Goal: Task Accomplishment & Management: Manage account settings

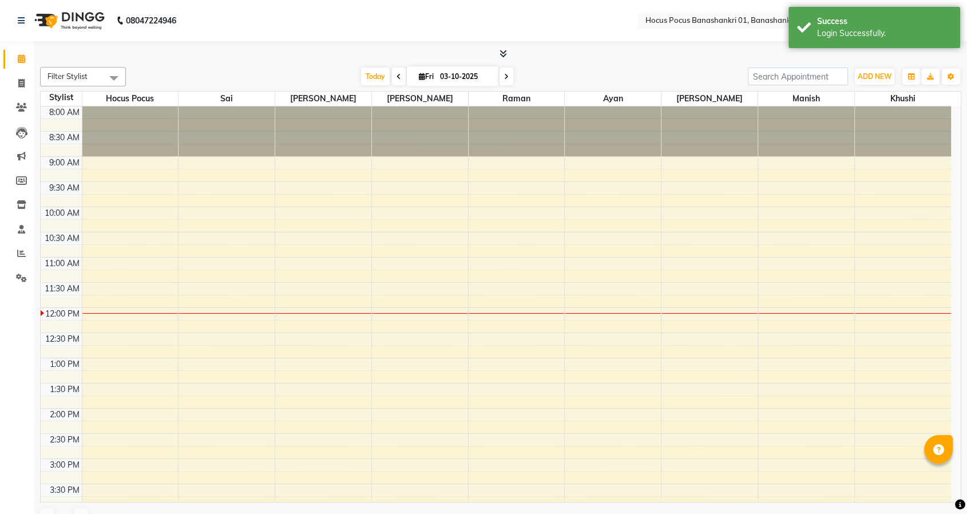
select select "en"
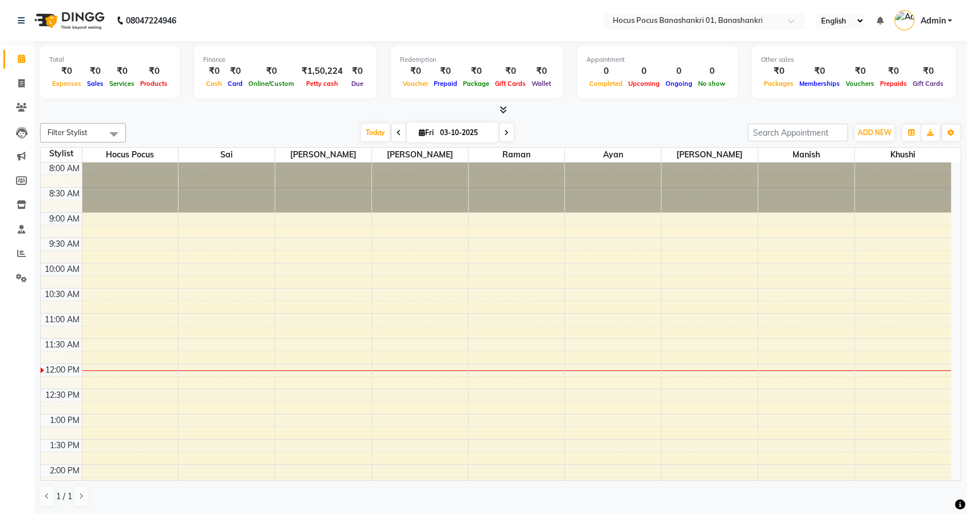
click at [661, 22] on input "text" at bounding box center [693, 21] width 166 height 11
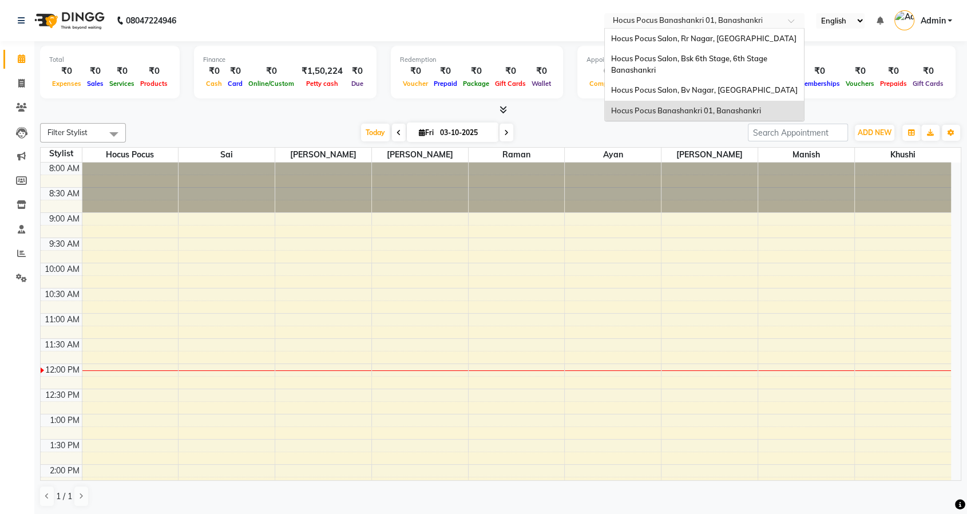
click at [655, 112] on span "Hocus Pocus Banashankri 01, Banashankri" at bounding box center [686, 110] width 150 height 9
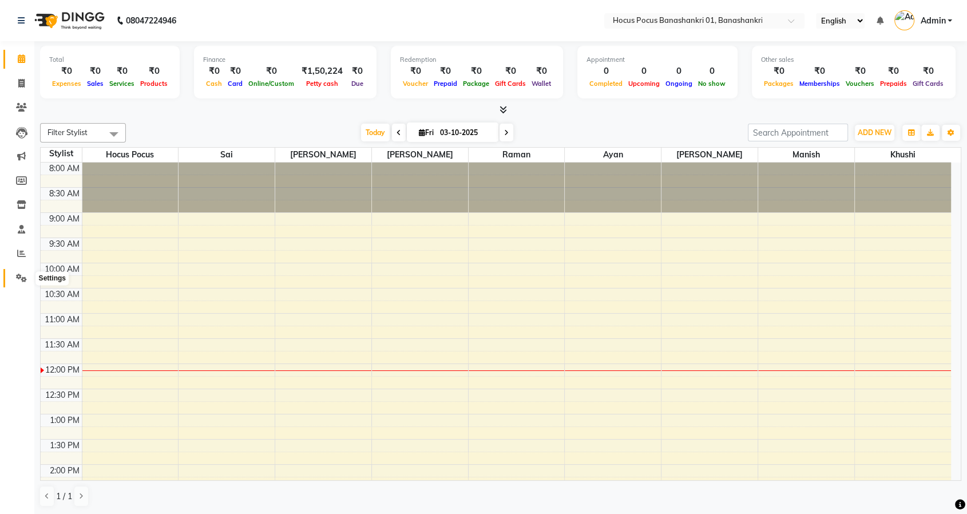
click at [25, 280] on icon at bounding box center [21, 278] width 11 height 9
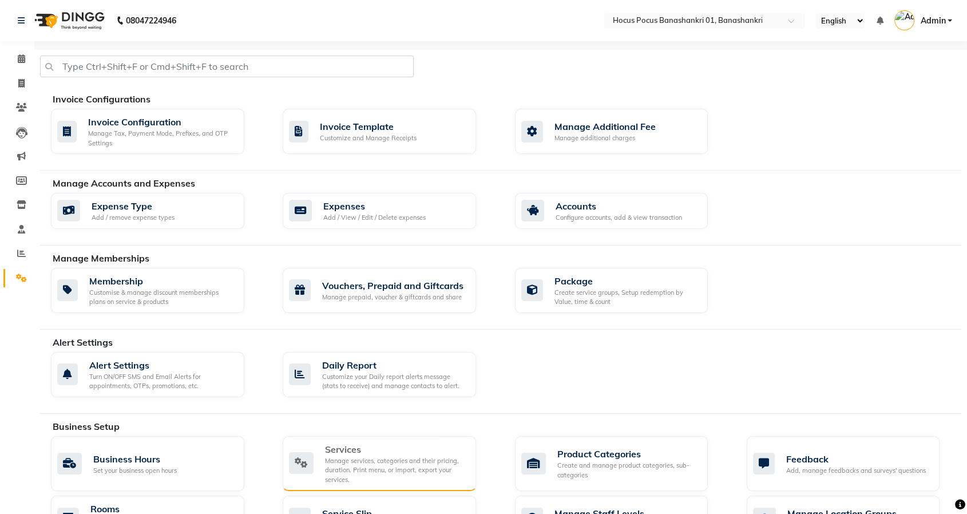
click at [344, 467] on div "Manage services, categories and their pricing, duration. Print menu, or import,…" at bounding box center [396, 470] width 142 height 29
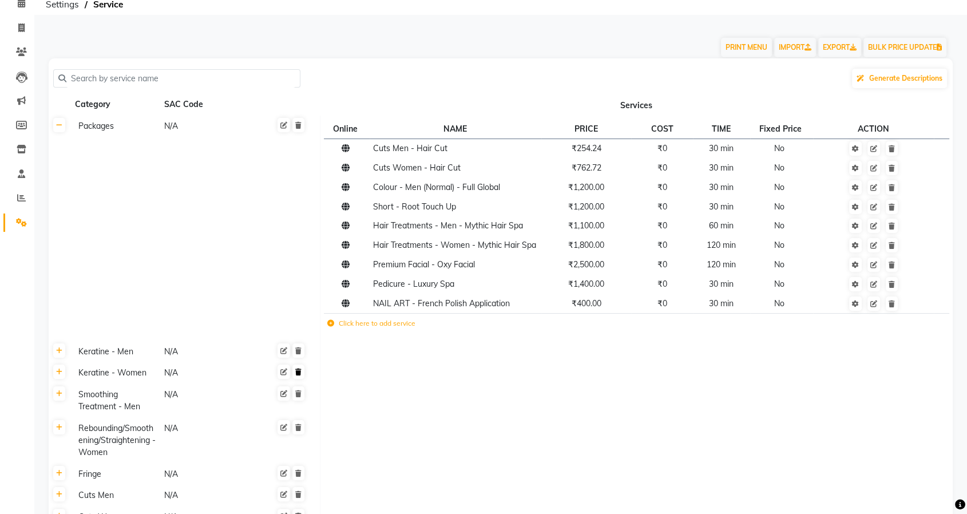
scroll to position [127, 0]
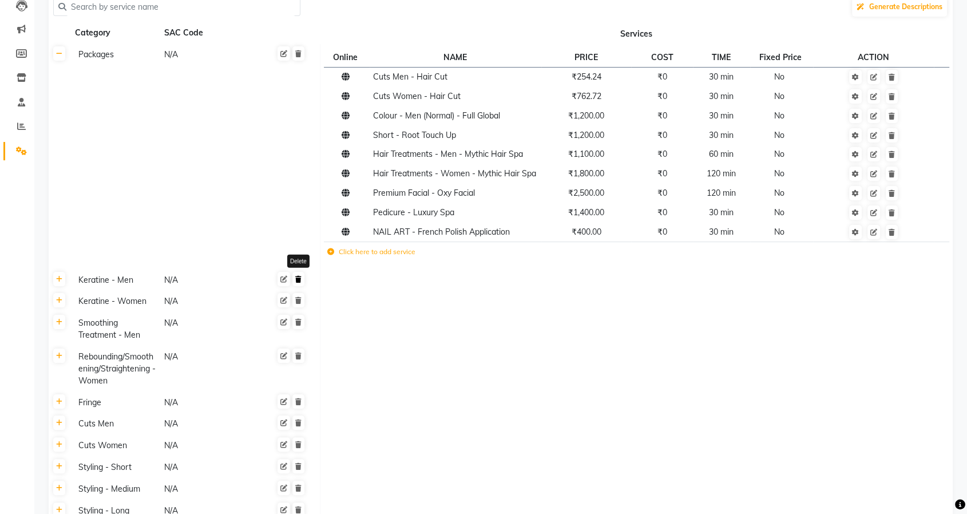
click at [301, 278] on icon at bounding box center [298, 279] width 6 height 7
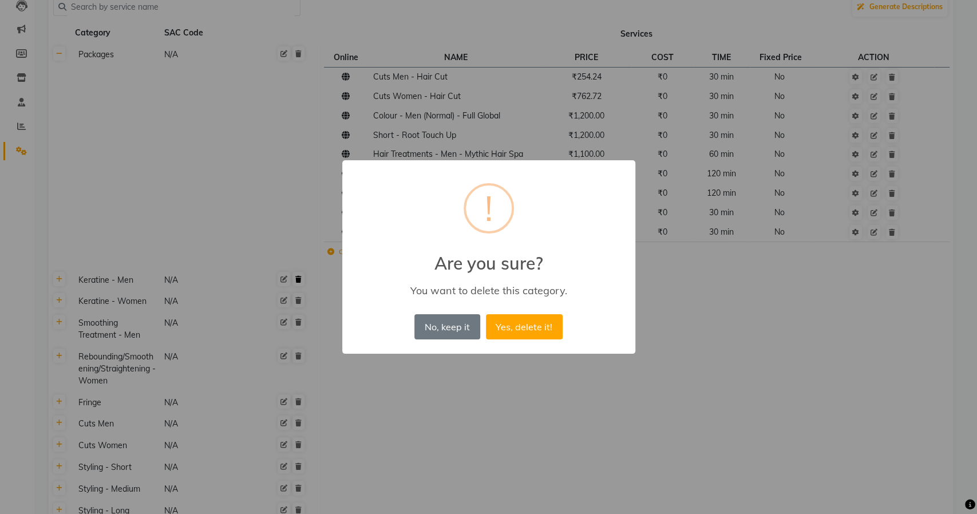
click at [486, 314] on button "Yes, delete it!" at bounding box center [524, 326] width 77 height 25
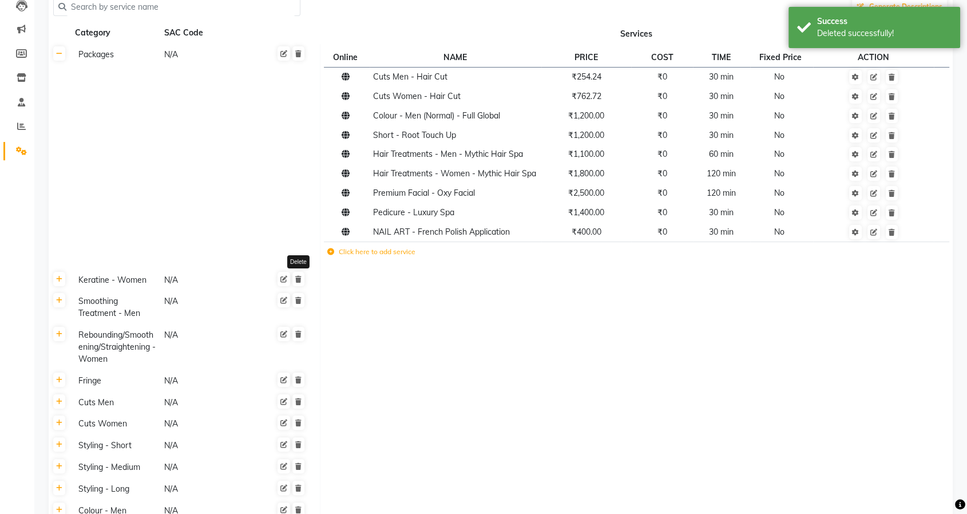
click at [301, 278] on icon at bounding box center [298, 279] width 6 height 7
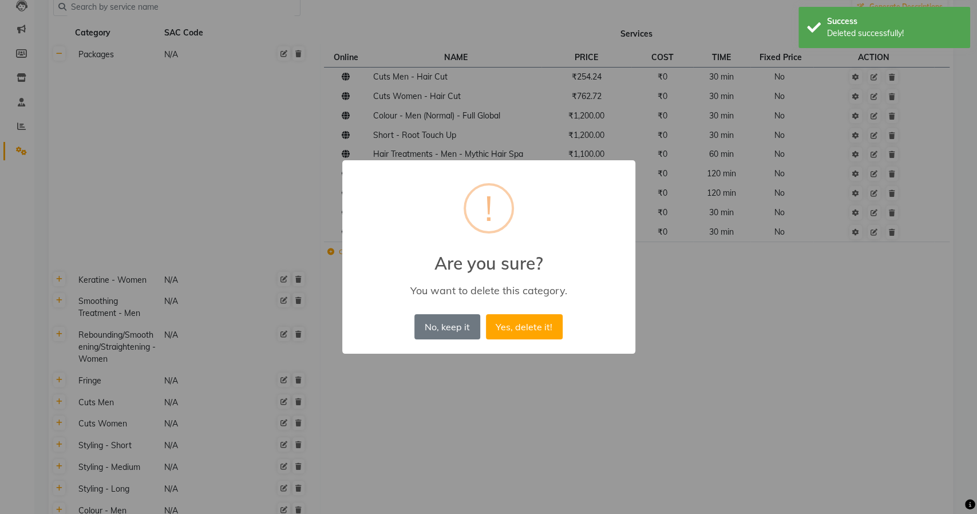
click at [486, 314] on button "Yes, delete it!" at bounding box center [524, 326] width 77 height 25
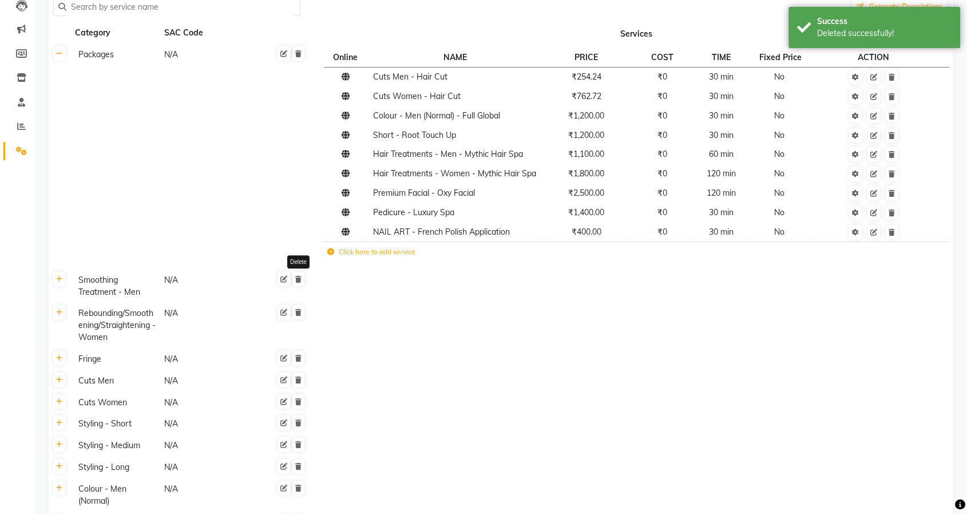
click at [301, 278] on icon at bounding box center [298, 279] width 6 height 7
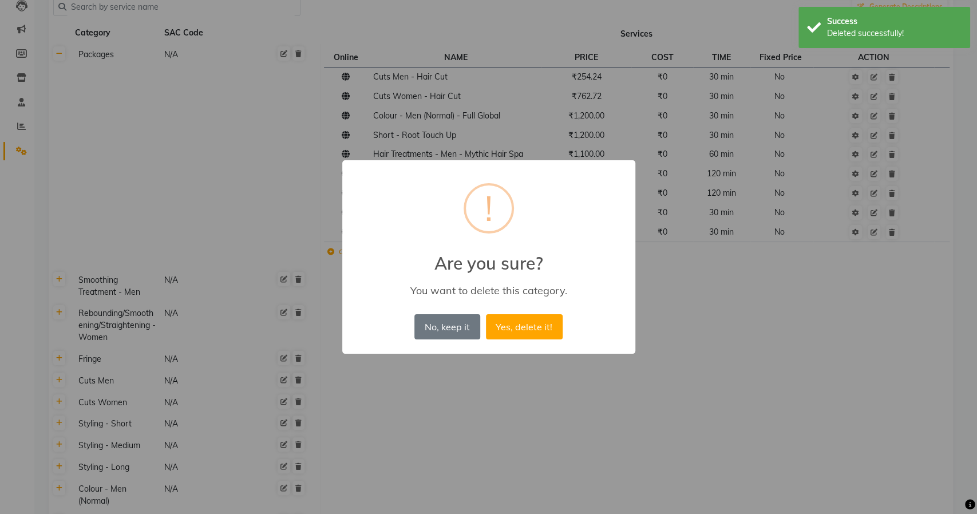
click at [486, 314] on button "Yes, delete it!" at bounding box center [524, 326] width 77 height 25
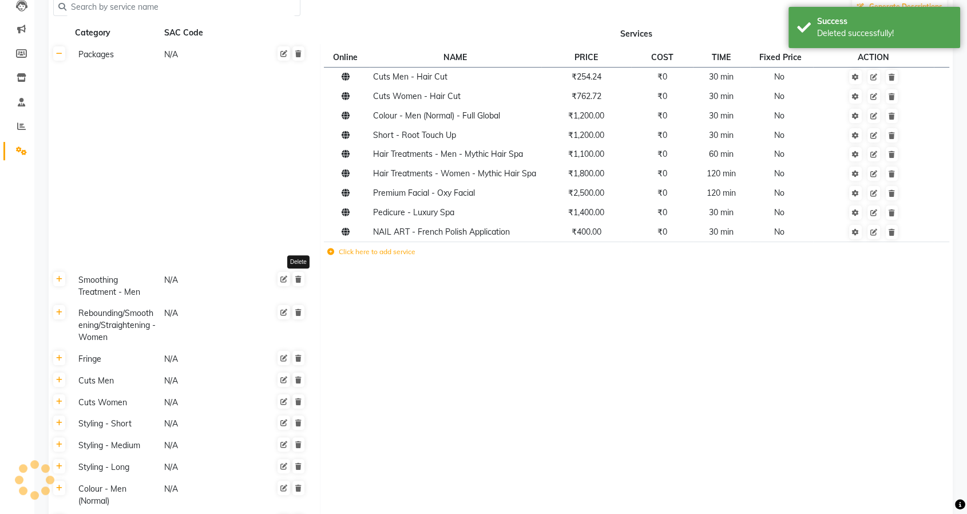
click at [301, 278] on icon at bounding box center [298, 279] width 6 height 7
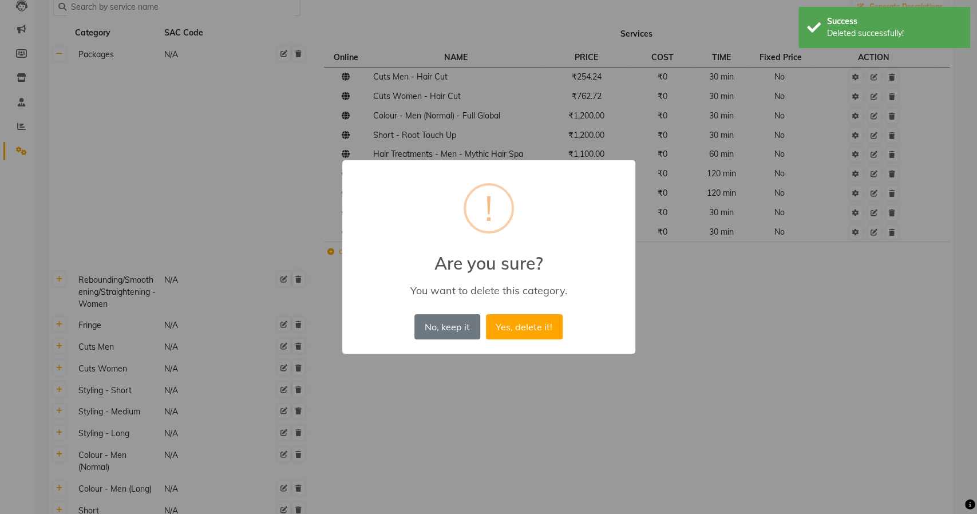
click at [486, 314] on button "Yes, delete it!" at bounding box center [524, 326] width 77 height 25
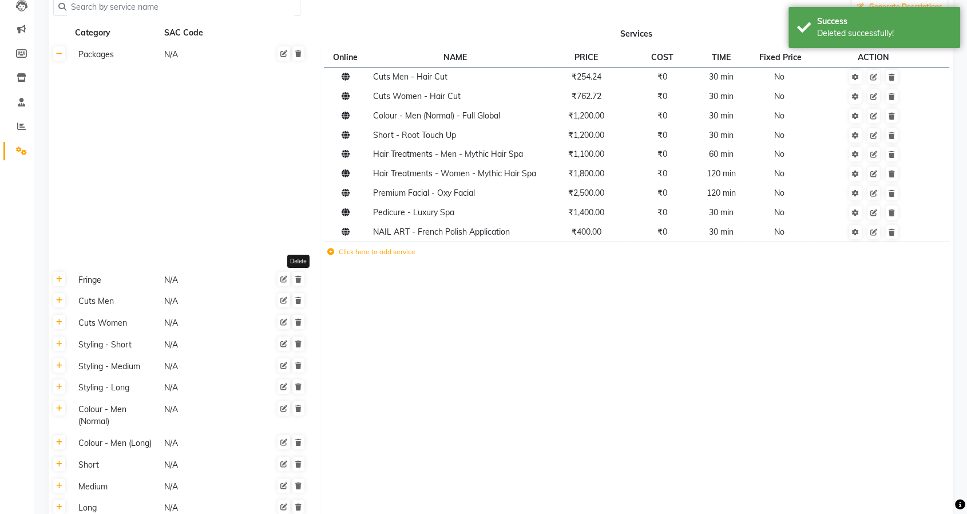
click at [301, 278] on icon at bounding box center [298, 279] width 6 height 7
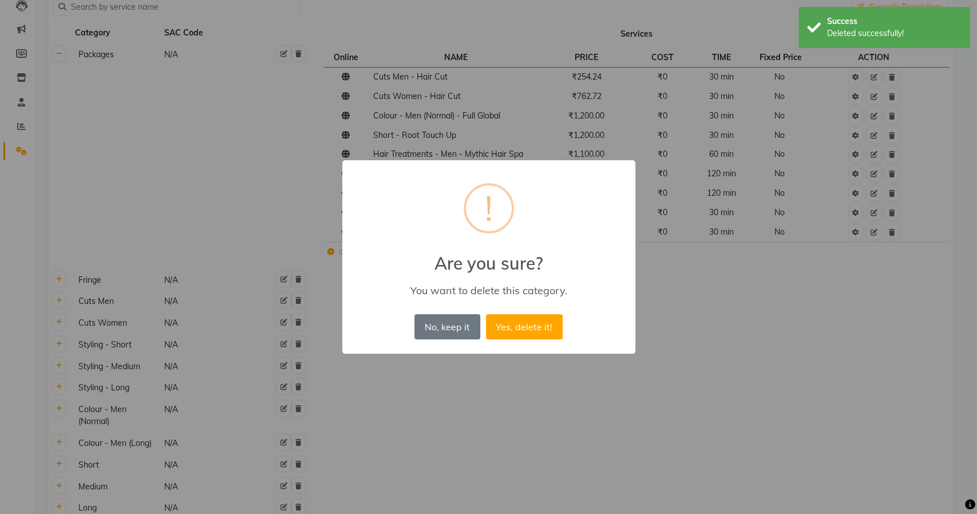
click at [486, 314] on button "Yes, delete it!" at bounding box center [524, 326] width 77 height 25
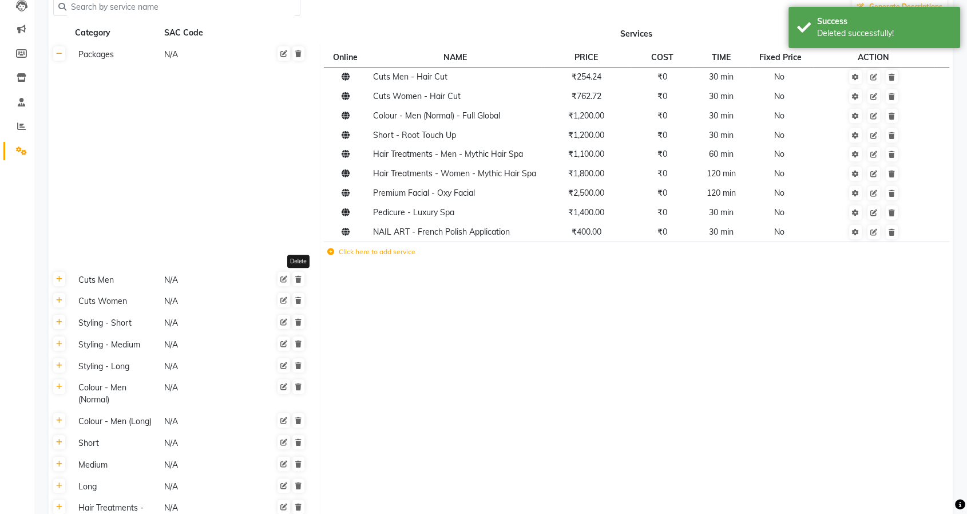
click at [301, 278] on icon at bounding box center [298, 279] width 6 height 7
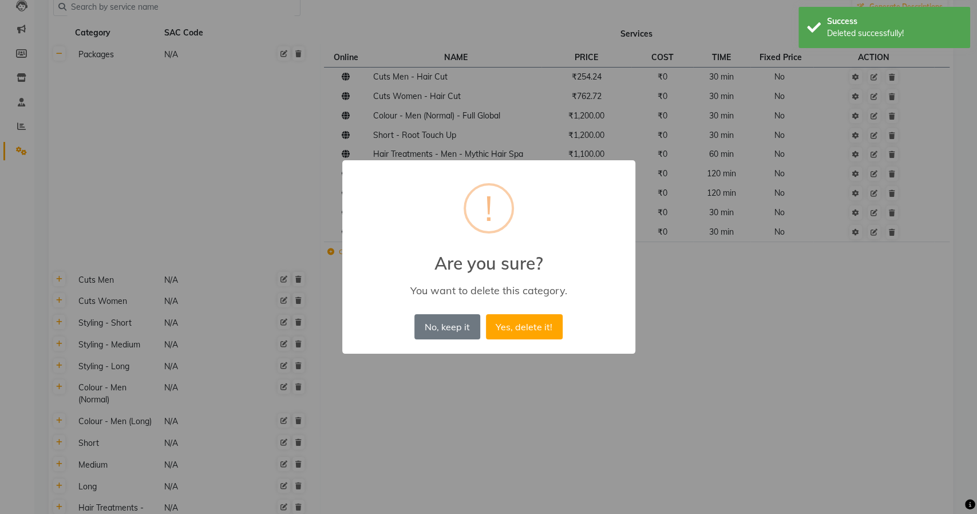
click at [486, 314] on button "Yes, delete it!" at bounding box center [524, 326] width 77 height 25
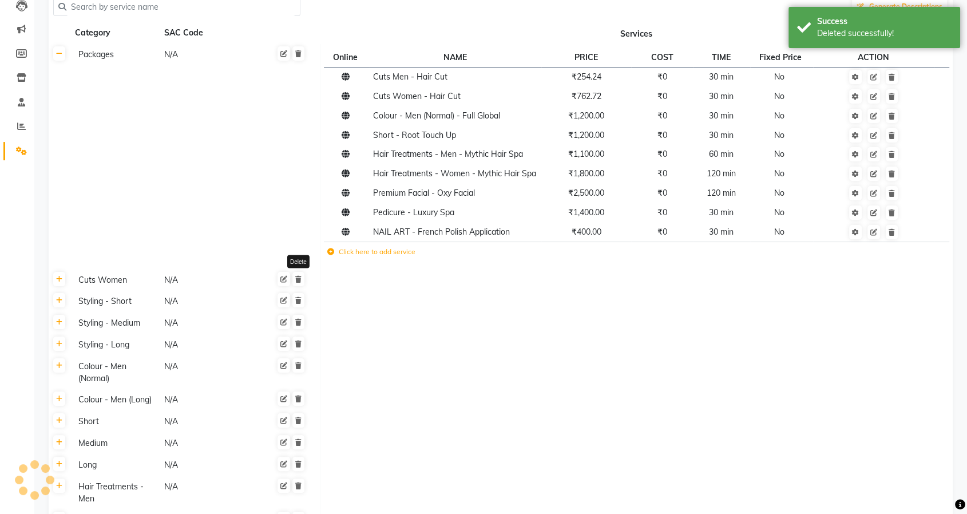
click at [301, 278] on icon at bounding box center [298, 279] width 6 height 7
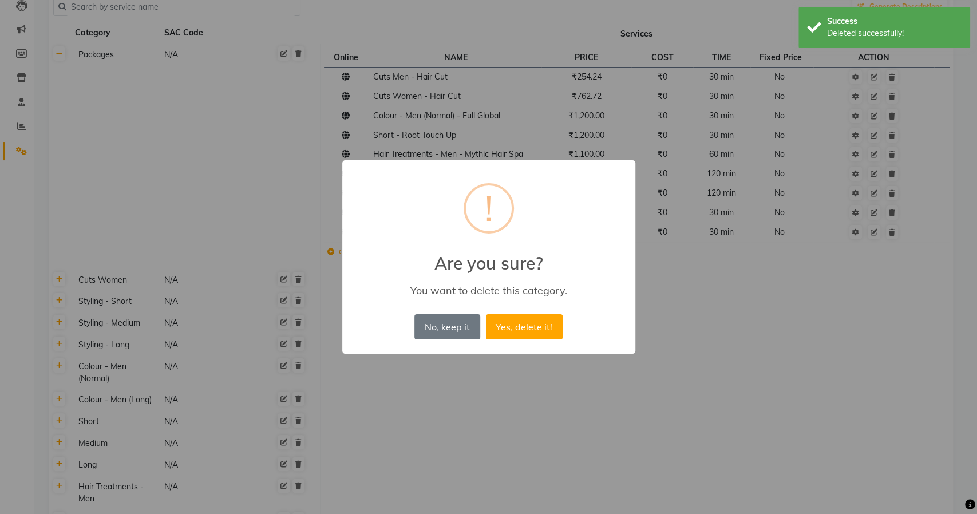
click at [486, 314] on button "Yes, delete it!" at bounding box center [524, 326] width 77 height 25
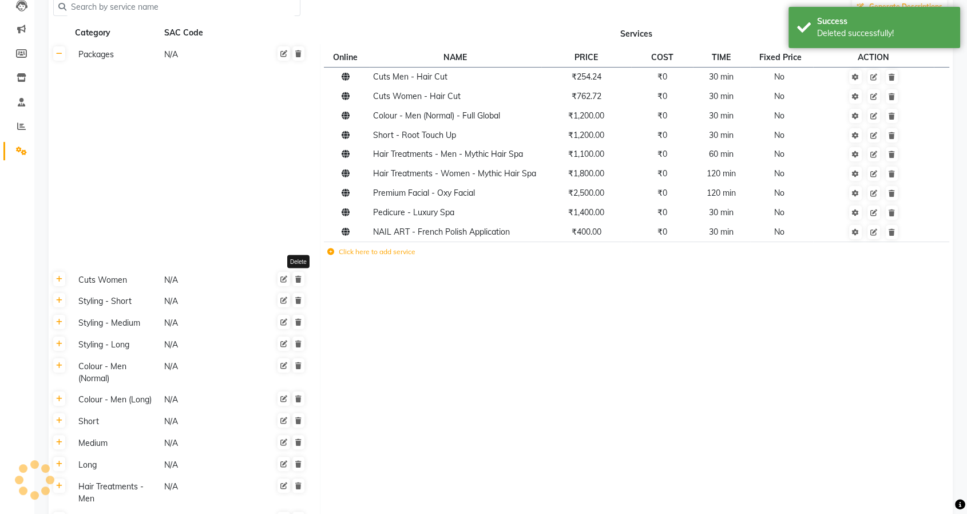
click at [301, 278] on icon at bounding box center [298, 279] width 6 height 7
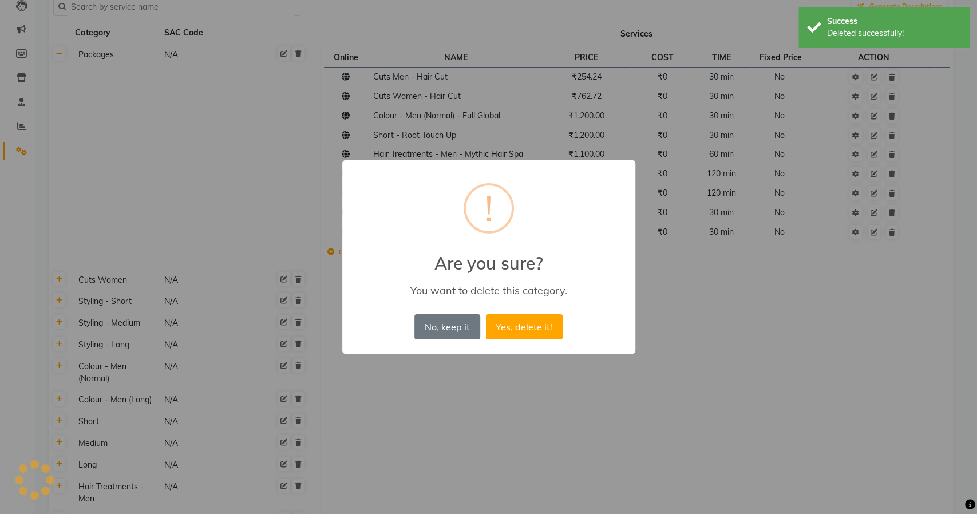
click at [486, 314] on button "Yes, delete it!" at bounding box center [524, 326] width 77 height 25
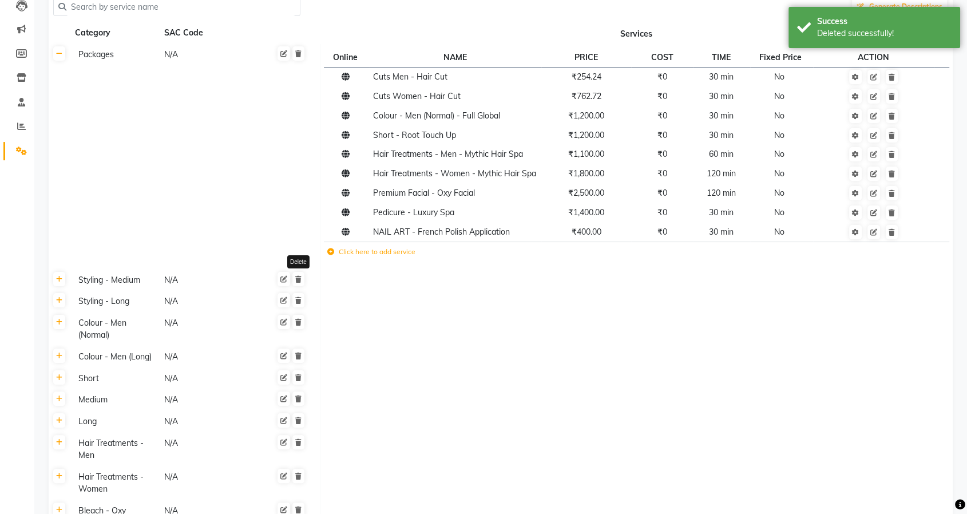
click at [301, 278] on icon at bounding box center [298, 279] width 6 height 7
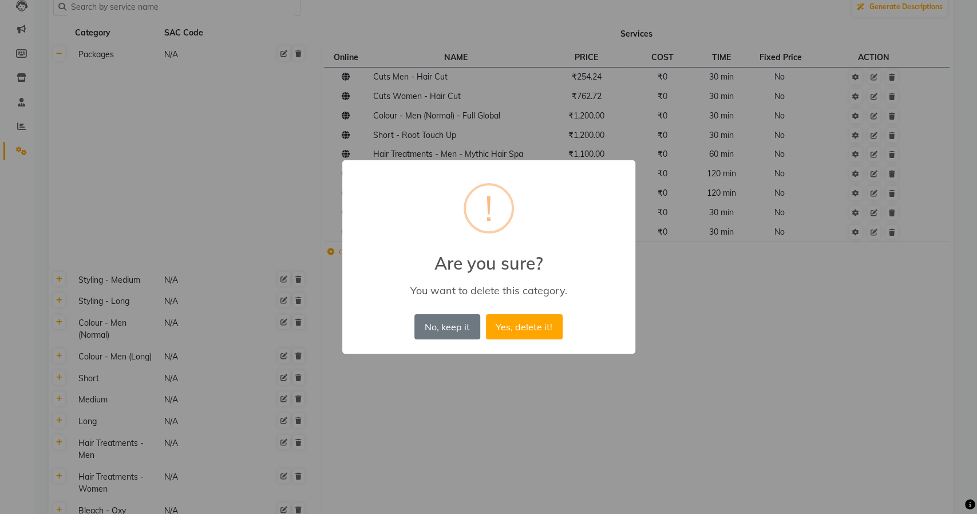
click at [486, 314] on button "Yes, delete it!" at bounding box center [524, 326] width 77 height 25
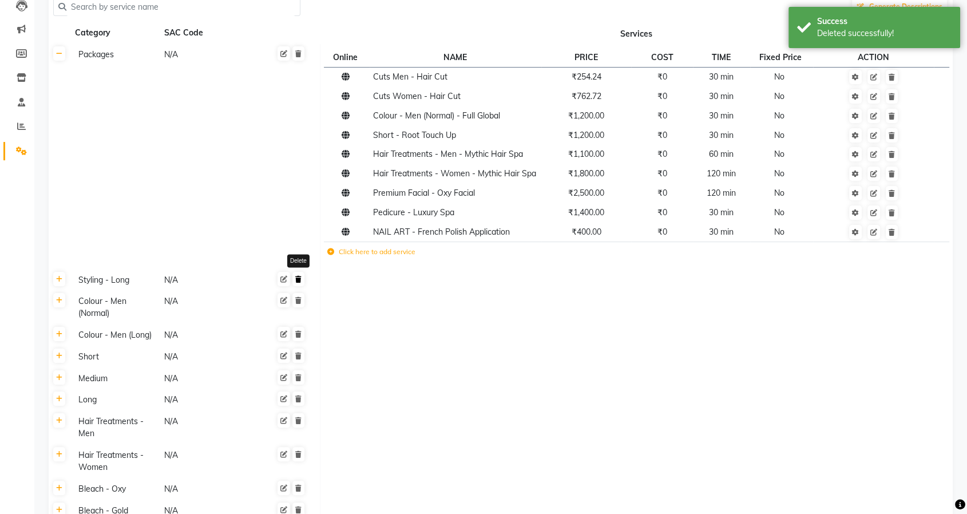
click at [292, 278] on link at bounding box center [298, 279] width 12 height 14
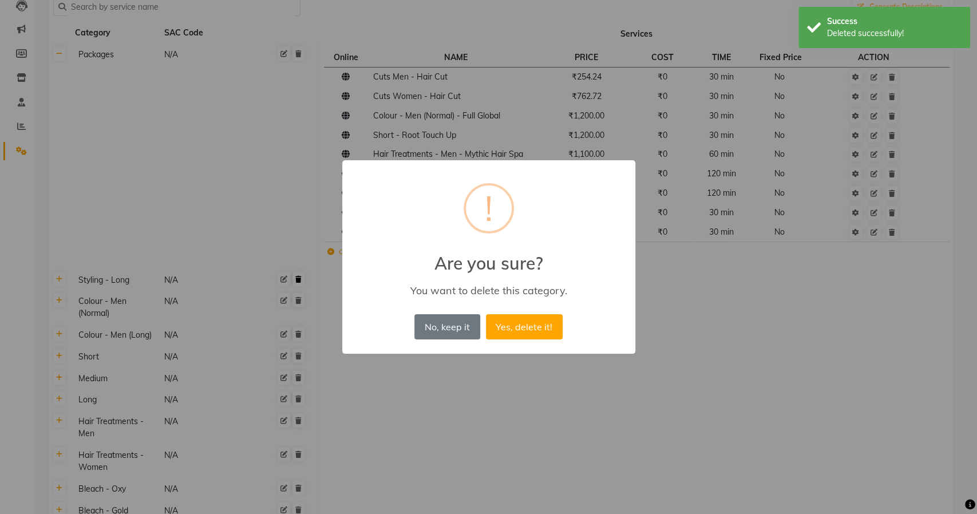
click at [486, 314] on button "Yes, delete it!" at bounding box center [524, 326] width 77 height 25
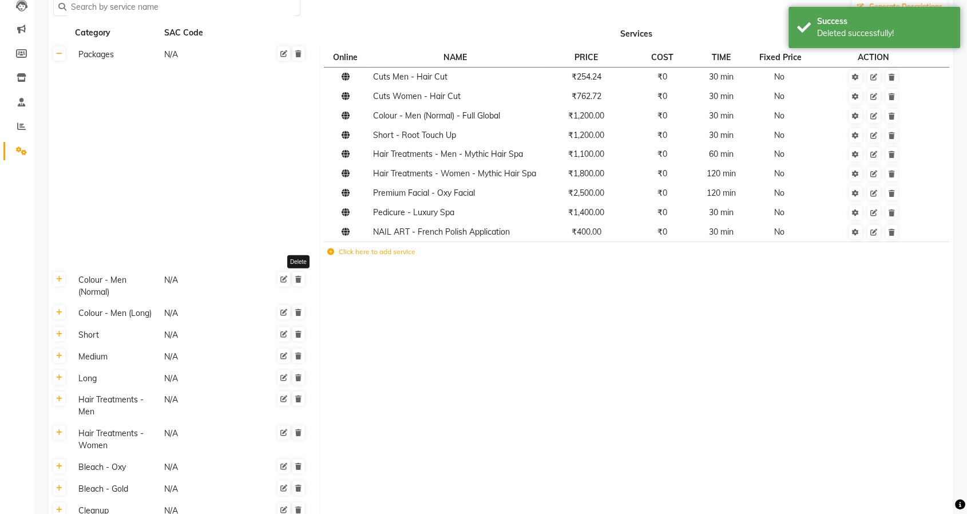
click at [295, 279] on icon at bounding box center [298, 279] width 6 height 7
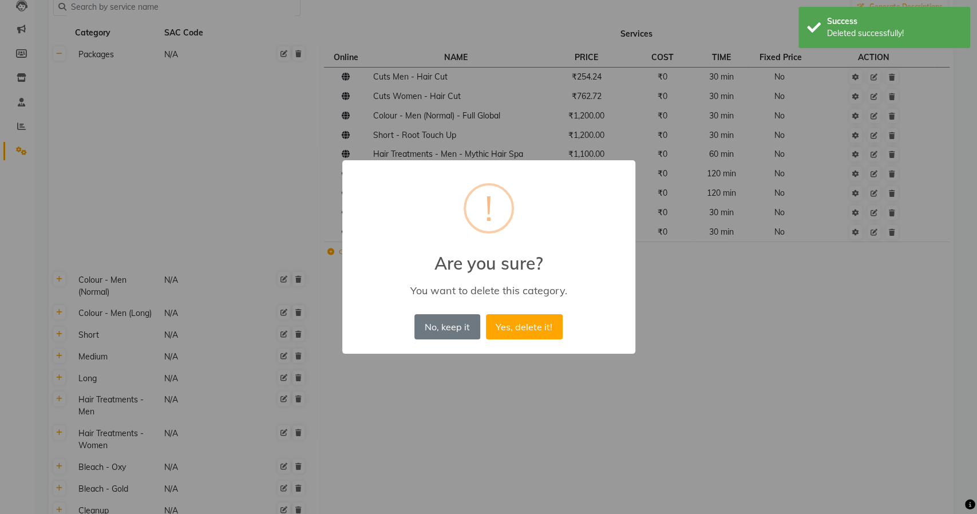
click at [486, 314] on button "Yes, delete it!" at bounding box center [524, 326] width 77 height 25
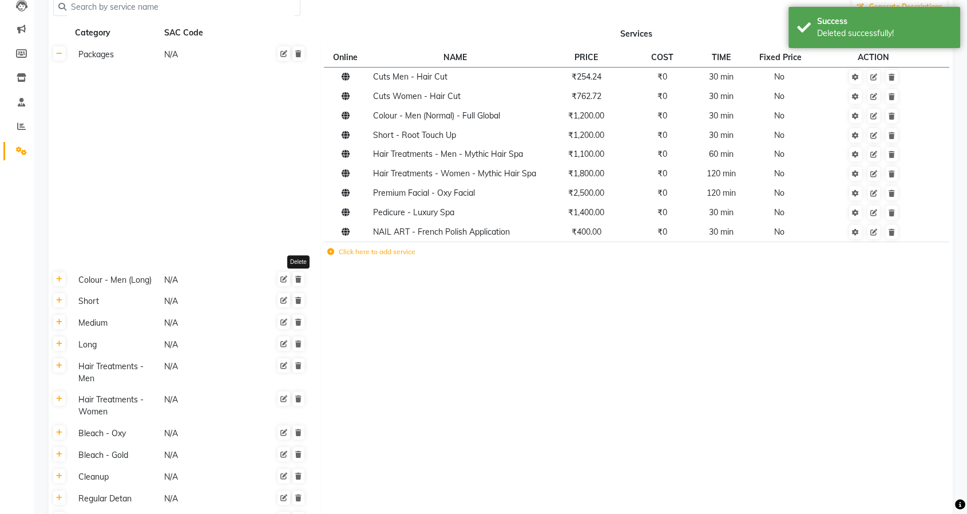
click at [295, 279] on icon at bounding box center [298, 279] width 6 height 7
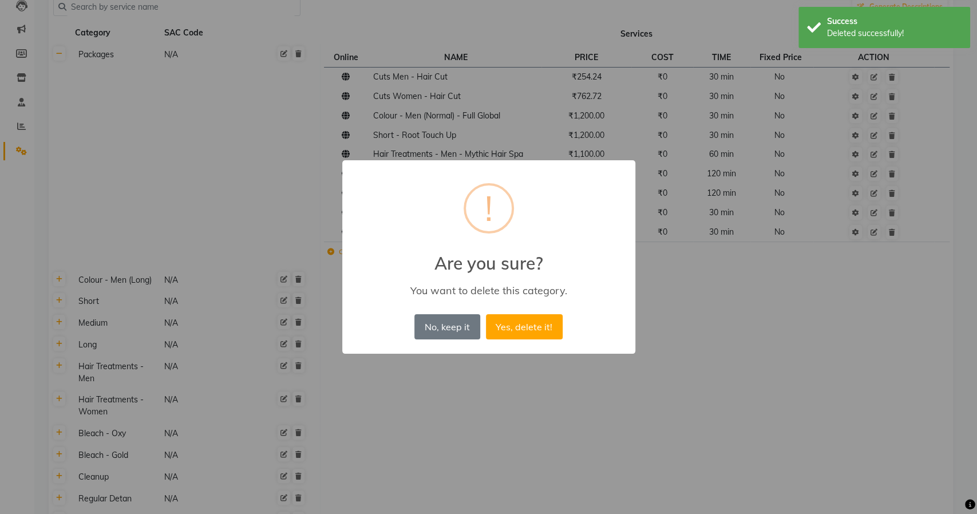
click at [486, 314] on button "Yes, delete it!" at bounding box center [524, 326] width 77 height 25
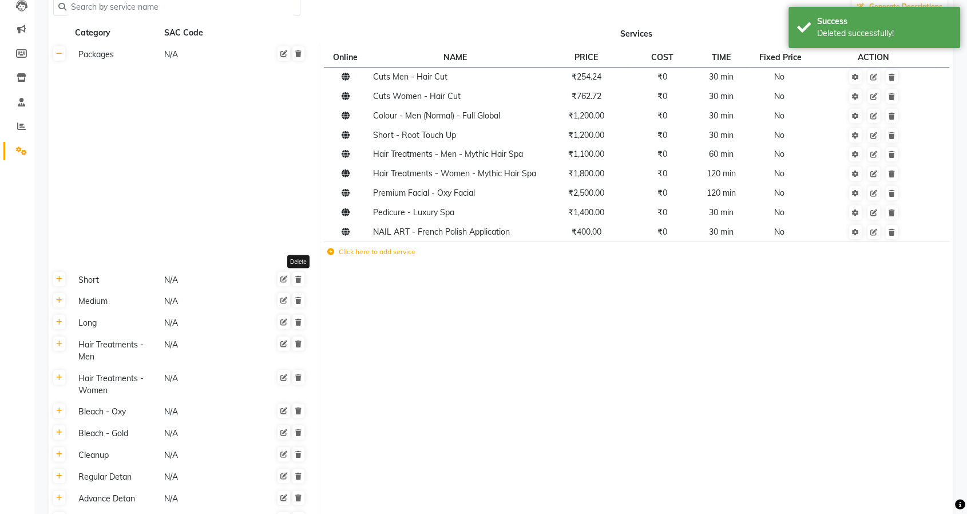
click at [295, 279] on icon at bounding box center [298, 279] width 6 height 7
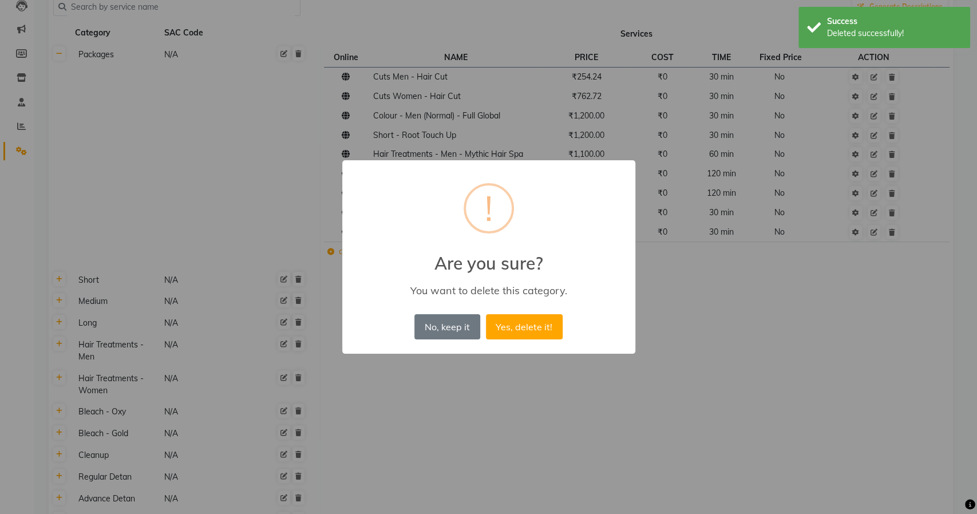
click at [486, 314] on button "Yes, delete it!" at bounding box center [524, 326] width 77 height 25
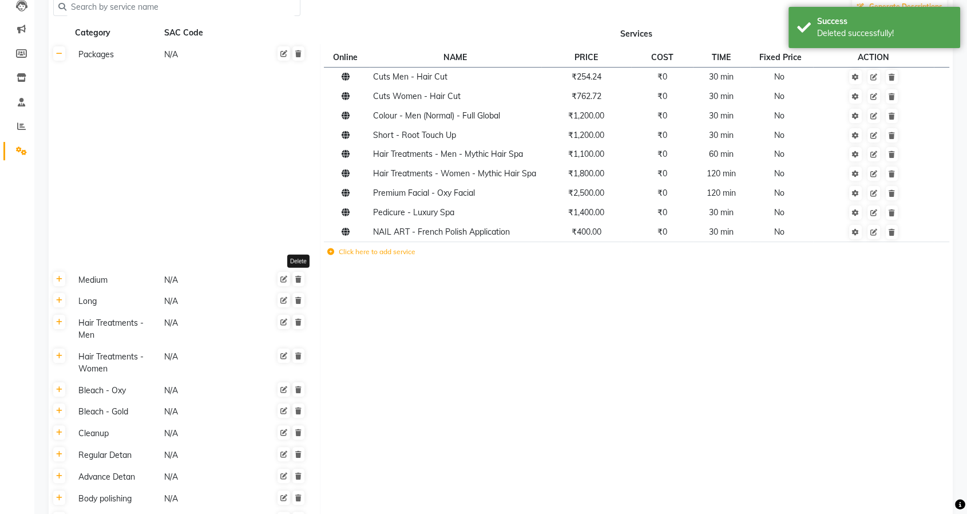
click at [295, 279] on icon at bounding box center [298, 279] width 6 height 7
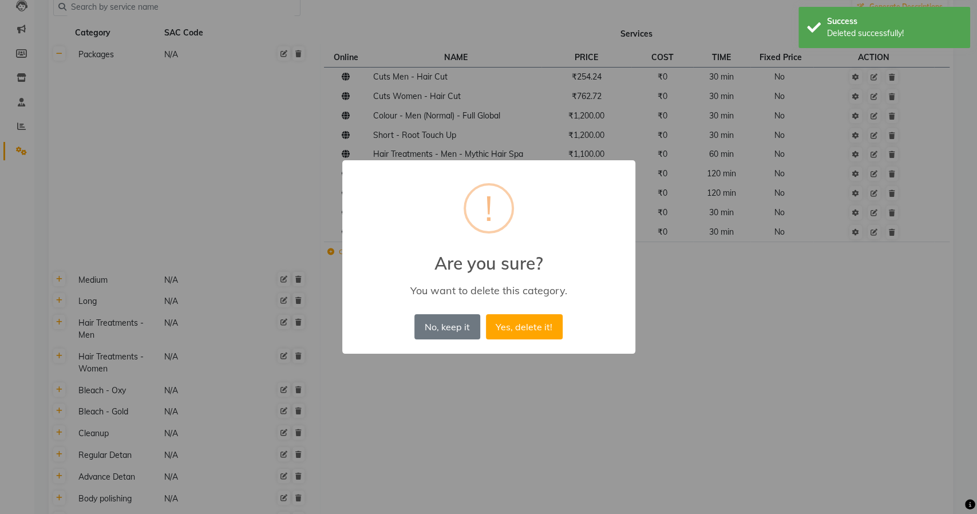
click at [486, 314] on button "Yes, delete it!" at bounding box center [524, 326] width 77 height 25
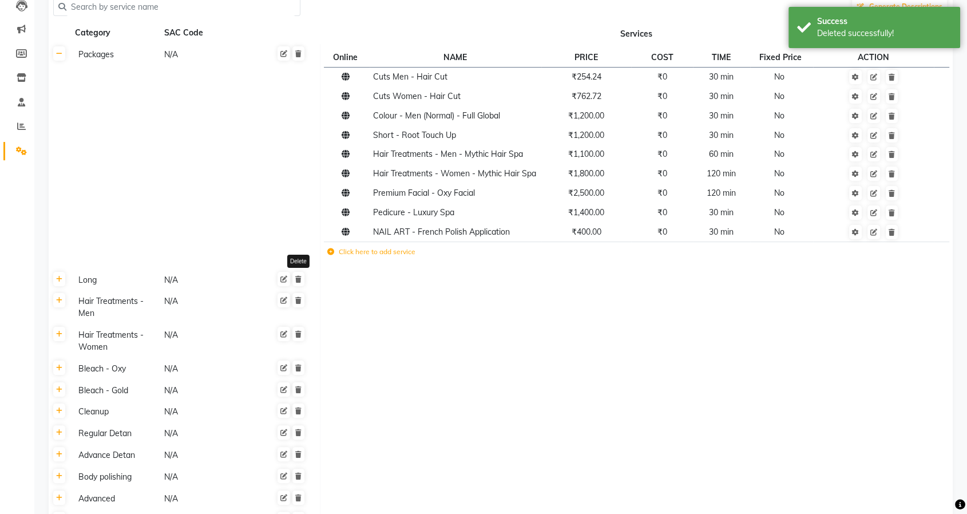
click at [295, 279] on icon at bounding box center [298, 279] width 6 height 7
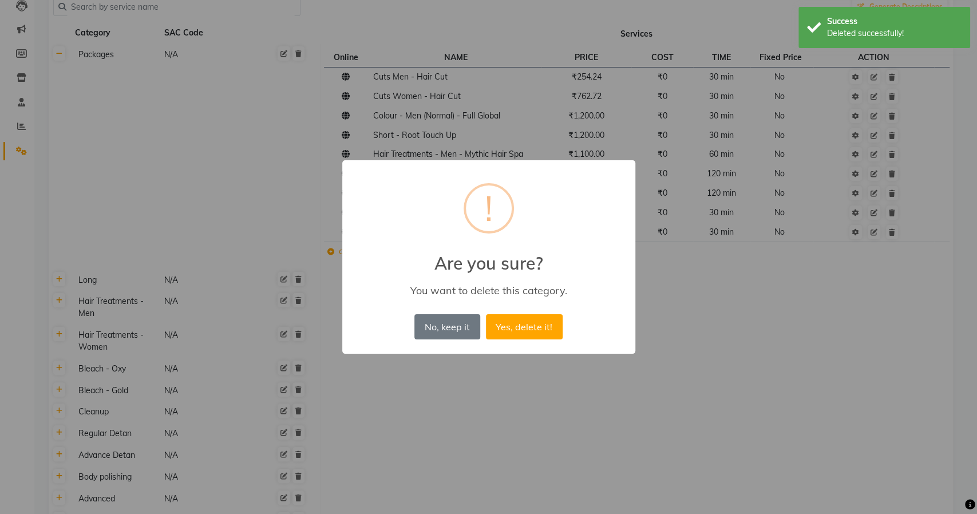
click at [486, 314] on button "Yes, delete it!" at bounding box center [524, 326] width 77 height 25
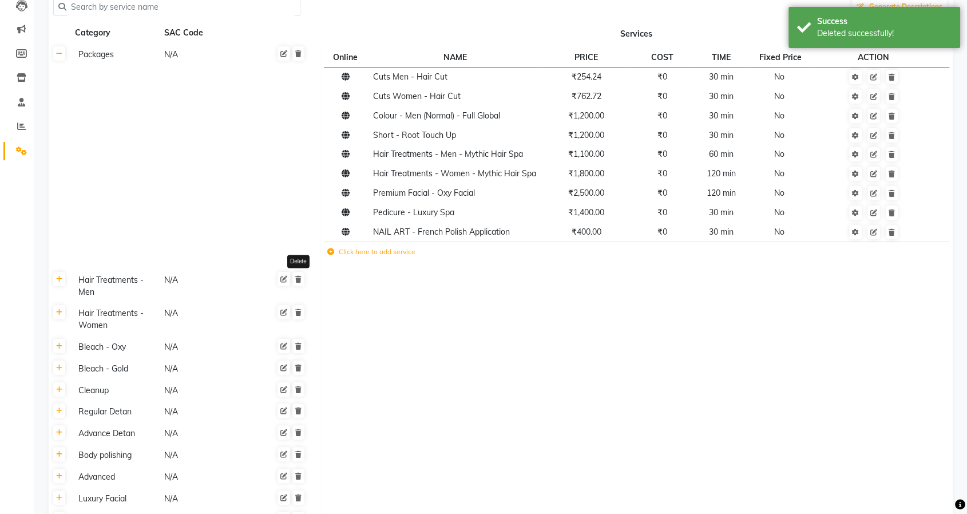
click at [295, 279] on icon at bounding box center [298, 279] width 6 height 7
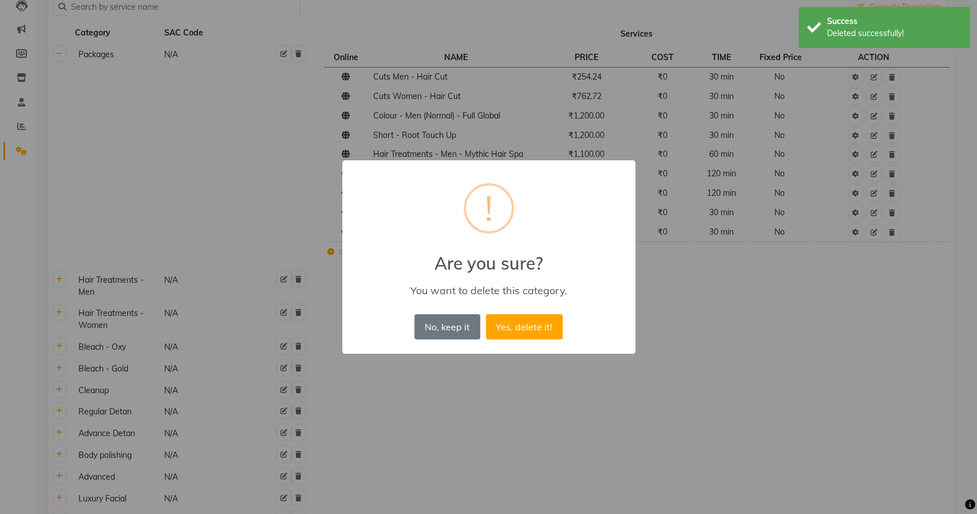
click at [486, 314] on button "Yes, delete it!" at bounding box center [524, 326] width 77 height 25
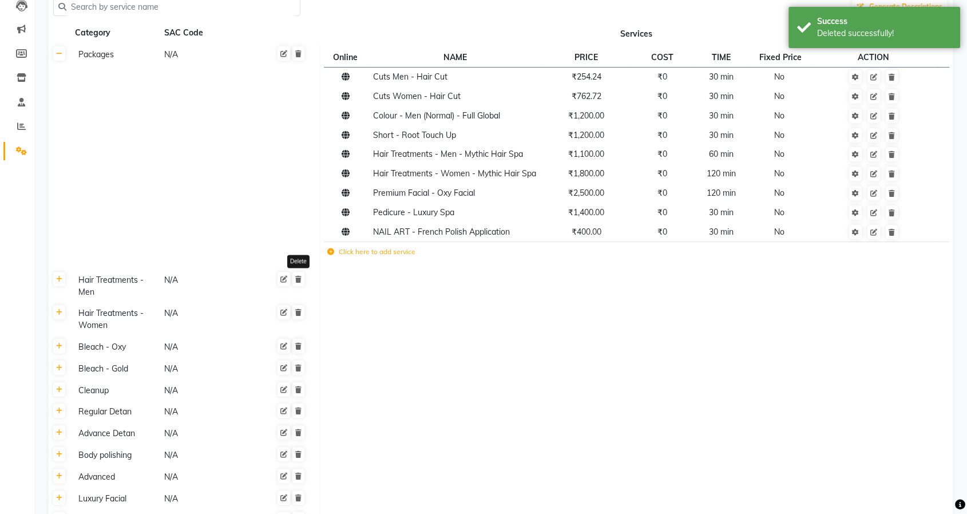
click at [295, 279] on icon at bounding box center [298, 279] width 6 height 7
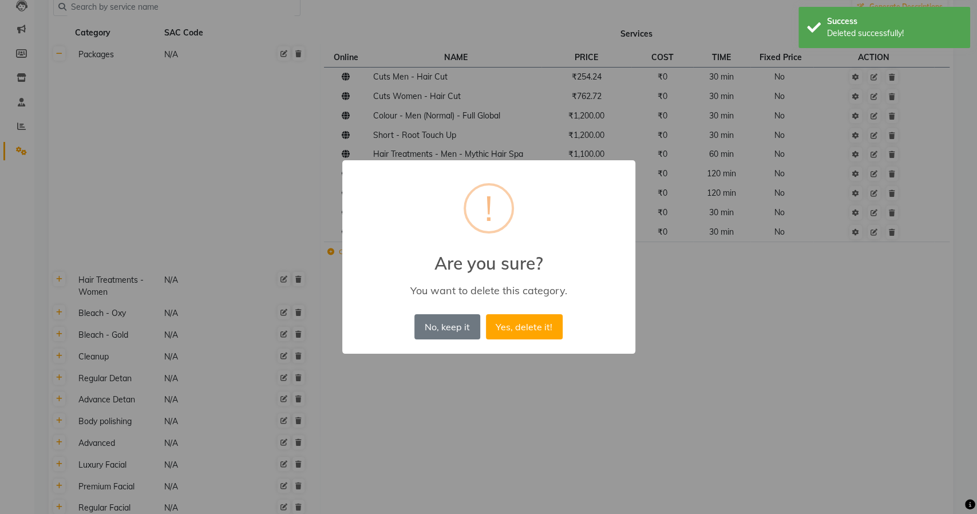
click at [486, 314] on button "Yes, delete it!" at bounding box center [524, 326] width 77 height 25
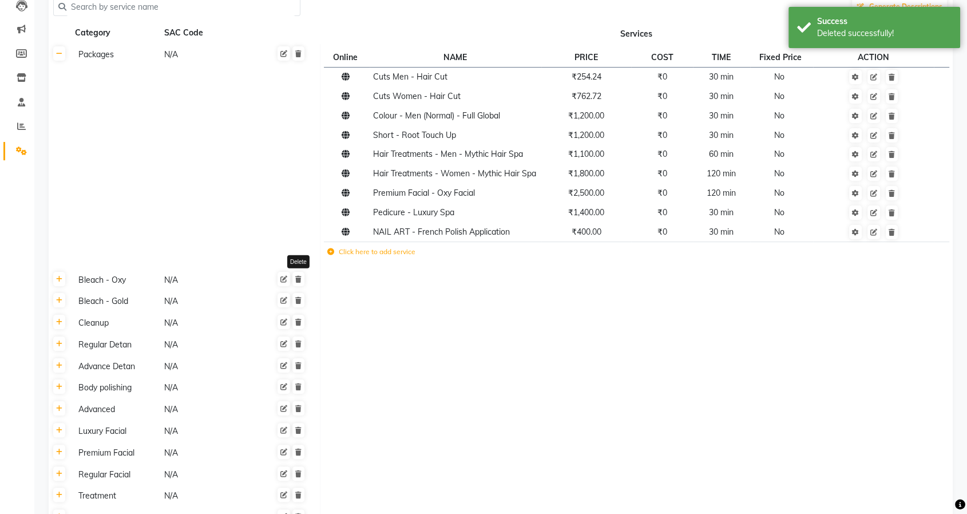
click at [295, 279] on icon at bounding box center [298, 279] width 6 height 7
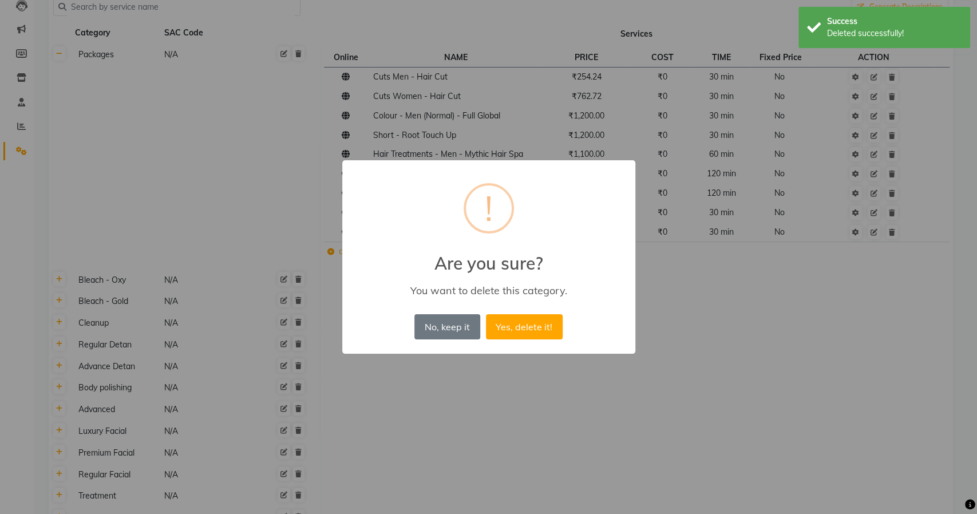
click at [486, 314] on button "Yes, delete it!" at bounding box center [524, 326] width 77 height 25
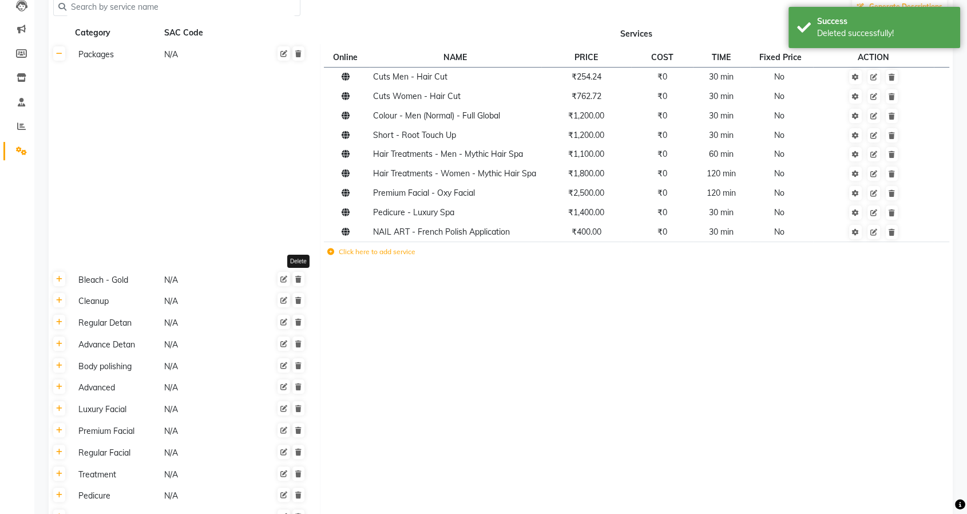
click at [295, 279] on icon at bounding box center [298, 279] width 6 height 7
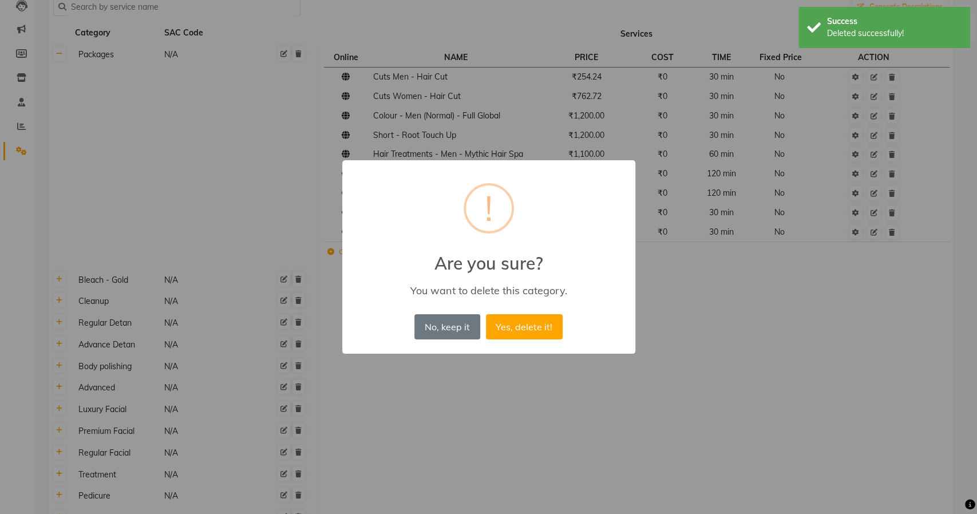
click at [486, 314] on button "Yes, delete it!" at bounding box center [524, 326] width 77 height 25
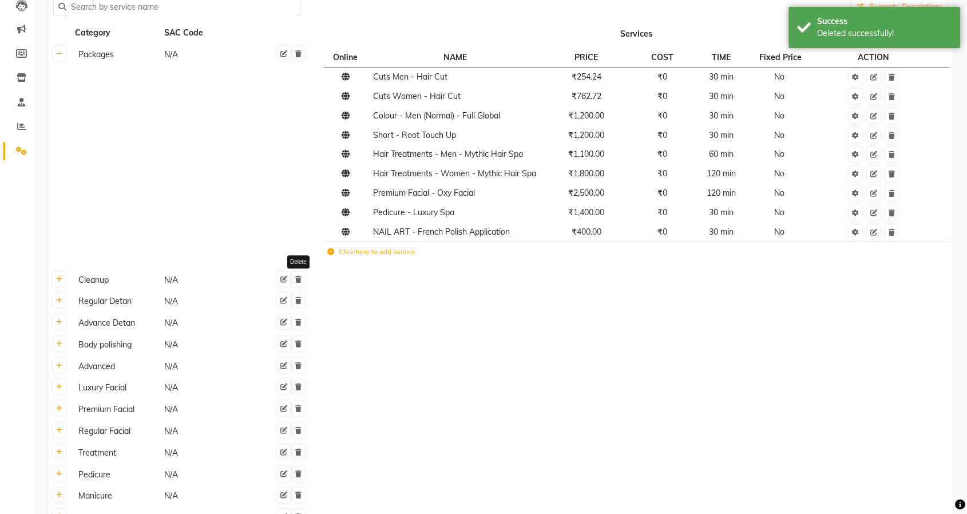
click at [295, 279] on icon at bounding box center [298, 279] width 6 height 7
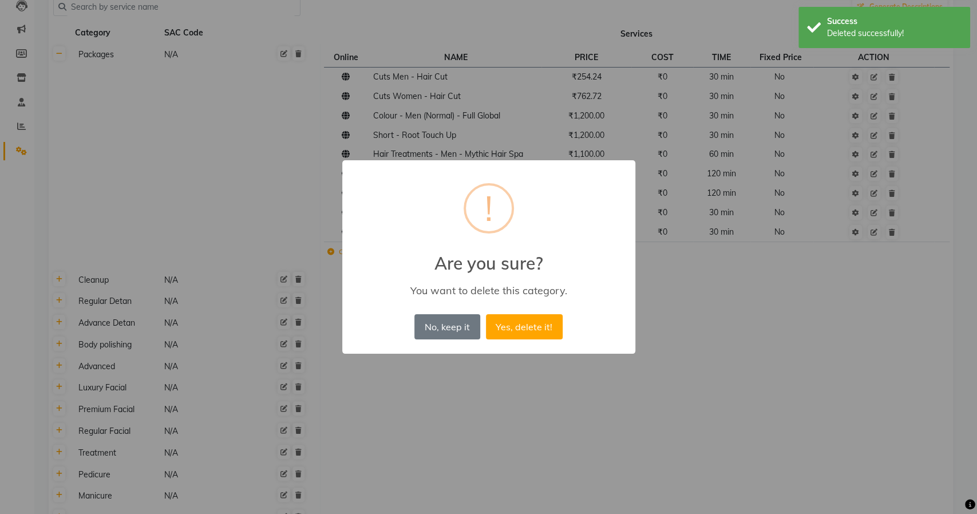
click at [486, 314] on button "Yes, delete it!" at bounding box center [524, 326] width 77 height 25
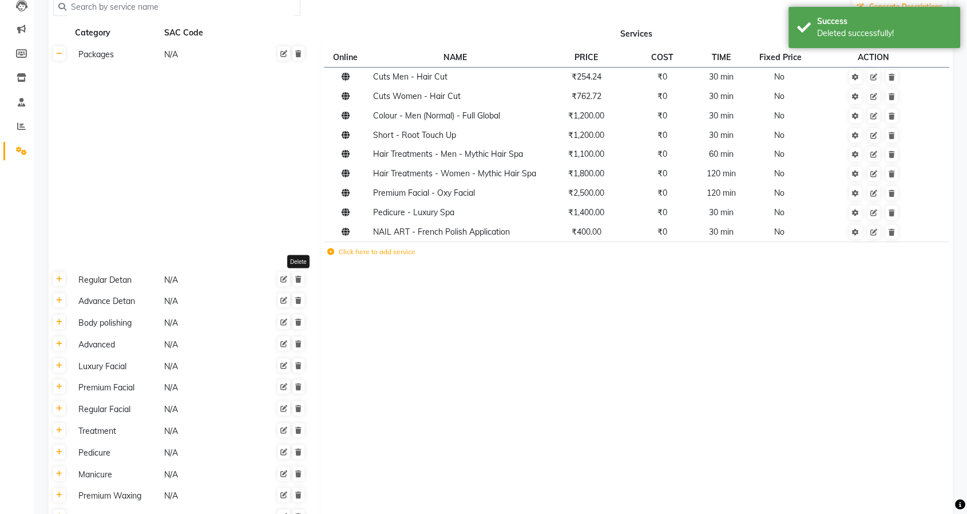
click at [295, 279] on icon at bounding box center [298, 279] width 6 height 7
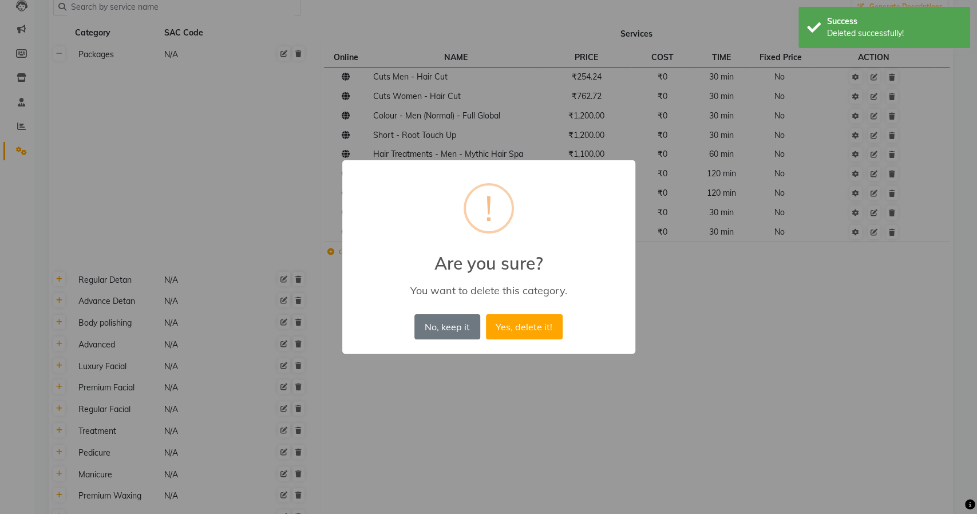
click at [486, 314] on button "Yes, delete it!" at bounding box center [524, 326] width 77 height 25
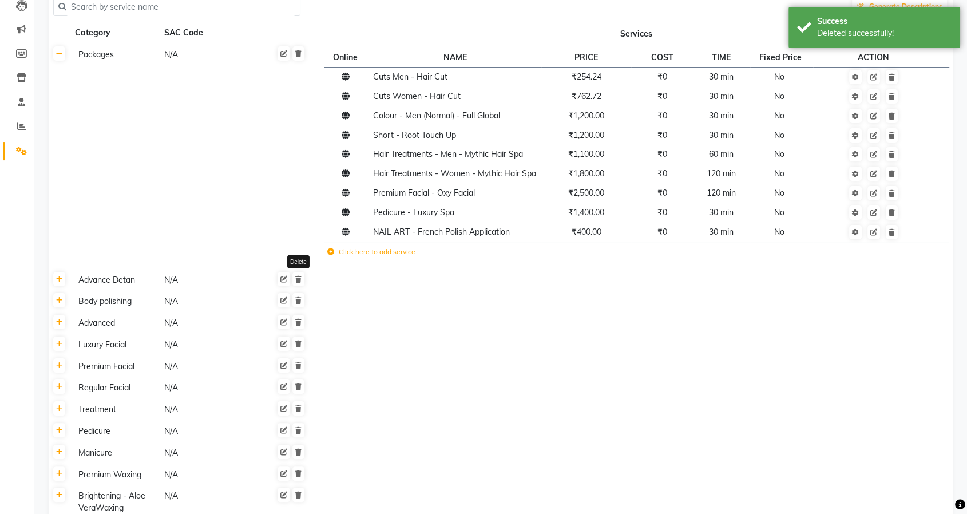
click at [295, 279] on icon at bounding box center [298, 279] width 6 height 7
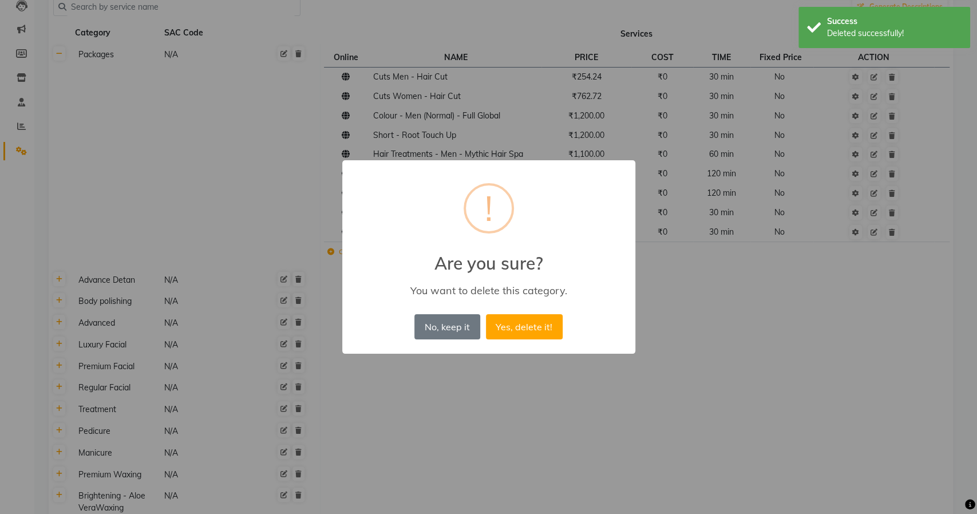
click at [486, 314] on button "Yes, delete it!" at bounding box center [524, 326] width 77 height 25
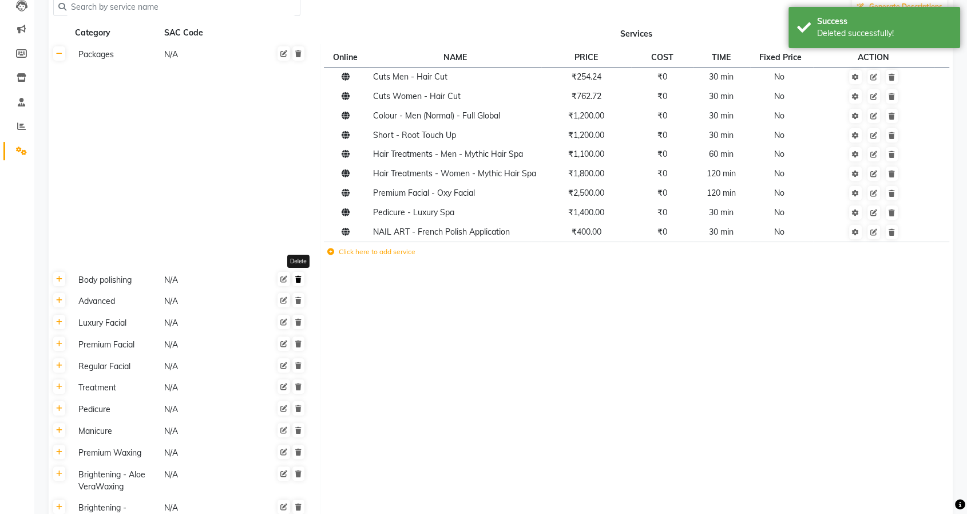
click at [296, 279] on icon at bounding box center [298, 279] width 6 height 7
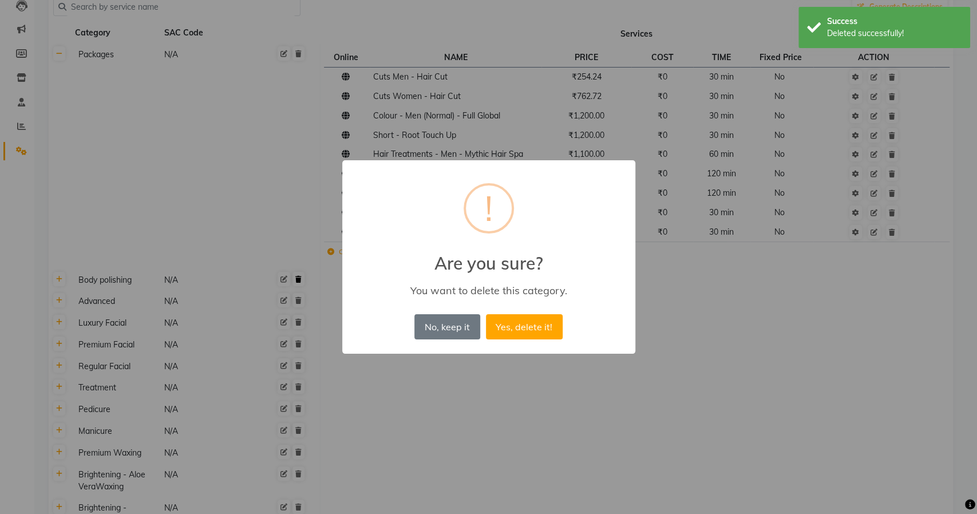
click at [486, 314] on button "Yes, delete it!" at bounding box center [524, 326] width 77 height 25
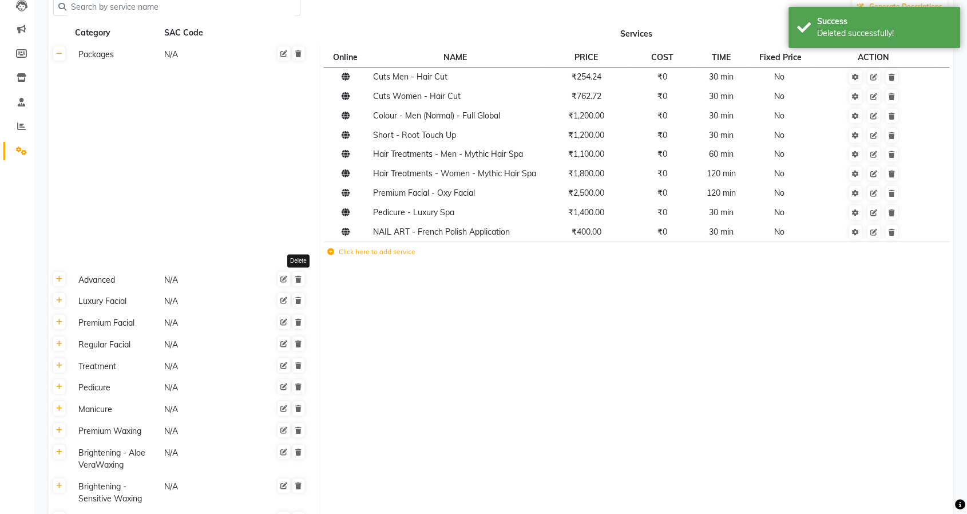
click at [298, 279] on icon at bounding box center [298, 279] width 6 height 7
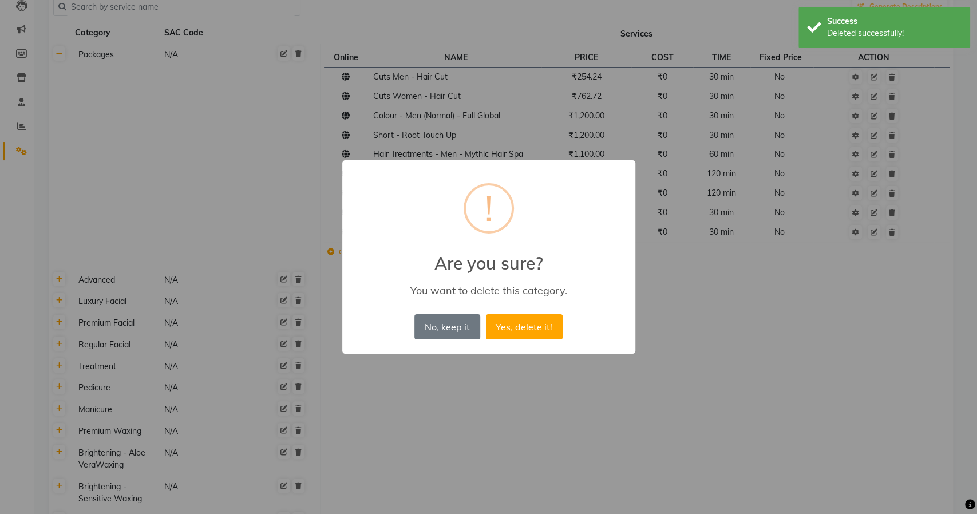
click at [486, 314] on button "Yes, delete it!" at bounding box center [524, 326] width 77 height 25
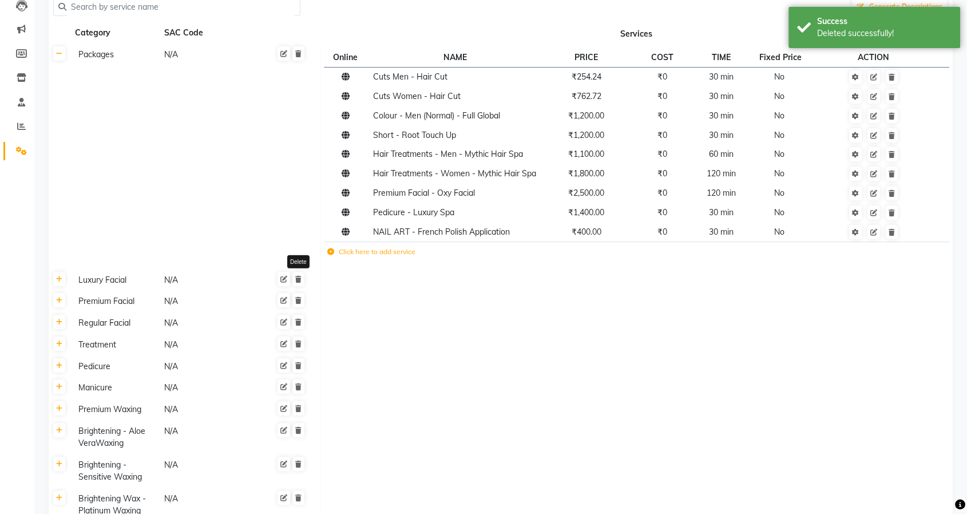
click at [298, 279] on icon at bounding box center [298, 279] width 6 height 7
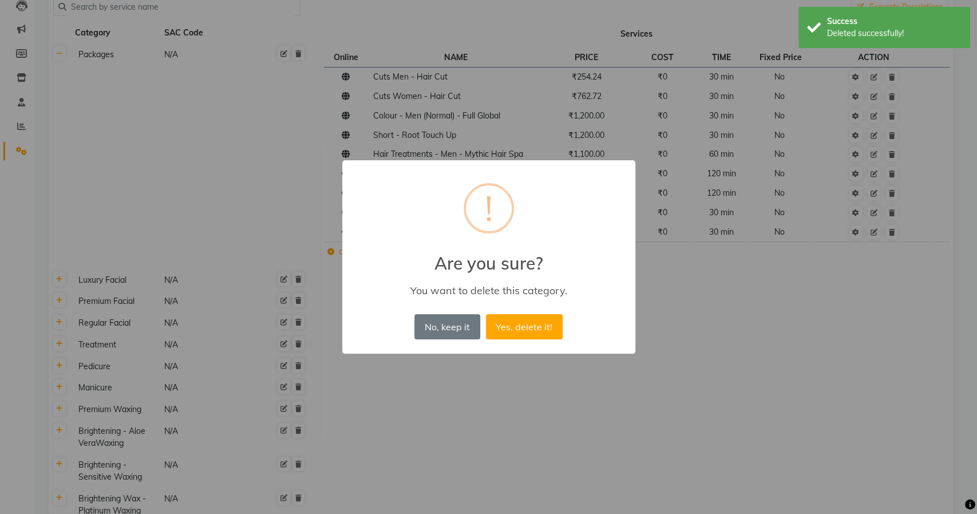
click at [486, 314] on button "Yes, delete it!" at bounding box center [524, 326] width 77 height 25
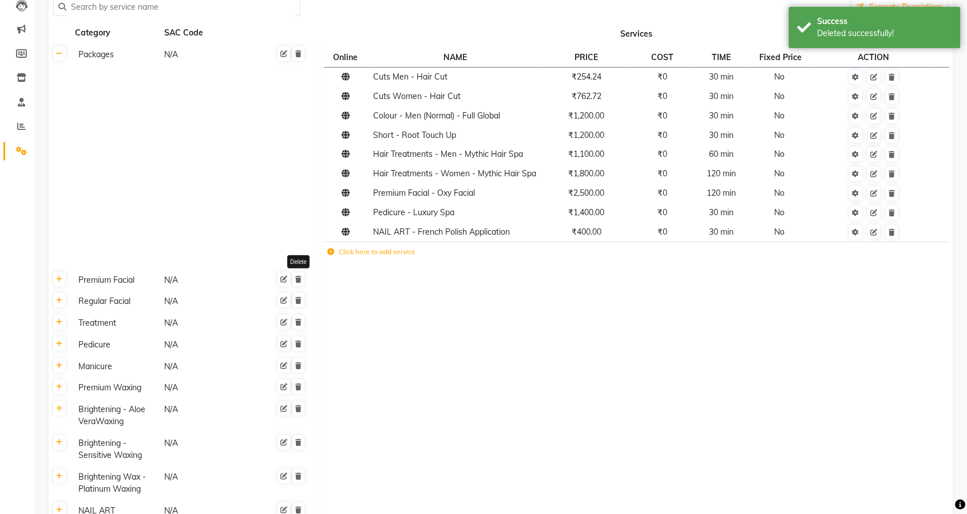
click at [298, 279] on icon at bounding box center [298, 279] width 6 height 7
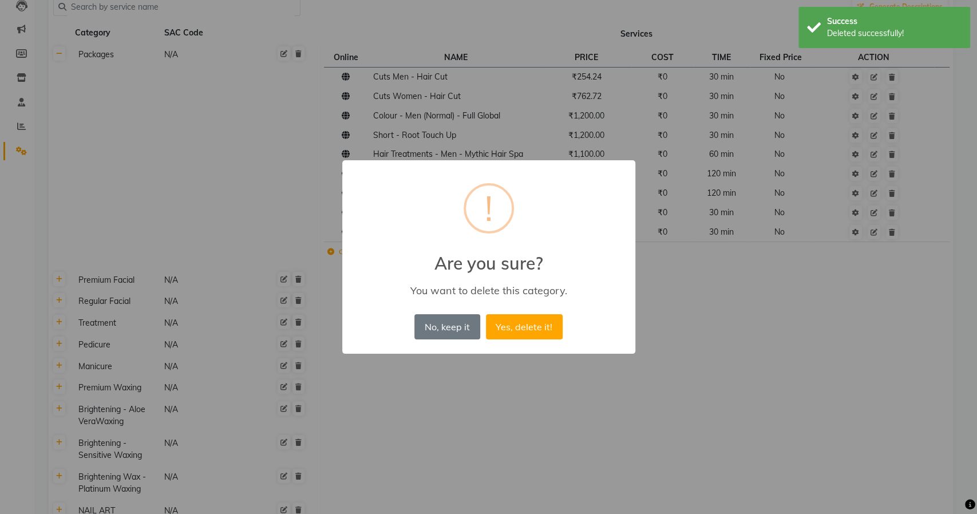
click at [486, 314] on button "Yes, delete it!" at bounding box center [524, 326] width 77 height 25
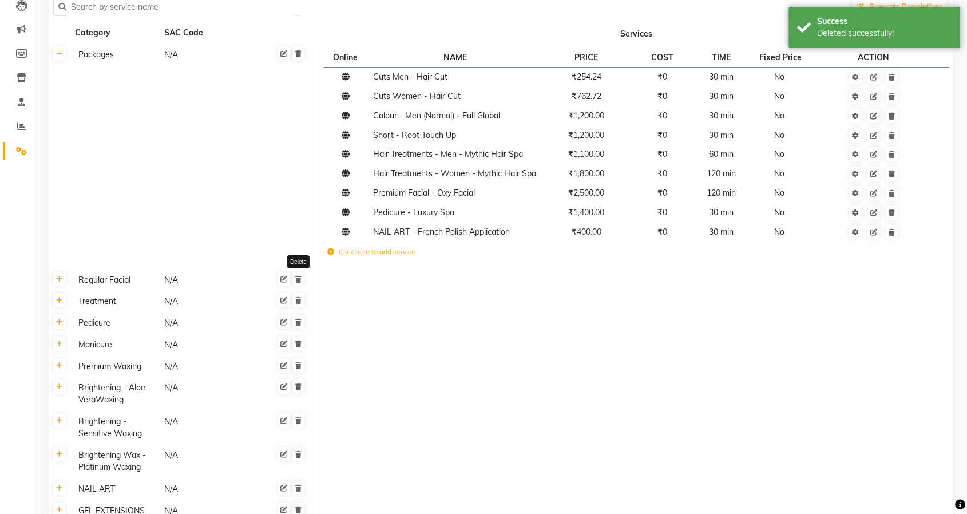
click at [298, 279] on icon at bounding box center [298, 279] width 6 height 7
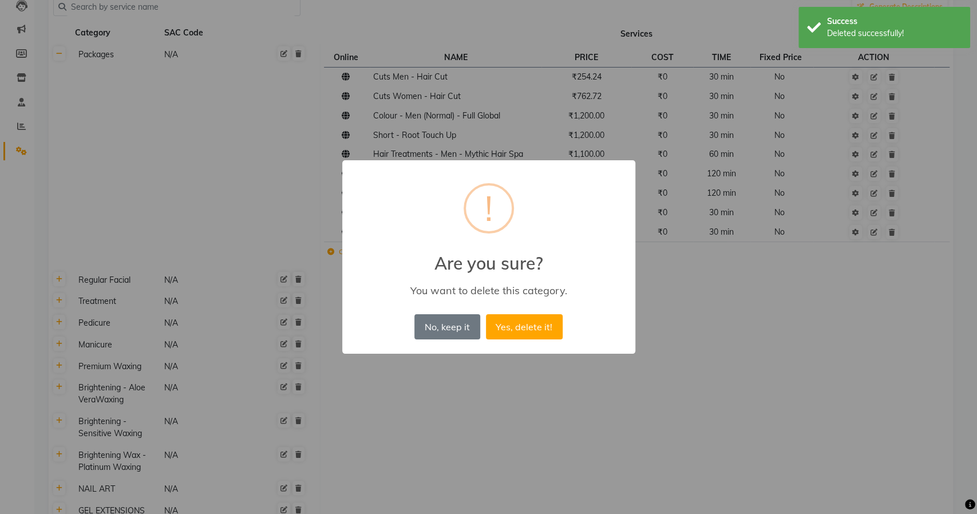
click at [486, 314] on button "Yes, delete it!" at bounding box center [524, 326] width 77 height 25
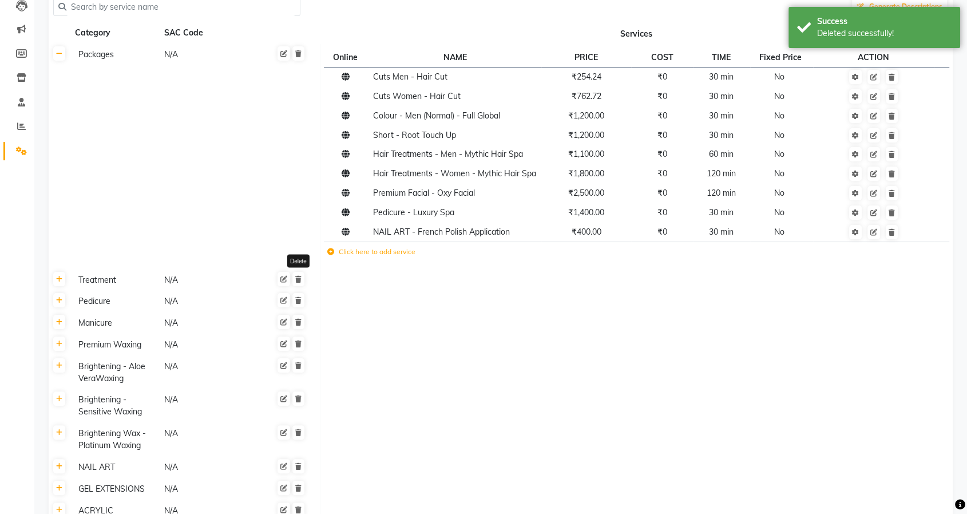
click at [298, 279] on icon at bounding box center [298, 279] width 6 height 7
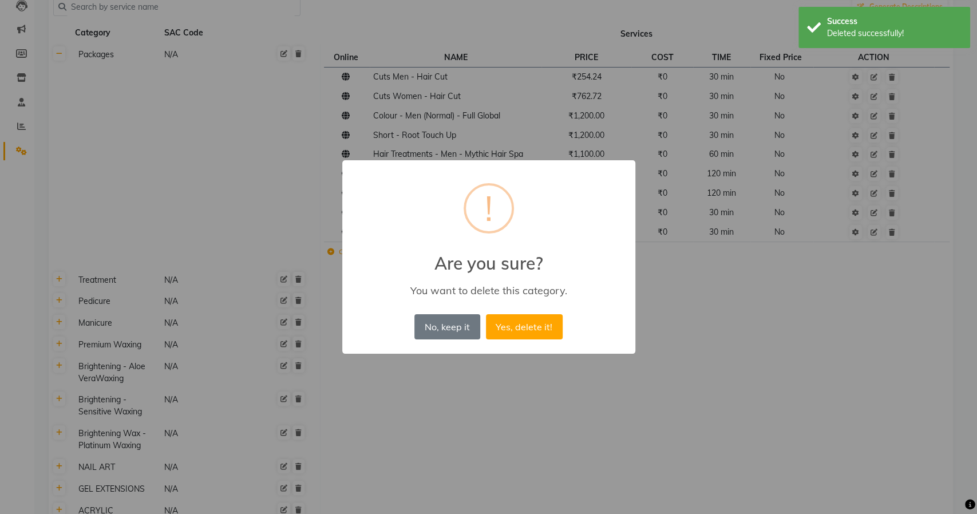
click at [486, 314] on button "Yes, delete it!" at bounding box center [524, 326] width 77 height 25
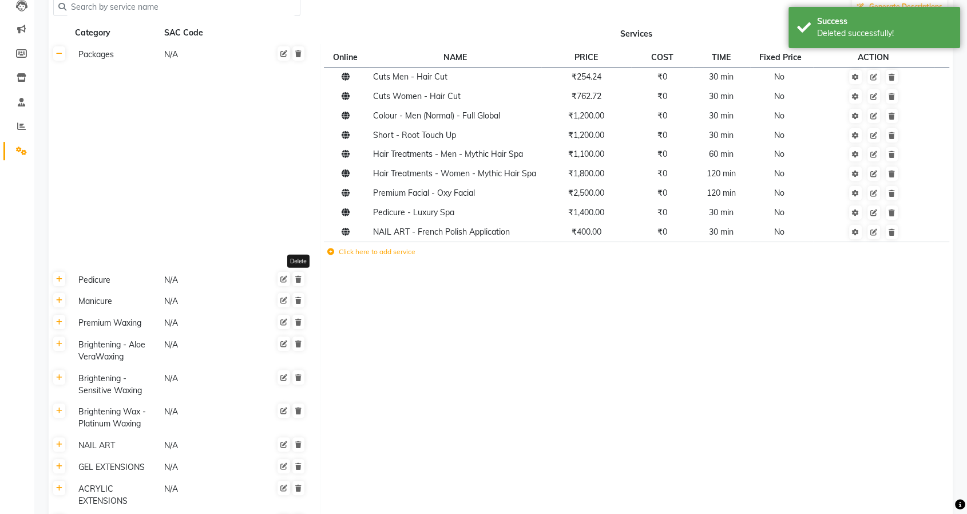
click at [298, 279] on icon at bounding box center [298, 279] width 6 height 7
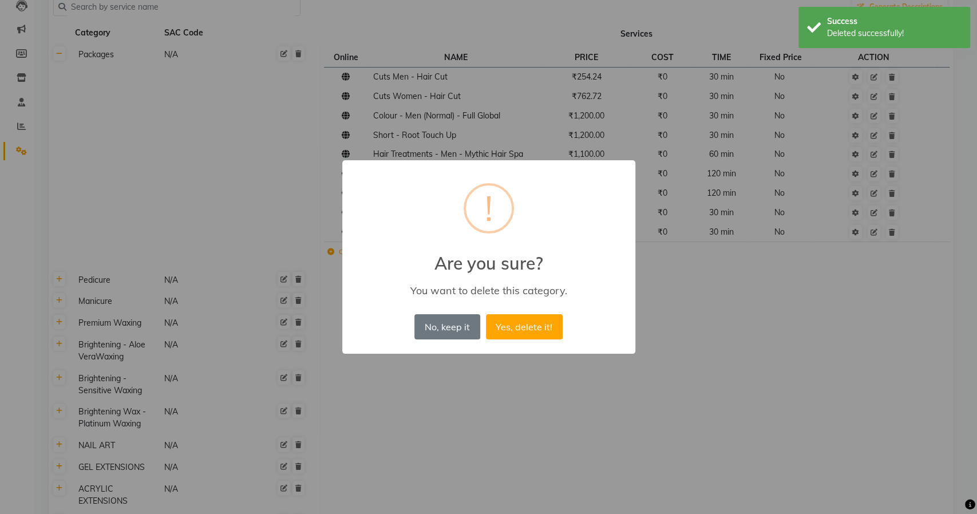
click at [486, 314] on button "Yes, delete it!" at bounding box center [524, 326] width 77 height 25
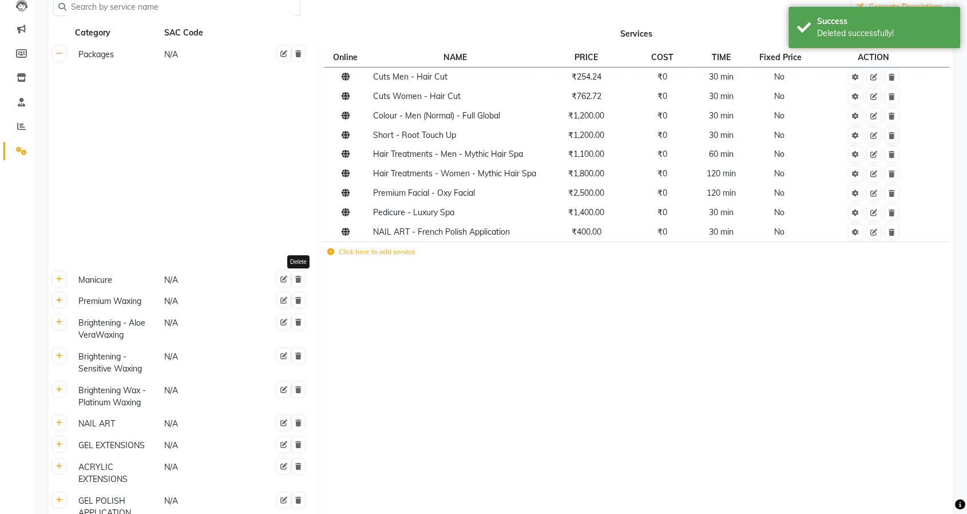
click at [298, 279] on icon at bounding box center [298, 279] width 6 height 7
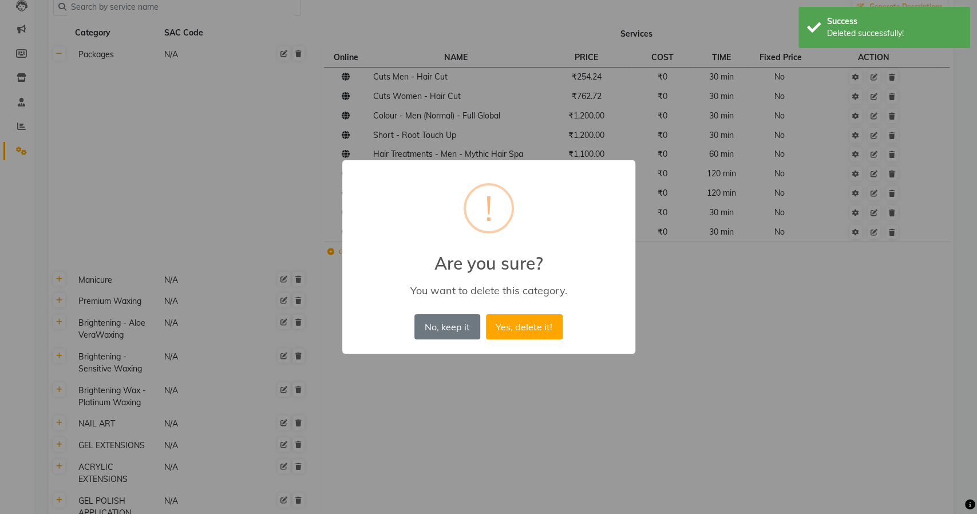
click at [486, 314] on button "Yes, delete it!" at bounding box center [524, 326] width 77 height 25
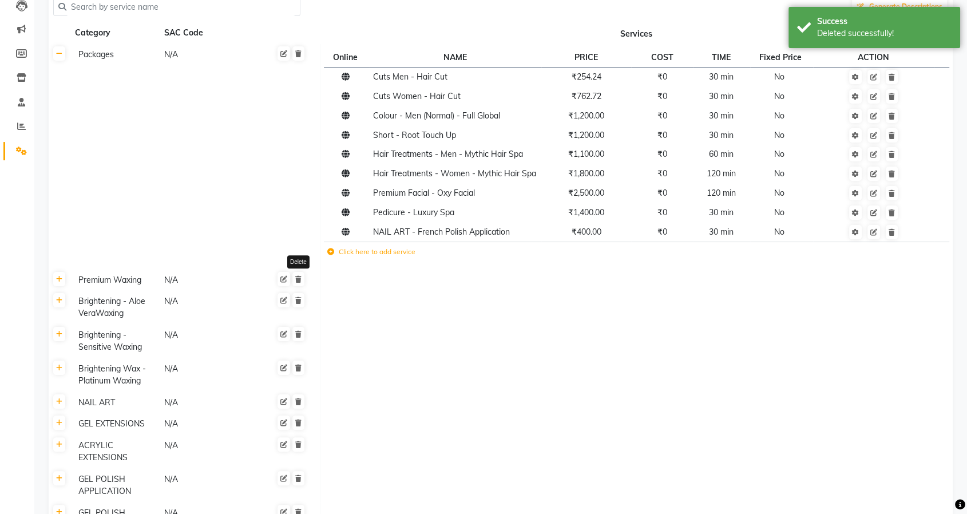
click at [298, 279] on icon at bounding box center [298, 279] width 6 height 7
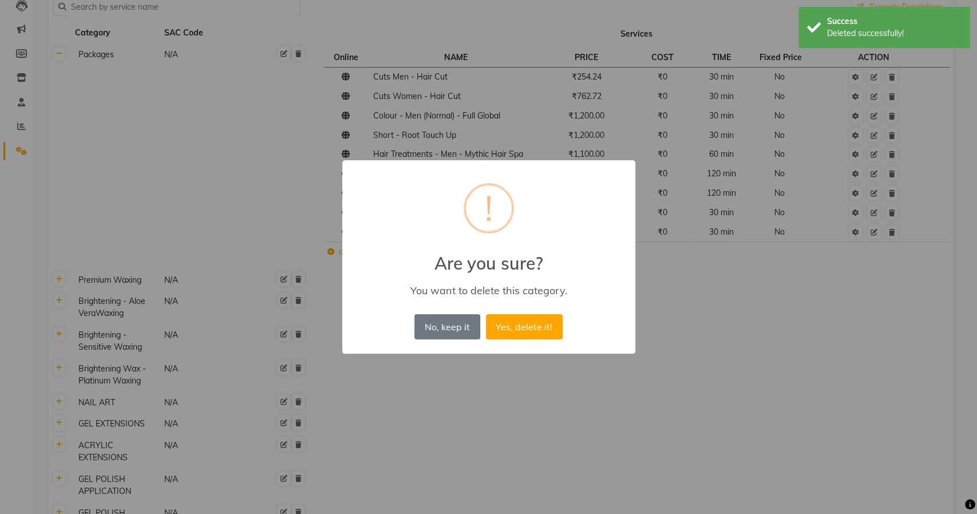
click at [486, 314] on button "Yes, delete it!" at bounding box center [524, 326] width 77 height 25
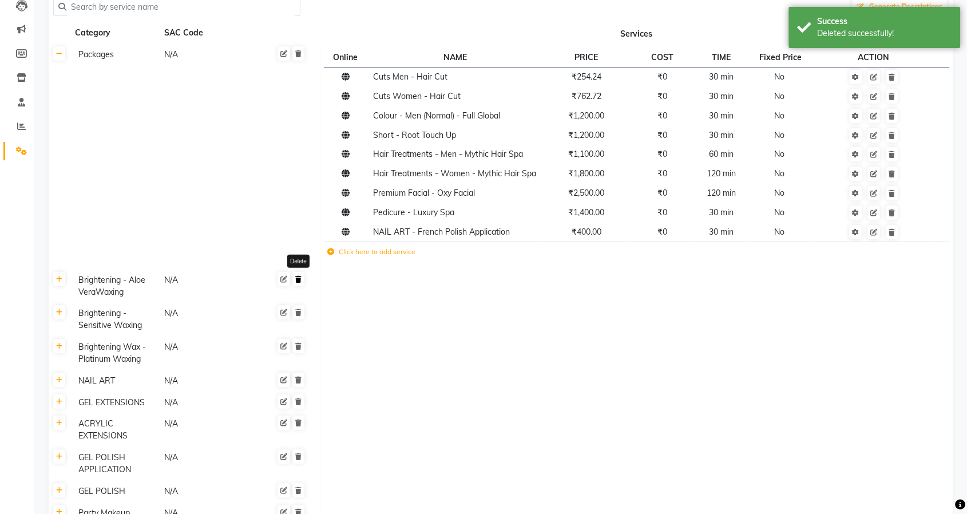
click at [301, 282] on link at bounding box center [298, 279] width 12 height 14
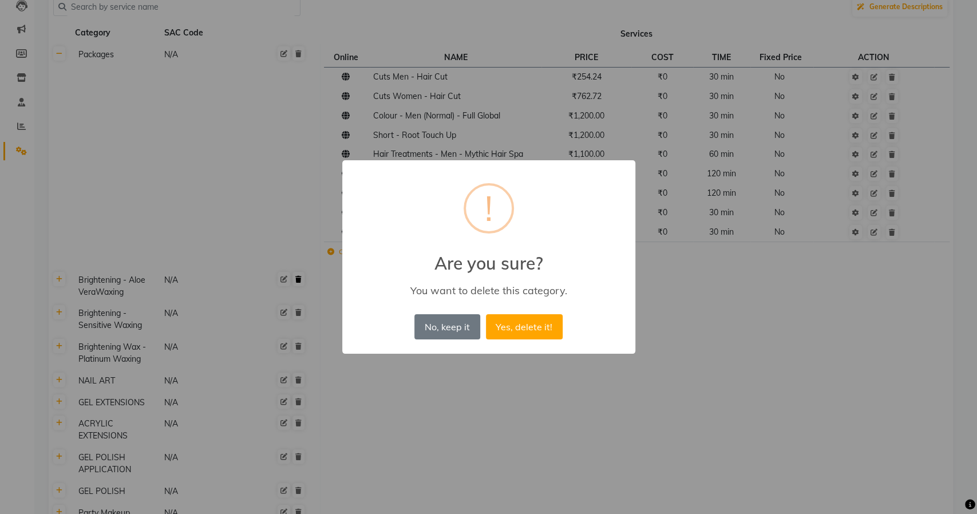
click at [486, 314] on button "Yes, delete it!" at bounding box center [524, 326] width 77 height 25
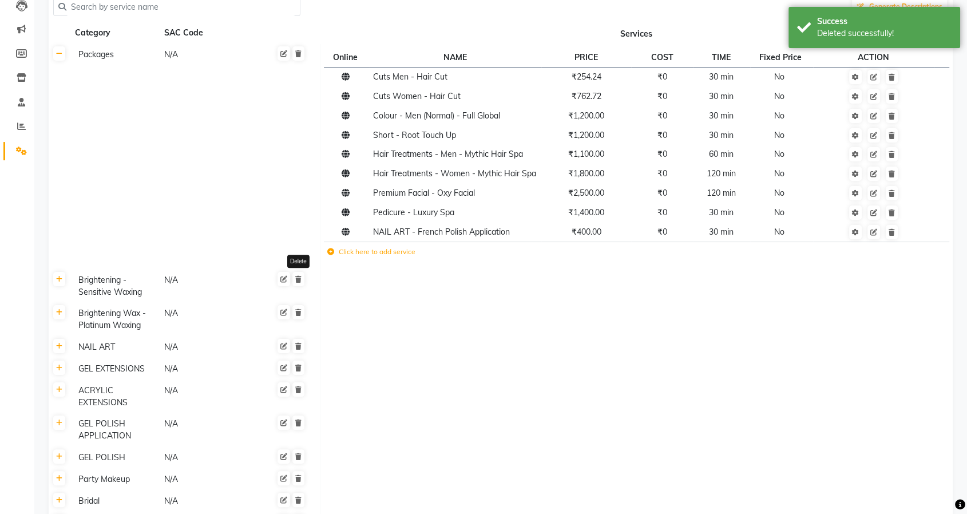
click at [301, 282] on link at bounding box center [298, 279] width 12 height 14
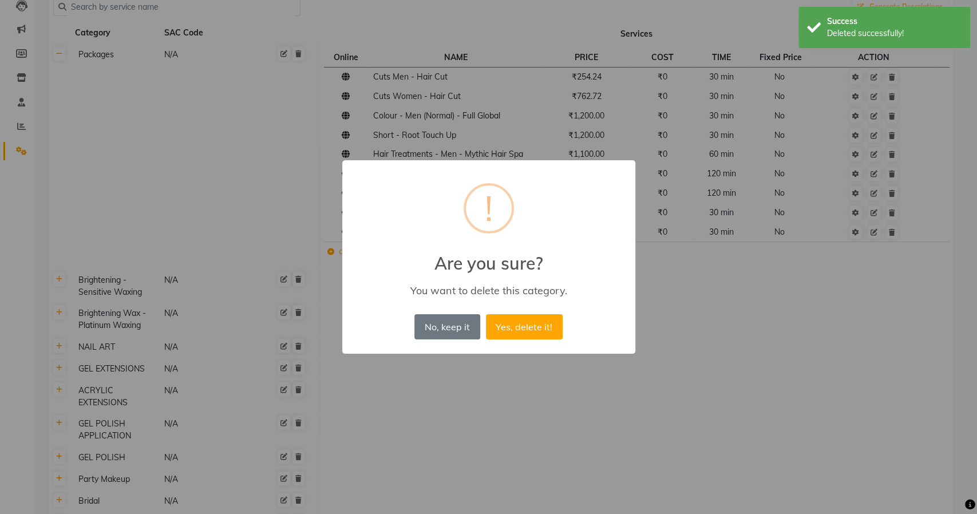
click at [486, 314] on button "Yes, delete it!" at bounding box center [524, 326] width 77 height 25
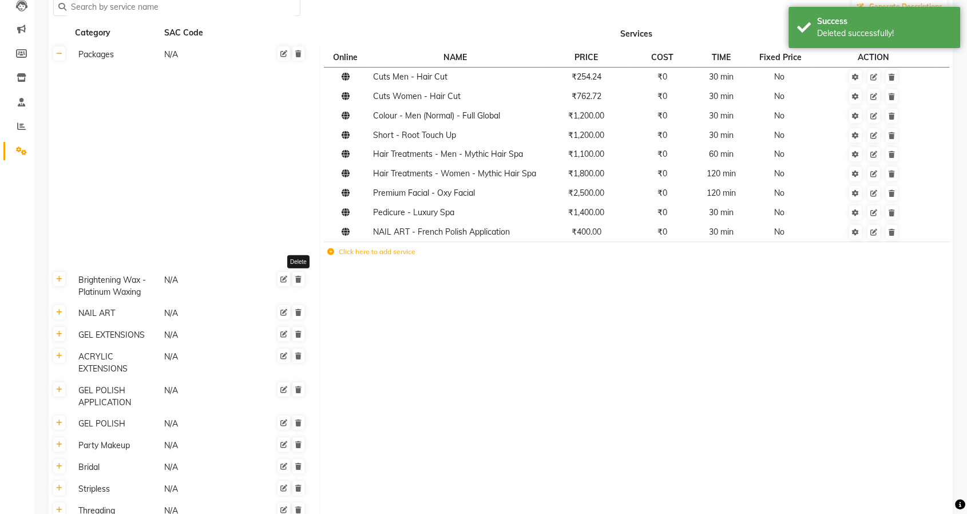
click at [301, 282] on link at bounding box center [298, 279] width 12 height 14
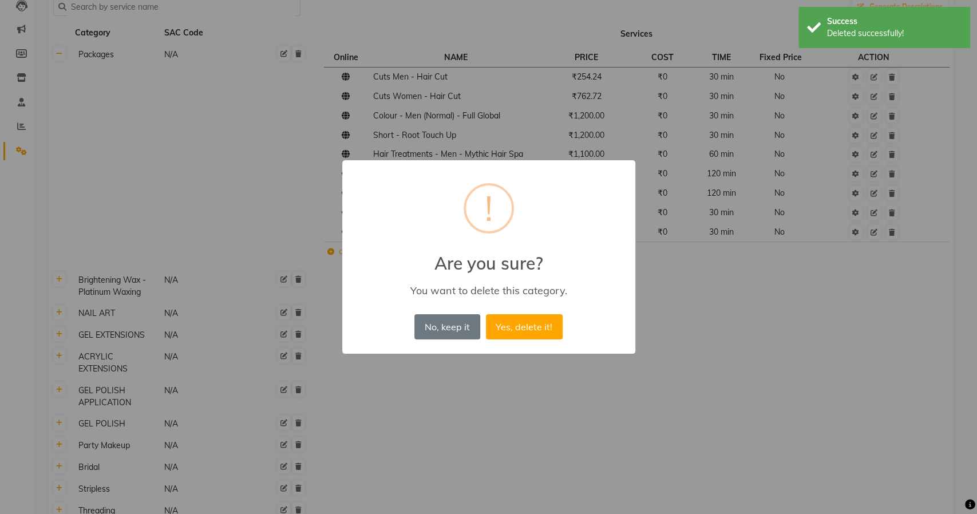
click at [486, 314] on button "Yes, delete it!" at bounding box center [524, 326] width 77 height 25
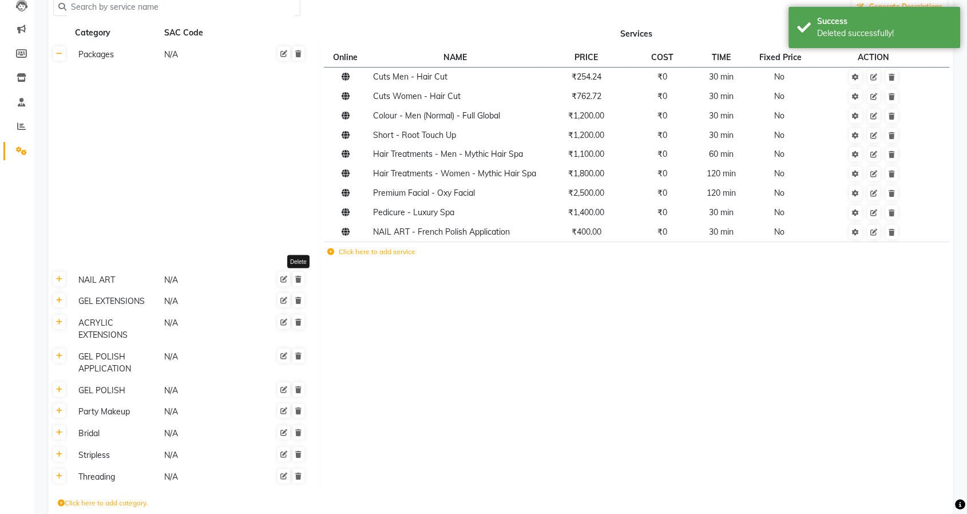
click at [301, 282] on link at bounding box center [298, 279] width 12 height 14
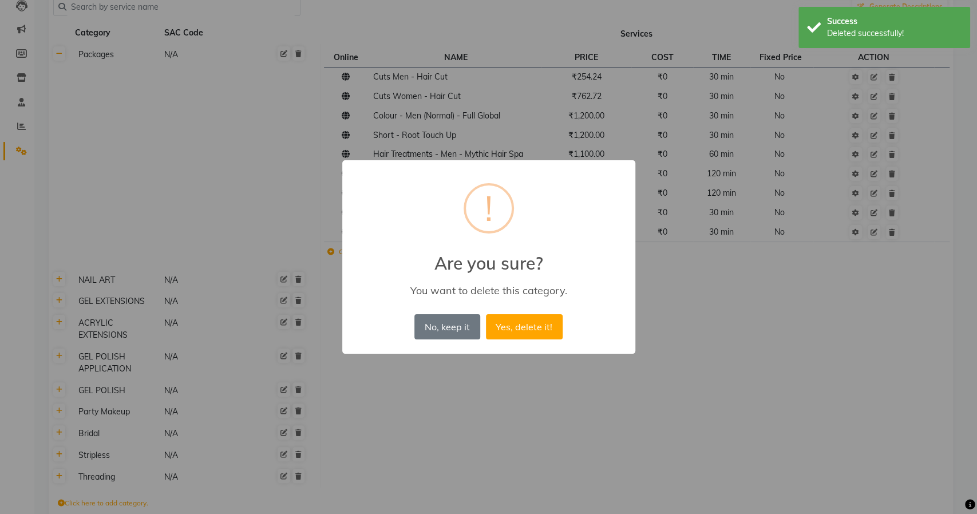
click at [486, 314] on button "Yes, delete it!" at bounding box center [524, 326] width 77 height 25
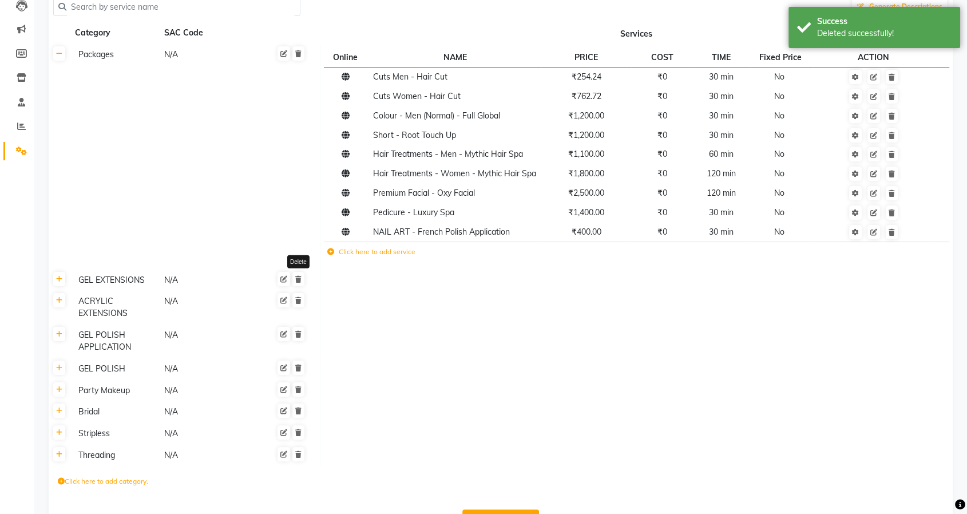
click at [301, 282] on link at bounding box center [298, 279] width 12 height 14
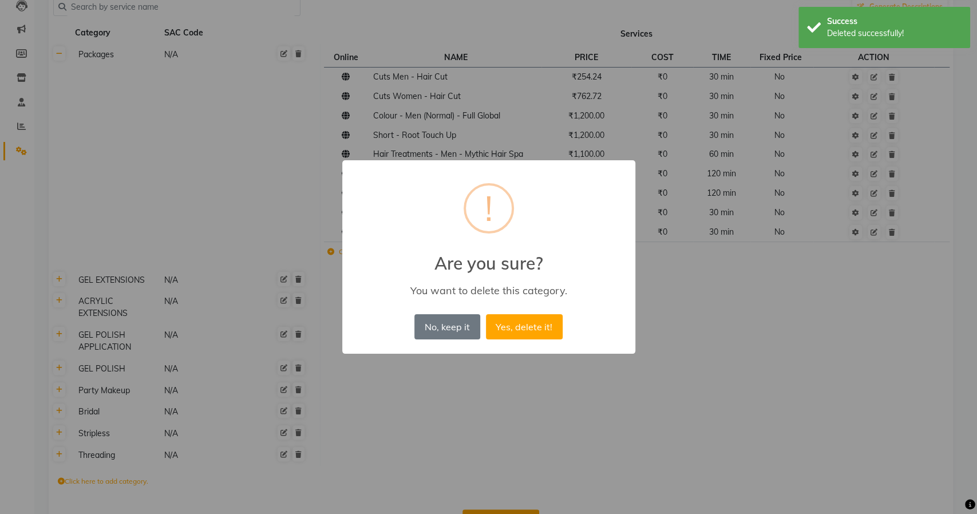
click at [486, 314] on button "Yes, delete it!" at bounding box center [524, 326] width 77 height 25
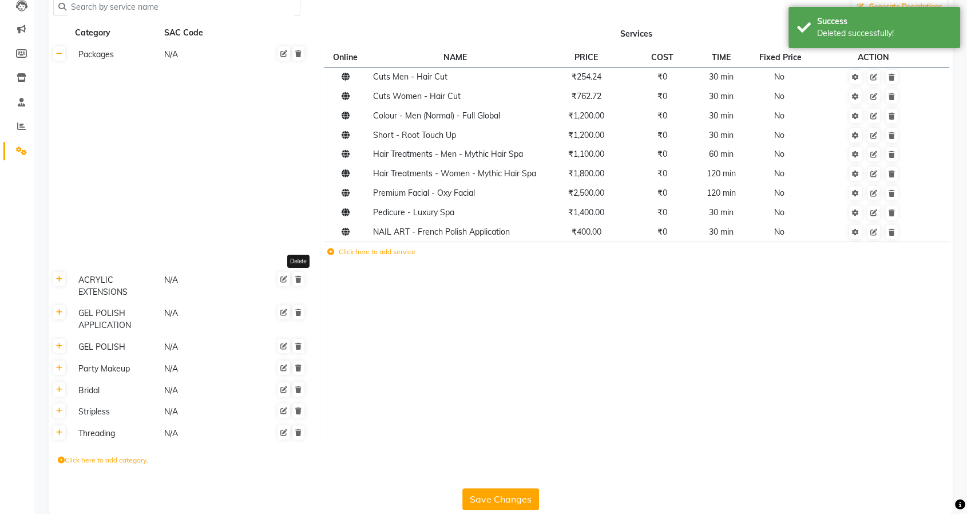
click at [301, 282] on link at bounding box center [298, 279] width 12 height 14
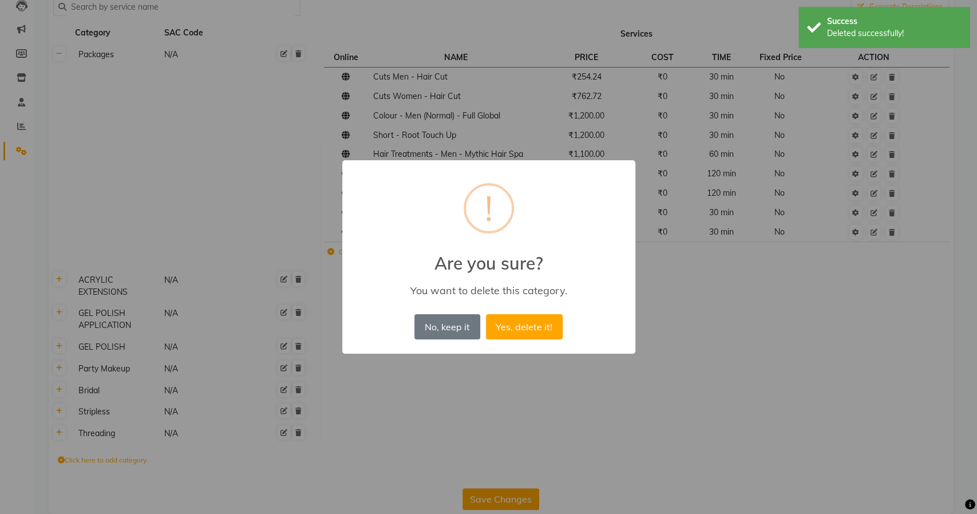
click at [486, 314] on button "Yes, delete it!" at bounding box center [524, 326] width 77 height 25
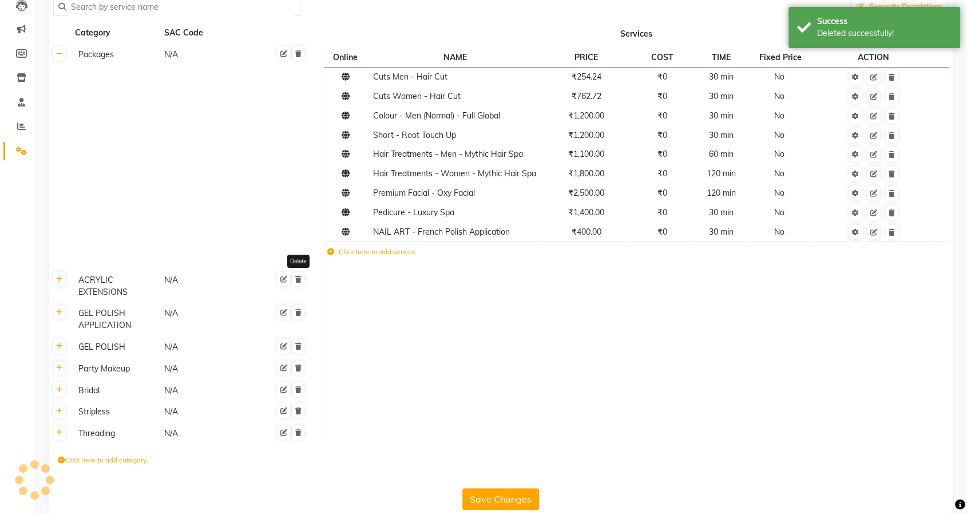
scroll to position [110, 0]
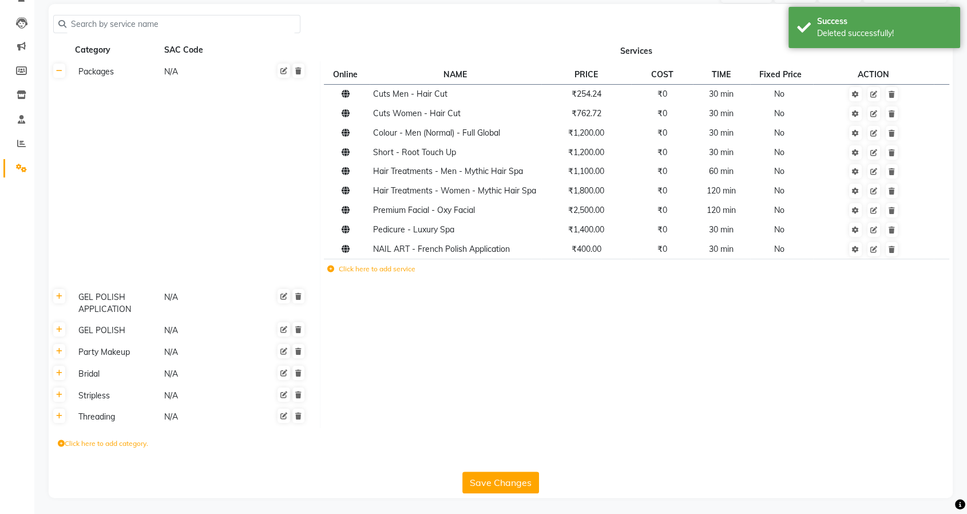
click at [301, 282] on td "Packages N/A" at bounding box center [195, 173] width 250 height 225
click at [301, 294] on icon at bounding box center [298, 296] width 6 height 7
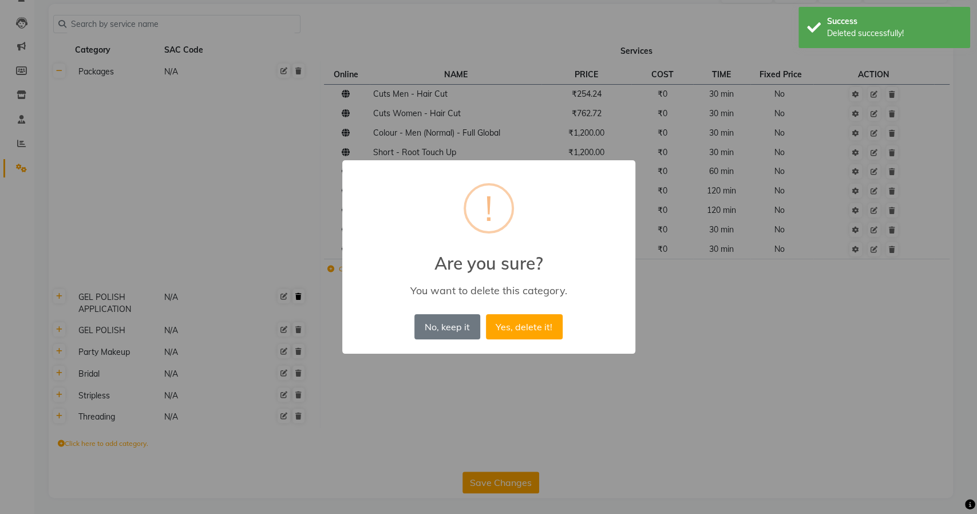
click at [486, 314] on button "Yes, delete it!" at bounding box center [524, 326] width 77 height 25
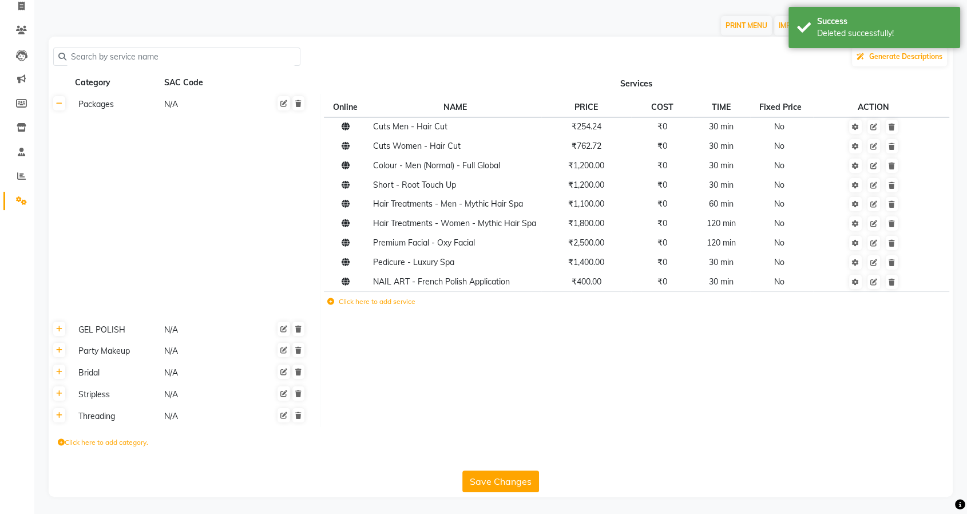
scroll to position [77, 0]
click at [301, 323] on link at bounding box center [298, 329] width 12 height 14
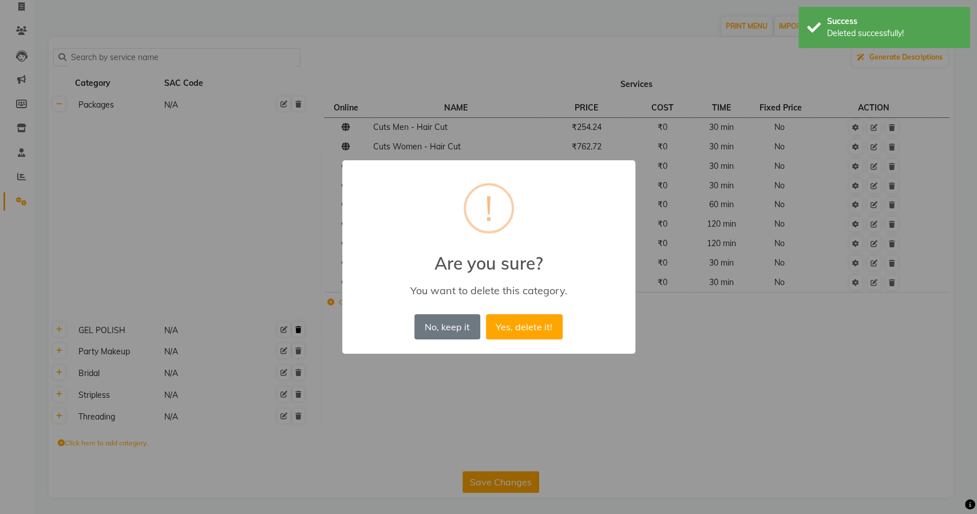
click at [486, 314] on button "Yes, delete it!" at bounding box center [524, 326] width 77 height 25
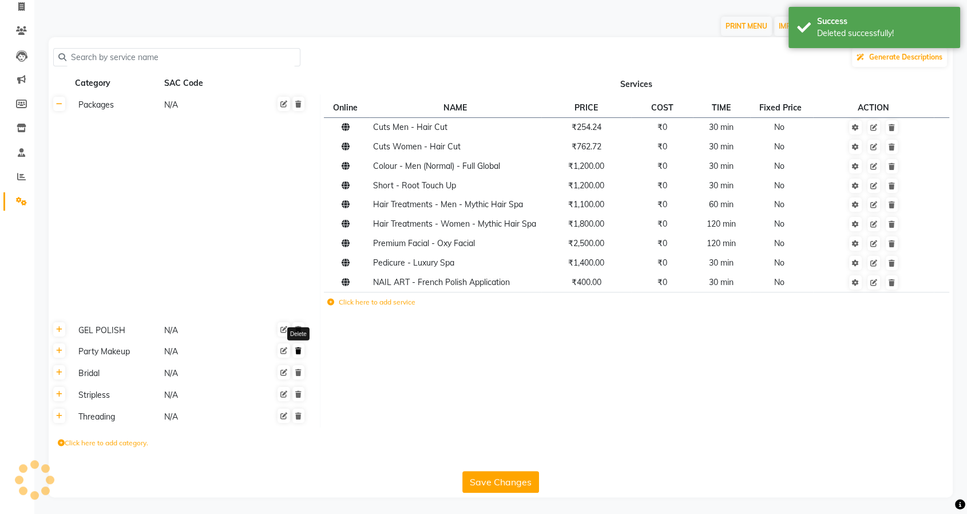
scroll to position [55, 0]
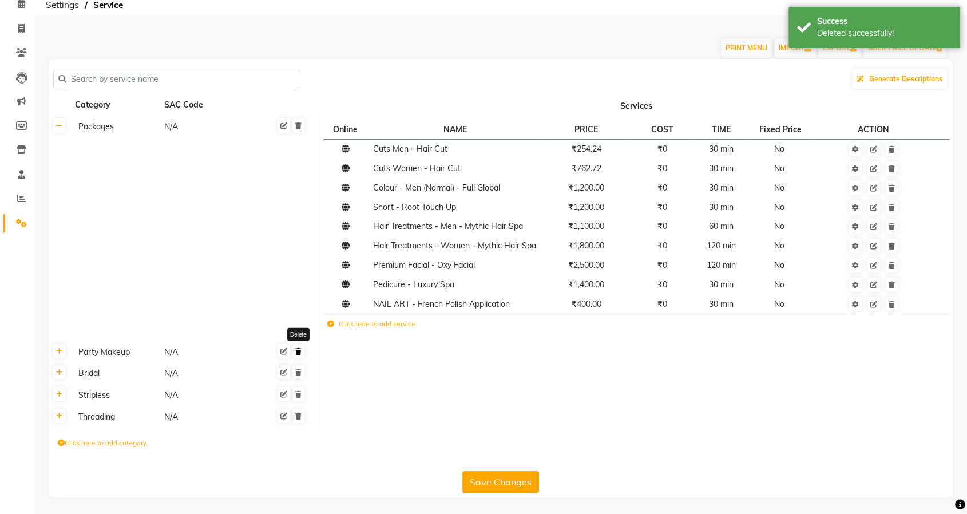
click at [301, 351] on icon at bounding box center [298, 351] width 6 height 7
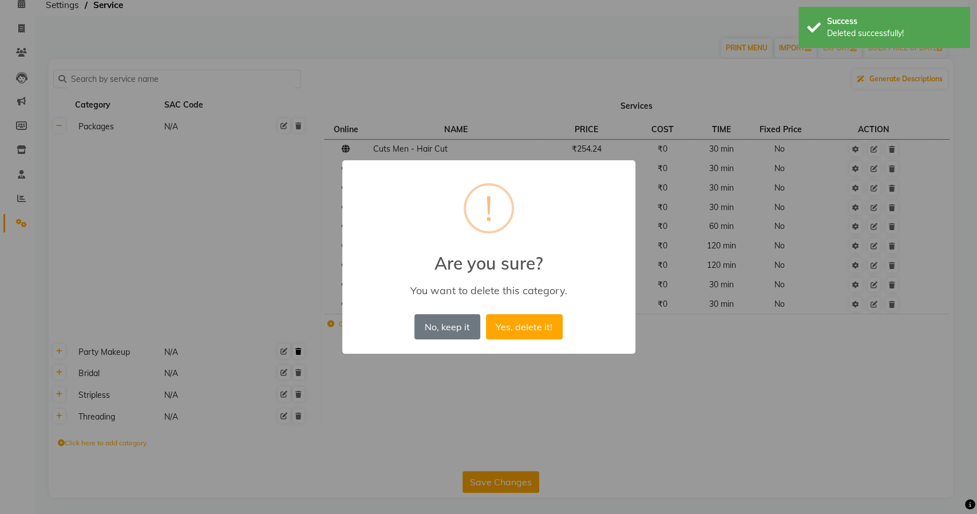
click at [486, 314] on button "Yes, delete it!" at bounding box center [524, 326] width 77 height 25
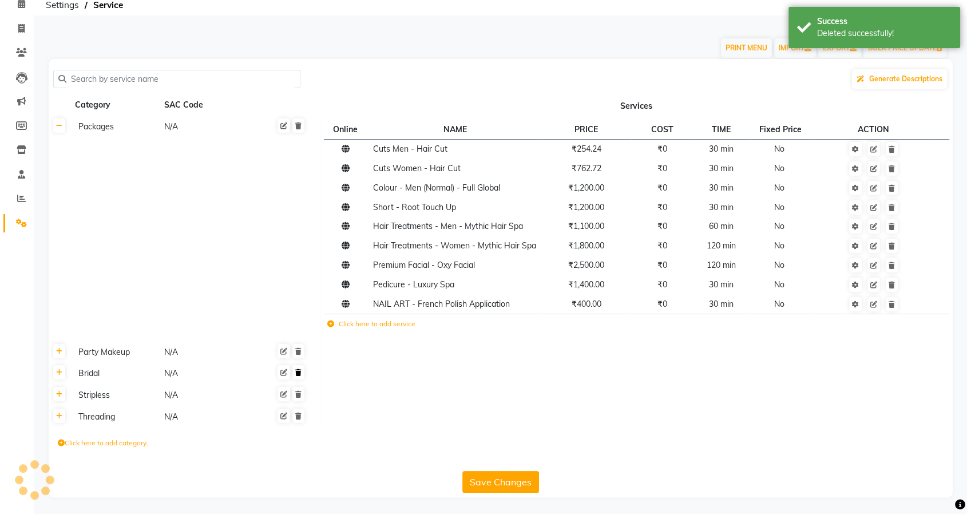
scroll to position [33, 0]
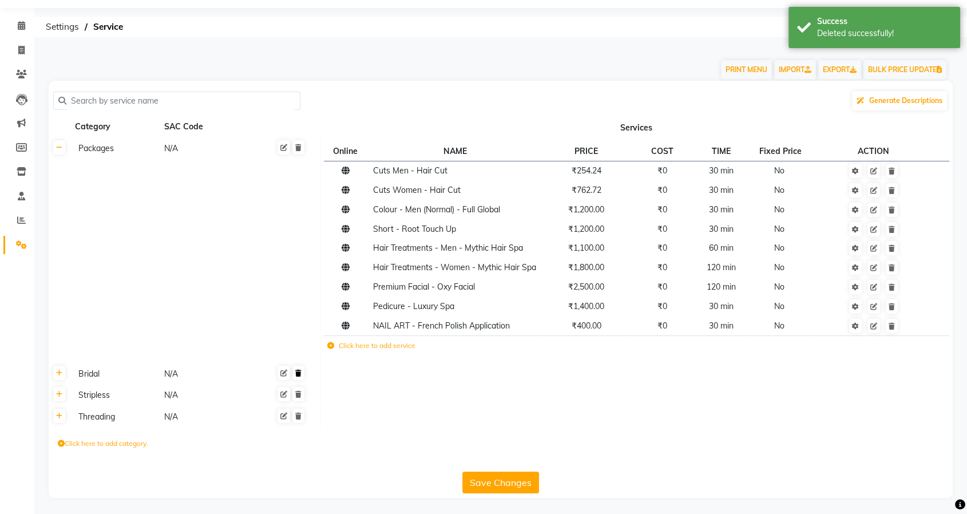
click at [301, 373] on icon at bounding box center [298, 373] width 6 height 7
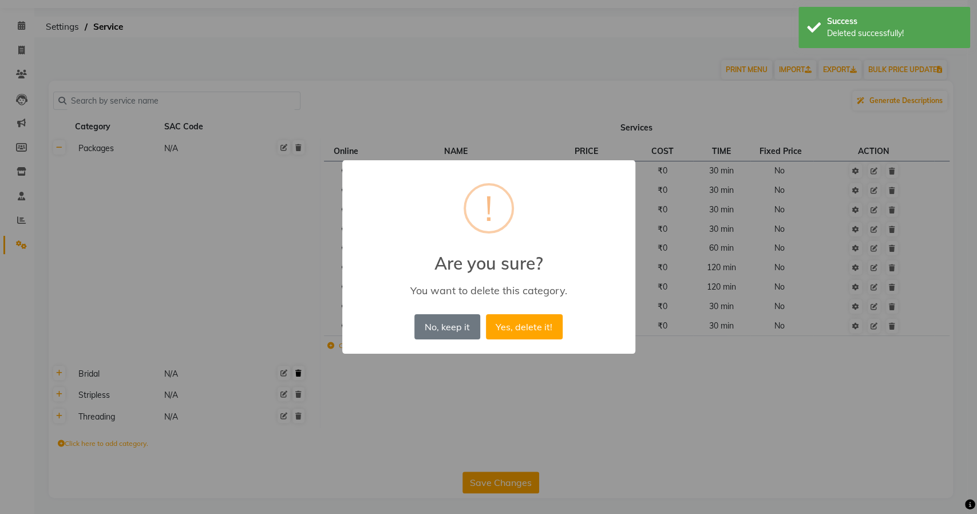
click at [486, 314] on button "Yes, delete it!" at bounding box center [524, 326] width 77 height 25
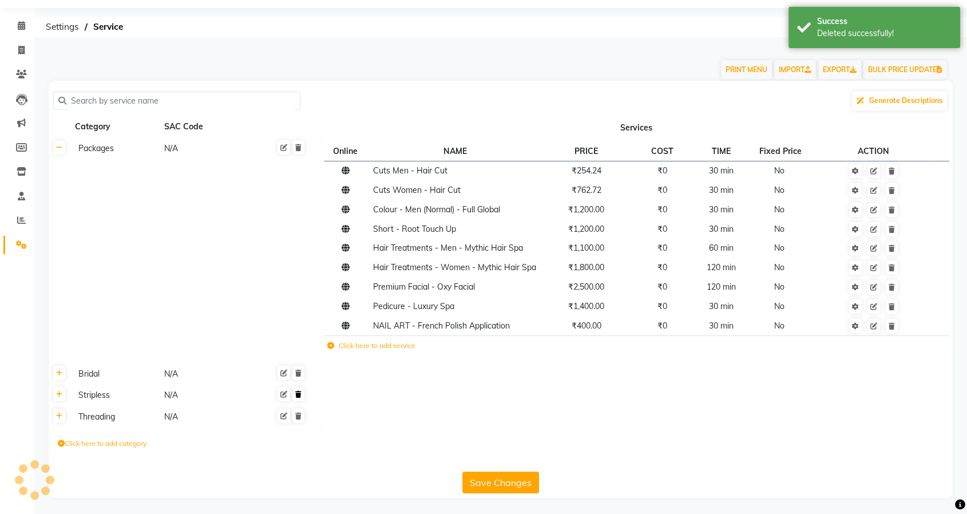
scroll to position [12, 0]
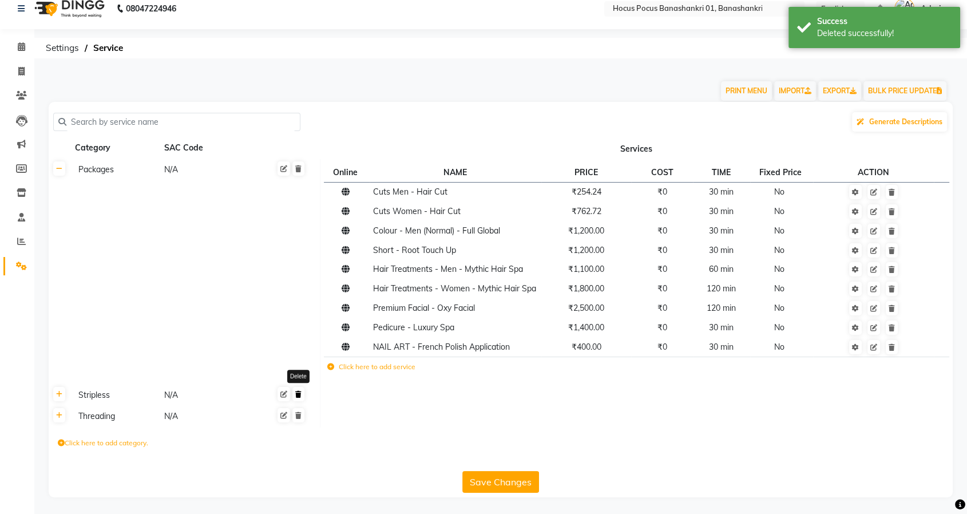
click at [302, 393] on link at bounding box center [298, 394] width 12 height 14
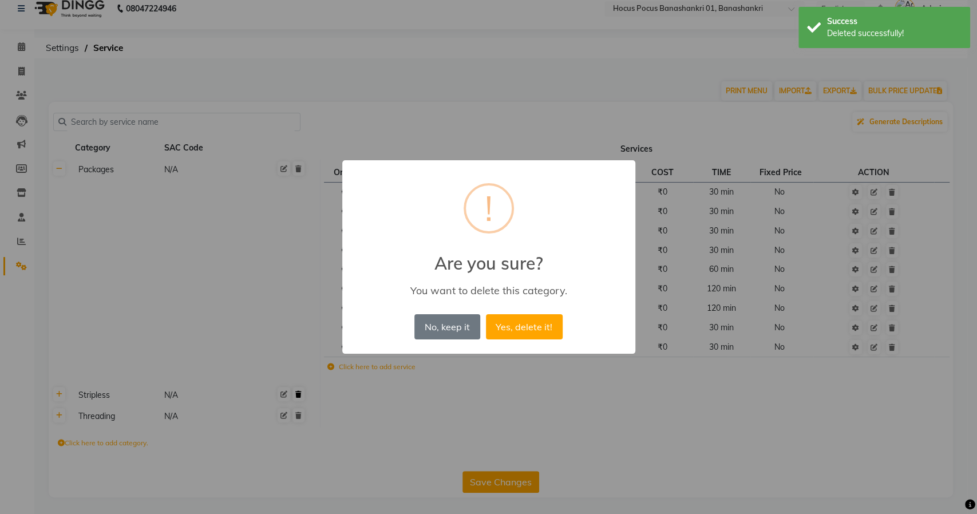
click at [486, 314] on button "Yes, delete it!" at bounding box center [524, 326] width 77 height 25
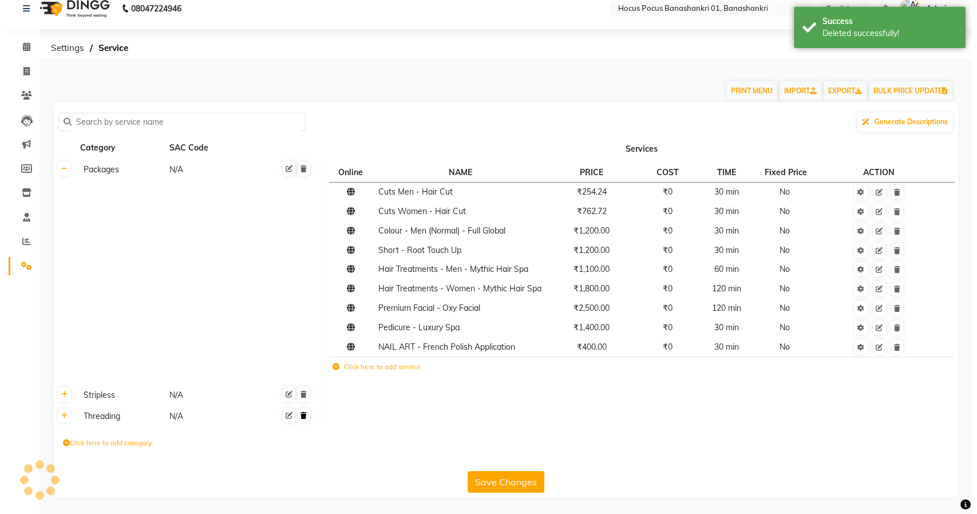
scroll to position [0, 0]
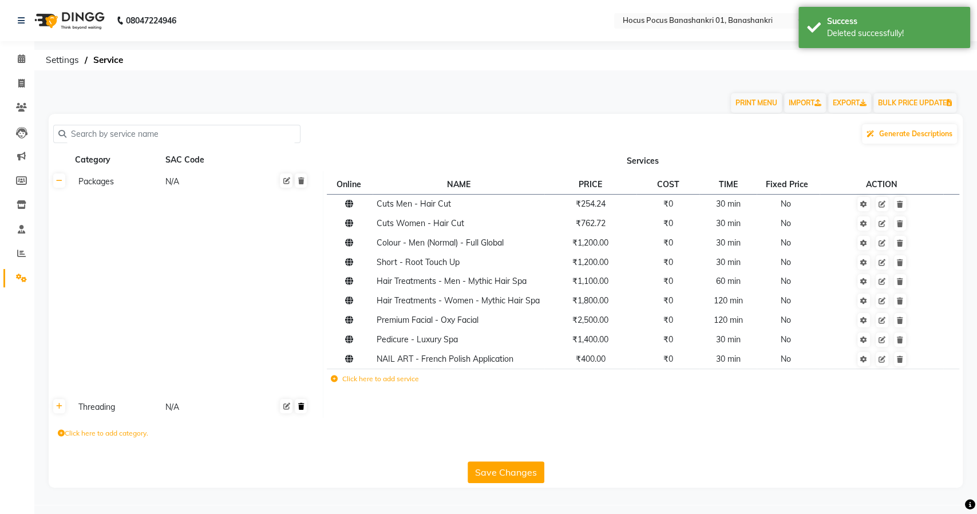
click at [298, 412] on link at bounding box center [301, 406] width 12 height 14
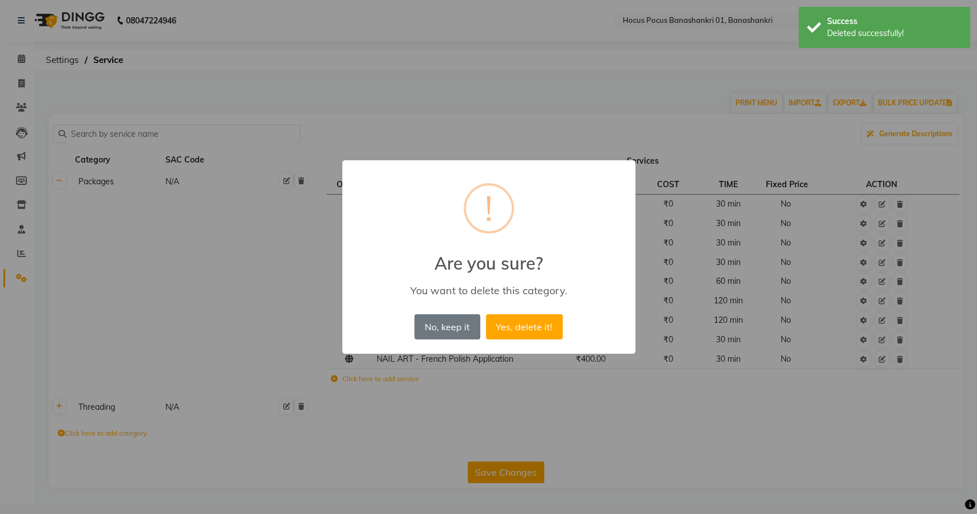
click at [486, 314] on button "Yes, delete it!" at bounding box center [524, 326] width 77 height 25
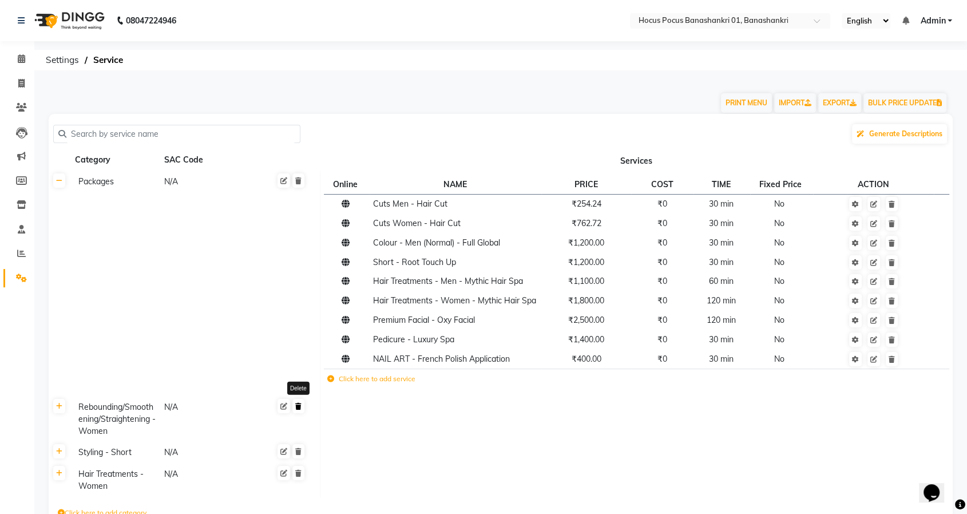
click at [299, 409] on icon at bounding box center [298, 406] width 6 height 7
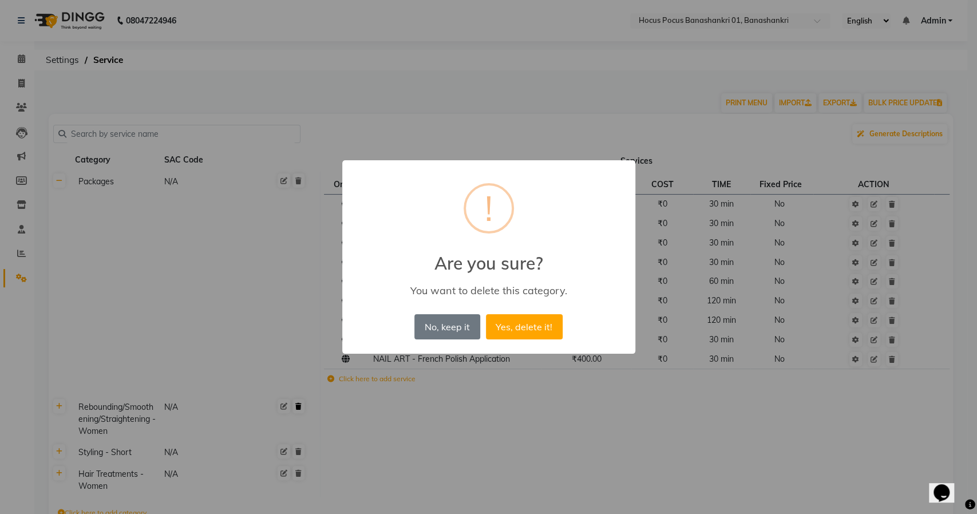
click at [486, 314] on button "Yes, delete it!" at bounding box center [524, 326] width 77 height 25
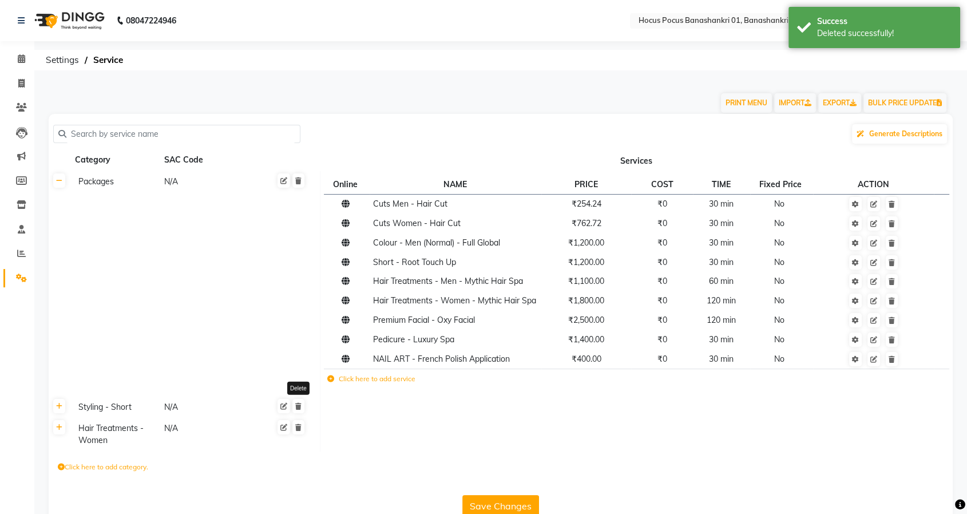
click at [299, 409] on icon at bounding box center [298, 406] width 6 height 7
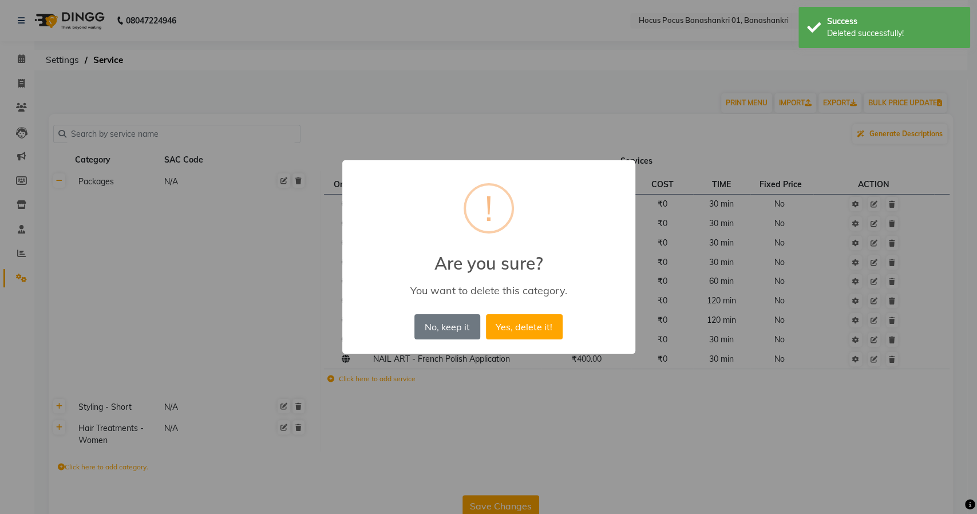
click at [486, 314] on button "Yes, delete it!" at bounding box center [524, 326] width 77 height 25
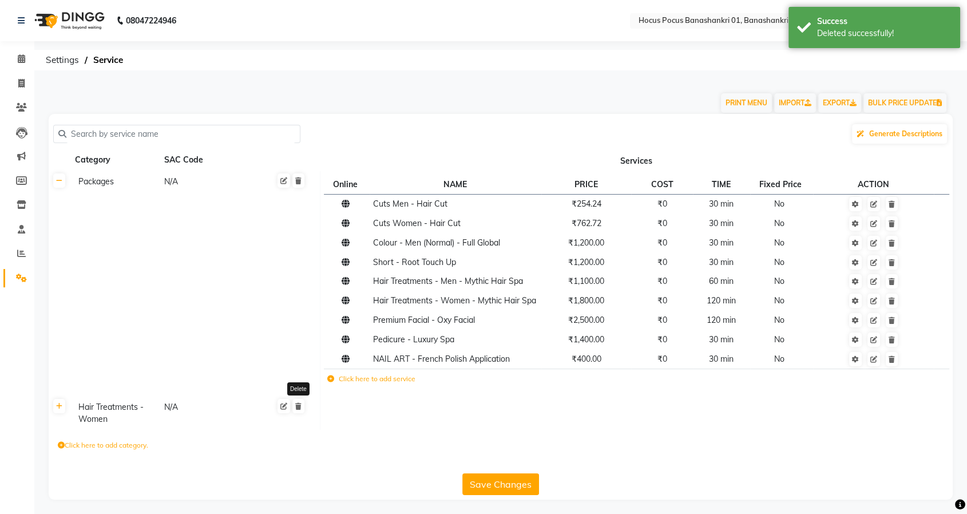
click at [299, 409] on icon at bounding box center [298, 406] width 6 height 7
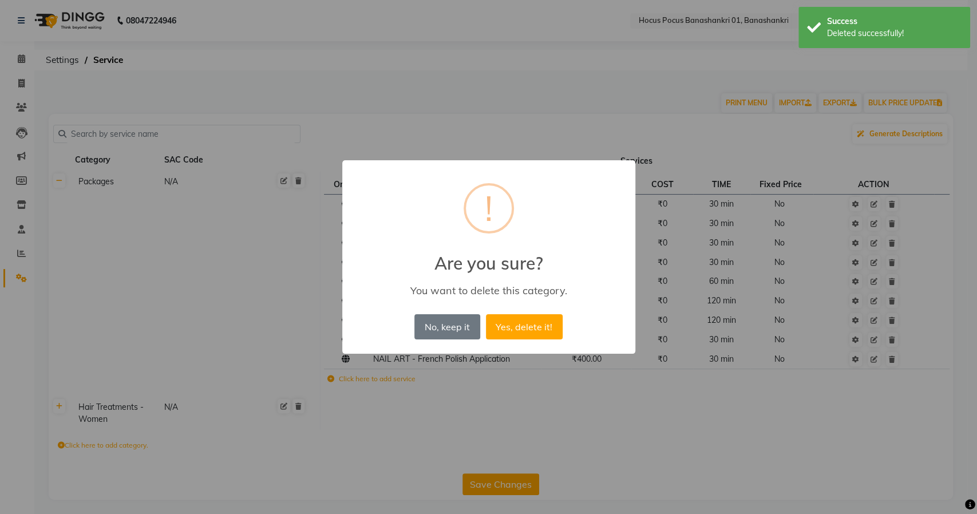
click at [486, 314] on button "Yes, delete it!" at bounding box center [524, 326] width 77 height 25
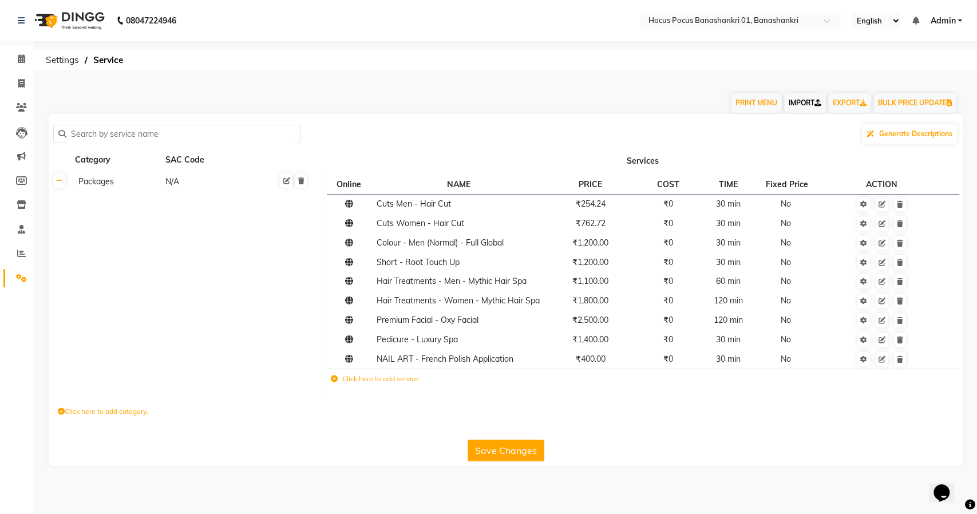
click at [797, 104] on link "IMPORT" at bounding box center [805, 102] width 42 height 19
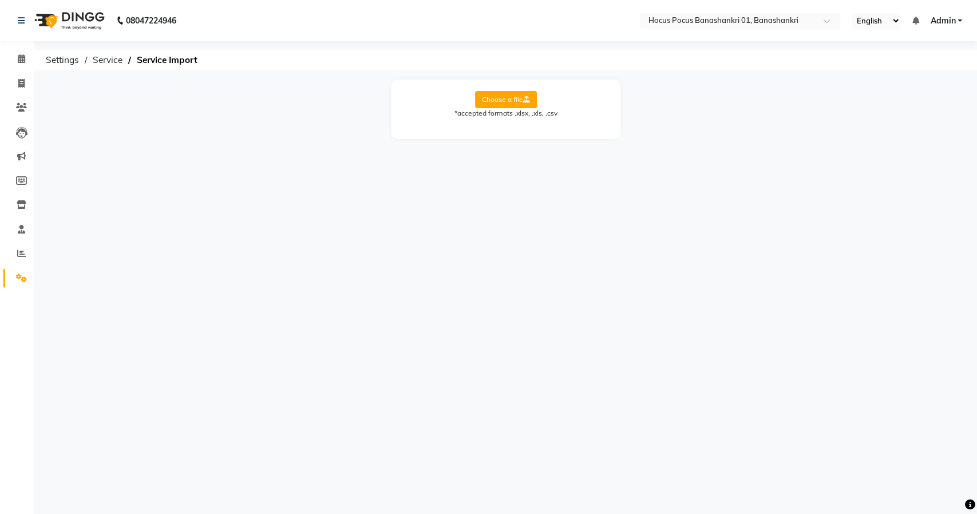
click at [497, 98] on label "Choose a file" at bounding box center [506, 99] width 62 height 17
click at [0, 0] on input "Choose a file" at bounding box center [0, 0] width 0 height 0
click at [557, 136] on select "Select Sheet Sheet1" at bounding box center [558, 137] width 86 height 18
select select "Sheet1"
click at [515, 128] on select "Select Sheet Sheet1" at bounding box center [558, 137] width 86 height 18
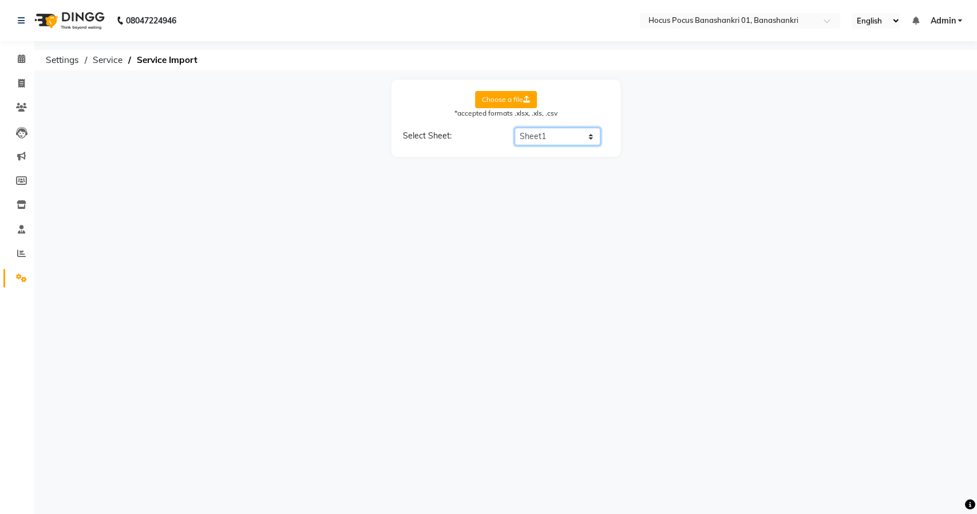
select select "Category Name"
select select "Service Name"
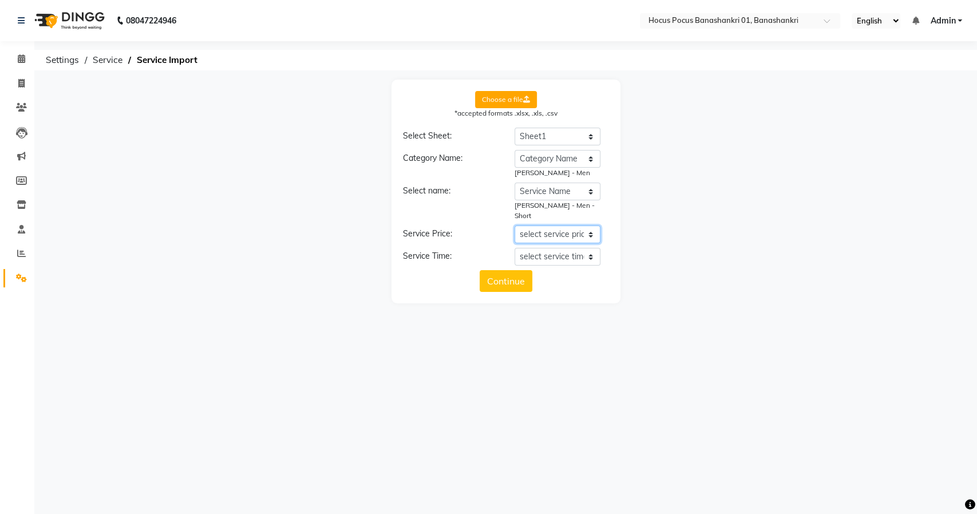
click at [544, 226] on select "select service price Category Name Service Name New Service Price time" at bounding box center [558, 235] width 86 height 18
select select "New Service Price"
click at [515, 226] on select "select service price Category Name Service Name New Service Price time" at bounding box center [558, 235] width 86 height 18
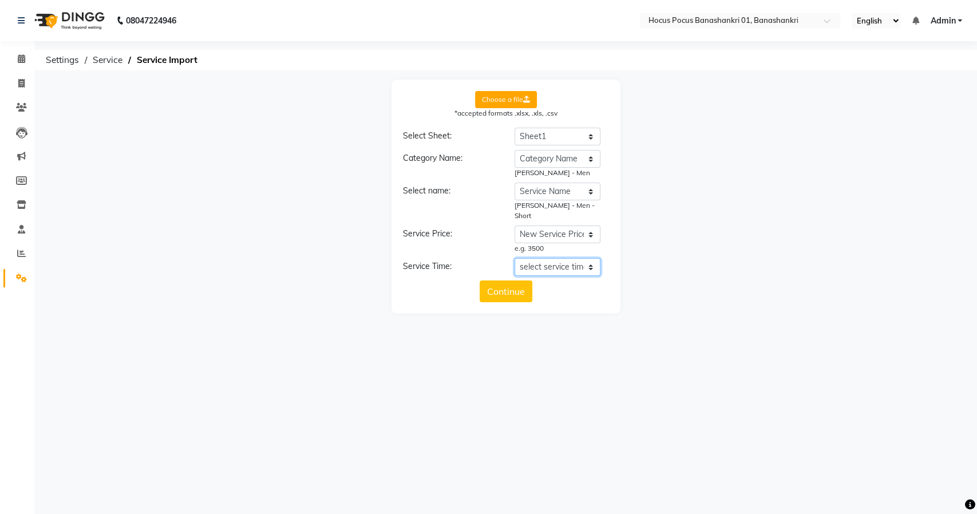
click at [548, 261] on select "select service time Category Name Service Name New Service Price time" at bounding box center [558, 267] width 86 height 18
select select "time"
click at [515, 258] on select "select service time Category Name Service Name New Service Price time" at bounding box center [558, 267] width 86 height 18
click at [504, 291] on button "Continue" at bounding box center [506, 302] width 53 height 22
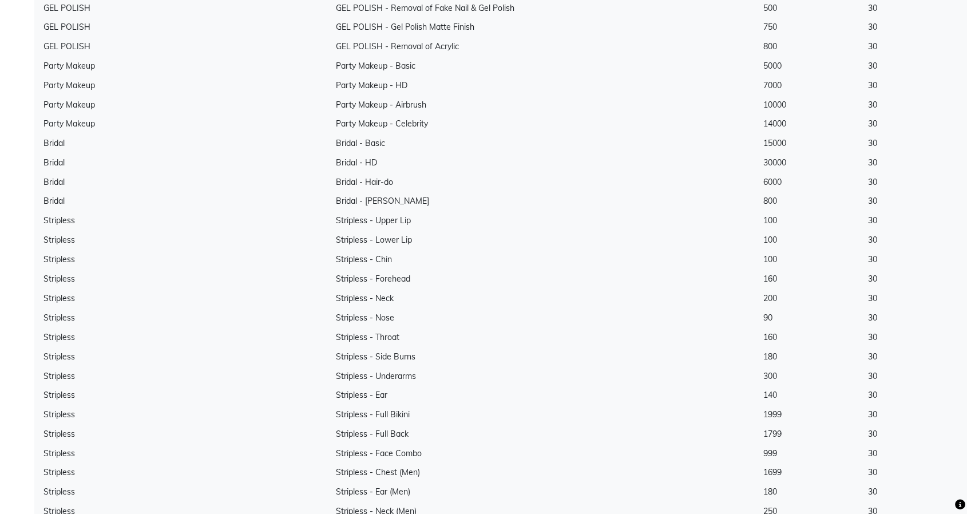
scroll to position [6450, 0]
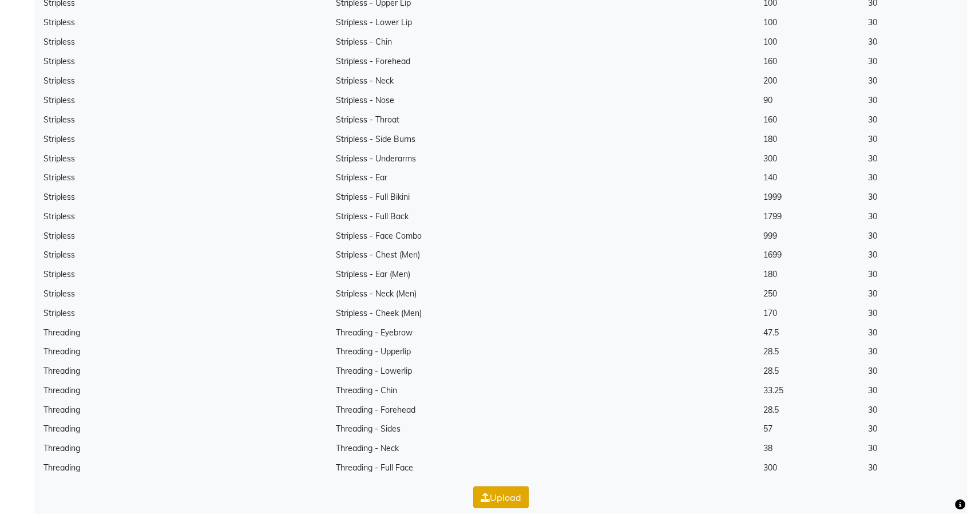
click at [495, 486] on button "Upload" at bounding box center [501, 497] width 56 height 22
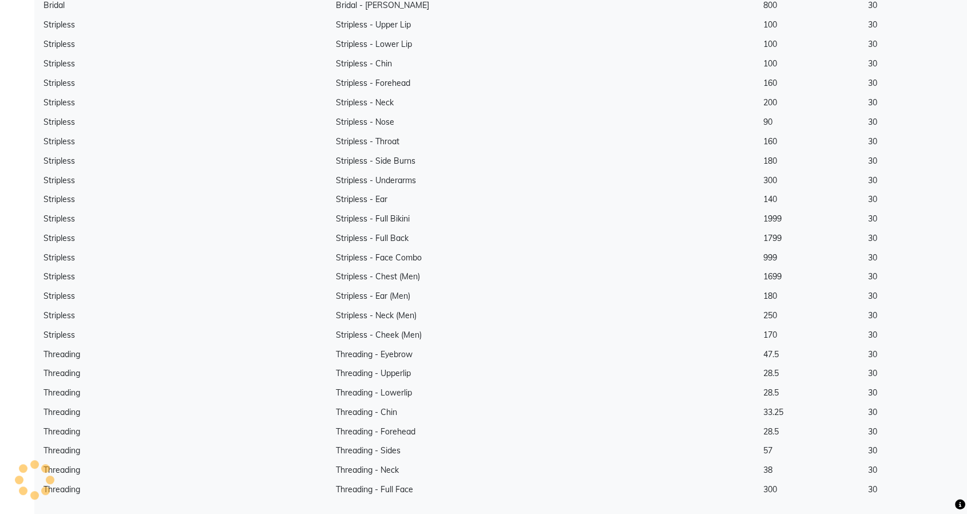
scroll to position [0, 0]
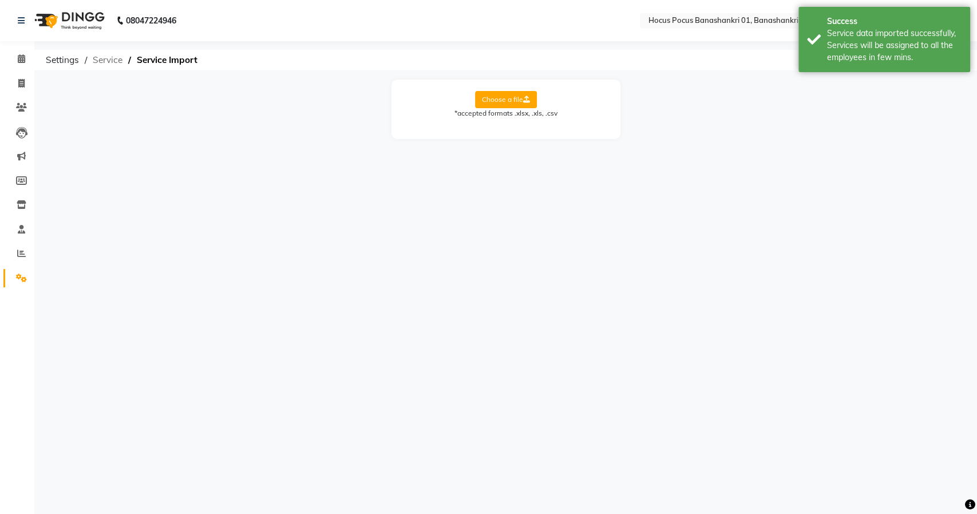
click at [102, 59] on span "Service" at bounding box center [107, 60] width 41 height 21
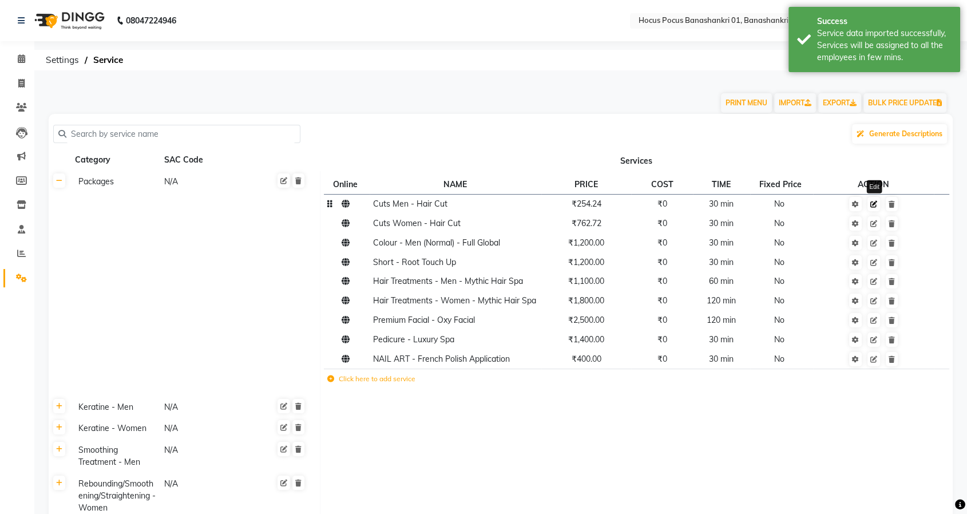
click at [875, 205] on icon at bounding box center [874, 204] width 7 height 7
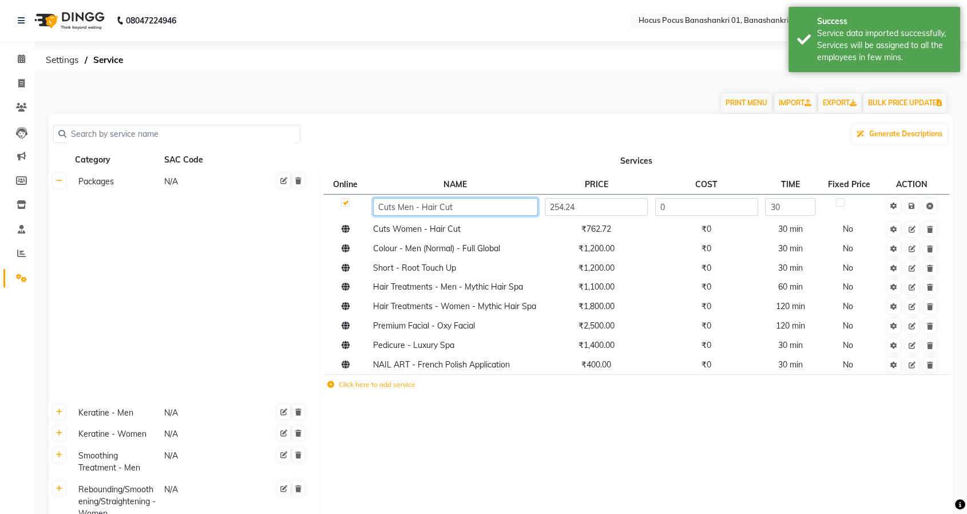
click at [478, 208] on input "Cuts Men - Hair Cut" at bounding box center [455, 207] width 164 height 18
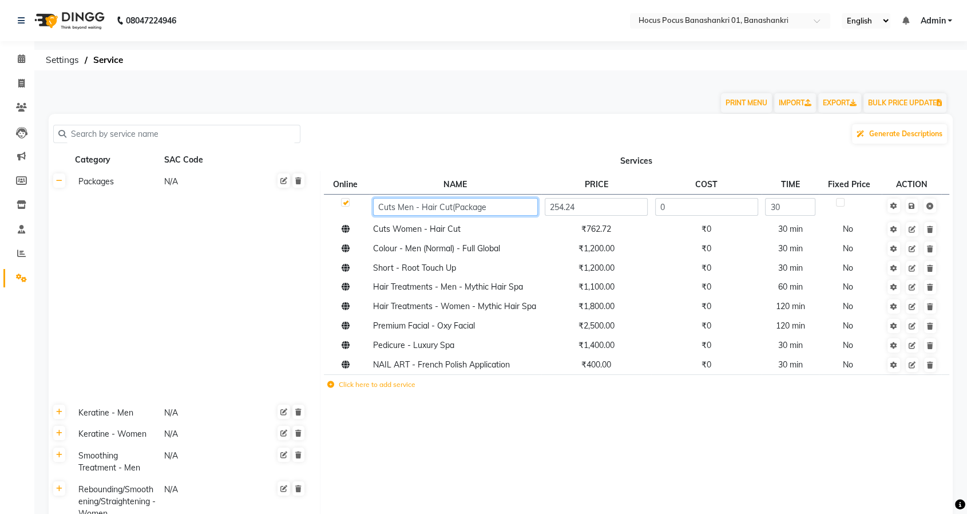
type input "Cuts Men - Hair Cut(Package)"
click at [915, 208] on td "Save" at bounding box center [912, 206] width 60 height 25
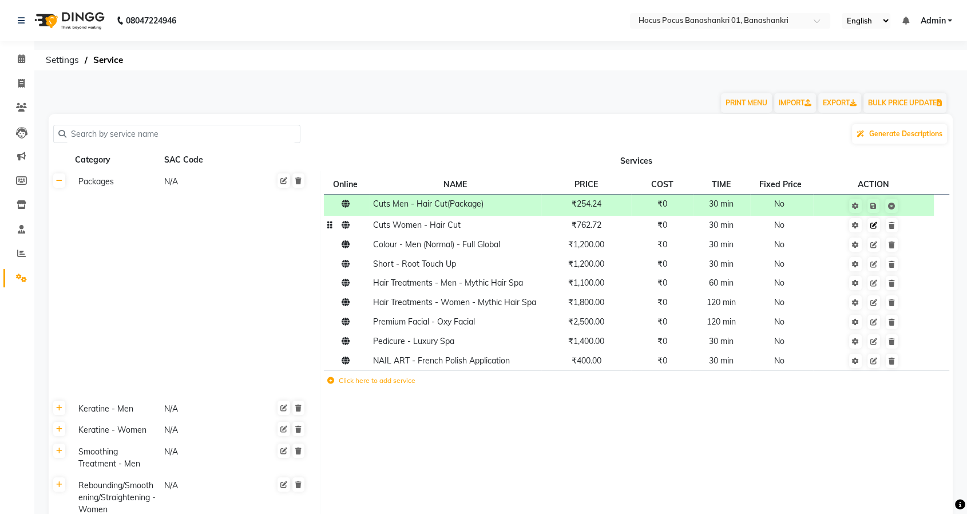
click at [874, 228] on icon at bounding box center [874, 225] width 7 height 7
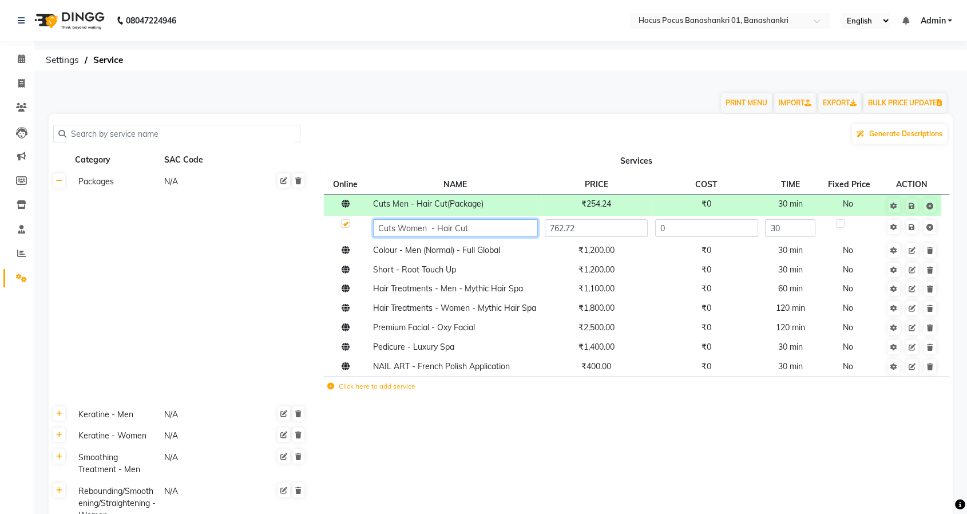
click at [495, 236] on input "Cuts Women - Hair Cut" at bounding box center [455, 228] width 164 height 18
paste input "(Package)"
type input "Cuts Women - Hair Cut(Package)"
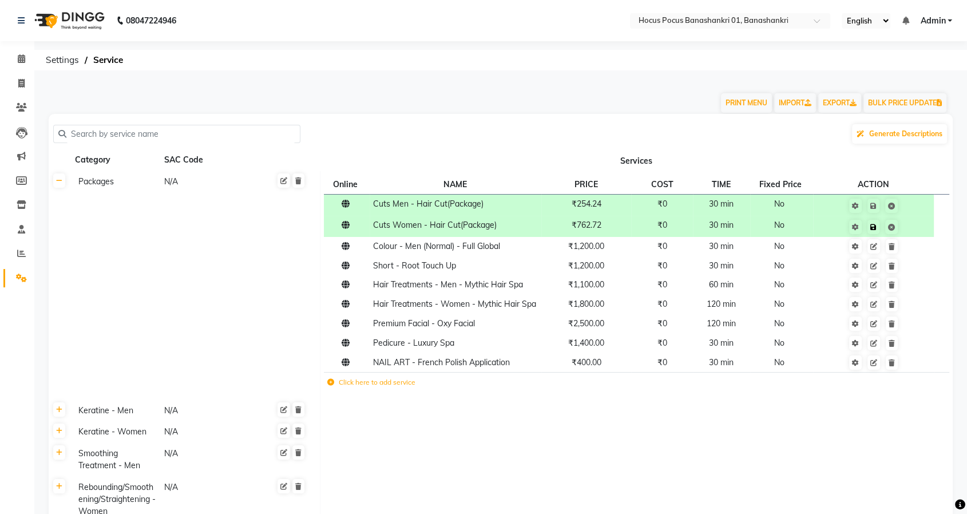
click at [915, 226] on td "Save" at bounding box center [873, 226] width 121 height 21
click at [871, 246] on icon at bounding box center [874, 246] width 7 height 7
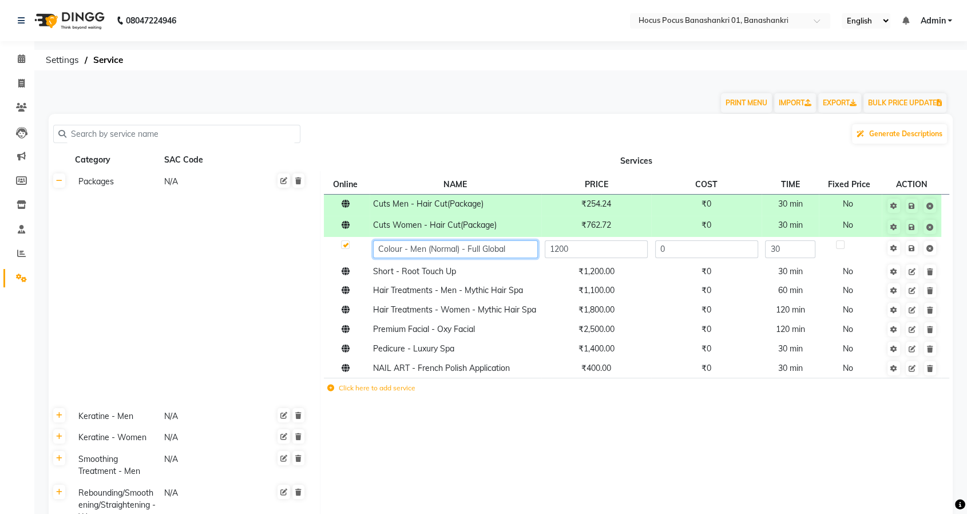
click at [520, 251] on input "Colour - Men (Normal) - Full Global" at bounding box center [455, 249] width 164 height 18
paste input "(Package)"
type input "Colour - Men (Normal) - Full Global(Package)"
click at [915, 249] on td "Save" at bounding box center [912, 249] width 60 height 25
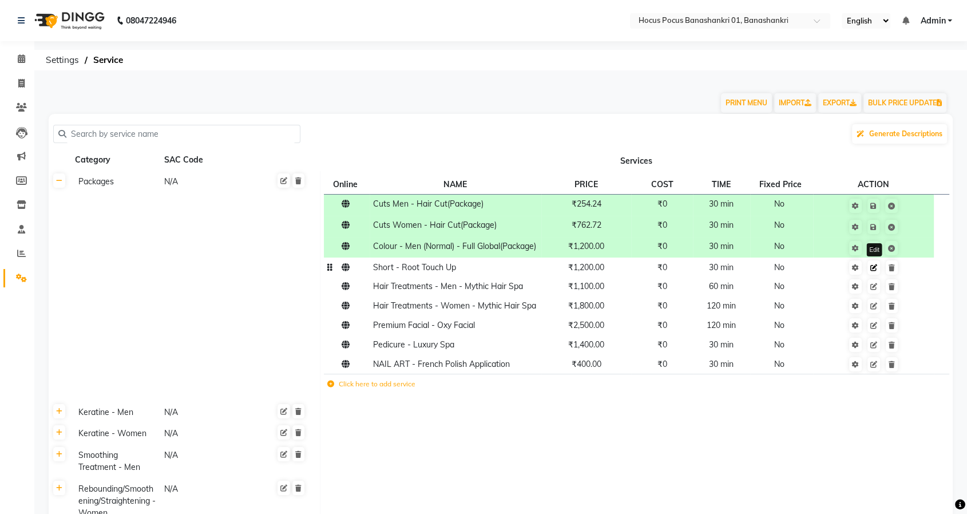
click at [872, 271] on icon at bounding box center [874, 267] width 7 height 7
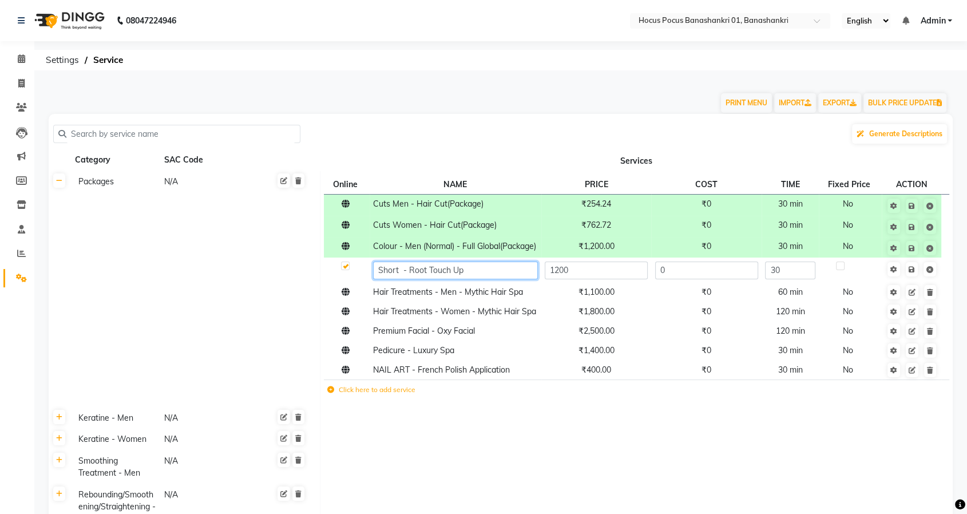
click at [513, 276] on input "Short - Root Touch Up" at bounding box center [455, 271] width 164 height 18
paste input "(Package)"
type input "Short - Root Touch Up(Package)"
click at [914, 279] on td "Save" at bounding box center [912, 270] width 60 height 25
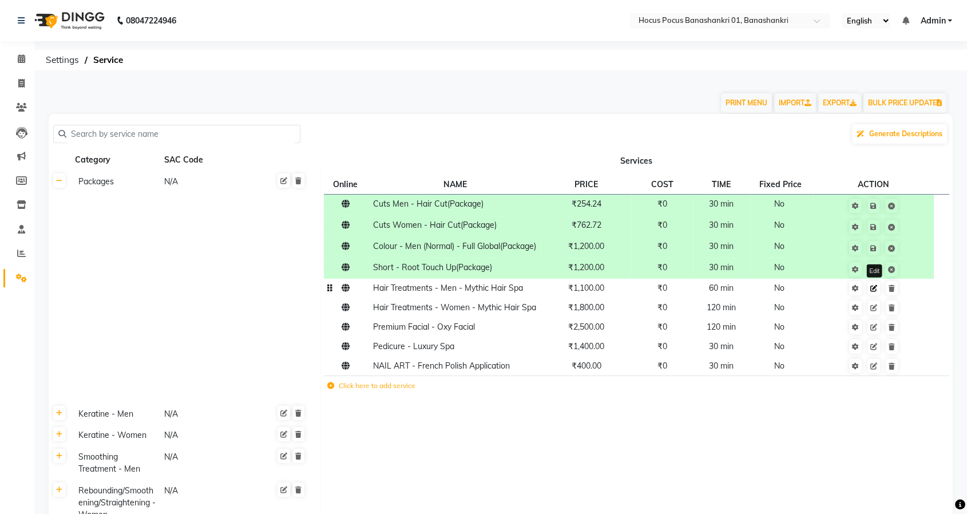
click at [875, 292] on icon at bounding box center [874, 288] width 7 height 7
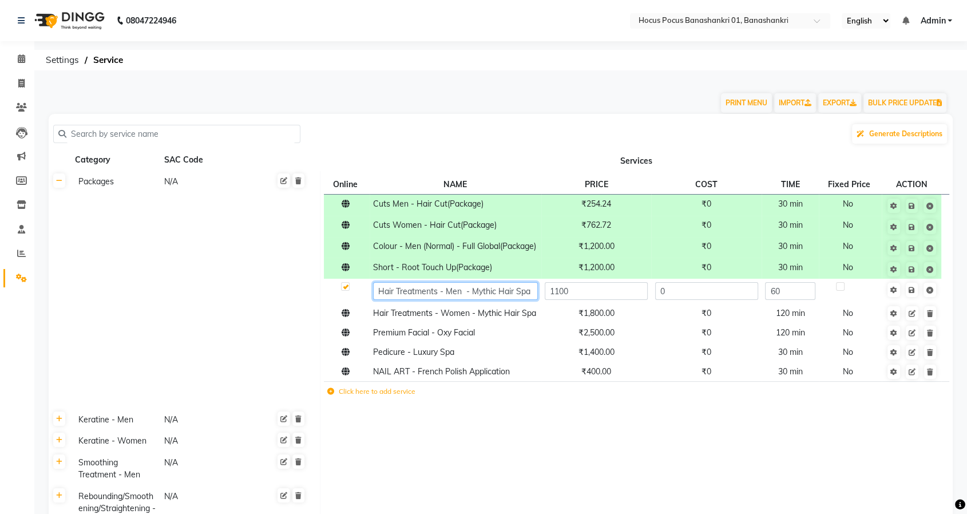
click at [533, 299] on input "Hair Treatments - Men - Mythic Hair Spa" at bounding box center [455, 291] width 164 height 18
paste input "(Package)"
type input "Hair Treatments - Men - Mythic Hair Spa(Package)"
click at [914, 302] on td "Save" at bounding box center [912, 291] width 60 height 25
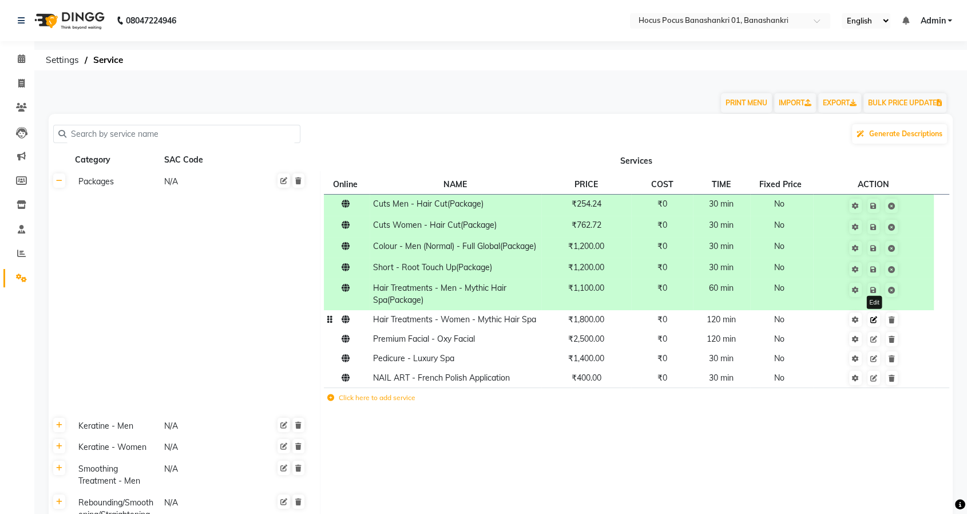
click at [874, 323] on icon at bounding box center [874, 320] width 7 height 7
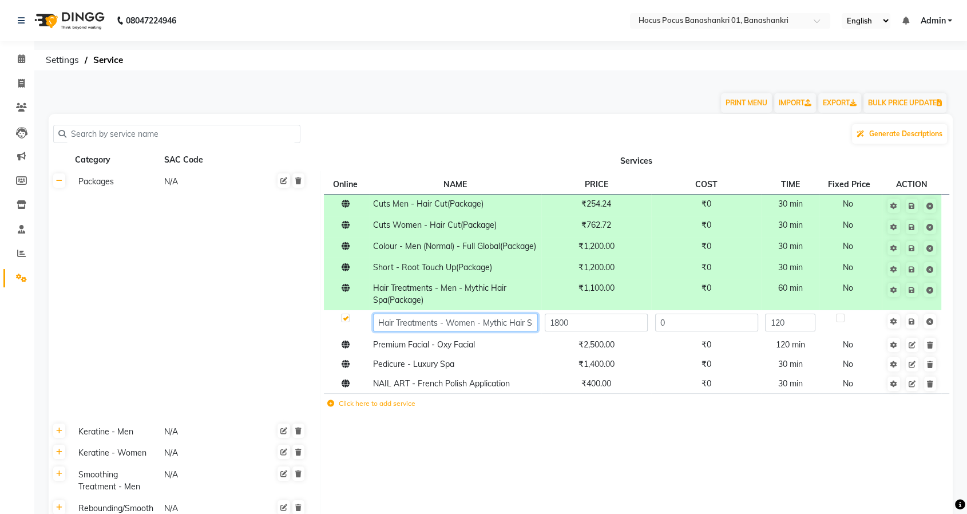
scroll to position [0, 9]
paste input "(Package)"
type input "Hair Treatments - Women - Mythic Hair Spa(Package)"
click at [911, 334] on td "Save" at bounding box center [912, 322] width 60 height 25
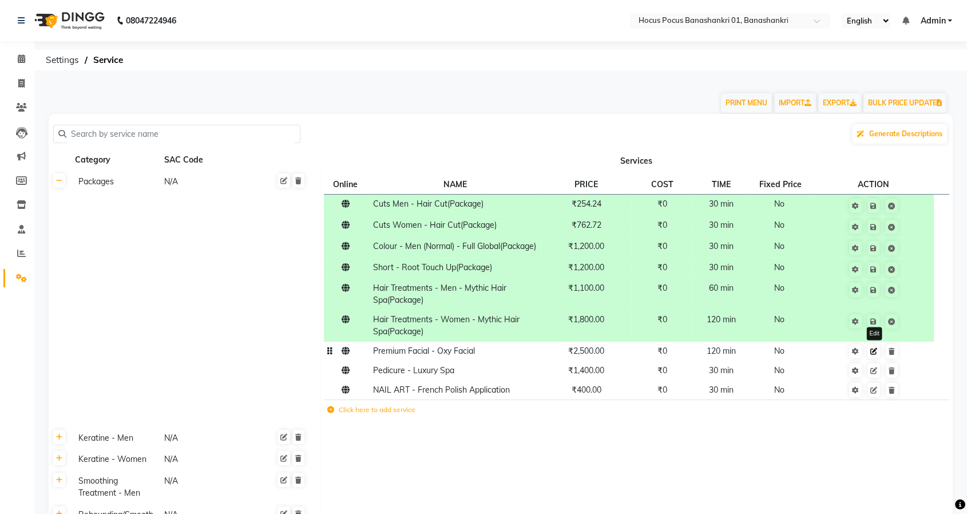
click at [873, 355] on icon at bounding box center [874, 351] width 7 height 7
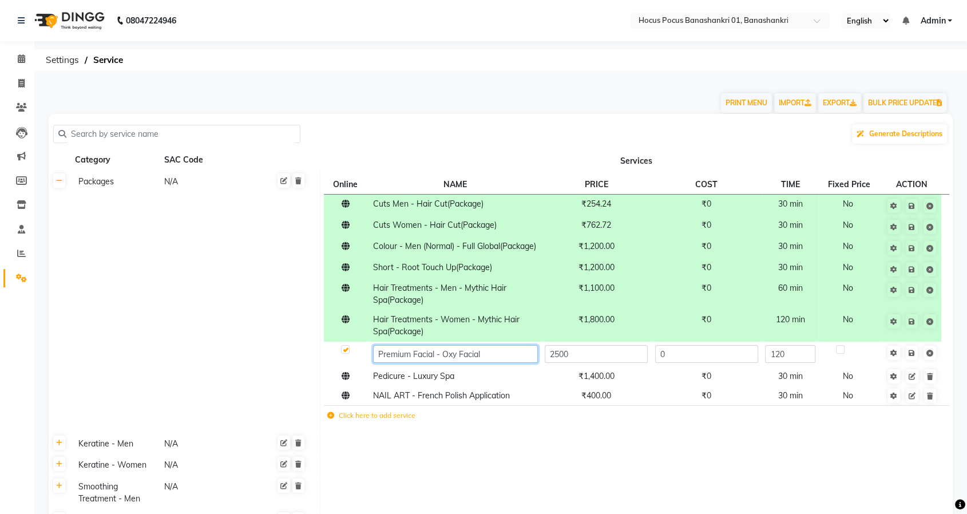
click at [512, 363] on input "Premium Facial - Oxy Facial" at bounding box center [455, 354] width 164 height 18
paste input "(Package)"
type input "Premium Facial - Oxy Facial(Package)"
click at [913, 361] on td "Save" at bounding box center [912, 354] width 60 height 25
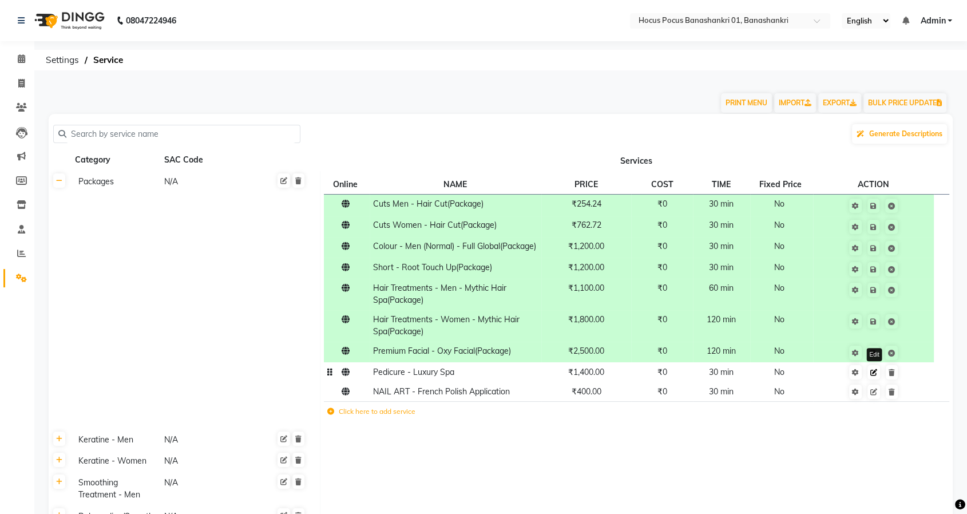
click at [875, 376] on icon at bounding box center [874, 372] width 7 height 7
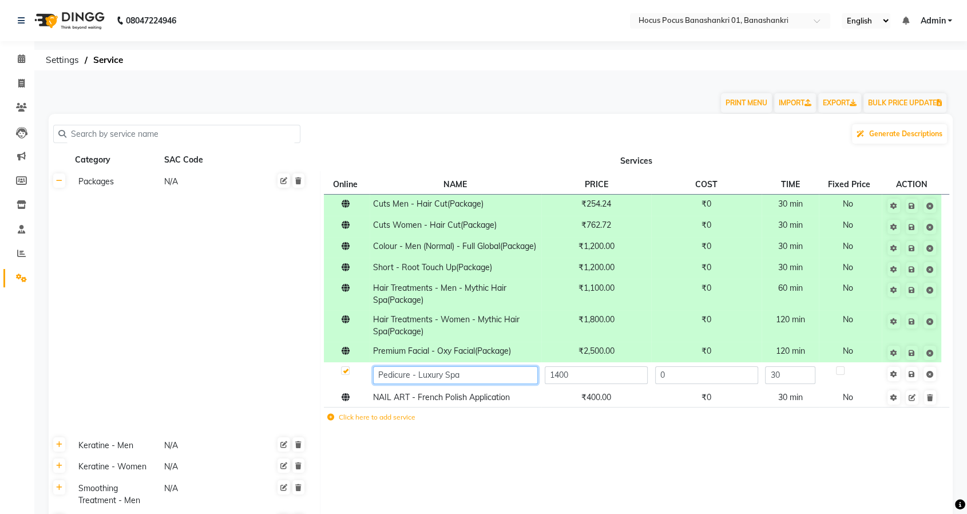
click at [508, 384] on input "Pedicure - Luxury Spa" at bounding box center [455, 375] width 164 height 18
paste input "(Package)"
type input "Pedicure - Luxury Spa(Package)"
click at [911, 382] on td at bounding box center [912, 374] width 60 height 25
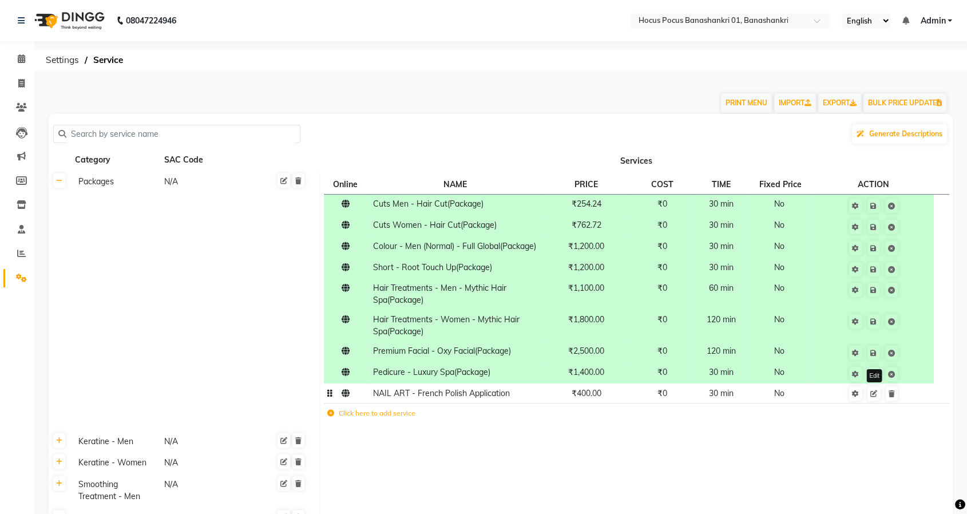
click at [873, 397] on icon at bounding box center [874, 393] width 7 height 7
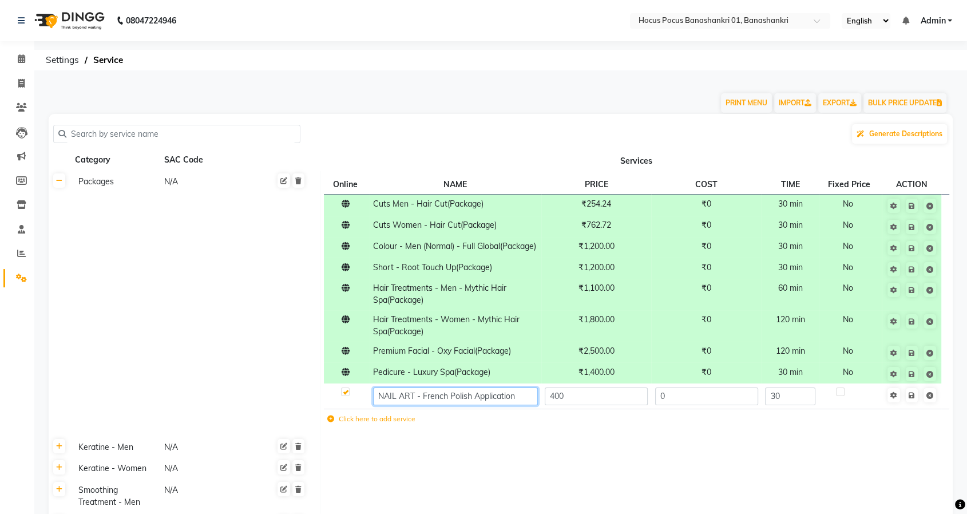
click at [521, 405] on input "NAIL ART - French Polish Application" at bounding box center [455, 397] width 164 height 18
paste input "(Package)"
type input "NAIL ART - French Polish Application(Package)"
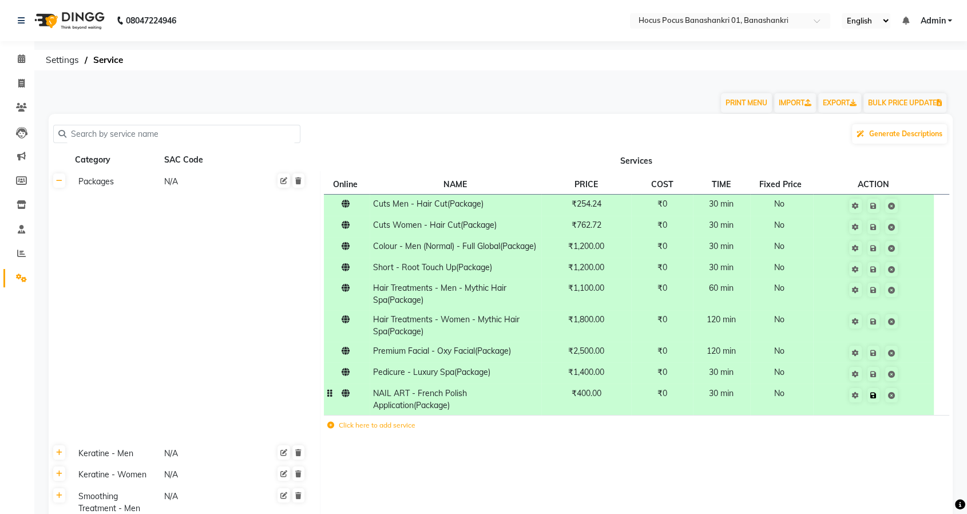
click at [915, 407] on td at bounding box center [873, 399] width 121 height 31
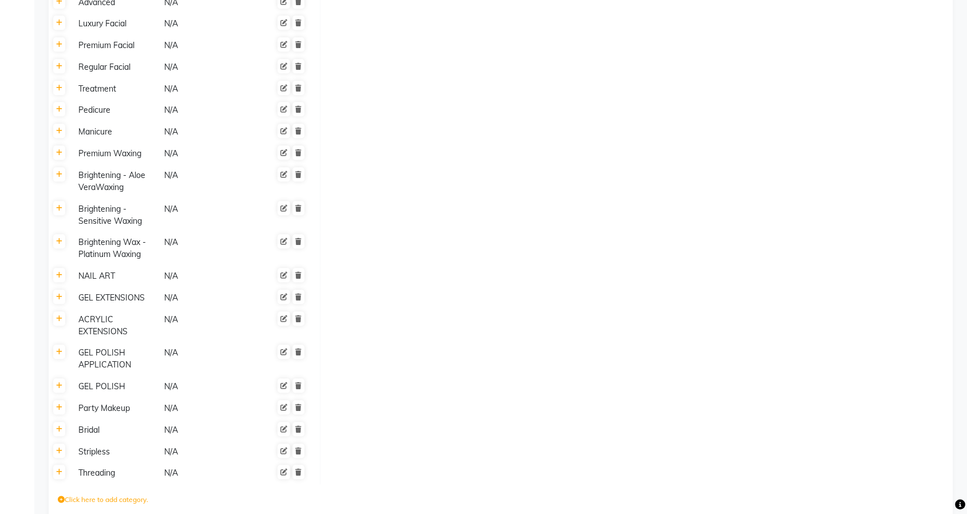
scroll to position [1087, 0]
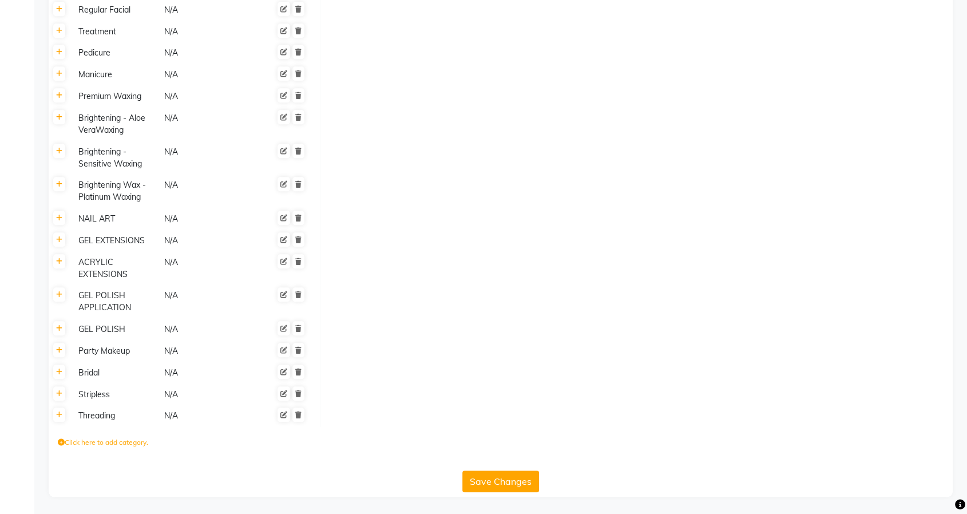
click at [517, 476] on button "Save Changes" at bounding box center [501, 482] width 77 height 22
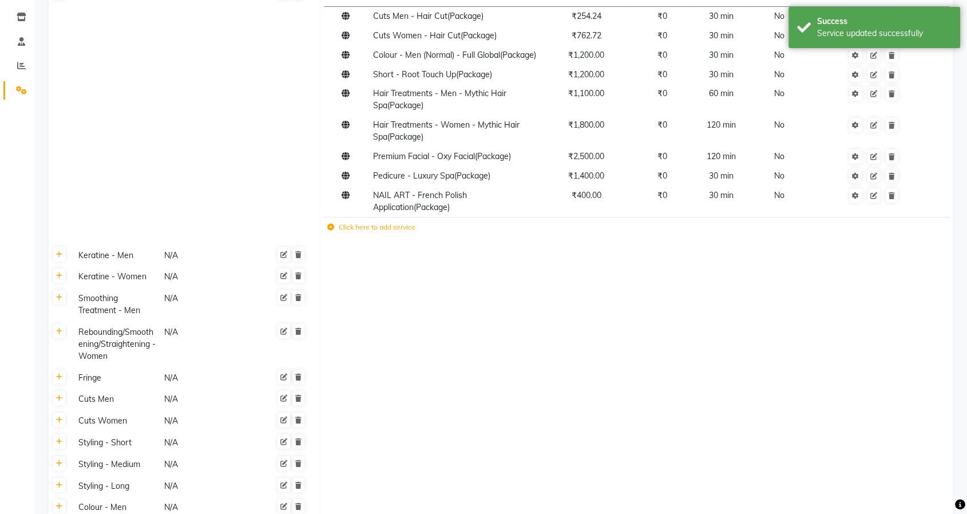
scroll to position [0, 0]
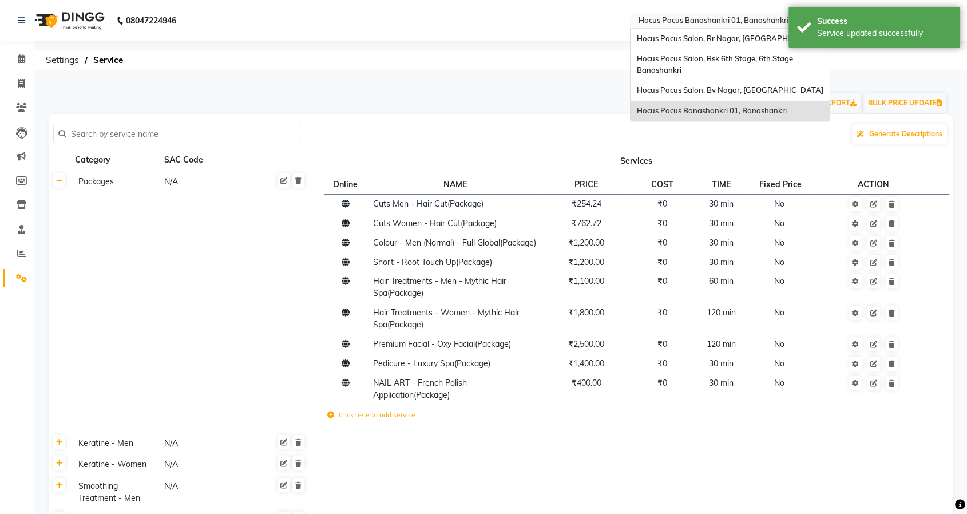
click at [701, 21] on input "text" at bounding box center [719, 21] width 166 height 11
click at [693, 88] on span "Hocus Pocus Salon, Bv Nagar, [GEOGRAPHIC_DATA]" at bounding box center [730, 89] width 187 height 9
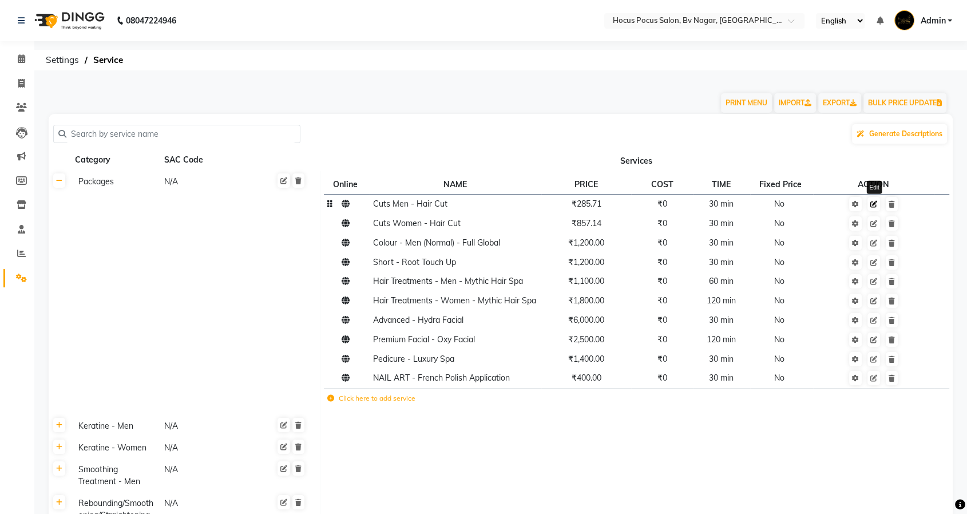
click at [873, 207] on icon at bounding box center [874, 204] width 7 height 7
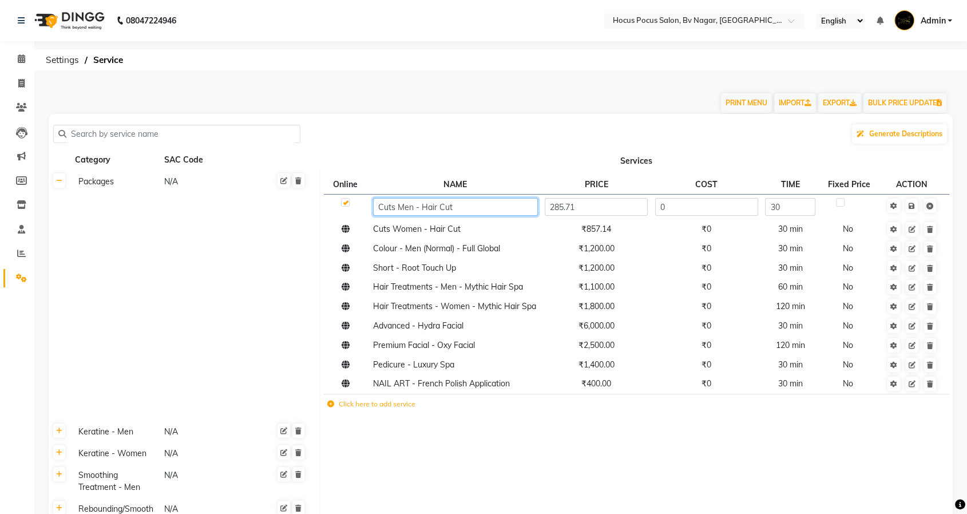
click at [489, 206] on input "Cuts Men - Hair Cut" at bounding box center [455, 207] width 164 height 18
paste input "(Package)"
type input "Cuts Men - Hair Cut(Package)"
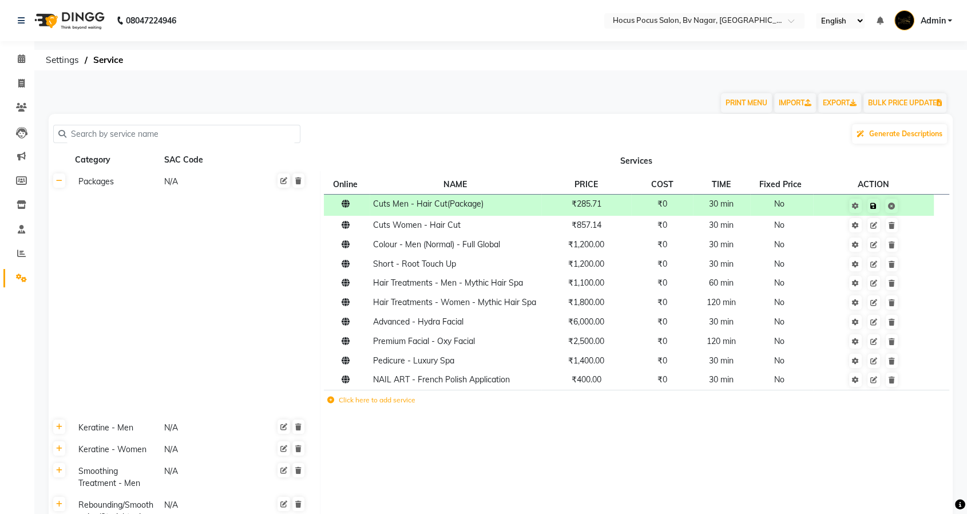
click at [911, 207] on td "Save" at bounding box center [873, 204] width 121 height 21
click at [875, 222] on icon at bounding box center [874, 225] width 7 height 7
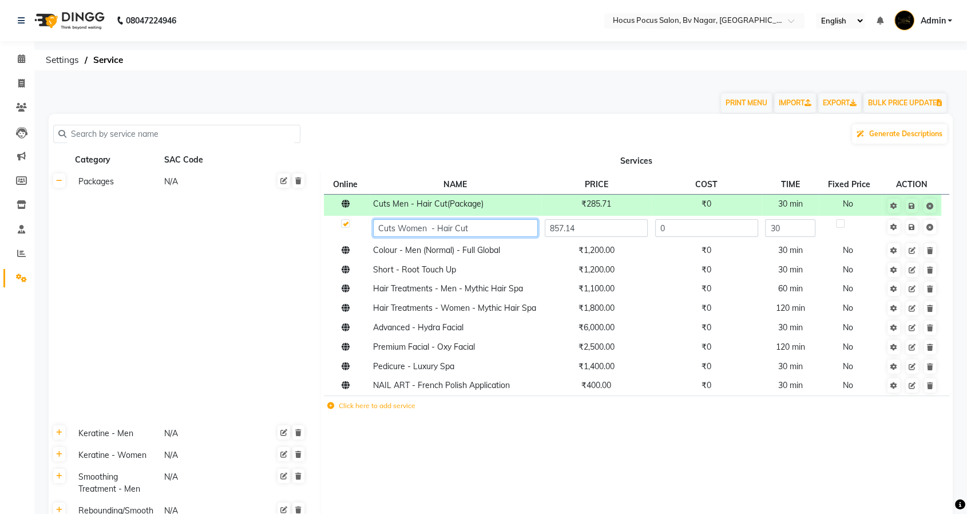
click at [507, 232] on input "Cuts Women - Hair Cut" at bounding box center [455, 228] width 164 height 18
paste input "(Package)"
type input "Cuts Women - Hair Cut(Package)"
click at [913, 225] on td "Save" at bounding box center [912, 228] width 60 height 25
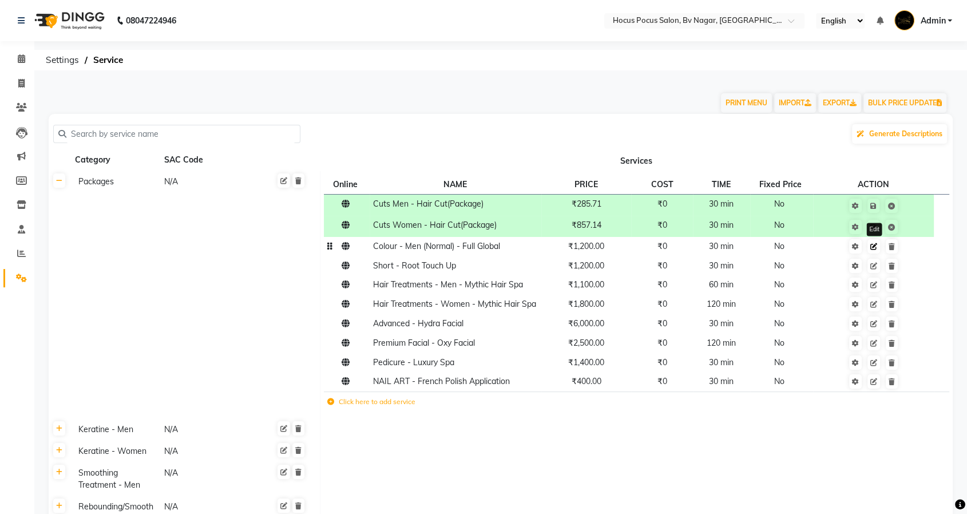
click at [875, 244] on icon at bounding box center [874, 246] width 7 height 7
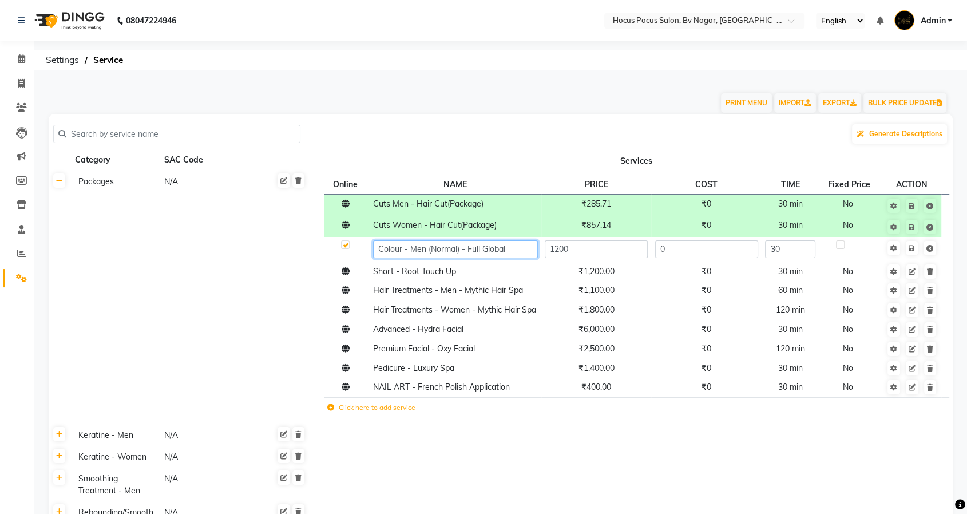
click at [522, 249] on input "Colour - Men (Normal) - Full Global" at bounding box center [455, 249] width 164 height 18
paste input "(Package)"
type input "Colour - Men (Normal) - Full Global(Package)"
click at [911, 250] on td "Save" at bounding box center [912, 249] width 60 height 25
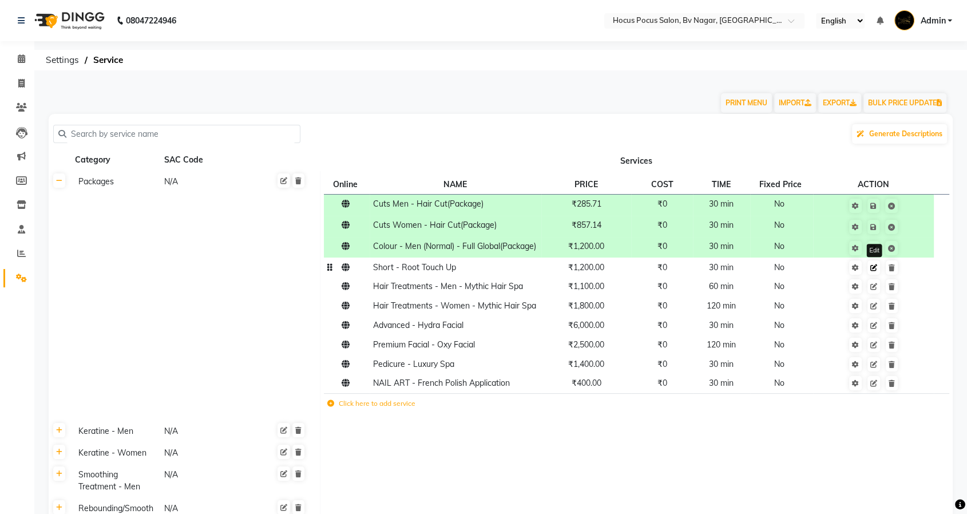
click at [870, 275] on link at bounding box center [874, 267] width 13 height 14
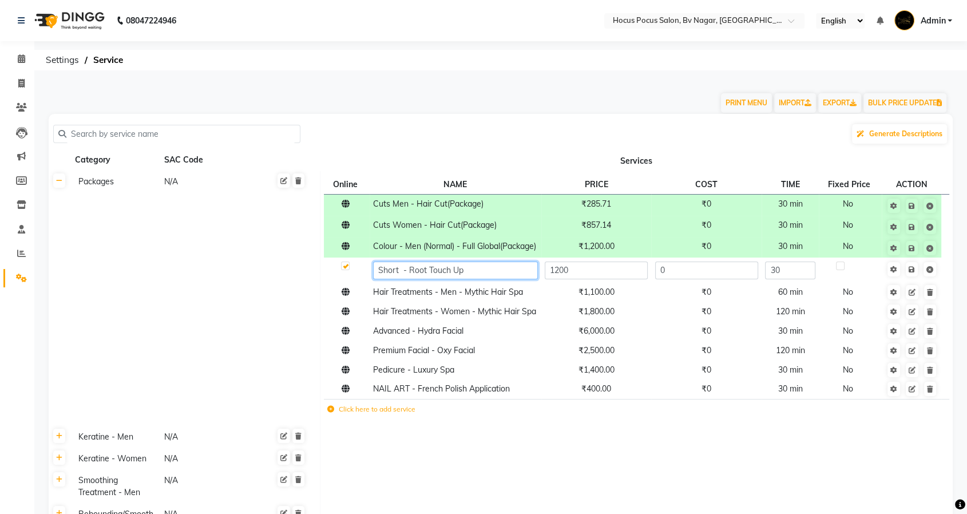
click at [499, 277] on input "Short - Root Touch Up" at bounding box center [455, 271] width 164 height 18
paste input "(Package)"
type input "Short - Root Touch Up(Package)"
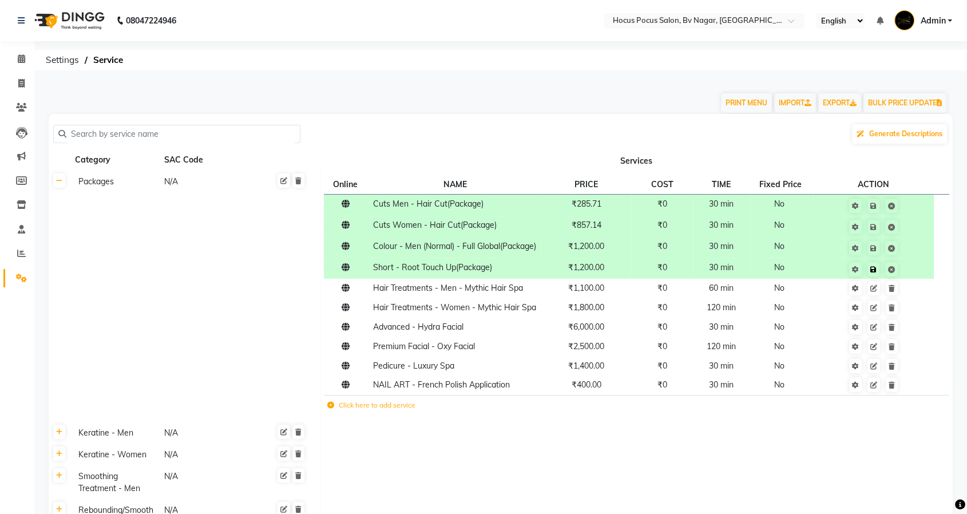
click at [915, 279] on td "Save" at bounding box center [873, 268] width 121 height 21
click at [875, 292] on icon at bounding box center [874, 288] width 7 height 7
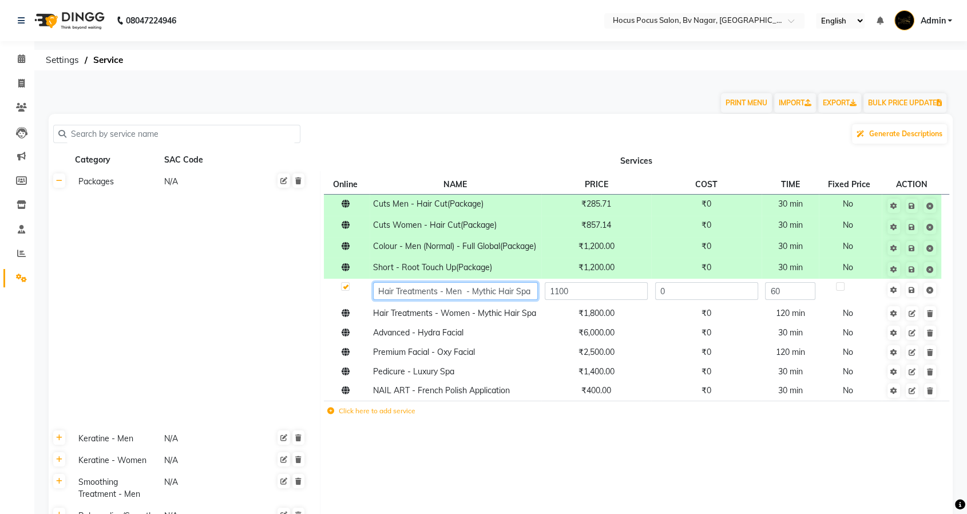
click at [529, 300] on input "Hair Treatments - Men - Mythic Hair Spa" at bounding box center [455, 291] width 164 height 18
paste input "(Package)"
type input "Hair Treatments - Men - Mythic Hair Spa(Package)"
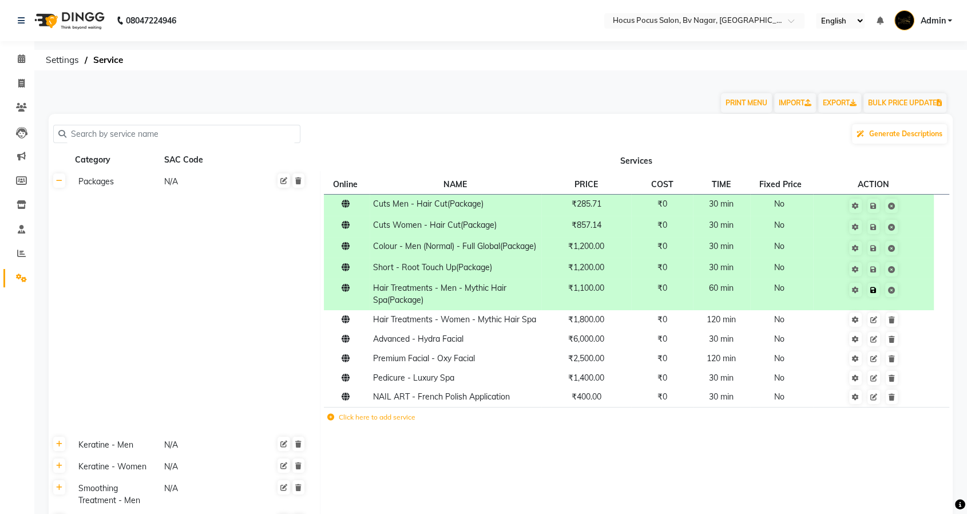
click at [913, 299] on td "Save" at bounding box center [873, 294] width 121 height 31
click at [874, 323] on icon at bounding box center [874, 320] width 7 height 7
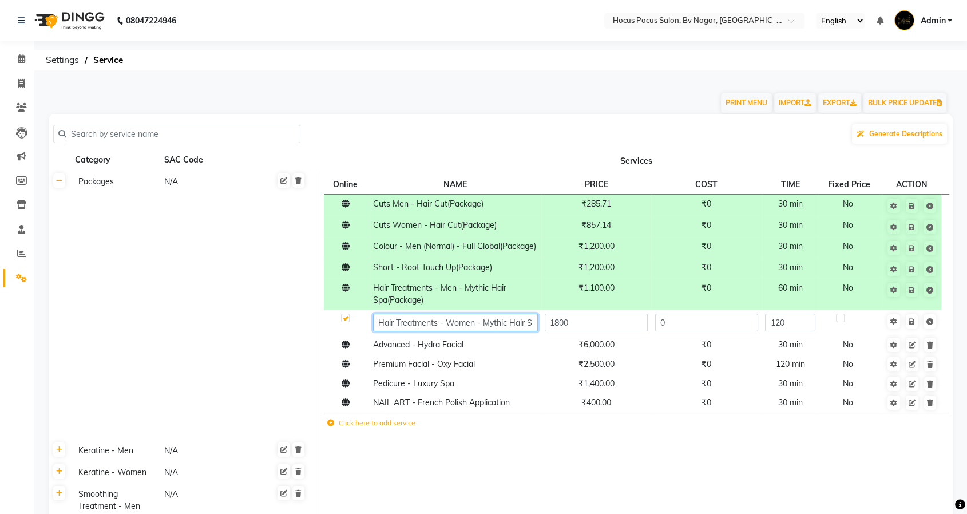
click at [520, 331] on input "Hair Treatments - Women - Mythic Hair Spa" at bounding box center [455, 323] width 164 height 18
paste input "(Package)"
type input "Hair Treatments - Women - Mythic Hair Spa(Package)"
click at [915, 333] on td "Save" at bounding box center [912, 322] width 60 height 25
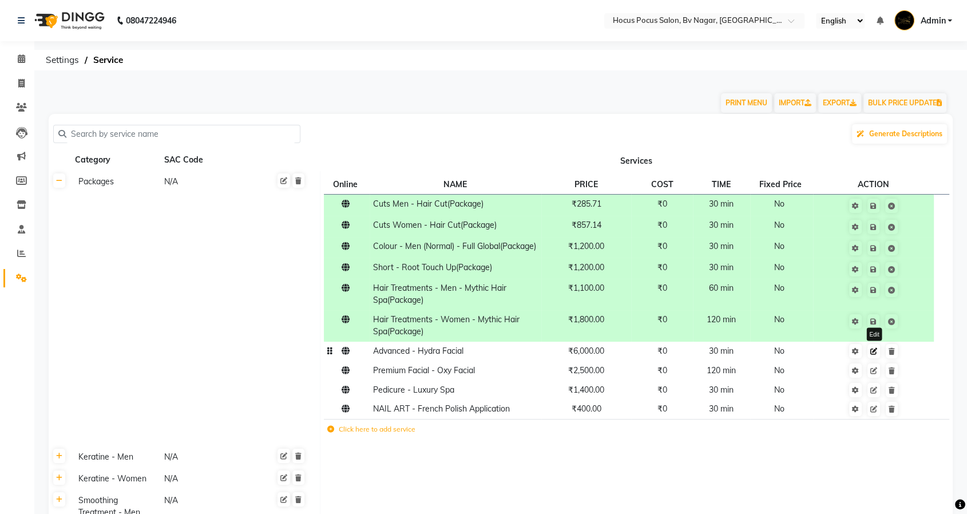
click at [875, 355] on icon at bounding box center [874, 351] width 7 height 7
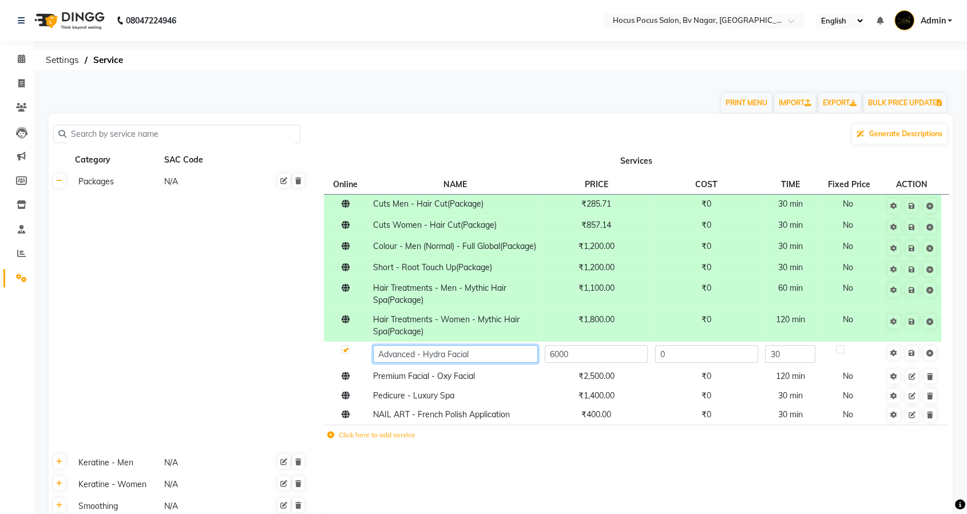
click at [494, 363] on input "Advanced - Hydra Facial" at bounding box center [455, 354] width 164 height 18
paste input "(Package)"
type input "Advanced - Hydra Facial(Package)"
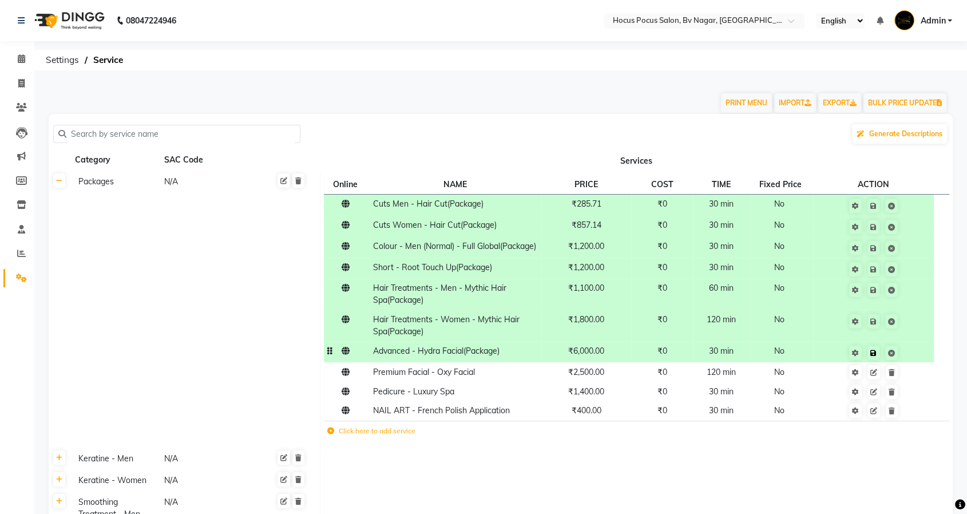
click at [916, 363] on td "Save" at bounding box center [873, 352] width 121 height 21
click at [873, 376] on icon at bounding box center [874, 372] width 7 height 7
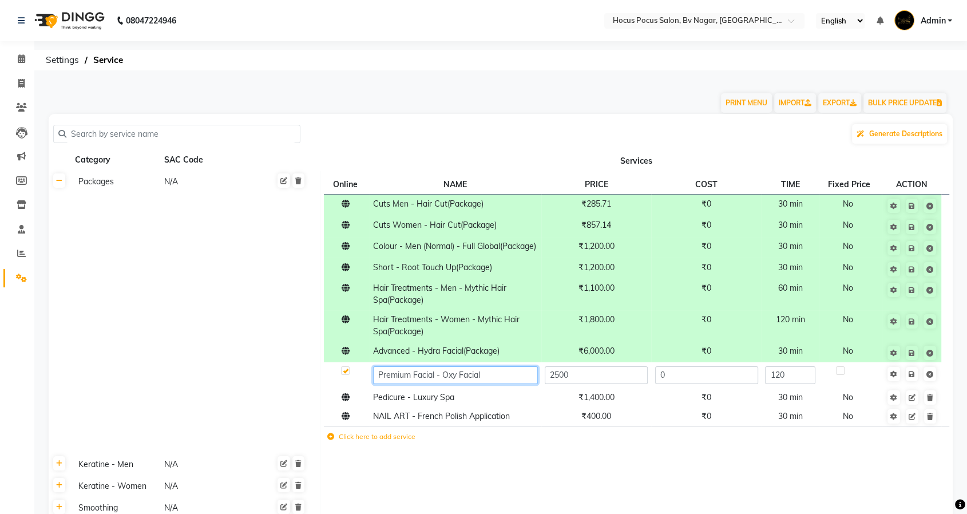
click at [492, 381] on input "Premium Facial - Oxy Facial" at bounding box center [455, 375] width 164 height 18
paste input "(Package)"
type input "Premium Facial - Oxy Facial(Package)"
click at [915, 387] on td "Save" at bounding box center [912, 374] width 60 height 25
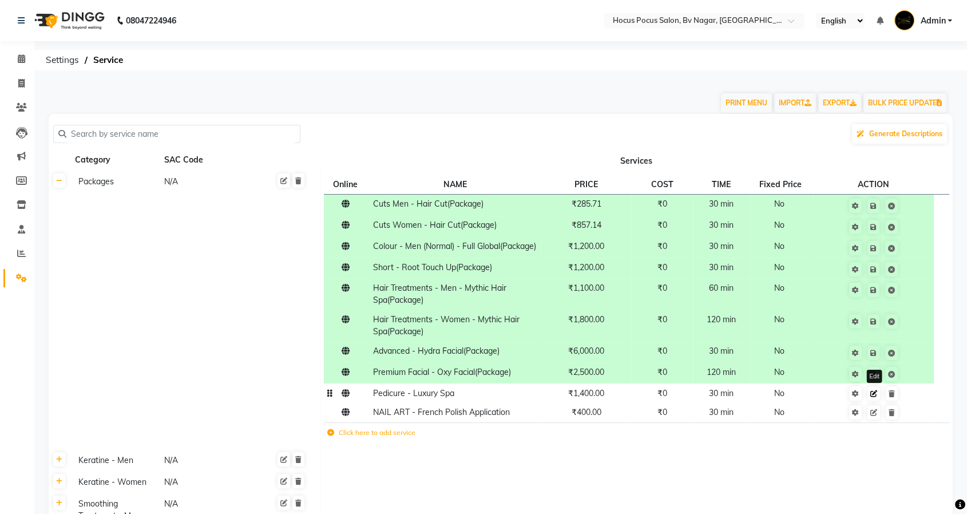
click at [872, 397] on icon at bounding box center [874, 393] width 7 height 7
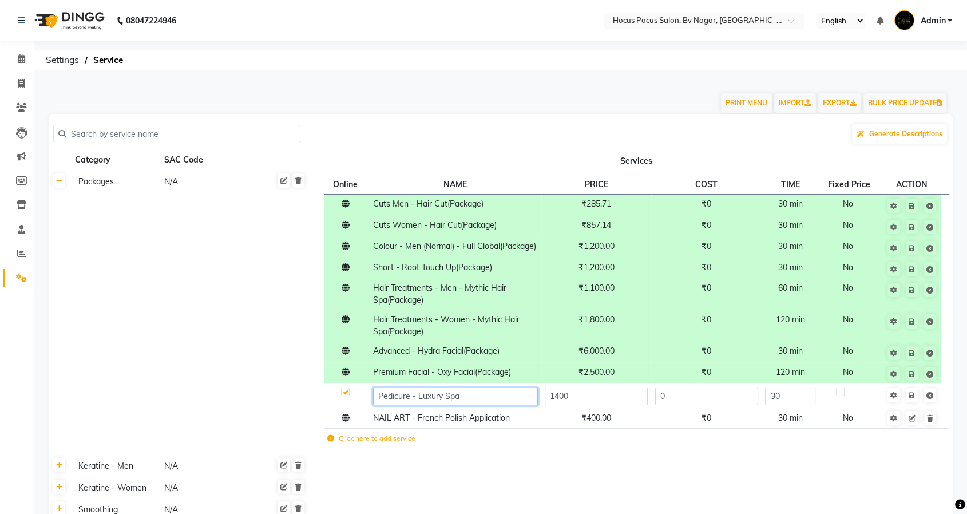
click at [500, 403] on input "Pedicure - Luxury Spa" at bounding box center [455, 397] width 164 height 18
paste input "(Package)"
type input "Pedicure - Luxury Spa(Package)"
click at [914, 406] on td "Save" at bounding box center [912, 396] width 60 height 25
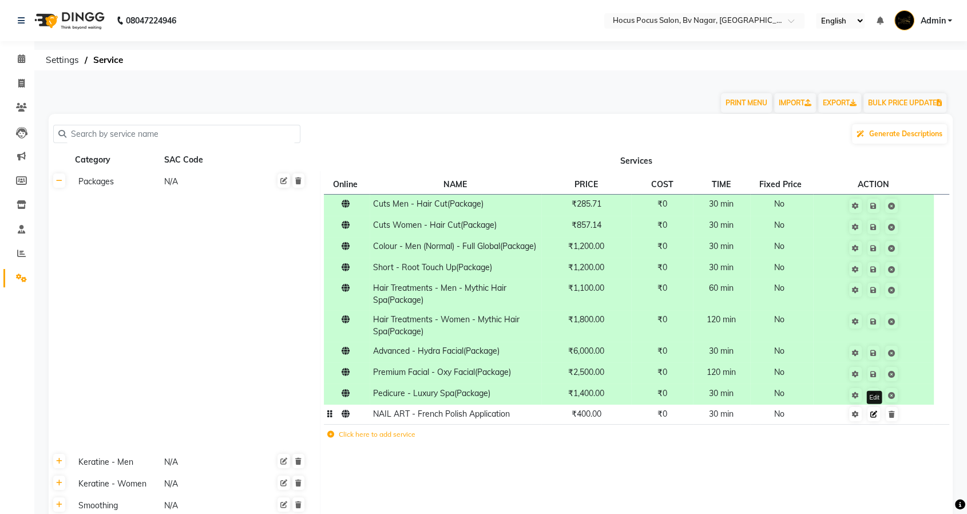
click at [874, 418] on icon at bounding box center [874, 414] width 7 height 7
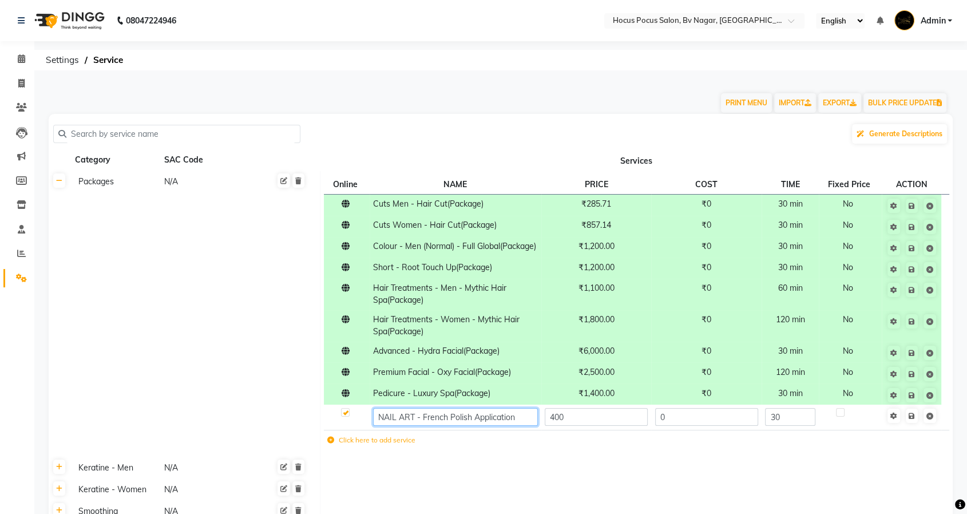
click at [514, 426] on input "NAIL ART - French Polish Application" at bounding box center [455, 417] width 164 height 18
paste input "(Package)"
type input "NAIL ART - French Polish Application(Package)"
click at [914, 428] on td "Save" at bounding box center [912, 417] width 60 height 25
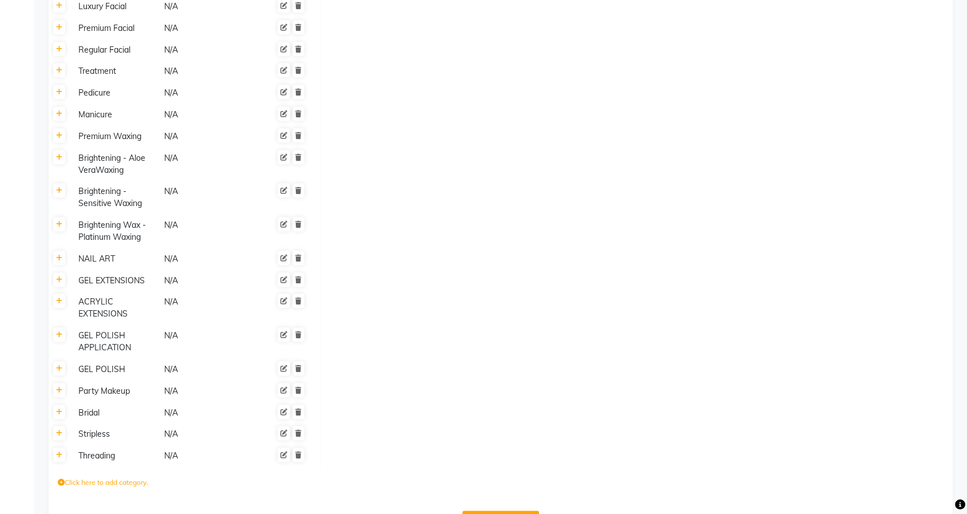
scroll to position [1108, 0]
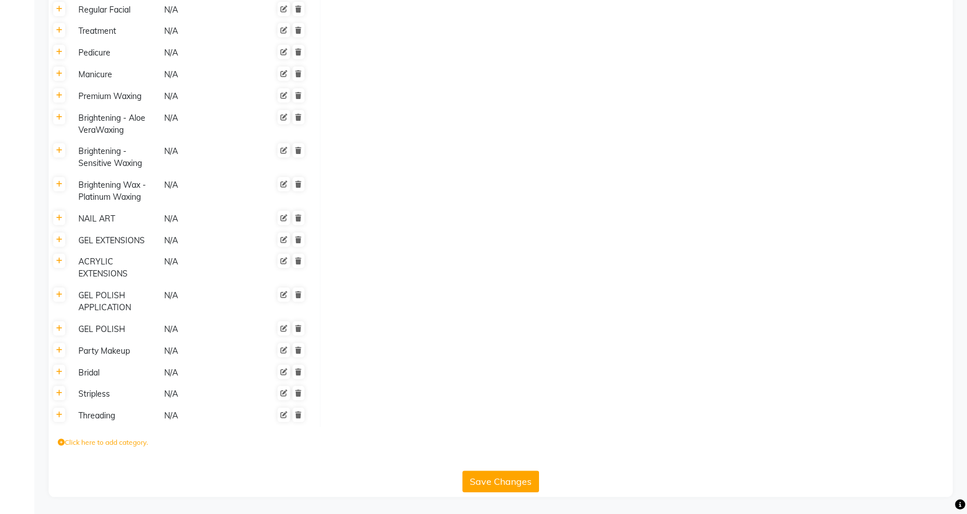
click at [481, 479] on button "Save Changes" at bounding box center [501, 482] width 77 height 22
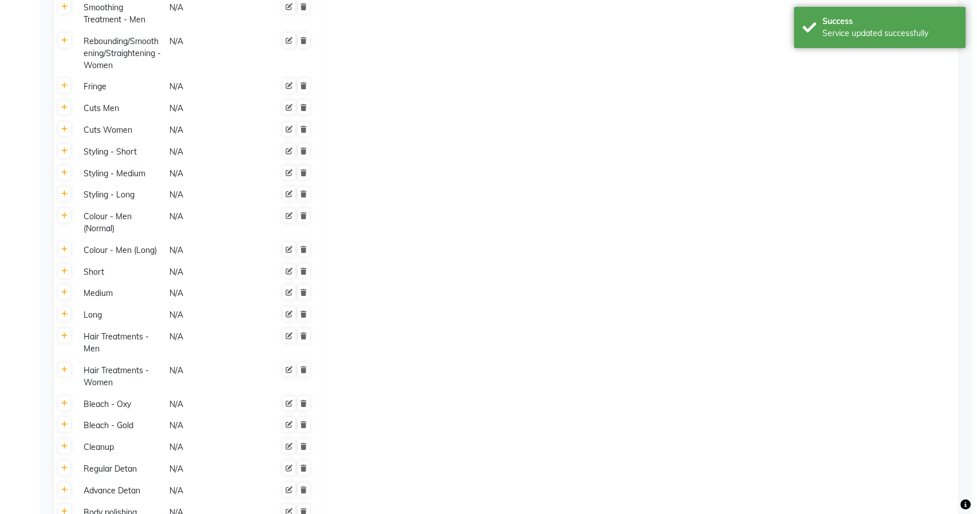
scroll to position [398, 0]
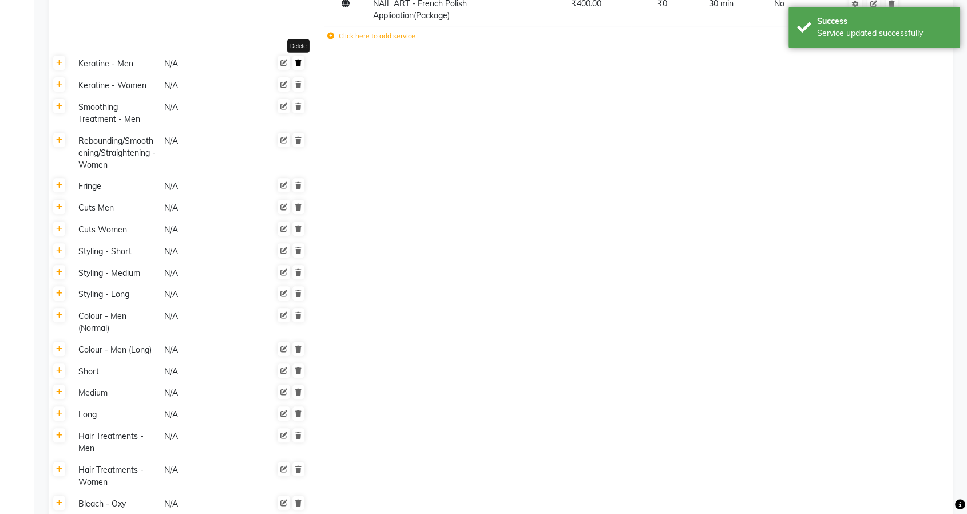
click at [296, 66] on icon at bounding box center [298, 63] width 6 height 7
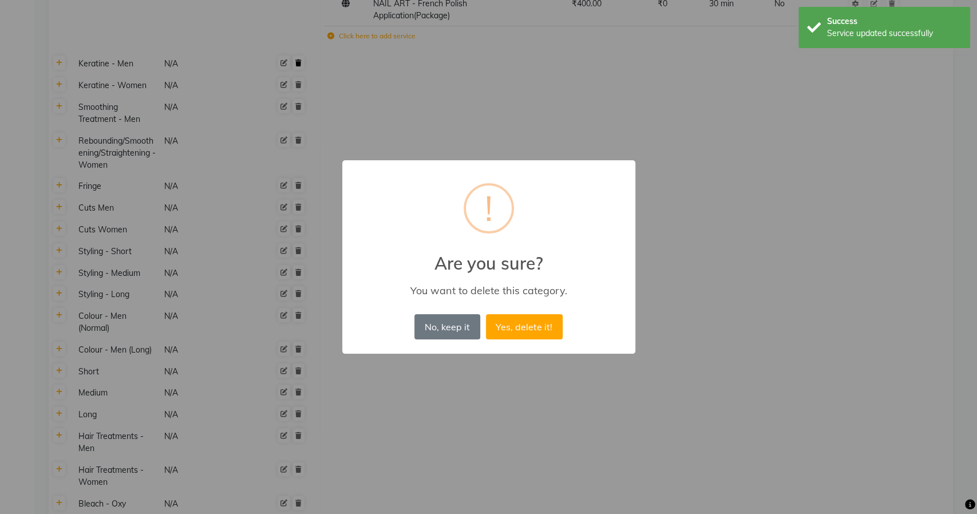
click at [486, 314] on button "Yes, delete it!" at bounding box center [524, 326] width 77 height 25
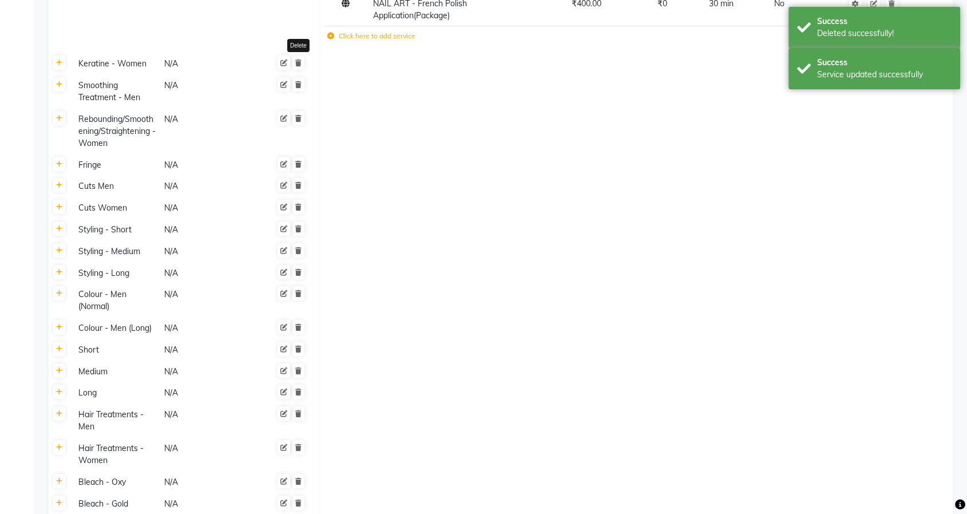
click at [296, 66] on icon at bounding box center [298, 63] width 6 height 7
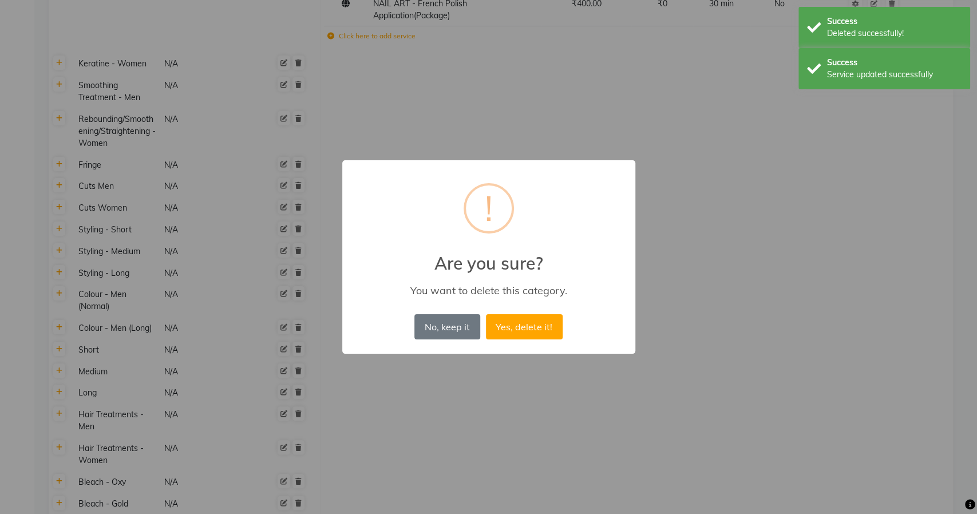
click at [486, 314] on button "Yes, delete it!" at bounding box center [524, 326] width 77 height 25
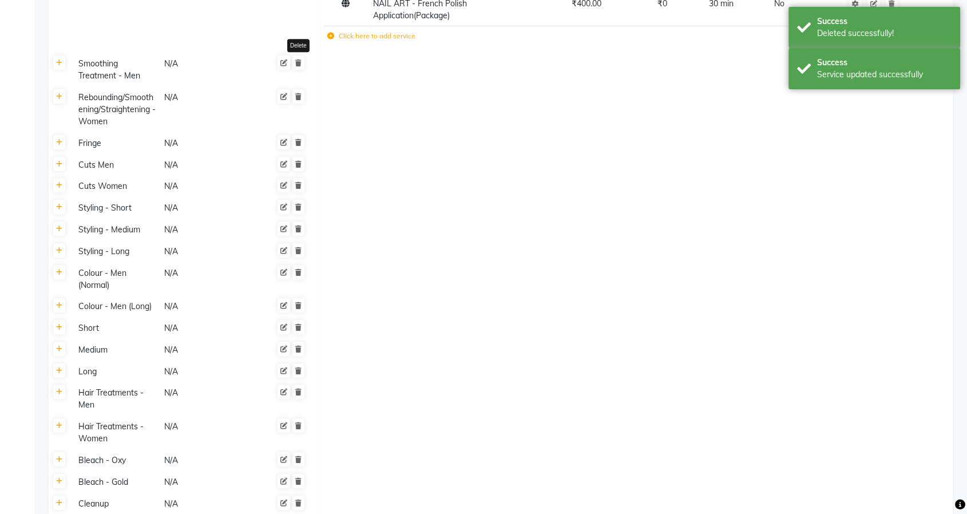
click at [296, 66] on icon at bounding box center [298, 63] width 6 height 7
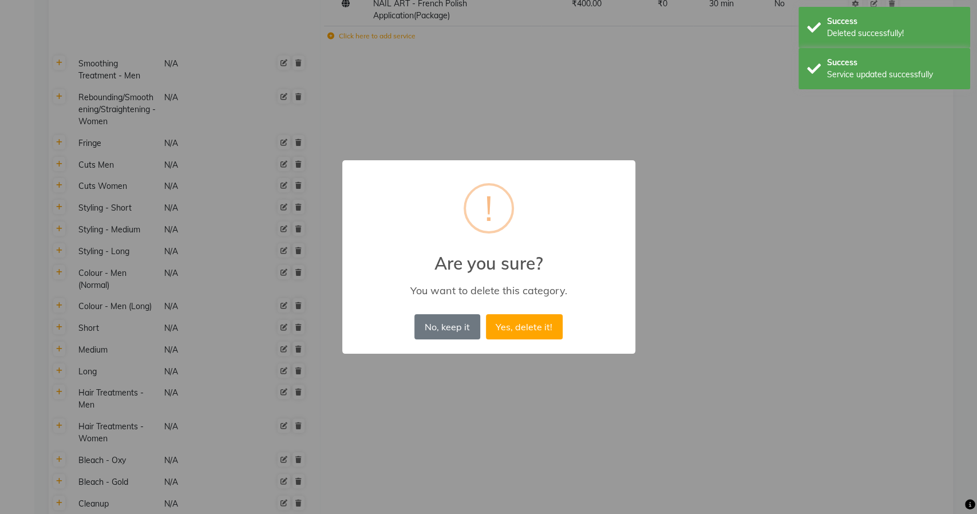
click at [486, 314] on button "Yes, delete it!" at bounding box center [524, 326] width 77 height 25
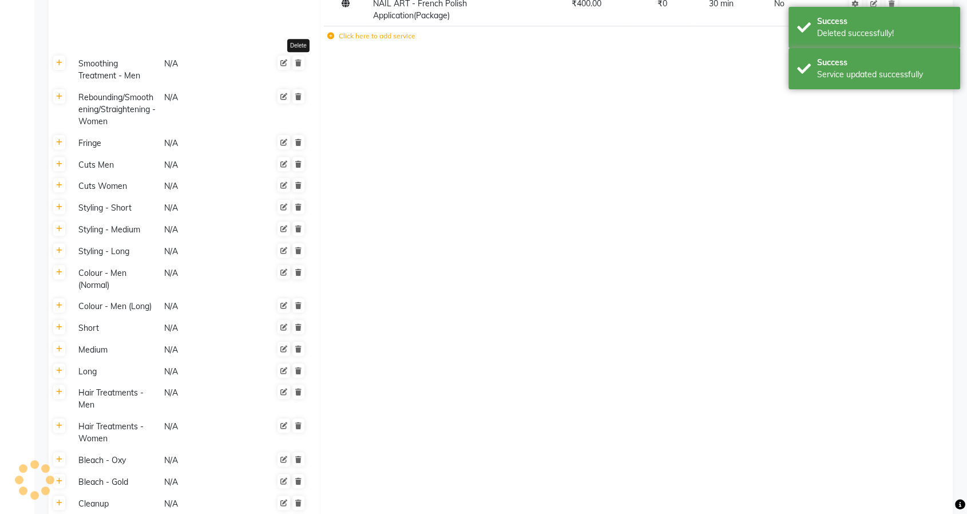
click at [296, 66] on icon at bounding box center [298, 63] width 6 height 7
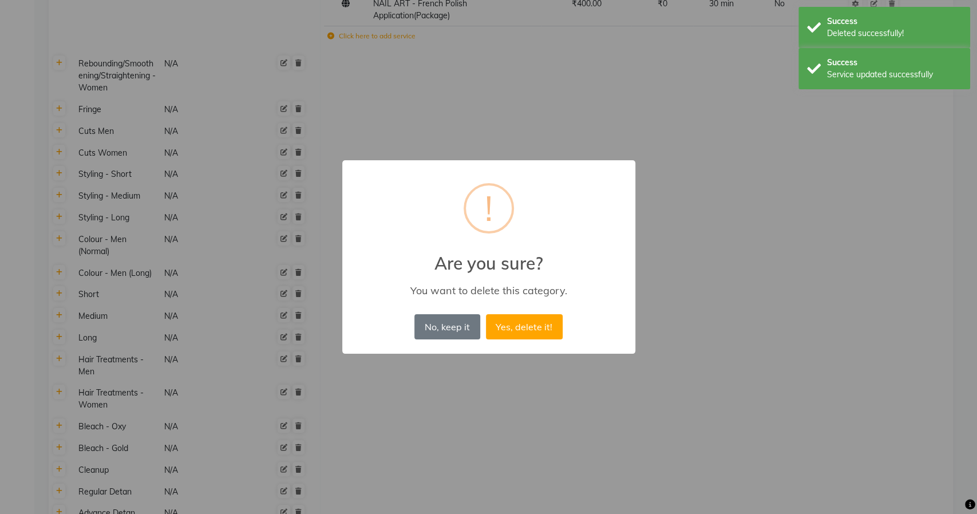
click at [486, 314] on button "Yes, delete it!" at bounding box center [524, 326] width 77 height 25
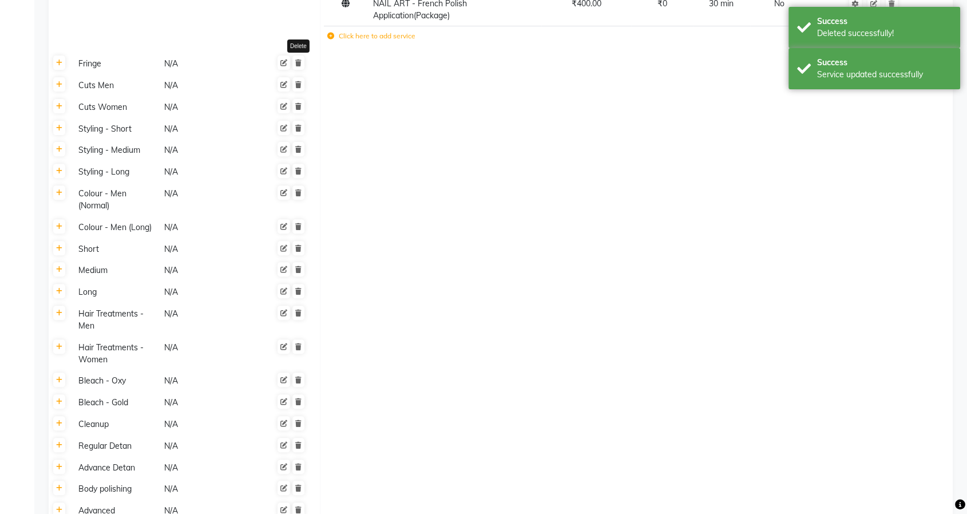
click at [296, 66] on icon at bounding box center [298, 63] width 6 height 7
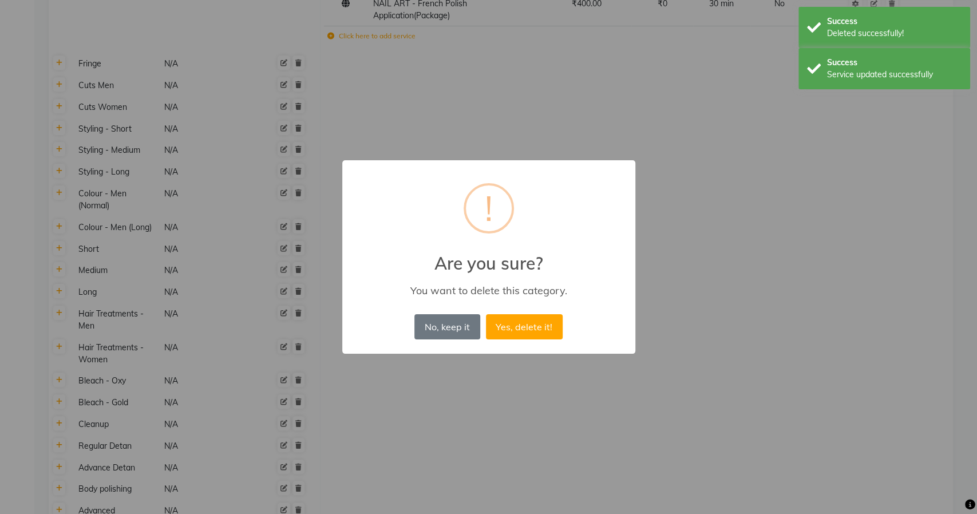
click at [486, 314] on button "Yes, delete it!" at bounding box center [524, 326] width 77 height 25
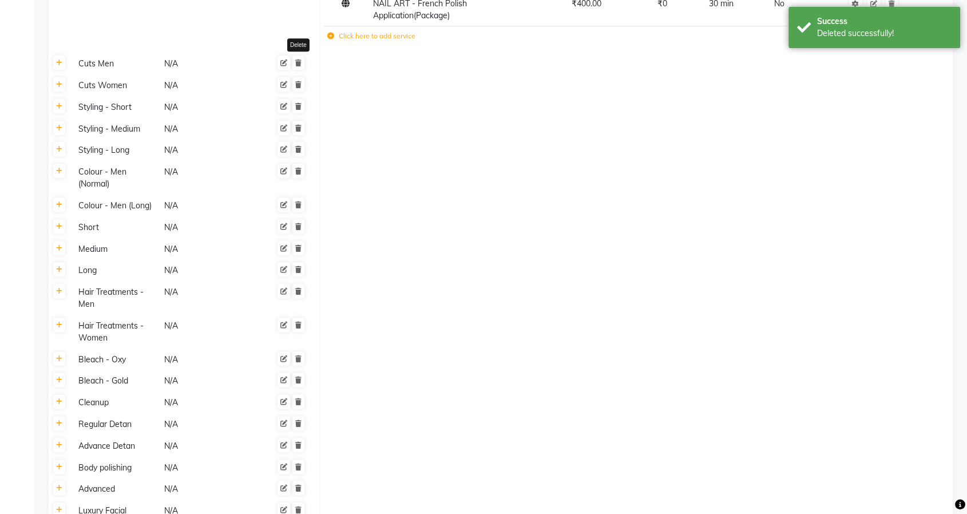
click at [296, 66] on icon at bounding box center [298, 63] width 6 height 7
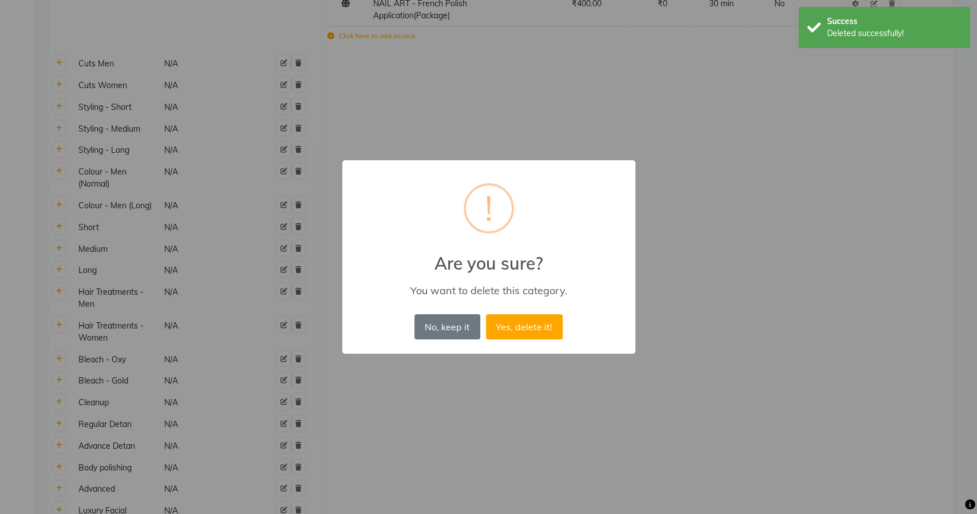
click at [486, 314] on button "Yes, delete it!" at bounding box center [524, 326] width 77 height 25
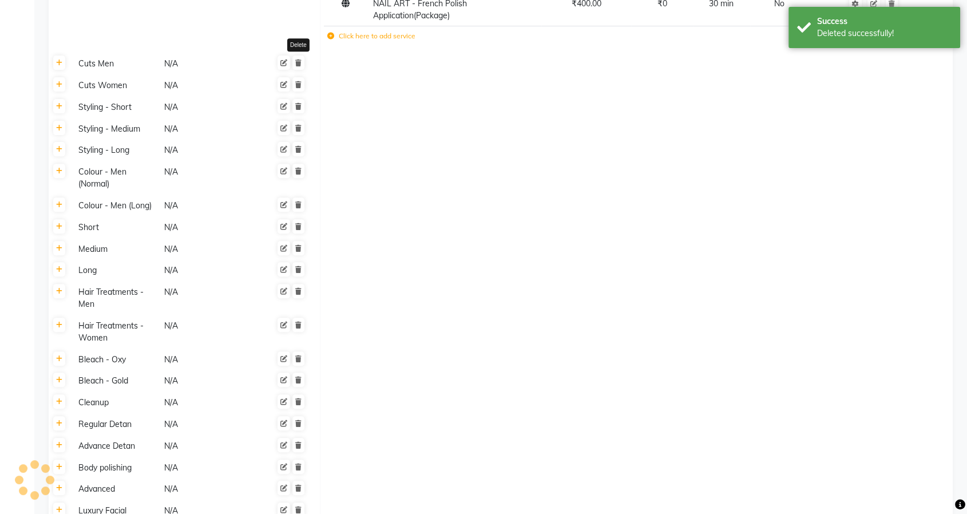
click at [296, 66] on icon at bounding box center [298, 63] width 6 height 7
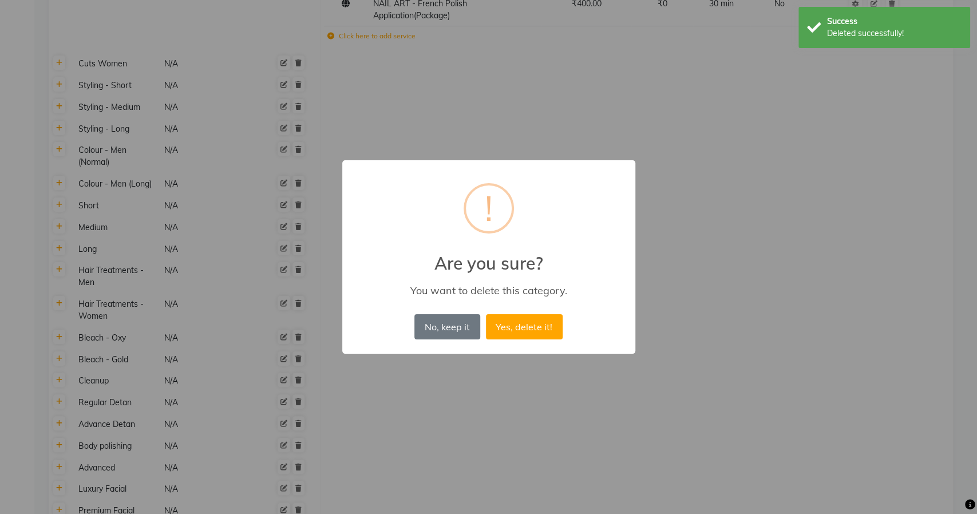
click at [486, 314] on button "Yes, delete it!" at bounding box center [524, 326] width 77 height 25
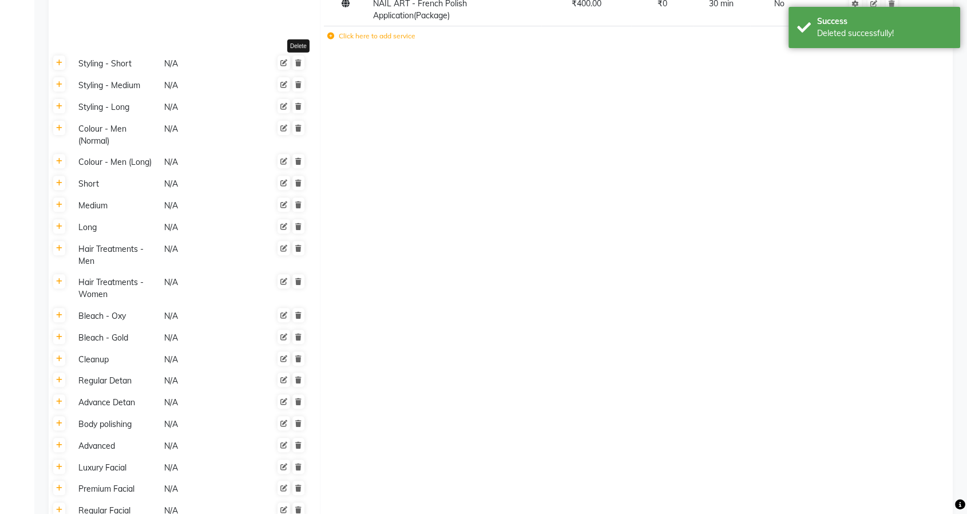
click at [296, 66] on icon at bounding box center [298, 63] width 6 height 7
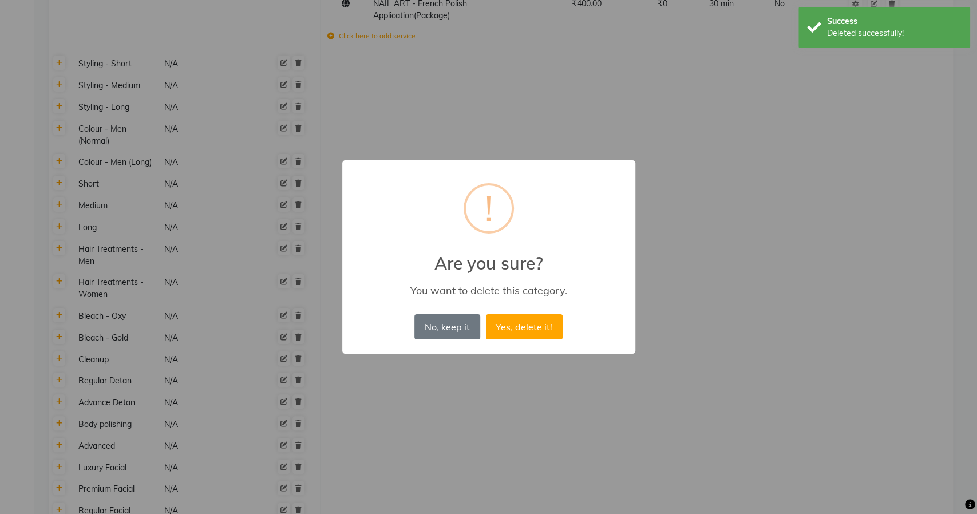
click at [486, 314] on button "Yes, delete it!" at bounding box center [524, 326] width 77 height 25
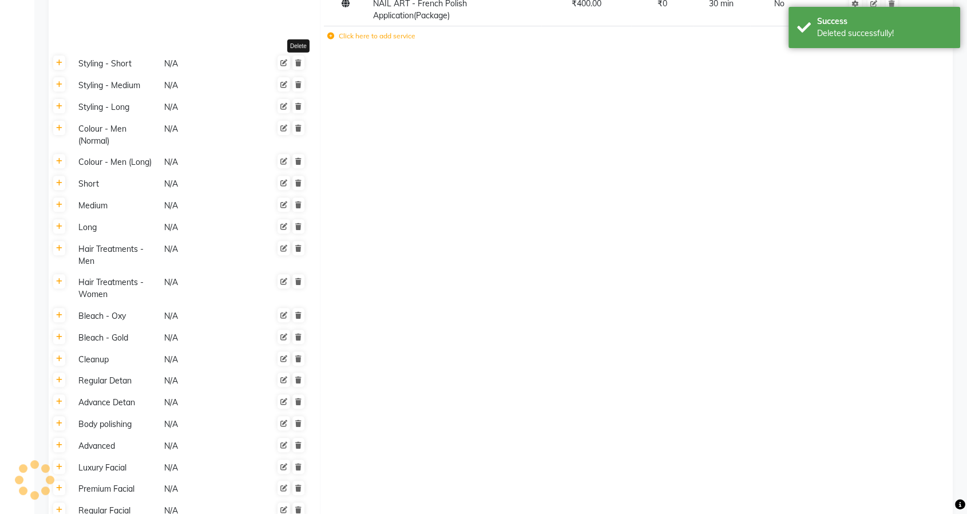
click at [296, 66] on icon at bounding box center [298, 63] width 6 height 7
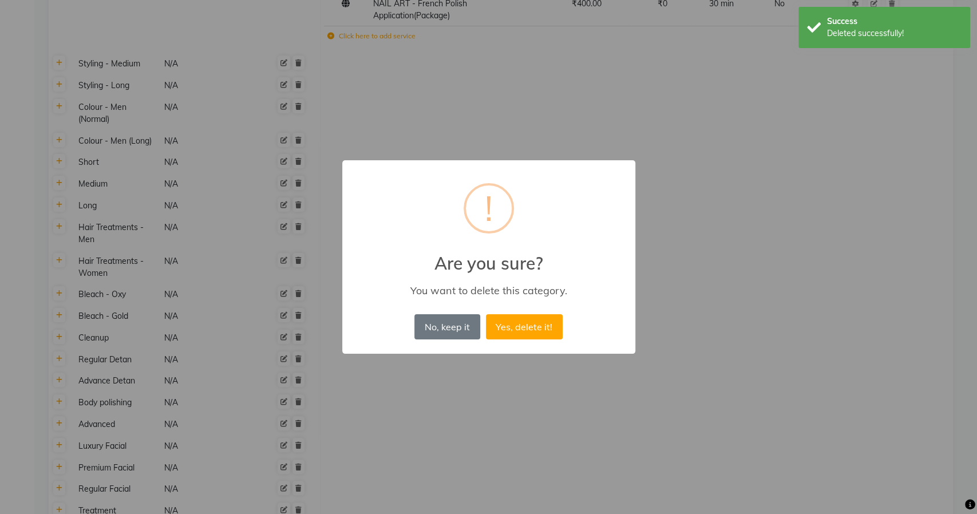
click at [486, 314] on button "Yes, delete it!" at bounding box center [524, 326] width 77 height 25
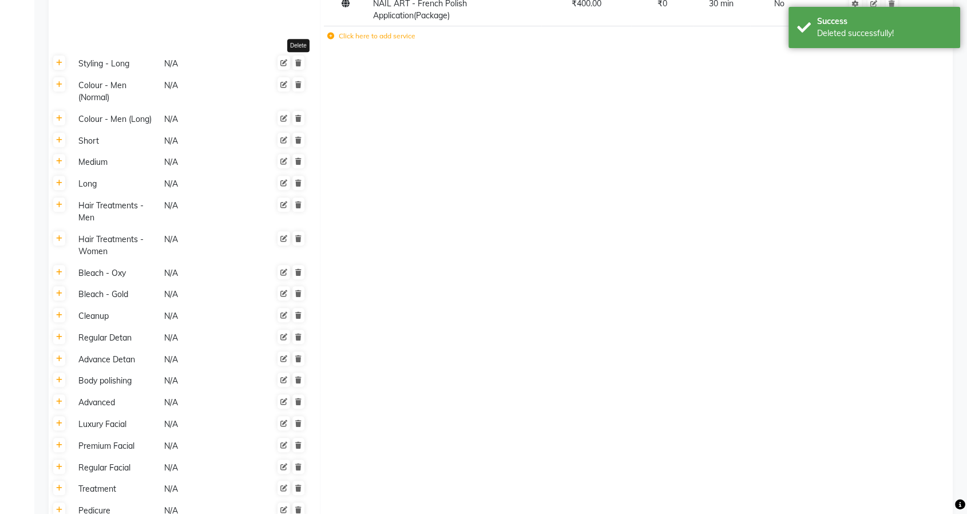
click at [296, 66] on icon at bounding box center [298, 63] width 6 height 7
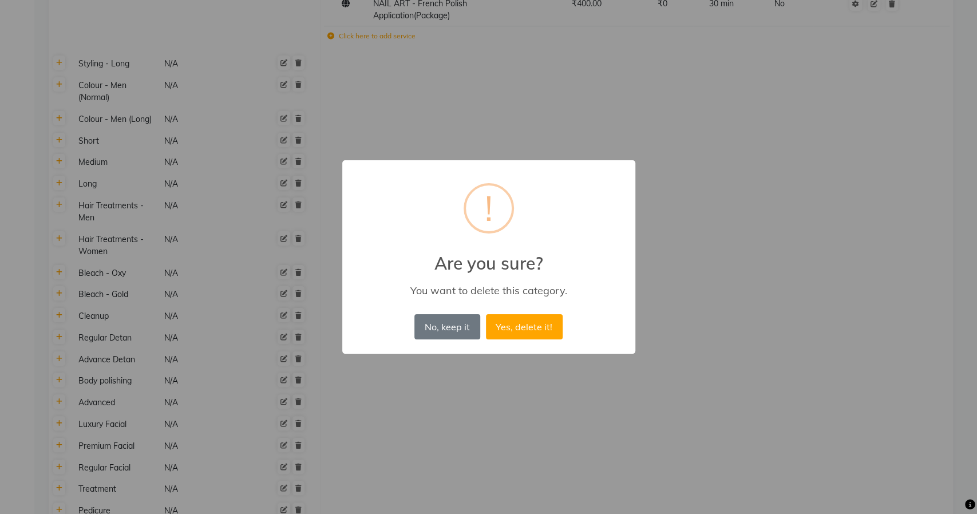
click at [486, 314] on button "Yes, delete it!" at bounding box center [524, 326] width 77 height 25
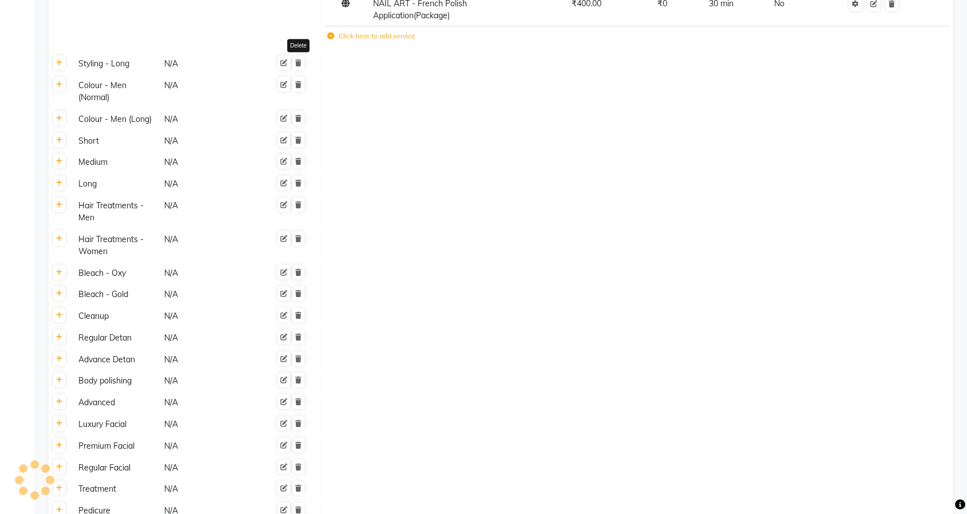
click at [296, 66] on icon at bounding box center [298, 63] width 6 height 7
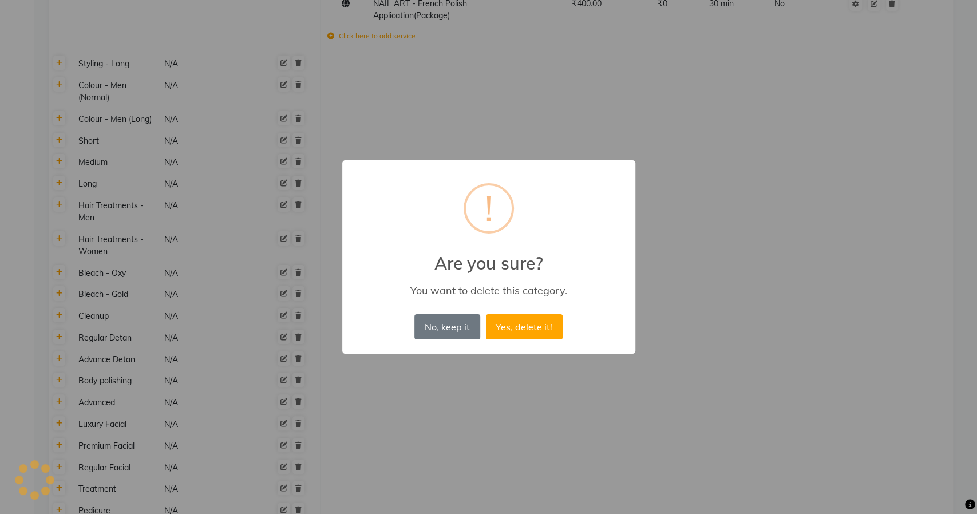
click at [486, 314] on button "Yes, delete it!" at bounding box center [524, 326] width 77 height 25
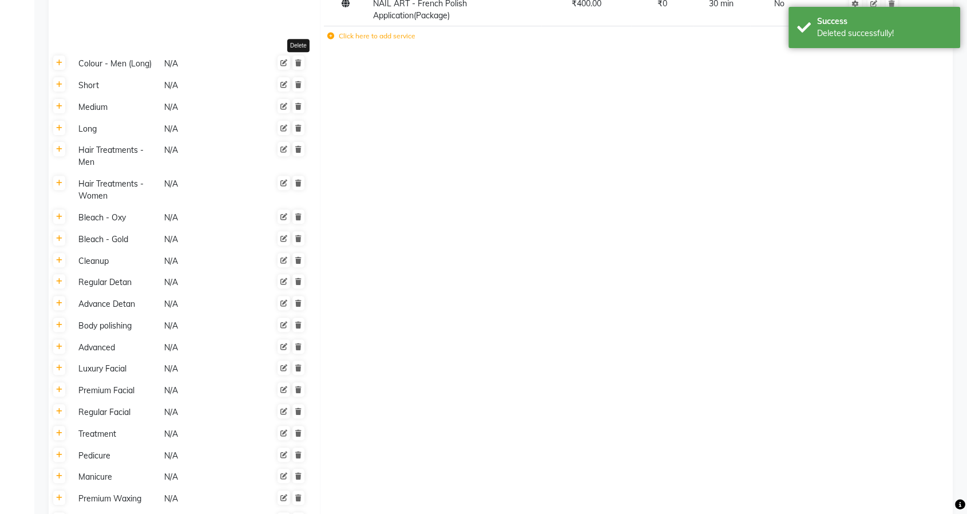
click at [296, 66] on icon at bounding box center [298, 63] width 6 height 7
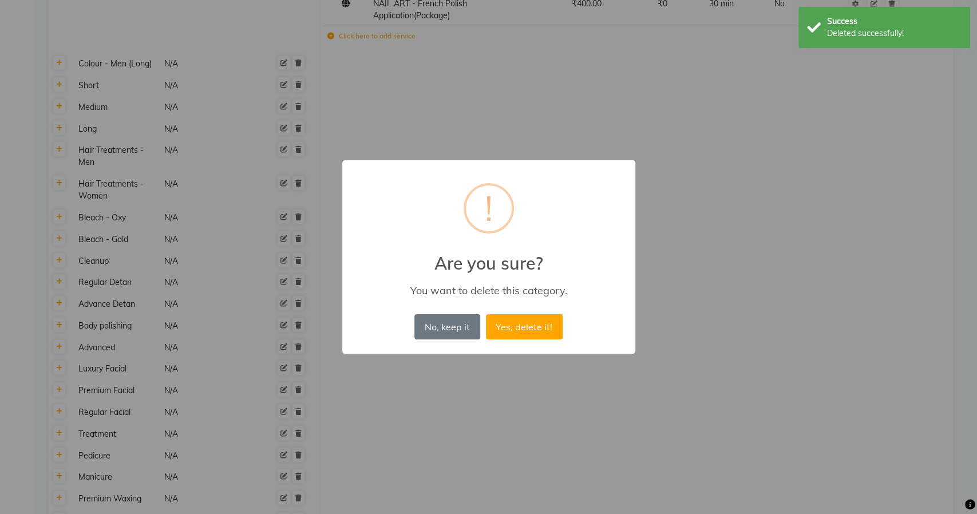
click at [486, 314] on button "Yes, delete it!" at bounding box center [524, 326] width 77 height 25
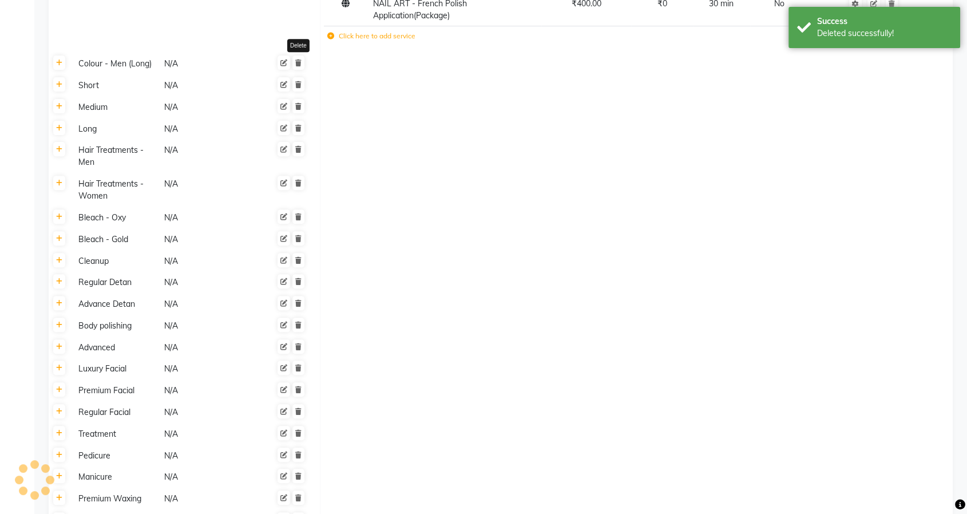
click at [296, 66] on icon at bounding box center [298, 63] width 6 height 7
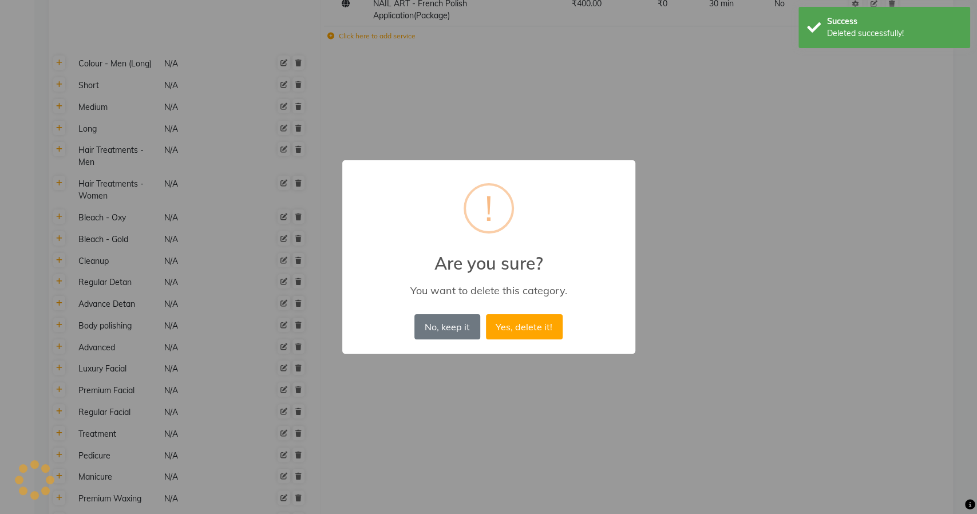
click at [486, 314] on button "Yes, delete it!" at bounding box center [524, 326] width 77 height 25
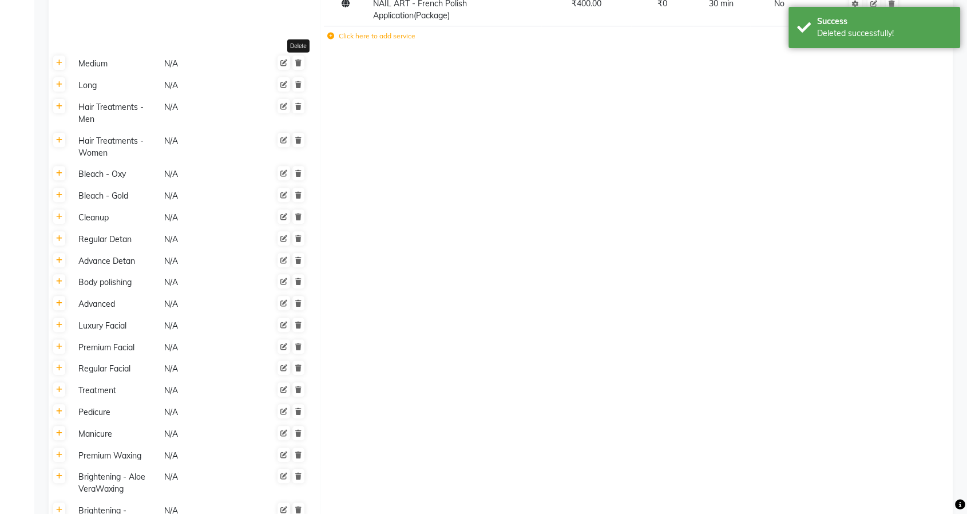
click at [296, 66] on icon at bounding box center [298, 63] width 6 height 7
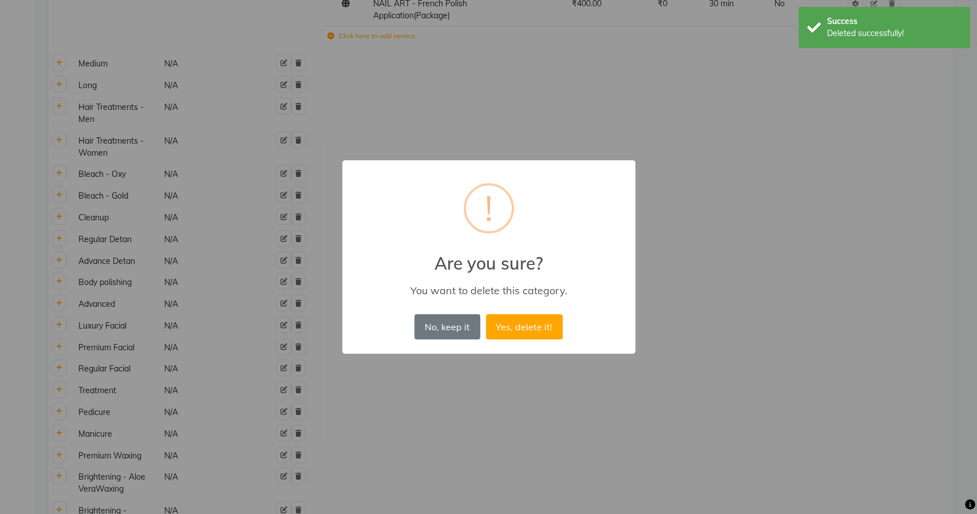
click at [486, 314] on button "Yes, delete it!" at bounding box center [524, 326] width 77 height 25
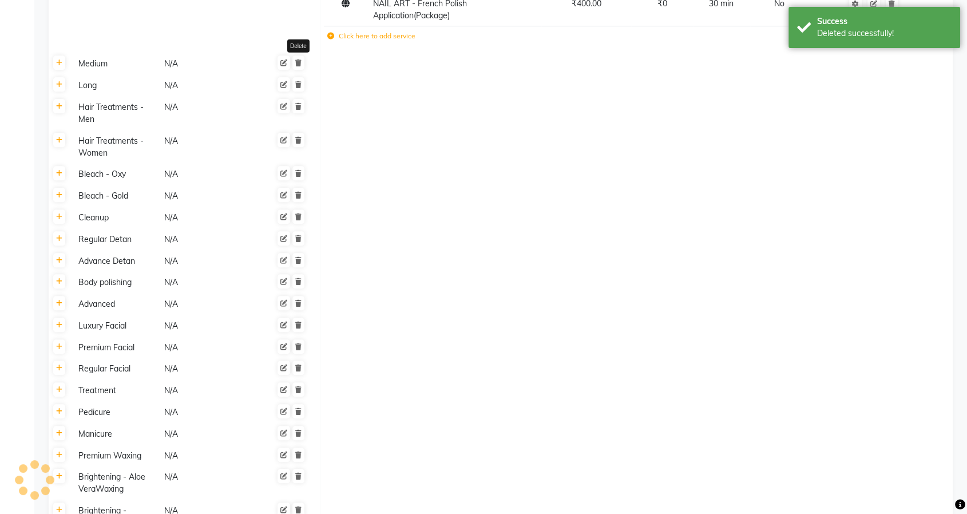
click at [296, 66] on icon at bounding box center [298, 63] width 6 height 7
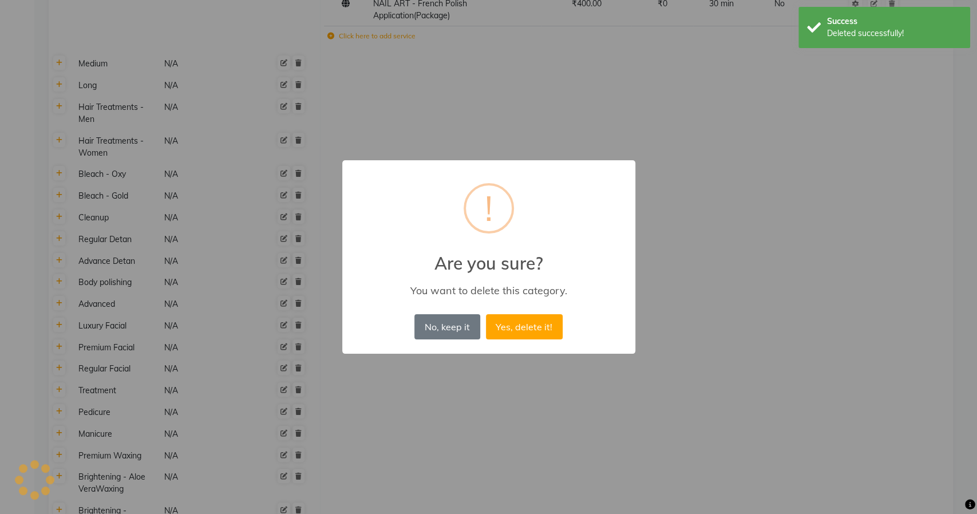
click at [486, 314] on button "Yes, delete it!" at bounding box center [524, 326] width 77 height 25
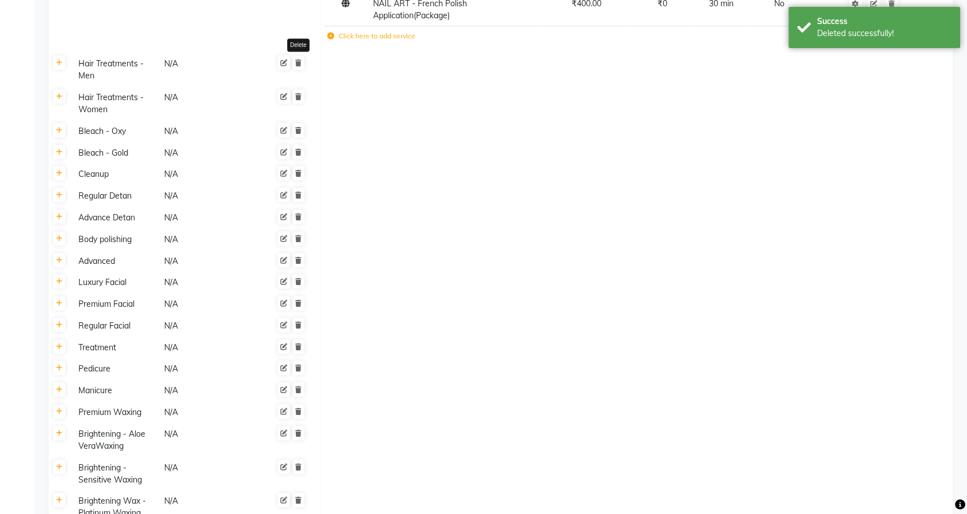
click at [296, 66] on icon at bounding box center [298, 63] width 6 height 7
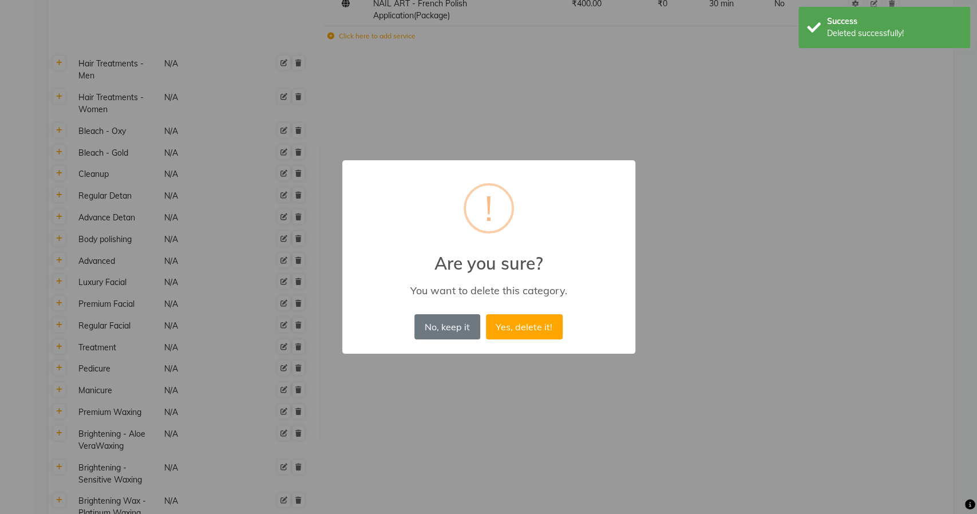
click at [486, 314] on button "Yes, delete it!" at bounding box center [524, 326] width 77 height 25
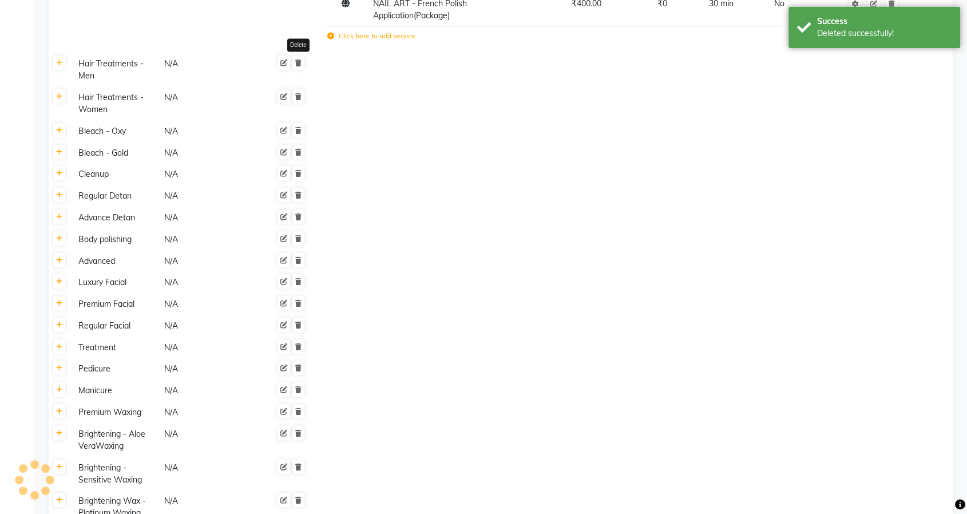
click at [296, 66] on icon at bounding box center [298, 63] width 6 height 7
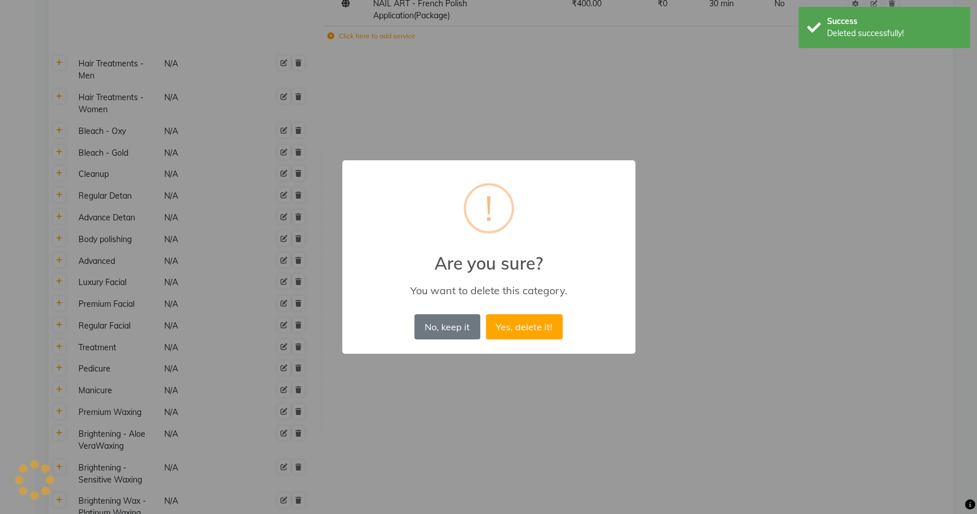
click at [486, 314] on button "Yes, delete it!" at bounding box center [524, 326] width 77 height 25
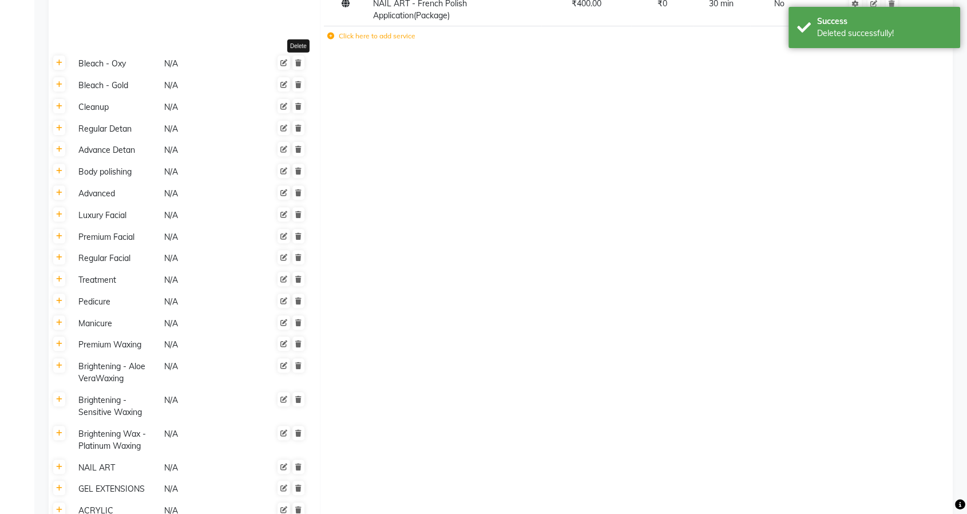
click at [296, 66] on icon at bounding box center [298, 63] width 6 height 7
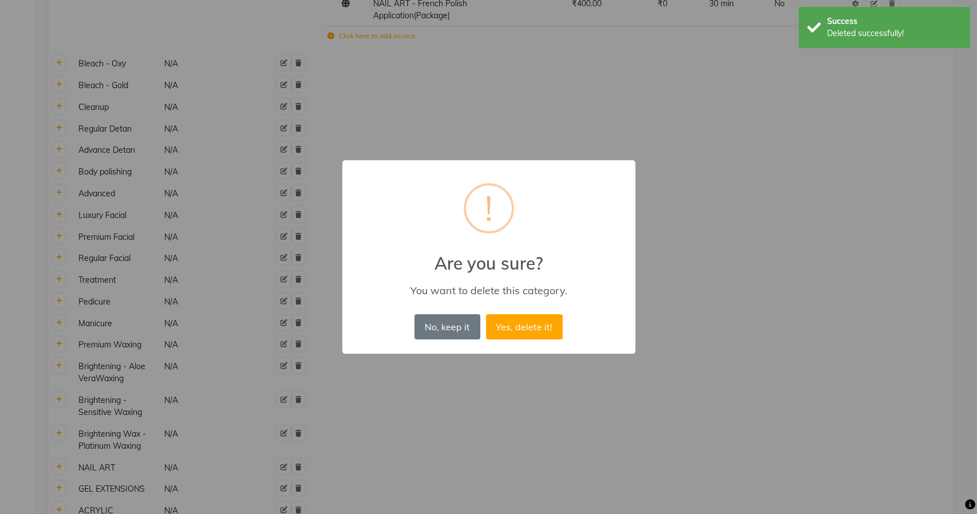
click at [486, 314] on button "Yes, delete it!" at bounding box center [524, 326] width 77 height 25
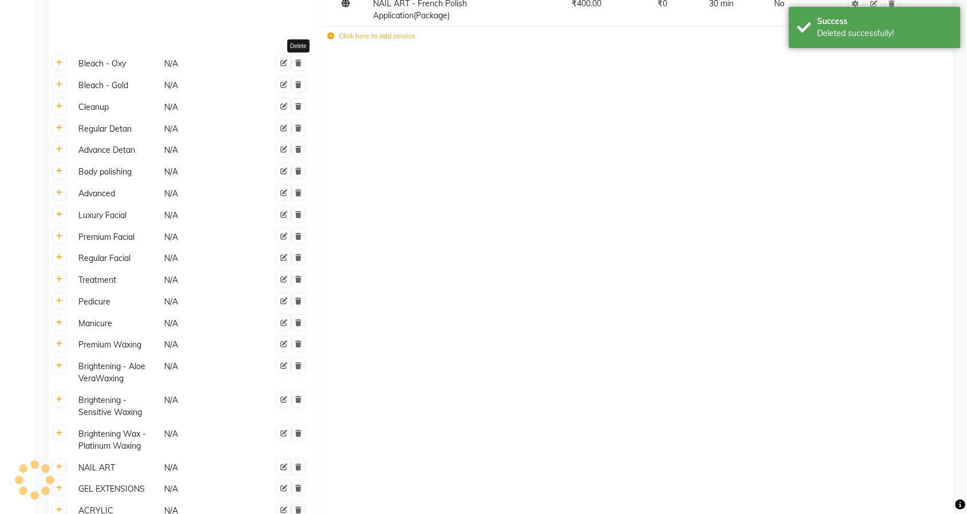
click at [296, 66] on icon at bounding box center [298, 63] width 6 height 7
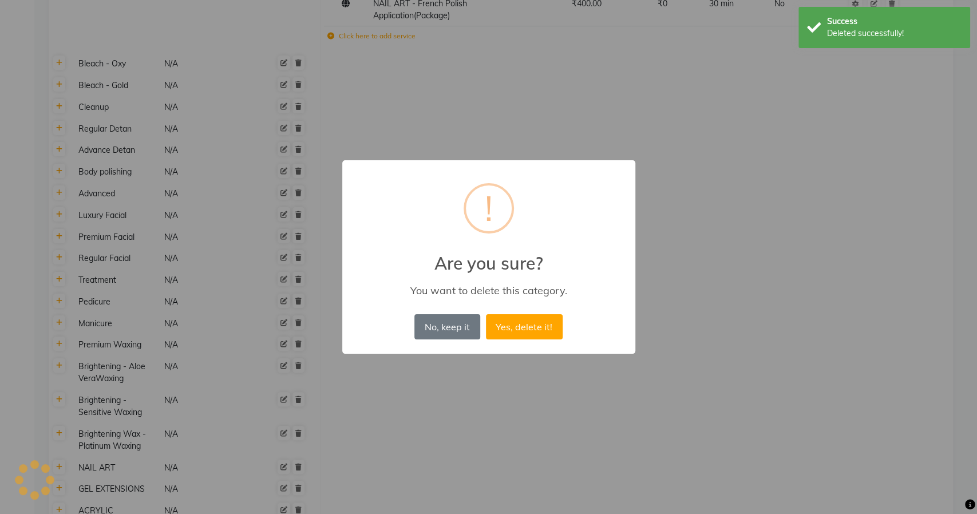
click at [486, 314] on button "Yes, delete it!" at bounding box center [524, 326] width 77 height 25
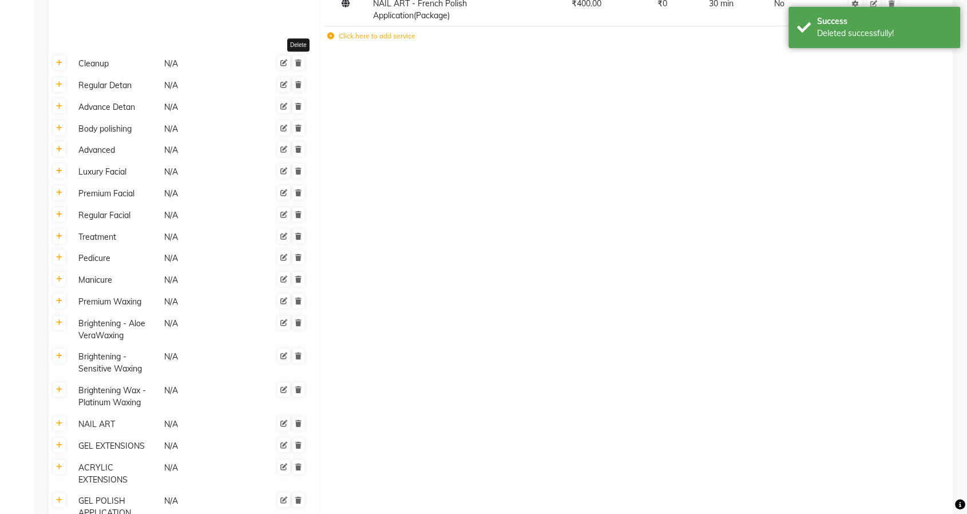
click at [296, 66] on icon at bounding box center [298, 63] width 6 height 7
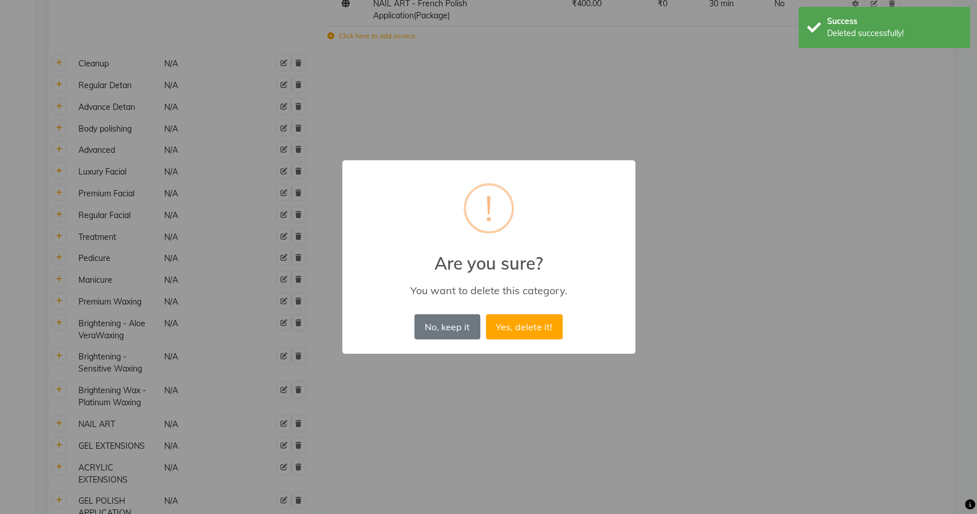
click at [486, 314] on button "Yes, delete it!" at bounding box center [524, 326] width 77 height 25
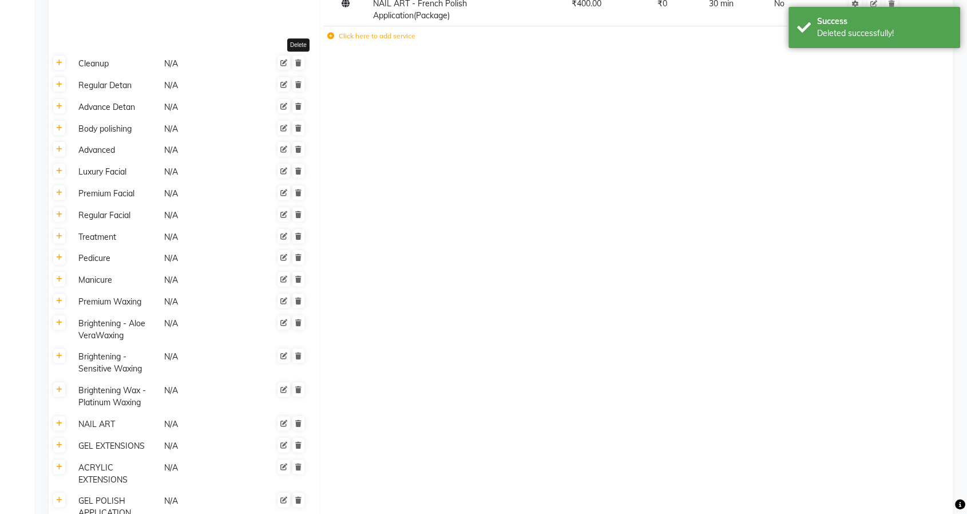
click at [296, 66] on icon at bounding box center [298, 63] width 6 height 7
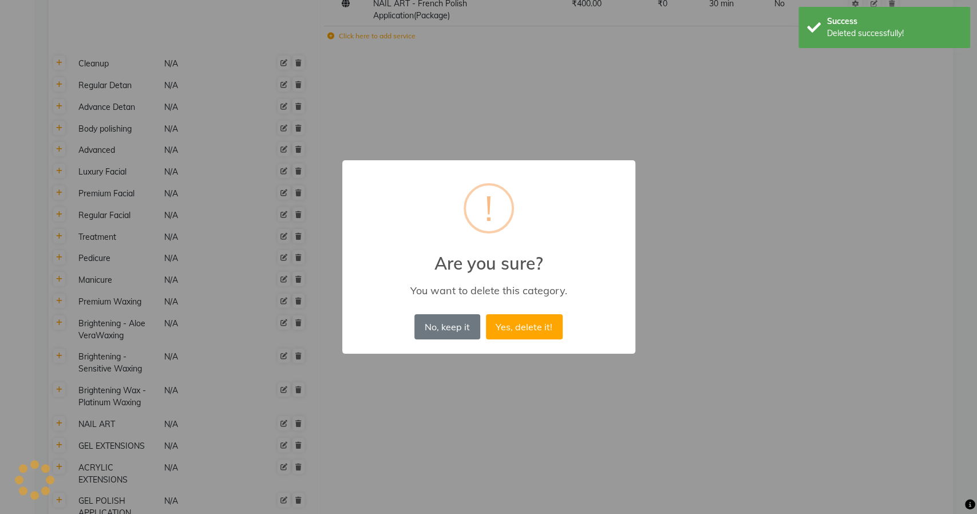
click at [486, 314] on button "Yes, delete it!" at bounding box center [524, 326] width 77 height 25
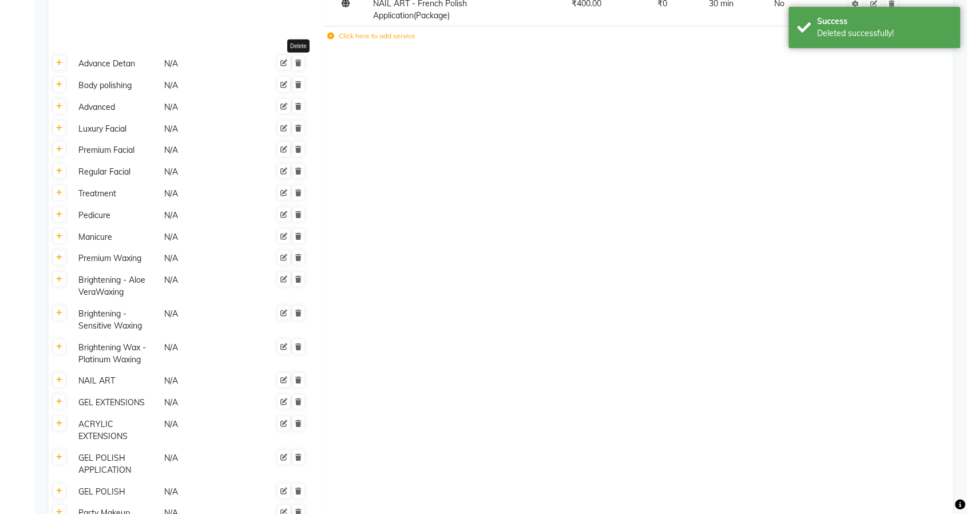
click at [296, 66] on icon at bounding box center [298, 63] width 6 height 7
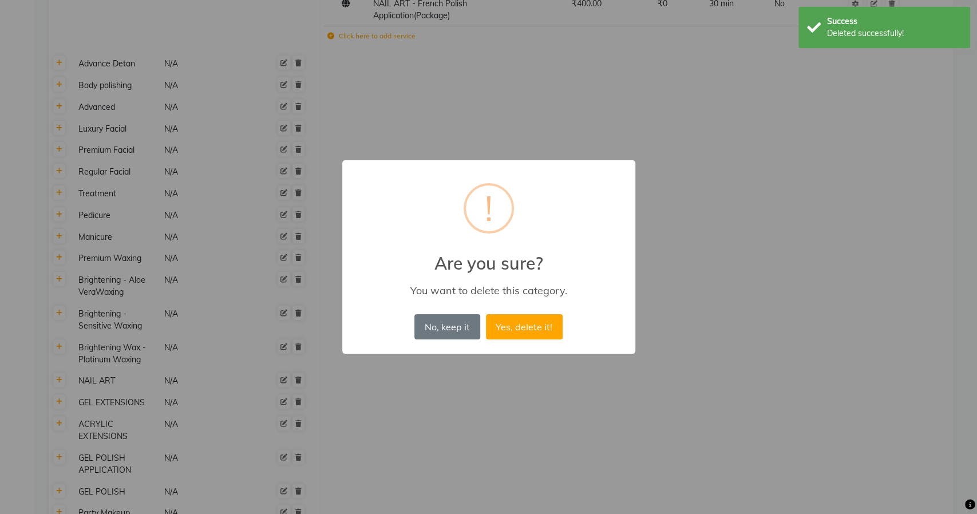
click at [486, 314] on button "Yes, delete it!" at bounding box center [524, 326] width 77 height 25
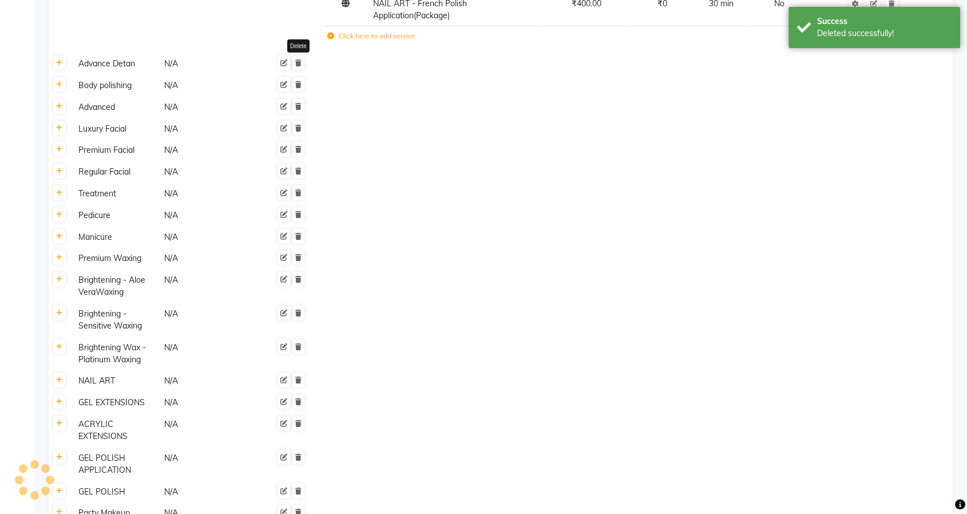
click at [296, 66] on icon at bounding box center [298, 63] width 6 height 7
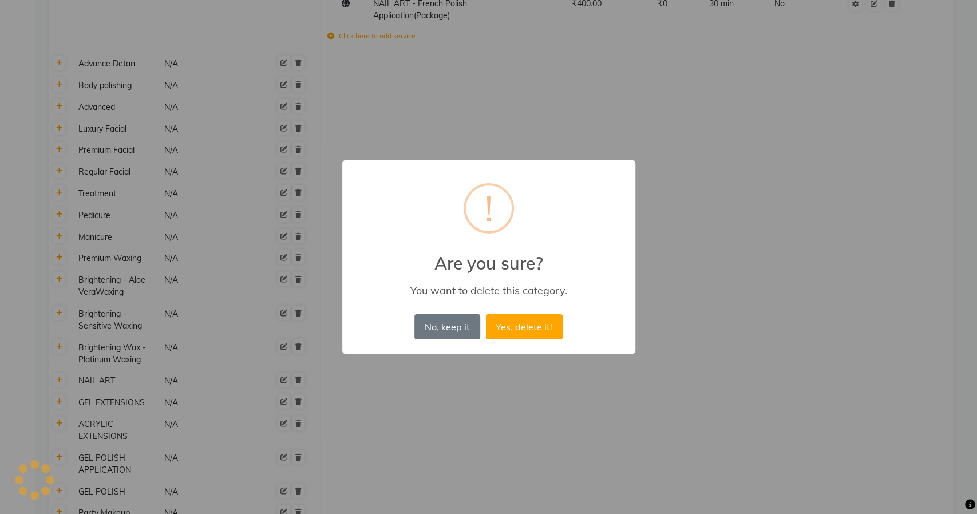
click at [486, 314] on button "Yes, delete it!" at bounding box center [524, 326] width 77 height 25
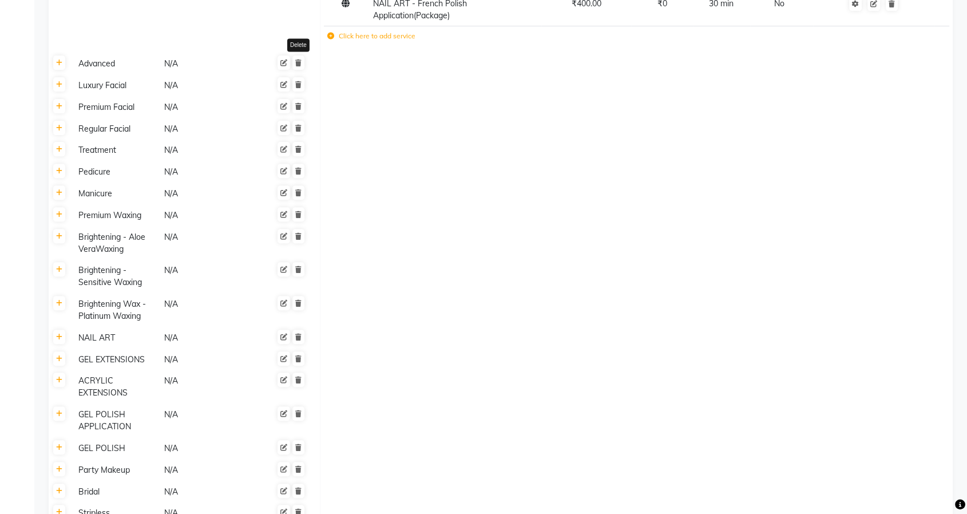
click at [296, 66] on icon at bounding box center [298, 63] width 6 height 7
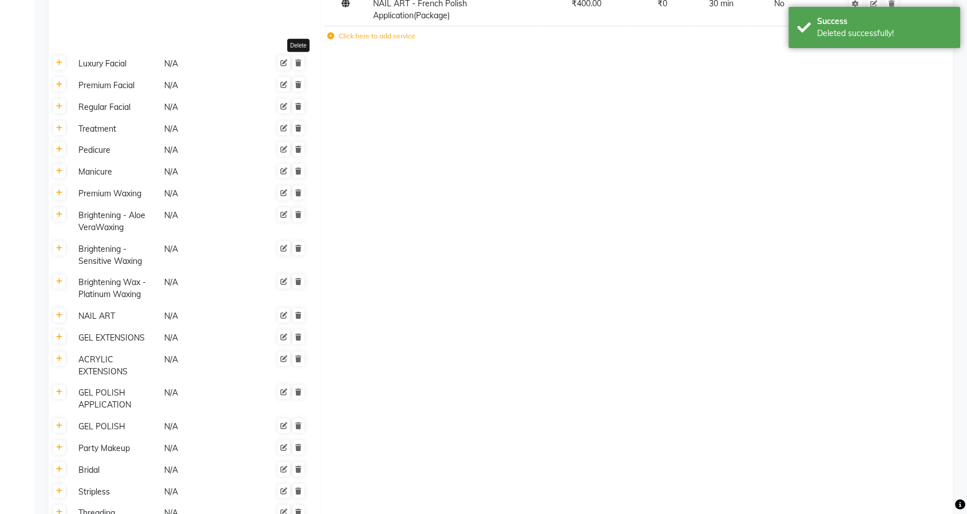
click at [296, 66] on icon at bounding box center [298, 63] width 6 height 7
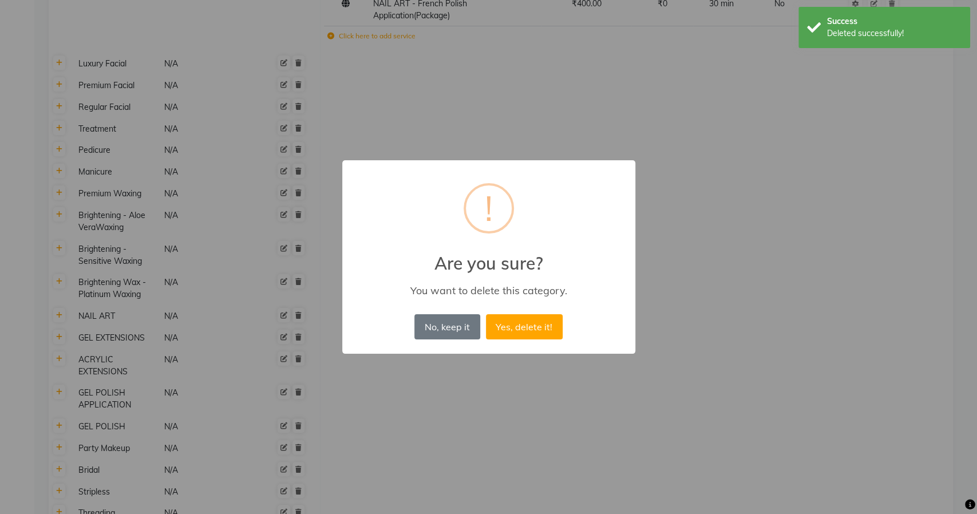
click at [486, 314] on button "Yes, delete it!" at bounding box center [524, 326] width 77 height 25
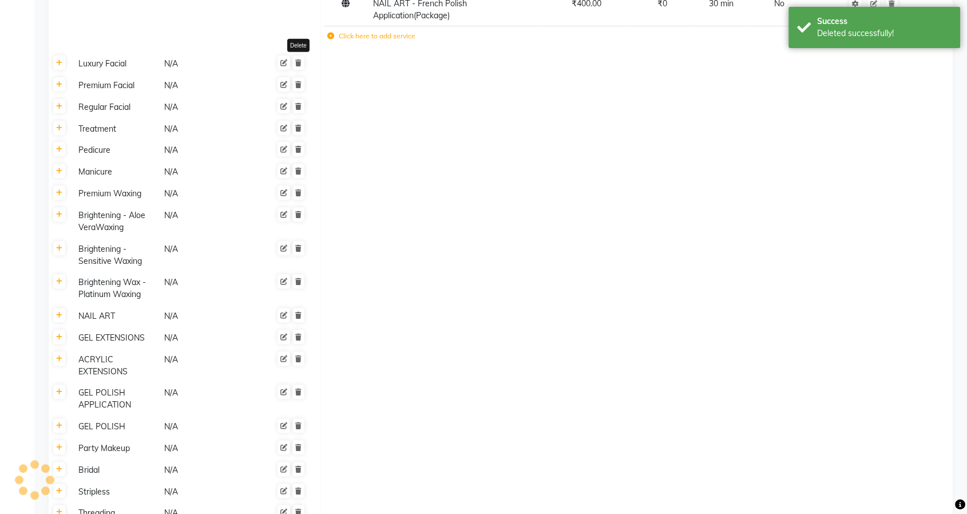
click at [296, 66] on icon at bounding box center [298, 63] width 6 height 7
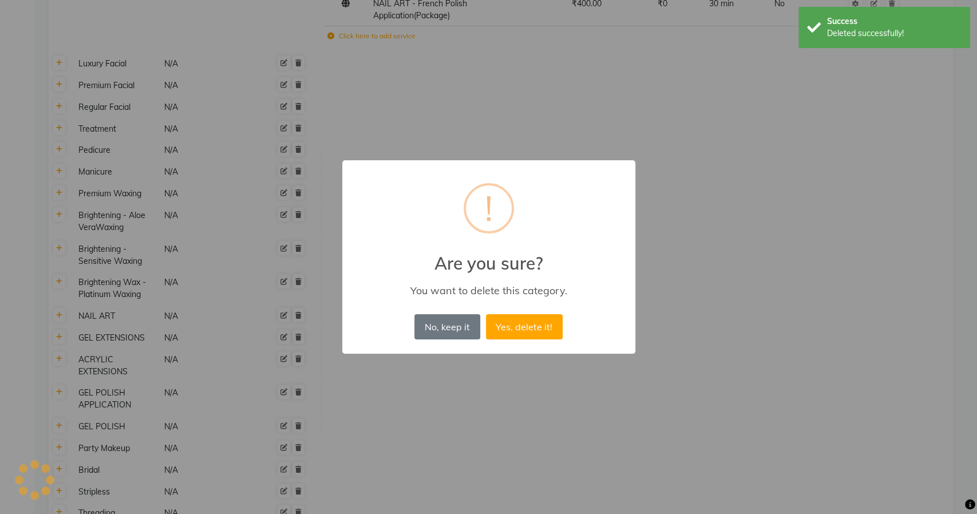
click at [486, 314] on button "Yes, delete it!" at bounding box center [524, 326] width 77 height 25
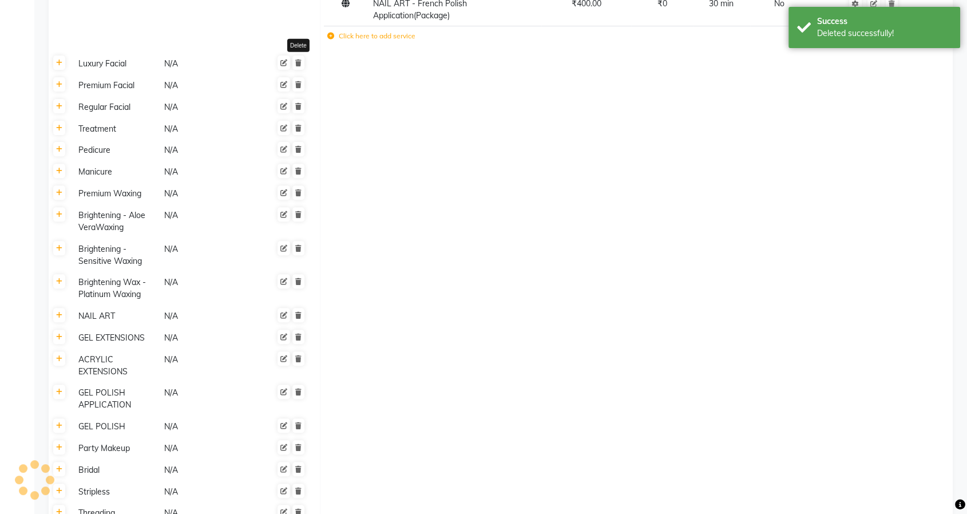
click at [296, 66] on icon at bounding box center [298, 63] width 6 height 7
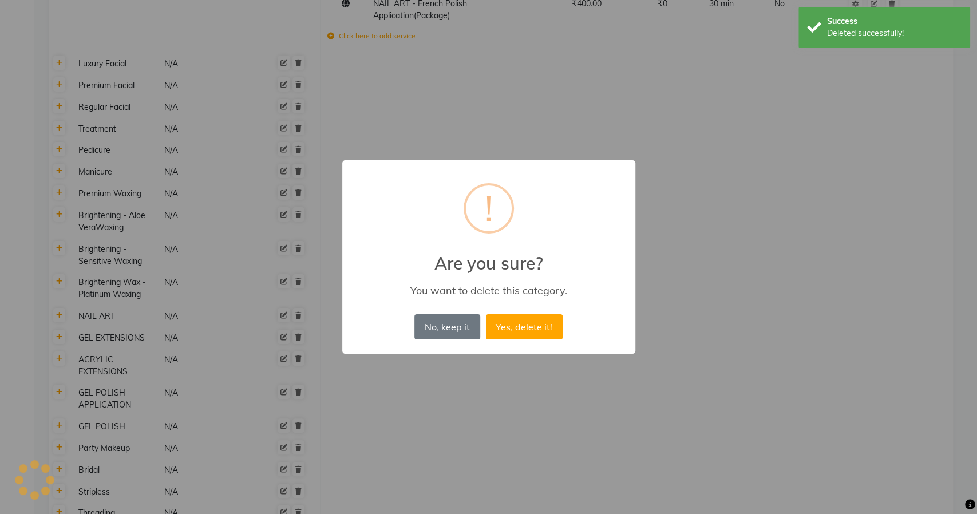
click at [486, 314] on button "Yes, delete it!" at bounding box center [524, 326] width 77 height 25
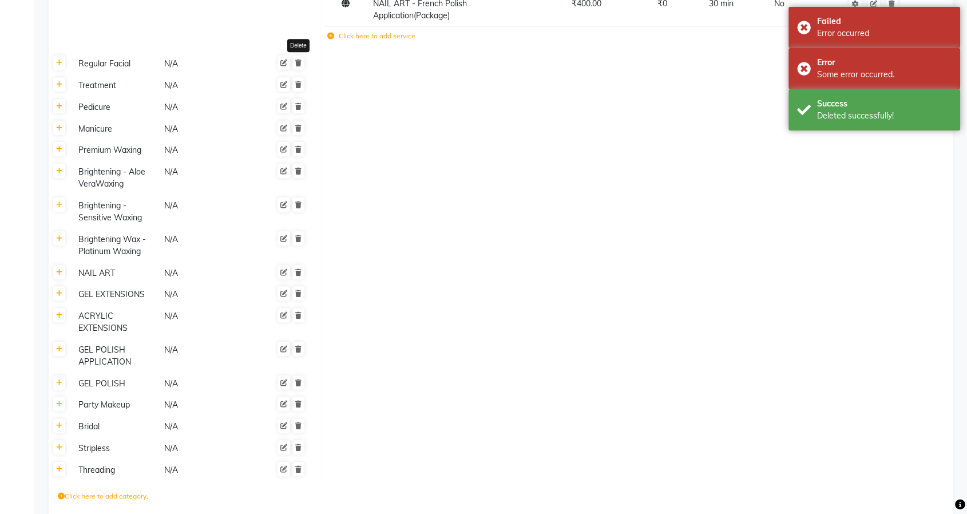
click at [296, 66] on icon at bounding box center [298, 63] width 6 height 7
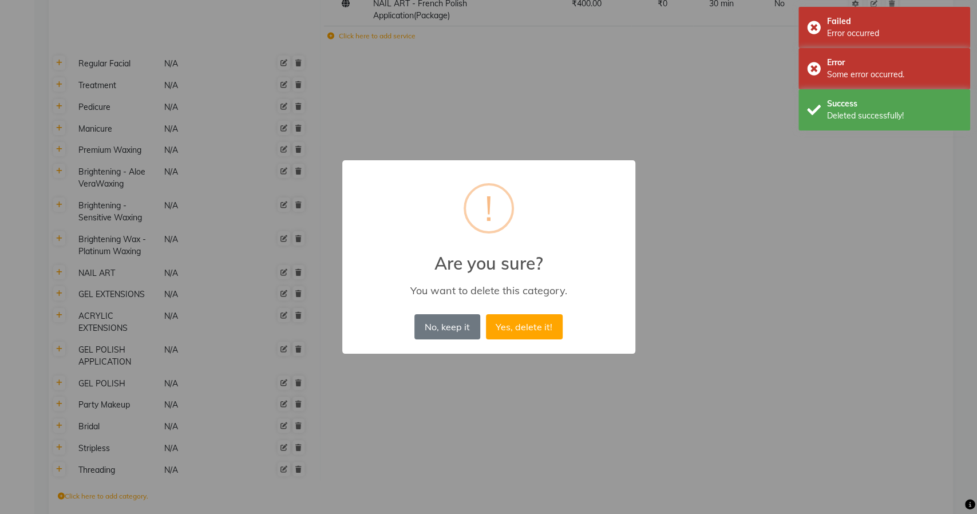
click at [486, 314] on button "Yes, delete it!" at bounding box center [524, 326] width 77 height 25
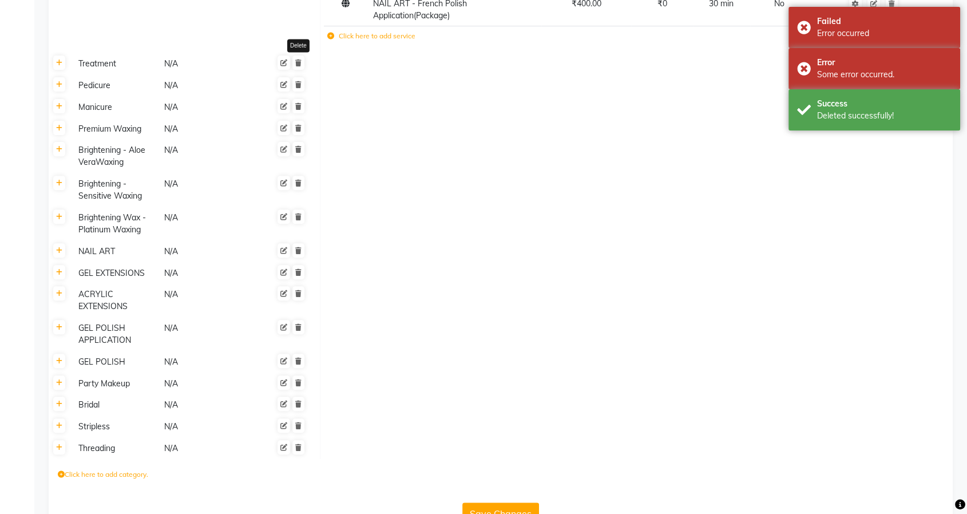
click at [296, 66] on icon at bounding box center [298, 63] width 6 height 7
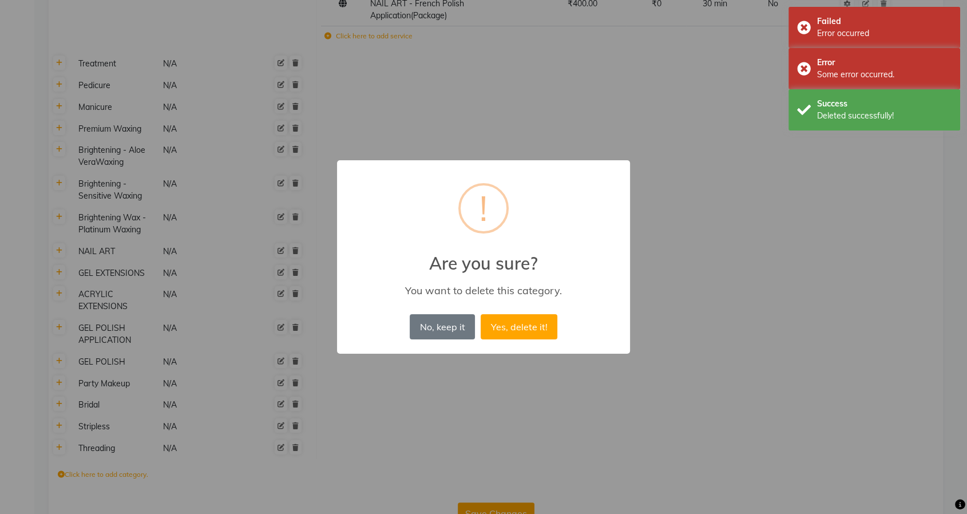
click at [481, 314] on button "Yes, delete it!" at bounding box center [519, 326] width 77 height 25
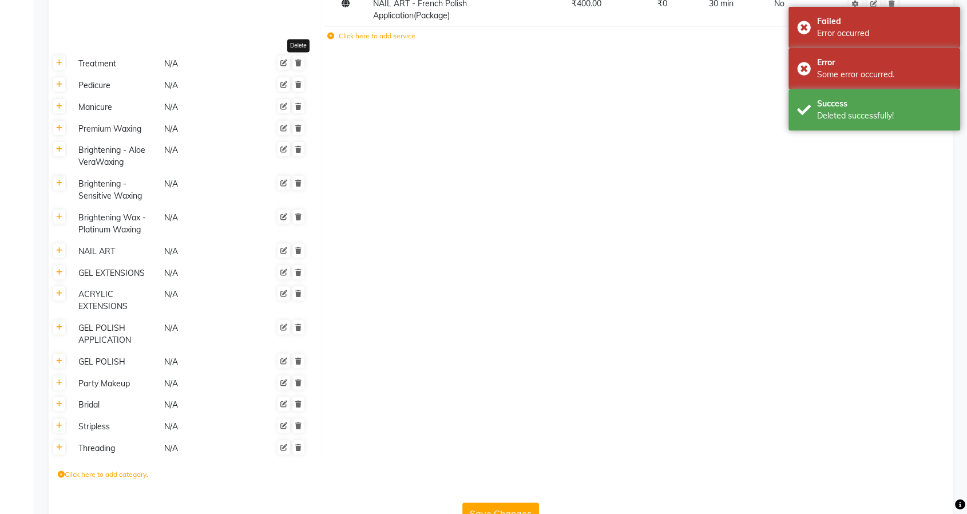
click at [296, 66] on icon at bounding box center [298, 63] width 6 height 7
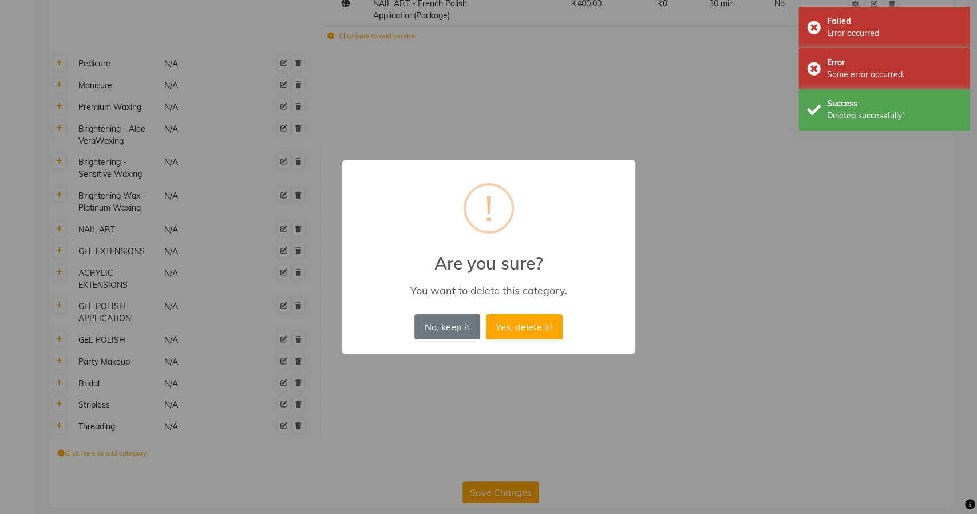
click at [486, 314] on button "Yes, delete it!" at bounding box center [524, 326] width 77 height 25
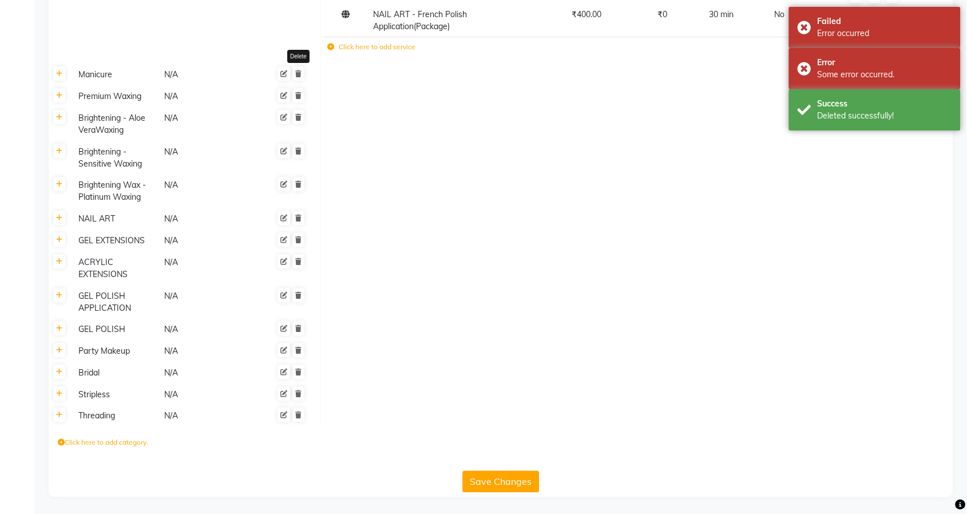
click at [296, 73] on icon at bounding box center [298, 73] width 6 height 7
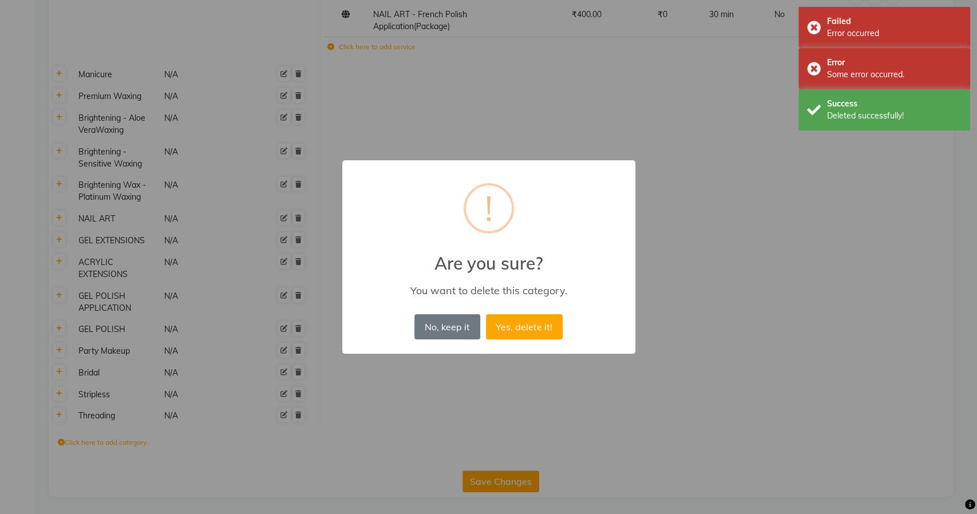
click at [486, 314] on button "Yes, delete it!" at bounding box center [524, 326] width 77 height 25
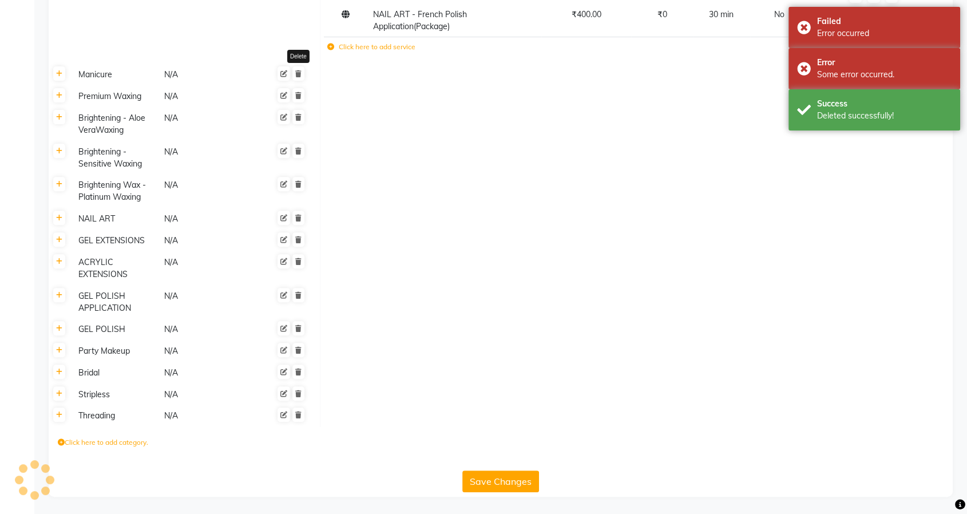
click at [296, 73] on icon at bounding box center [298, 73] width 6 height 7
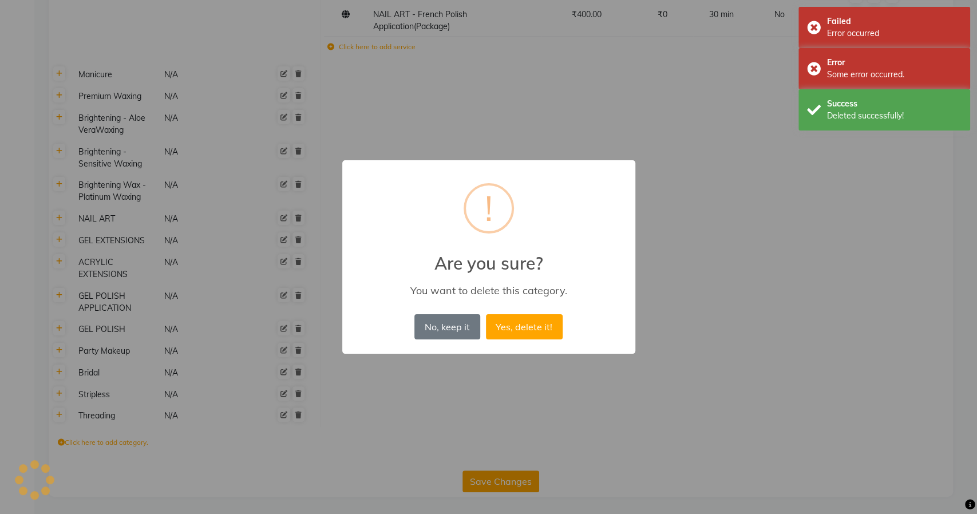
click at [486, 314] on button "Yes, delete it!" at bounding box center [524, 326] width 77 height 25
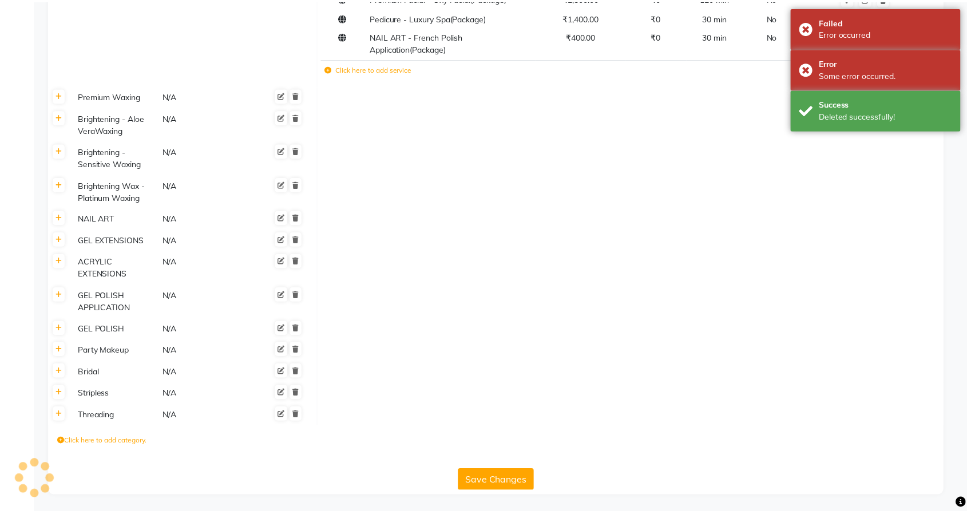
scroll to position [355, 0]
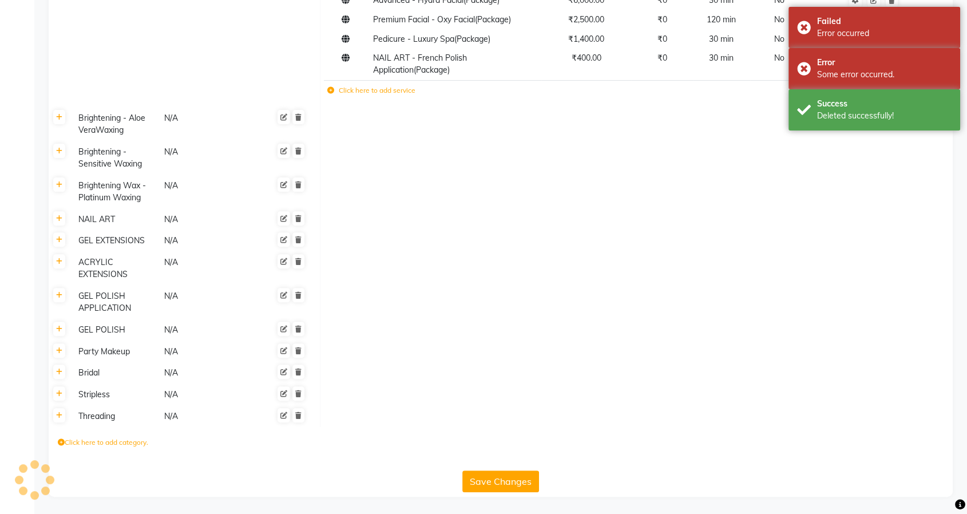
click at [297, 118] on icon at bounding box center [298, 117] width 6 height 7
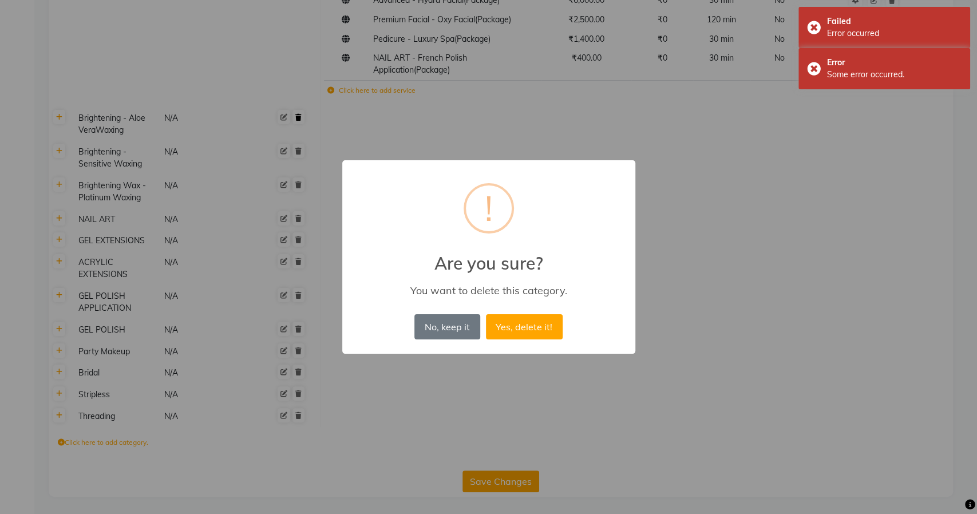
click at [486, 314] on button "Yes, delete it!" at bounding box center [524, 326] width 77 height 25
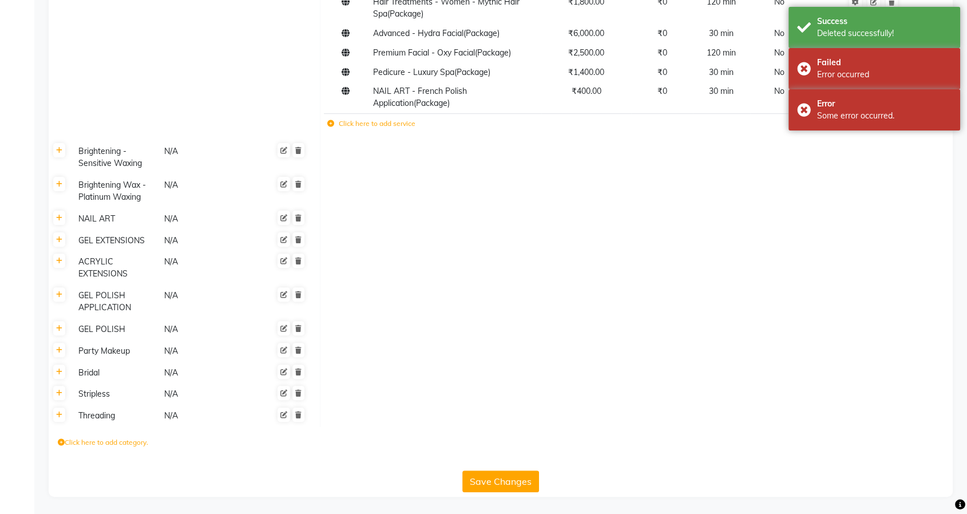
scroll to position [322, 0]
click at [301, 149] on icon at bounding box center [298, 150] width 6 height 7
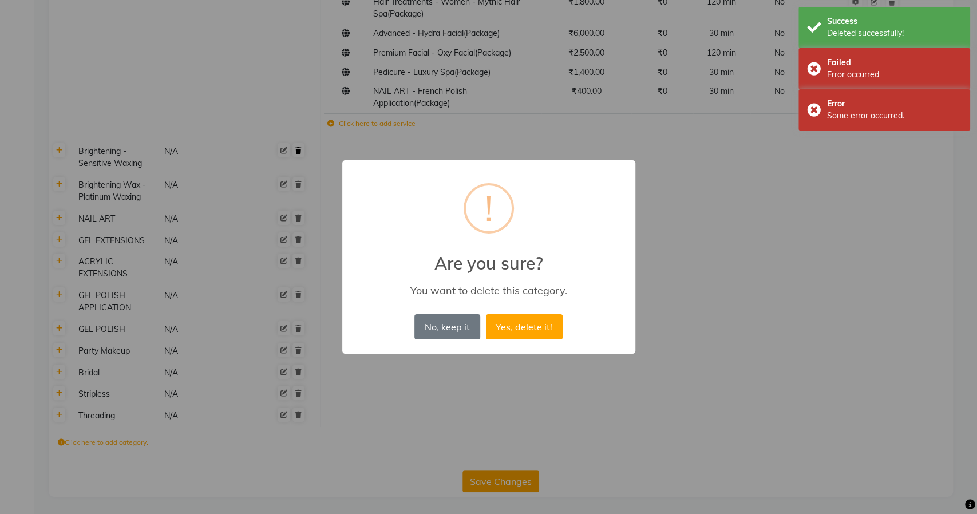
click at [486, 314] on button "Yes, delete it!" at bounding box center [524, 326] width 77 height 25
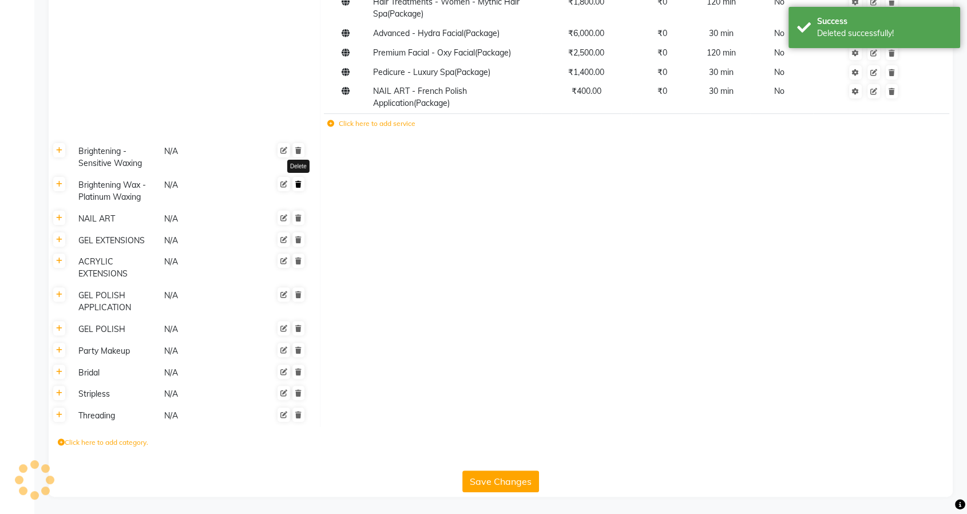
scroll to position [288, 0]
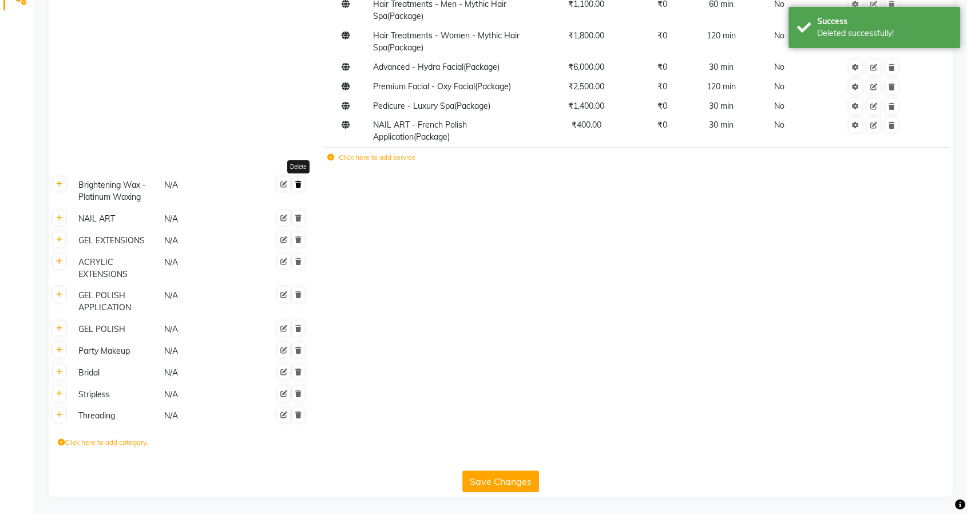
click at [298, 187] on icon at bounding box center [298, 184] width 6 height 7
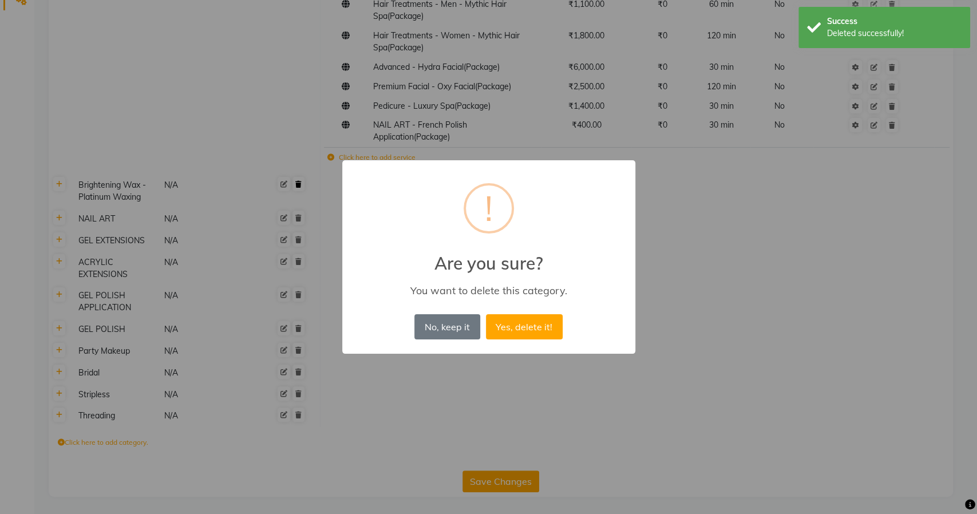
click at [486, 314] on button "Yes, delete it!" at bounding box center [524, 326] width 77 height 25
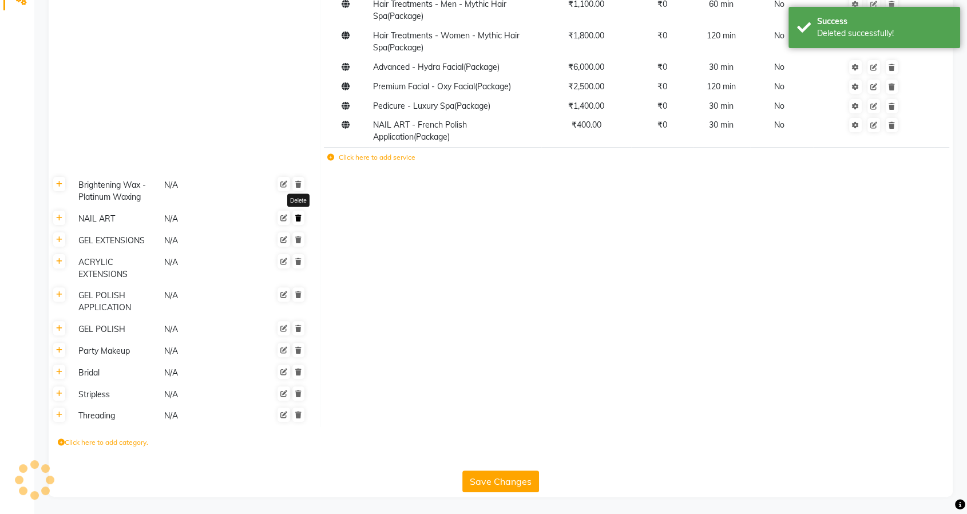
click at [301, 219] on icon at bounding box center [298, 218] width 6 height 7
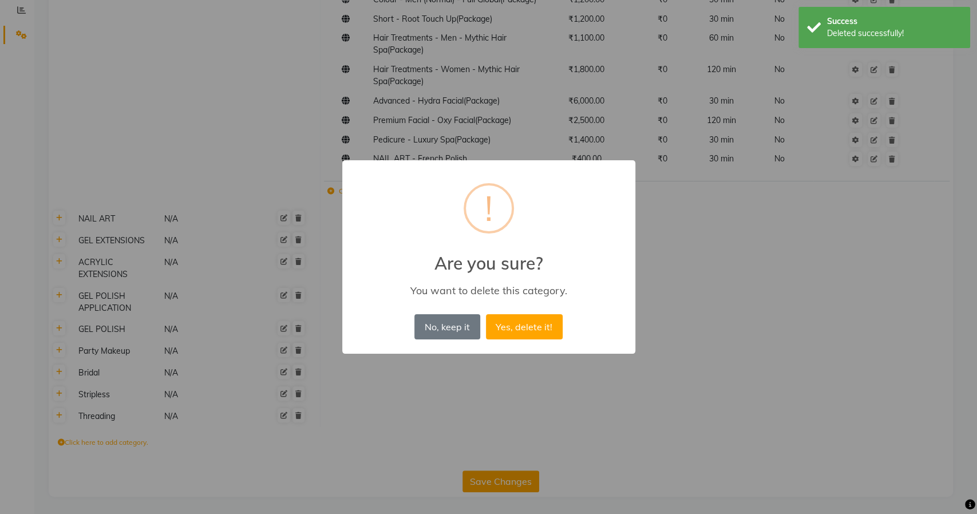
click at [486, 314] on button "Yes, delete it!" at bounding box center [524, 326] width 77 height 25
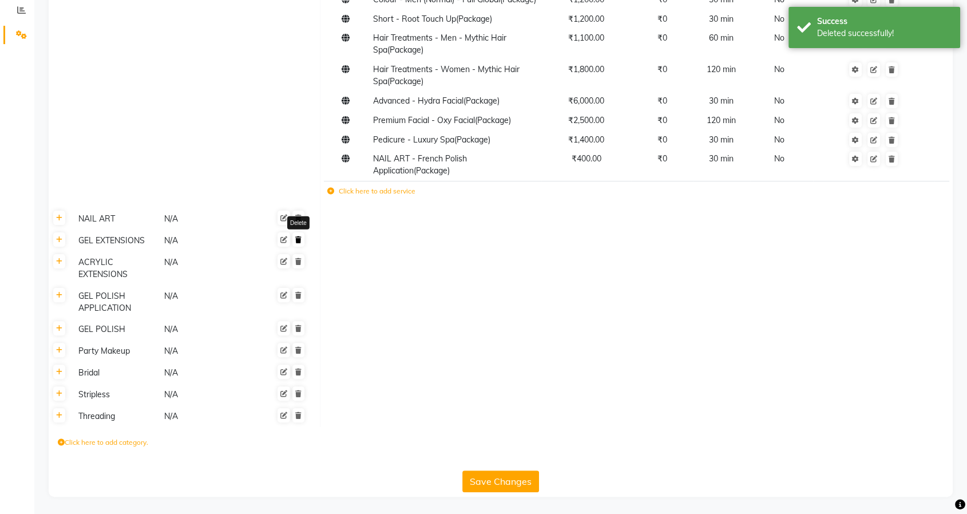
click at [299, 242] on icon at bounding box center [298, 239] width 6 height 7
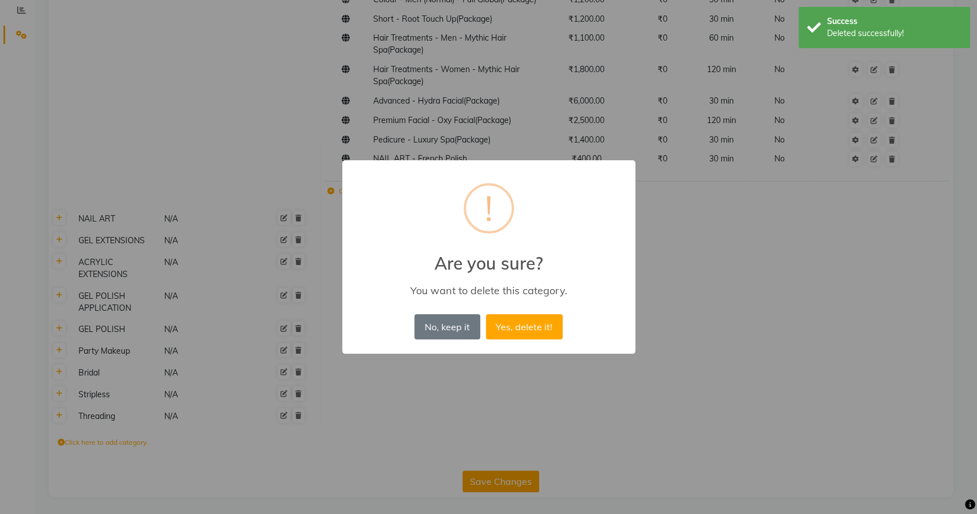
click at [486, 314] on button "Yes, delete it!" at bounding box center [524, 326] width 77 height 25
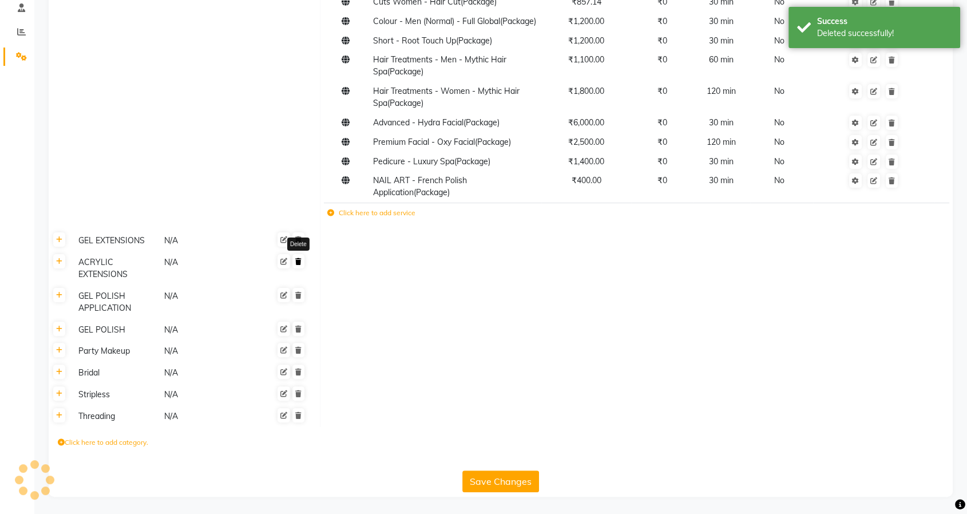
click at [299, 260] on icon at bounding box center [298, 261] width 6 height 7
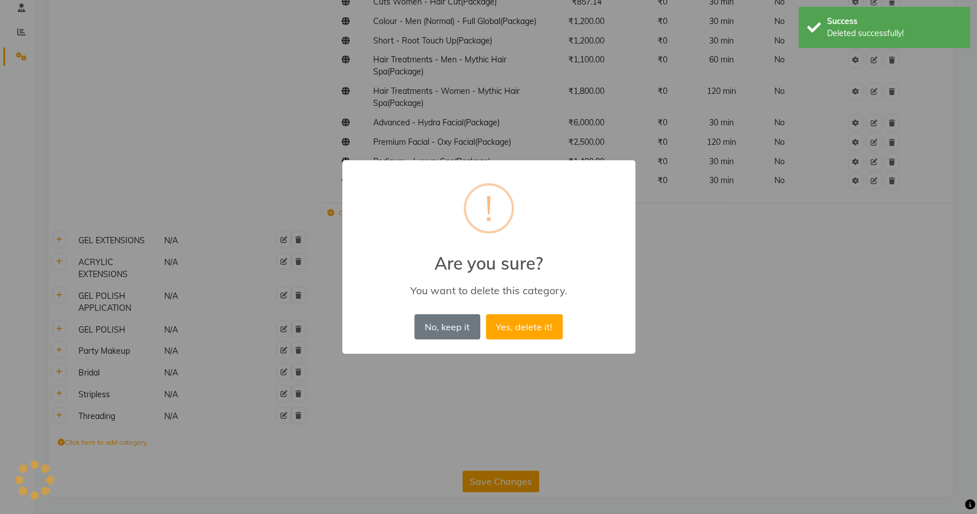
click at [486, 314] on button "Yes, delete it!" at bounding box center [524, 326] width 77 height 25
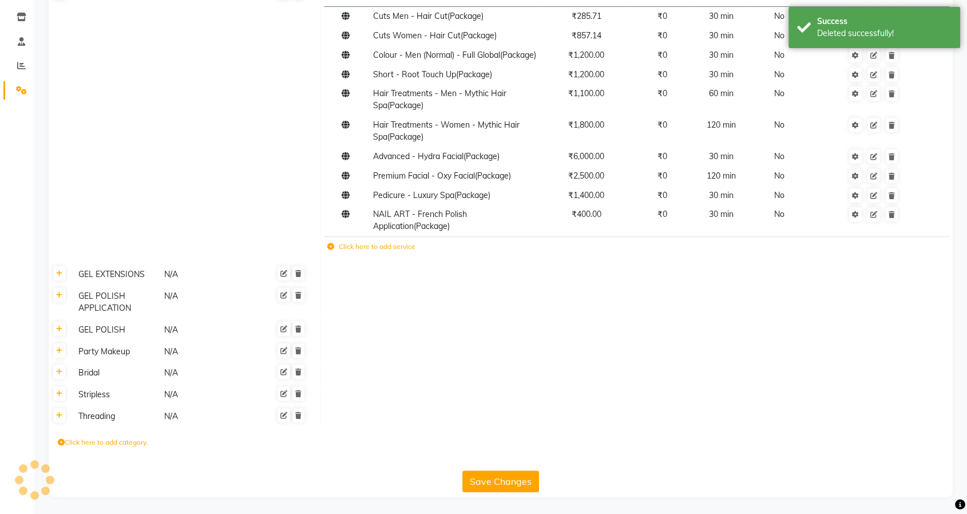
click at [294, 304] on div "Delete" at bounding box center [281, 302] width 49 height 26
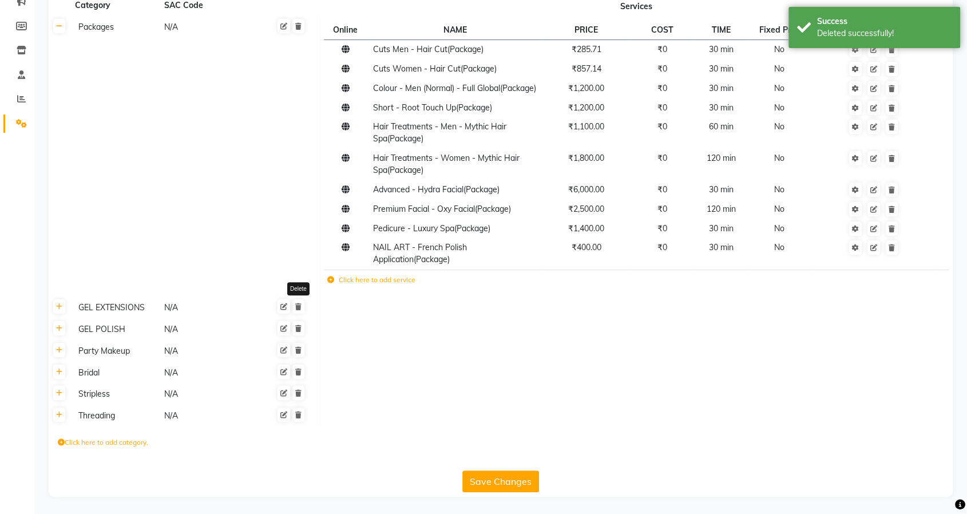
click at [298, 302] on link at bounding box center [298, 306] width 12 height 14
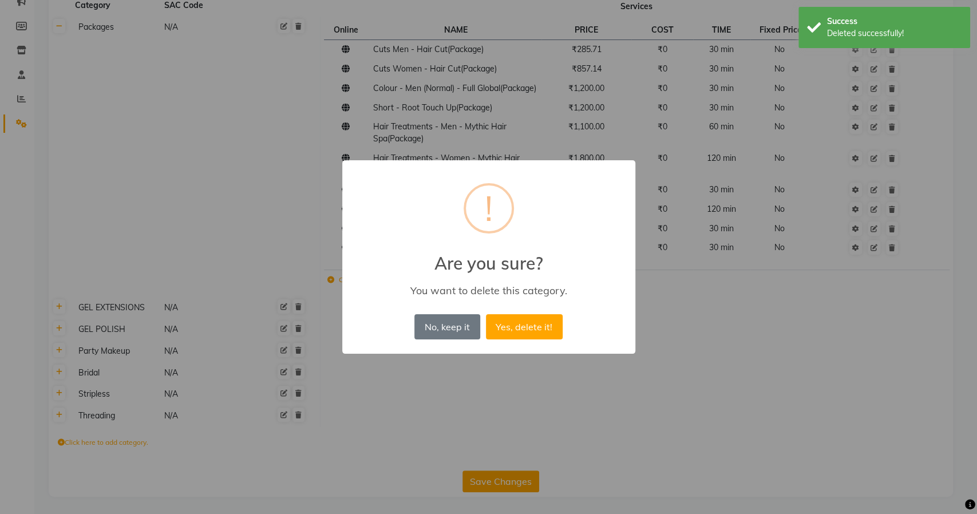
click at [486, 314] on button "Yes, delete it!" at bounding box center [524, 326] width 77 height 25
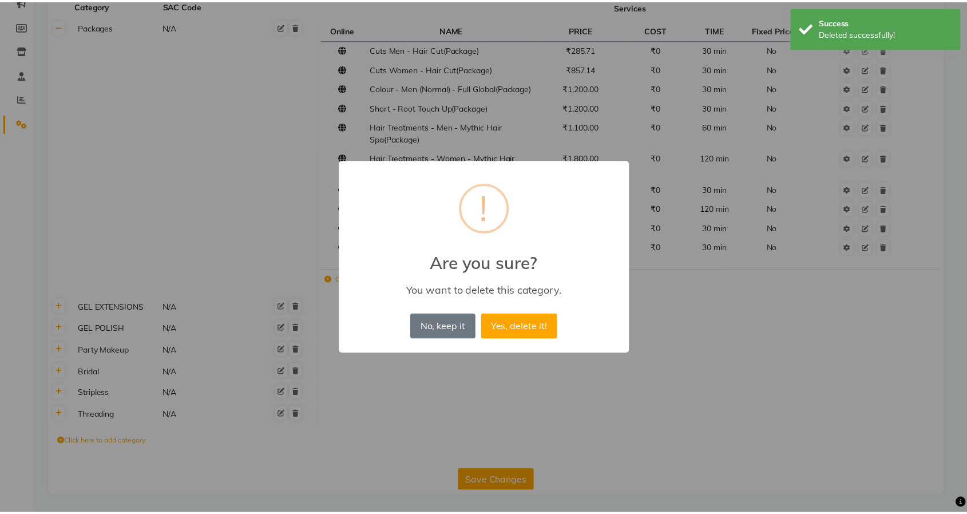
scroll to position [144, 0]
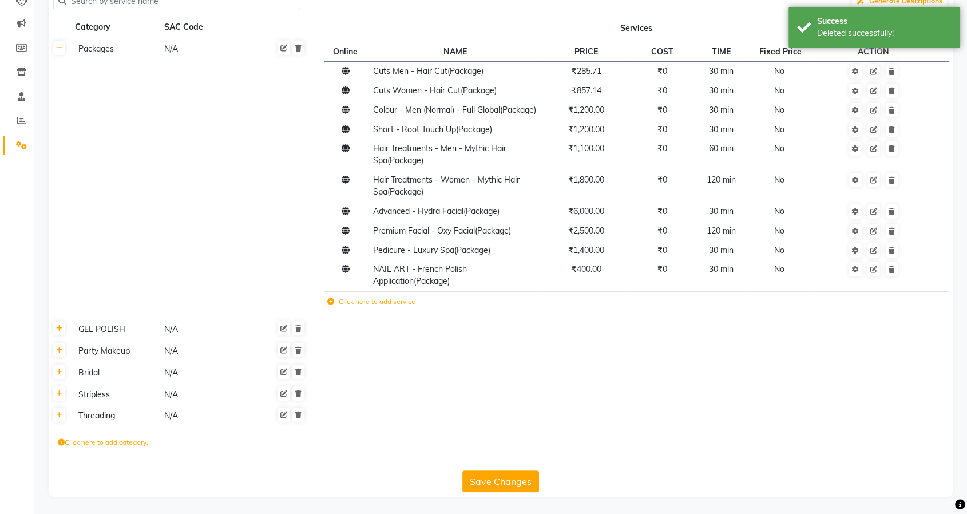
click at [304, 330] on span at bounding box center [290, 328] width 29 height 12
click at [299, 347] on icon at bounding box center [298, 350] width 6 height 7
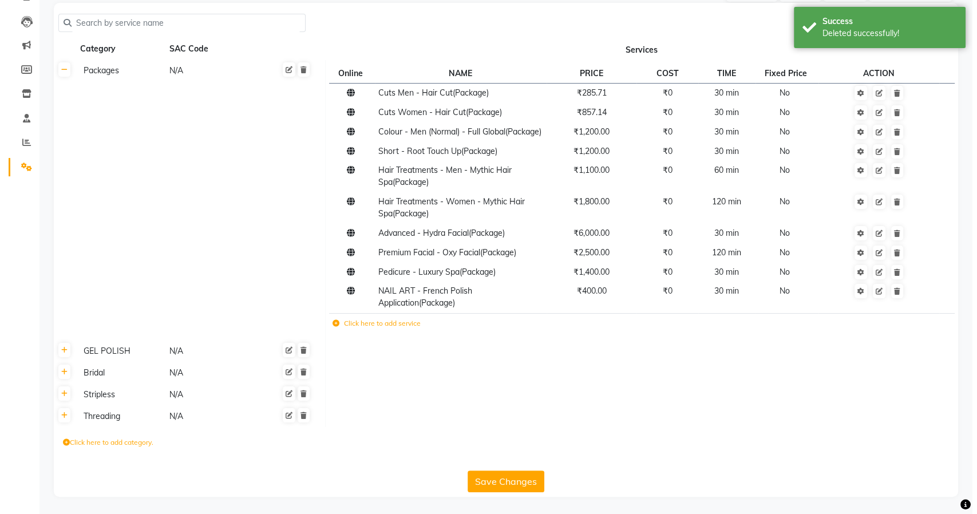
scroll to position [122, 0]
click at [299, 335] on td "Packages N/A" at bounding box center [195, 200] width 250 height 280
click at [299, 349] on icon at bounding box center [298, 350] width 6 height 7
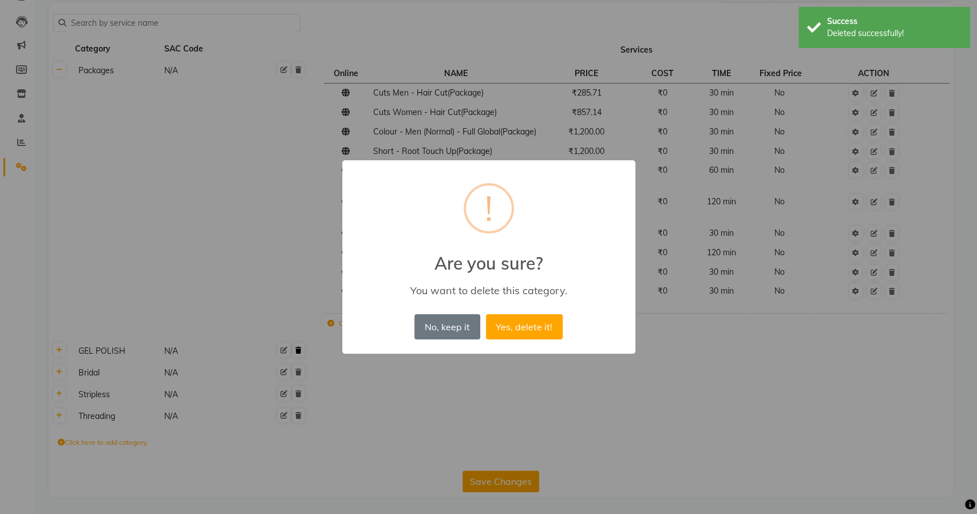
click at [486, 314] on button "Yes, delete it!" at bounding box center [524, 326] width 77 height 25
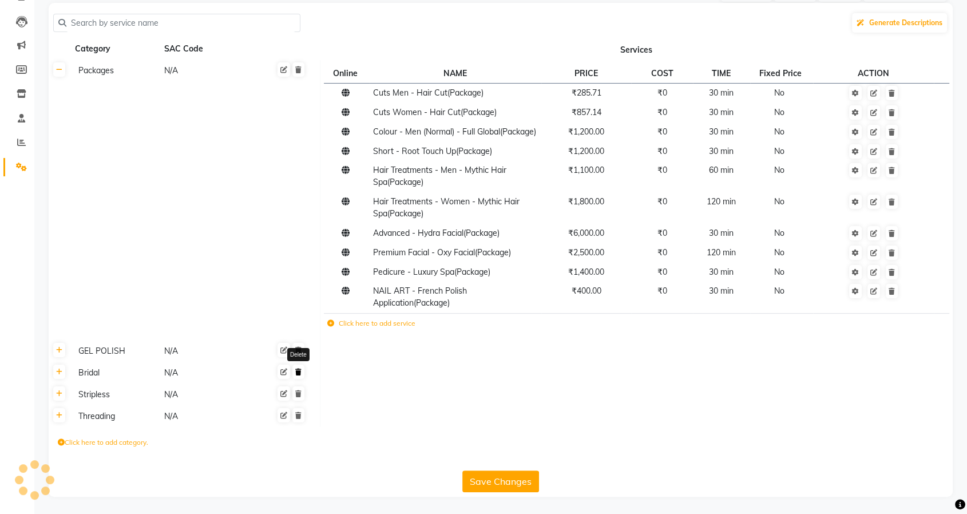
click at [298, 375] on icon at bounding box center [298, 372] width 6 height 7
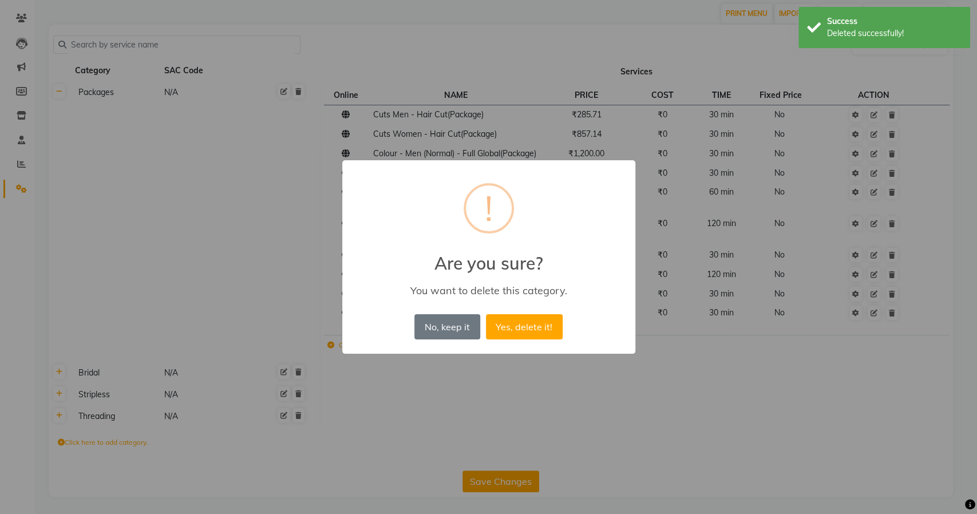
click at [486, 314] on button "Yes, delete it!" at bounding box center [524, 326] width 77 height 25
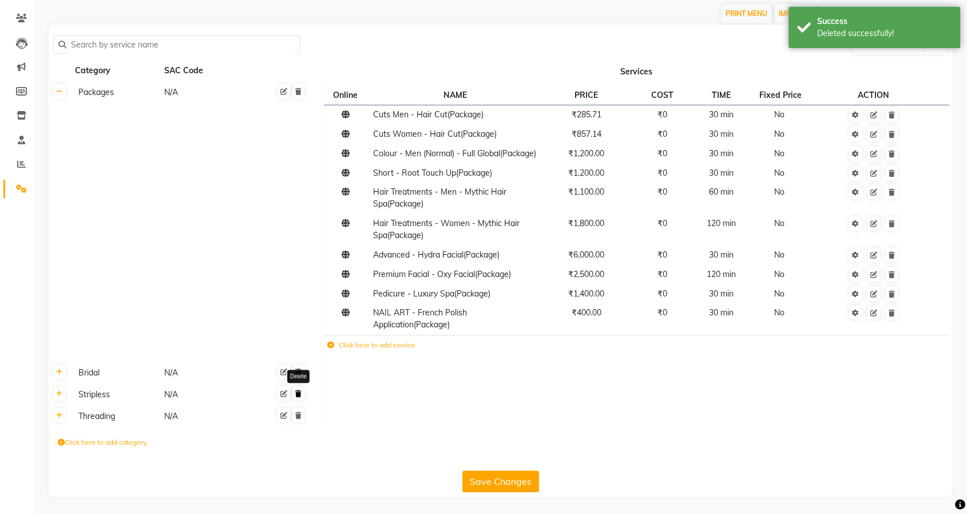
click at [298, 396] on icon at bounding box center [298, 393] width 6 height 7
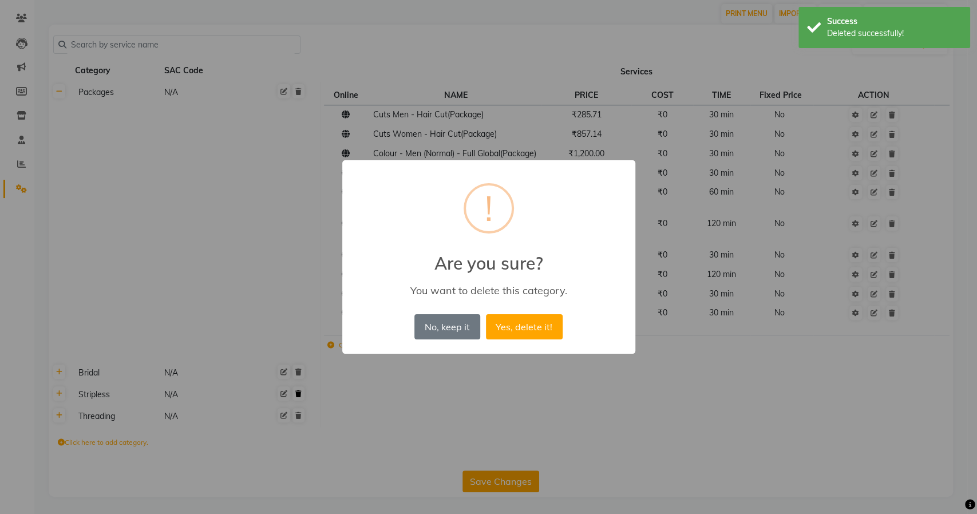
scroll to position [79, 0]
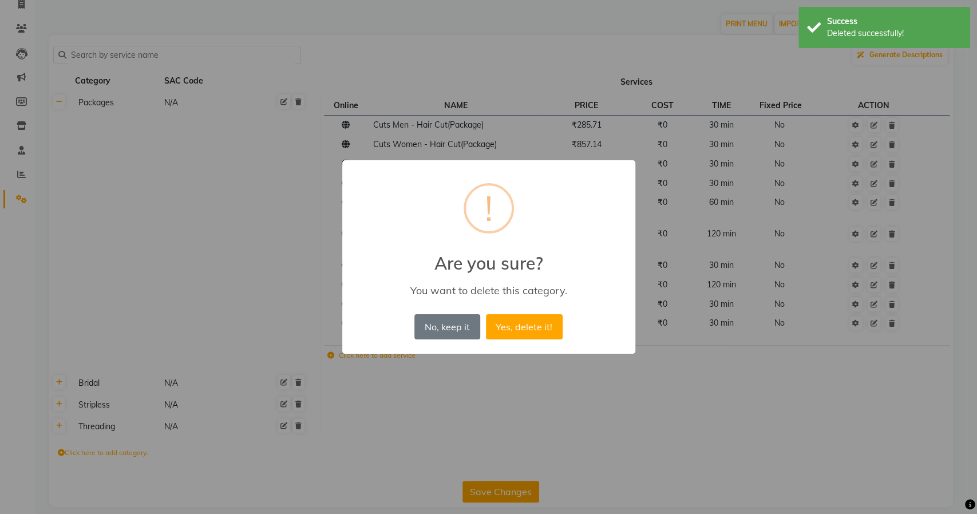
click at [486, 314] on button "Yes, delete it!" at bounding box center [524, 326] width 77 height 25
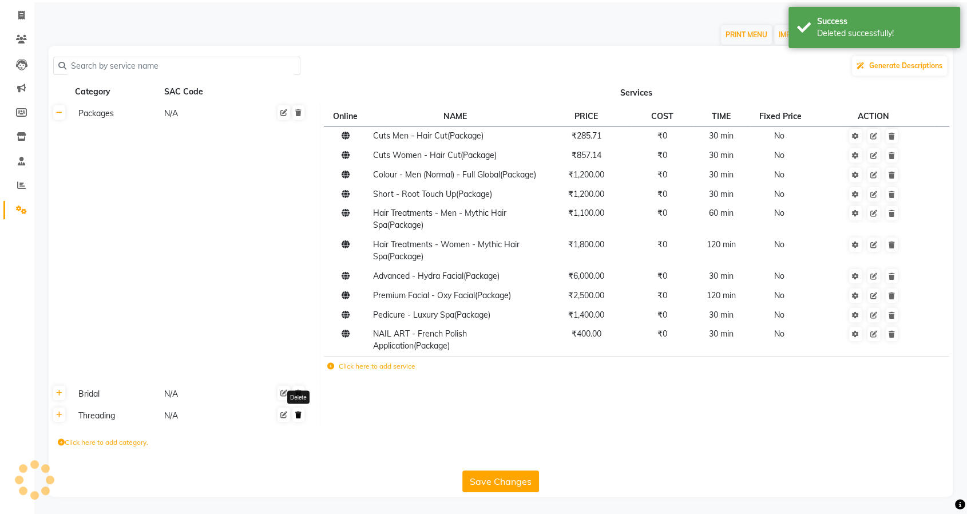
click at [298, 415] on icon at bounding box center [298, 415] width 6 height 7
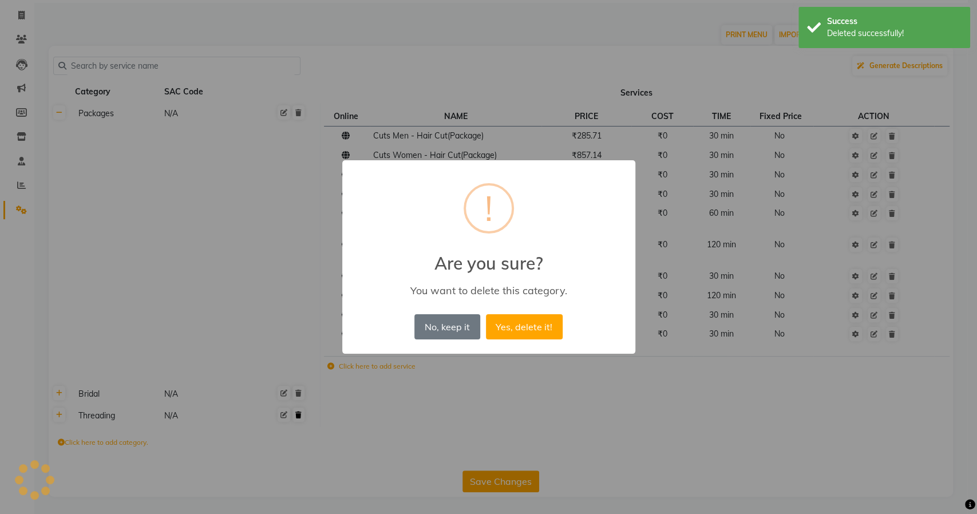
click at [486, 314] on button "Yes, delete it!" at bounding box center [524, 326] width 77 height 25
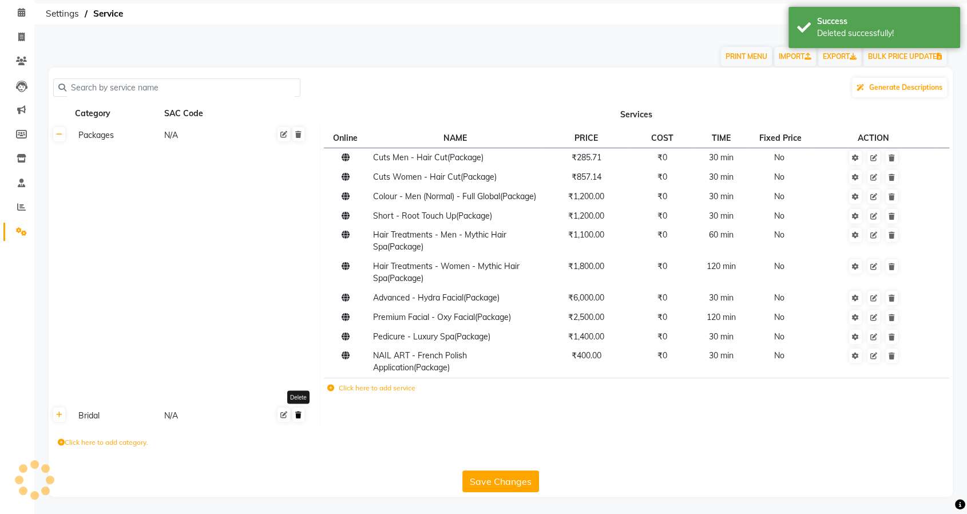
click at [298, 416] on icon at bounding box center [298, 415] width 6 height 7
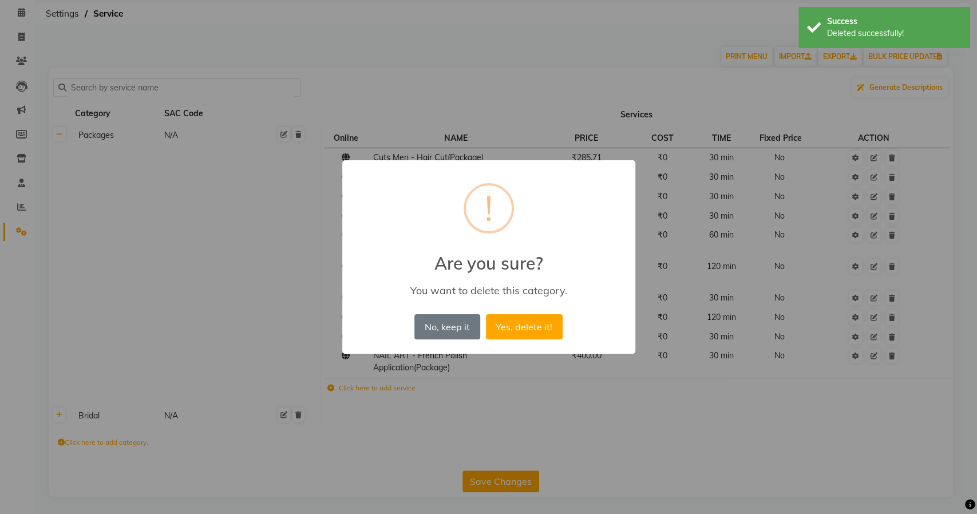
click at [486, 314] on button "Yes, delete it!" at bounding box center [524, 326] width 77 height 25
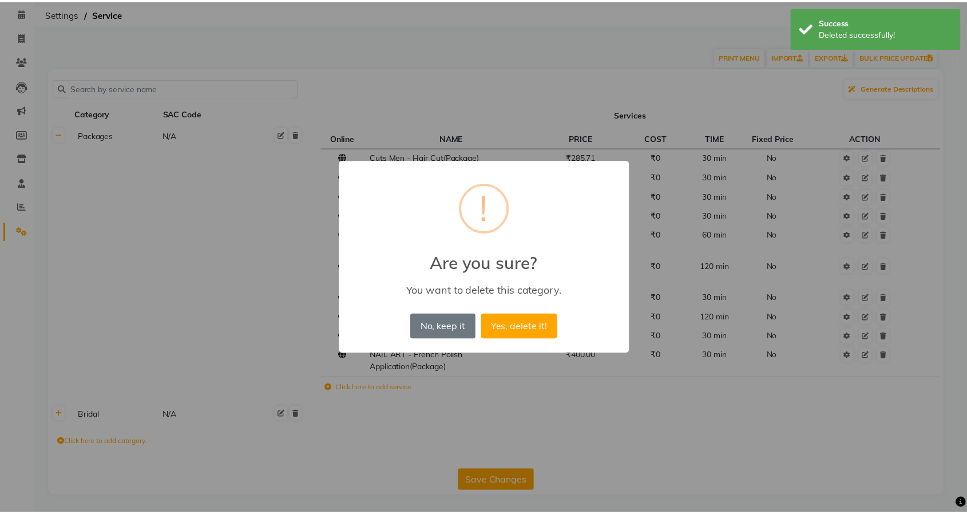
scroll to position [36, 0]
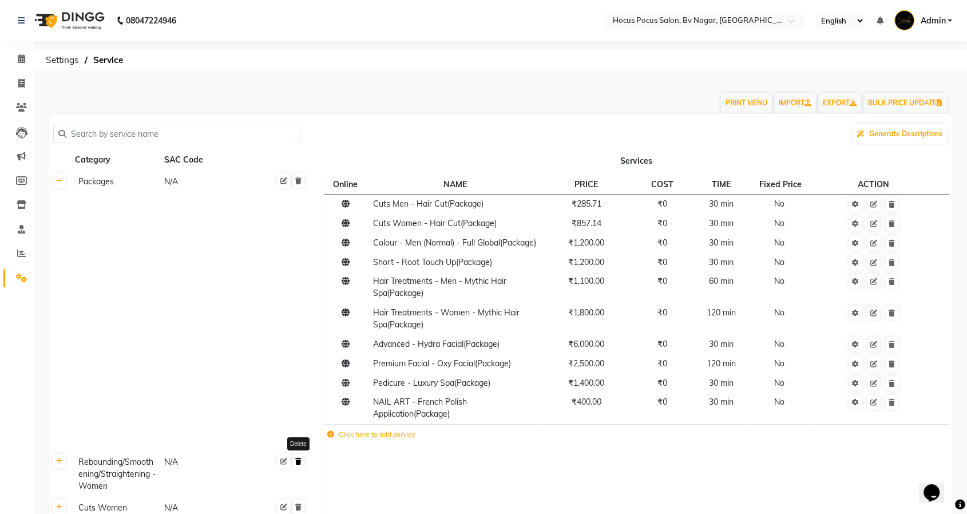
click at [302, 468] on link at bounding box center [298, 461] width 12 height 14
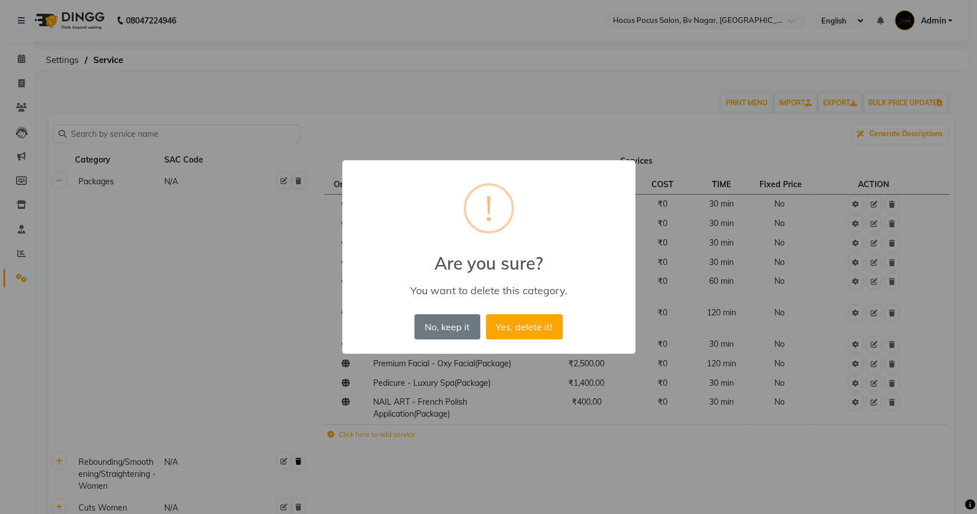
click at [486, 314] on button "Yes, delete it!" at bounding box center [524, 326] width 77 height 25
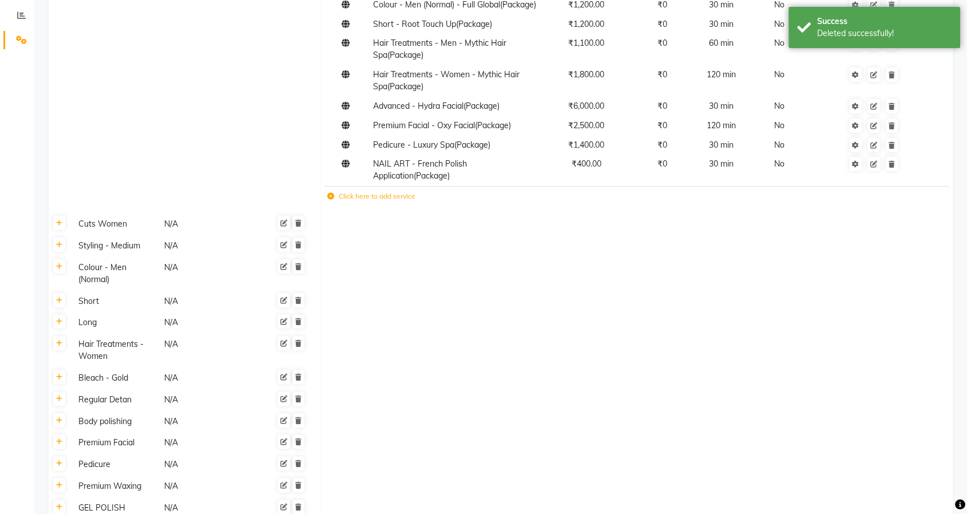
scroll to position [254, 0]
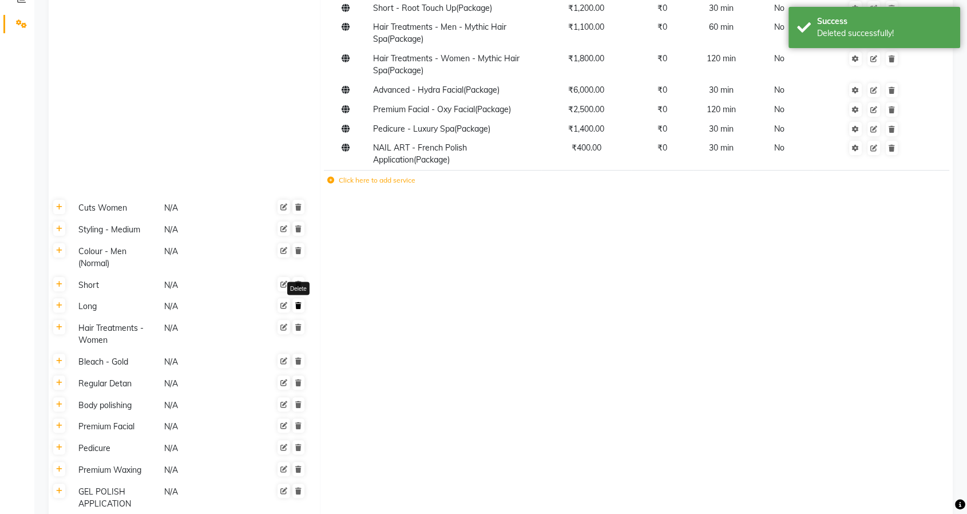
click at [297, 309] on icon at bounding box center [298, 305] width 6 height 7
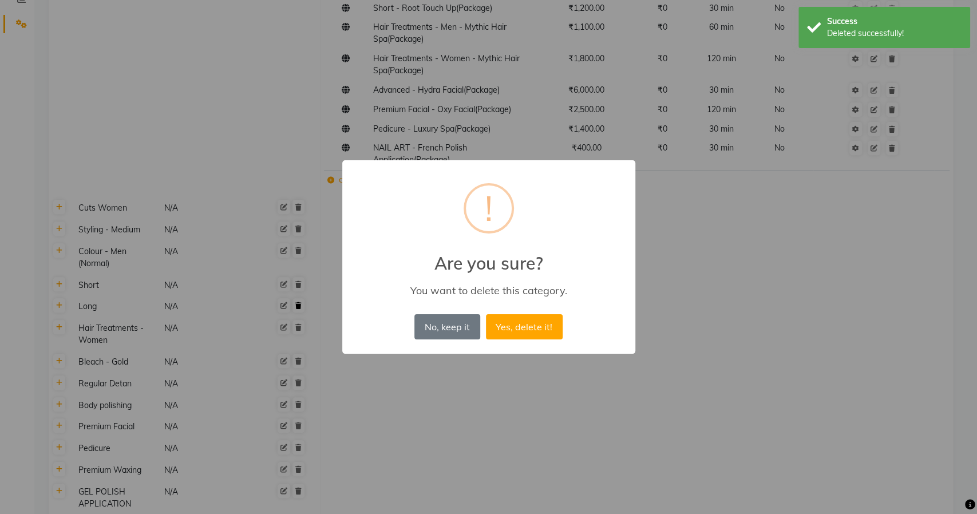
click at [486, 314] on button "Yes, delete it!" at bounding box center [524, 326] width 77 height 25
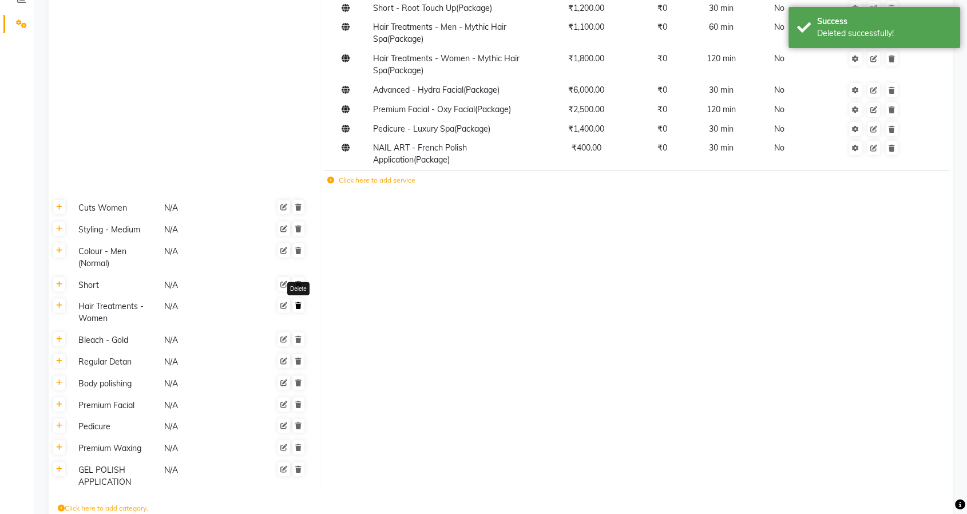
click at [297, 309] on icon at bounding box center [298, 305] width 6 height 7
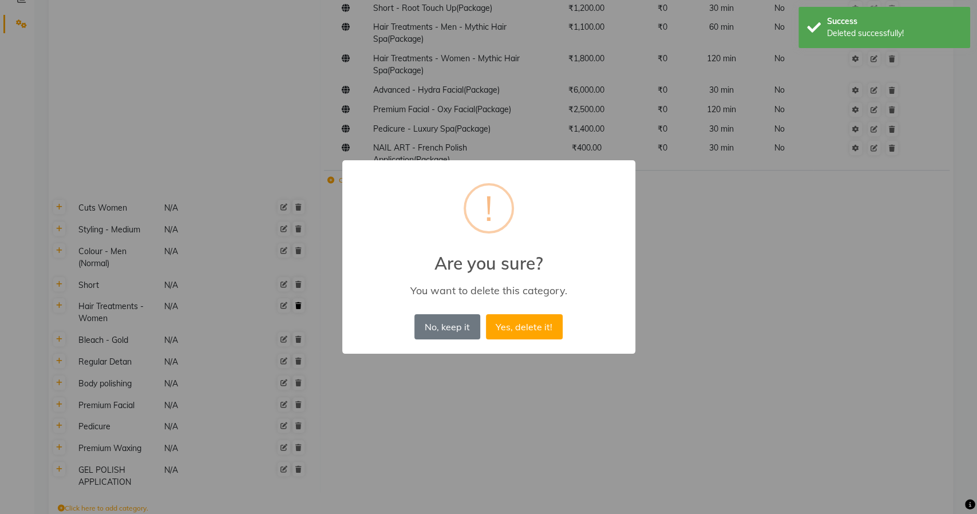
click at [486, 314] on button "Yes, delete it!" at bounding box center [524, 326] width 77 height 25
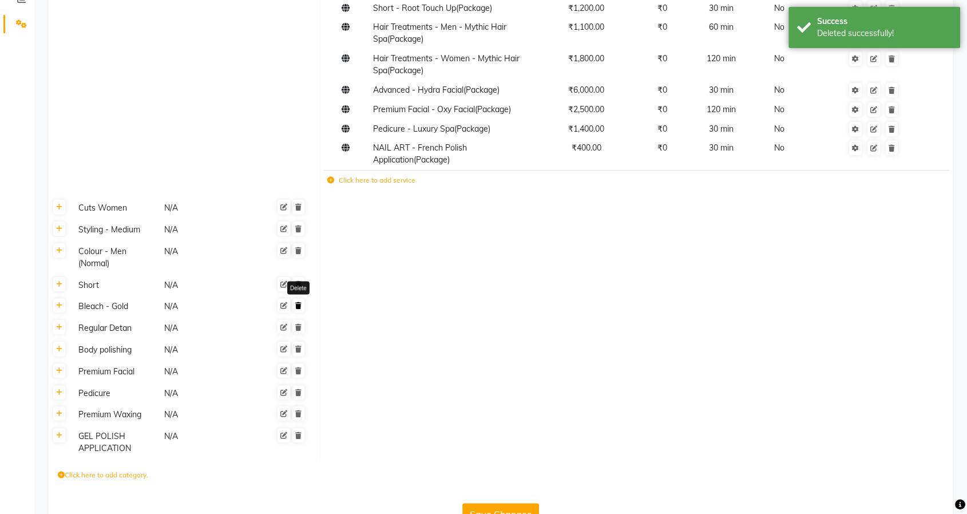
click at [297, 309] on icon at bounding box center [298, 305] width 6 height 7
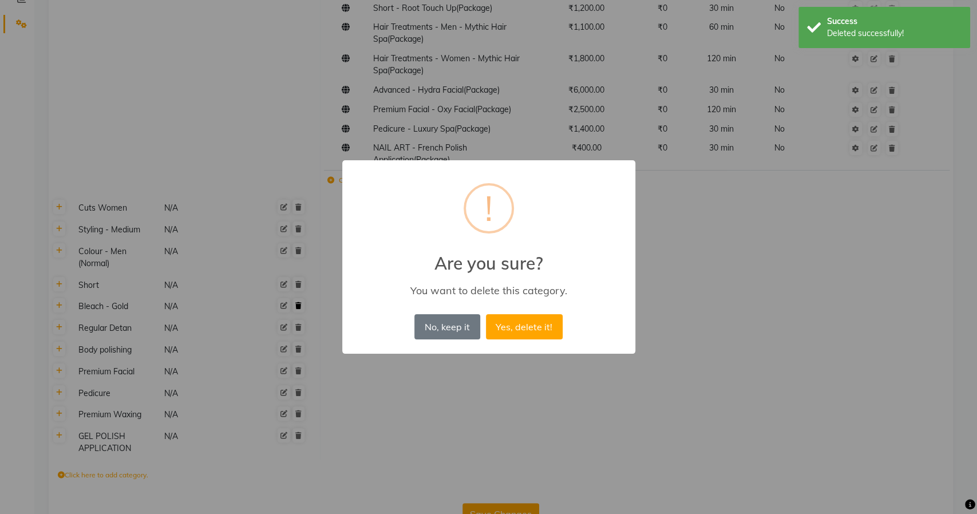
click at [486, 314] on button "Yes, delete it!" at bounding box center [524, 326] width 77 height 25
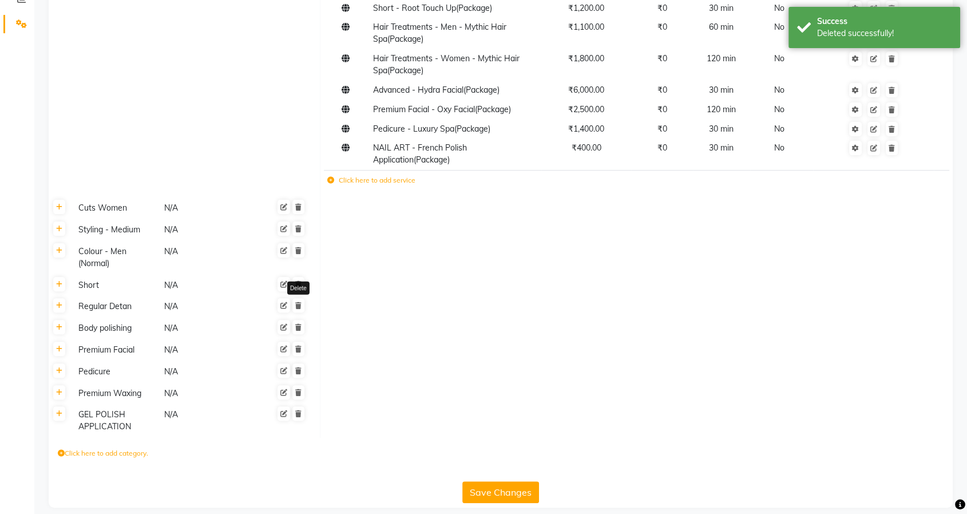
click at [297, 309] on icon at bounding box center [298, 305] width 6 height 7
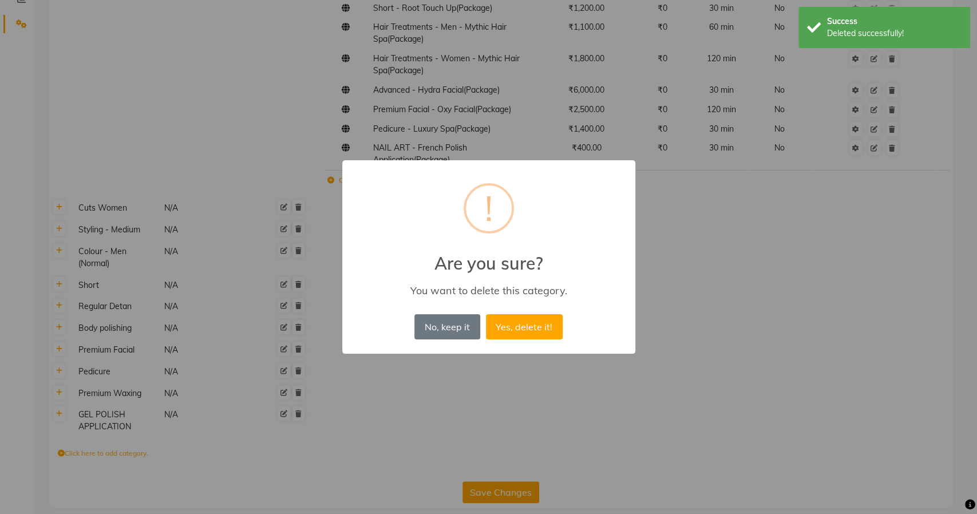
click at [486, 314] on button "Yes, delete it!" at bounding box center [524, 326] width 77 height 25
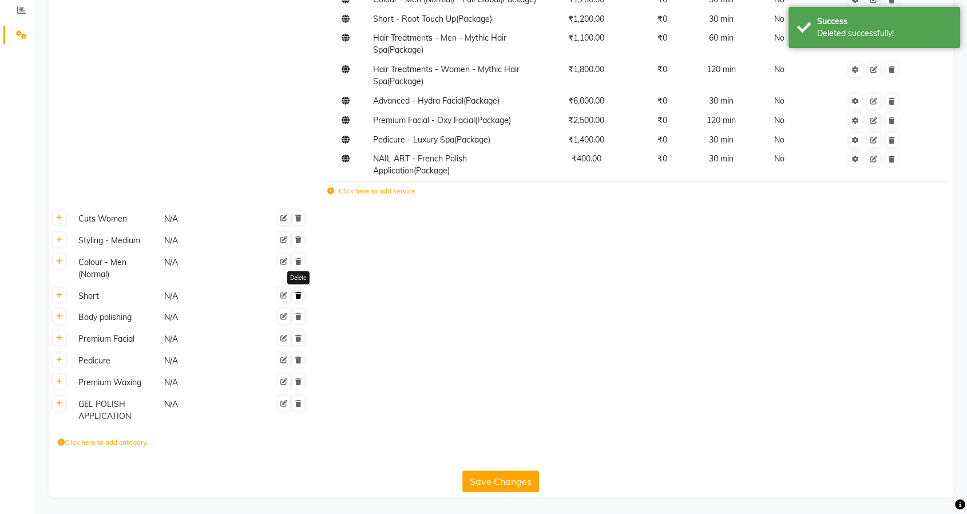
click at [298, 297] on icon at bounding box center [298, 295] width 6 height 7
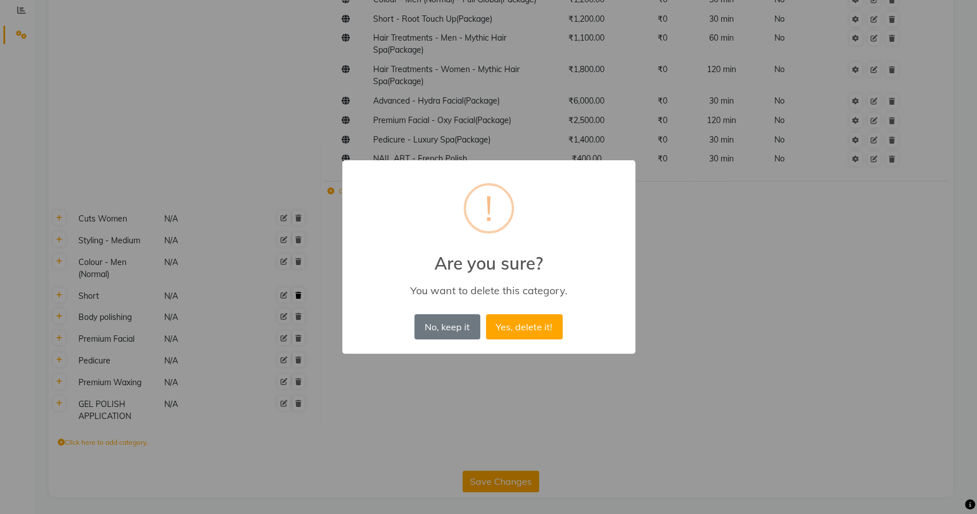
click at [486, 314] on button "Yes, delete it!" at bounding box center [524, 326] width 77 height 25
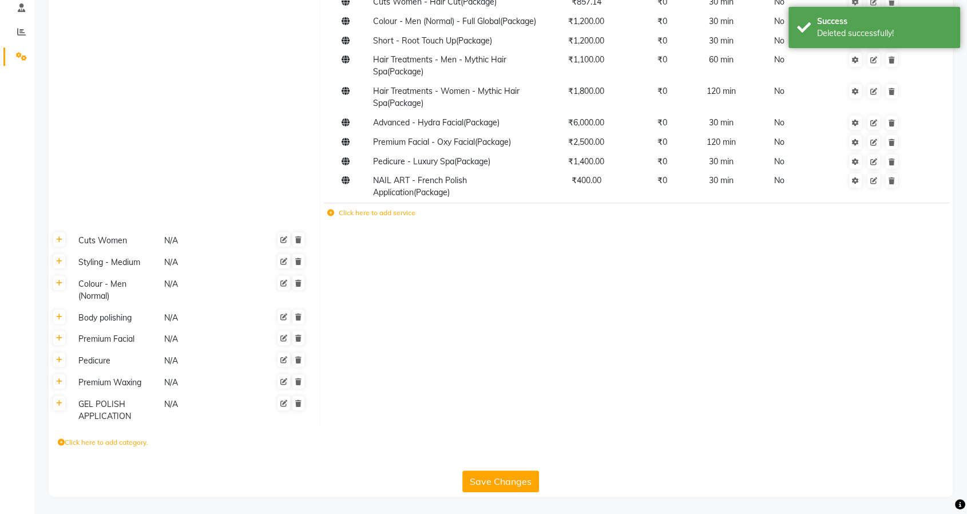
scroll to position [233, 0]
click at [298, 282] on icon at bounding box center [298, 283] width 6 height 7
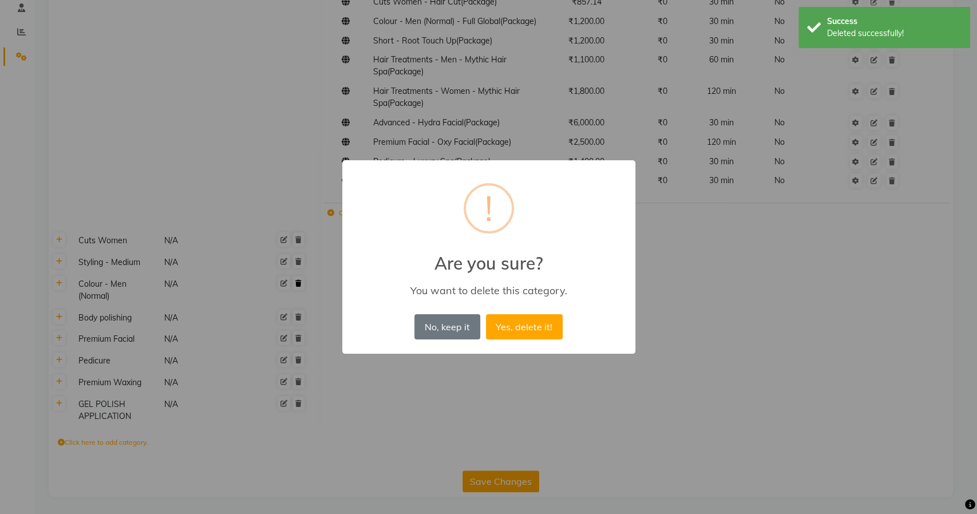
click at [486, 314] on button "Yes, delete it!" at bounding box center [524, 326] width 77 height 25
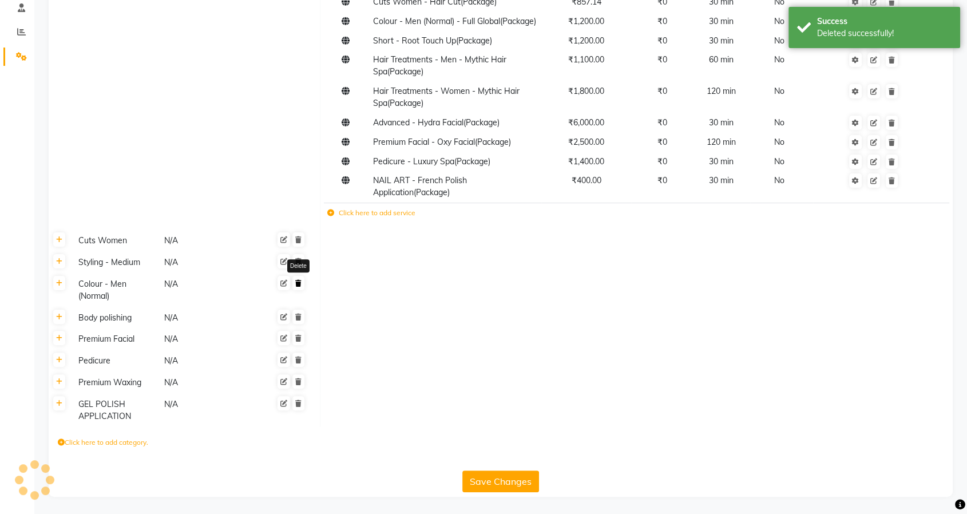
scroll to position [199, 0]
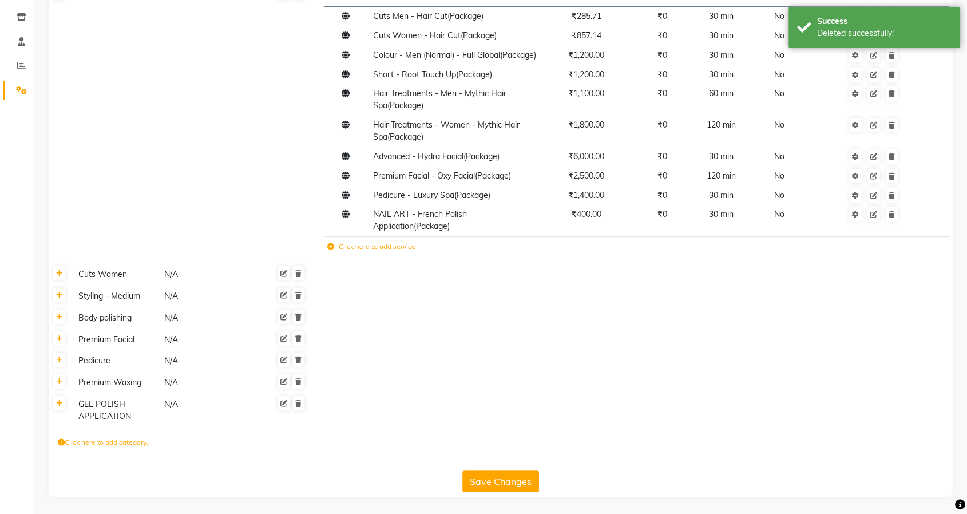
click at [298, 282] on div at bounding box center [281, 274] width 49 height 14
click at [298, 275] on icon at bounding box center [298, 273] width 6 height 7
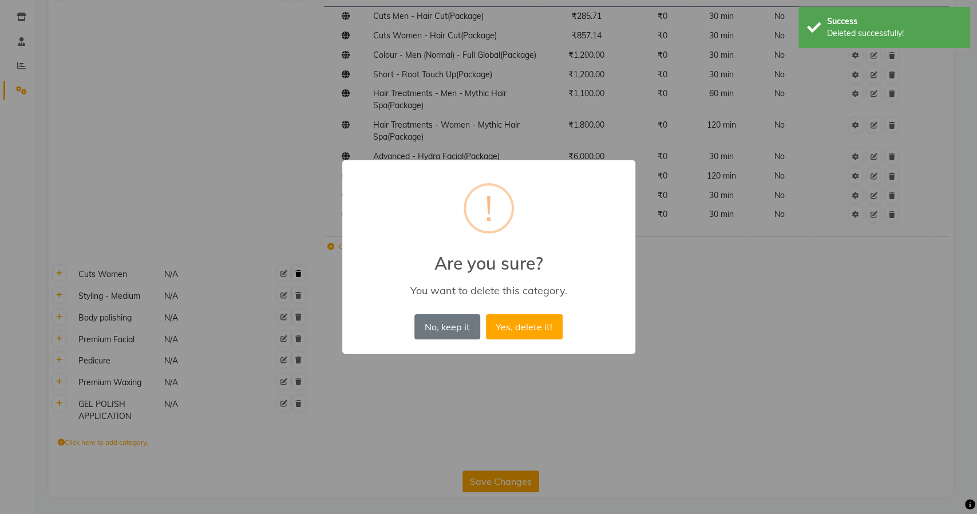
click at [486, 314] on button "Yes, delete it!" at bounding box center [524, 326] width 77 height 25
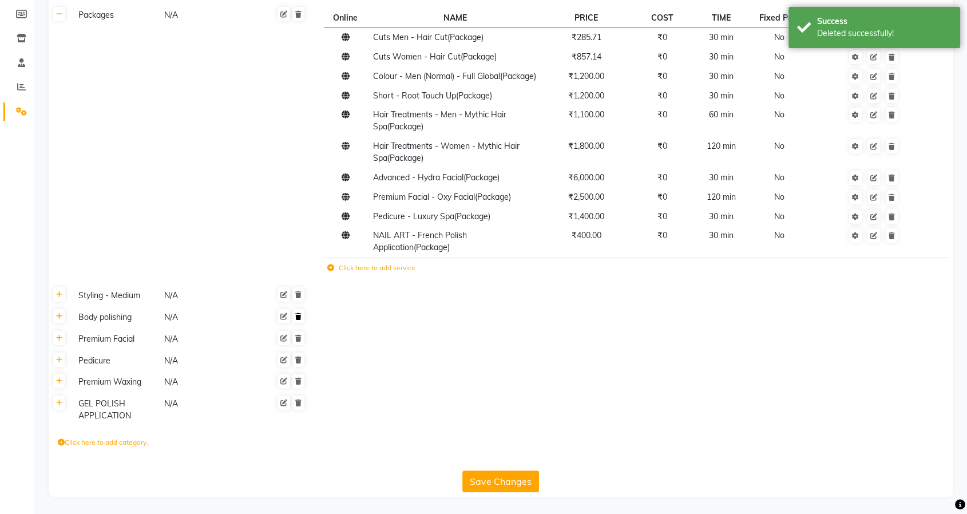
scroll to position [178, 0]
click at [298, 315] on icon at bounding box center [298, 316] width 6 height 7
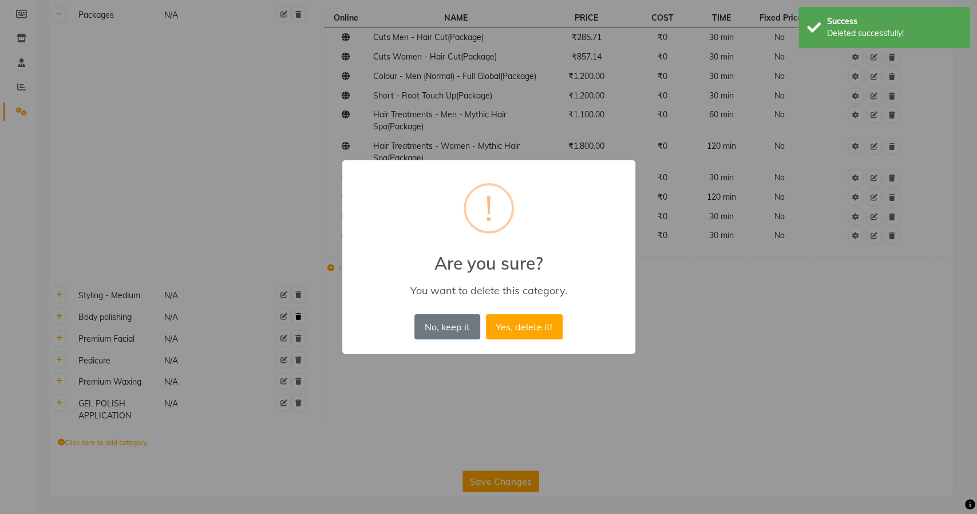
click at [486, 314] on button "Yes, delete it!" at bounding box center [524, 326] width 77 height 25
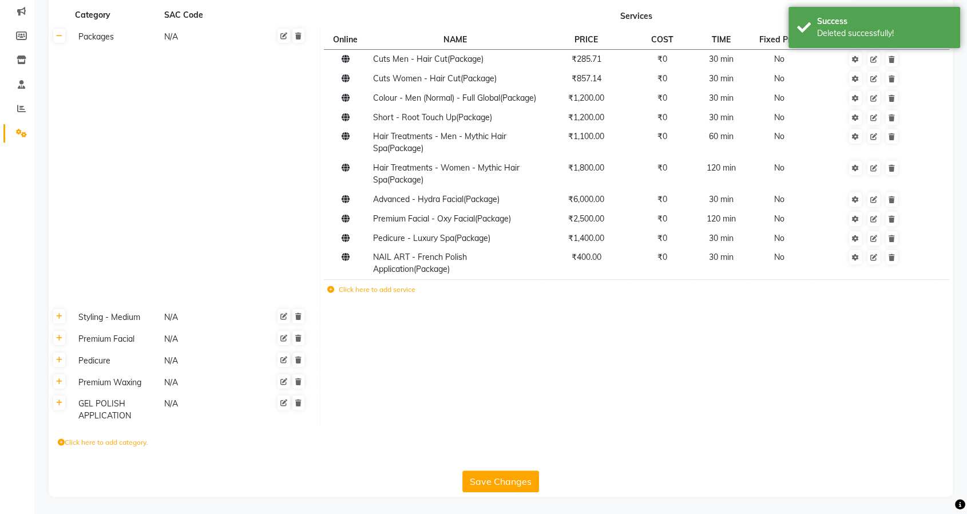
scroll to position [156, 0]
click at [301, 317] on icon at bounding box center [298, 316] width 6 height 7
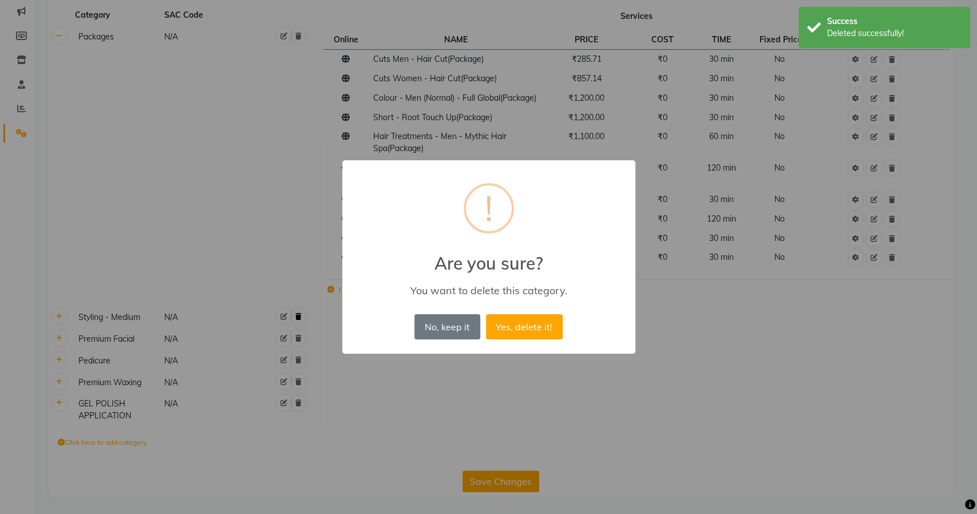
click at [486, 314] on button "Yes, delete it!" at bounding box center [524, 326] width 77 height 25
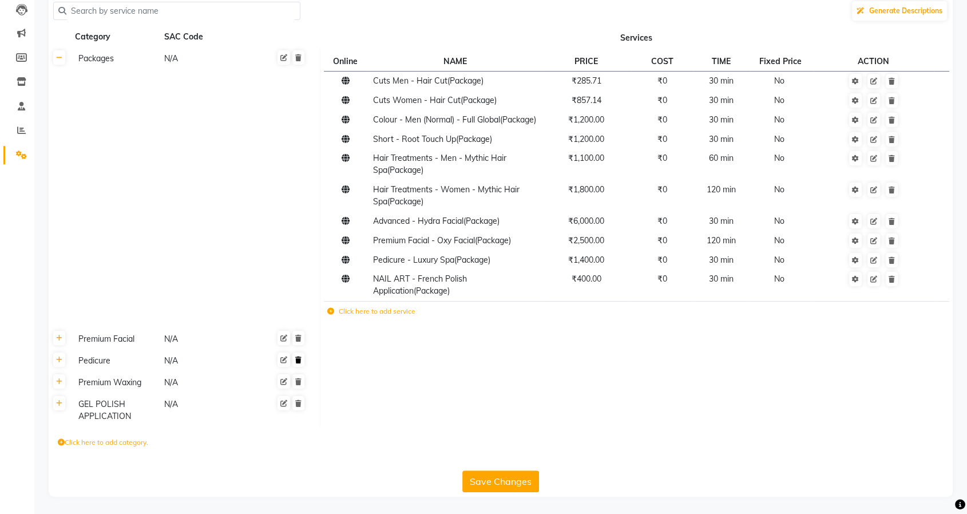
scroll to position [135, 0]
click at [301, 354] on link at bounding box center [298, 360] width 12 height 14
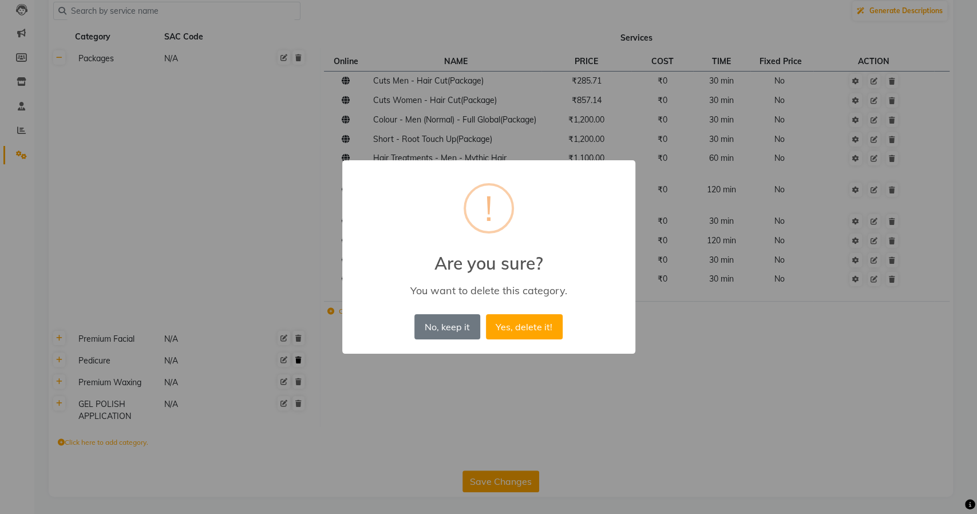
click at [486, 314] on button "Yes, delete it!" at bounding box center [524, 326] width 77 height 25
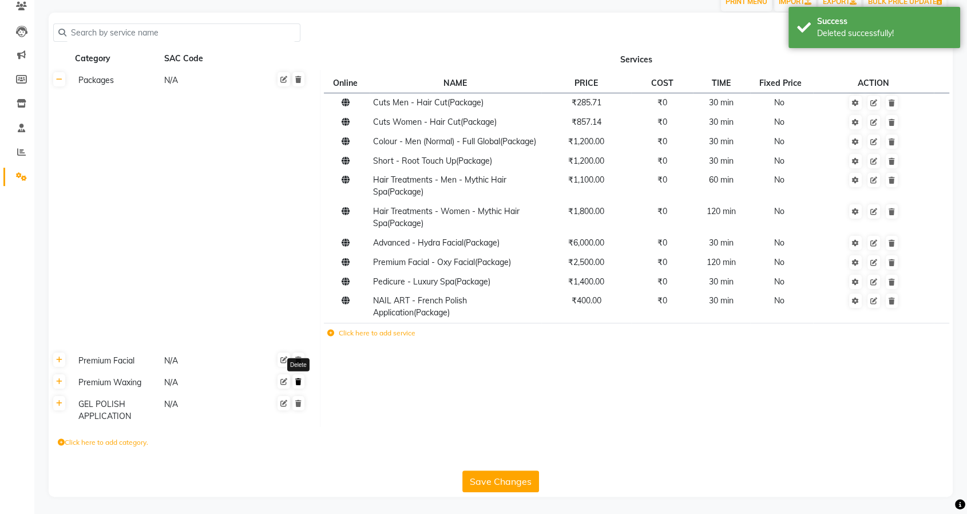
scroll to position [113, 0]
click at [301, 388] on link at bounding box center [298, 381] width 12 height 14
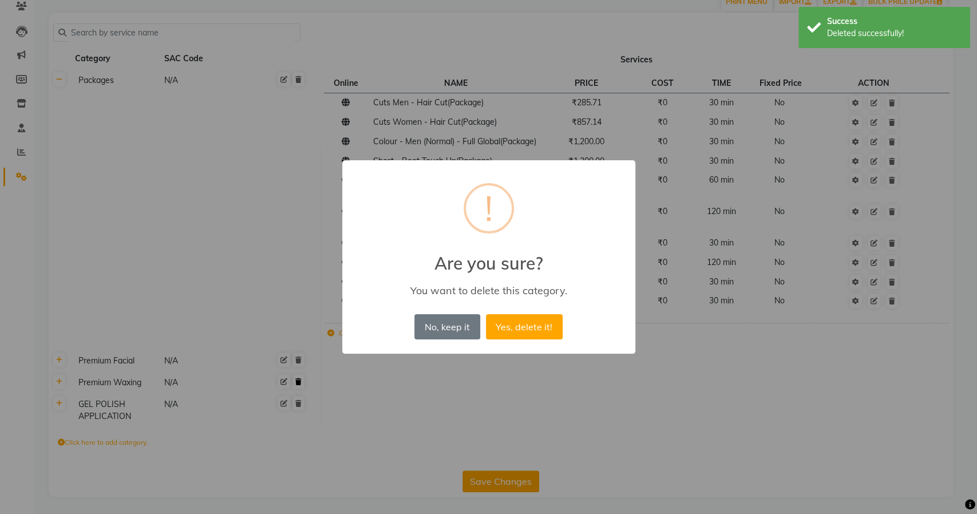
click at [486, 314] on button "Yes, delete it!" at bounding box center [524, 326] width 77 height 25
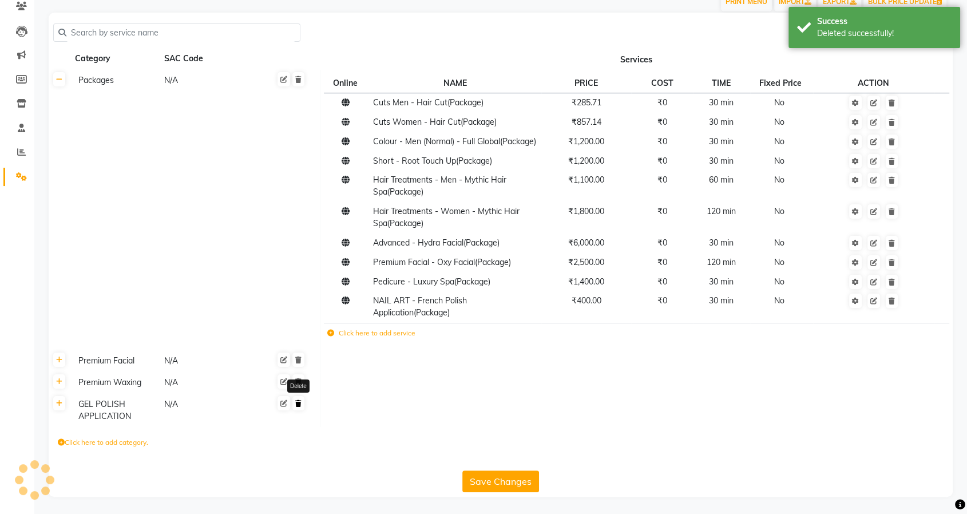
scroll to position [92, 0]
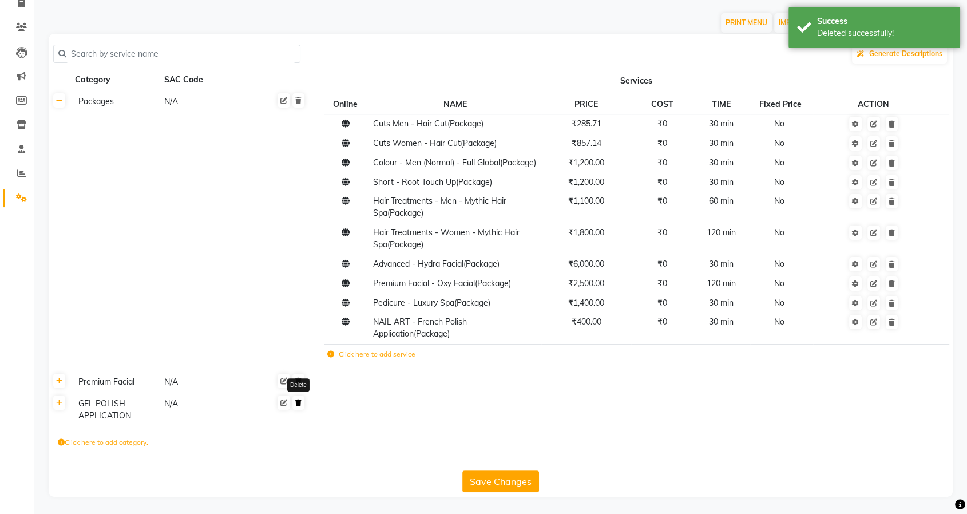
click at [301, 408] on link at bounding box center [298, 403] width 12 height 14
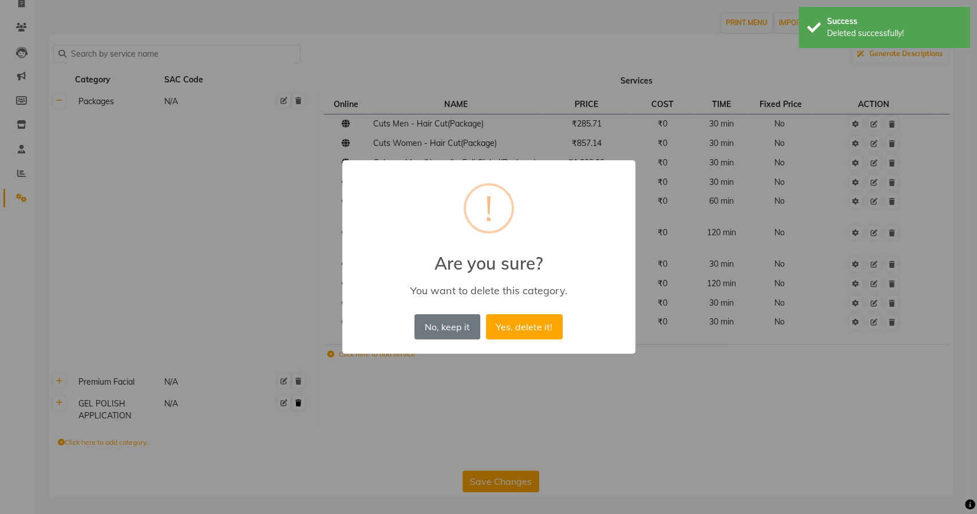
click at [486, 314] on button "Yes, delete it!" at bounding box center [524, 326] width 77 height 25
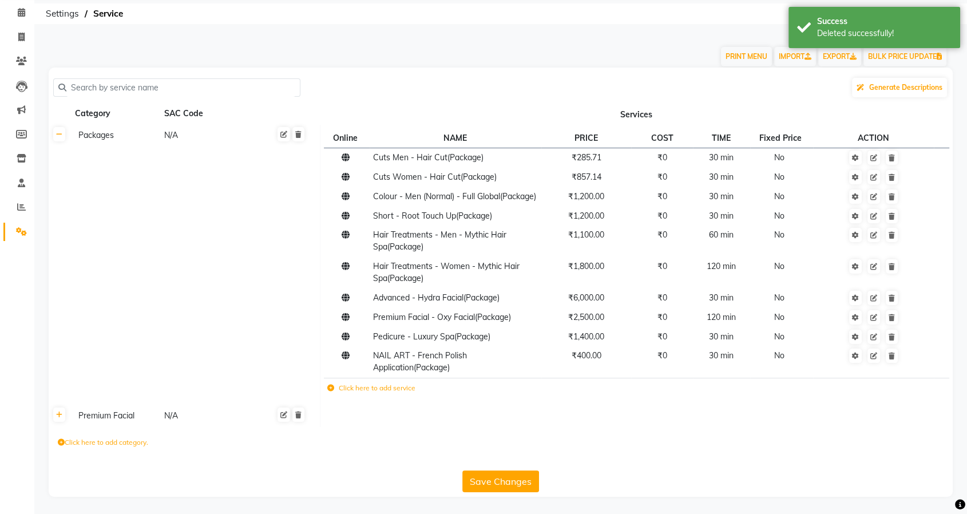
scroll to position [58, 0]
click at [301, 412] on icon at bounding box center [298, 415] width 6 height 7
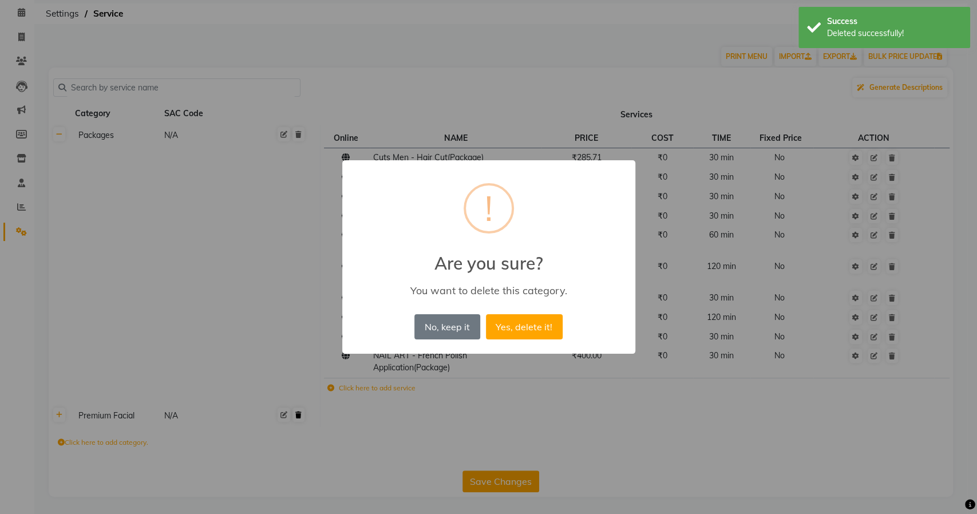
click at [486, 314] on button "Yes, delete it!" at bounding box center [524, 326] width 77 height 25
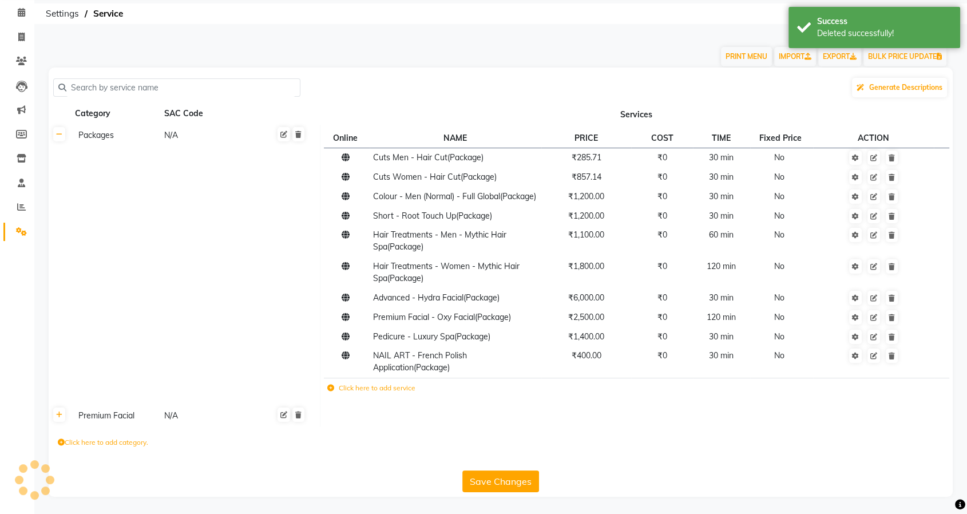
scroll to position [36, 0]
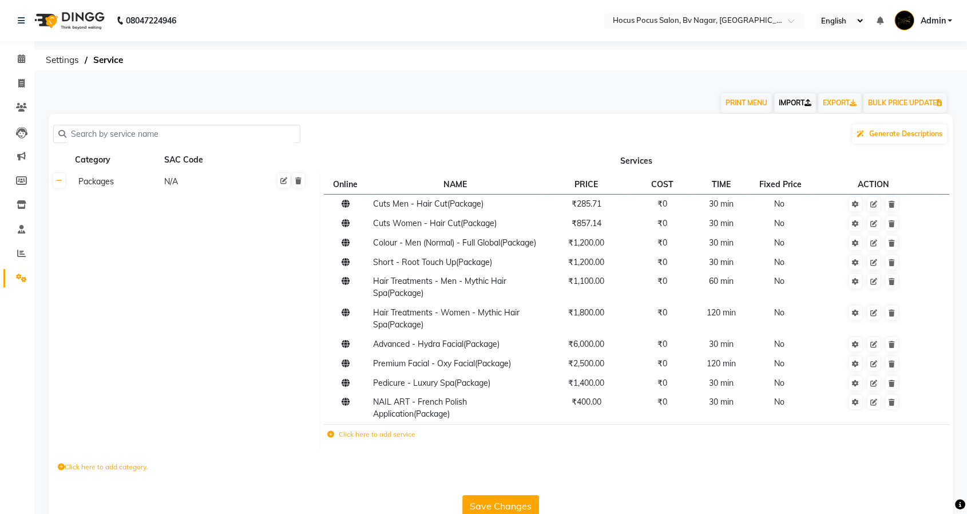
click at [783, 105] on link "IMPORT" at bounding box center [795, 102] width 42 height 19
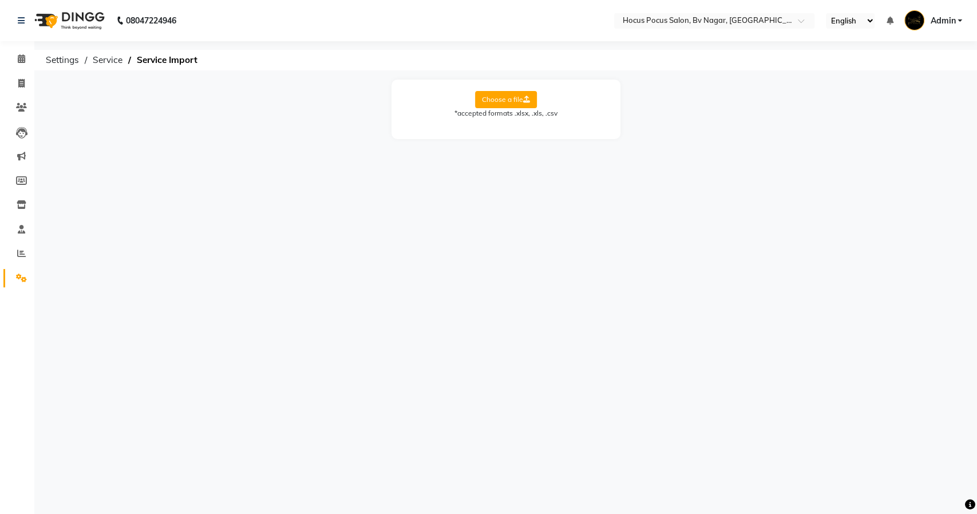
click at [523, 103] on label "Choose a file" at bounding box center [506, 99] width 62 height 17
click at [0, 0] on input "Choose a file" at bounding box center [0, 0] width 0 height 0
click at [542, 139] on select "Select Sheet Sheet1" at bounding box center [558, 137] width 86 height 18
select select "Sheet1"
click at [515, 128] on select "Select Sheet Sheet1" at bounding box center [558, 137] width 86 height 18
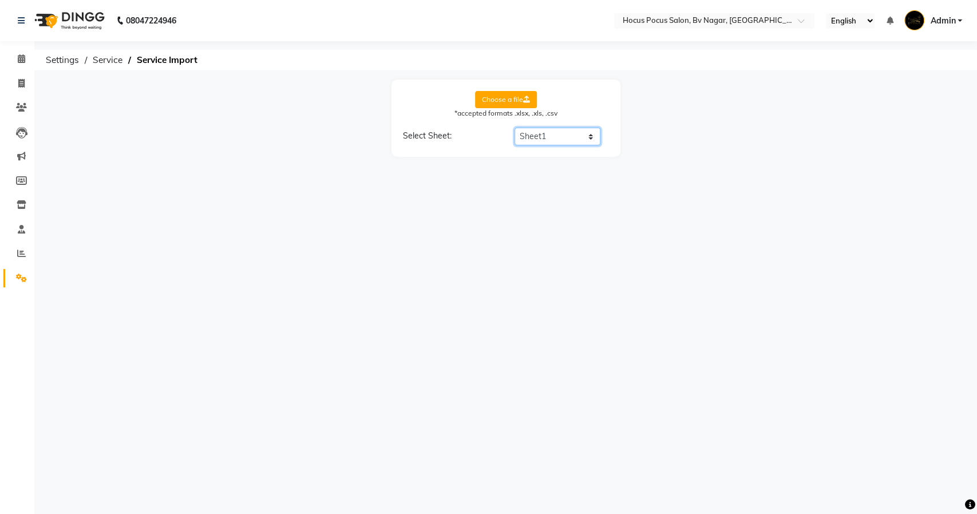
select select "Category Name"
select select "Service Name"
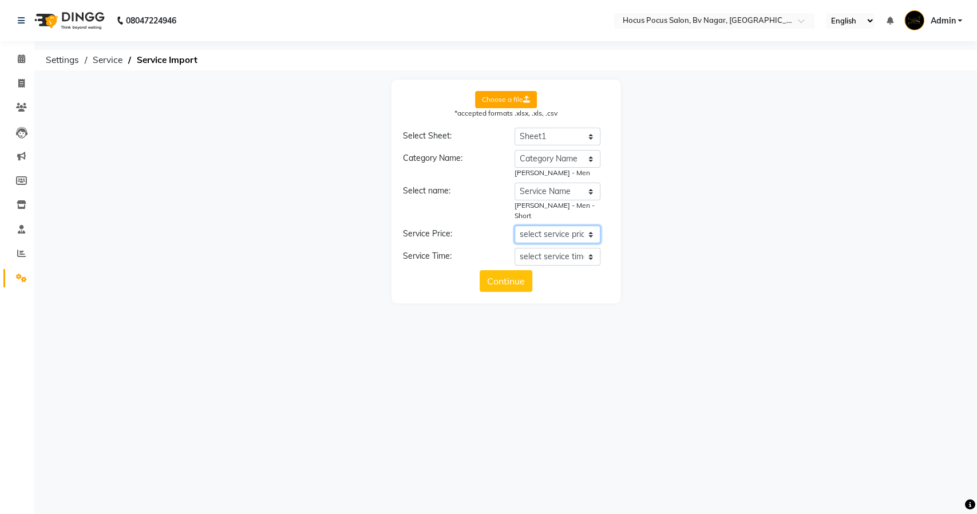
drag, startPoint x: 540, startPoint y: 226, endPoint x: 539, endPoint y: 231, distance: 6.0
click at [540, 226] on select "select service price Category Name Service Name New Service Price time" at bounding box center [558, 235] width 86 height 18
select select "New Service Price"
click at [515, 226] on select "select service price Category Name Service Name New Service Price time" at bounding box center [558, 235] width 86 height 18
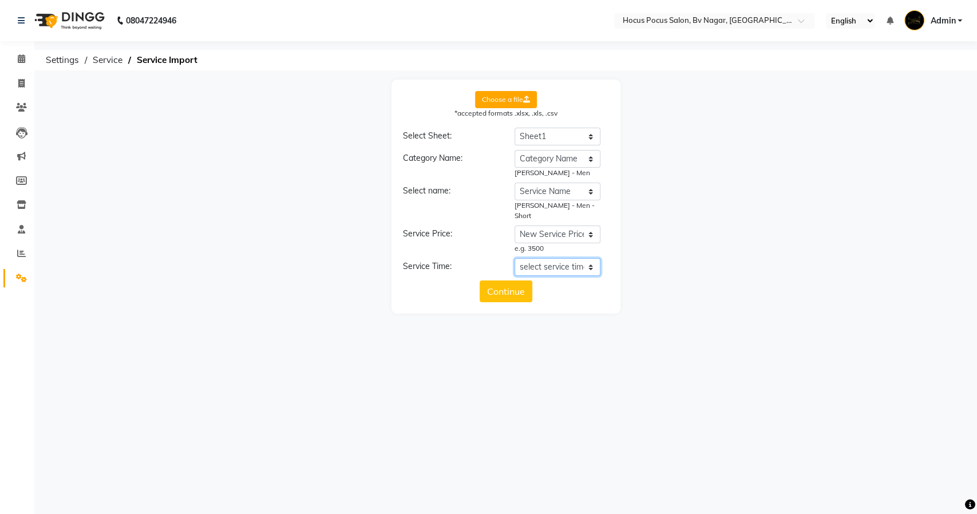
click at [542, 258] on select "select service time Category Name Service Name New Service Price time" at bounding box center [558, 267] width 86 height 18
select select "time"
click at [515, 258] on select "select service time Category Name Service Name New Service Price time" at bounding box center [558, 267] width 86 height 18
click at [512, 291] on button "Continue" at bounding box center [506, 302] width 53 height 22
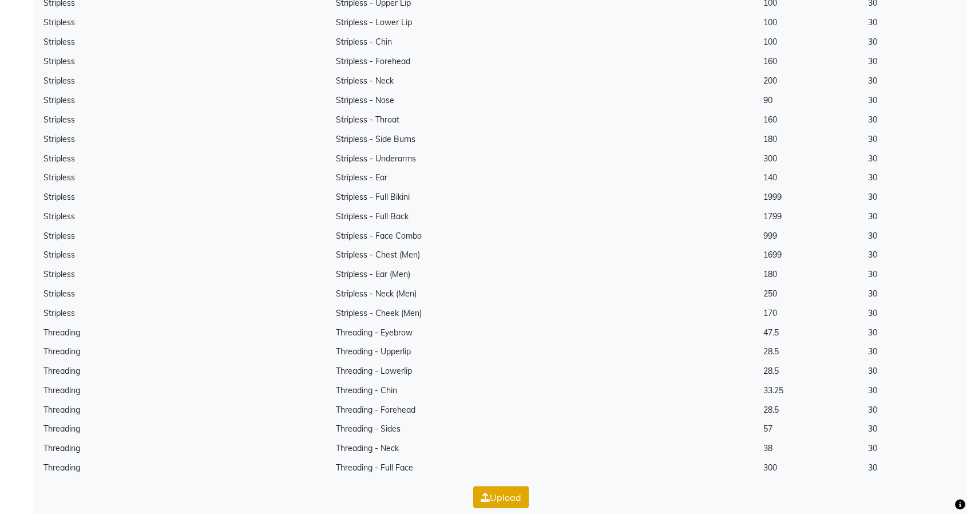
click at [491, 486] on button "Upload" at bounding box center [501, 497] width 56 height 22
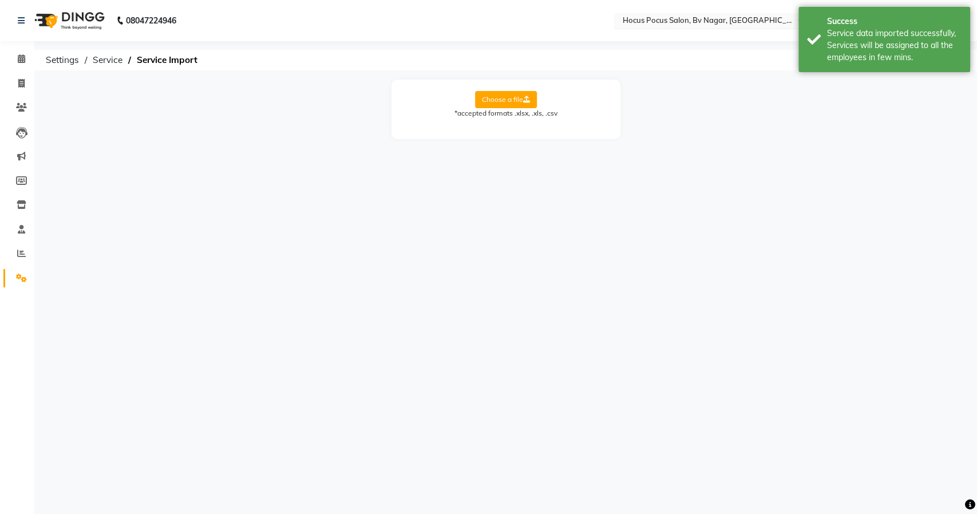
click at [650, 17] on input "text" at bounding box center [703, 21] width 166 height 11
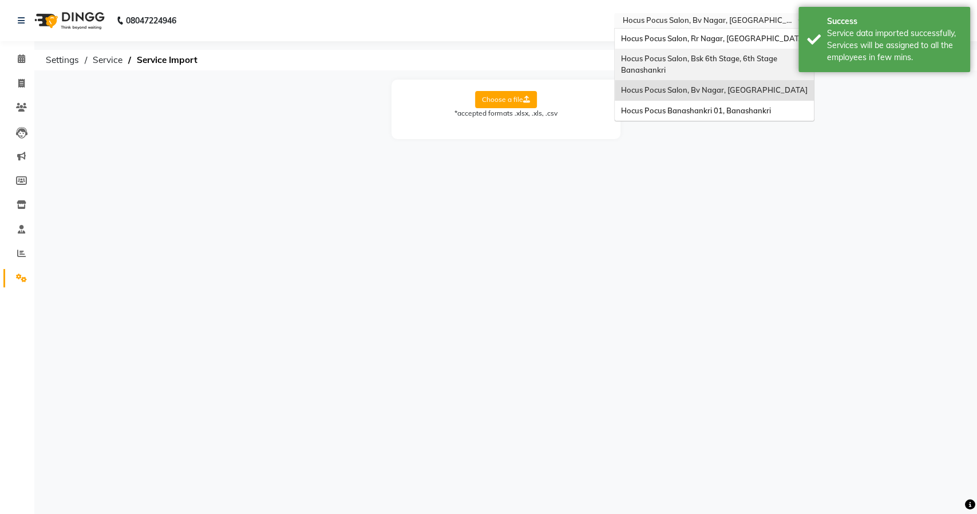
click at [655, 57] on span "Hocus Pocus Salon, Bsk 6th Stage, 6th Stage Banashankri" at bounding box center [699, 64] width 158 height 21
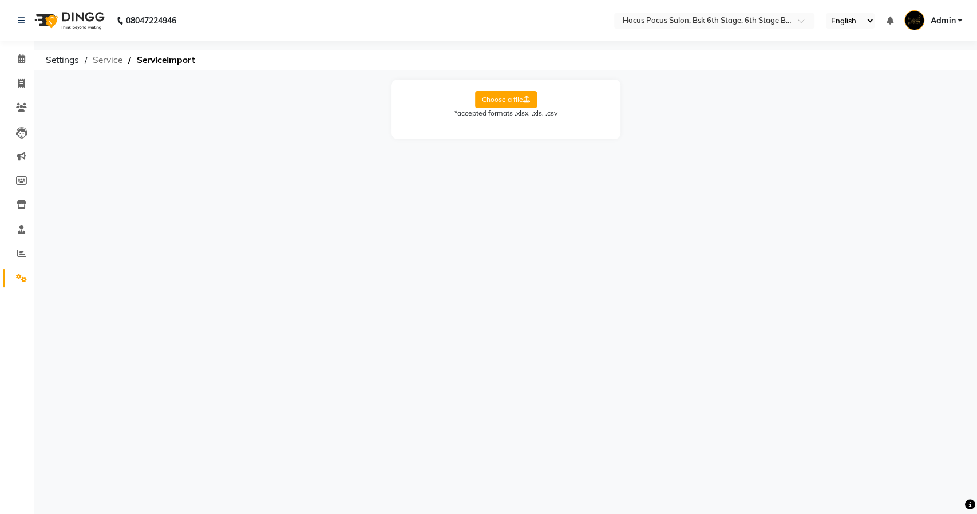
click at [113, 58] on span "Service" at bounding box center [107, 60] width 41 height 21
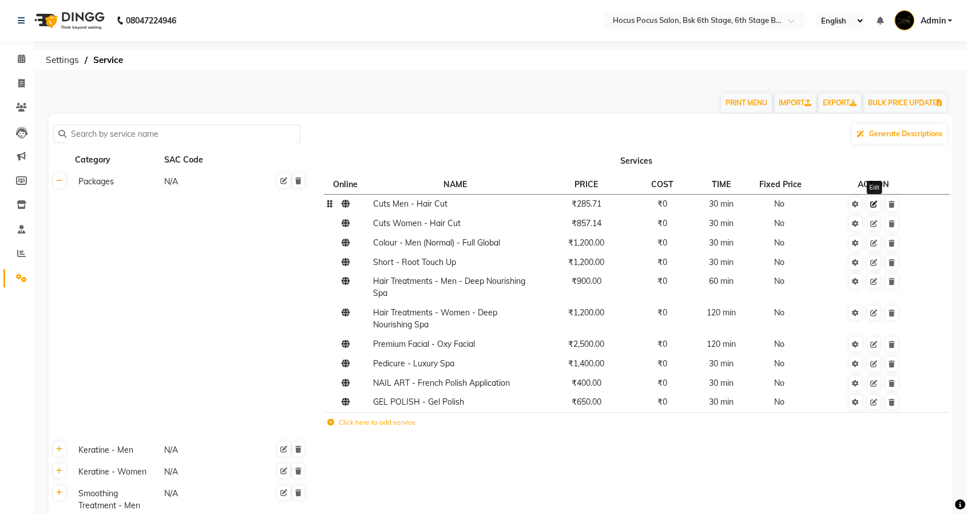
click at [876, 203] on icon at bounding box center [874, 204] width 7 height 7
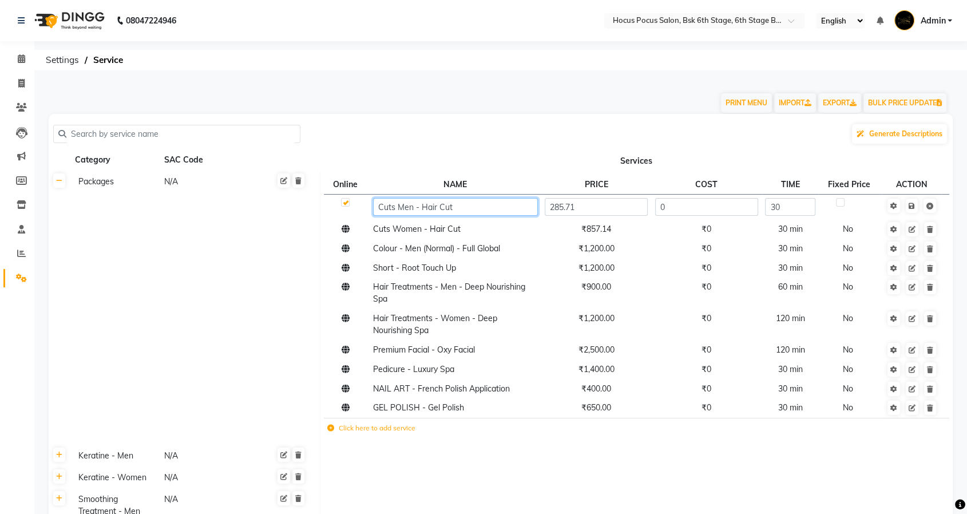
click at [516, 206] on input "Cuts Men - Hair Cut" at bounding box center [455, 207] width 164 height 18
paste input "(Package)"
type input "Cuts Men - Hair Cut(Package)"
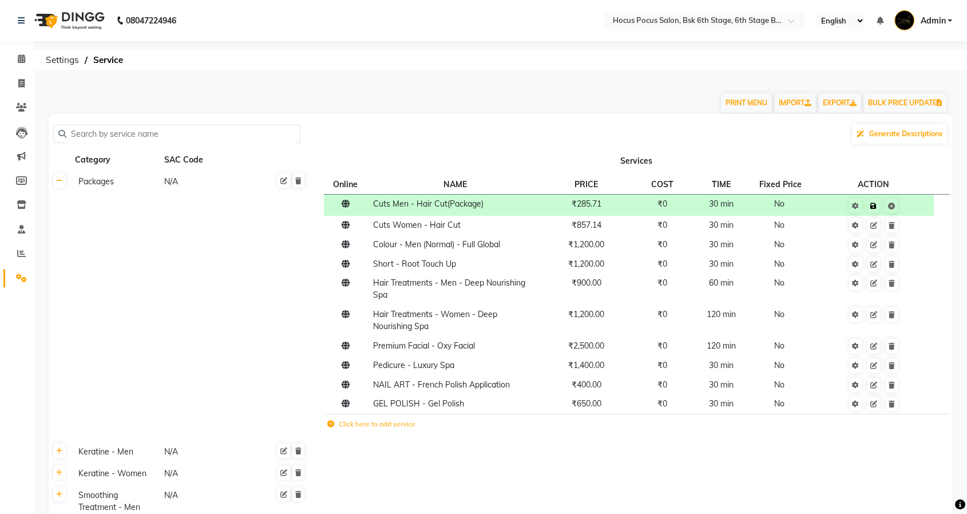
click at [912, 209] on td at bounding box center [873, 204] width 121 height 21
click at [874, 224] on icon at bounding box center [874, 225] width 7 height 7
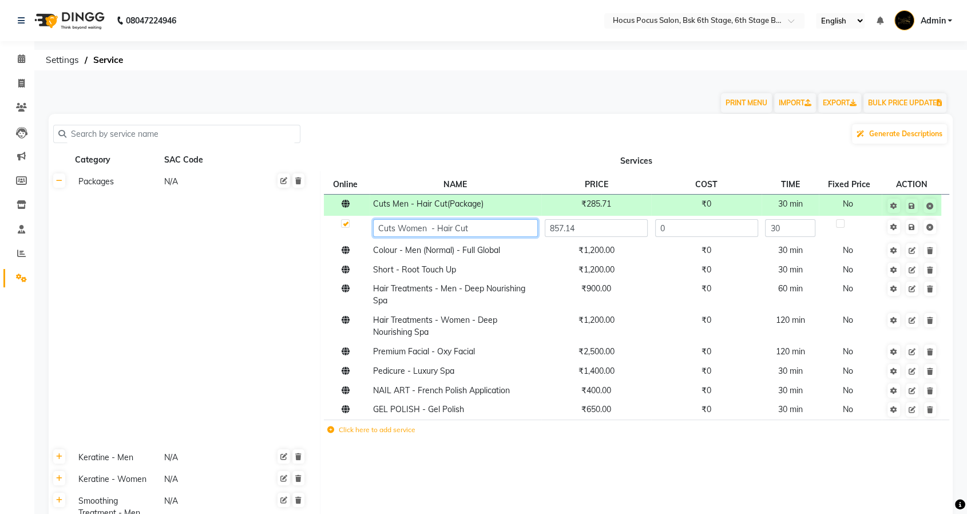
click at [503, 229] on input "Cuts Women - Hair Cut" at bounding box center [455, 228] width 164 height 18
paste input "(Package)"
type input "Cuts Women - Hair Cut(Package)"
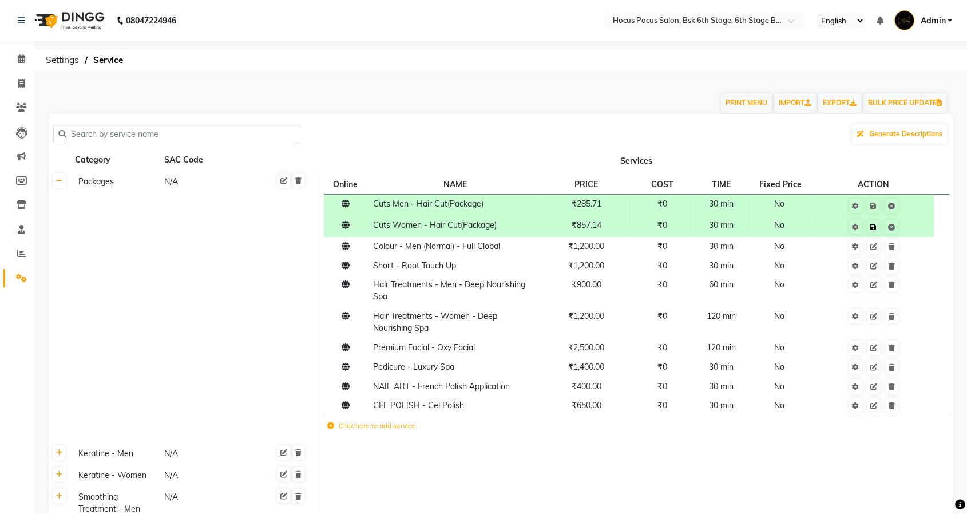
click at [915, 228] on td "Save" at bounding box center [873, 226] width 121 height 21
click at [877, 243] on icon at bounding box center [874, 246] width 7 height 7
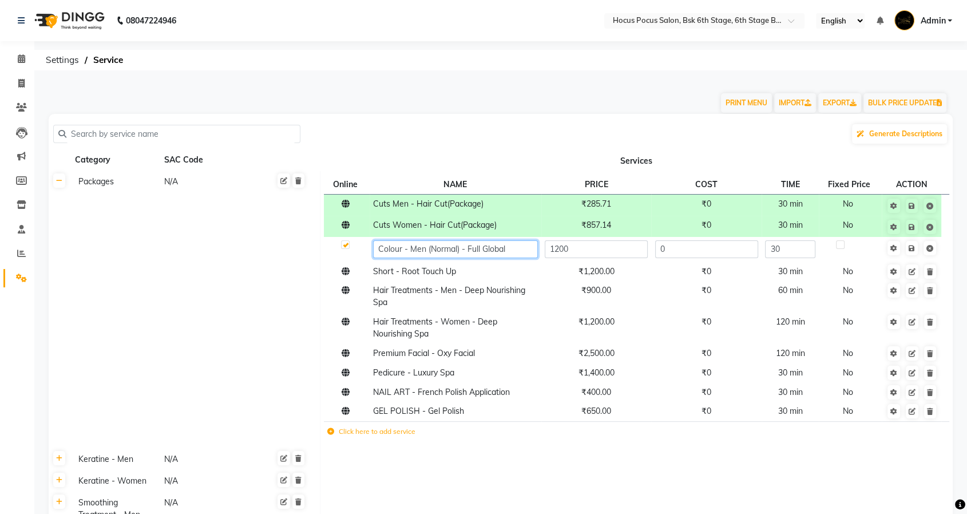
click at [520, 248] on input "Colour - Men (Normal) - Full Global" at bounding box center [455, 249] width 164 height 18
paste input "(Package)"
type input "Colour - Men (Normal) - Full Global(Package)"
click at [912, 251] on td "Save" at bounding box center [912, 249] width 60 height 25
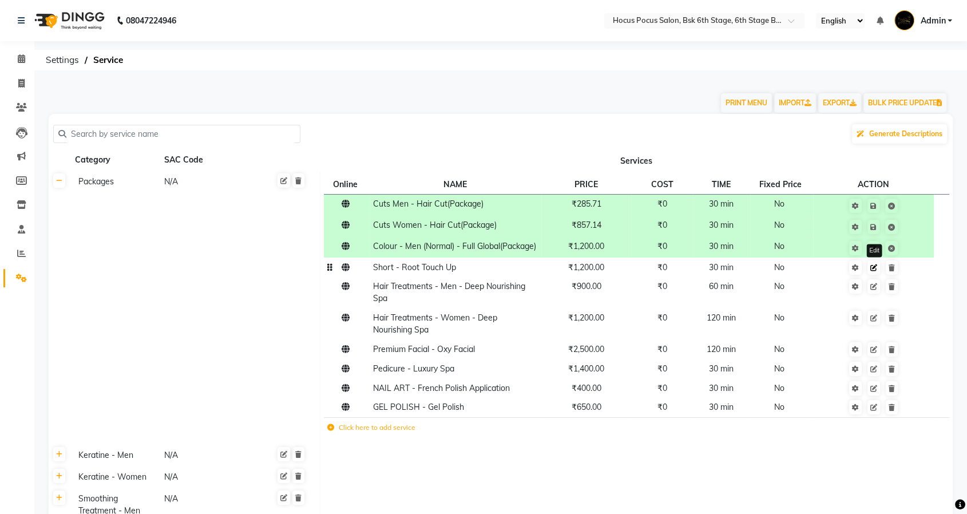
click at [875, 271] on icon at bounding box center [874, 267] width 7 height 7
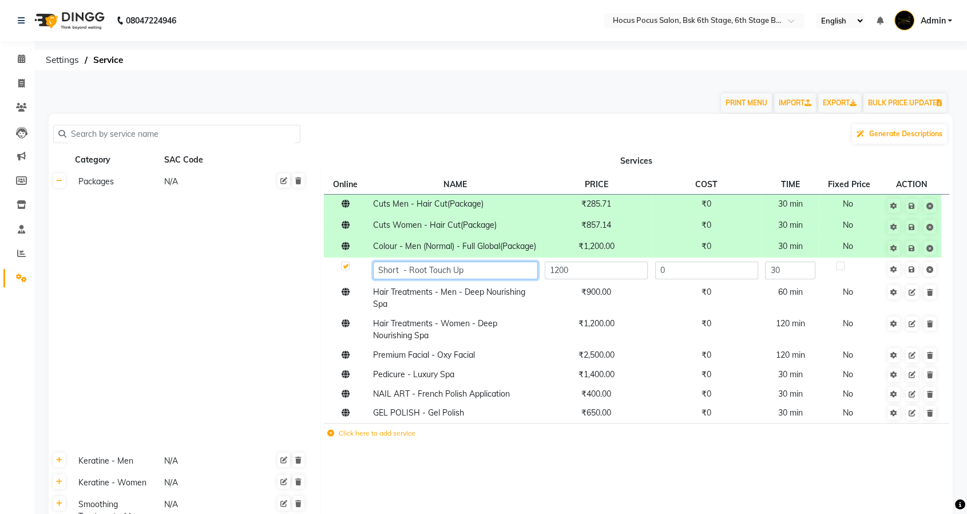
click at [516, 279] on input "Short - Root Touch Up" at bounding box center [455, 271] width 164 height 18
paste input "(Package)"
type input "Short - Root Touch Up(Package)"
click at [914, 280] on td "Save" at bounding box center [912, 270] width 60 height 25
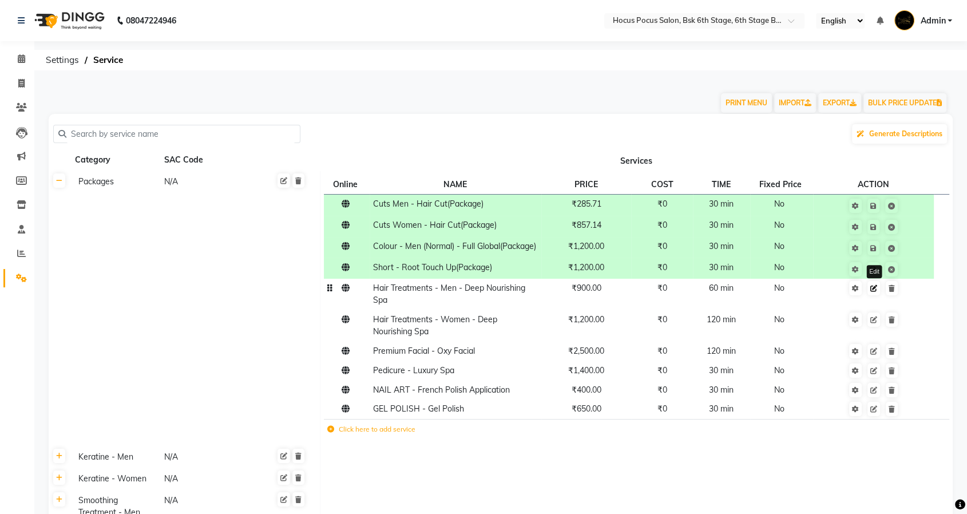
click at [872, 292] on icon at bounding box center [874, 288] width 7 height 7
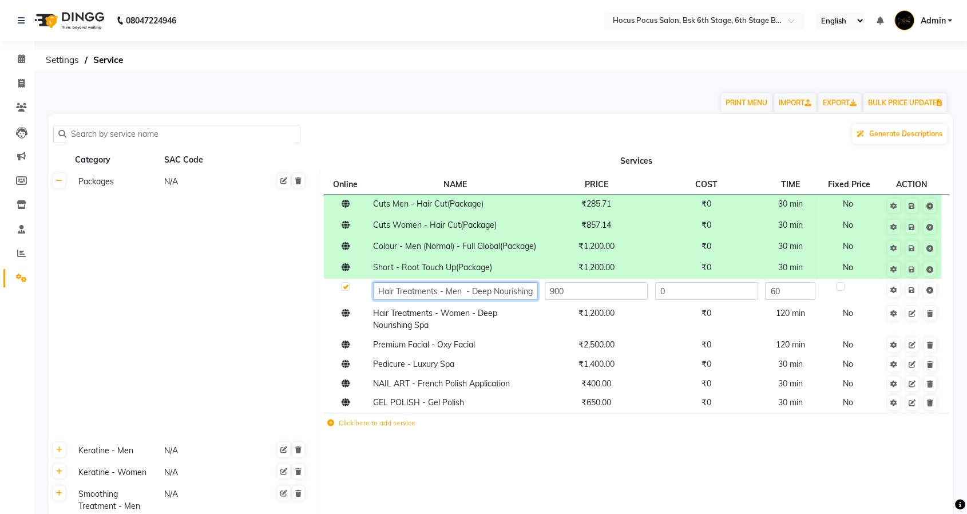
click at [523, 299] on input "Hair Treatments - Men - Deep Nourishing Spa" at bounding box center [455, 291] width 164 height 18
paste input "(Package)"
type input "Hair Treatments - Men - Deep Nourishing Spa(Package)"
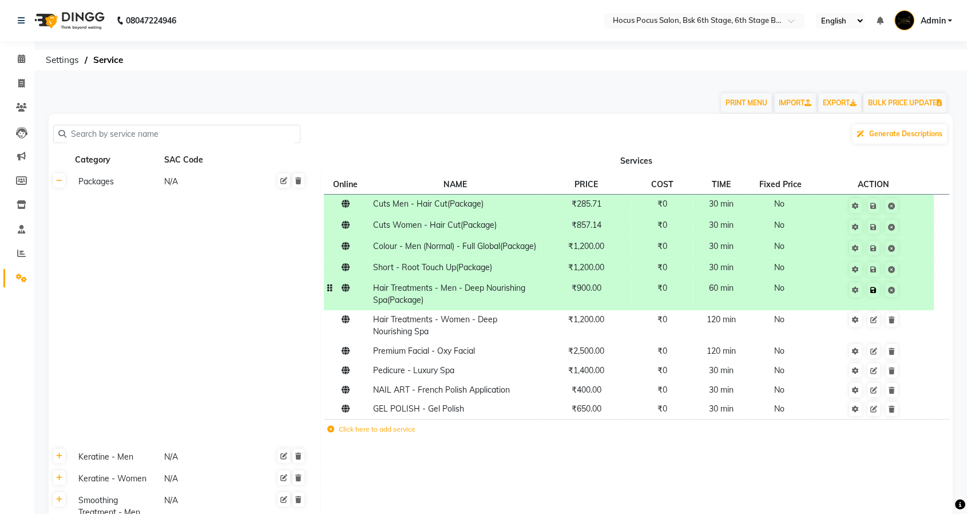
click at [913, 300] on td "Save" at bounding box center [873, 294] width 121 height 31
click at [871, 327] on link at bounding box center [874, 320] width 13 height 14
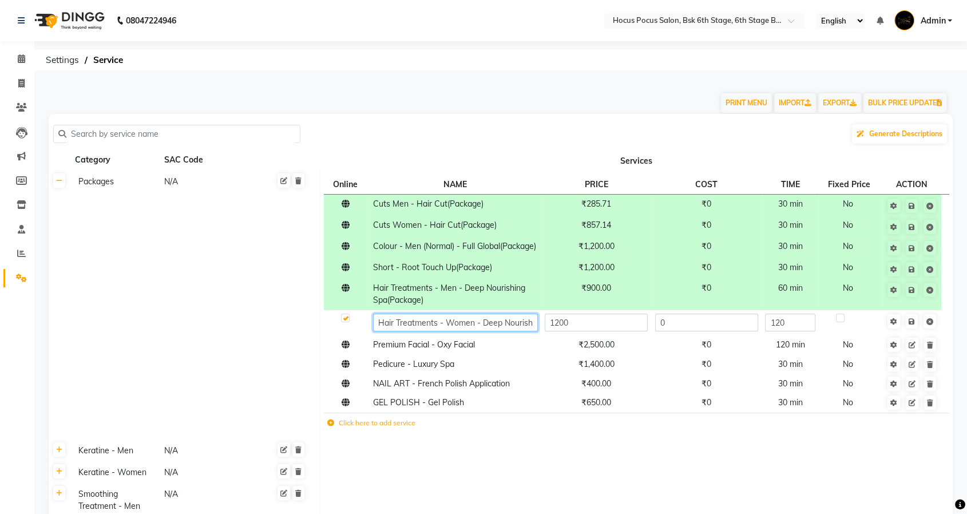
click at [522, 331] on input "Hair Treatments - Women - Deep Nourishing Spa" at bounding box center [455, 323] width 164 height 18
paste input "(Package)"
type input "Hair Treatments - Women - Deep Nourishing Spa(Package)"
click at [912, 333] on td "Save" at bounding box center [912, 322] width 60 height 25
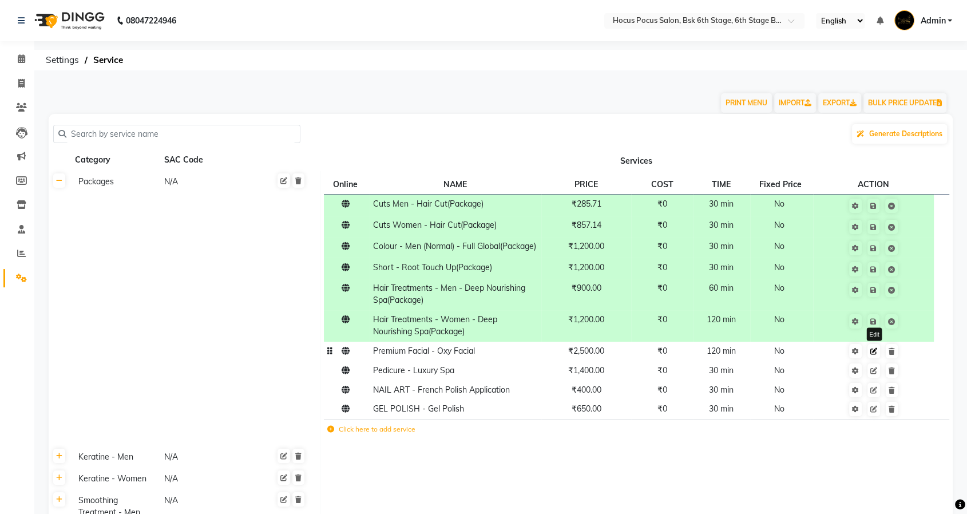
click at [875, 355] on icon at bounding box center [874, 351] width 7 height 7
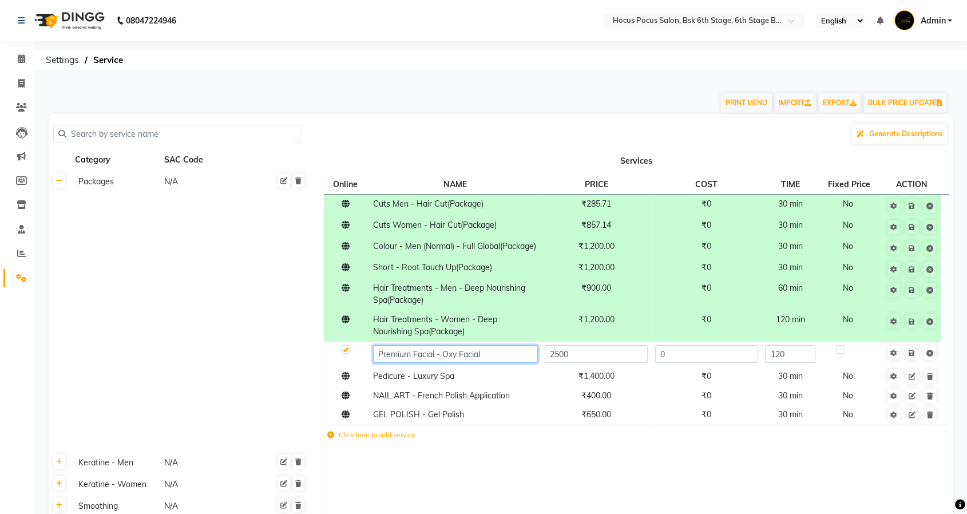
click at [509, 363] on input "Premium Facial - Oxy Facial" at bounding box center [455, 354] width 164 height 18
paste input "(Package)"
type input "Premium Facial - Oxy Facial(Package)"
click at [914, 362] on td "Save" at bounding box center [912, 354] width 60 height 25
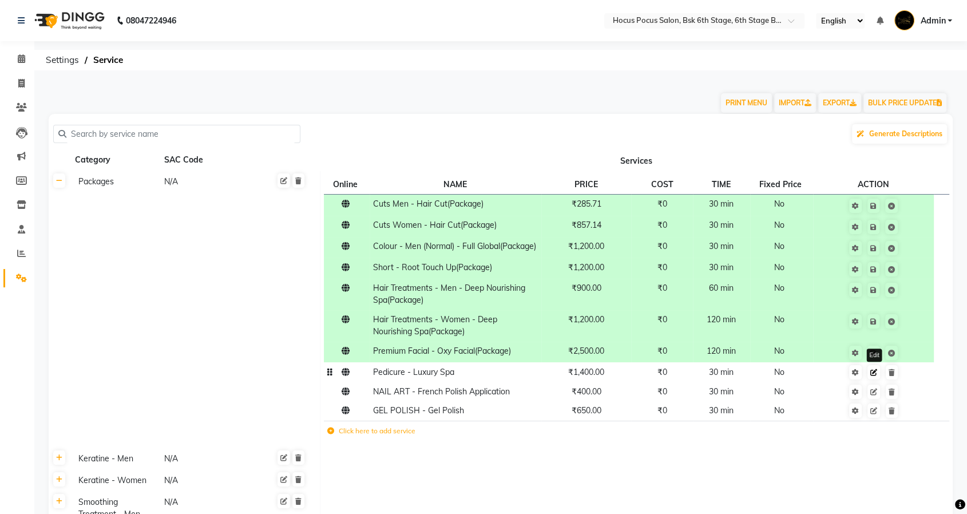
click at [876, 376] on icon at bounding box center [874, 372] width 7 height 7
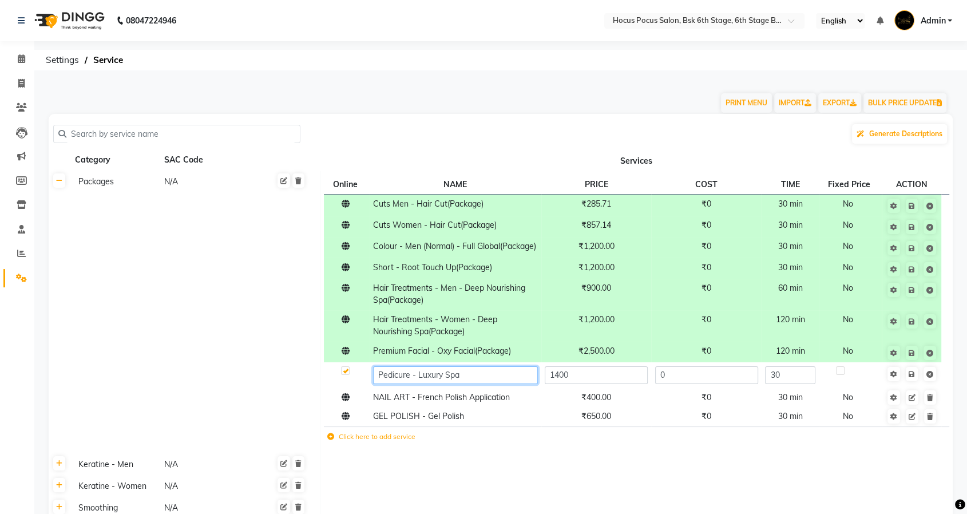
click at [477, 381] on input "Pedicure - Luxury Spa" at bounding box center [455, 375] width 164 height 18
paste input "(Package)"
type input "Pedicure - Luxury Spa(Package)"
click at [916, 380] on td "Save" at bounding box center [912, 374] width 60 height 25
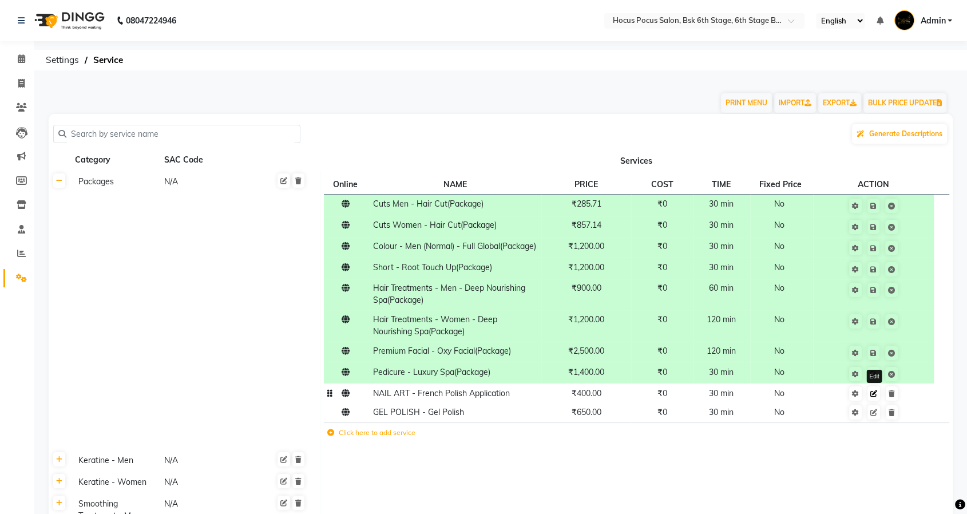
click at [873, 397] on icon at bounding box center [874, 393] width 7 height 7
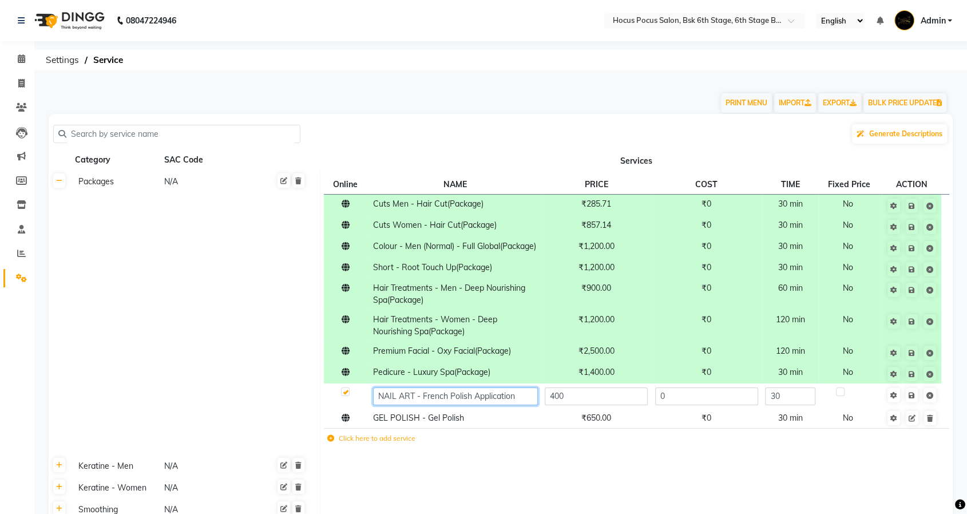
click at [519, 405] on input "NAIL ART - French Polish Application" at bounding box center [455, 397] width 164 height 18
paste input "(Package)"
type input "NAIL ART - French Polish Application(Package)"
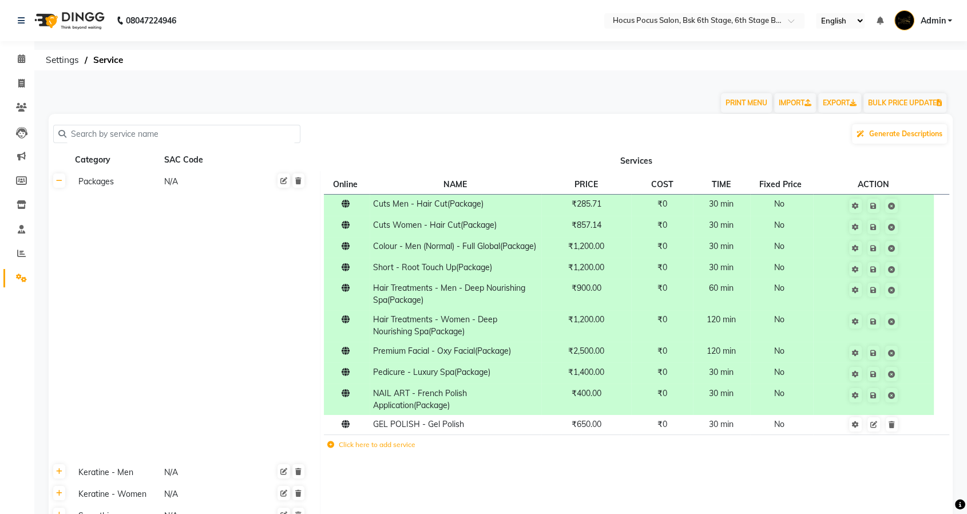
click at [916, 405] on td "Save" at bounding box center [873, 399] width 121 height 31
click at [879, 432] on link at bounding box center [874, 424] width 13 height 14
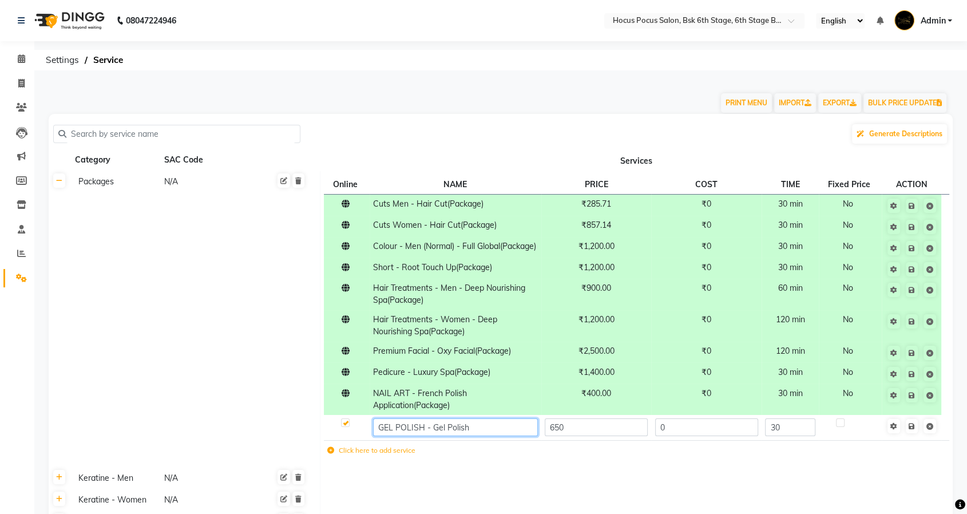
click at [491, 436] on input "GEL POLISH - Gel Polish" at bounding box center [455, 427] width 164 height 18
paste input "(Package)"
type input "GEL POLISH - Gel Polish(Package)"
click at [914, 435] on td "Save" at bounding box center [912, 427] width 60 height 25
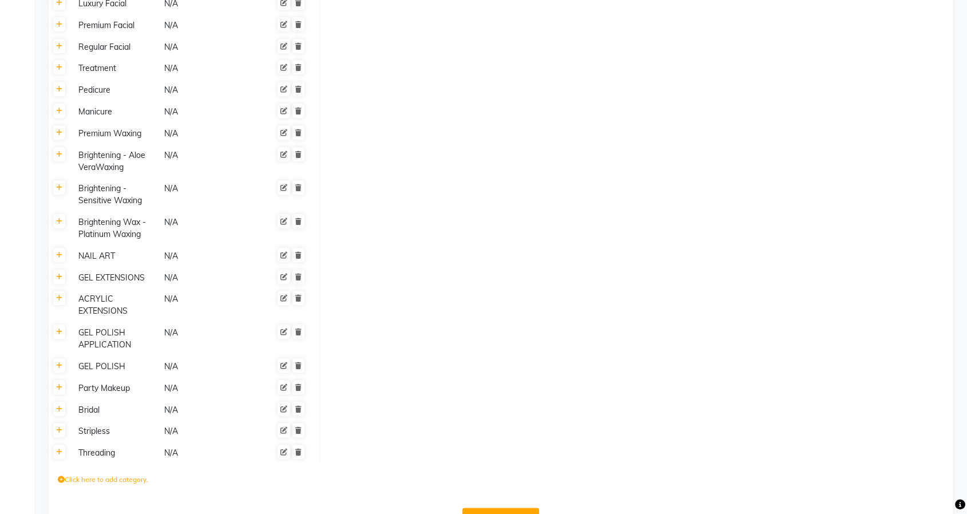
scroll to position [1108, 0]
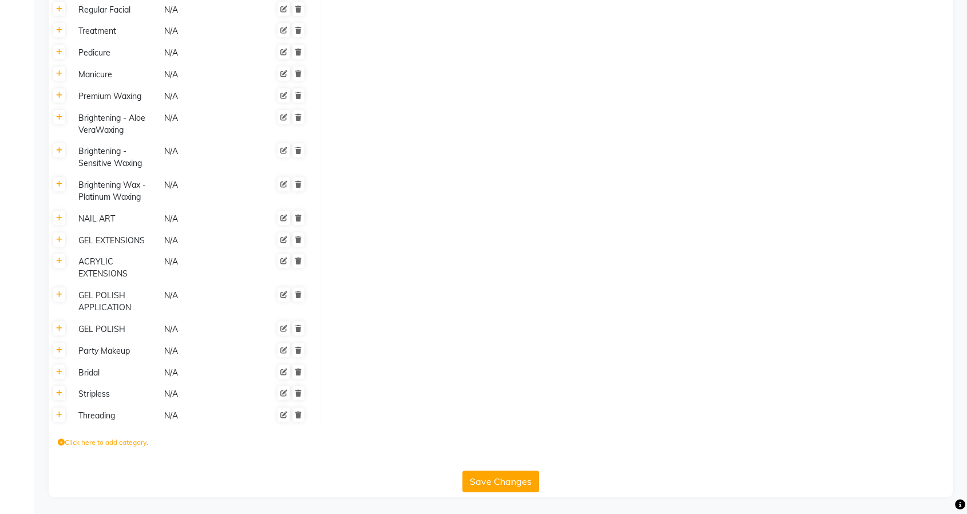
click at [483, 484] on button "Save Changes" at bounding box center [501, 482] width 77 height 22
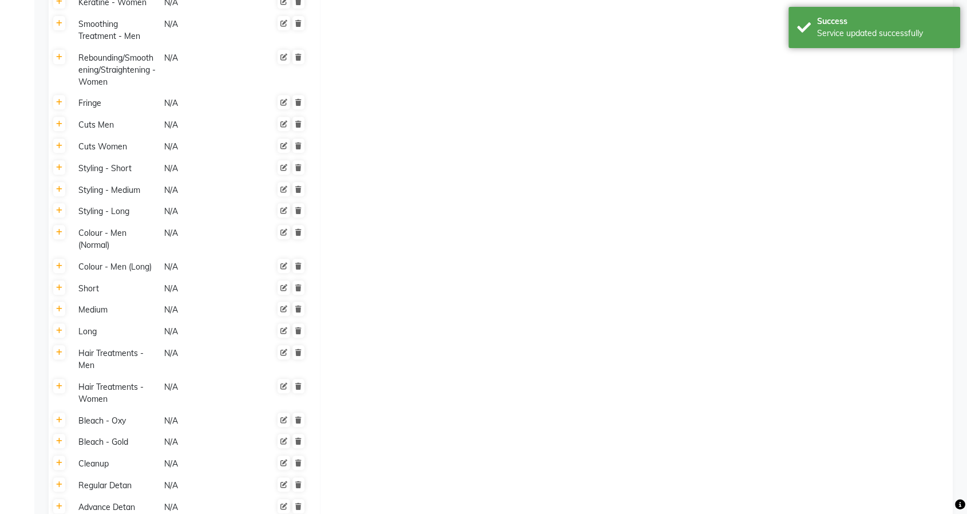
scroll to position [398, 0]
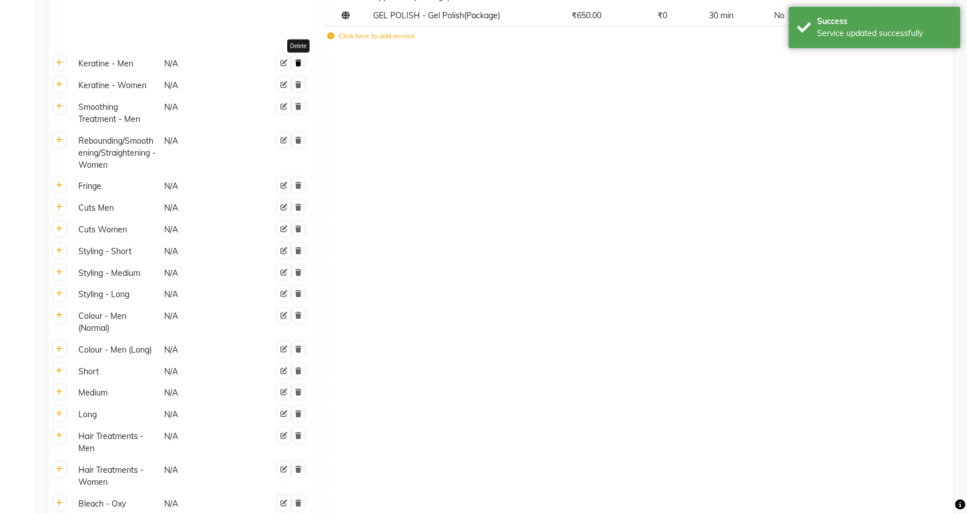
click at [296, 66] on icon at bounding box center [298, 63] width 6 height 7
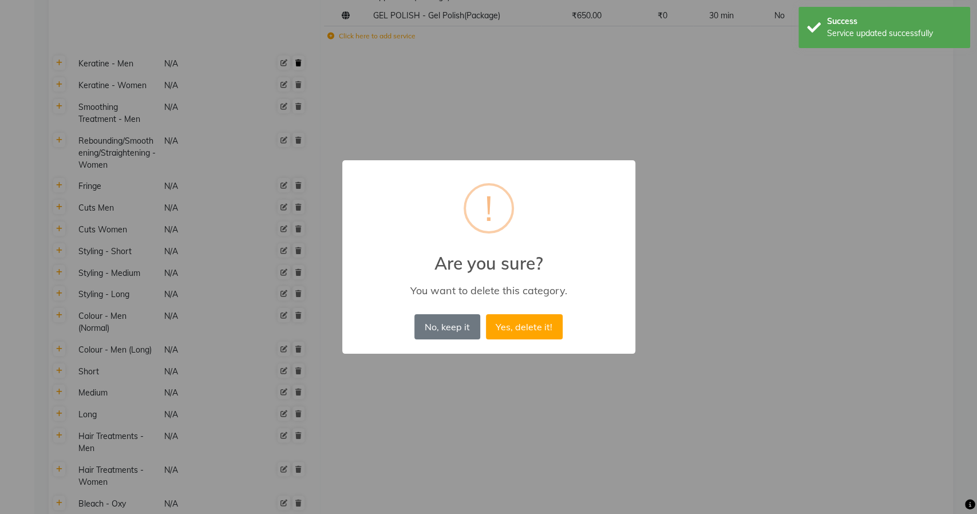
click at [486, 314] on button "Yes, delete it!" at bounding box center [524, 326] width 77 height 25
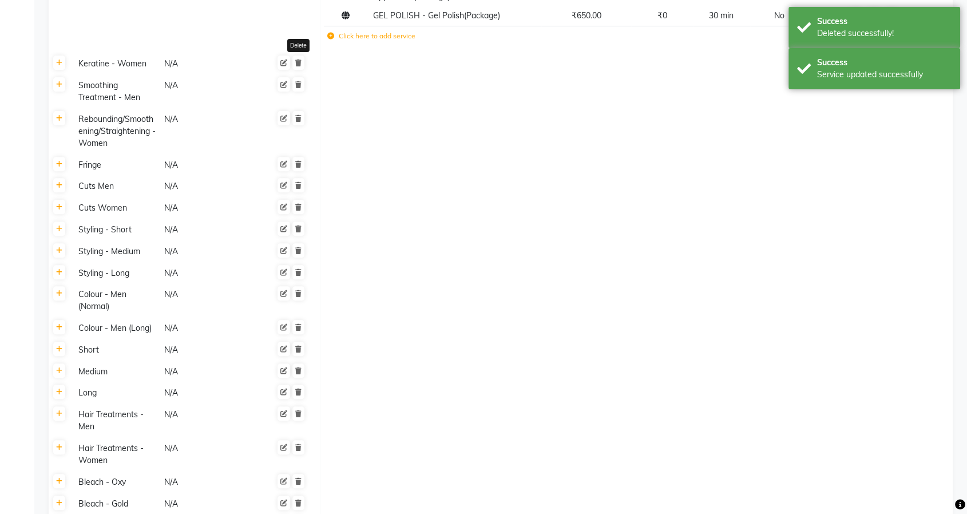
click at [296, 66] on icon at bounding box center [298, 63] width 6 height 7
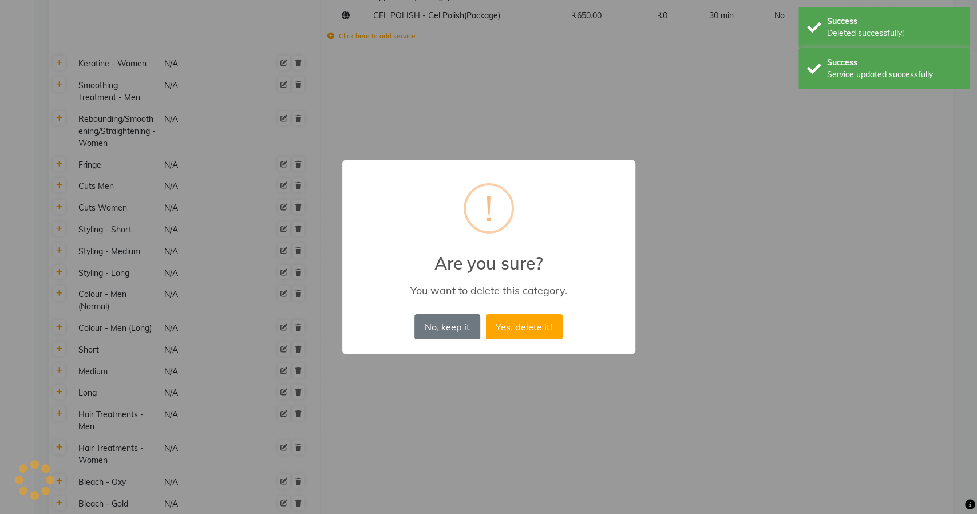
click at [486, 314] on button "Yes, delete it!" at bounding box center [524, 326] width 77 height 25
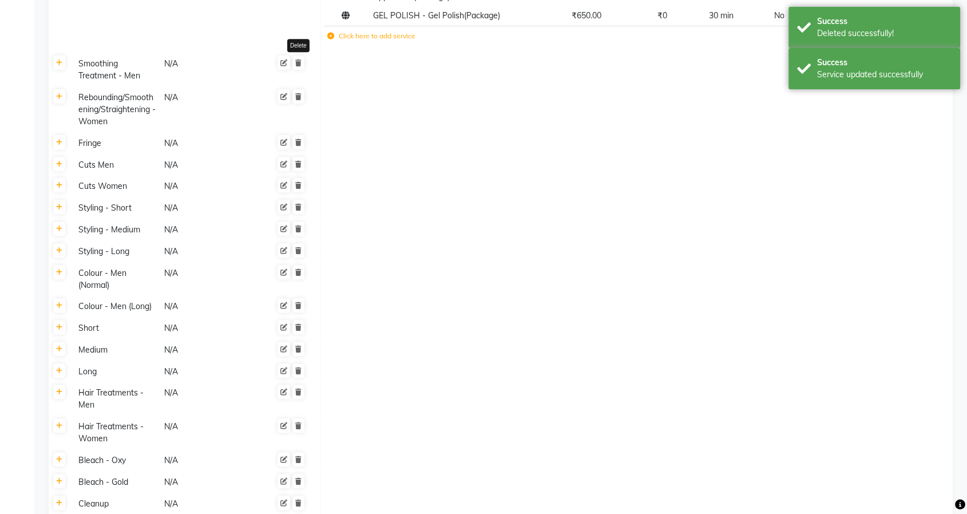
click at [296, 66] on icon at bounding box center [298, 63] width 6 height 7
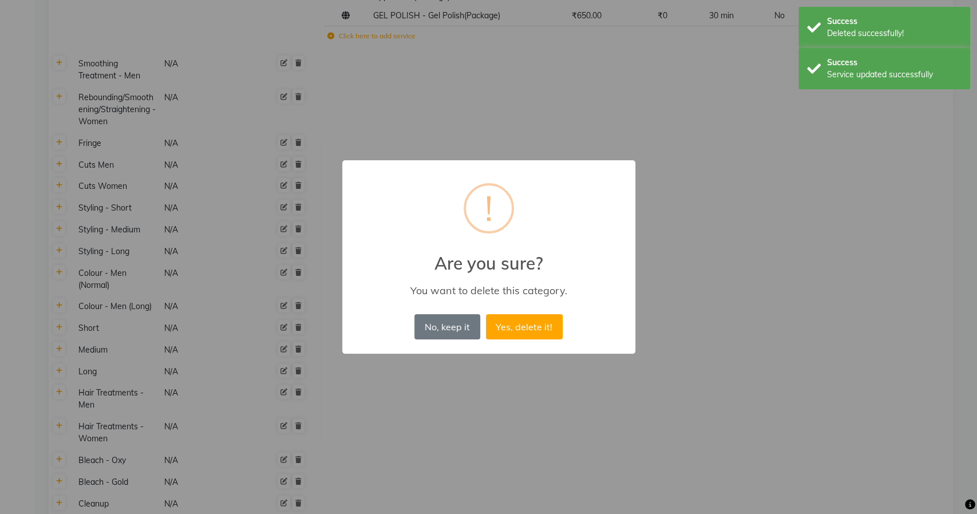
click at [486, 314] on button "Yes, delete it!" at bounding box center [524, 326] width 77 height 25
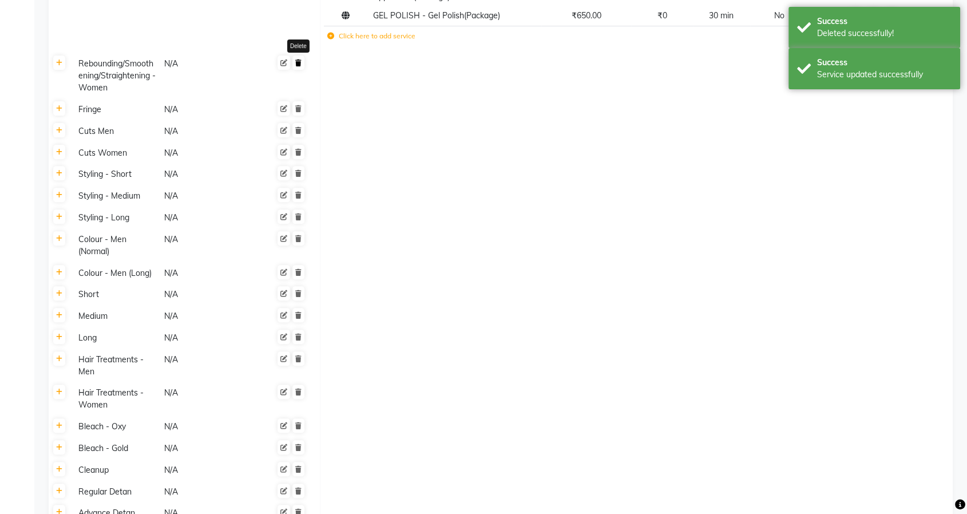
click at [298, 66] on icon at bounding box center [298, 63] width 6 height 7
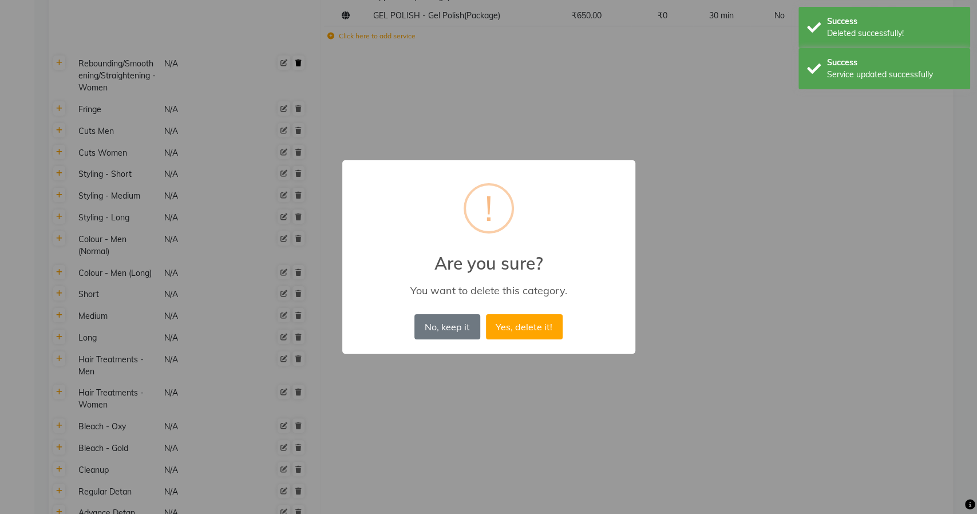
click at [486, 314] on button "Yes, delete it!" at bounding box center [524, 326] width 77 height 25
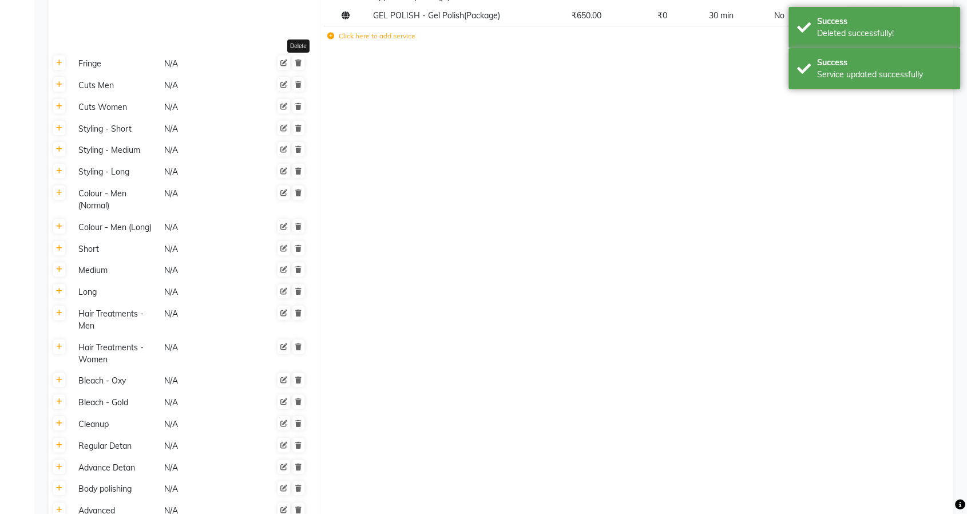
click at [298, 66] on icon at bounding box center [298, 63] width 6 height 7
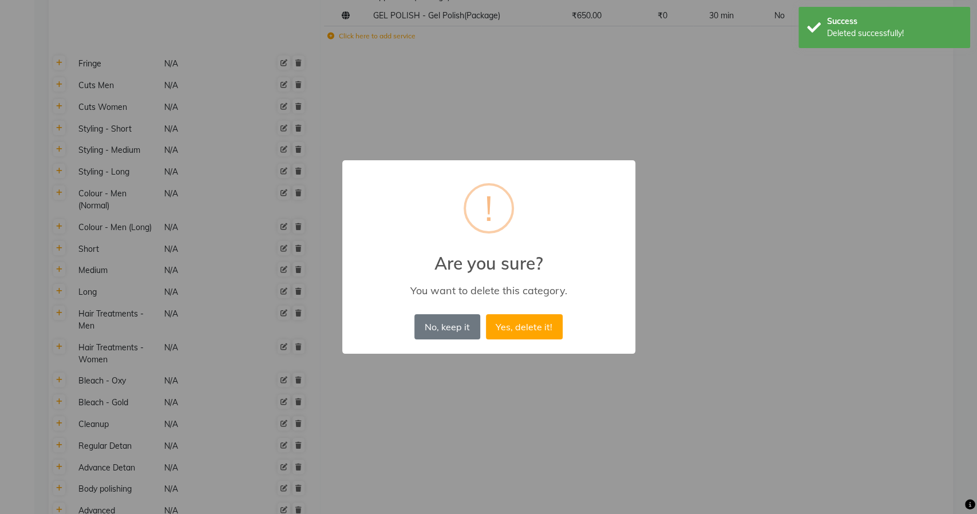
click at [486, 314] on button "Yes, delete it!" at bounding box center [524, 326] width 77 height 25
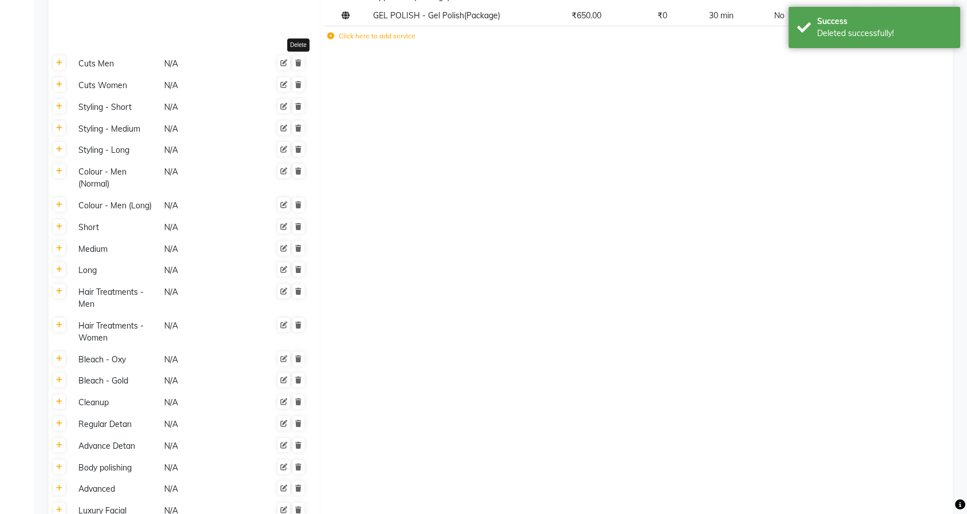
click at [298, 66] on icon at bounding box center [298, 63] width 6 height 7
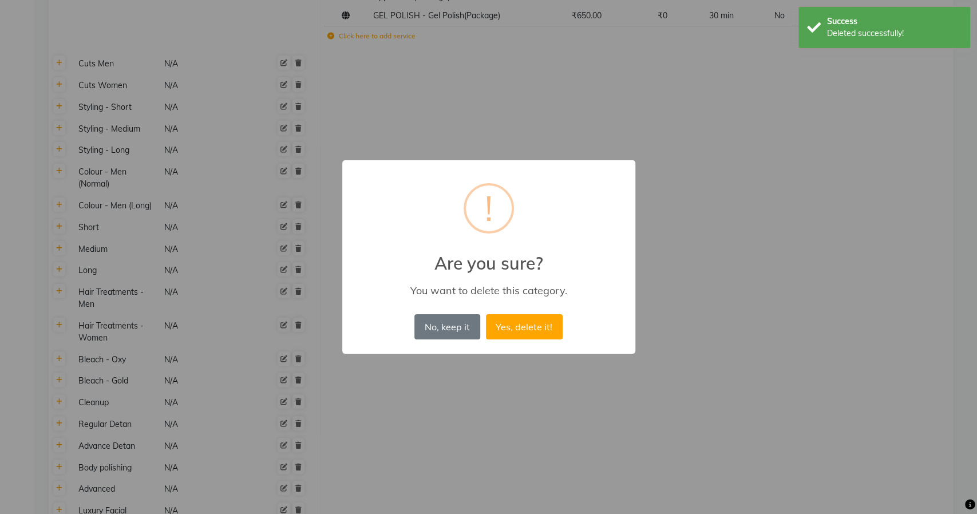
click at [486, 314] on button "Yes, delete it!" at bounding box center [524, 326] width 77 height 25
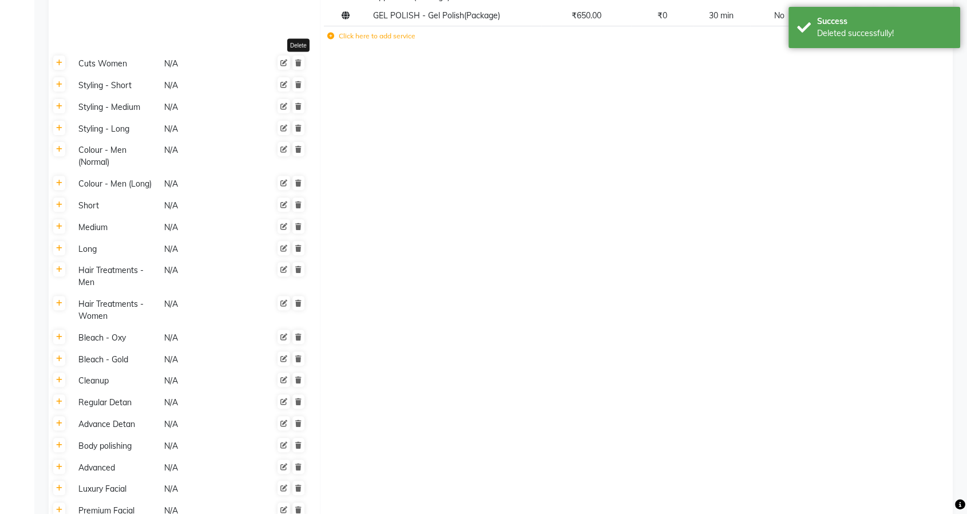
click at [298, 66] on icon at bounding box center [298, 63] width 6 height 7
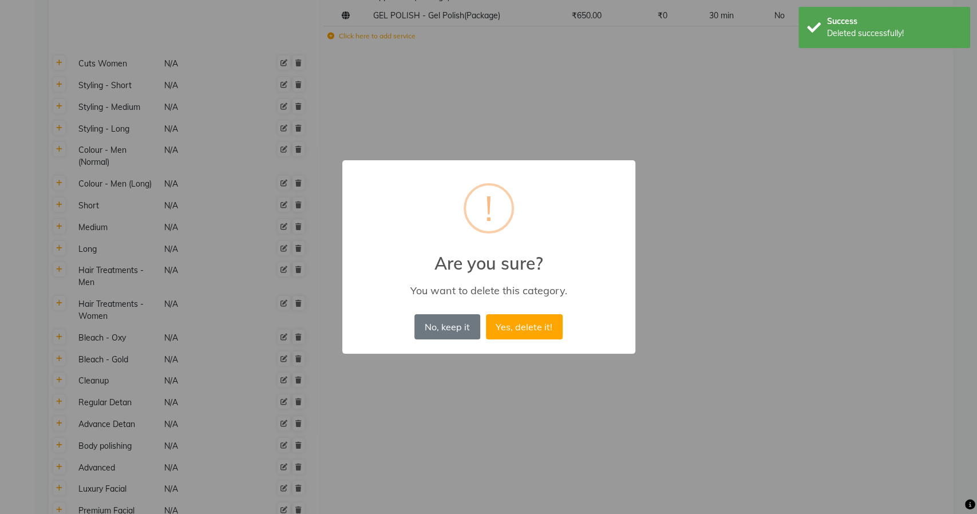
click at [486, 314] on button "Yes, delete it!" at bounding box center [524, 326] width 77 height 25
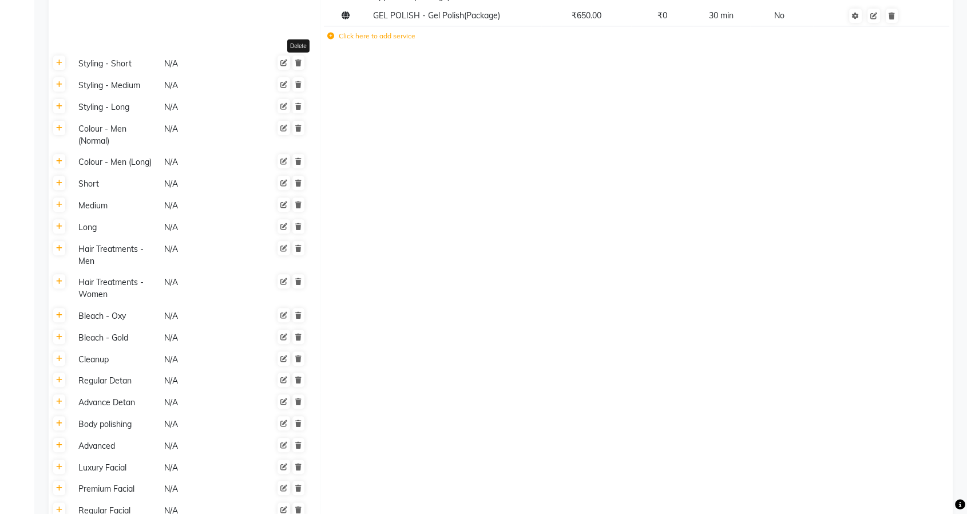
click at [298, 66] on icon at bounding box center [298, 63] width 6 height 7
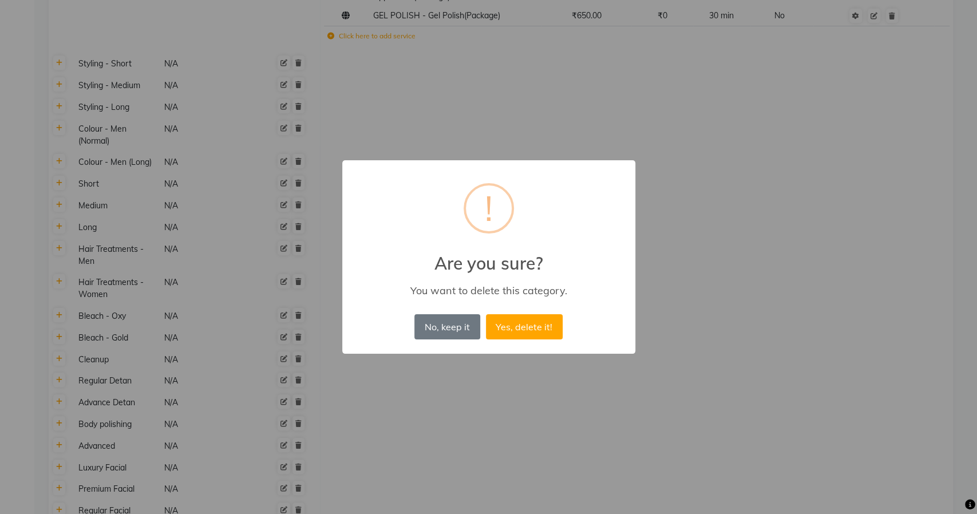
click at [486, 314] on button "Yes, delete it!" at bounding box center [524, 326] width 77 height 25
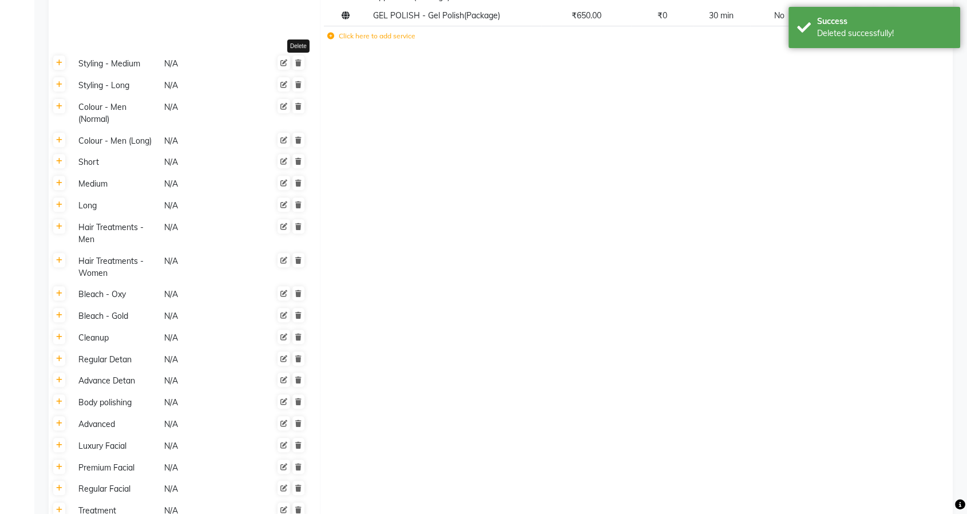
click at [298, 66] on icon at bounding box center [298, 63] width 6 height 7
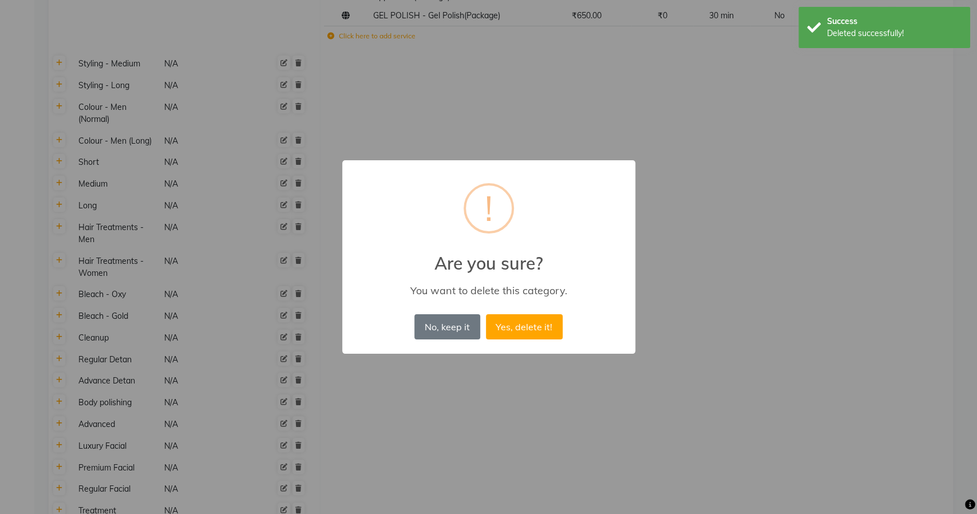
click at [486, 314] on button "Yes, delete it!" at bounding box center [524, 326] width 77 height 25
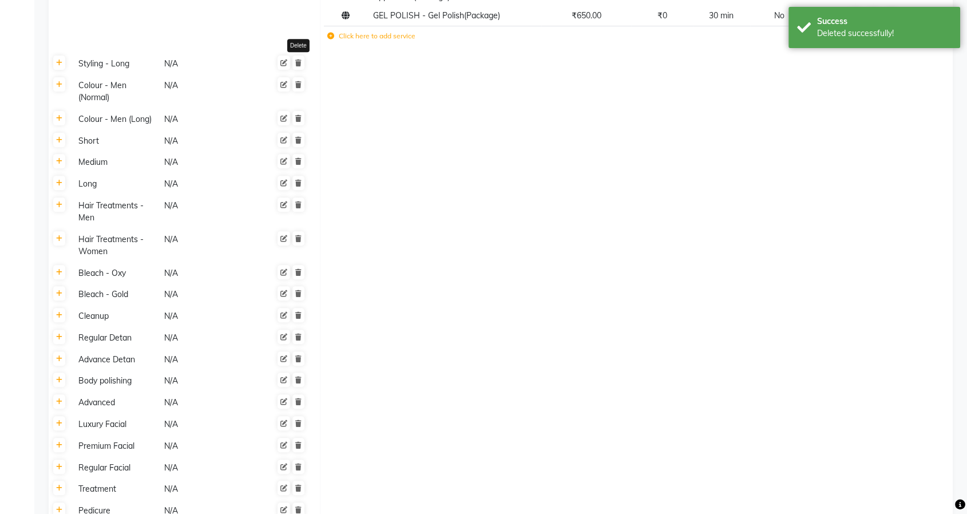
click at [298, 66] on icon at bounding box center [298, 63] width 6 height 7
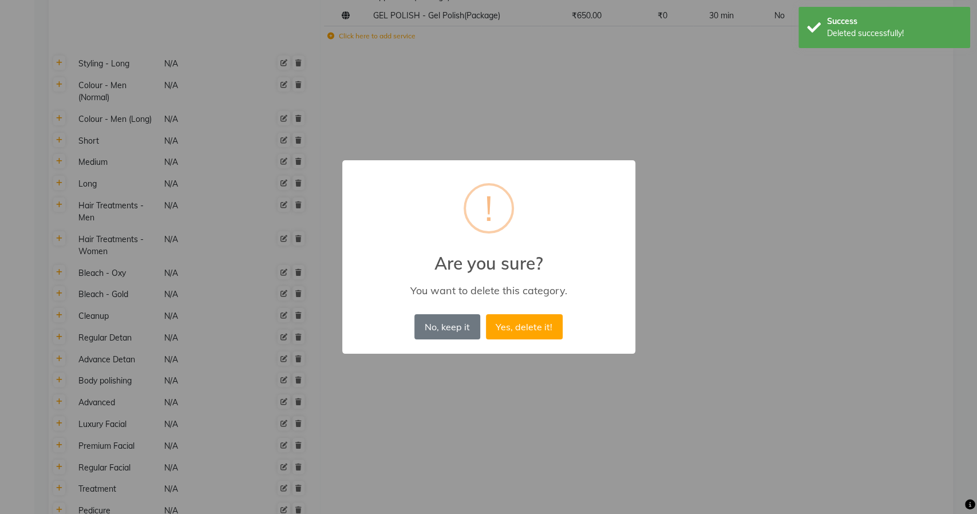
click at [486, 314] on button "Yes, delete it!" at bounding box center [524, 326] width 77 height 25
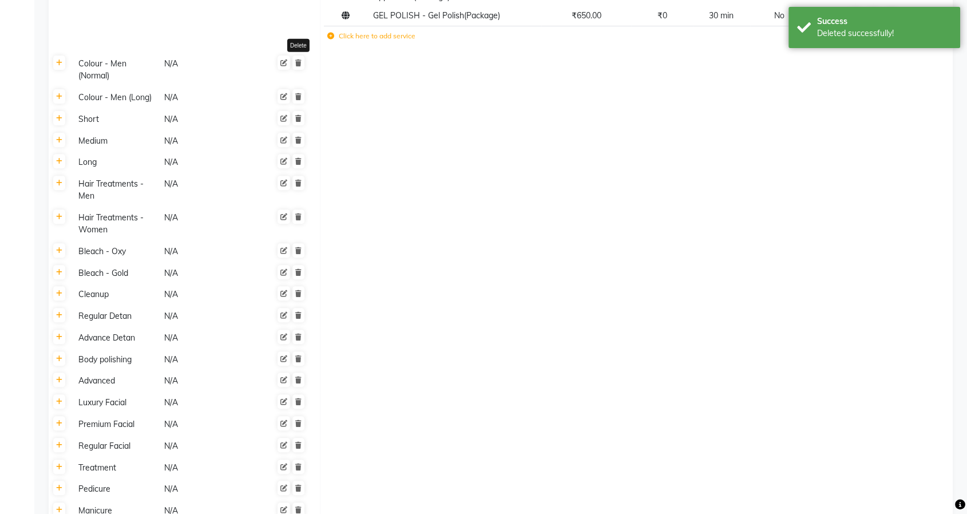
click at [298, 66] on icon at bounding box center [298, 63] width 6 height 7
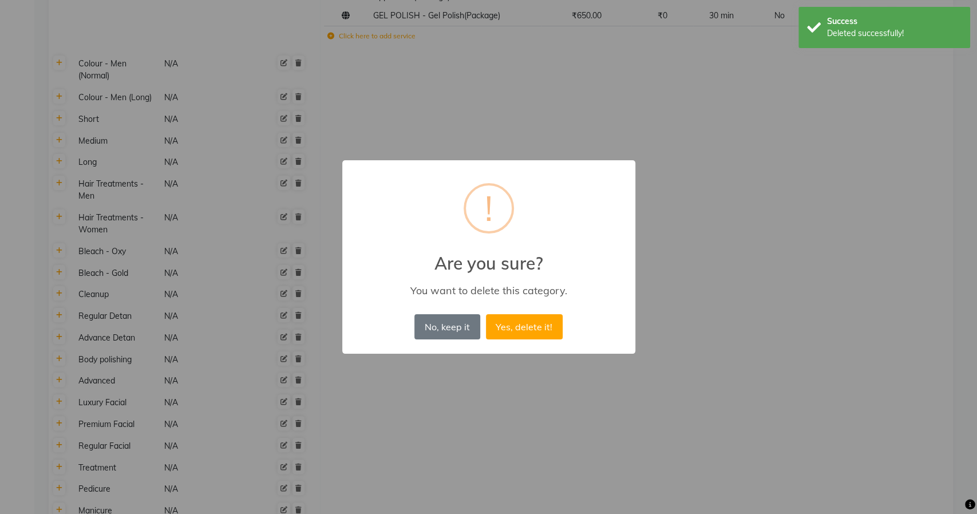
click at [486, 314] on button "Yes, delete it!" at bounding box center [524, 326] width 77 height 25
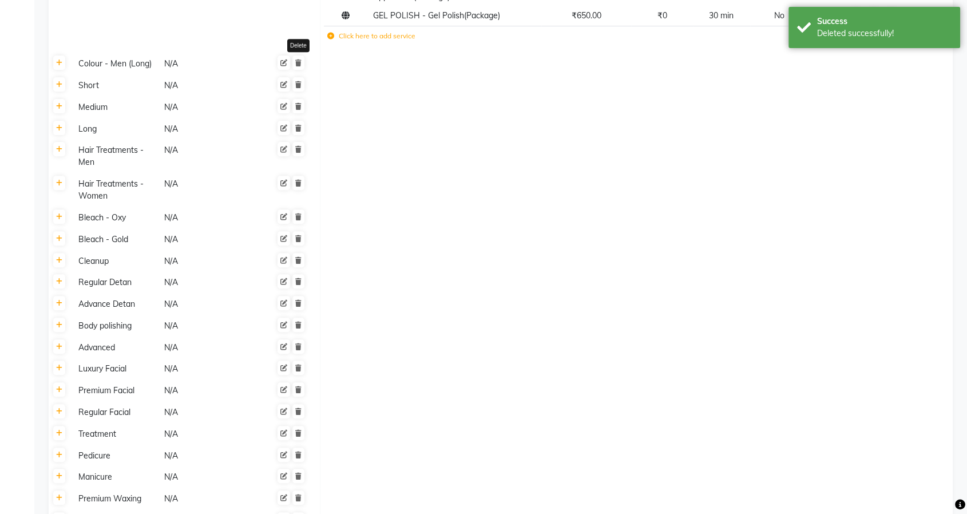
click at [298, 66] on icon at bounding box center [298, 63] width 6 height 7
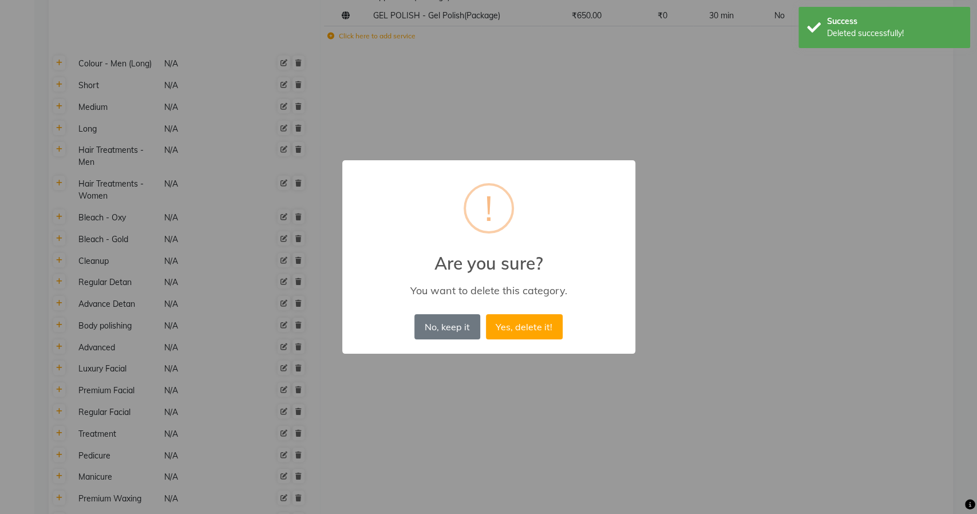
click at [486, 314] on button "Yes, delete it!" at bounding box center [524, 326] width 77 height 25
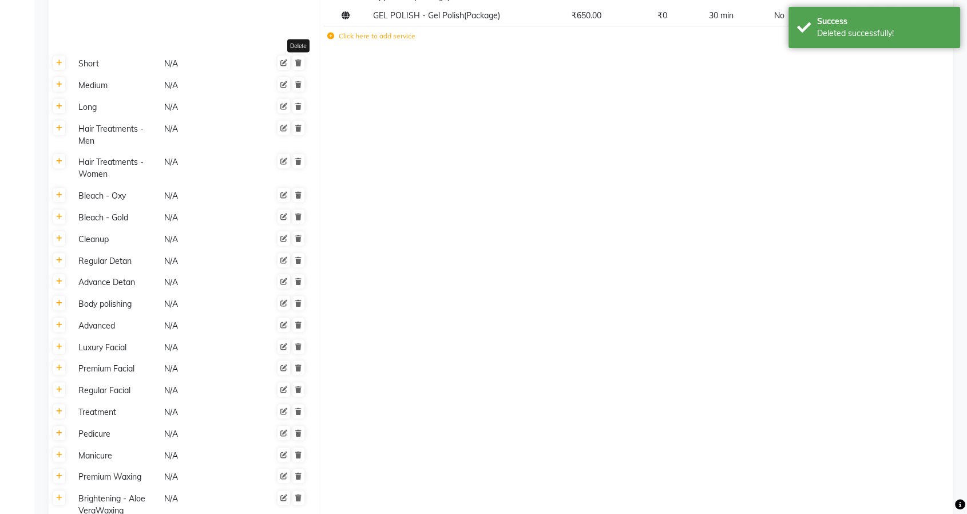
click at [298, 66] on icon at bounding box center [298, 63] width 6 height 7
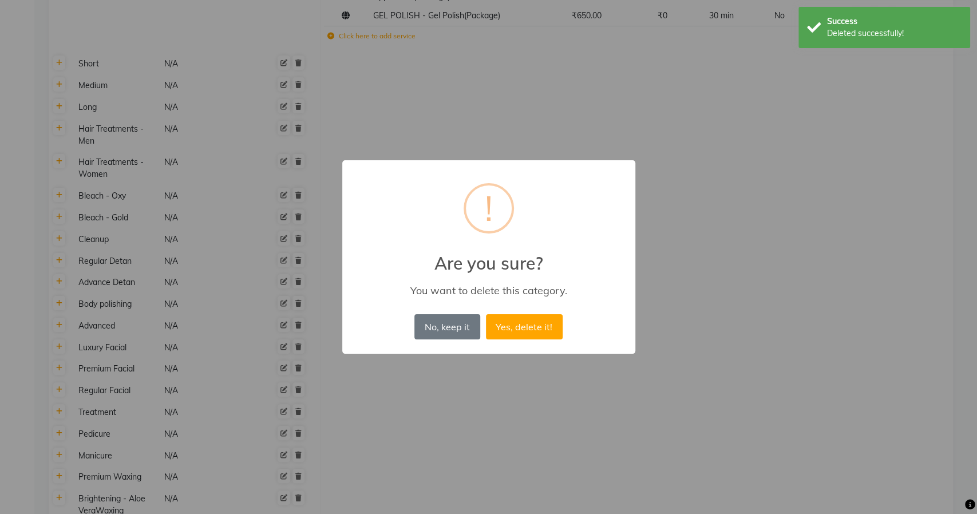
click at [486, 314] on button "Yes, delete it!" at bounding box center [524, 326] width 77 height 25
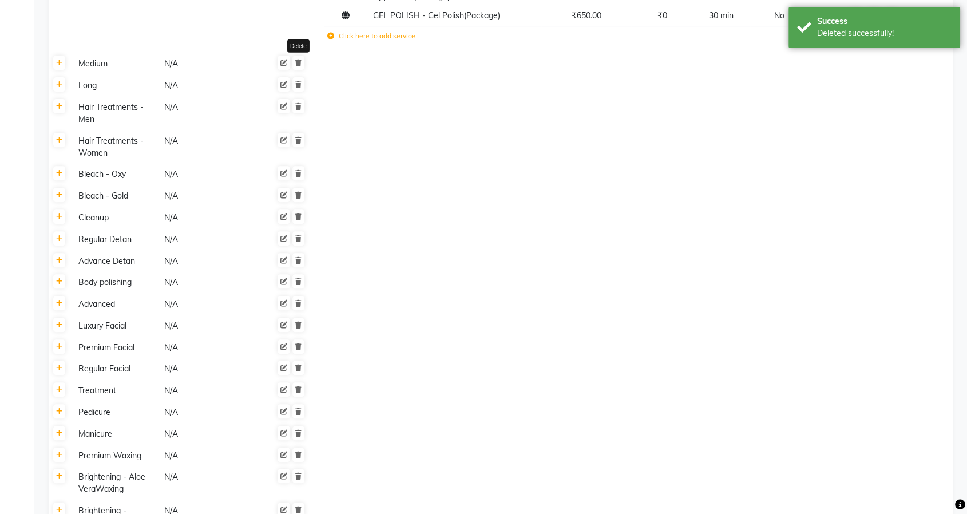
click at [298, 66] on icon at bounding box center [298, 63] width 6 height 7
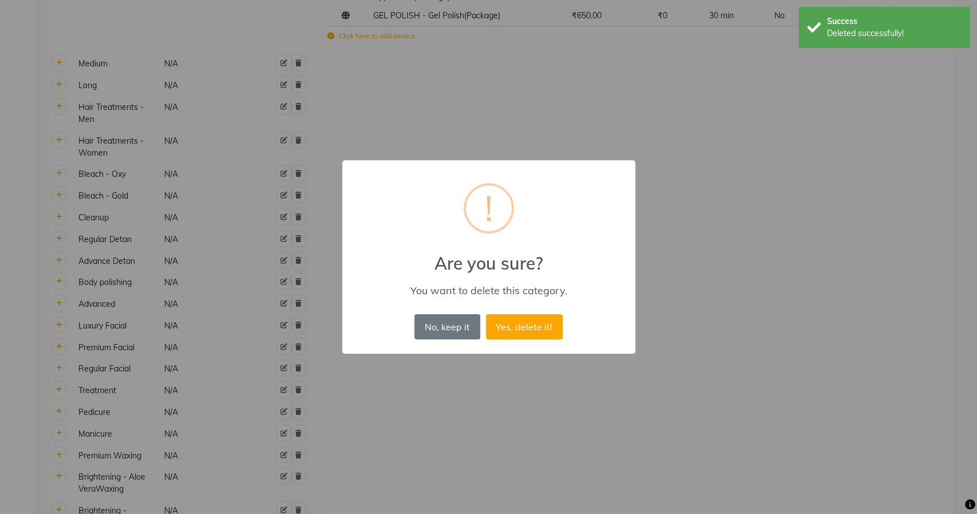
click at [486, 314] on button "Yes, delete it!" at bounding box center [524, 326] width 77 height 25
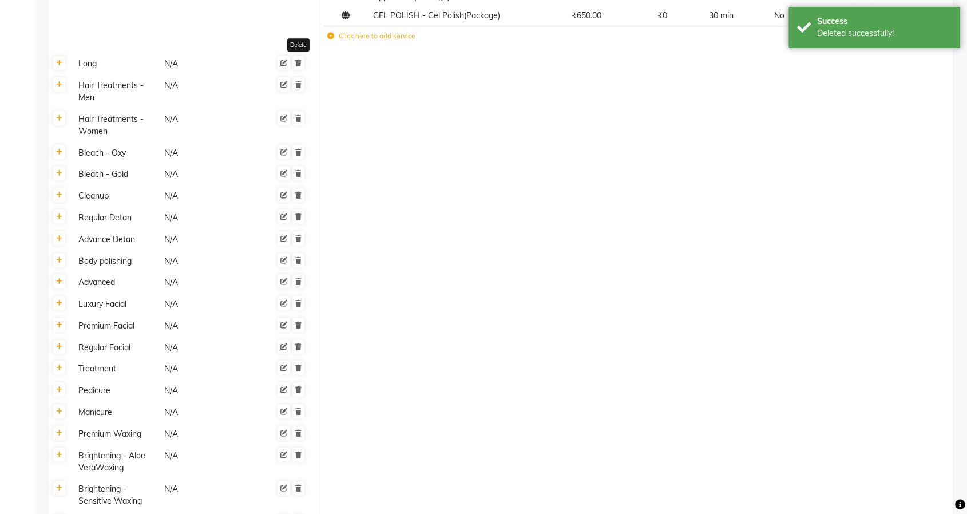
click at [298, 66] on icon at bounding box center [298, 63] width 6 height 7
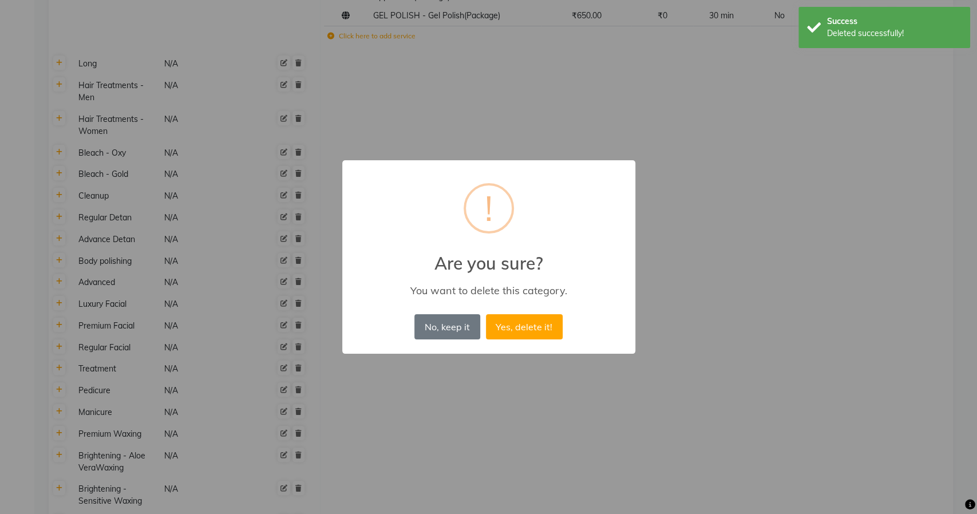
click at [486, 314] on button "Yes, delete it!" at bounding box center [524, 326] width 77 height 25
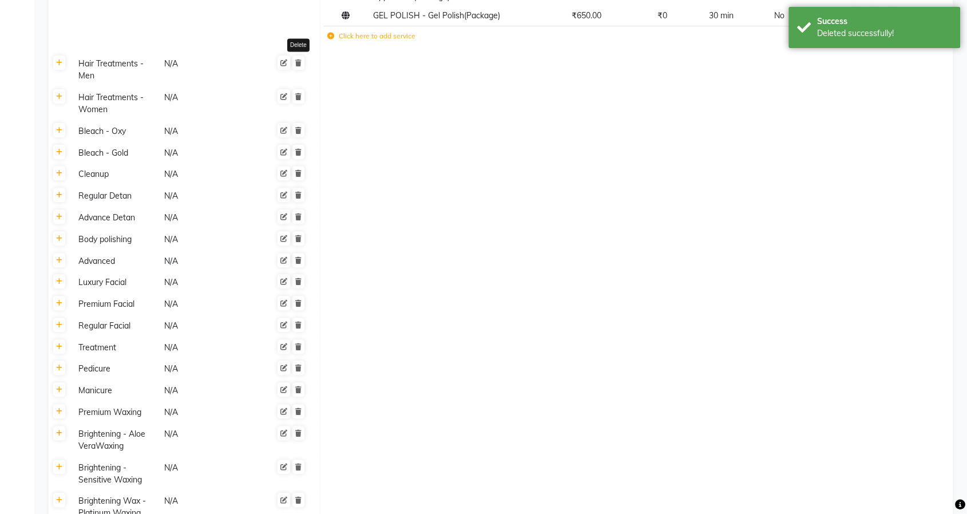
click at [298, 66] on icon at bounding box center [298, 63] width 6 height 7
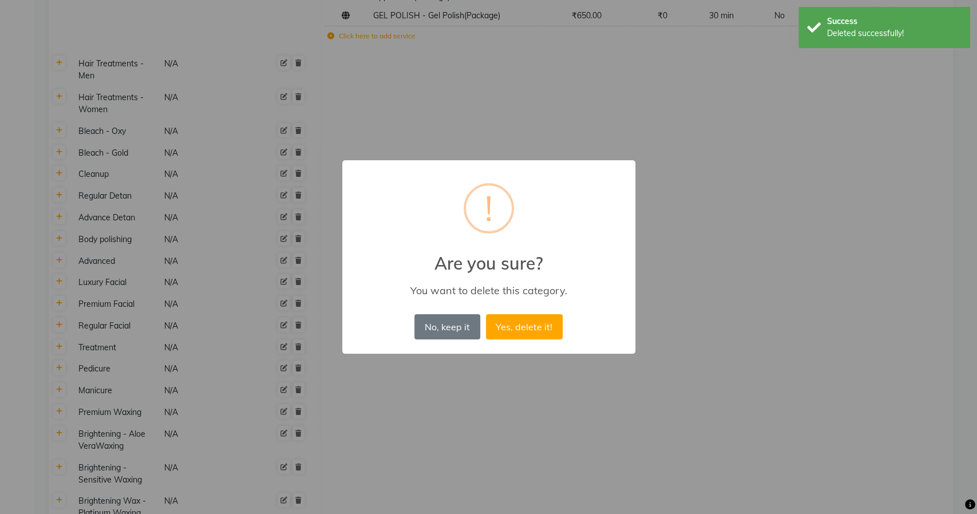
click at [486, 314] on button "Yes, delete it!" at bounding box center [524, 326] width 77 height 25
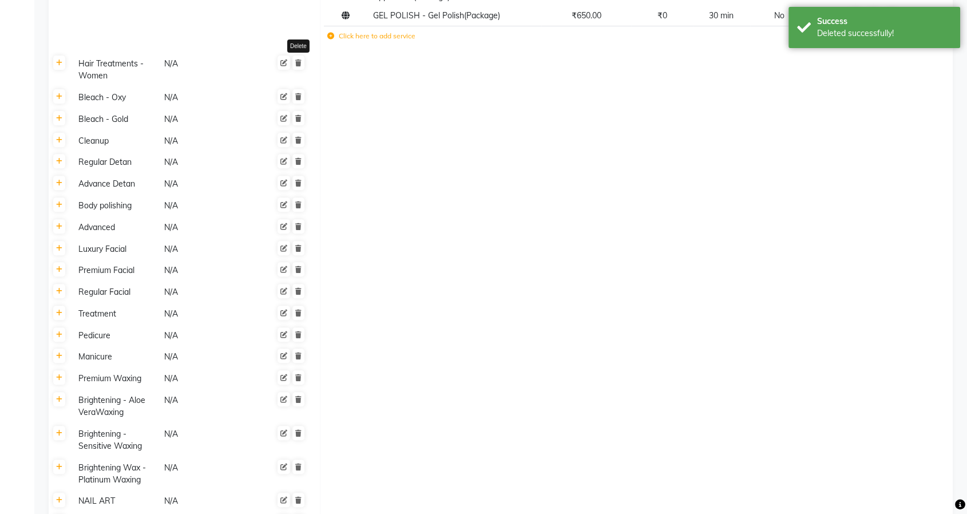
click at [298, 66] on icon at bounding box center [298, 63] width 6 height 7
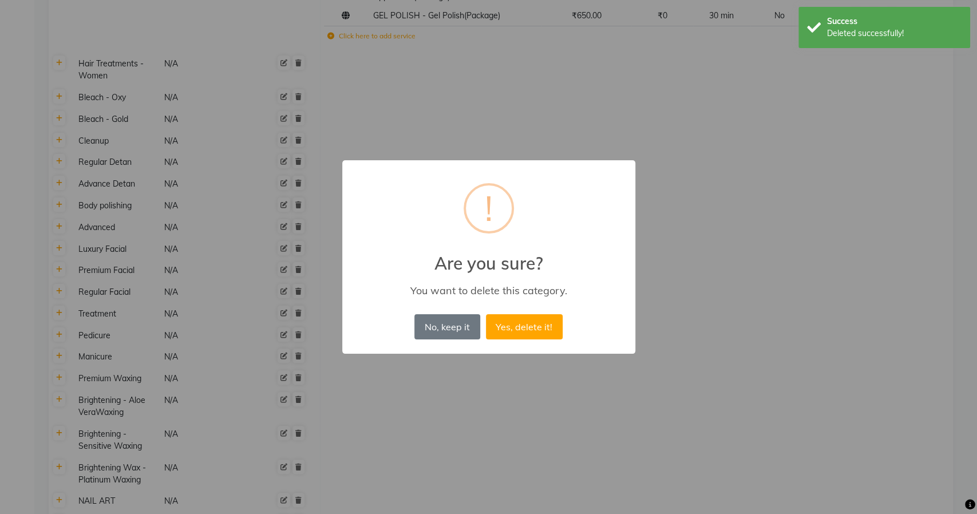
click at [486, 314] on button "Yes, delete it!" at bounding box center [524, 326] width 77 height 25
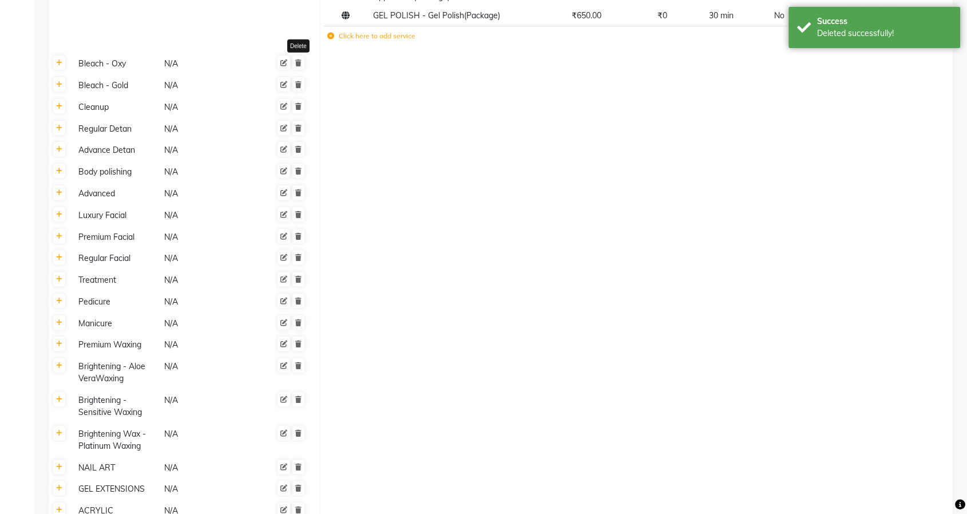
click at [298, 66] on icon at bounding box center [298, 63] width 6 height 7
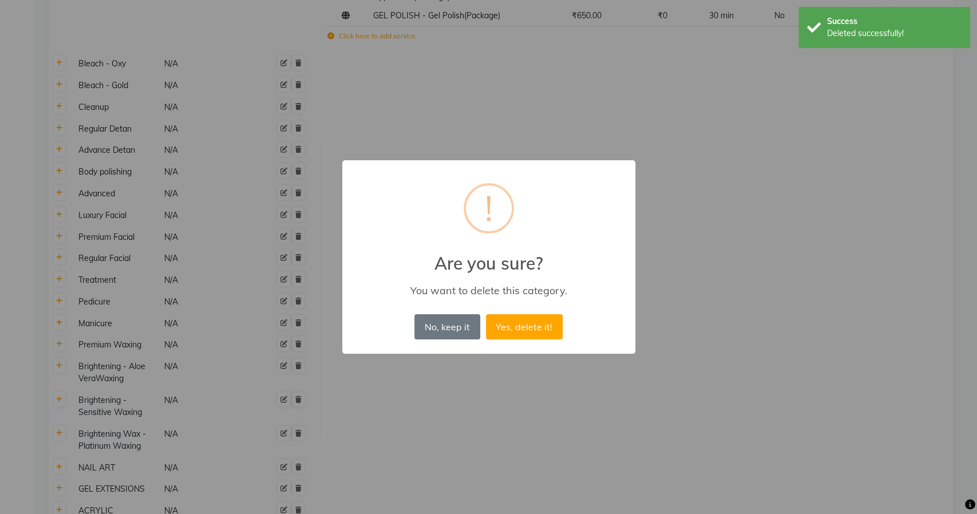
click at [486, 314] on button "Yes, delete it!" at bounding box center [524, 326] width 77 height 25
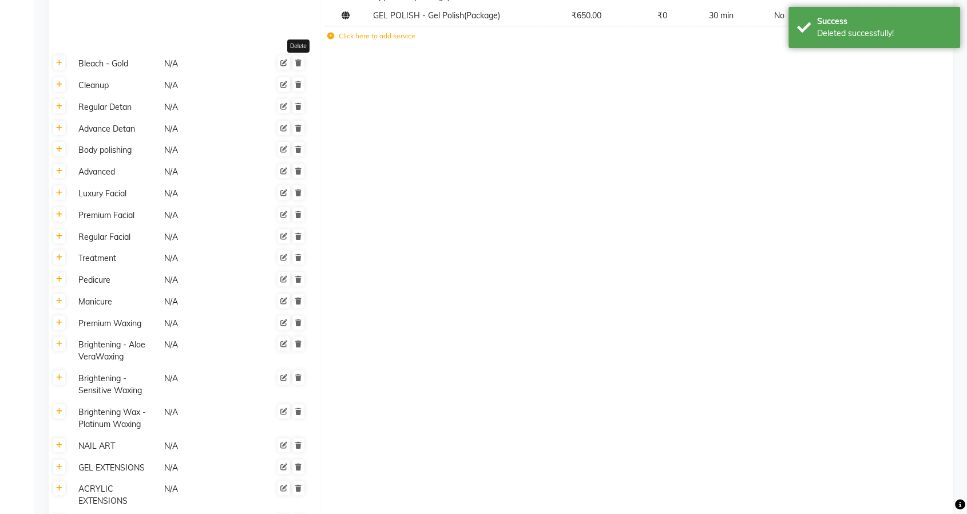
click at [298, 66] on icon at bounding box center [298, 63] width 6 height 7
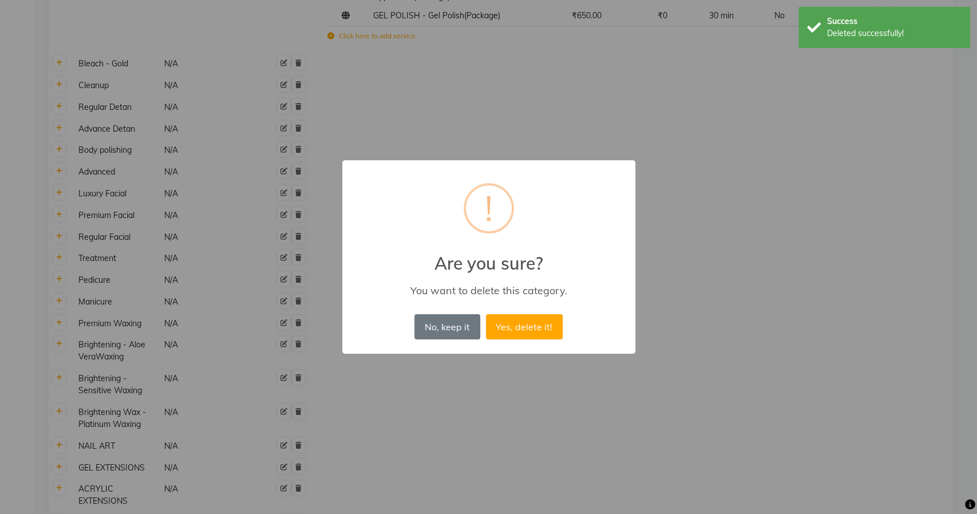
click at [486, 314] on button "Yes, delete it!" at bounding box center [524, 326] width 77 height 25
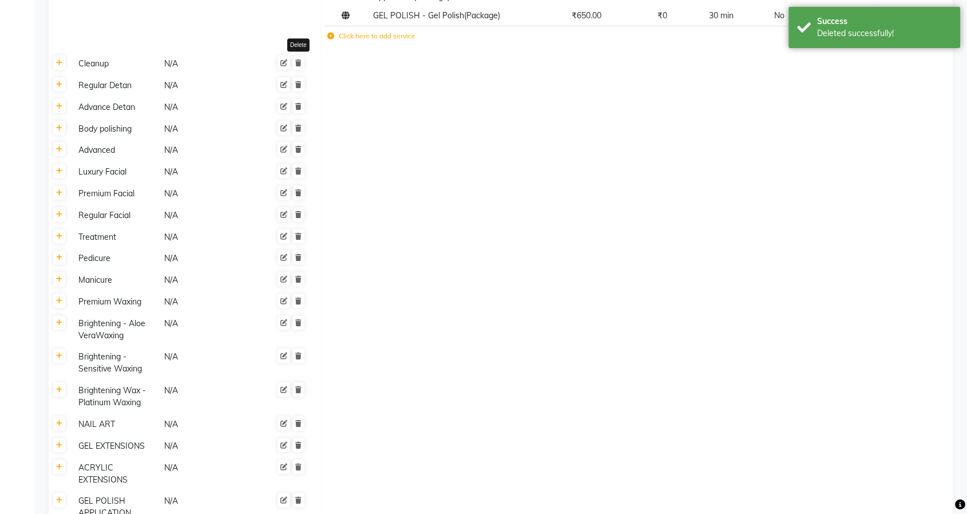
click at [298, 66] on icon at bounding box center [298, 63] width 6 height 7
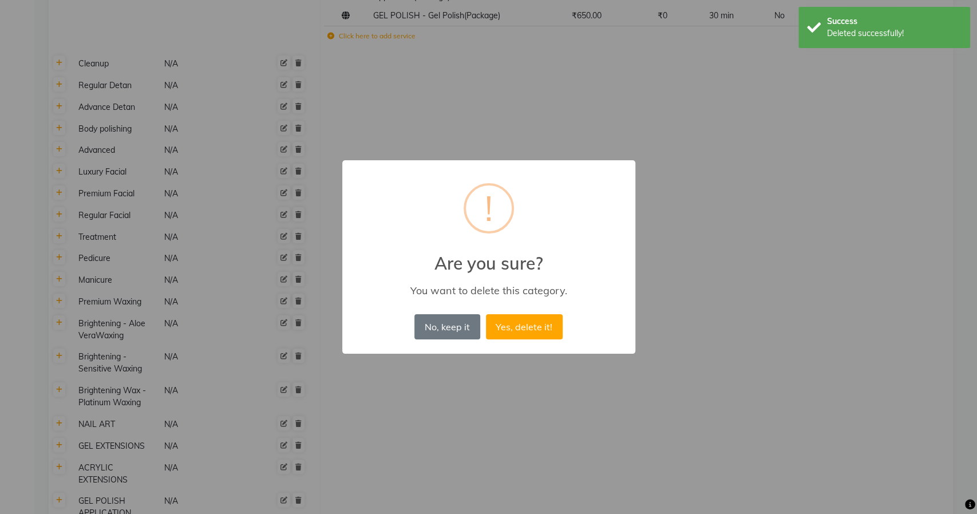
click at [486, 314] on button "Yes, delete it!" at bounding box center [524, 326] width 77 height 25
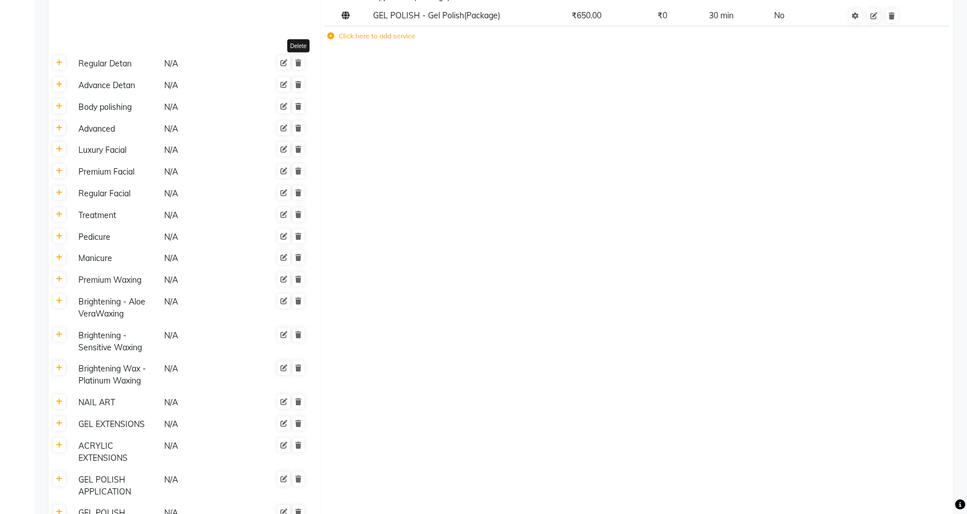
click at [298, 66] on icon at bounding box center [298, 63] width 6 height 7
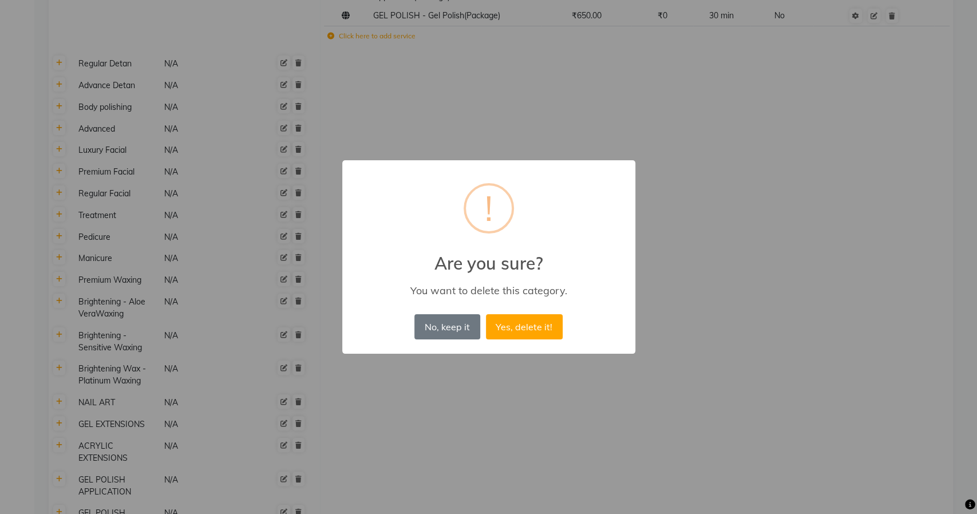
click at [486, 314] on button "Yes, delete it!" at bounding box center [524, 326] width 77 height 25
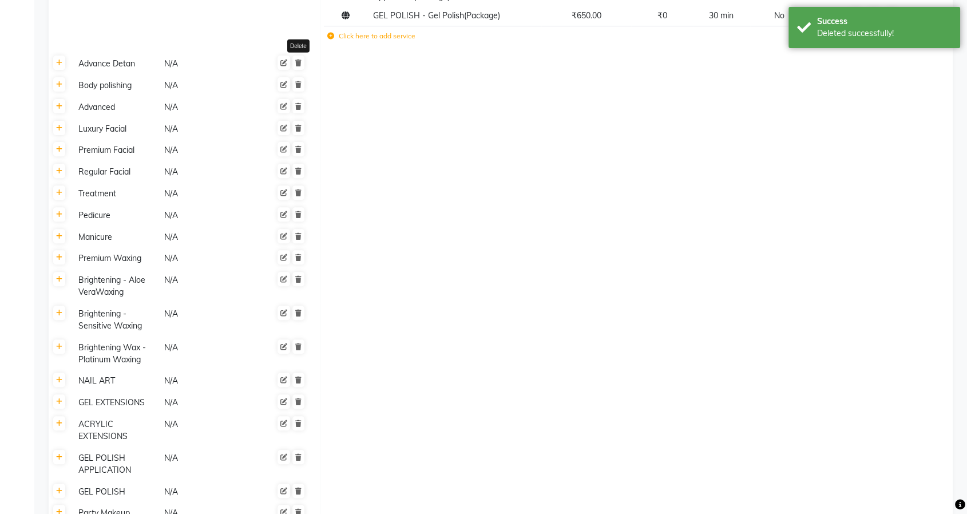
click at [298, 66] on icon at bounding box center [298, 63] width 6 height 7
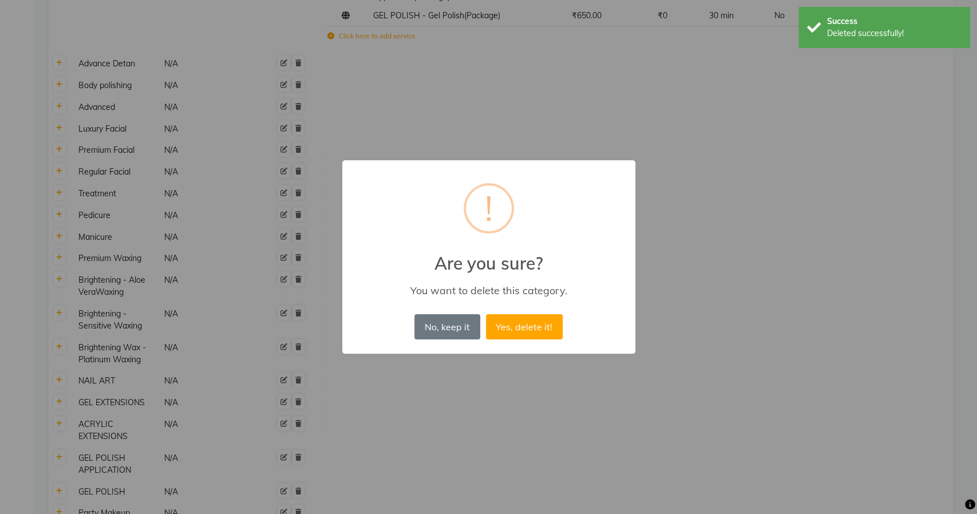
click at [486, 314] on button "Yes, delete it!" at bounding box center [524, 326] width 77 height 25
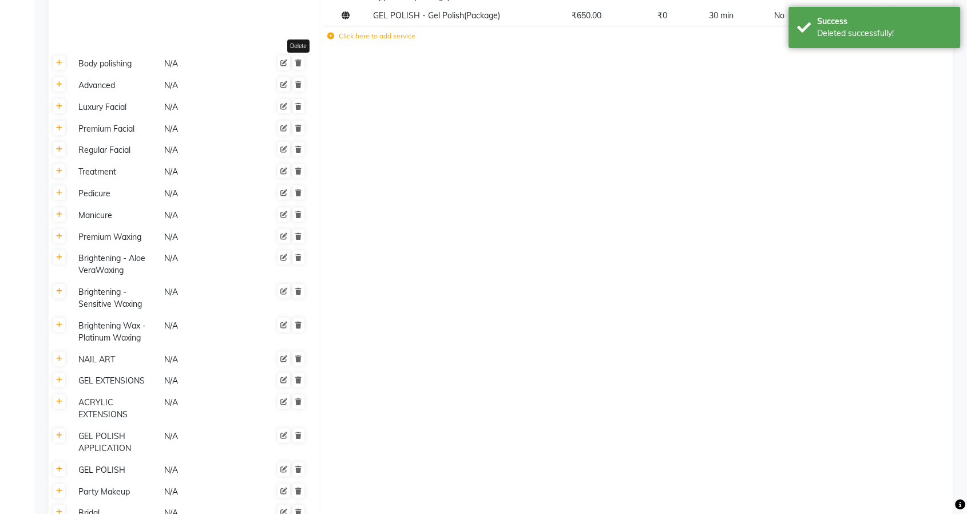
click at [298, 66] on icon at bounding box center [298, 63] width 6 height 7
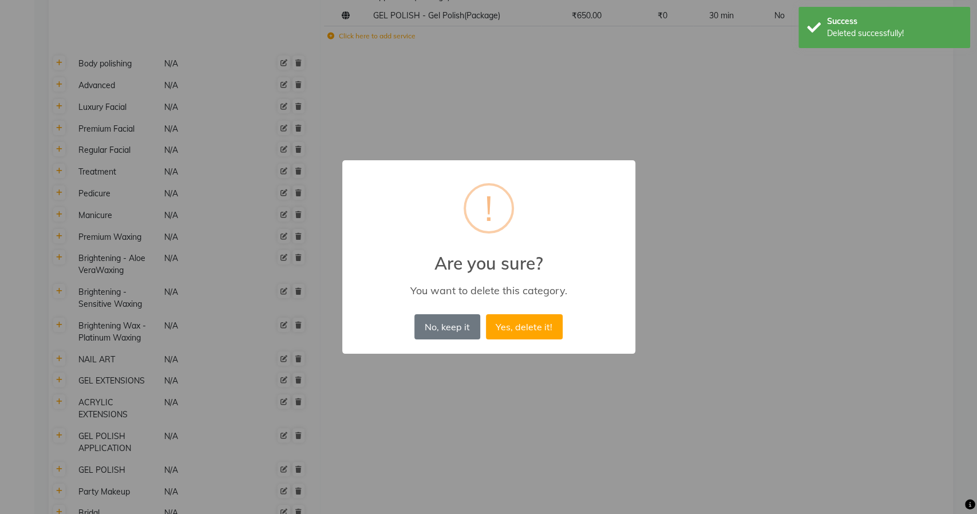
click at [486, 314] on button "Yes, delete it!" at bounding box center [524, 326] width 77 height 25
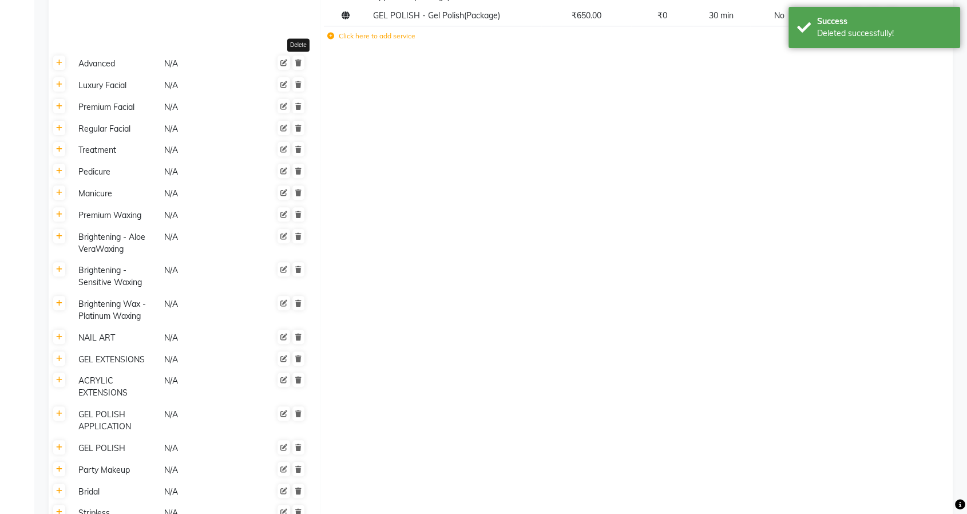
click at [298, 66] on icon at bounding box center [298, 63] width 6 height 7
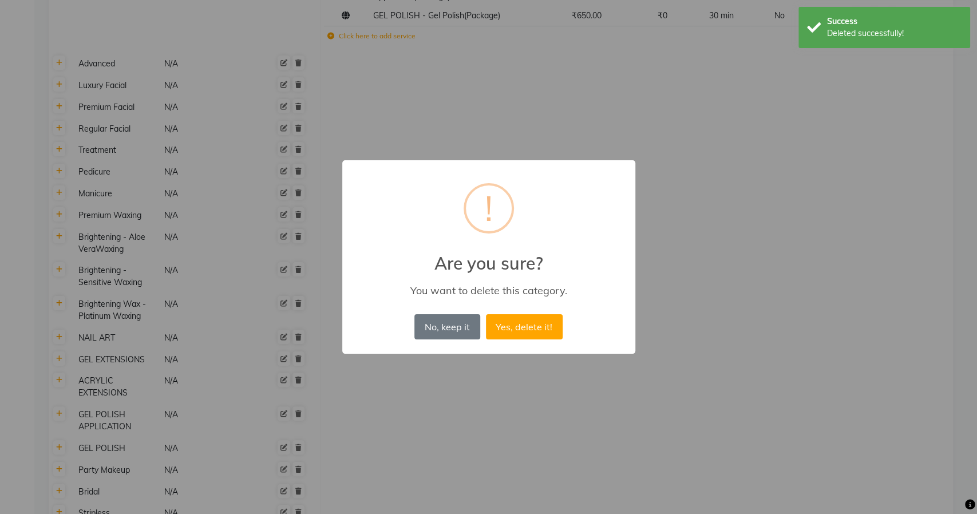
click at [486, 314] on button "Yes, delete it!" at bounding box center [524, 326] width 77 height 25
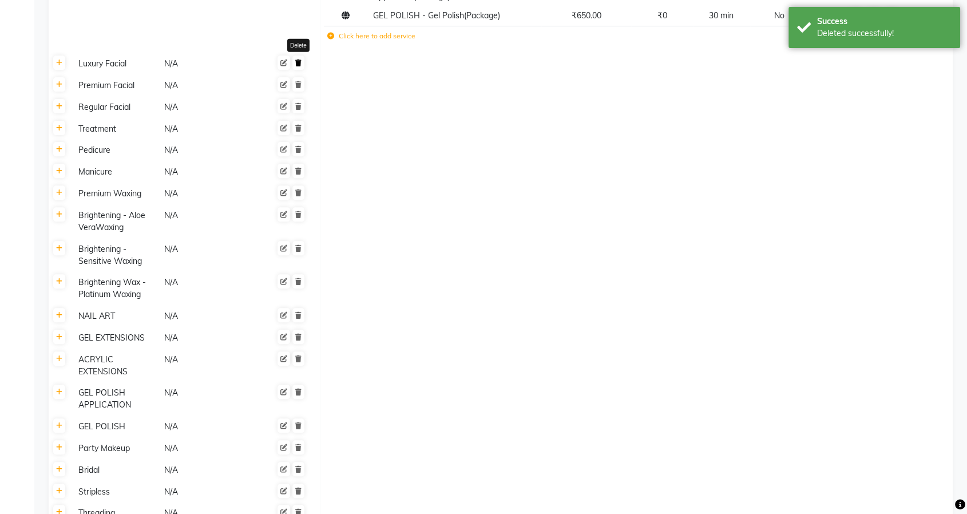
click at [298, 70] on link at bounding box center [298, 63] width 12 height 14
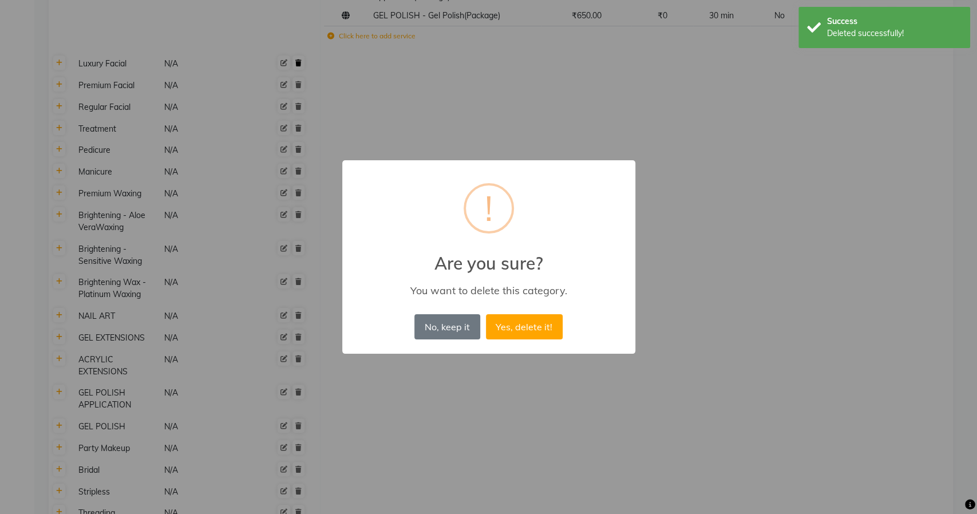
click at [486, 314] on button "Yes, delete it!" at bounding box center [524, 326] width 77 height 25
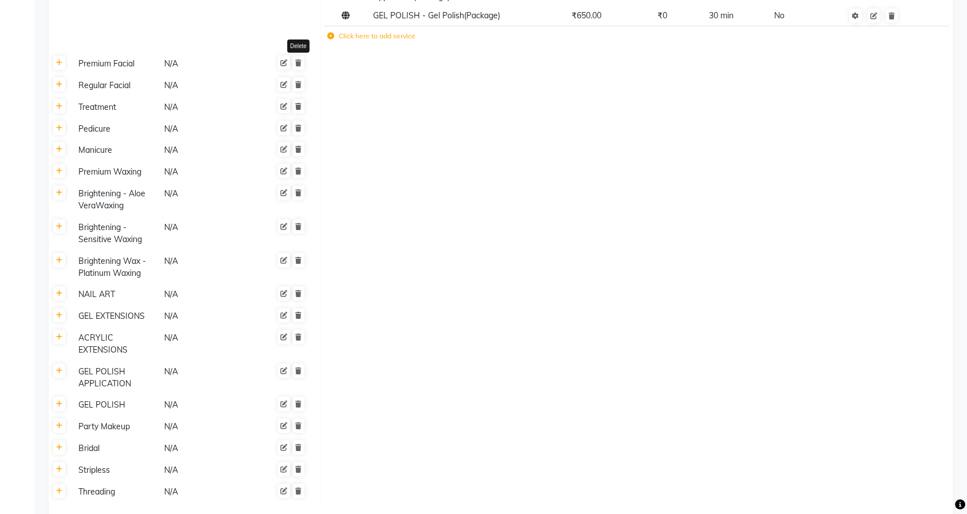
click at [298, 70] on link at bounding box center [298, 63] width 12 height 14
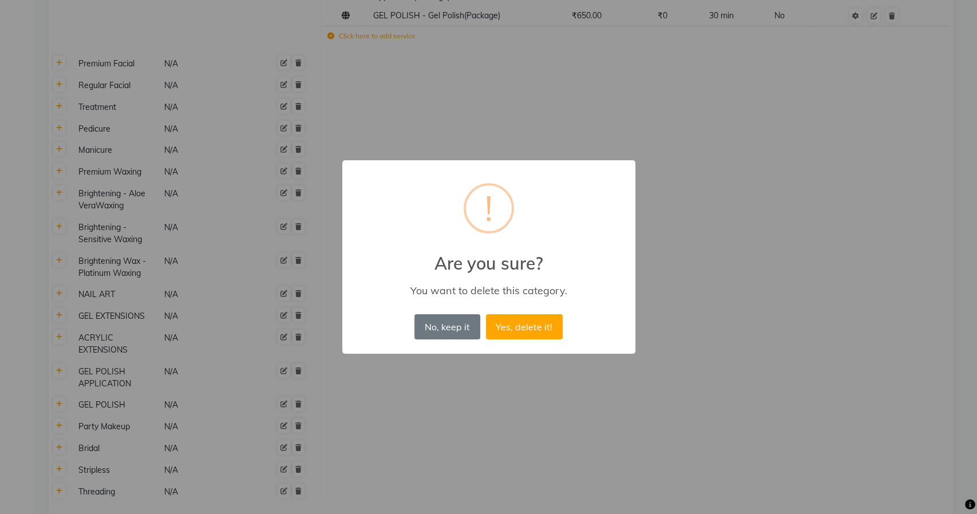
click at [486, 314] on button "Yes, delete it!" at bounding box center [524, 326] width 77 height 25
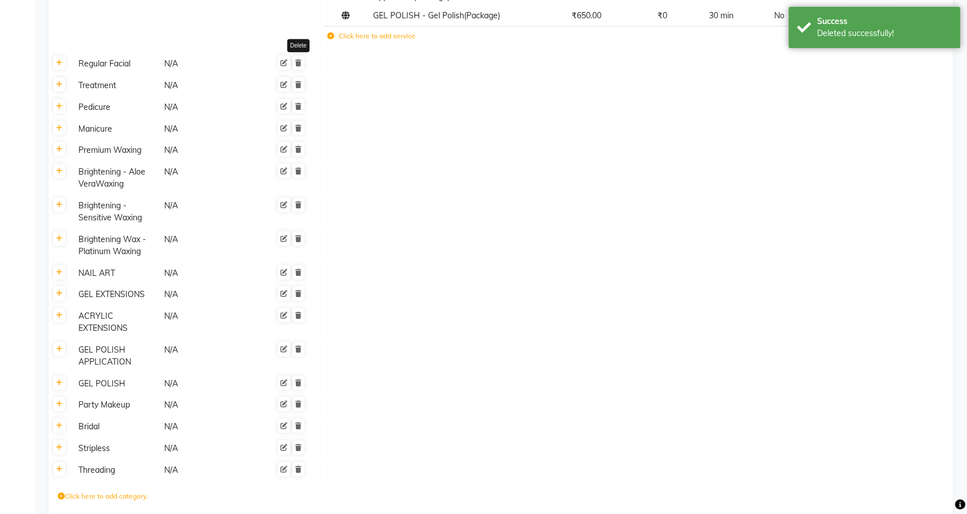
click at [298, 70] on link at bounding box center [298, 63] width 12 height 14
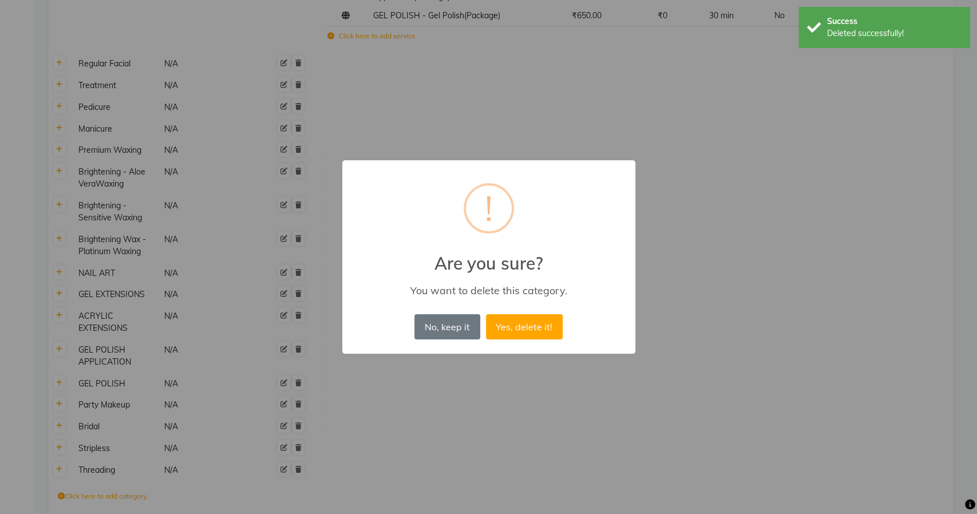
click at [486, 314] on button "Yes, delete it!" at bounding box center [524, 326] width 77 height 25
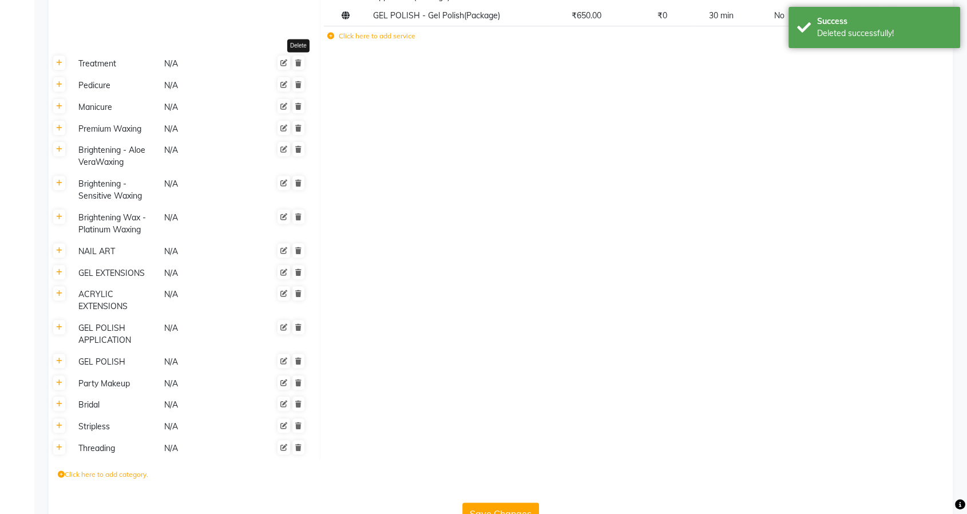
click at [298, 70] on link at bounding box center [298, 63] width 12 height 14
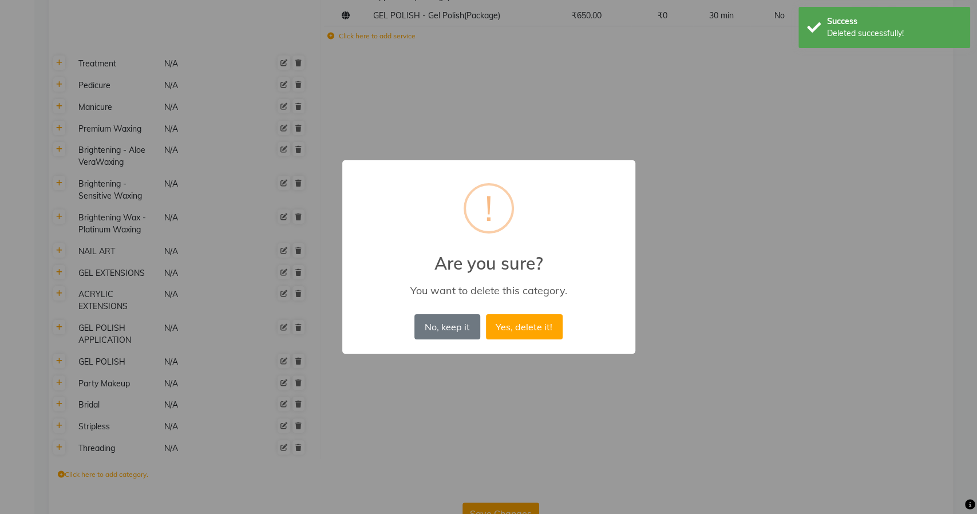
click at [486, 314] on button "Yes, delete it!" at bounding box center [524, 326] width 77 height 25
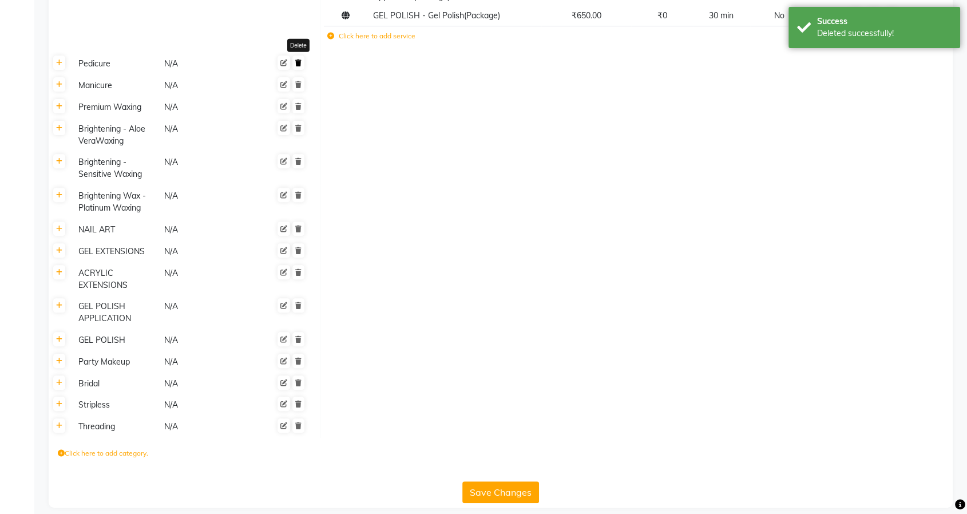
click at [298, 66] on icon at bounding box center [298, 63] width 6 height 7
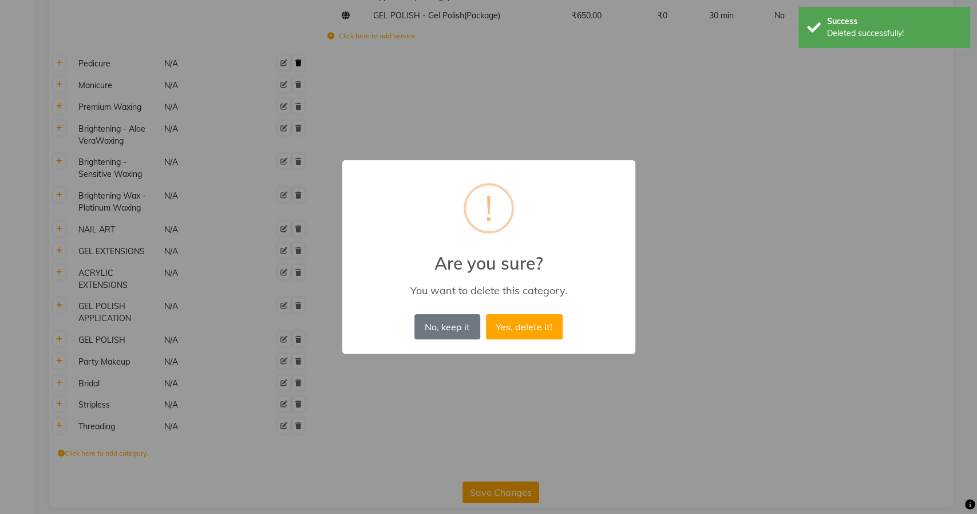
click at [486, 314] on button "Yes, delete it!" at bounding box center [524, 326] width 77 height 25
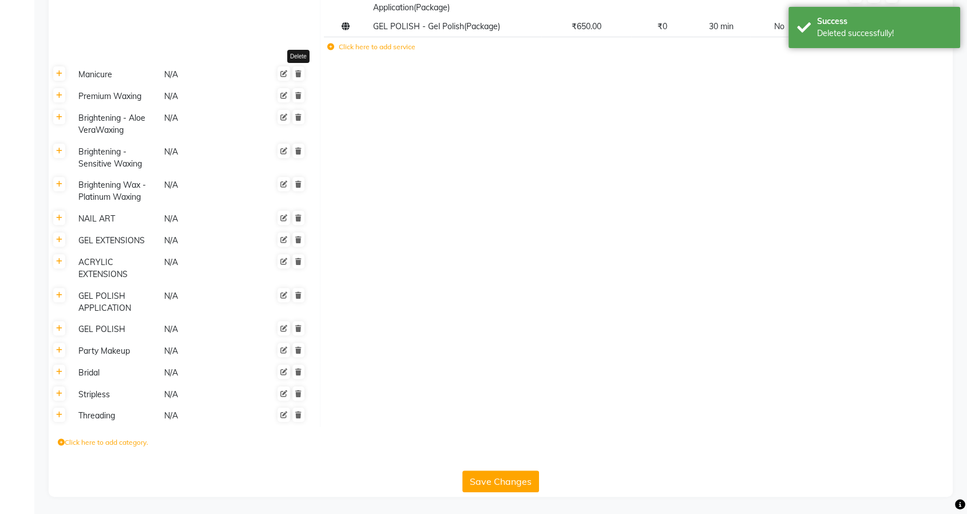
click at [298, 76] on icon at bounding box center [298, 73] width 6 height 7
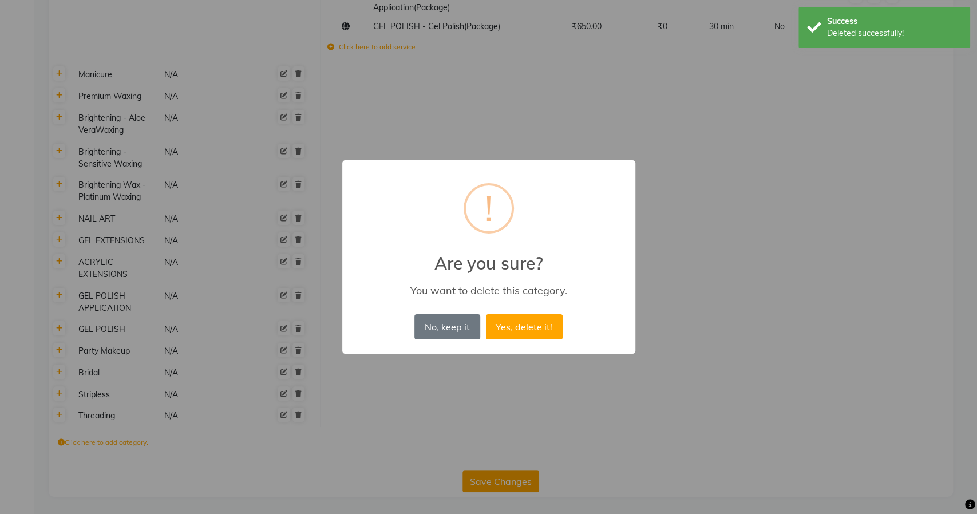
click at [486, 314] on button "Yes, delete it!" at bounding box center [524, 326] width 77 height 25
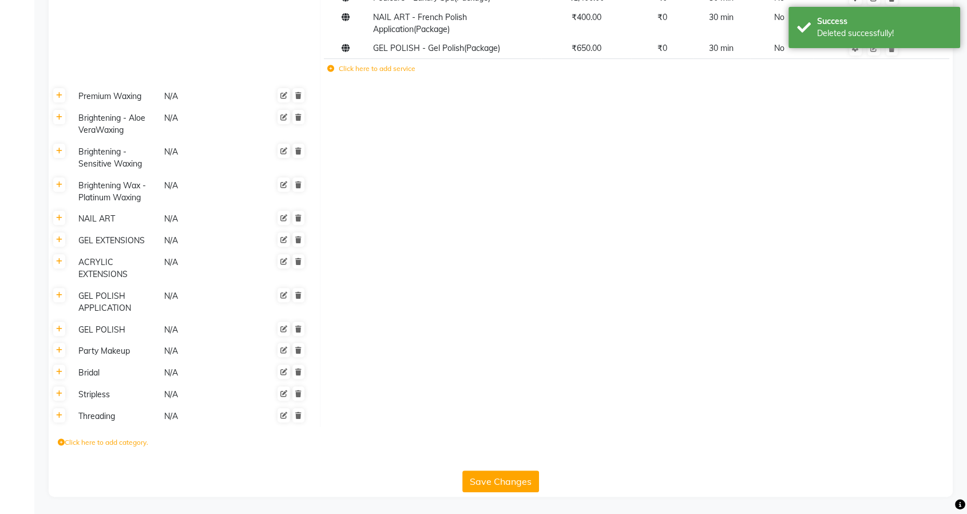
scroll to position [377, 0]
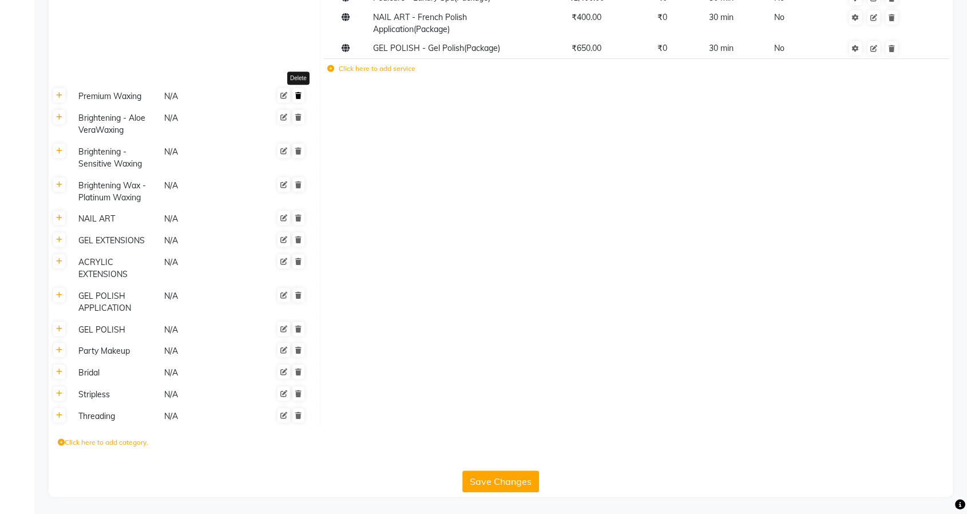
click at [299, 92] on icon at bounding box center [298, 95] width 6 height 7
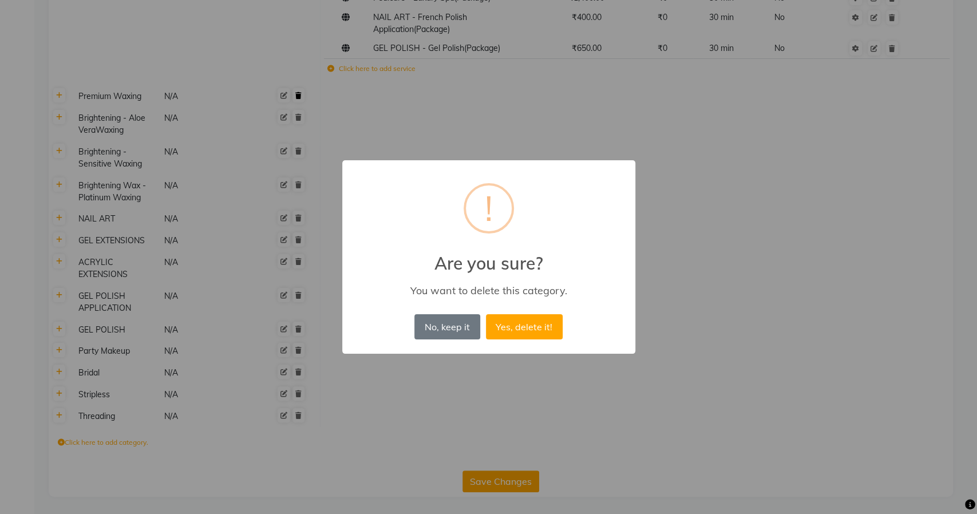
click at [486, 314] on button "Yes, delete it!" at bounding box center [524, 326] width 77 height 25
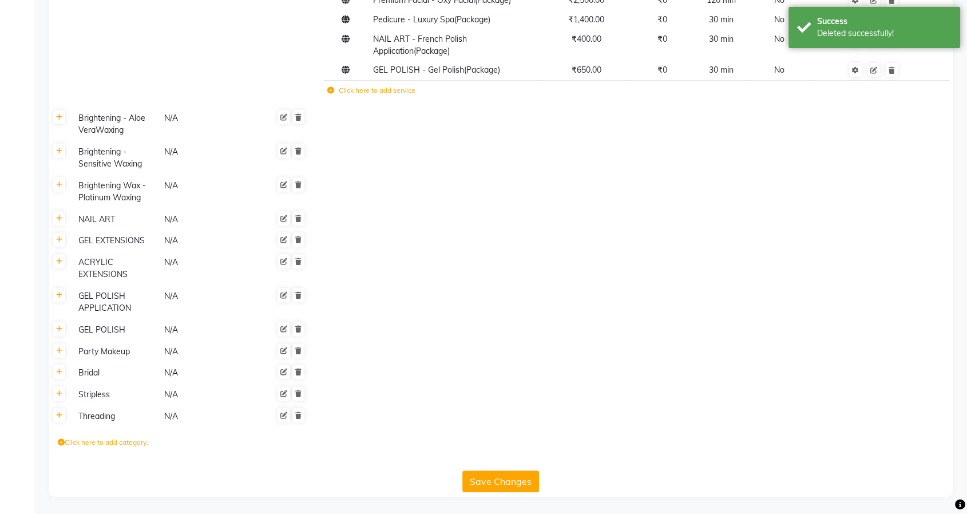
scroll to position [355, 0]
click at [303, 119] on link at bounding box center [298, 117] width 12 height 14
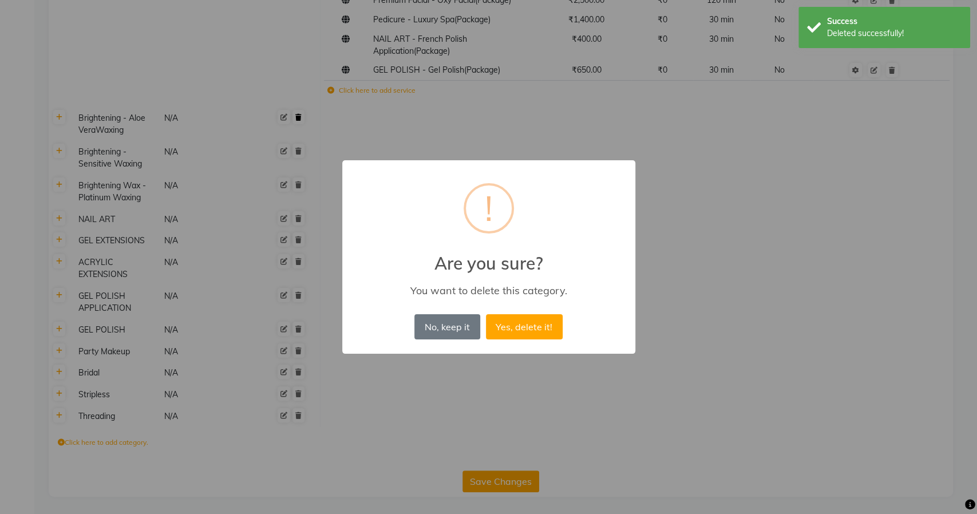
click at [486, 314] on button "Yes, delete it!" at bounding box center [524, 326] width 77 height 25
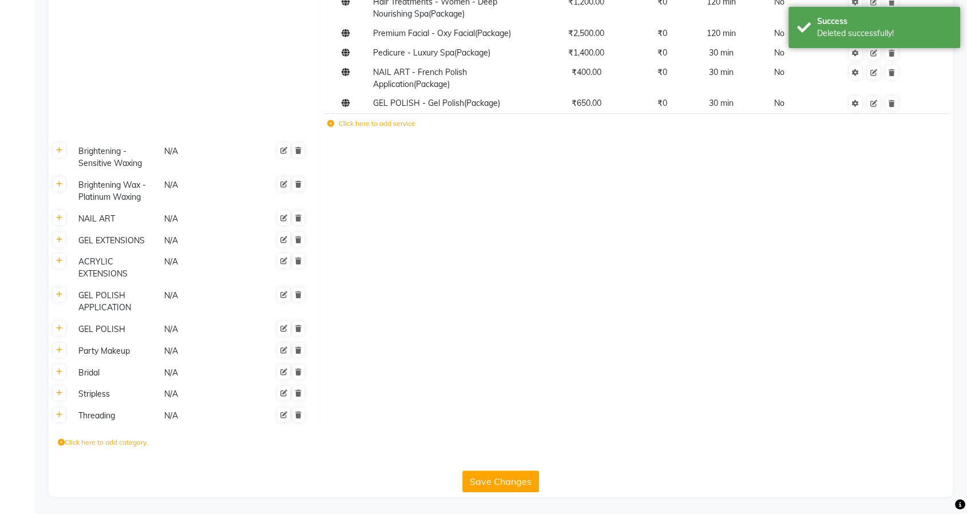
scroll to position [322, 0]
click at [302, 148] on link at bounding box center [298, 150] width 12 height 14
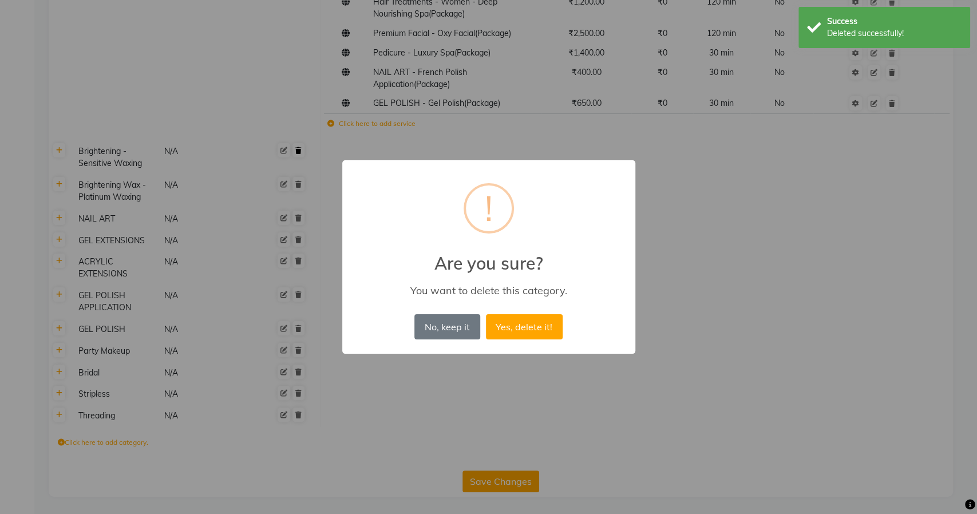
click at [486, 314] on button "Yes, delete it!" at bounding box center [524, 326] width 77 height 25
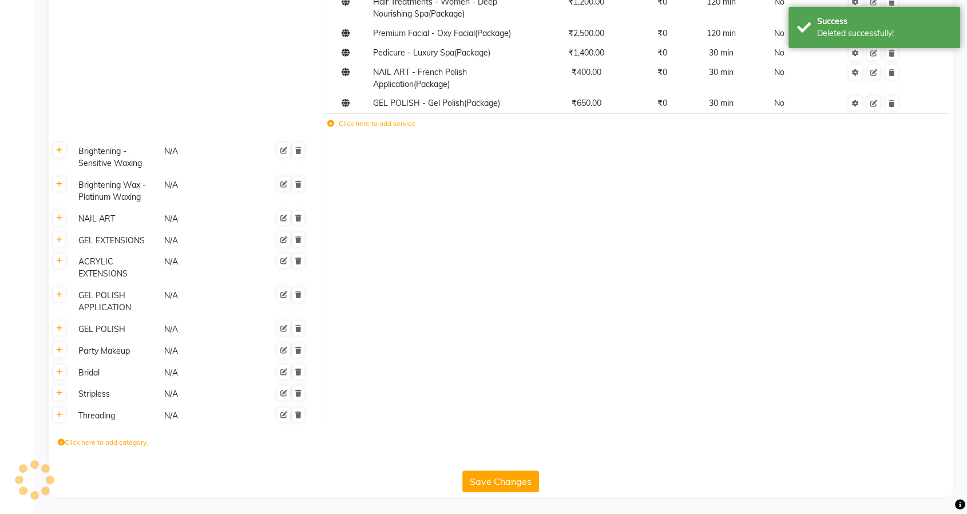
scroll to position [288, 0]
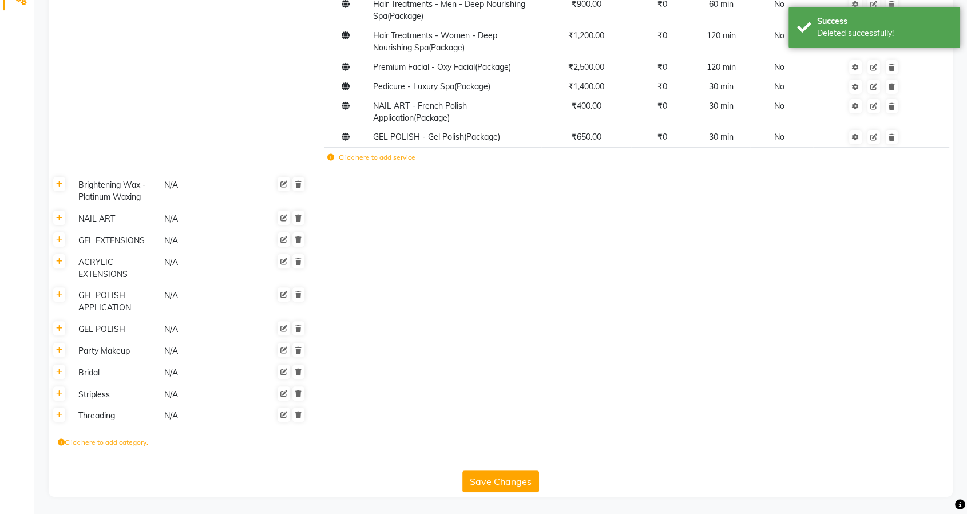
click at [304, 187] on span at bounding box center [290, 184] width 29 height 12
click at [300, 186] on icon at bounding box center [298, 184] width 6 height 7
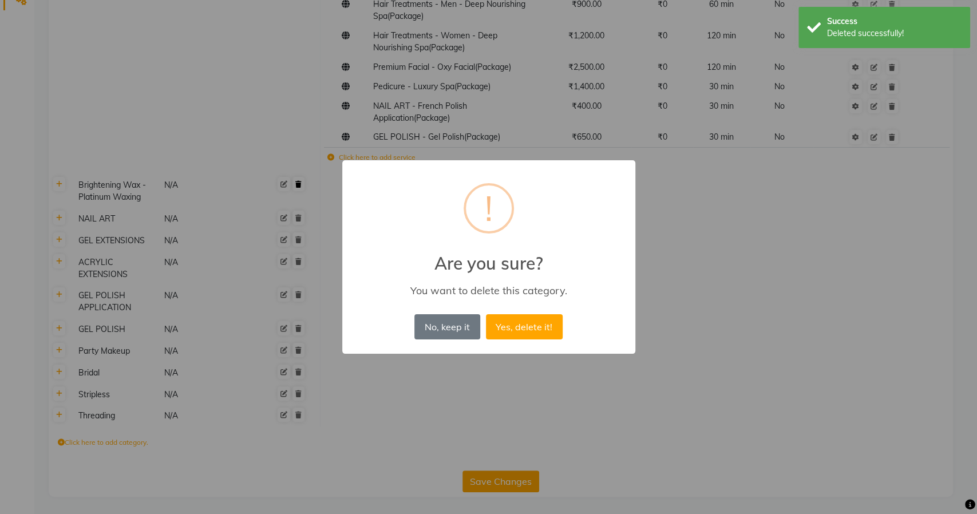
click at [486, 314] on button "Yes, delete it!" at bounding box center [524, 326] width 77 height 25
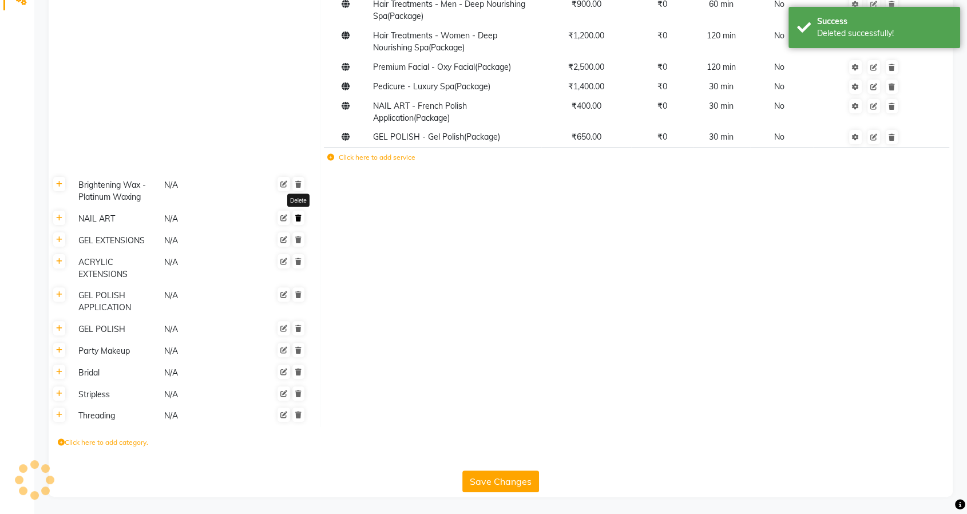
scroll to position [255, 0]
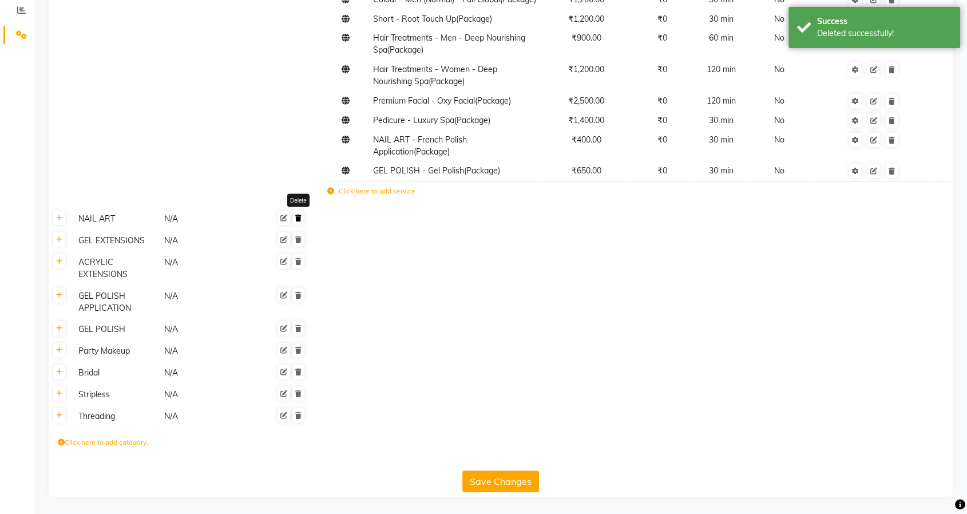
click at [297, 220] on icon at bounding box center [298, 218] width 6 height 7
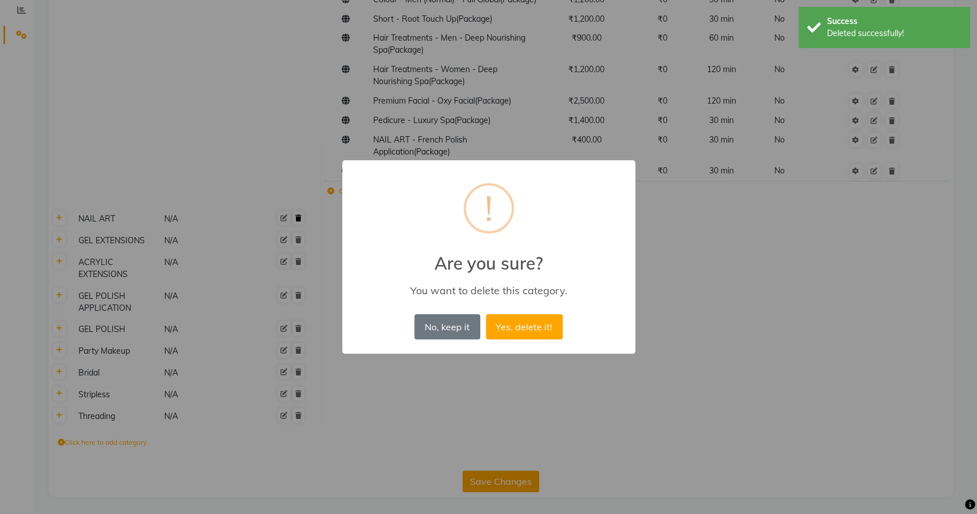
click at [486, 314] on button "Yes, delete it!" at bounding box center [524, 326] width 77 height 25
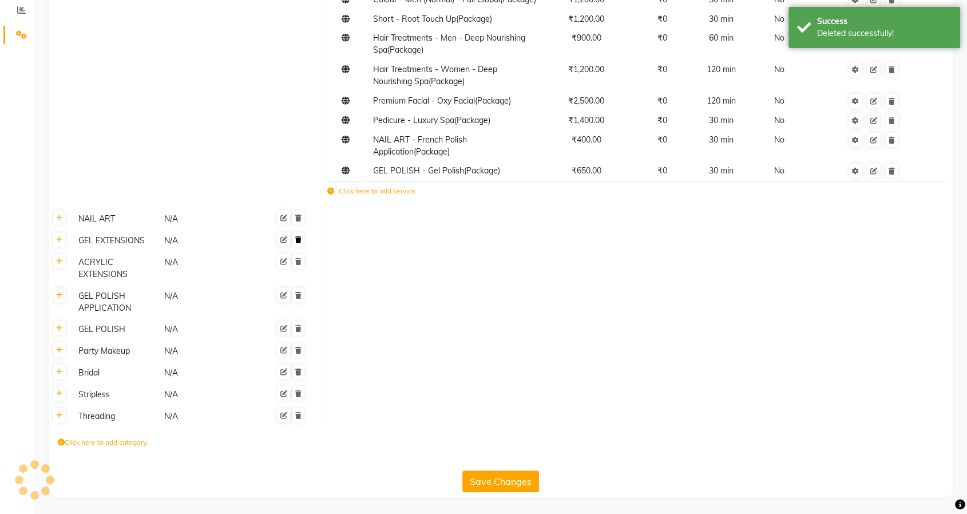
scroll to position [233, 0]
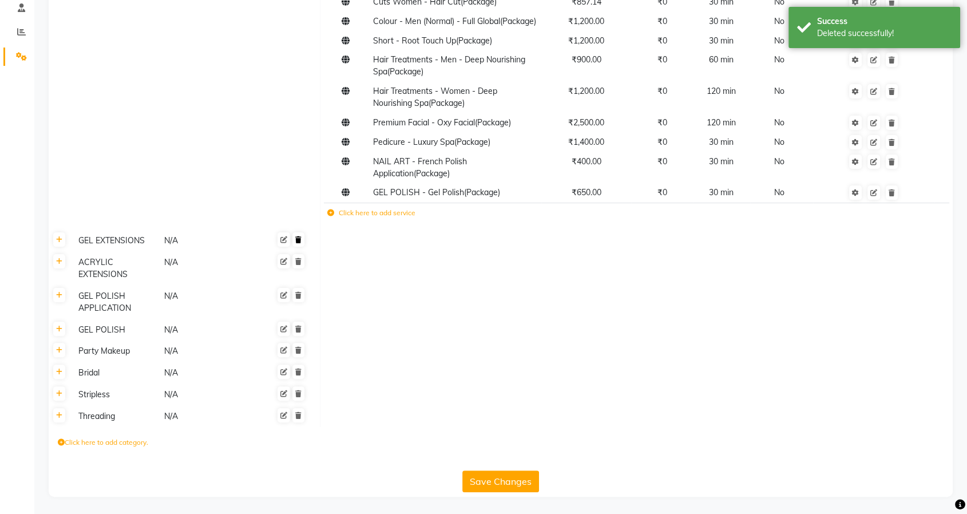
click at [301, 242] on icon at bounding box center [298, 239] width 6 height 7
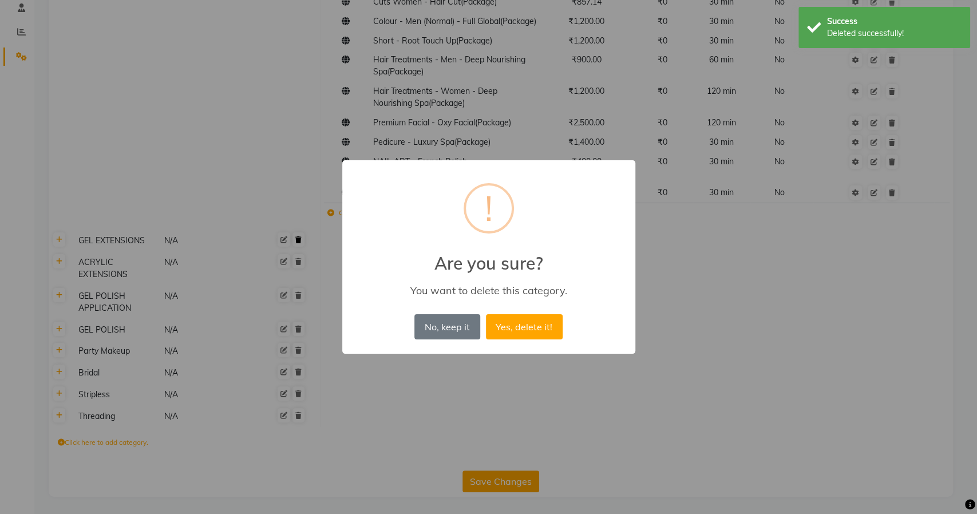
click at [486, 314] on button "Yes, delete it!" at bounding box center [524, 326] width 77 height 25
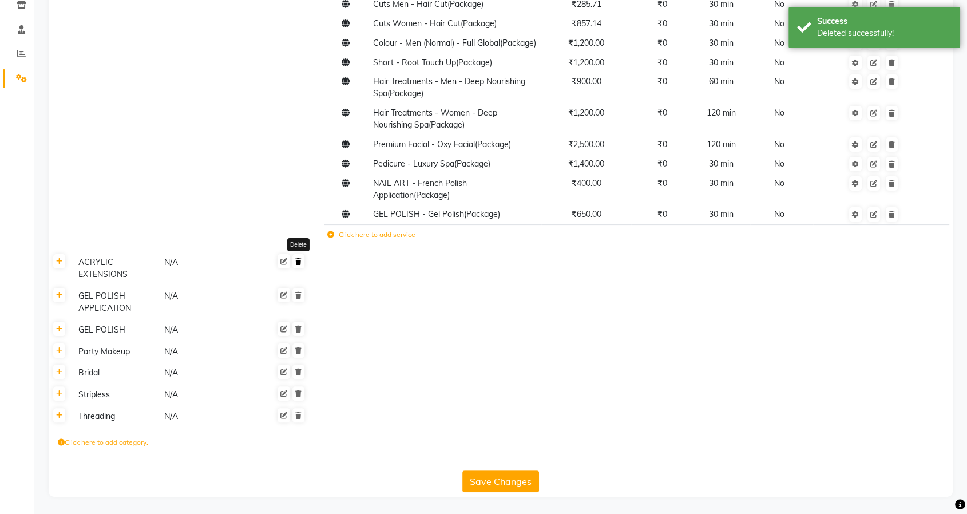
scroll to position [211, 0]
click at [298, 264] on icon at bounding box center [298, 261] width 6 height 7
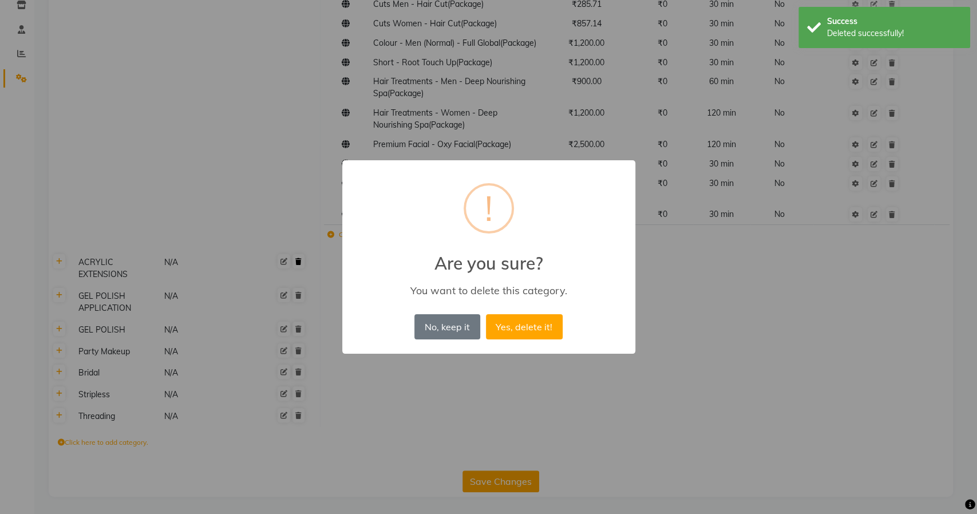
click at [486, 314] on button "Yes, delete it!" at bounding box center [524, 326] width 77 height 25
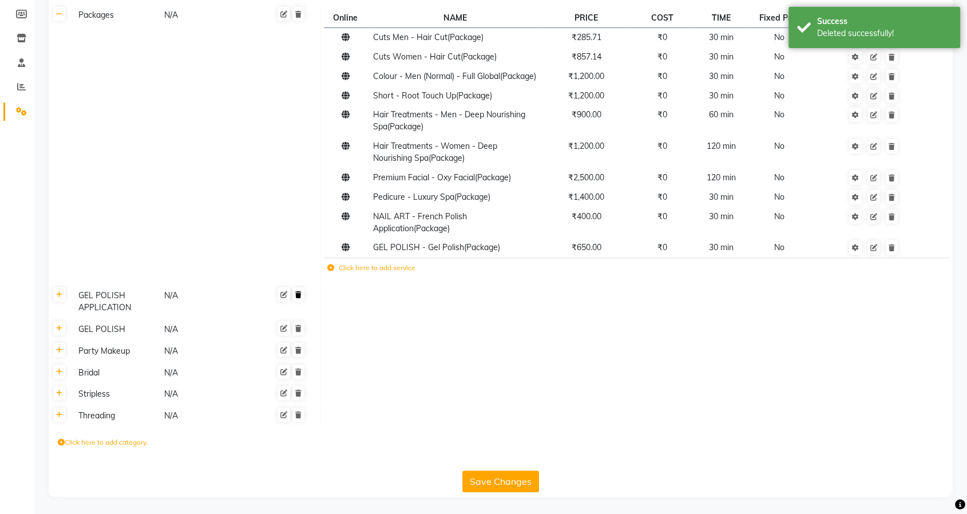
scroll to position [178, 0]
click at [300, 300] on link at bounding box center [298, 294] width 12 height 14
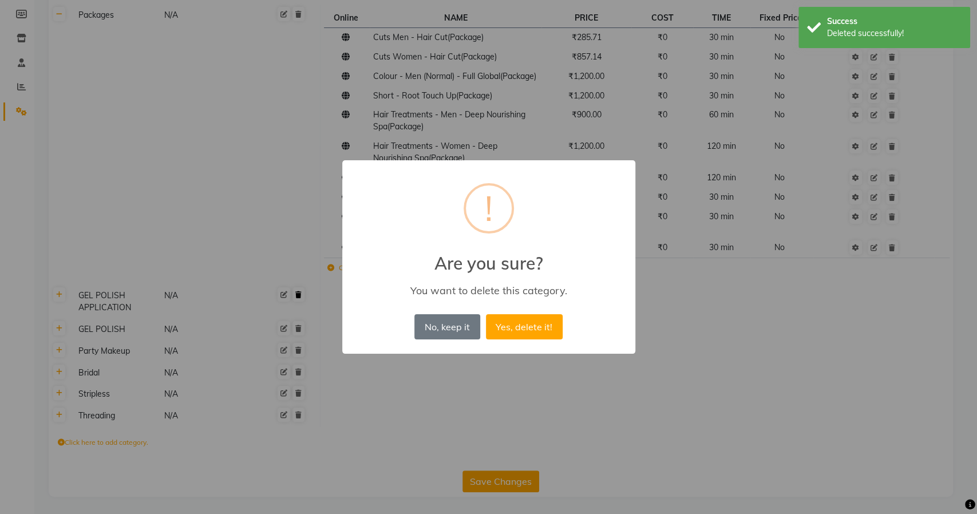
click at [486, 314] on button "Yes, delete it!" at bounding box center [524, 326] width 77 height 25
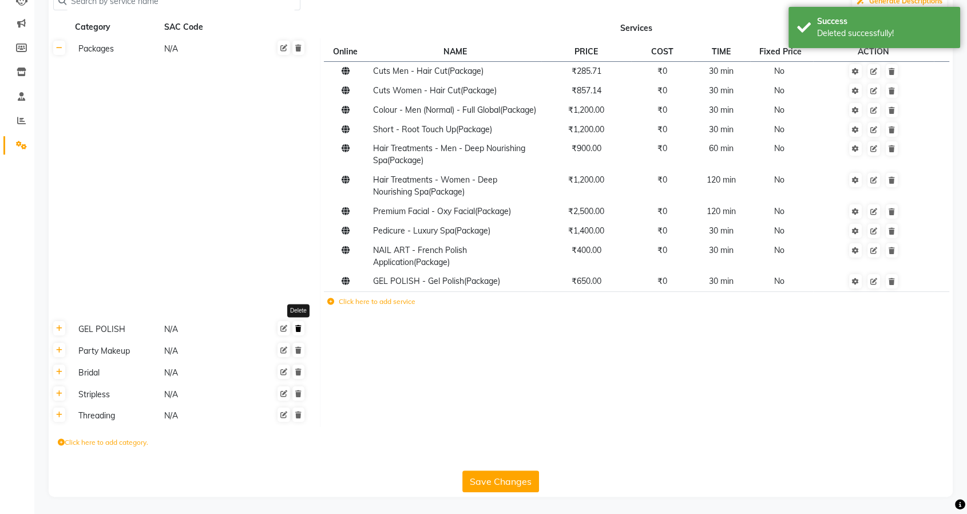
scroll to position [144, 0]
click at [300, 331] on icon at bounding box center [298, 328] width 6 height 7
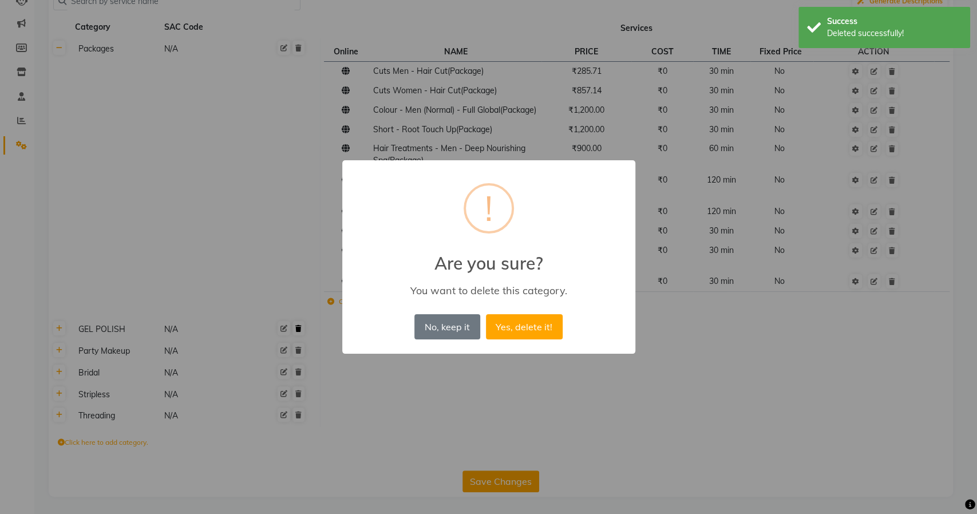
click at [486, 314] on button "Yes, delete it!" at bounding box center [524, 326] width 77 height 25
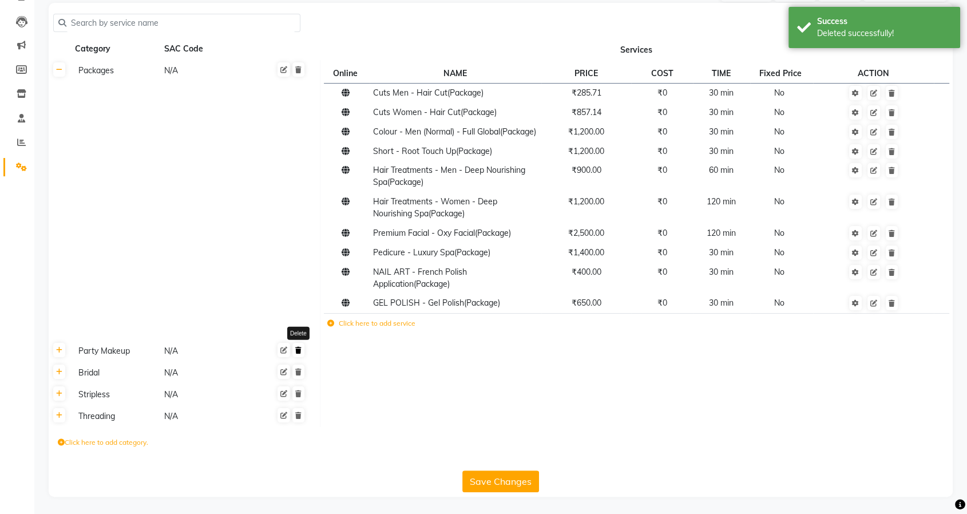
scroll to position [122, 0]
click at [299, 347] on icon at bounding box center [298, 350] width 6 height 7
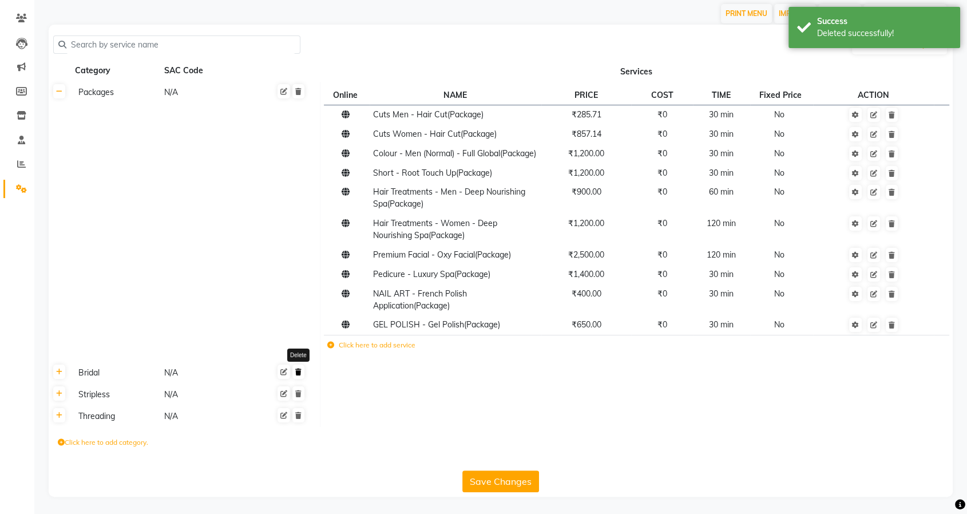
scroll to position [101, 0]
click at [301, 371] on icon at bounding box center [298, 372] width 6 height 7
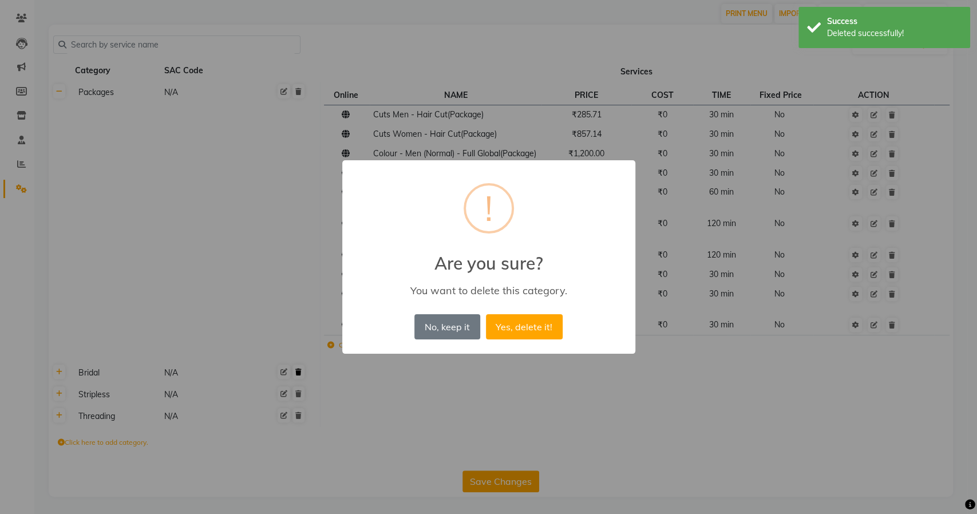
click at [486, 314] on button "Yes, delete it!" at bounding box center [524, 326] width 77 height 25
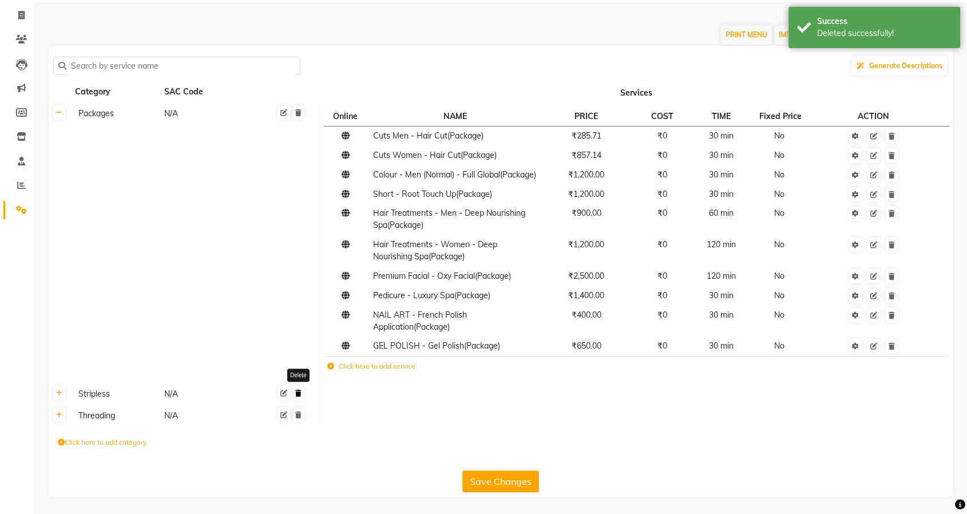
scroll to position [79, 0]
click at [298, 398] on link at bounding box center [298, 393] width 12 height 14
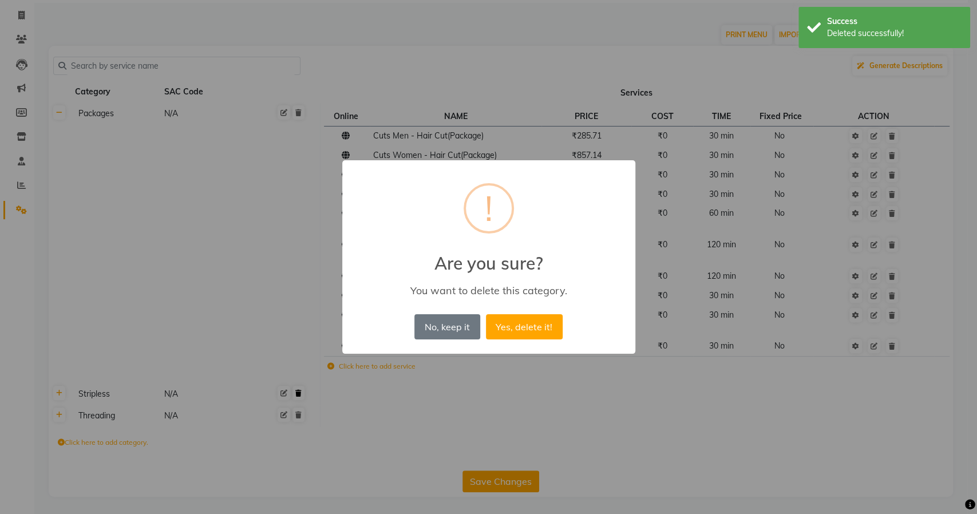
click at [486, 314] on button "Yes, delete it!" at bounding box center [524, 326] width 77 height 25
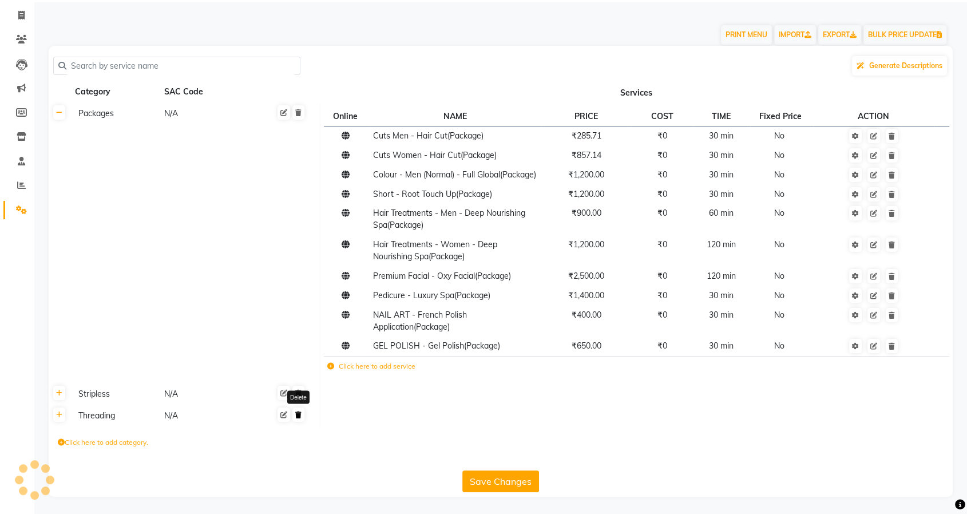
scroll to position [58, 0]
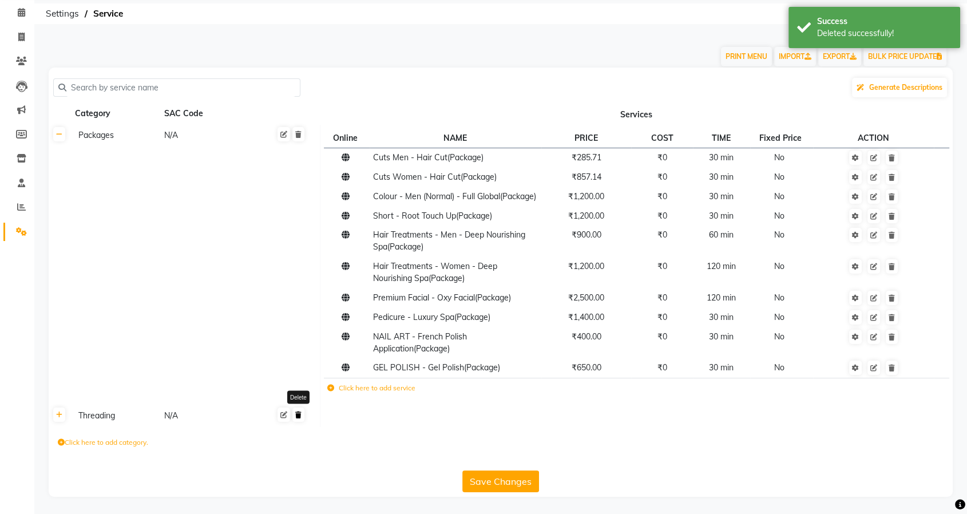
click at [298, 413] on icon at bounding box center [298, 415] width 6 height 7
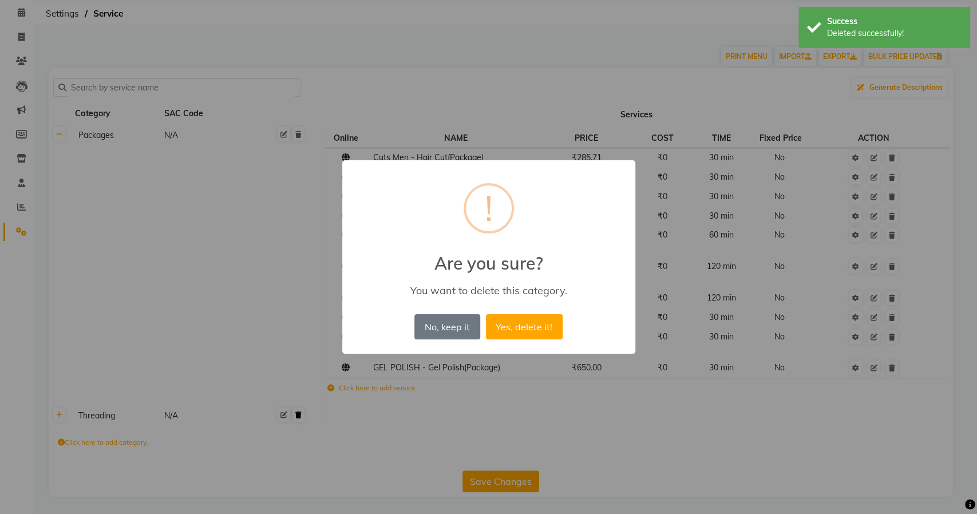
click at [486, 314] on button "Yes, delete it!" at bounding box center [524, 326] width 77 height 25
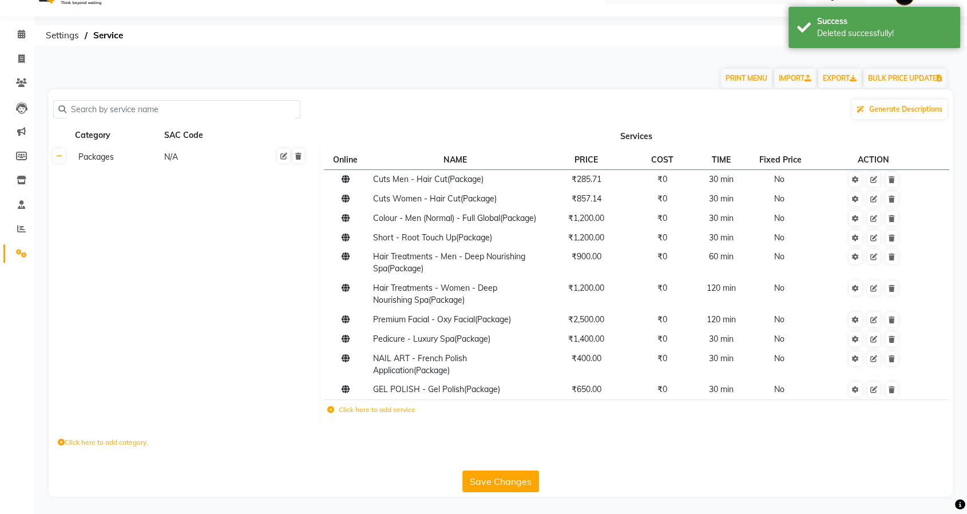
scroll to position [36, 0]
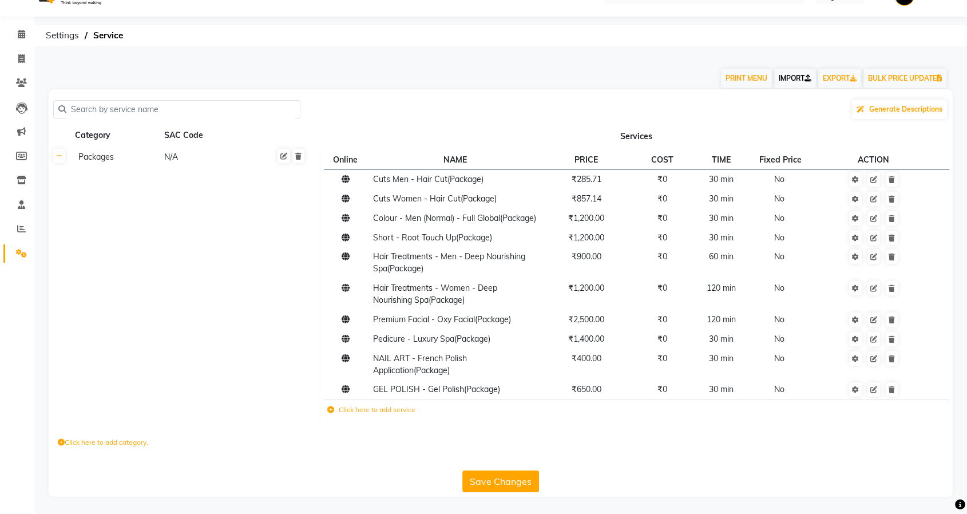
click at [788, 69] on link "IMPORT" at bounding box center [795, 78] width 42 height 19
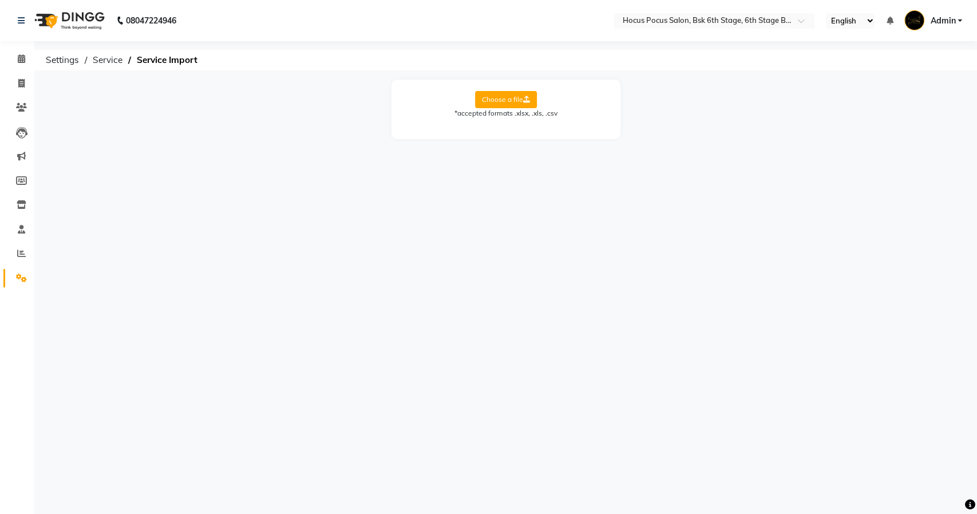
click at [497, 99] on label "Choose a file" at bounding box center [506, 99] width 62 height 17
click at [0, 0] on input "Choose a file" at bounding box center [0, 0] width 0 height 0
click at [543, 138] on select "Select Sheet Sheet1" at bounding box center [558, 137] width 86 height 18
select select "Sheet1"
click at [515, 128] on select "Select Sheet Sheet1" at bounding box center [558, 137] width 86 height 18
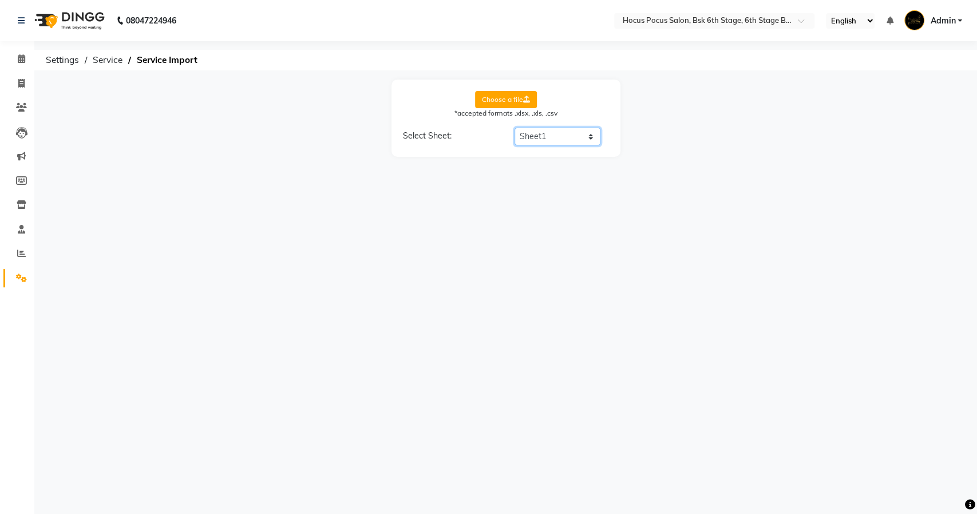
select select "Category Name"
select select "Service Name"
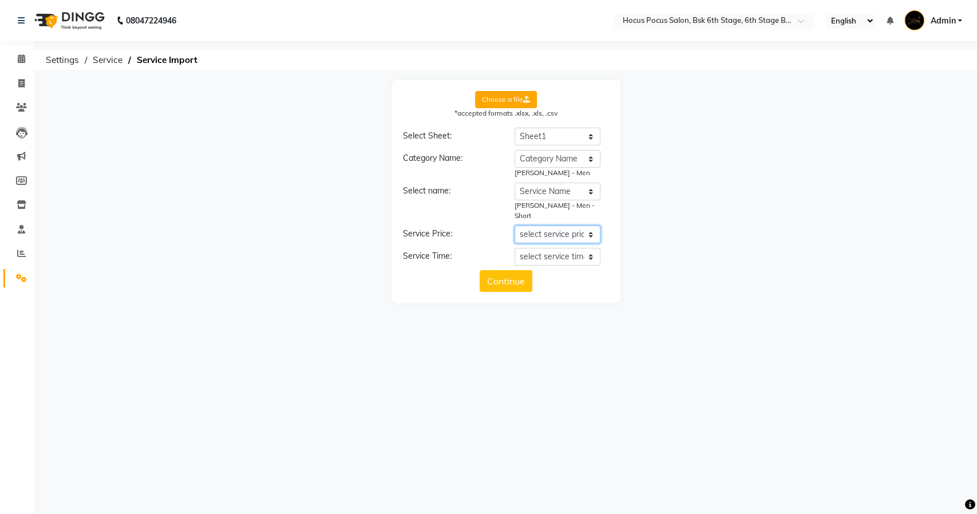
click at [551, 227] on select "select service price Category Name Service Name New Service Price time" at bounding box center [558, 235] width 86 height 18
select select "New Service Price"
click at [515, 226] on select "select service price Category Name Service Name New Service Price time" at bounding box center [558, 235] width 86 height 18
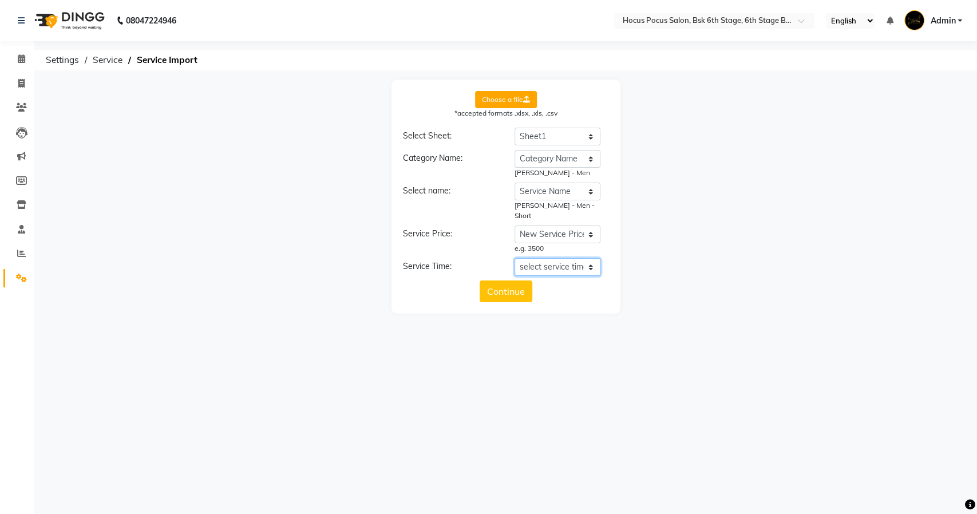
click at [547, 258] on select "select service time Category Name Service Name New Service Price time" at bounding box center [558, 267] width 86 height 18
select select "time"
click at [515, 258] on select "select service time Category Name Service Name New Service Price time" at bounding box center [558, 267] width 86 height 18
click at [506, 295] on button "Continue" at bounding box center [506, 302] width 53 height 22
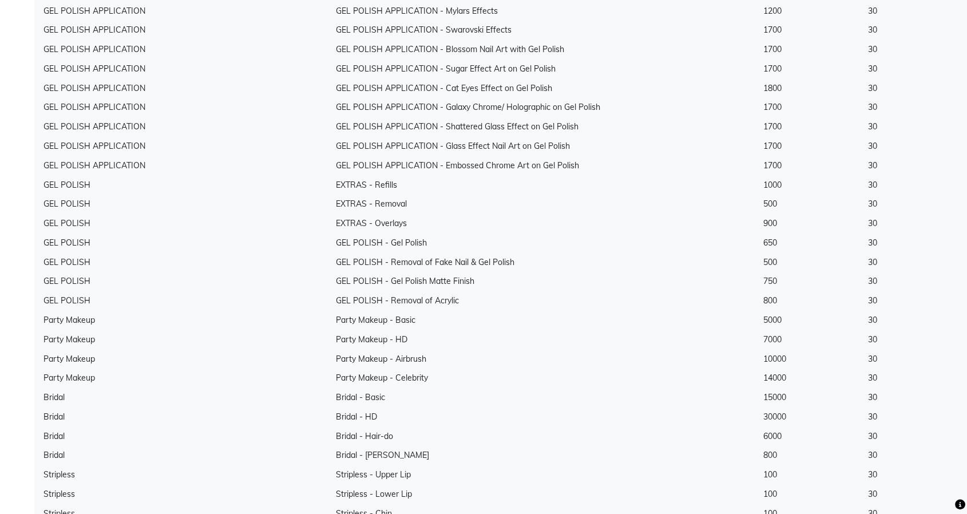
scroll to position [6450, 0]
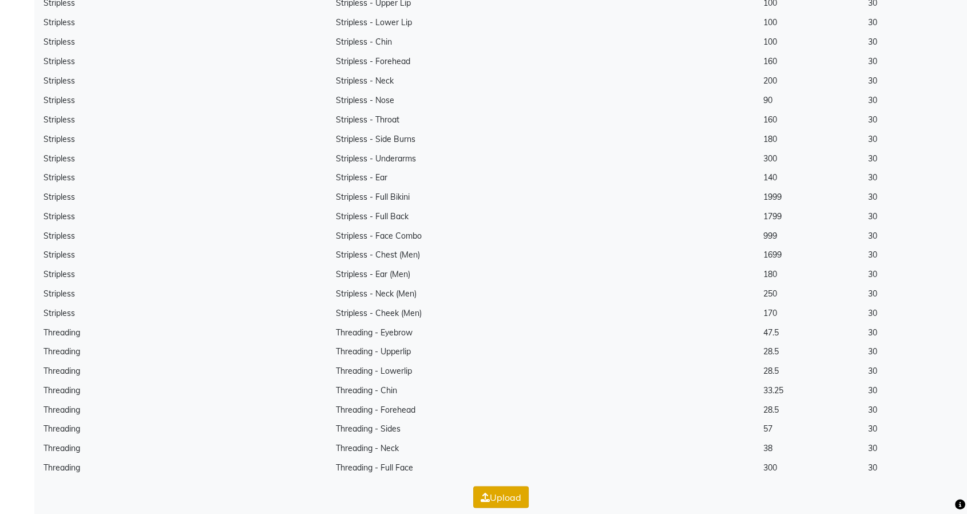
click at [504, 486] on button "Upload" at bounding box center [501, 497] width 56 height 22
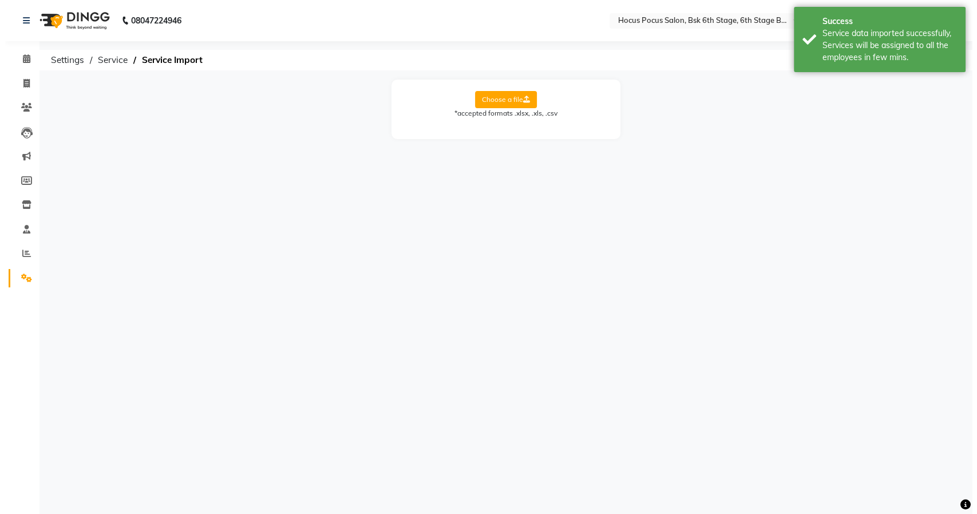
scroll to position [0, 0]
click at [681, 25] on input "text" at bounding box center [703, 21] width 166 height 11
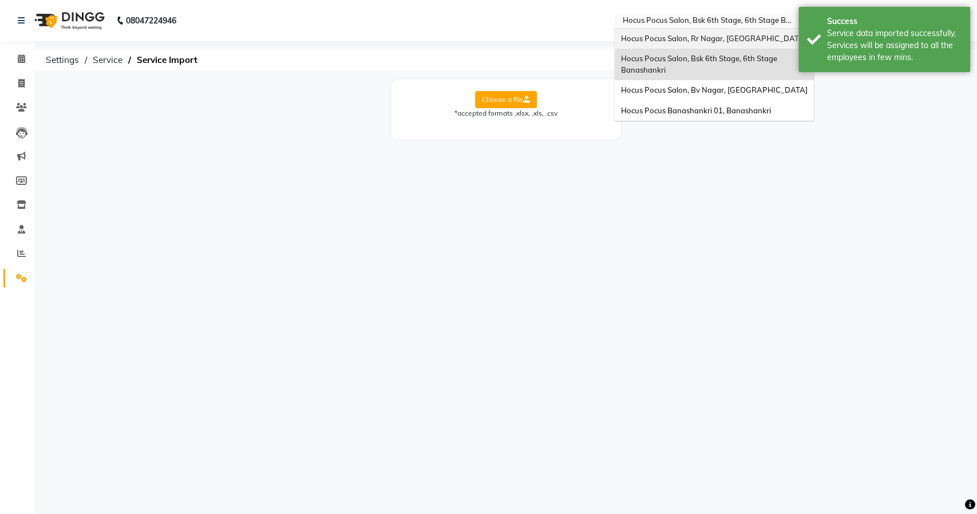
click at [669, 39] on span "Hocus Pocus Salon, Rr Nagar, Rr Nagar" at bounding box center [712, 38] width 185 height 9
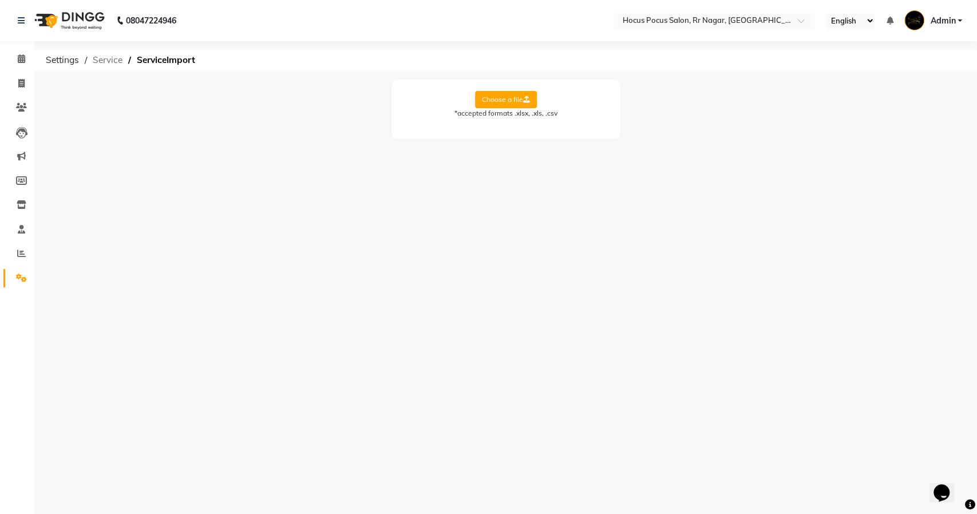
click at [113, 55] on span "Service" at bounding box center [107, 60] width 41 height 21
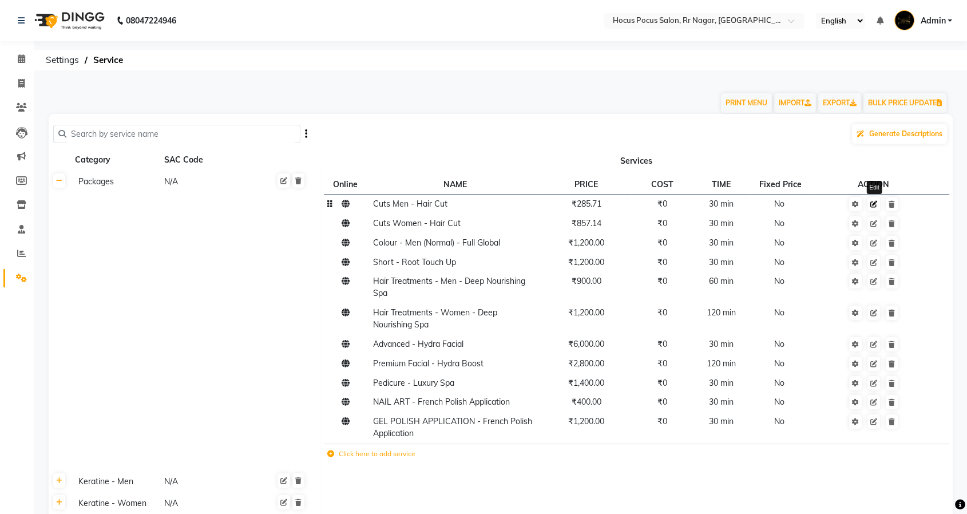
click at [875, 201] on icon at bounding box center [874, 204] width 7 height 7
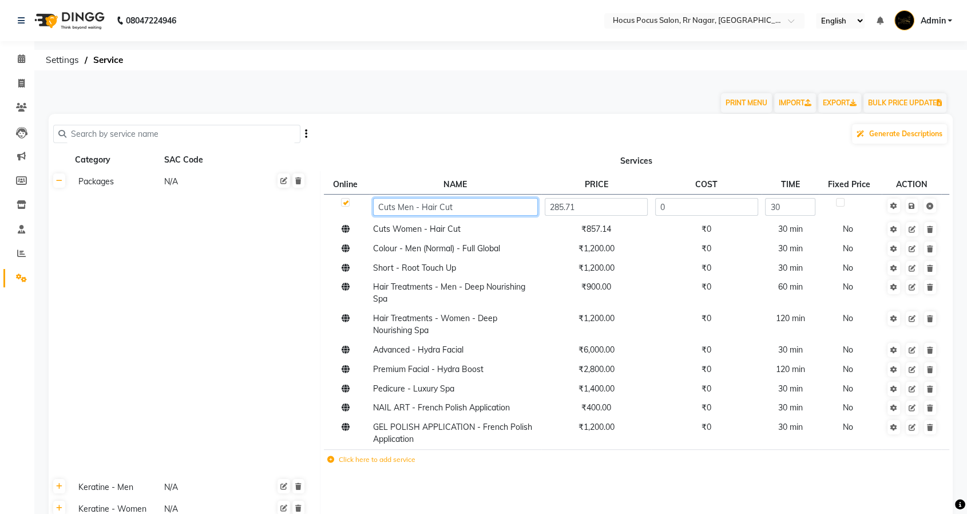
click at [505, 211] on input "Cuts Men - Hair Cut" at bounding box center [455, 207] width 164 height 18
paste input "(Package)"
type input "Cuts Men - Hair Cut(Package)"
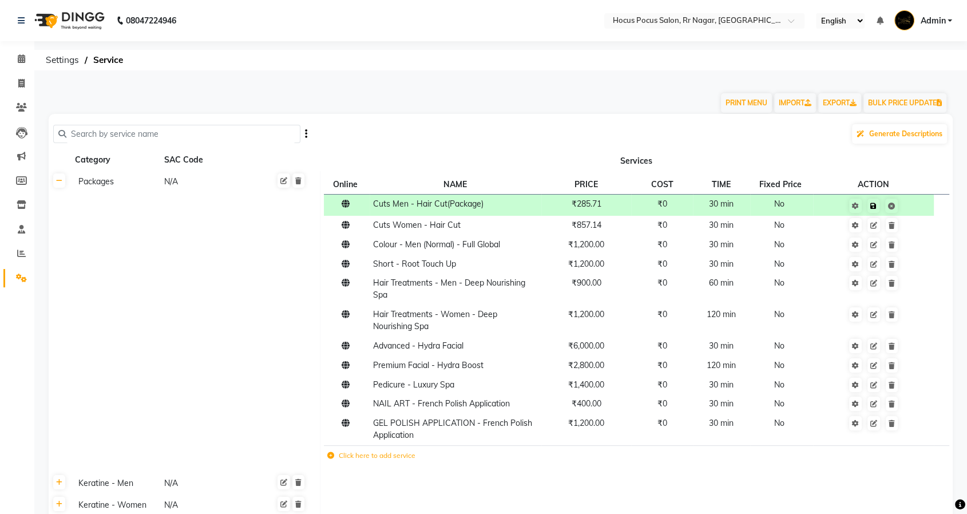
click at [913, 209] on td "Save" at bounding box center [873, 204] width 121 height 21
click at [875, 224] on icon at bounding box center [874, 225] width 7 height 7
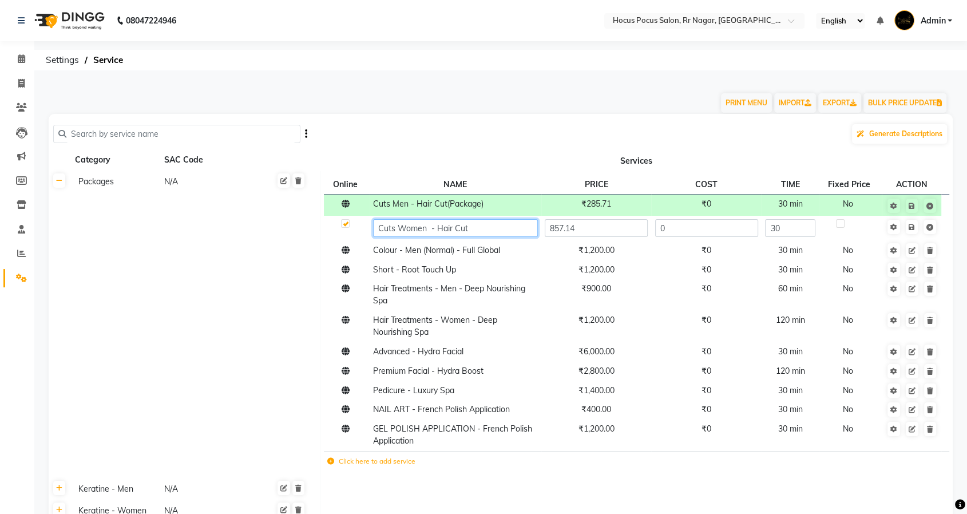
click at [498, 229] on input "Cuts Women - Hair Cut" at bounding box center [455, 228] width 164 height 18
paste input "(Package)"
type input "Cuts Women - Hair Cut(Package)"
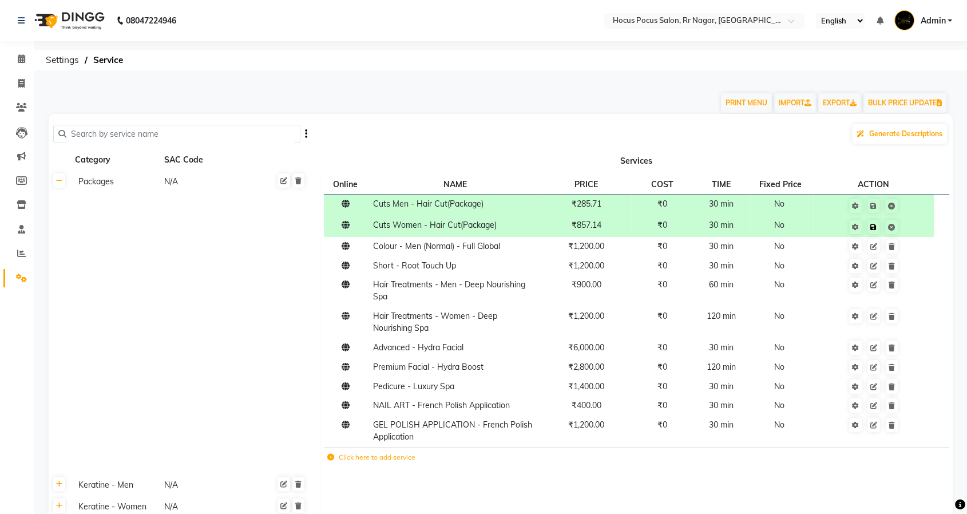
click at [913, 228] on td "Save" at bounding box center [873, 226] width 121 height 21
click at [873, 246] on icon at bounding box center [874, 246] width 7 height 7
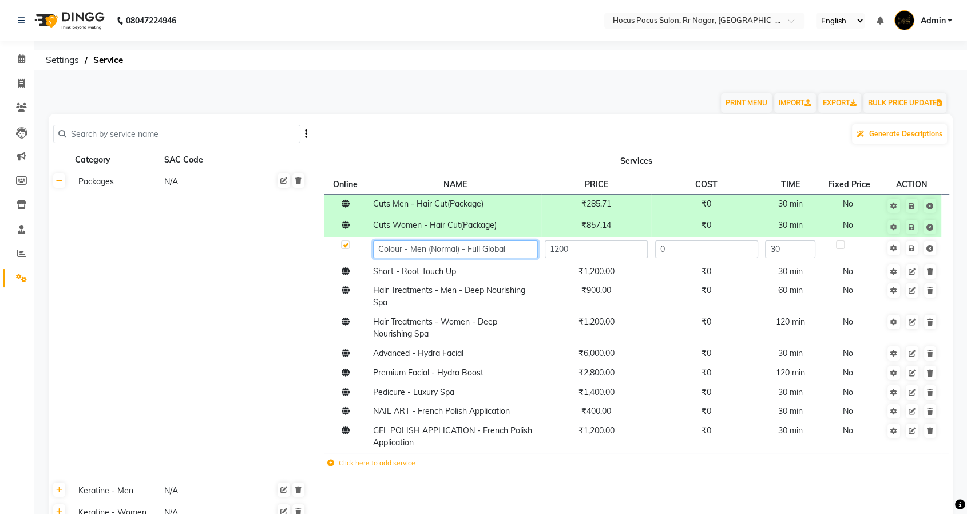
click at [520, 249] on input "Colour - Men (Normal) - Full Global" at bounding box center [455, 249] width 164 height 18
paste input "(Package)"
type input "Colour - Men (Normal) - Full Global(Package)"
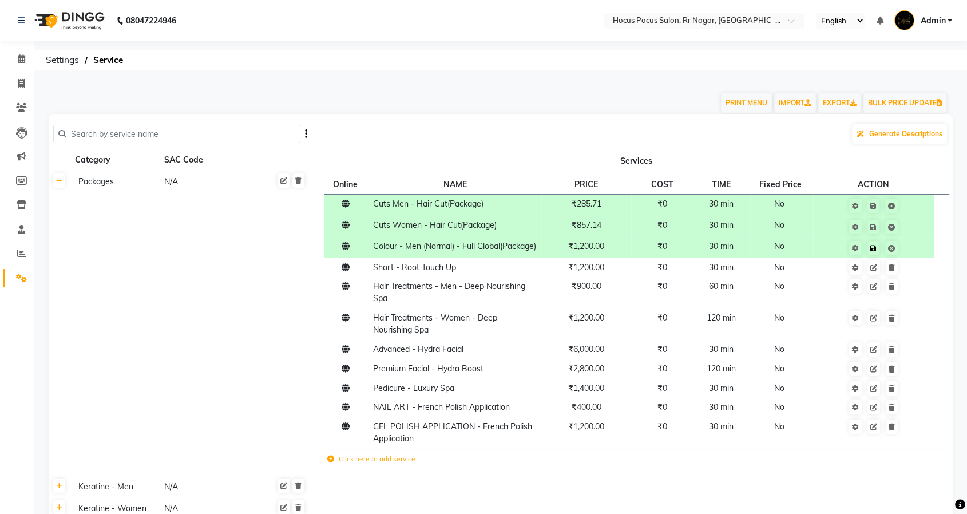
click at [912, 250] on td "Save" at bounding box center [873, 247] width 121 height 21
click at [873, 271] on icon at bounding box center [874, 267] width 7 height 7
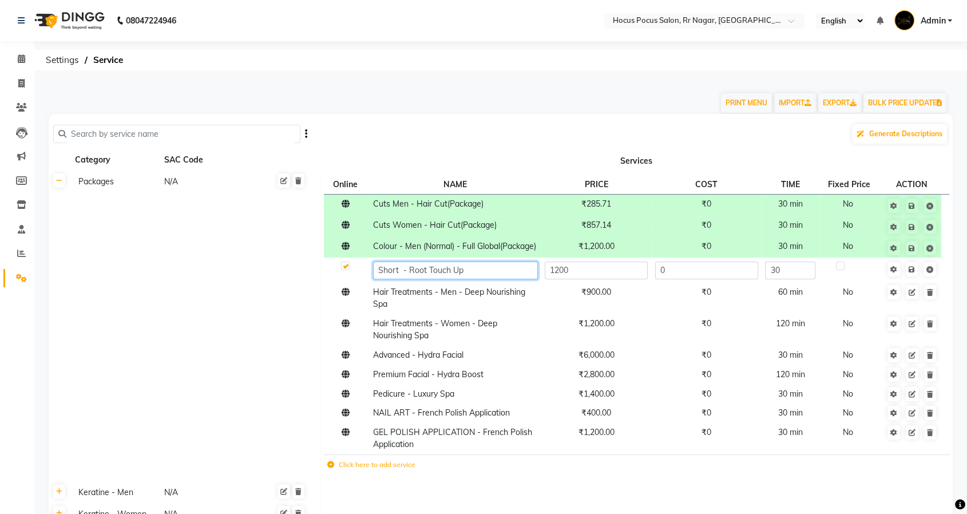
click at [507, 279] on input "Short - Root Touch Up" at bounding box center [455, 271] width 164 height 18
paste input "(Package)"
type input "Short - Root Touch Up(Package)"
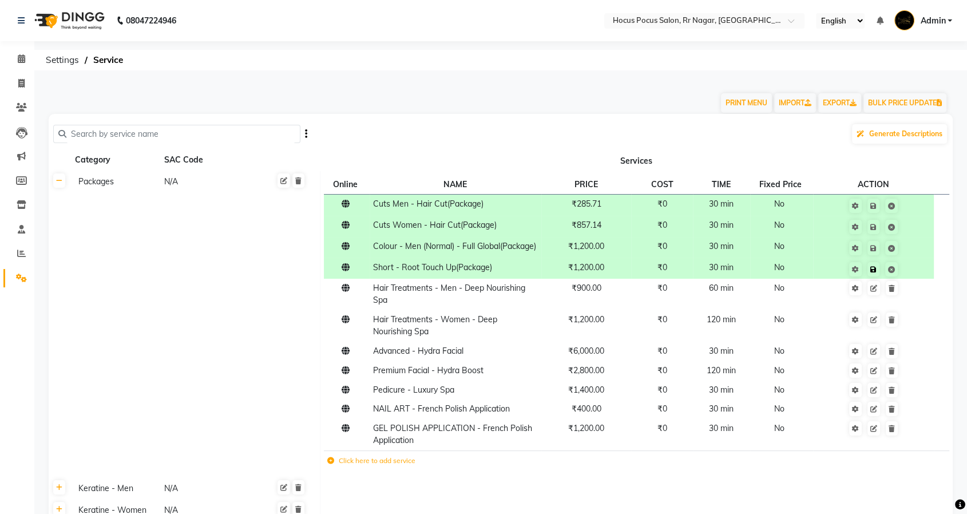
click at [912, 279] on td "Save" at bounding box center [873, 268] width 121 height 21
click at [875, 292] on icon at bounding box center [874, 288] width 7 height 7
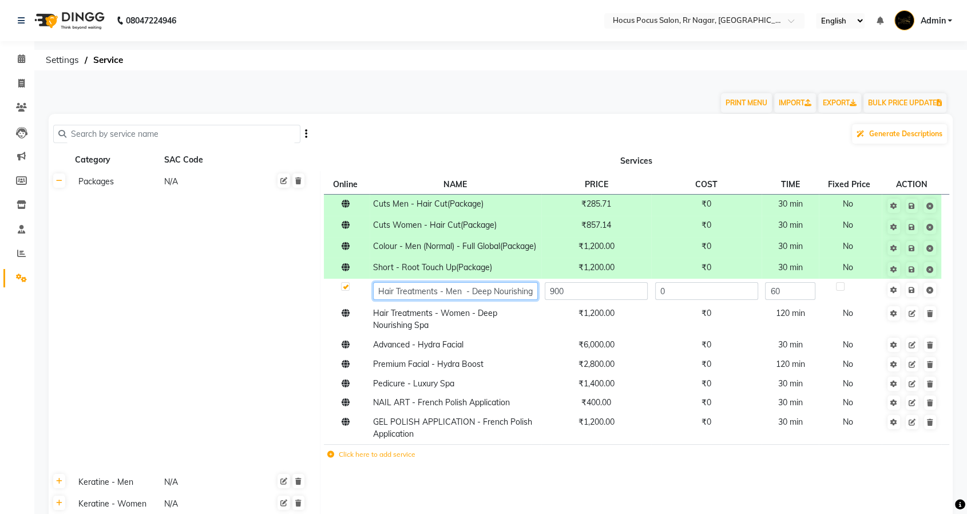
click at [531, 300] on input "Hair Treatments - Men - Deep Nourishing Spa" at bounding box center [455, 291] width 164 height 18
click at [509, 300] on input "Hair Treatments - Men - Deep Nourishing Spa" at bounding box center [455, 291] width 164 height 18
paste input "(Package)"
type input "Hair Treatments - Men - Deep Nourishing Spa(Package)"
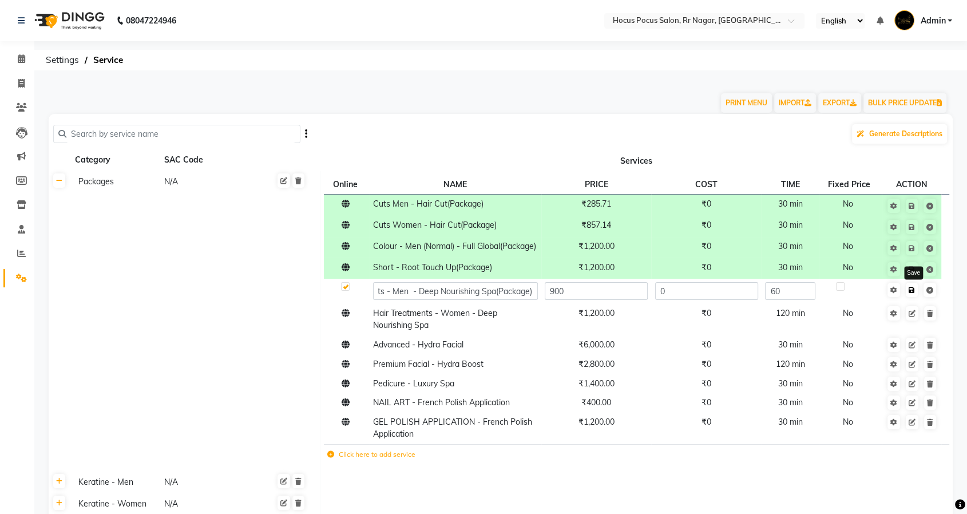
click at [912, 301] on td "Save" at bounding box center [912, 291] width 60 height 25
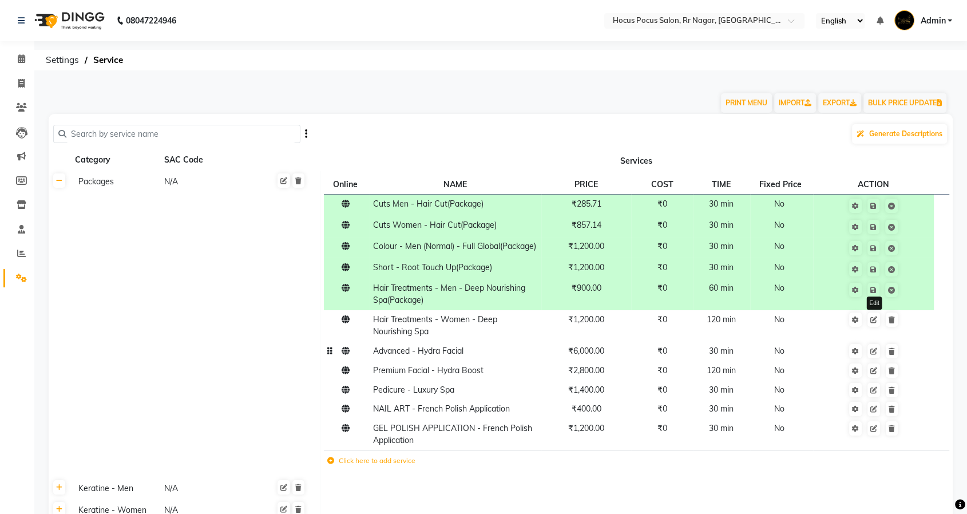
drag, startPoint x: 875, startPoint y: 332, endPoint x: 796, endPoint y: 350, distance: 81.1
click at [875, 323] on icon at bounding box center [874, 320] width 7 height 7
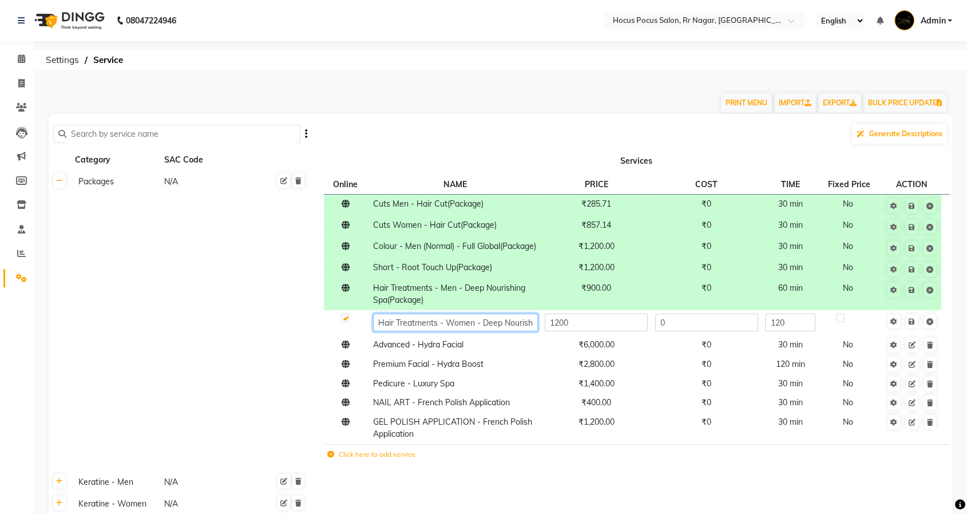
click at [527, 331] on input "Hair Treatments - Women - Deep Nourishing Spa" at bounding box center [455, 323] width 164 height 18
paste input "(Package)"
type input "Hair Treatments - Women - Deep Nourishing Spa(Package)"
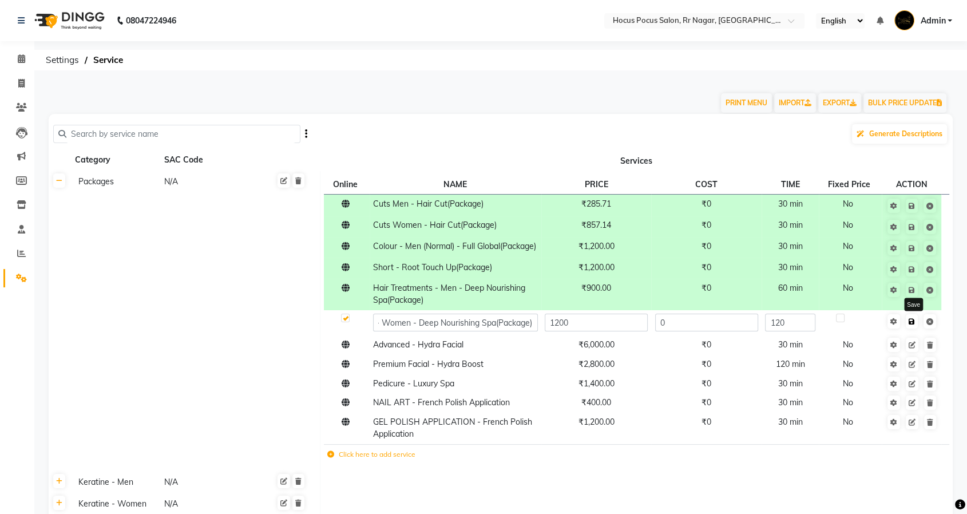
click at [913, 333] on td "Save" at bounding box center [912, 322] width 60 height 25
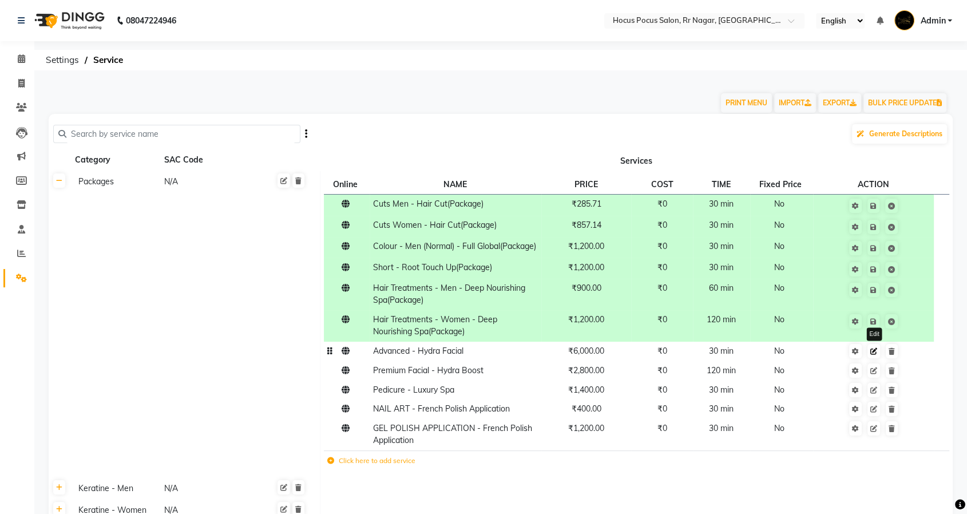
click at [874, 355] on icon at bounding box center [874, 351] width 7 height 7
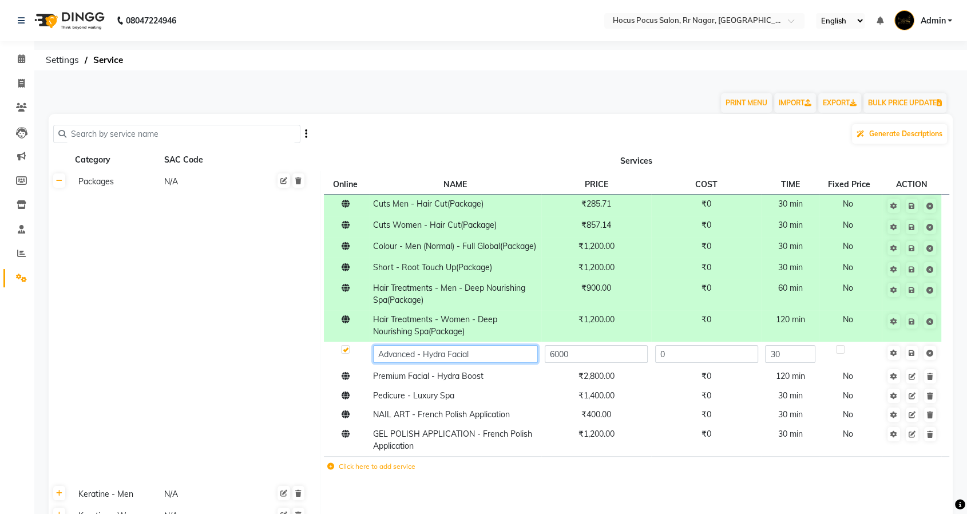
click at [505, 363] on input "Advanced - Hydra Facial" at bounding box center [455, 354] width 164 height 18
paste input "(Package)"
type input "Advanced - Hydra Facial(Package)"
click at [912, 361] on td "Save" at bounding box center [912, 354] width 60 height 25
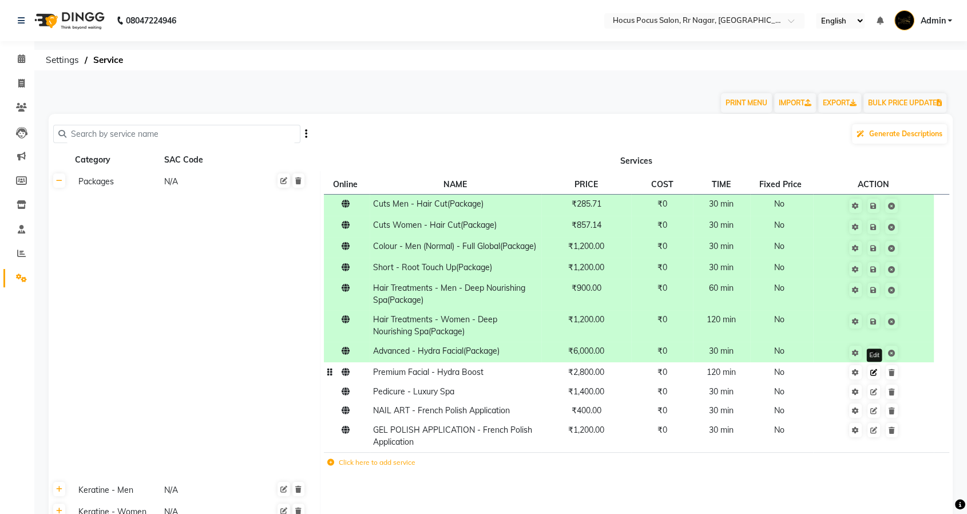
click at [875, 376] on icon at bounding box center [874, 372] width 7 height 7
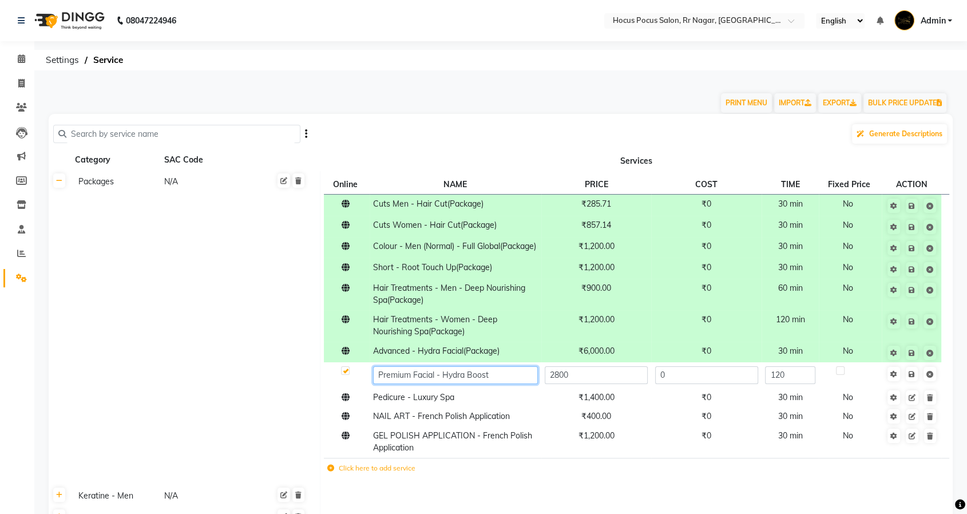
click at [522, 384] on input "Premium Facial - Hydra Boost" at bounding box center [455, 375] width 164 height 18
paste input "(Package)"
type input "Premium Facial - Hydra Boost(Package)"
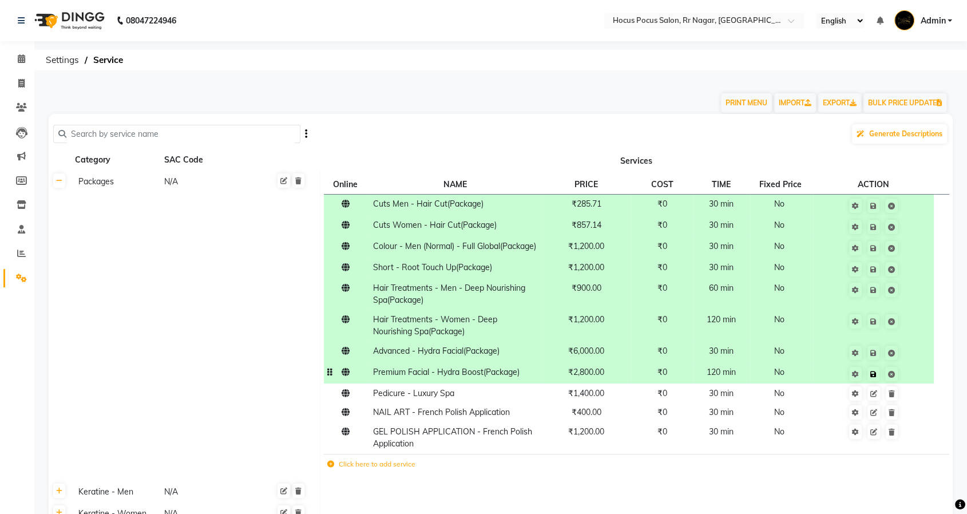
click at [912, 384] on td "Save" at bounding box center [873, 372] width 121 height 21
click at [875, 397] on icon at bounding box center [874, 393] width 7 height 7
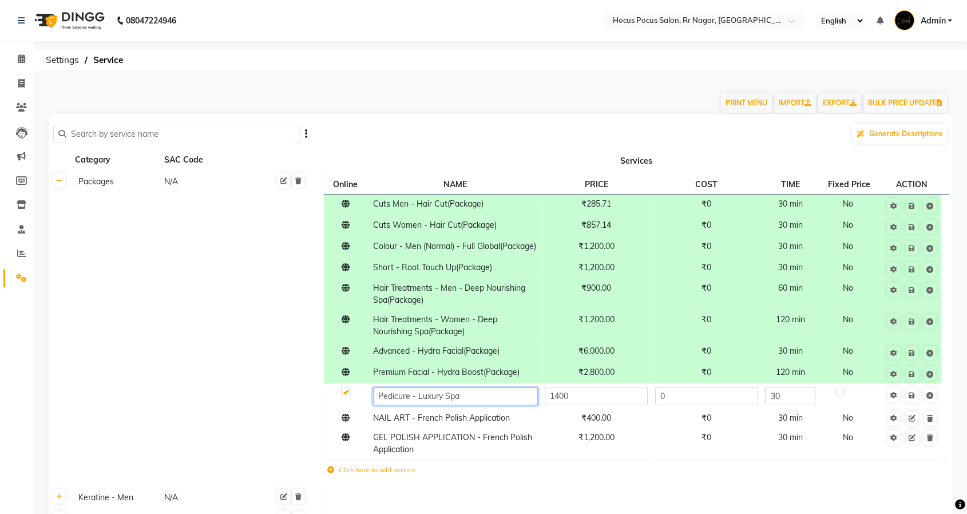
click at [523, 405] on input "Pedicure - Luxury Spa" at bounding box center [455, 397] width 164 height 18
paste input "(Package)"
type input "Pedicure - Luxury Spa(Package)"
click at [912, 409] on td "Save" at bounding box center [912, 396] width 60 height 25
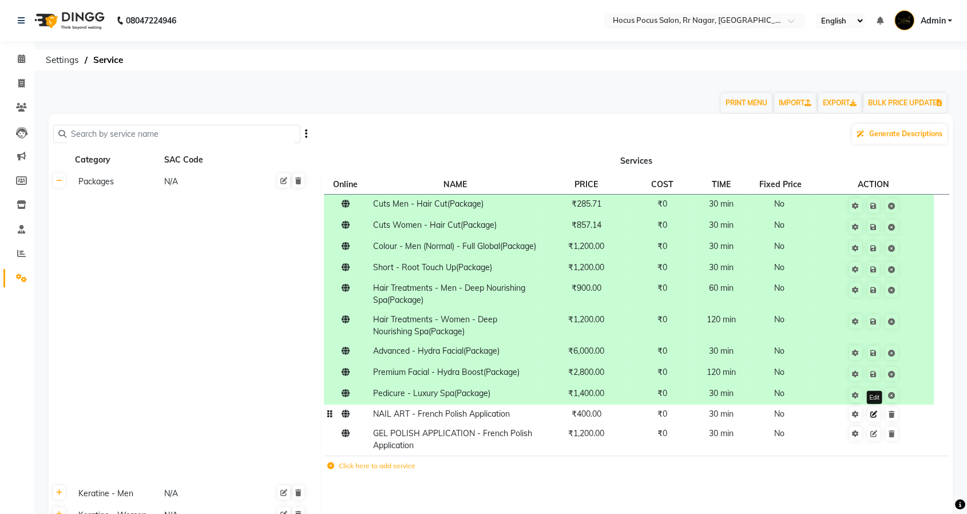
click at [873, 418] on icon at bounding box center [874, 414] width 7 height 7
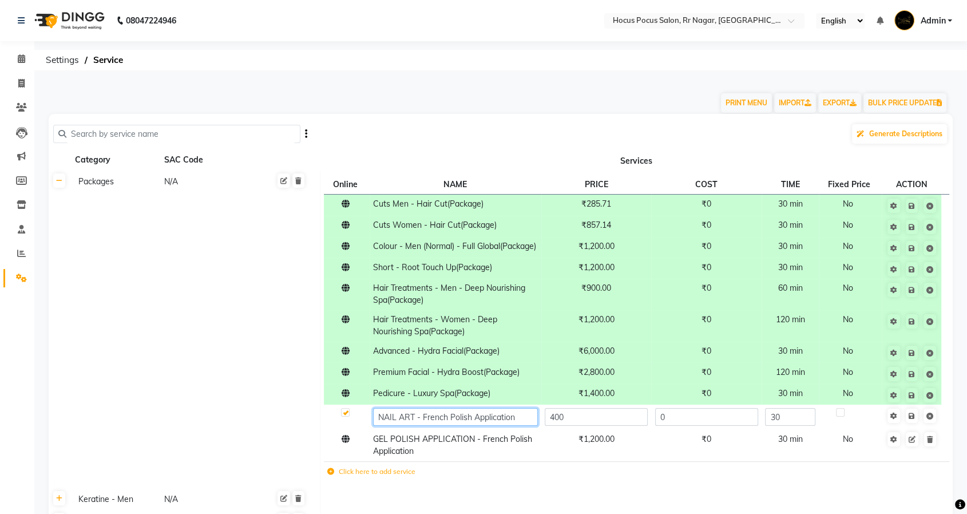
click at [518, 426] on input "NAIL ART - French Polish Application" at bounding box center [455, 417] width 164 height 18
paste input "(Package)"
type input "NAIL ART - French Polish Application(Package)"
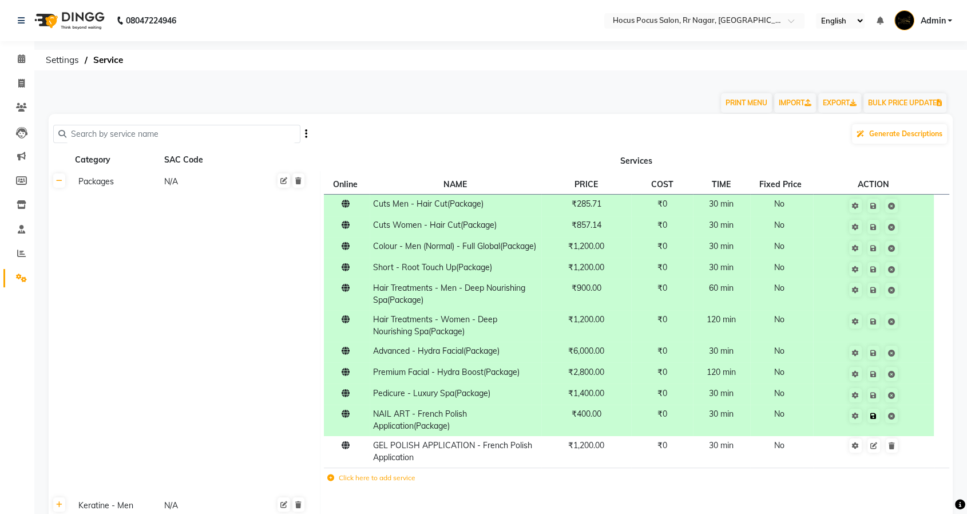
click at [911, 428] on td "Save" at bounding box center [873, 420] width 121 height 31
click at [873, 449] on icon at bounding box center [874, 445] width 7 height 7
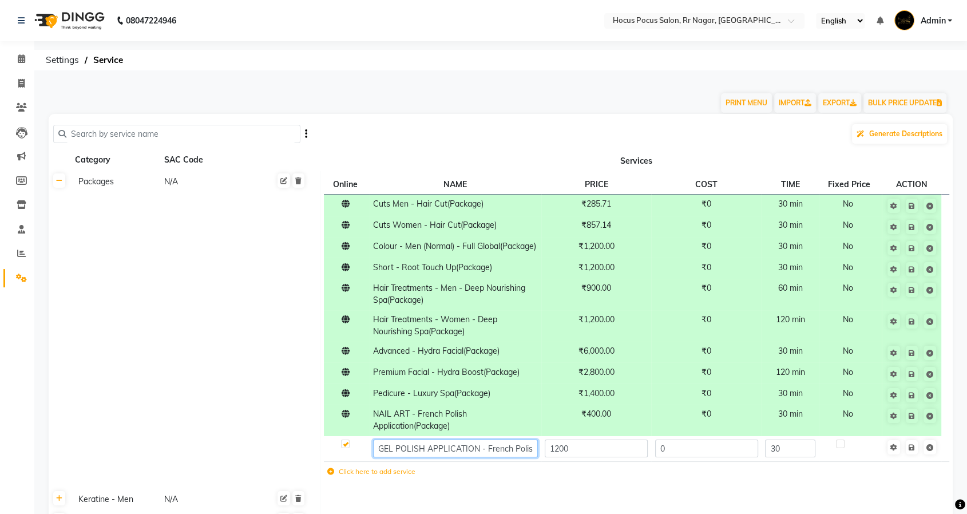
click at [503, 456] on input "GEL POLISH APPLICATION - French Polish Application" at bounding box center [455, 449] width 164 height 18
paste input "(Package)"
type input "GEL POLISH APPLICATION - French Polish Application(Package)"
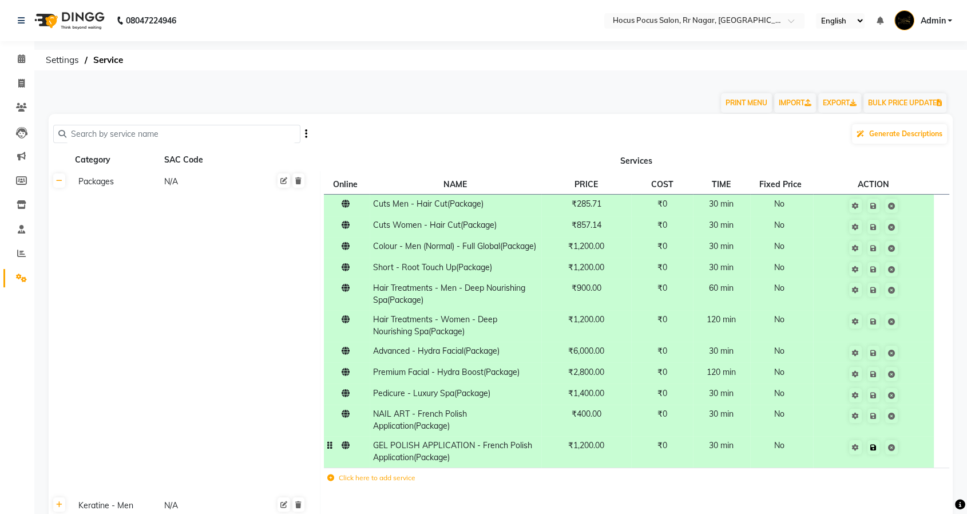
click at [914, 461] on td "Save" at bounding box center [873, 451] width 121 height 31
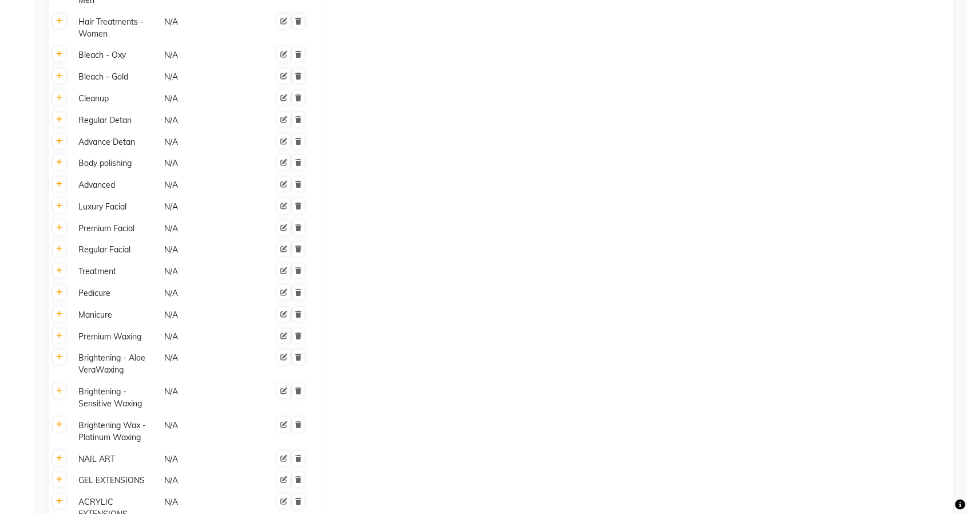
scroll to position [1140, 0]
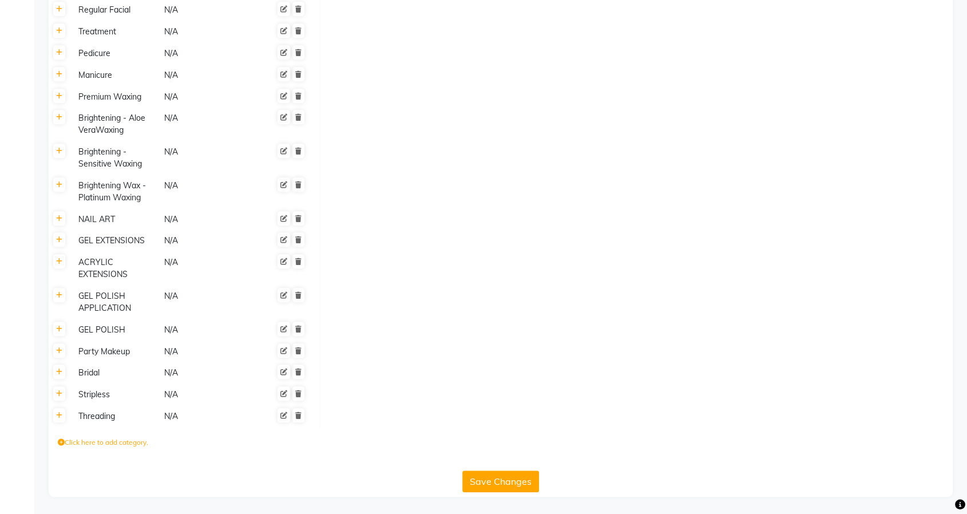
click at [495, 472] on button "Save Changes" at bounding box center [501, 482] width 77 height 22
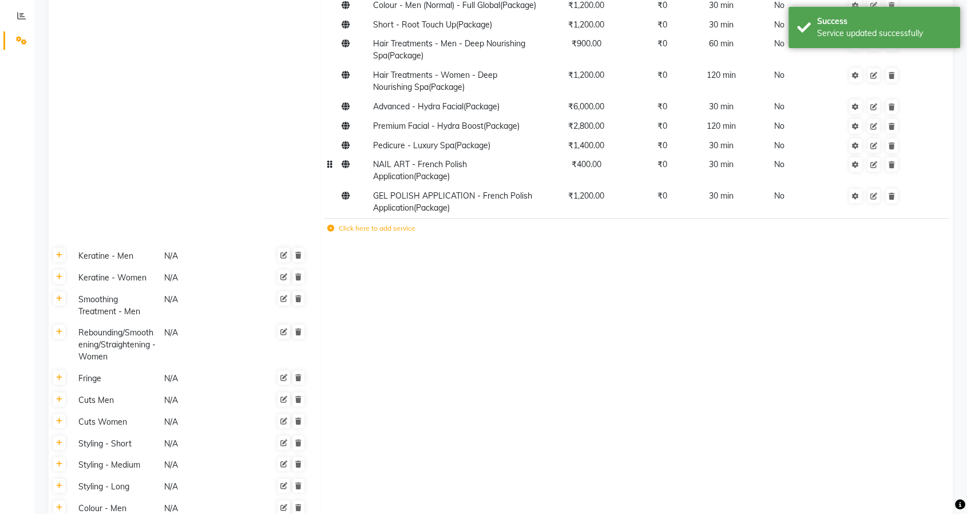
scroll to position [175, 0]
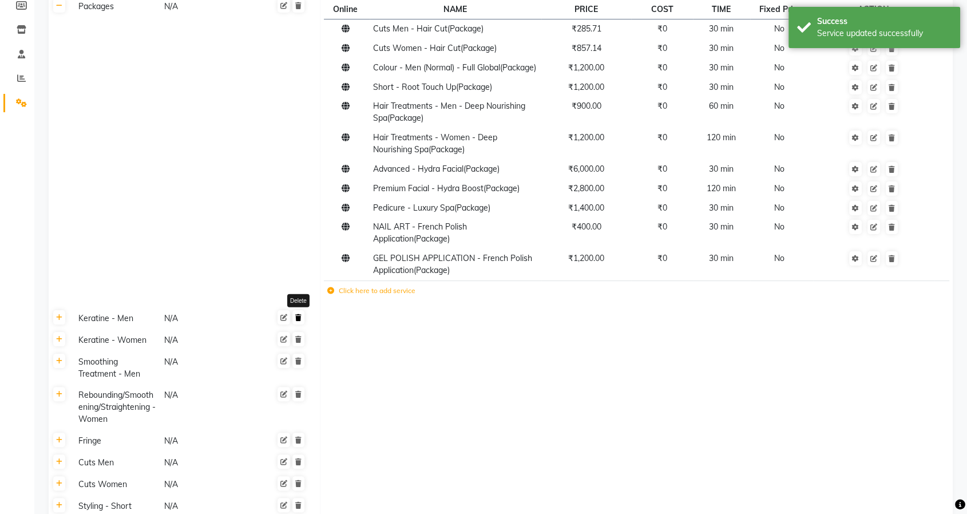
click at [302, 325] on link at bounding box center [298, 317] width 12 height 14
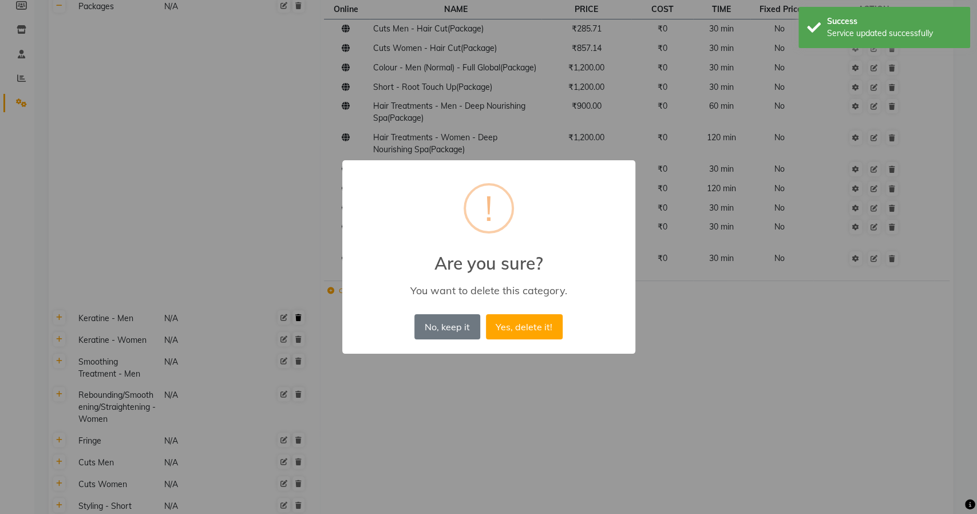
click at [486, 314] on button "Yes, delete it!" at bounding box center [524, 326] width 77 height 25
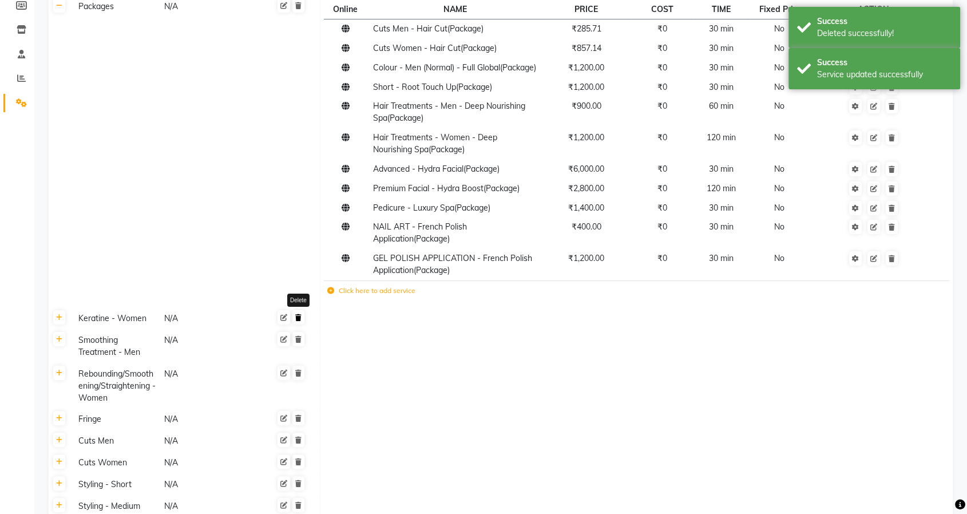
click at [299, 325] on link at bounding box center [298, 317] width 12 height 14
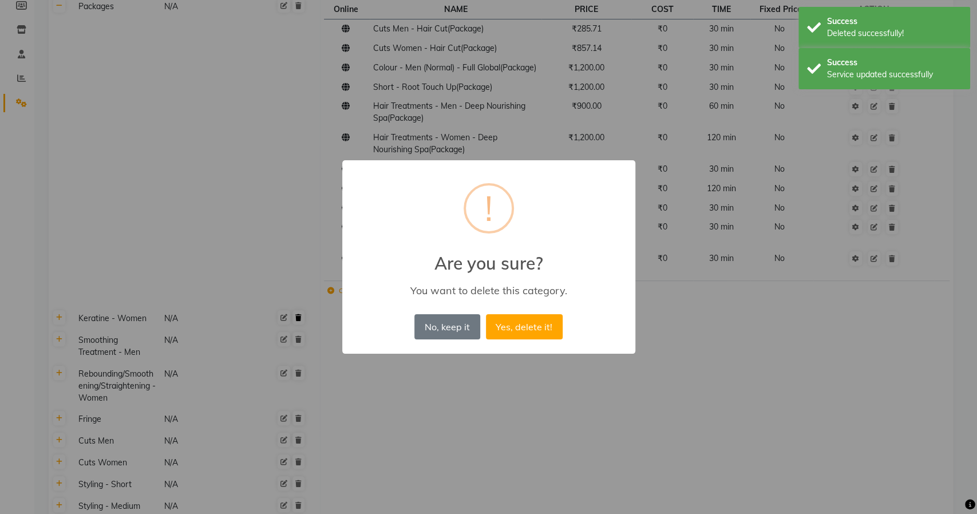
click at [486, 314] on button "Yes, delete it!" at bounding box center [524, 326] width 77 height 25
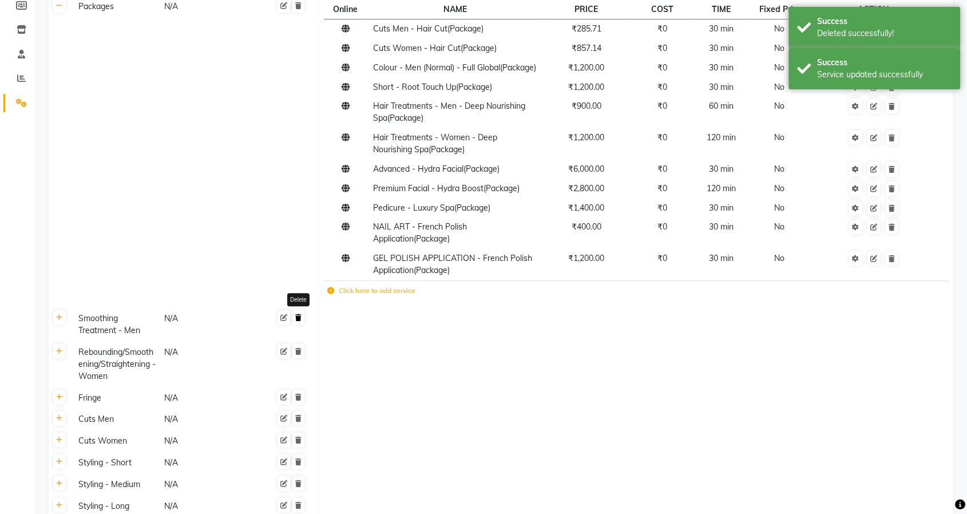
click at [298, 321] on icon at bounding box center [298, 317] width 6 height 7
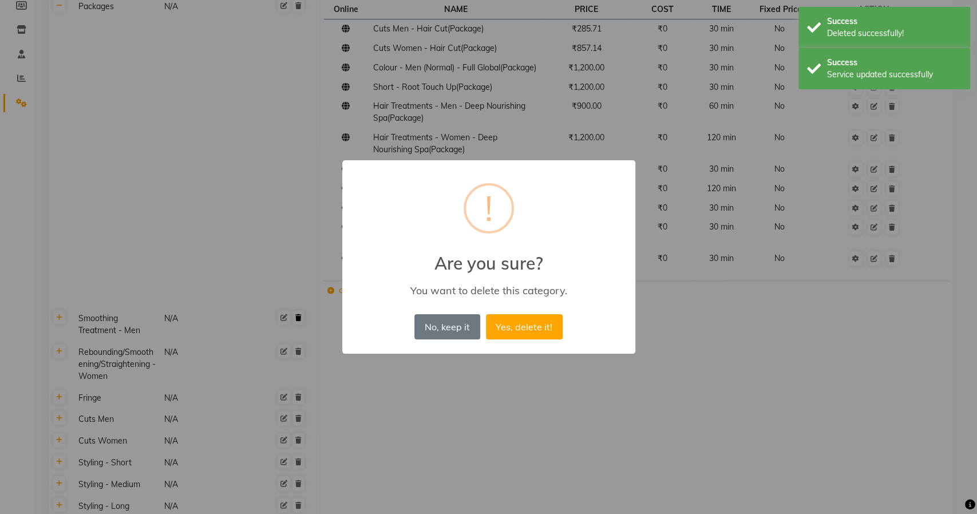
click at [486, 314] on button "Yes, delete it!" at bounding box center [524, 326] width 77 height 25
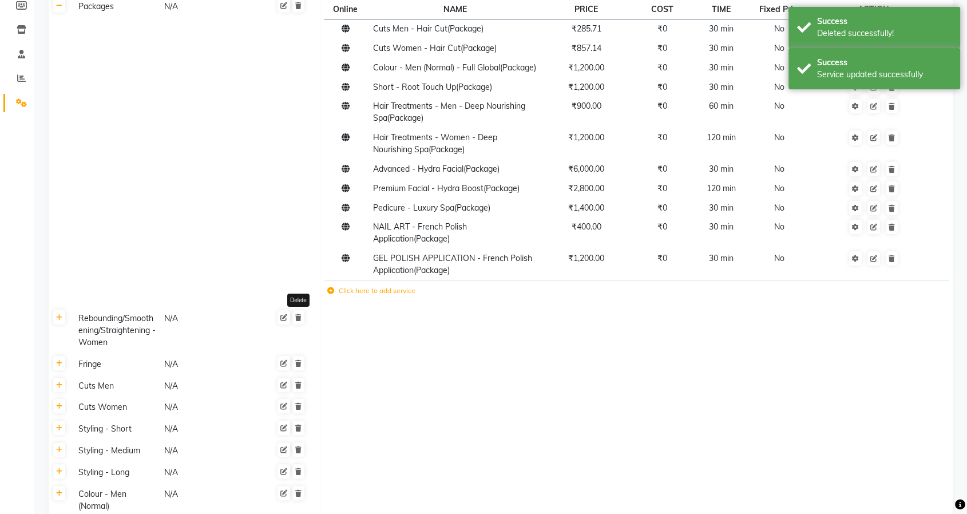
click at [298, 321] on icon at bounding box center [298, 317] width 6 height 7
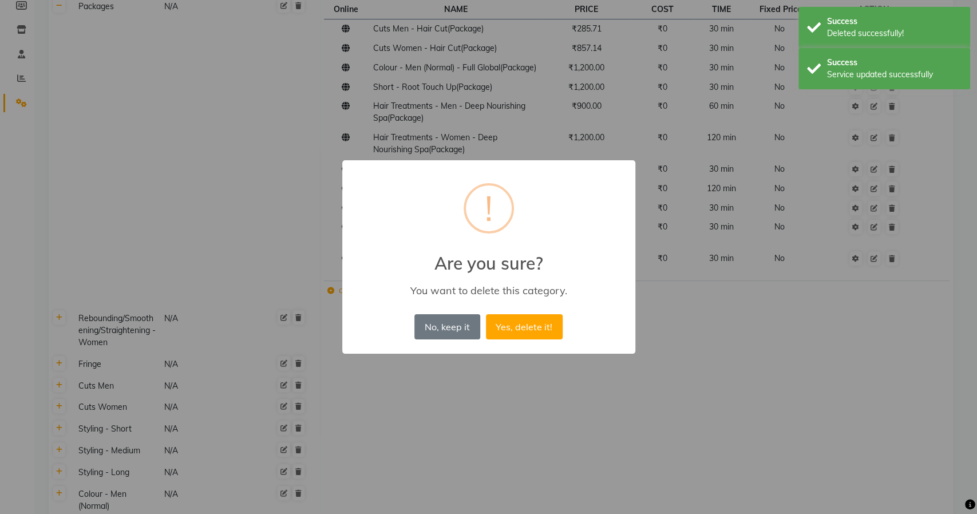
click at [486, 314] on button "Yes, delete it!" at bounding box center [524, 326] width 77 height 25
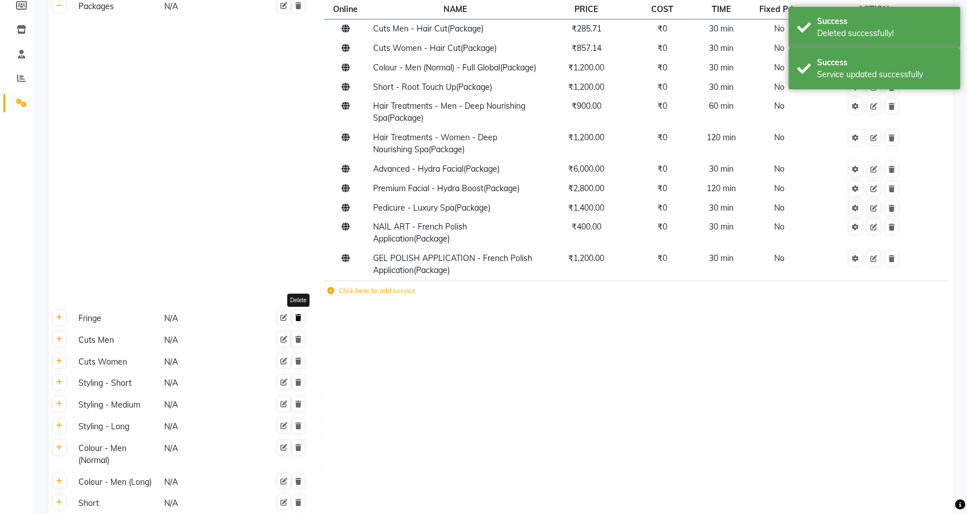
click at [299, 325] on link at bounding box center [298, 317] width 12 height 14
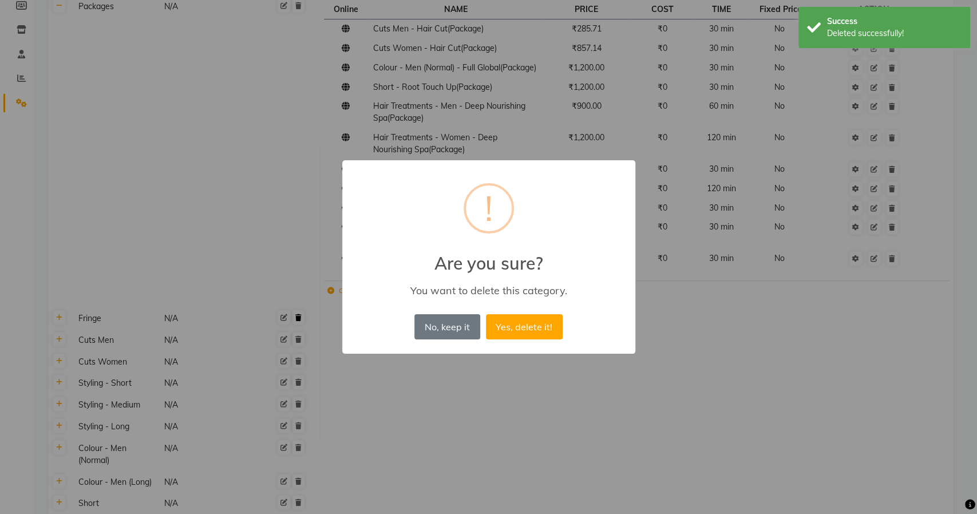
click at [486, 314] on button "Yes, delete it!" at bounding box center [524, 326] width 77 height 25
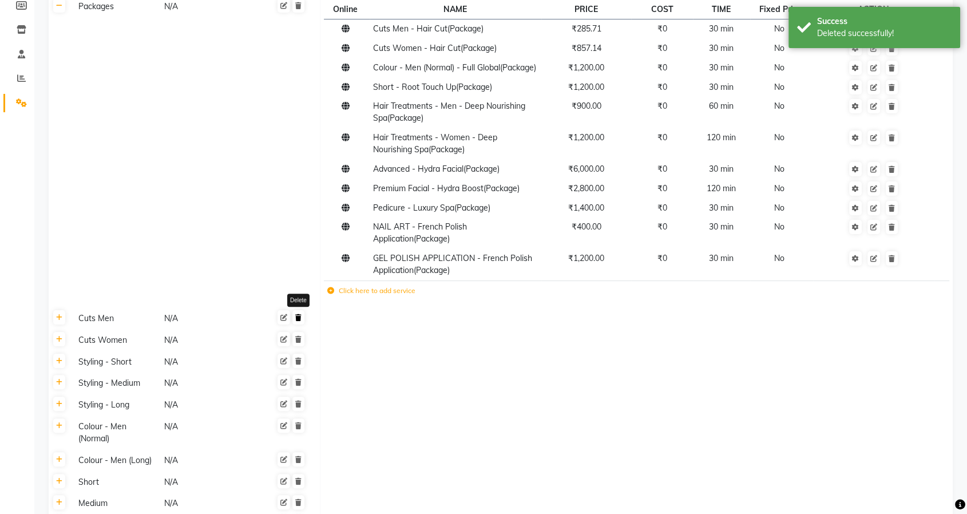
click at [298, 321] on icon at bounding box center [298, 317] width 6 height 7
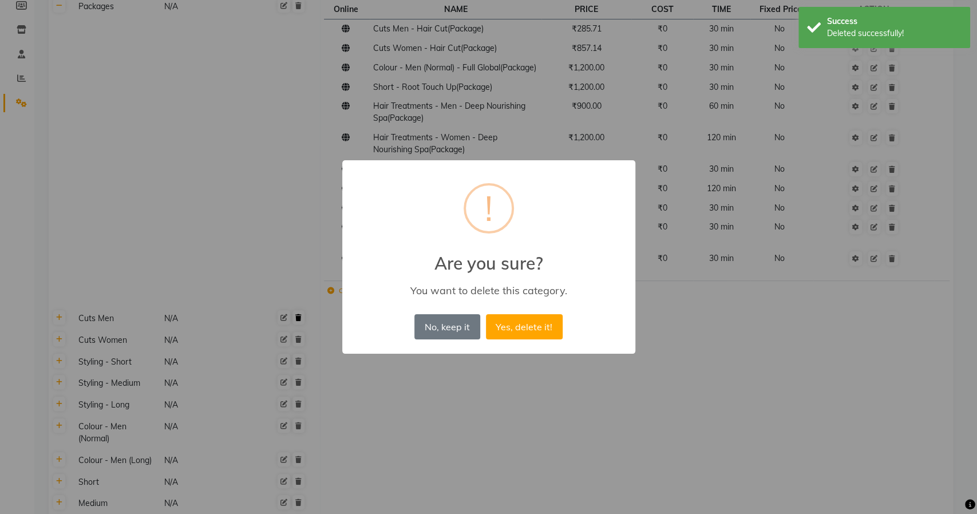
click at [486, 314] on button "Yes, delete it!" at bounding box center [524, 326] width 77 height 25
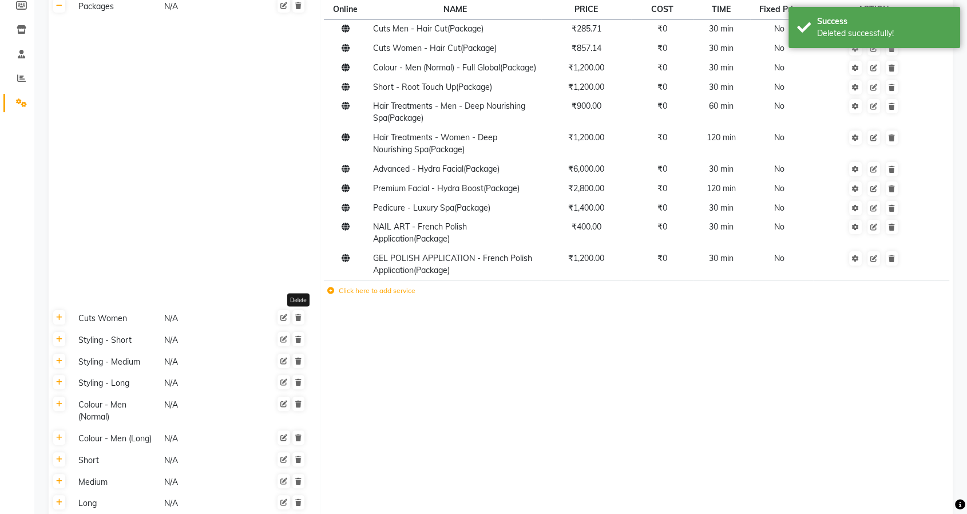
click at [298, 321] on icon at bounding box center [298, 317] width 6 height 7
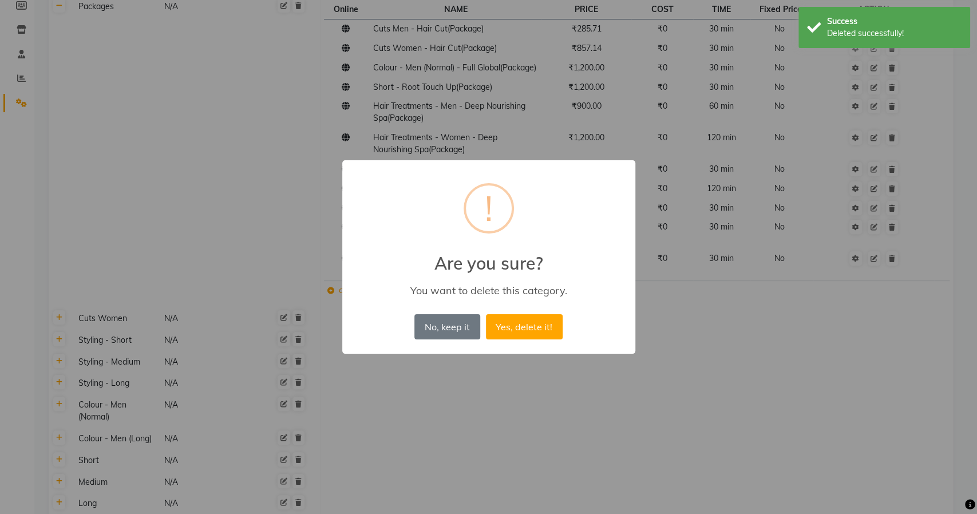
click at [486, 314] on button "Yes, delete it!" at bounding box center [524, 326] width 77 height 25
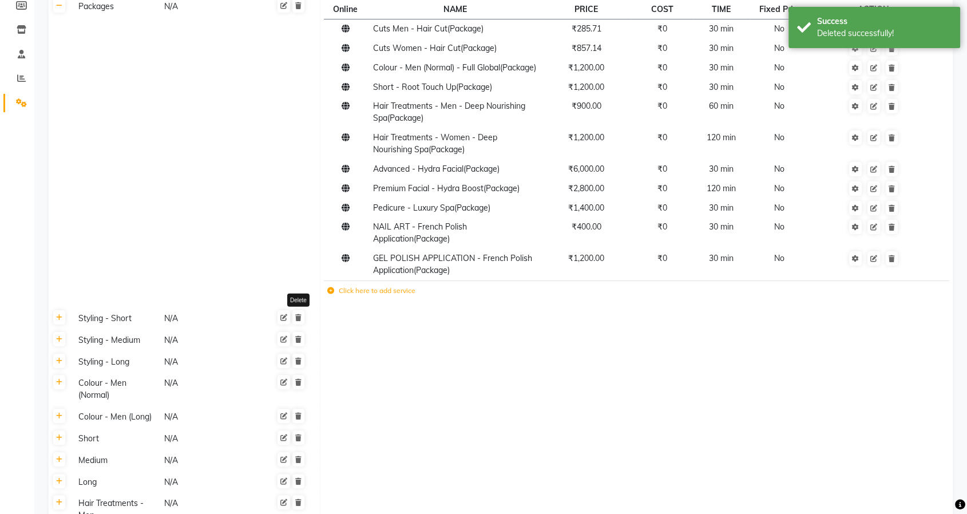
click at [297, 321] on icon at bounding box center [298, 317] width 6 height 7
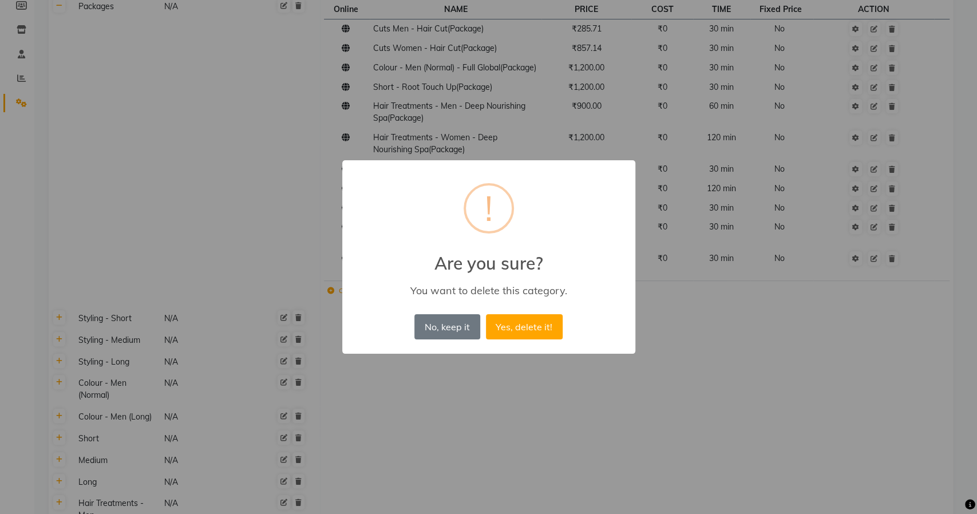
click at [486, 314] on button "Yes, delete it!" at bounding box center [524, 326] width 77 height 25
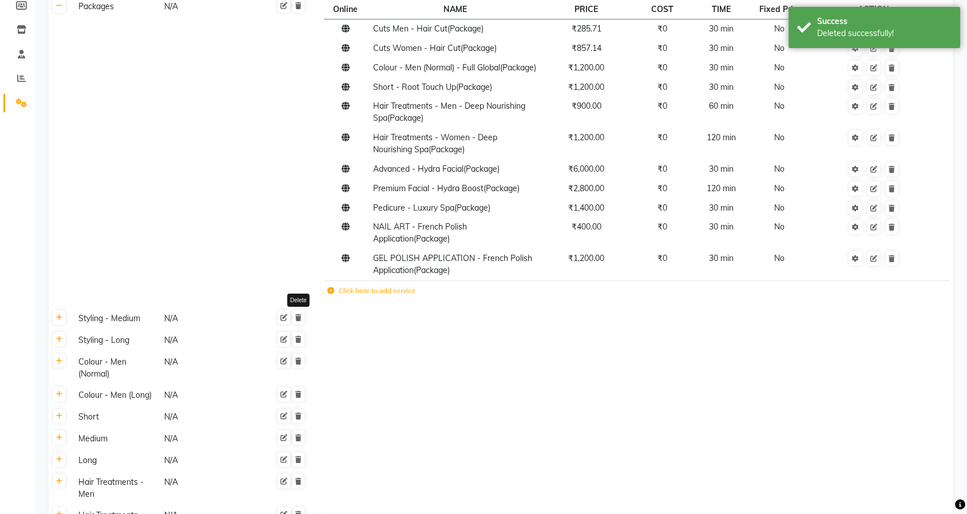
click at [297, 321] on icon at bounding box center [298, 317] width 6 height 7
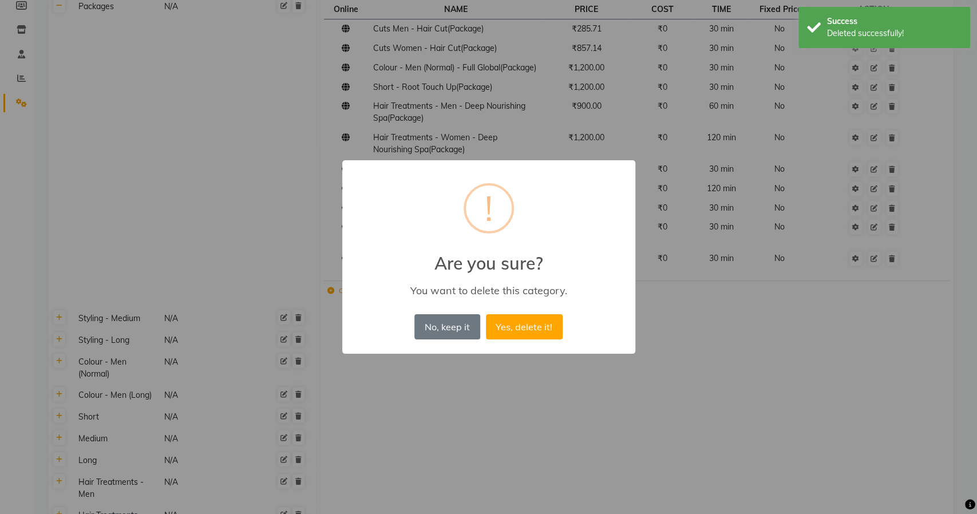
click at [486, 314] on button "Yes, delete it!" at bounding box center [524, 326] width 77 height 25
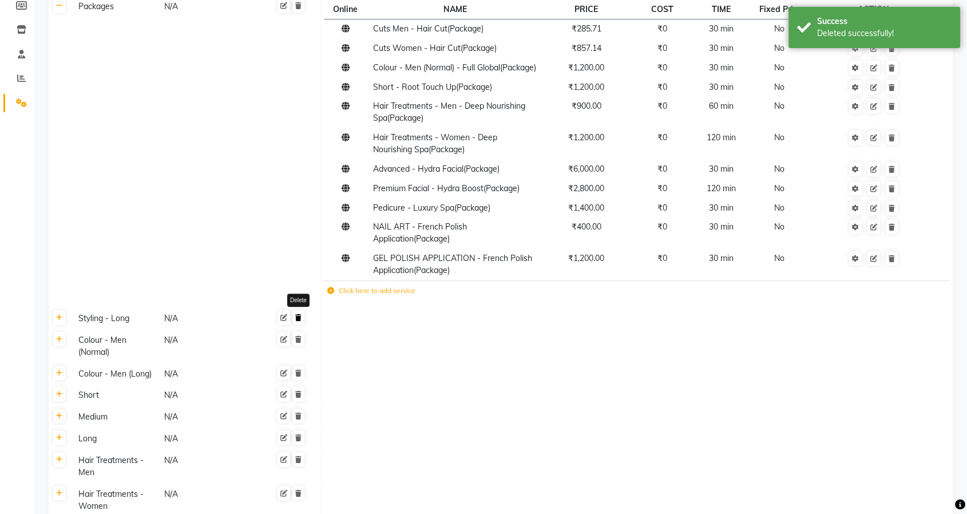
click at [300, 321] on icon at bounding box center [298, 317] width 6 height 7
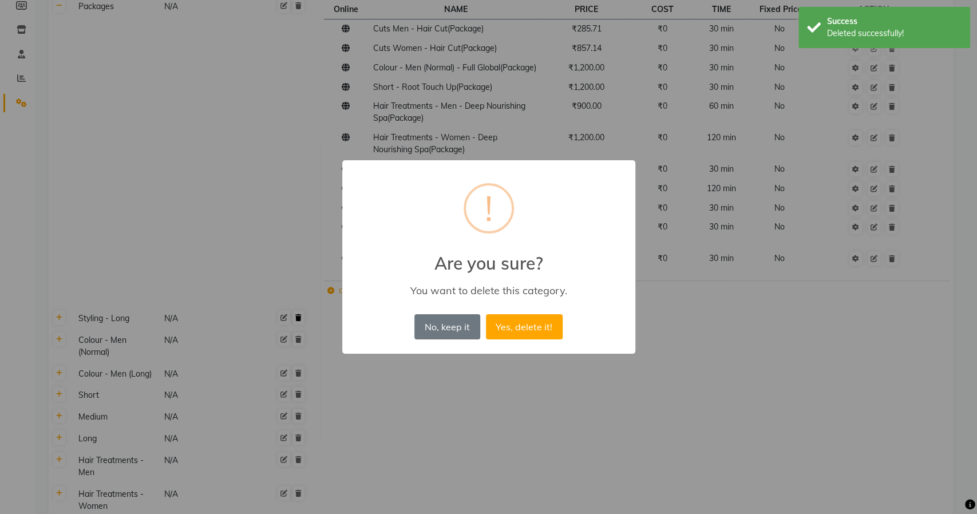
click at [486, 314] on button "Yes, delete it!" at bounding box center [524, 326] width 77 height 25
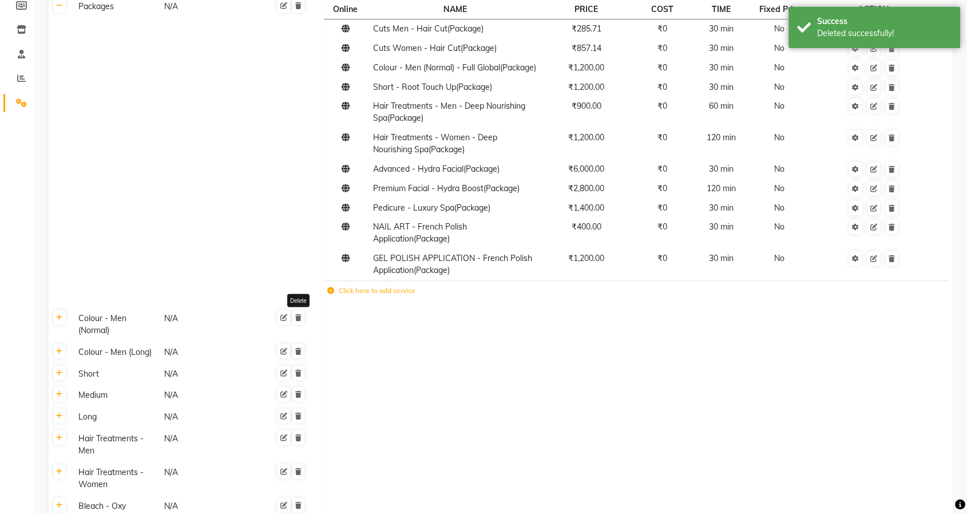
click at [300, 321] on icon at bounding box center [298, 317] width 6 height 7
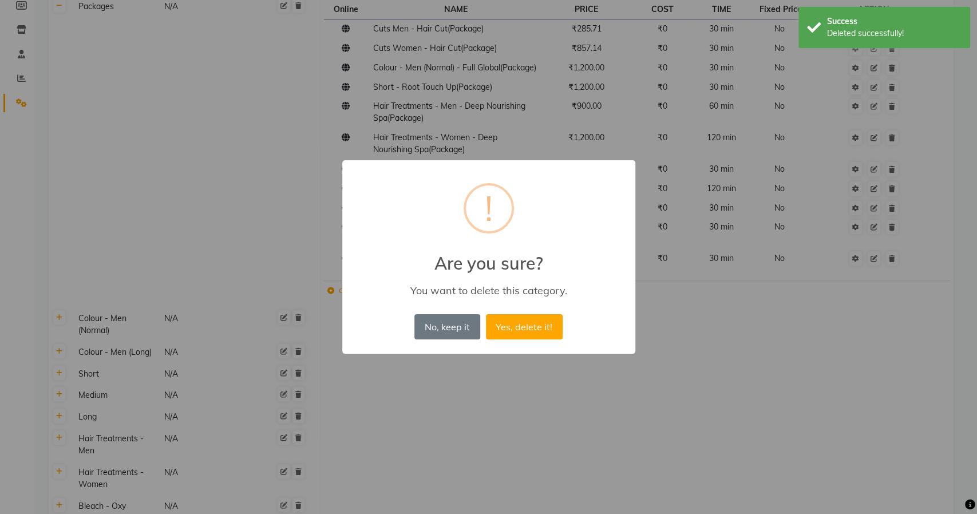
click at [486, 314] on button "Yes, delete it!" at bounding box center [524, 326] width 77 height 25
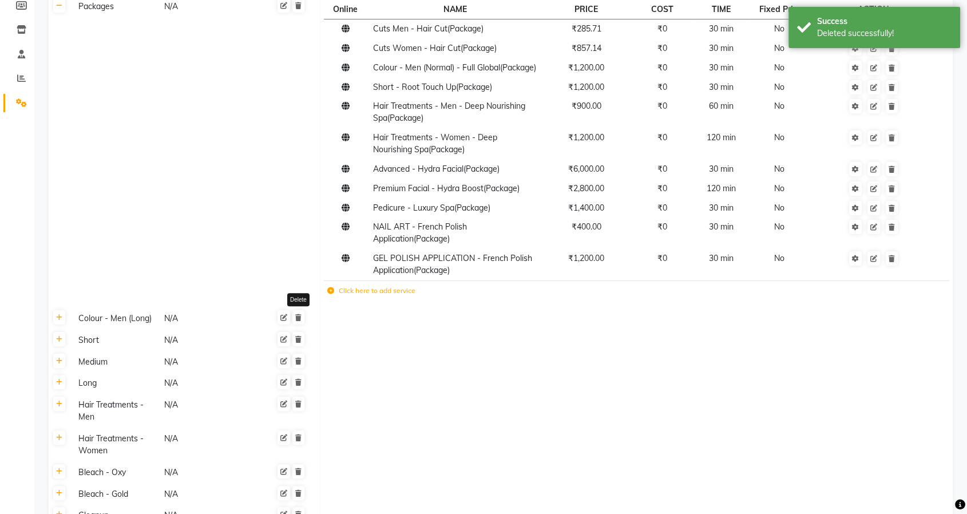
click at [300, 321] on icon at bounding box center [298, 317] width 6 height 7
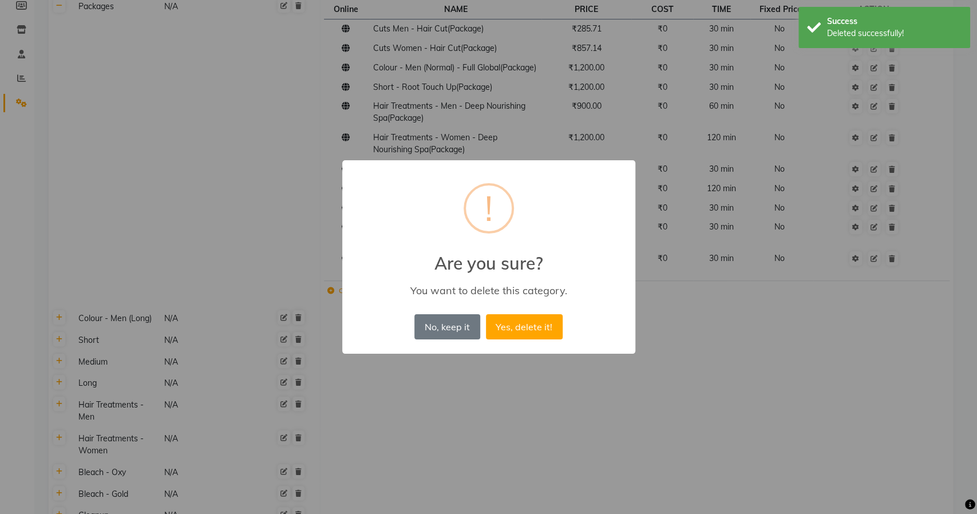
click at [486, 314] on button "Yes, delete it!" at bounding box center [524, 326] width 77 height 25
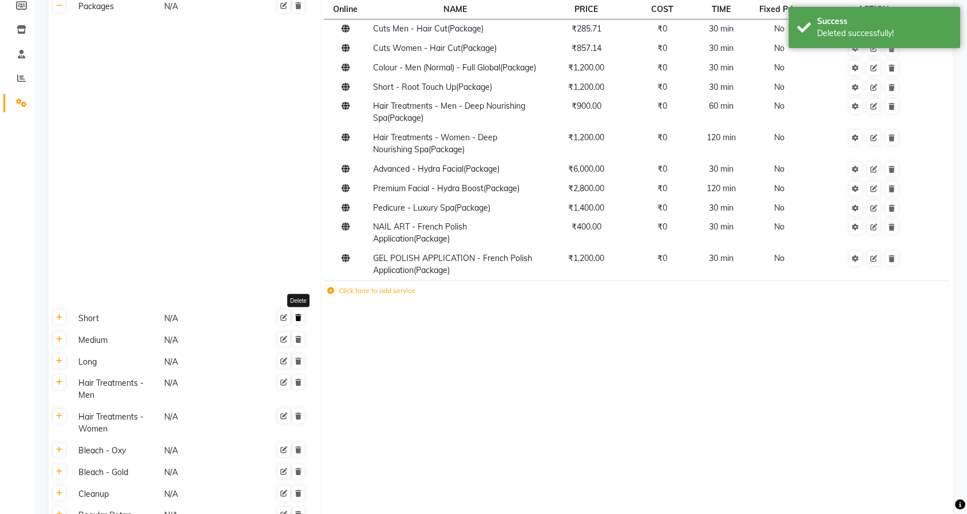
click at [299, 321] on icon at bounding box center [298, 317] width 6 height 7
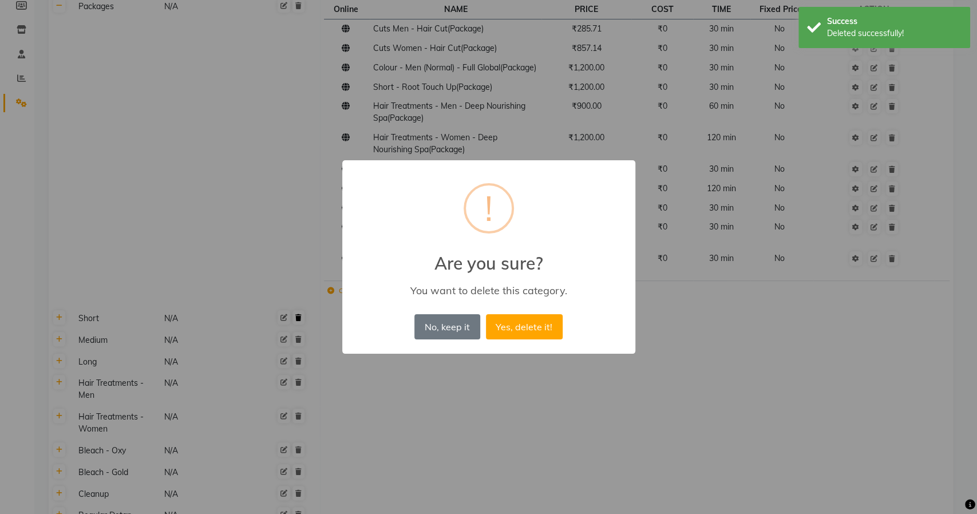
click at [486, 314] on button "Yes, delete it!" at bounding box center [524, 326] width 77 height 25
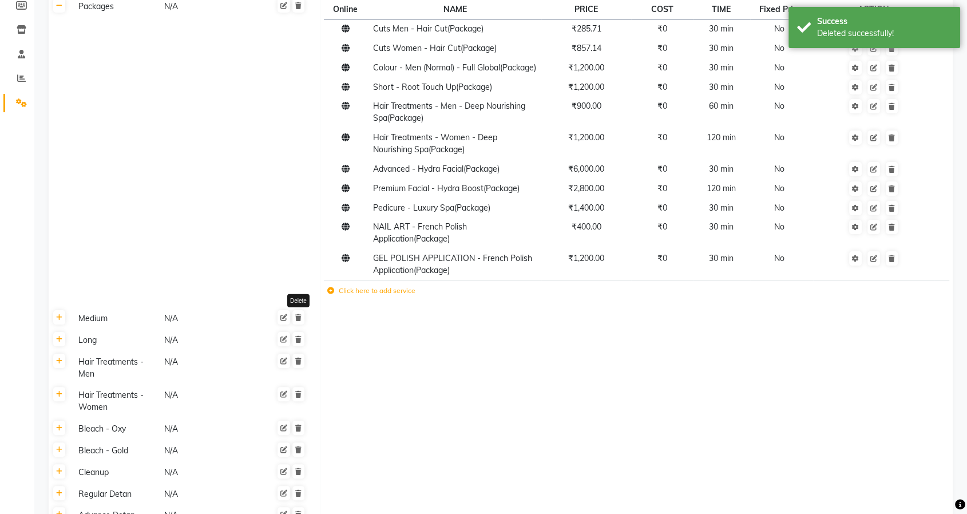
click at [299, 321] on icon at bounding box center [298, 317] width 6 height 7
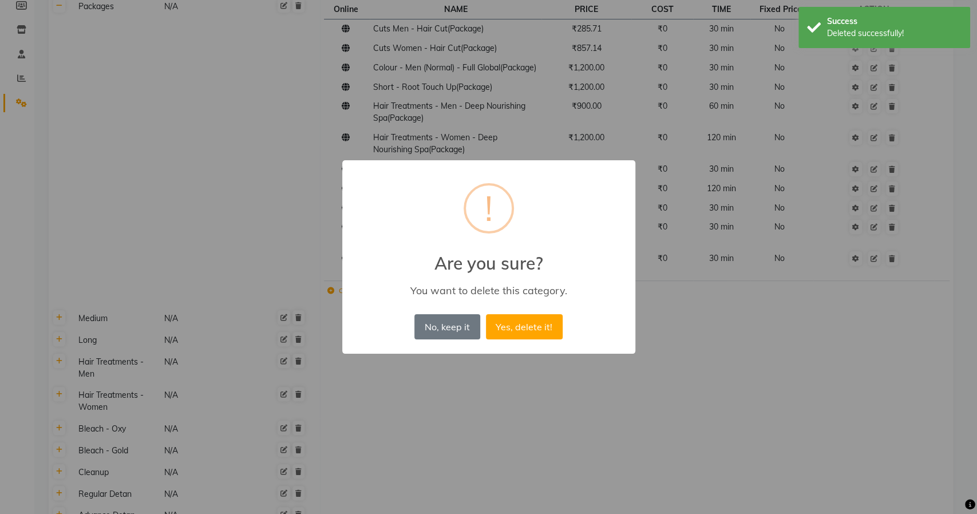
click at [486, 314] on button "Yes, delete it!" at bounding box center [524, 326] width 77 height 25
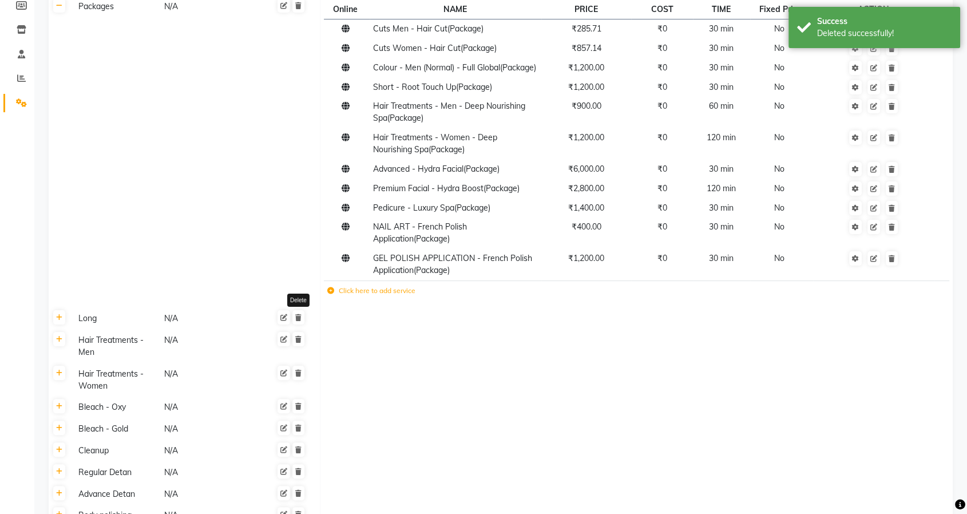
click at [299, 321] on icon at bounding box center [298, 317] width 6 height 7
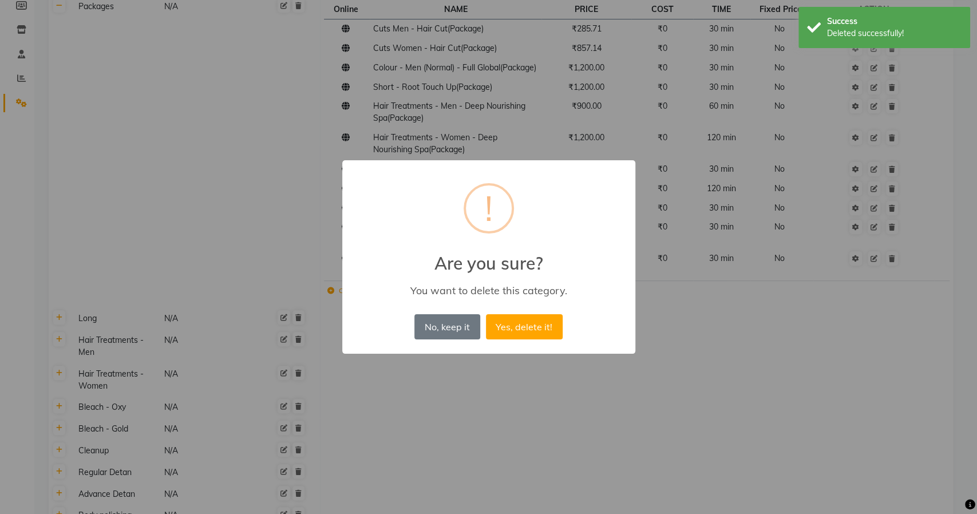
click at [486, 314] on button "Yes, delete it!" at bounding box center [524, 326] width 77 height 25
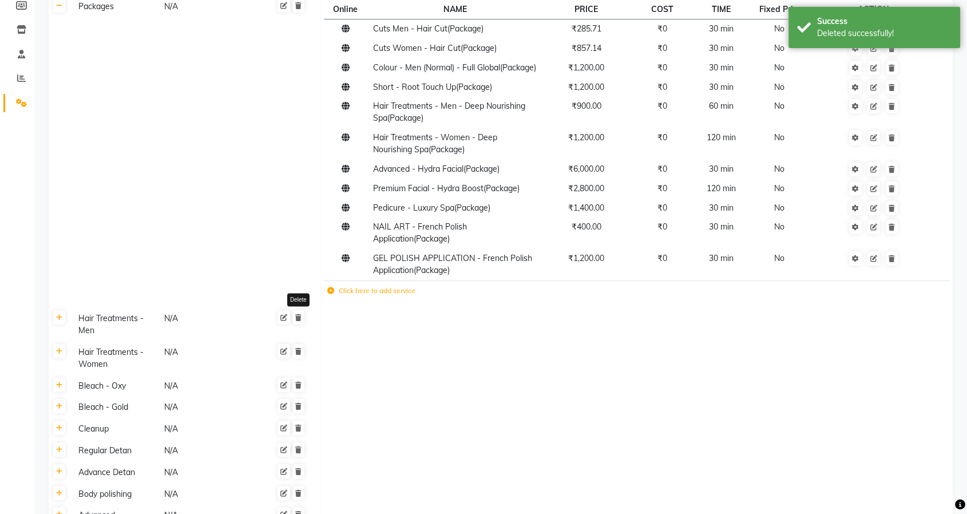
click at [299, 321] on icon at bounding box center [298, 317] width 6 height 7
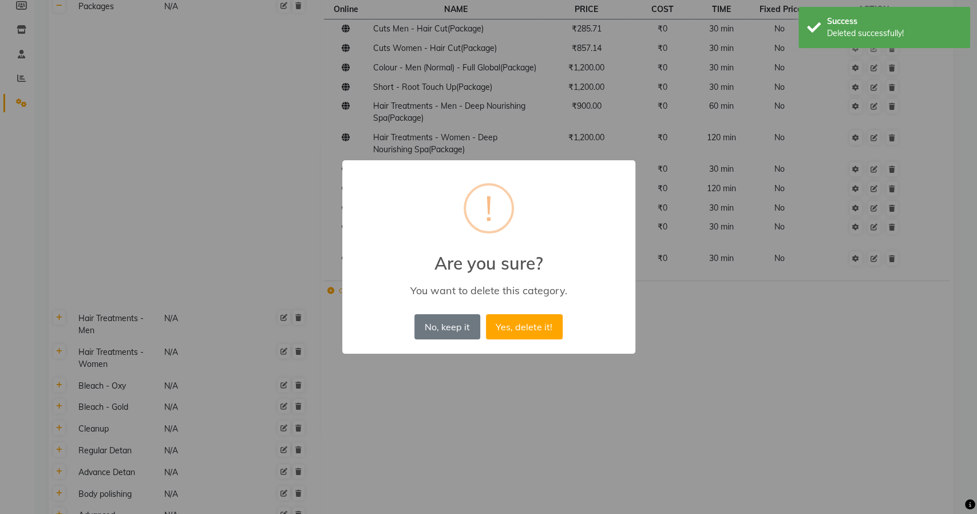
click at [486, 314] on button "Yes, delete it!" at bounding box center [524, 326] width 77 height 25
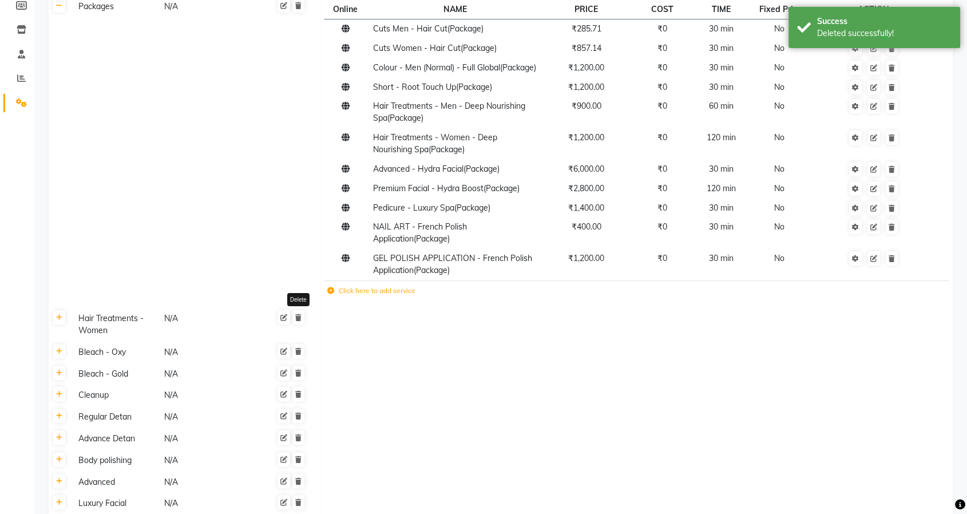
click at [299, 321] on icon at bounding box center [298, 317] width 6 height 7
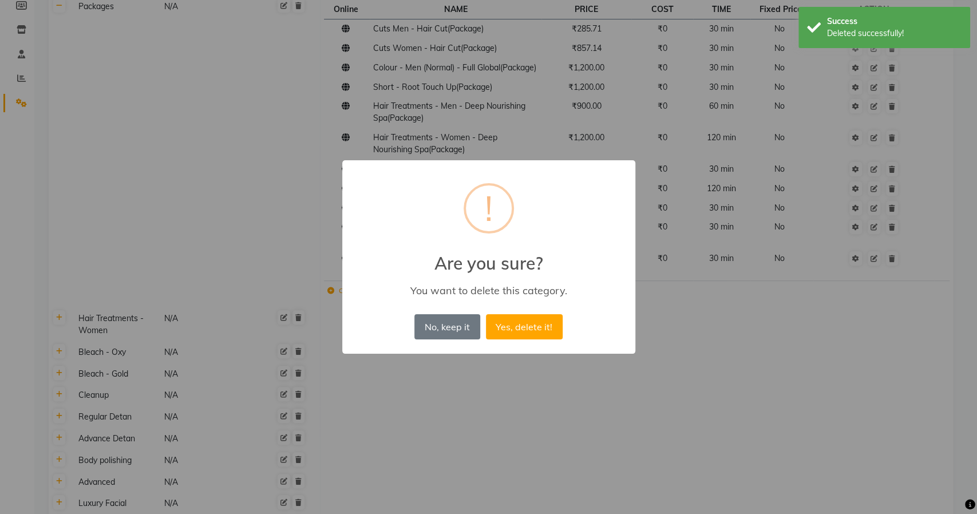
click at [486, 314] on button "Yes, delete it!" at bounding box center [524, 326] width 77 height 25
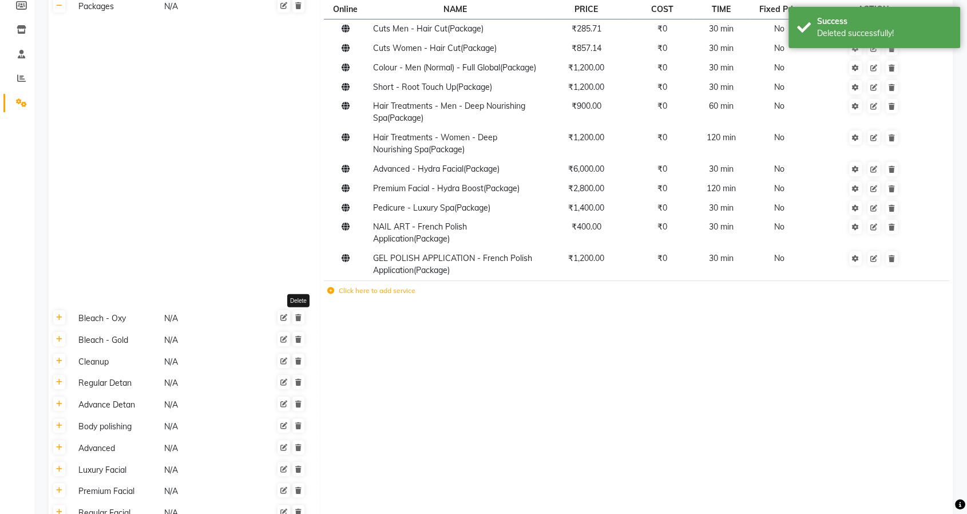
click at [299, 321] on icon at bounding box center [298, 317] width 6 height 7
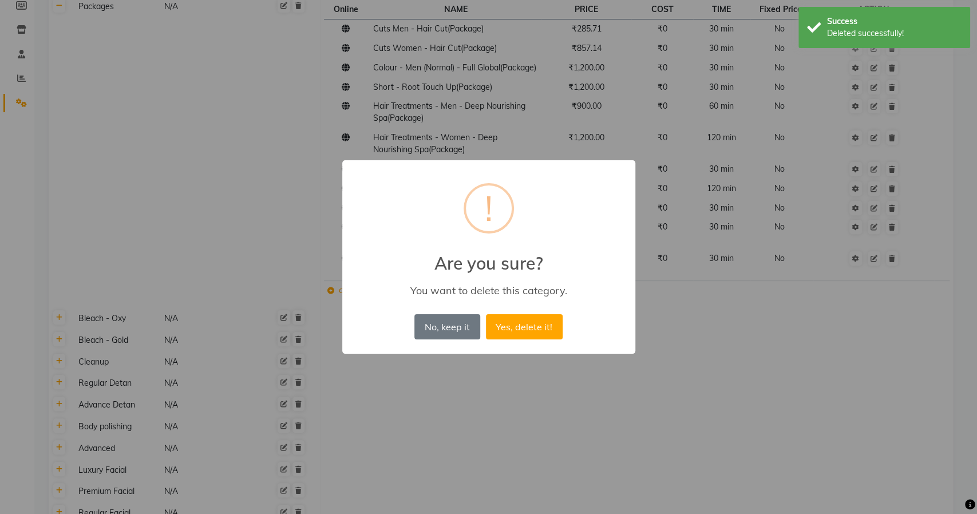
click at [486, 314] on button "Yes, delete it!" at bounding box center [524, 326] width 77 height 25
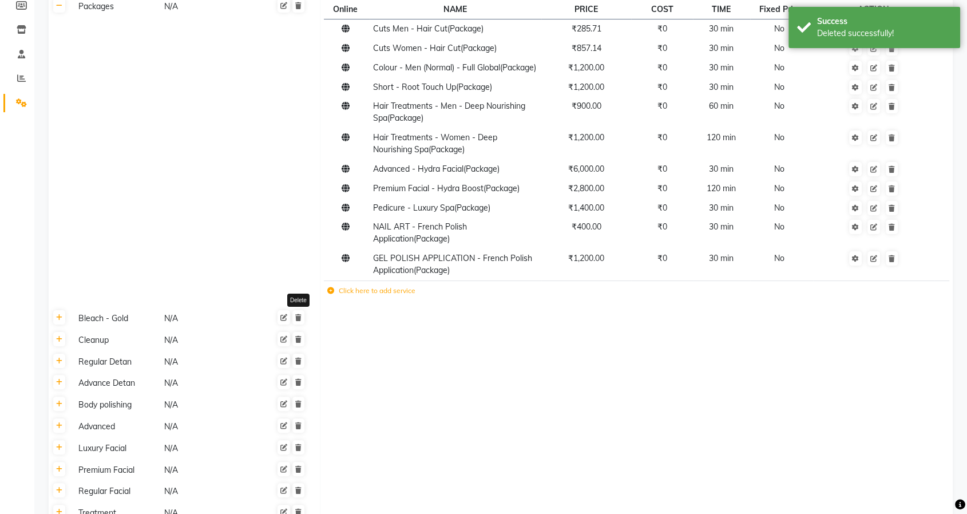
click at [299, 321] on icon at bounding box center [298, 317] width 6 height 7
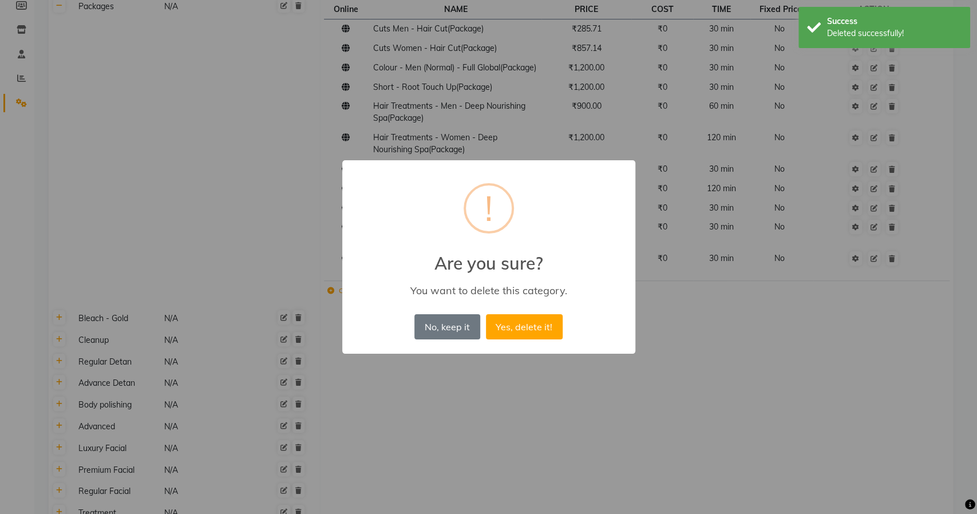
click at [486, 314] on button "Yes, delete it!" at bounding box center [524, 326] width 77 height 25
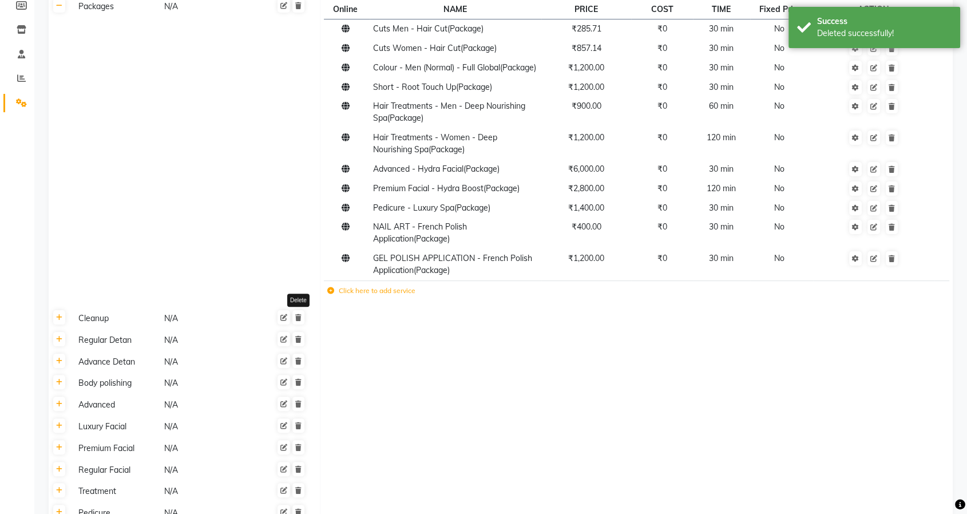
click at [299, 321] on icon at bounding box center [298, 317] width 6 height 7
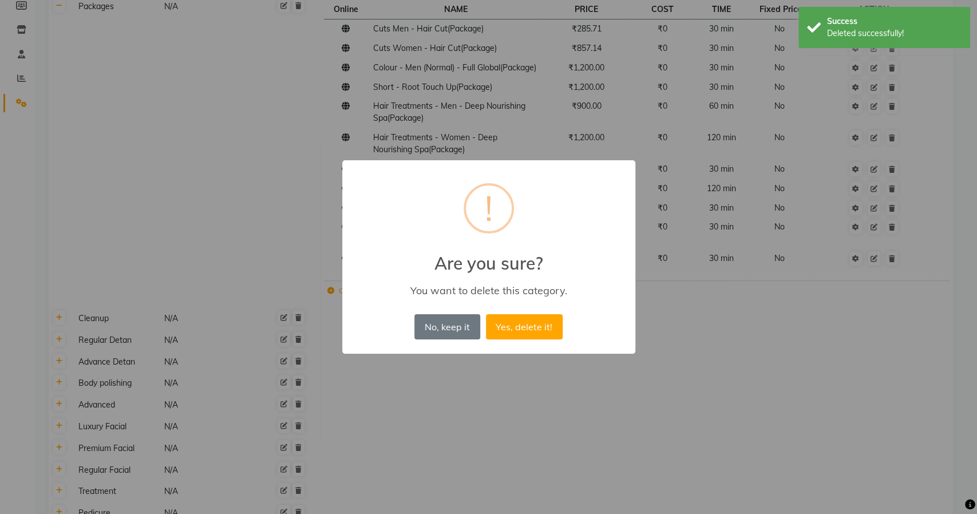
click at [486, 314] on button "Yes, delete it!" at bounding box center [524, 326] width 77 height 25
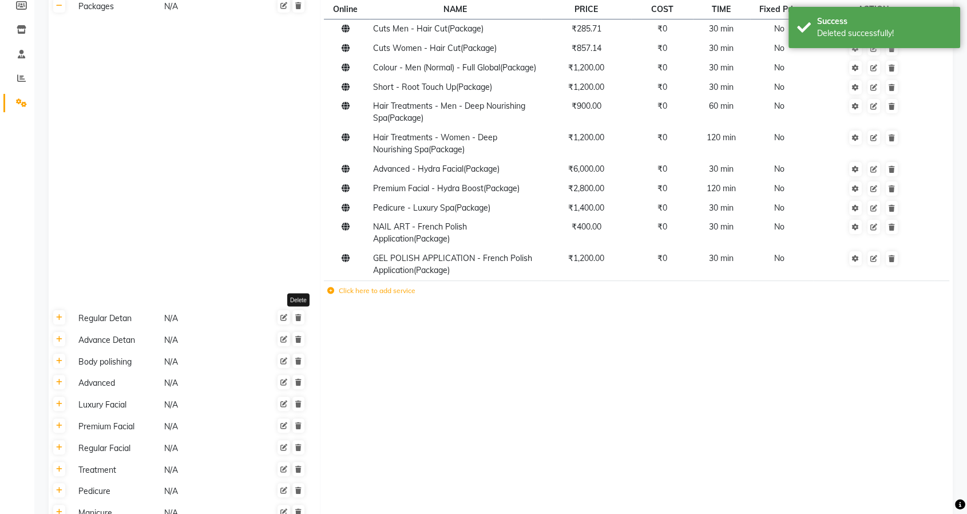
click at [299, 321] on icon at bounding box center [298, 317] width 6 height 7
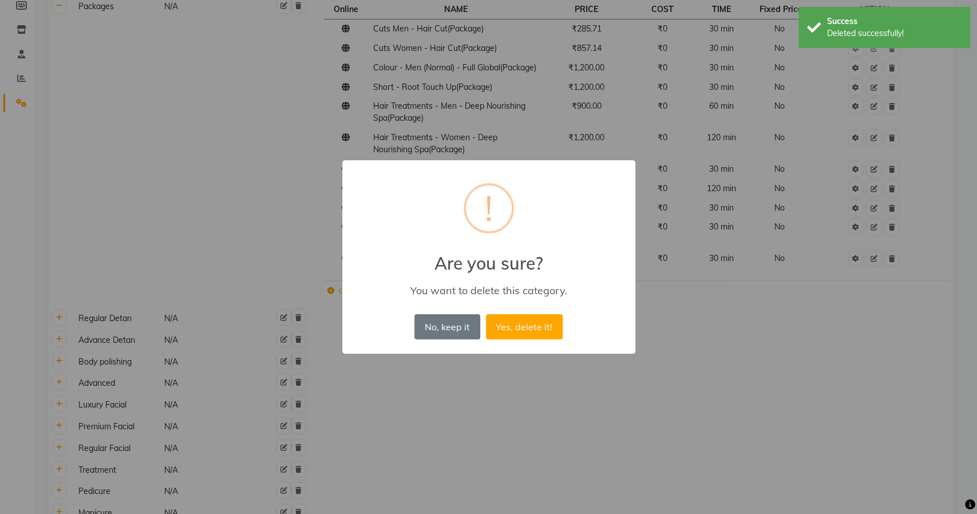
click at [486, 314] on button "Yes, delete it!" at bounding box center [524, 326] width 77 height 25
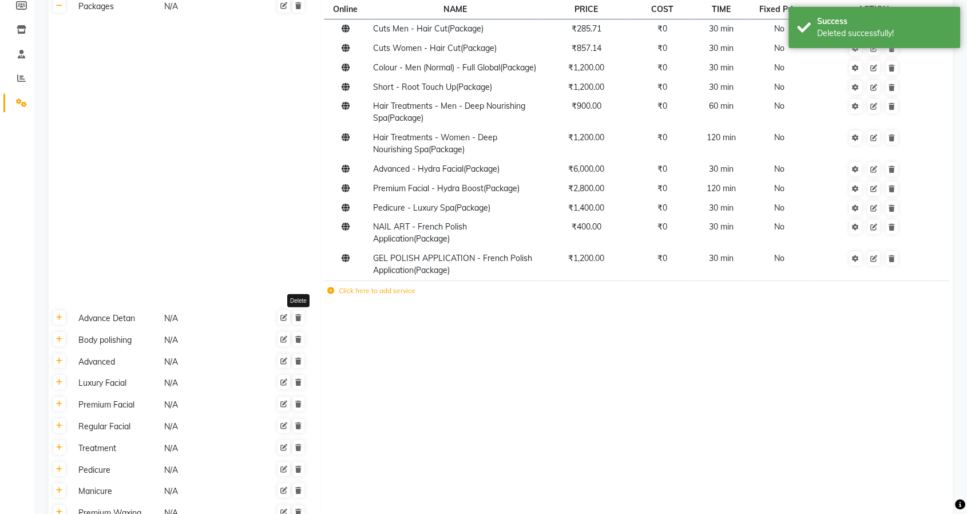
click at [299, 321] on icon at bounding box center [298, 317] width 6 height 7
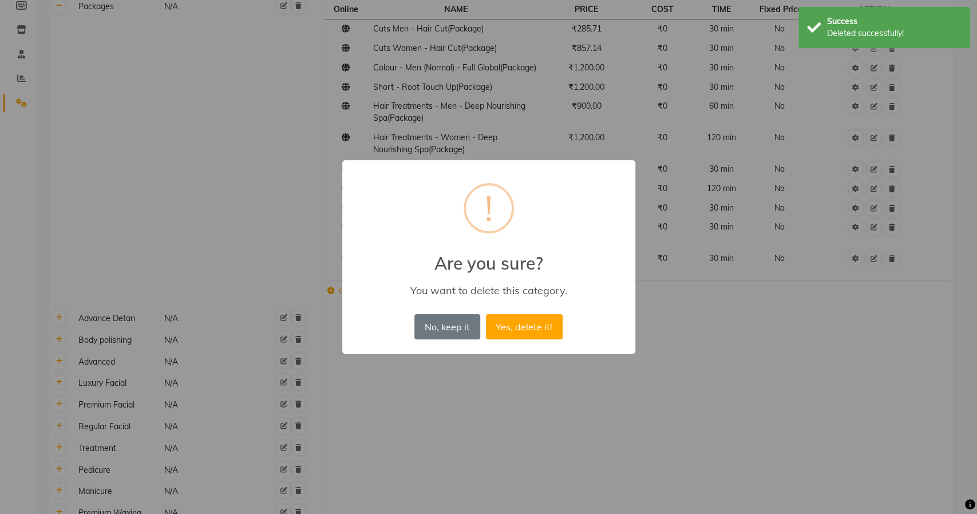
click at [486, 314] on button "Yes, delete it!" at bounding box center [524, 326] width 77 height 25
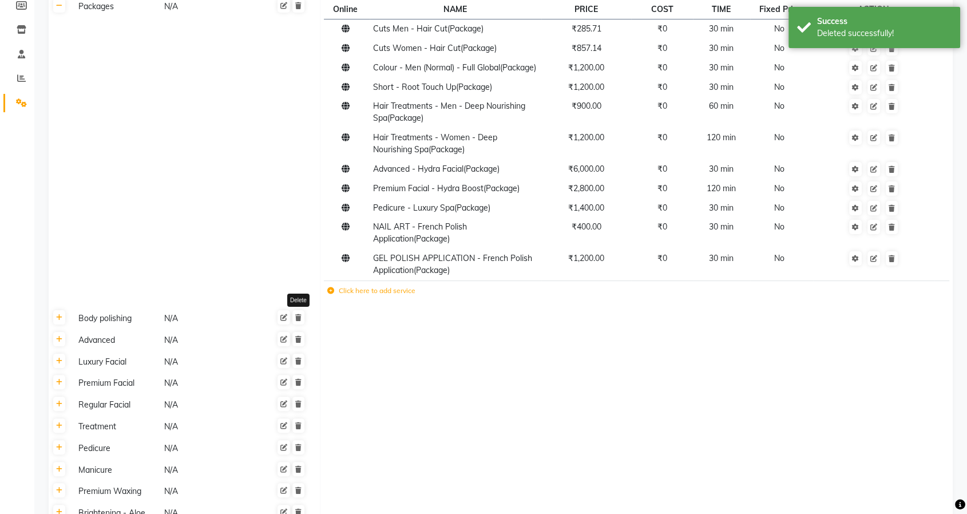
click at [299, 321] on icon at bounding box center [298, 317] width 6 height 7
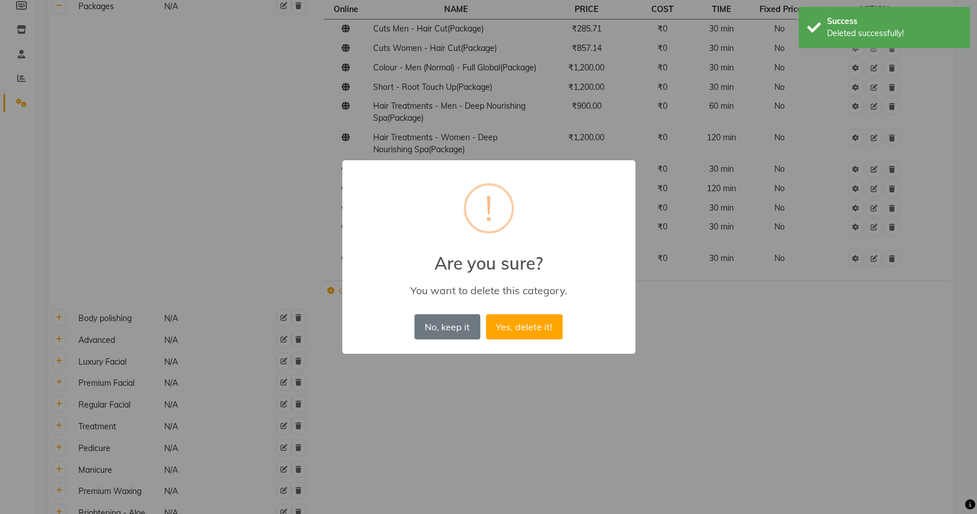
click at [486, 314] on button "Yes, delete it!" at bounding box center [524, 326] width 77 height 25
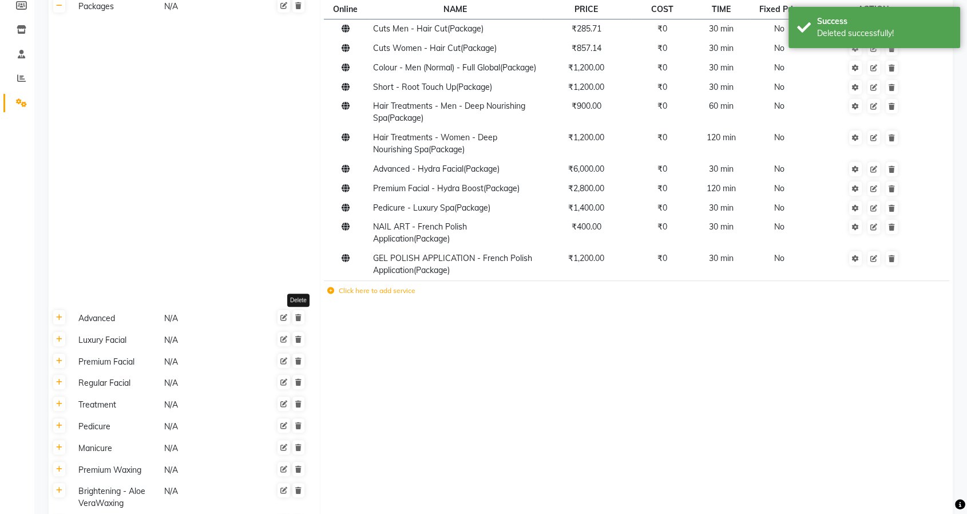
click at [299, 321] on icon at bounding box center [298, 317] width 6 height 7
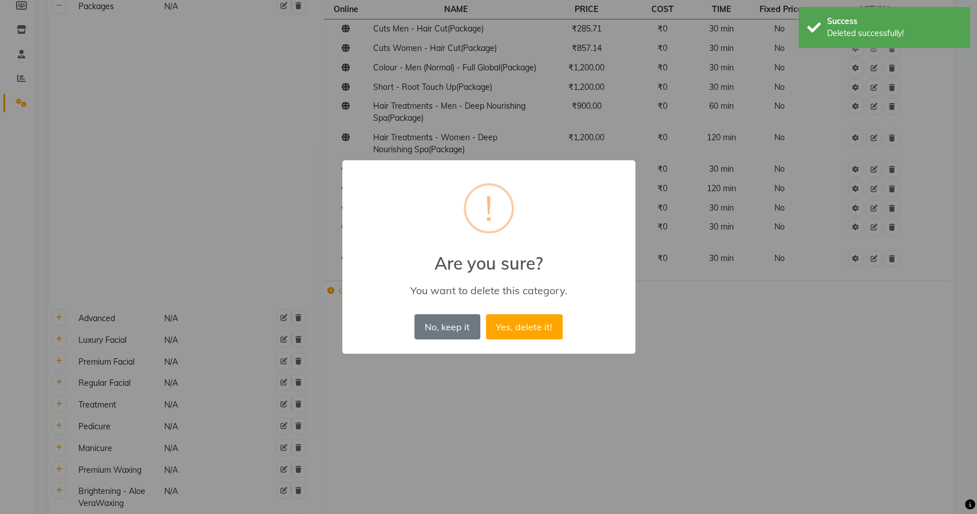
click at [486, 314] on button "Yes, delete it!" at bounding box center [524, 326] width 77 height 25
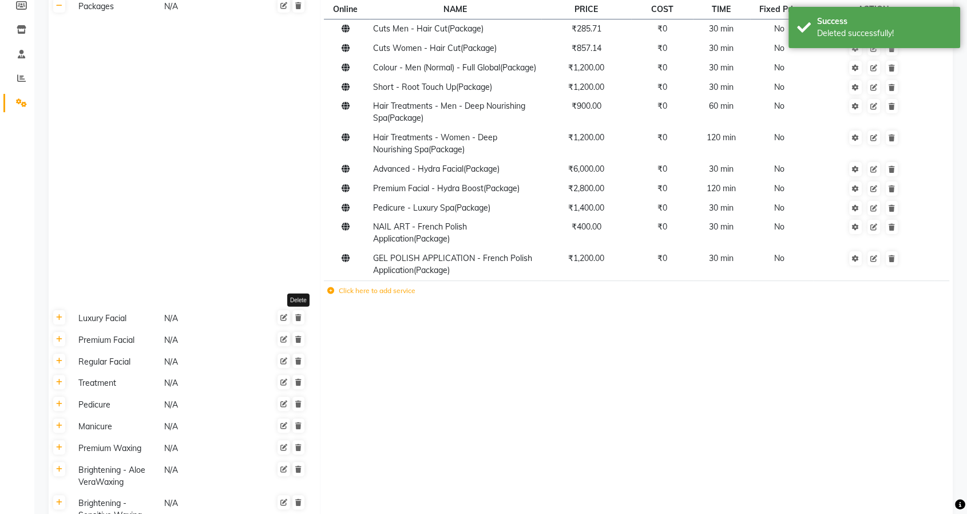
click at [299, 321] on icon at bounding box center [298, 317] width 6 height 7
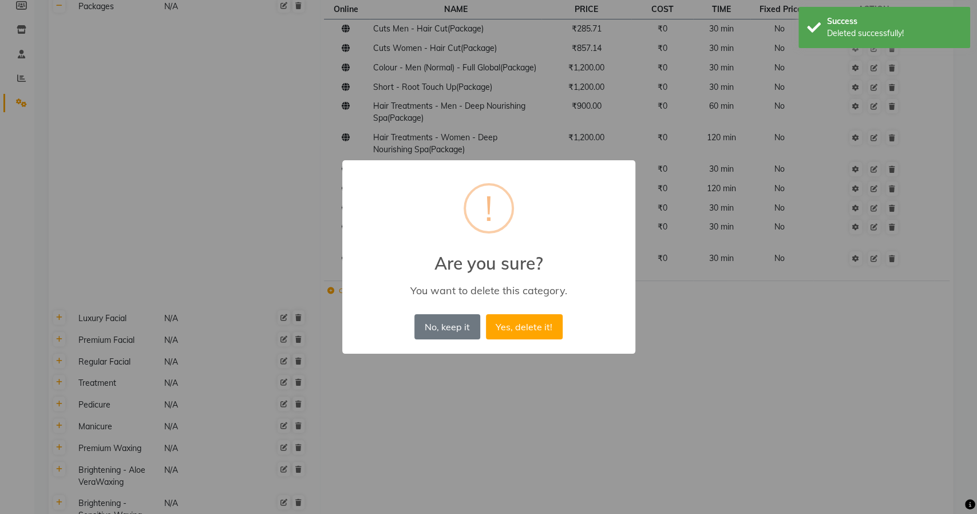
click at [486, 314] on button "Yes, delete it!" at bounding box center [524, 326] width 77 height 25
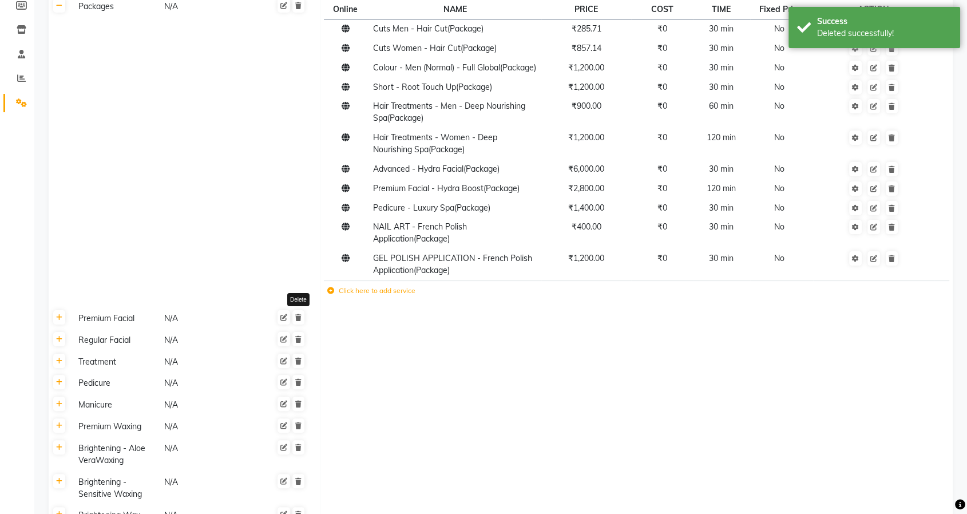
click at [299, 321] on icon at bounding box center [298, 317] width 6 height 7
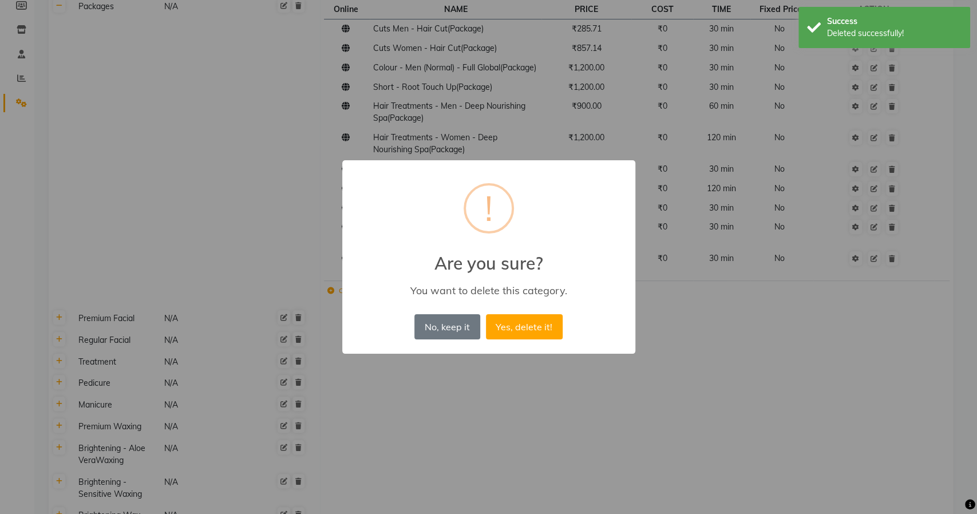
click at [486, 314] on button "Yes, delete it!" at bounding box center [524, 326] width 77 height 25
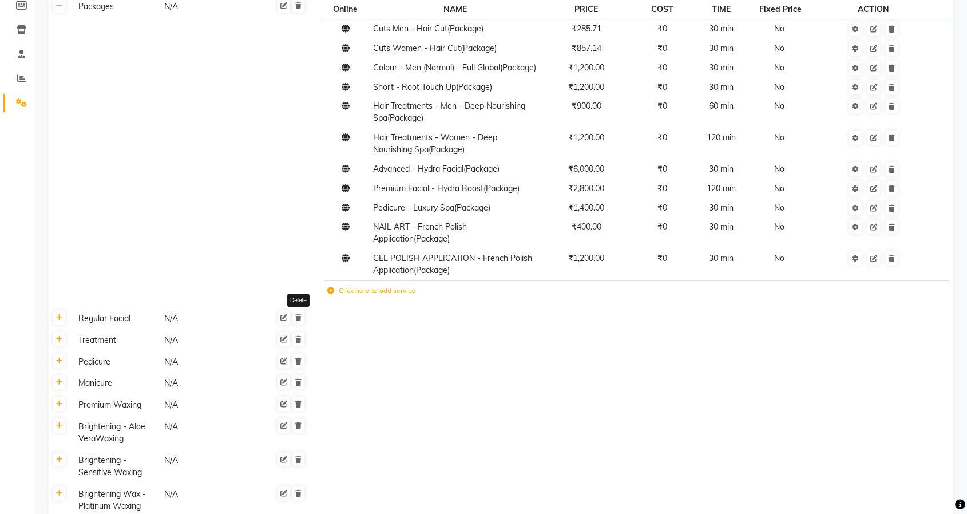
click at [299, 321] on icon at bounding box center [298, 317] width 6 height 7
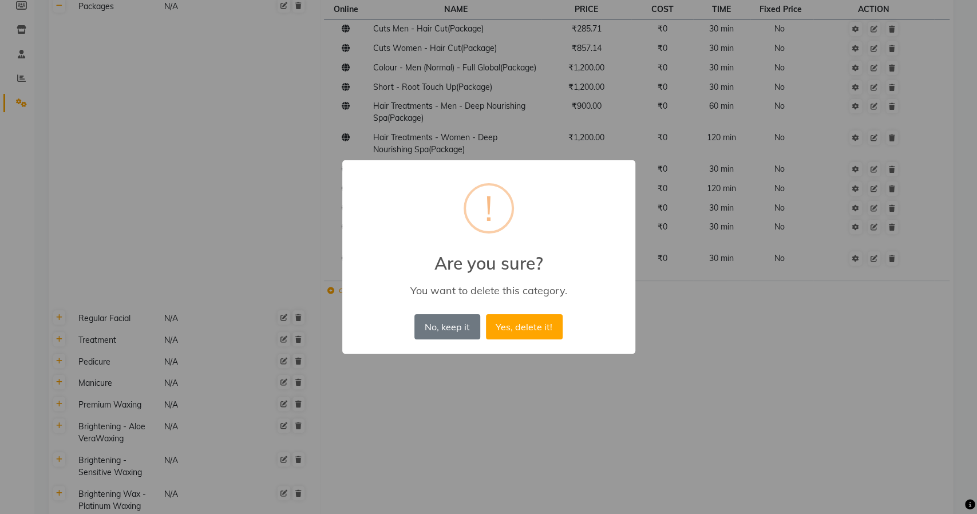
click at [486, 314] on button "Yes, delete it!" at bounding box center [524, 326] width 77 height 25
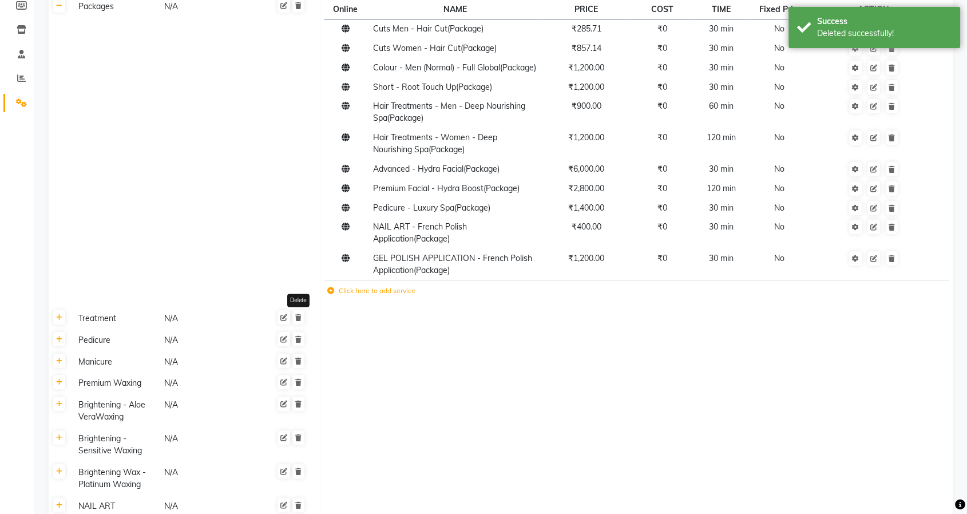
click at [299, 321] on icon at bounding box center [298, 317] width 6 height 7
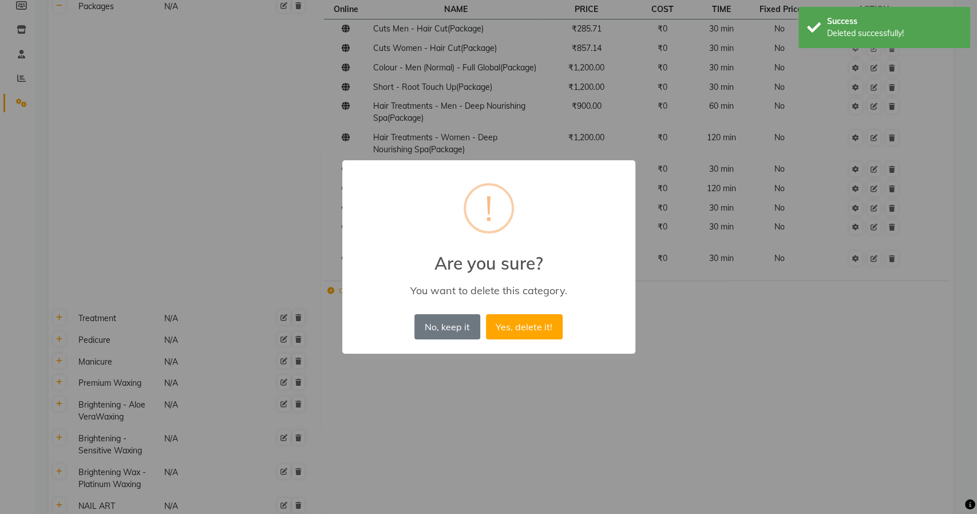
click at [486, 314] on button "Yes, delete it!" at bounding box center [524, 326] width 77 height 25
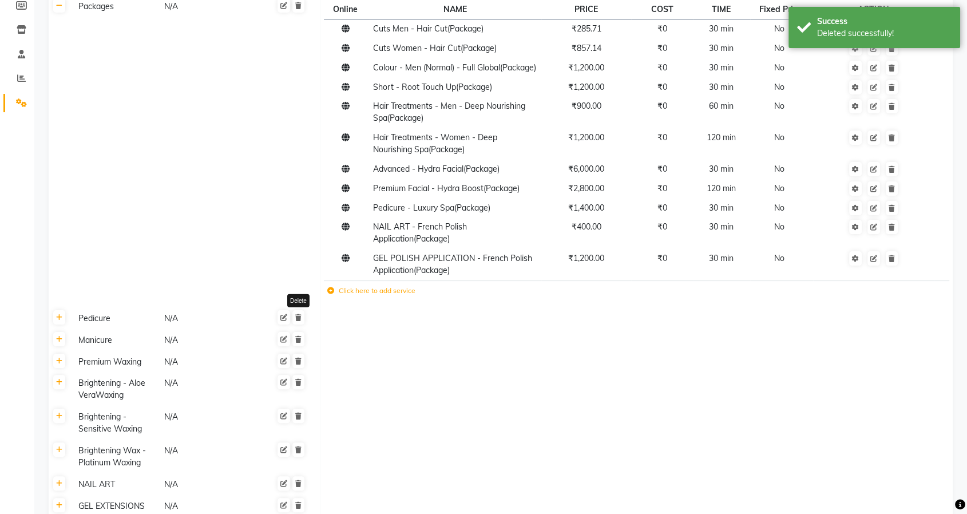
click at [299, 321] on icon at bounding box center [298, 317] width 6 height 7
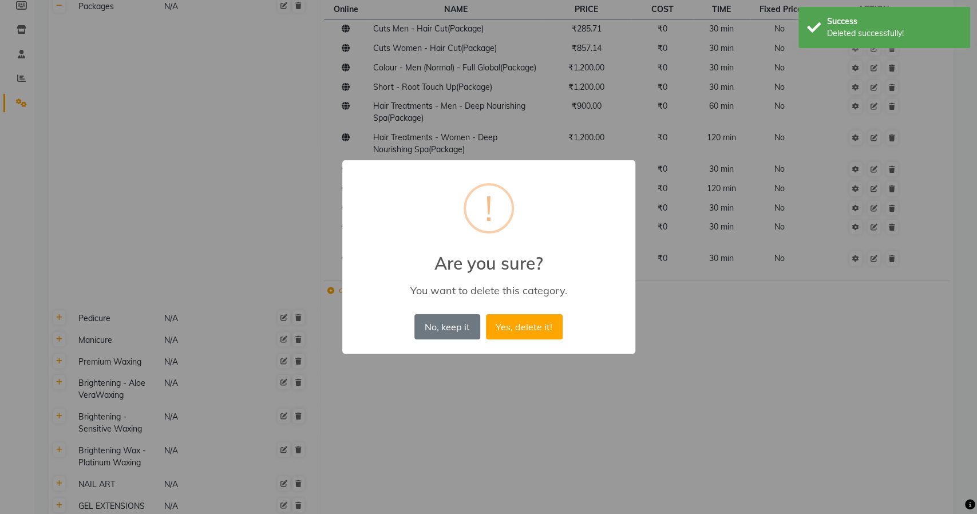
click at [486, 314] on button "Yes, delete it!" at bounding box center [524, 326] width 77 height 25
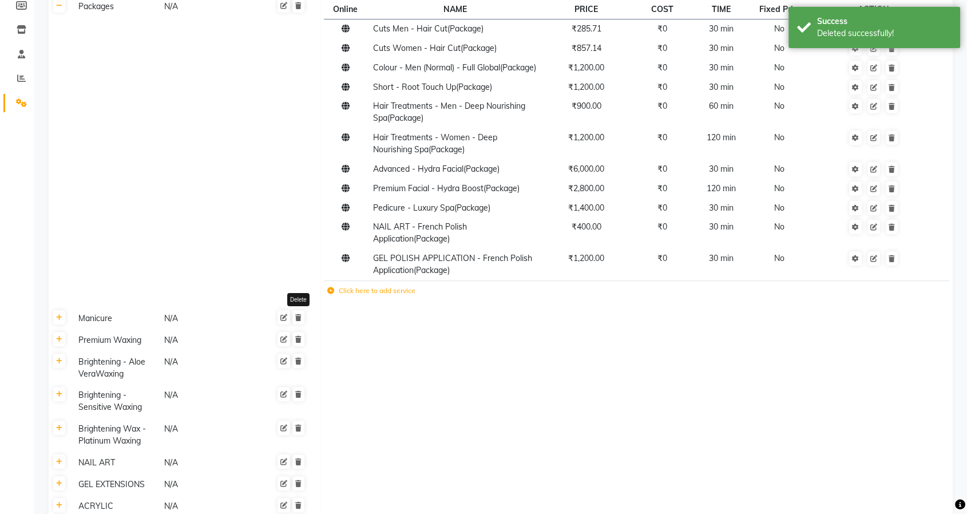
click at [299, 321] on icon at bounding box center [298, 317] width 6 height 7
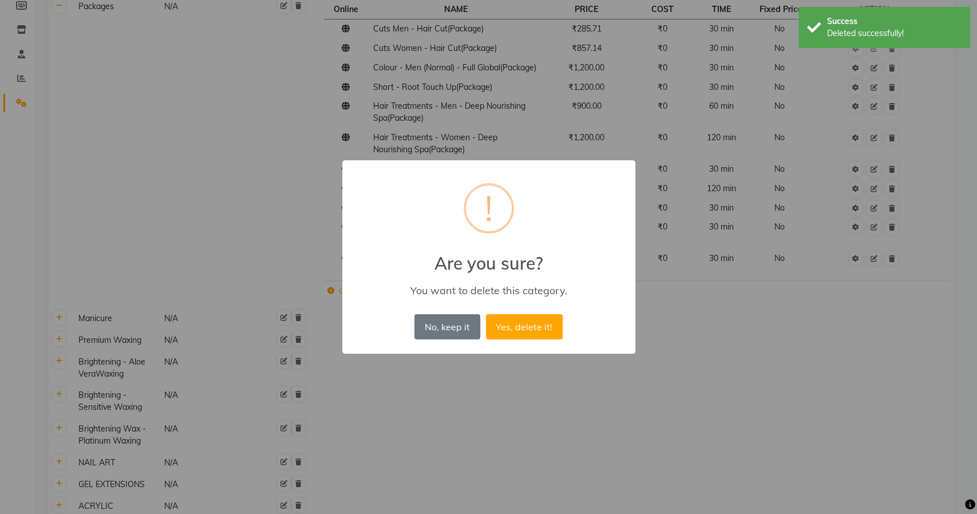
click at [486, 314] on button "Yes, delete it!" at bounding box center [524, 326] width 77 height 25
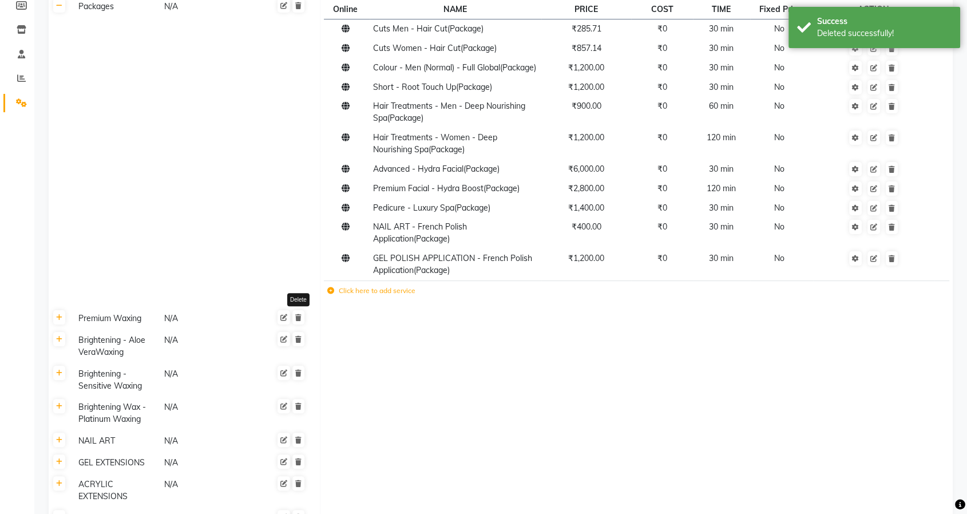
click at [299, 321] on icon at bounding box center [298, 317] width 6 height 7
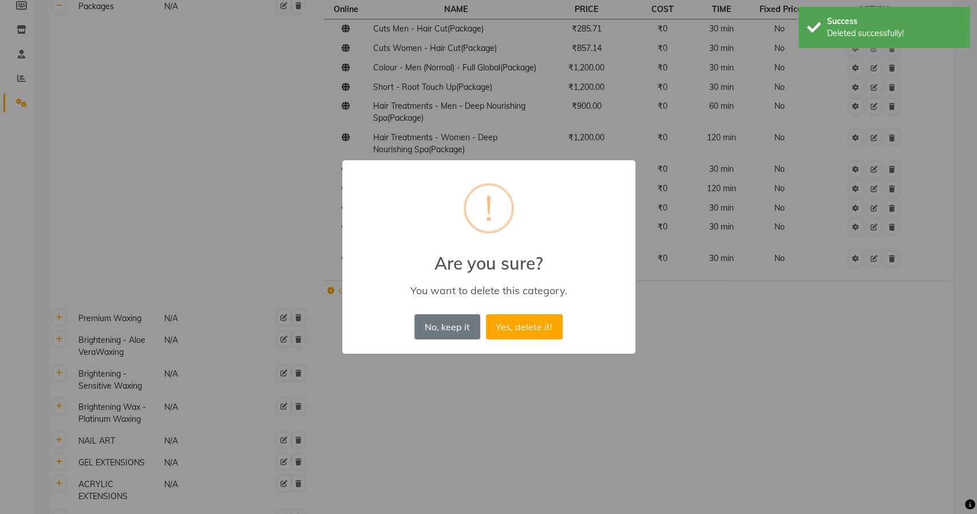
click at [486, 314] on button "Yes, delete it!" at bounding box center [524, 326] width 77 height 25
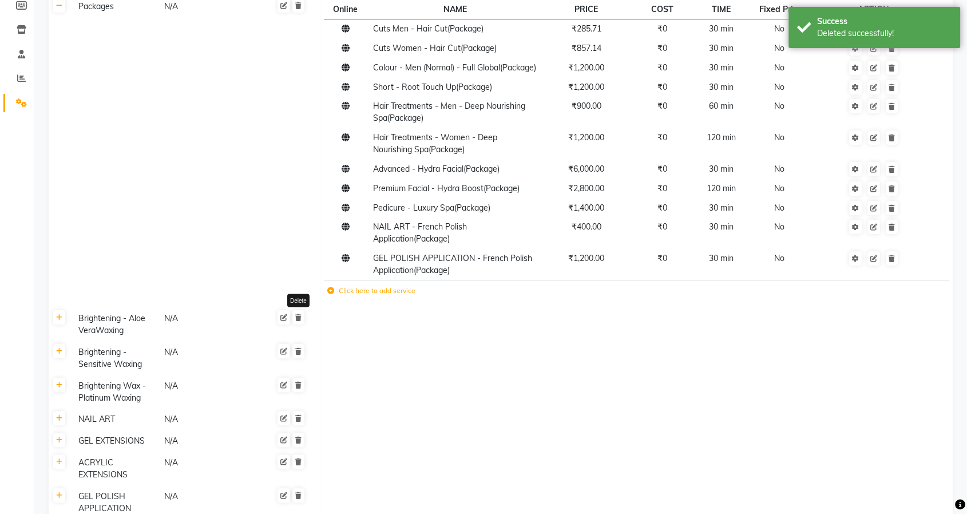
click at [299, 321] on icon at bounding box center [298, 317] width 6 height 7
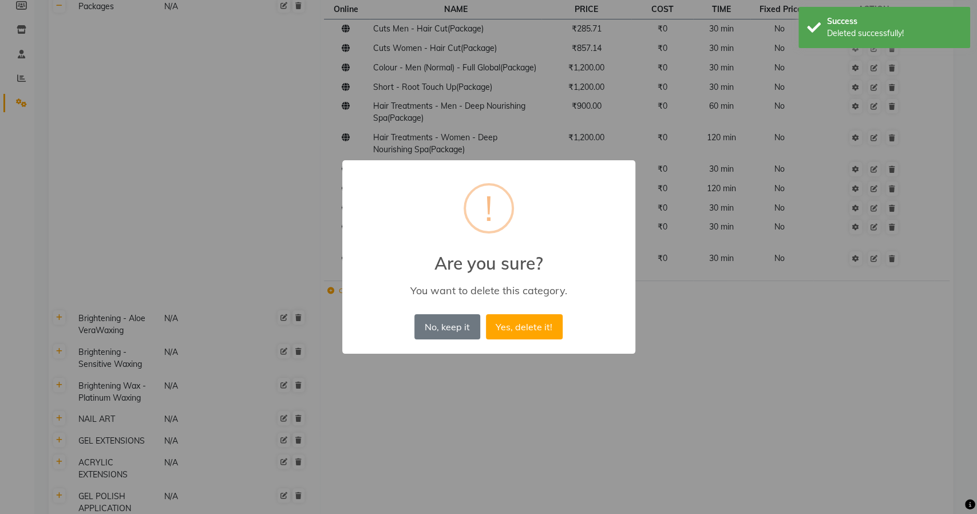
click at [486, 314] on button "Yes, delete it!" at bounding box center [524, 326] width 77 height 25
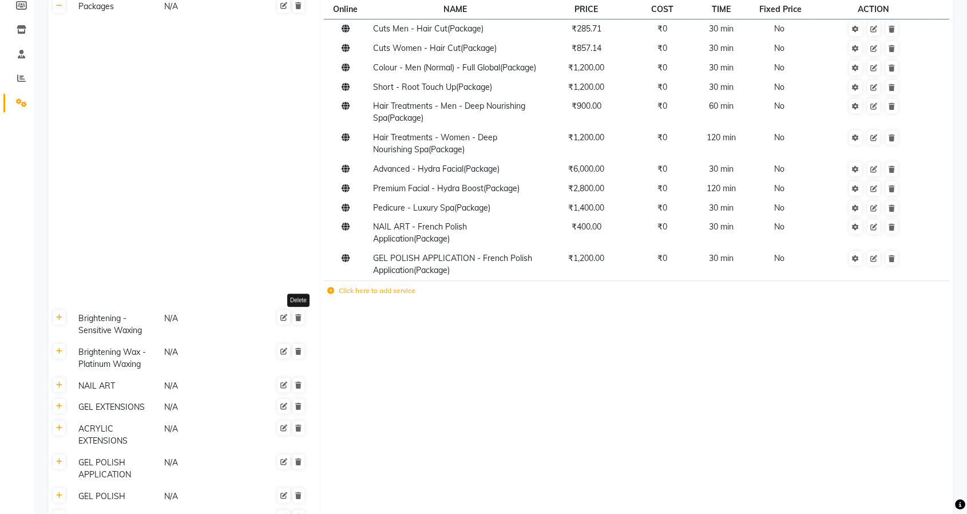
click at [299, 321] on icon at bounding box center [298, 317] width 6 height 7
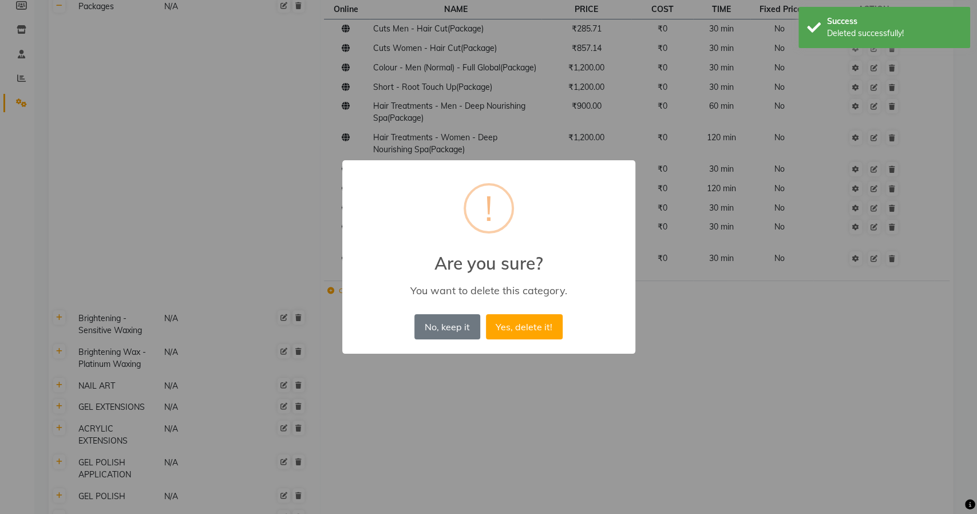
click at [486, 314] on button "Yes, delete it!" at bounding box center [524, 326] width 77 height 25
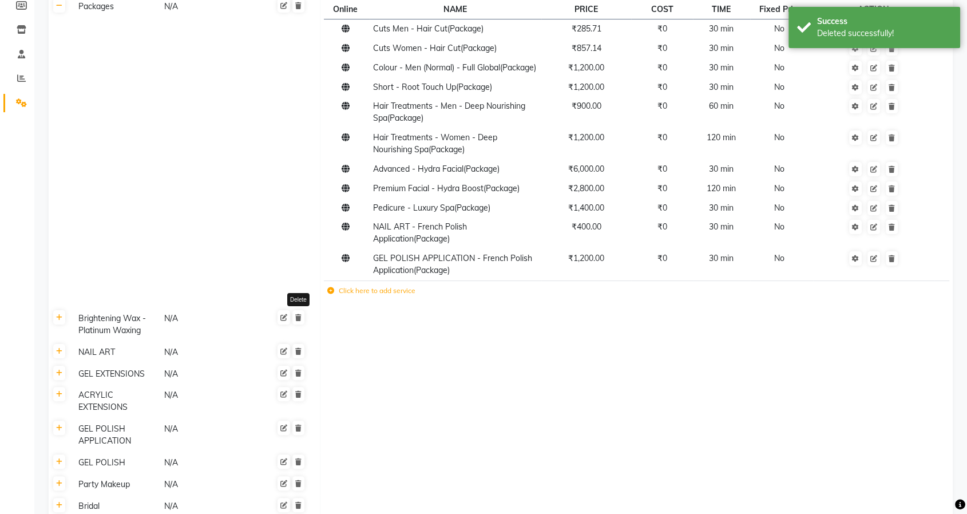
click at [299, 321] on icon at bounding box center [298, 317] width 6 height 7
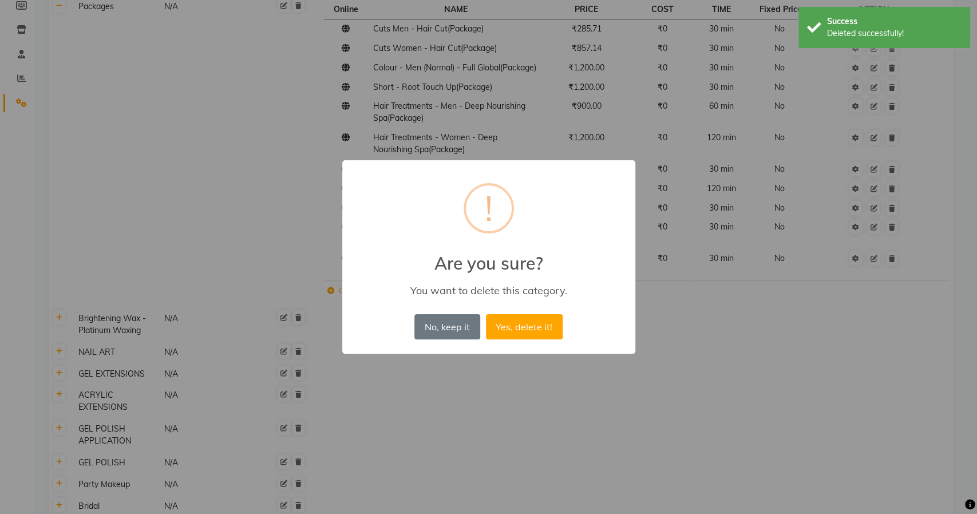
click at [486, 314] on button "Yes, delete it!" at bounding box center [524, 326] width 77 height 25
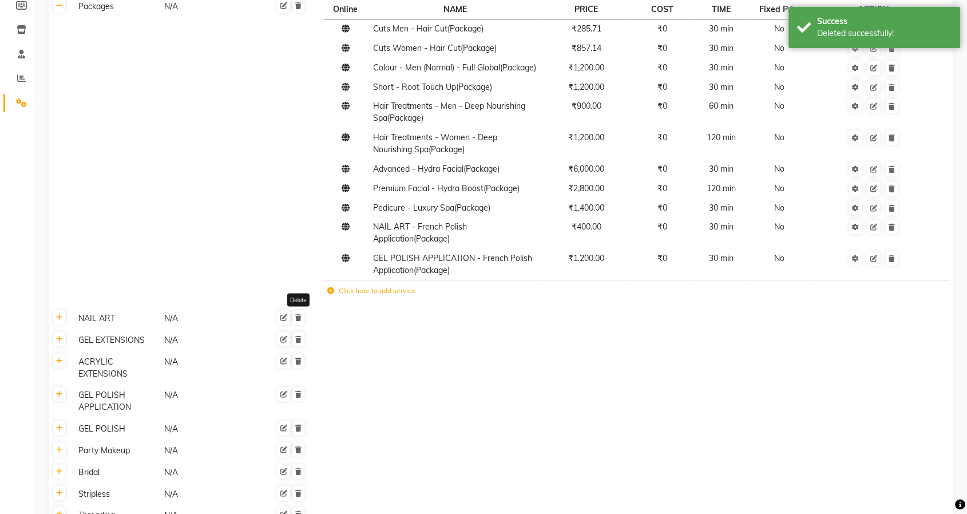
click at [299, 321] on icon at bounding box center [298, 317] width 6 height 7
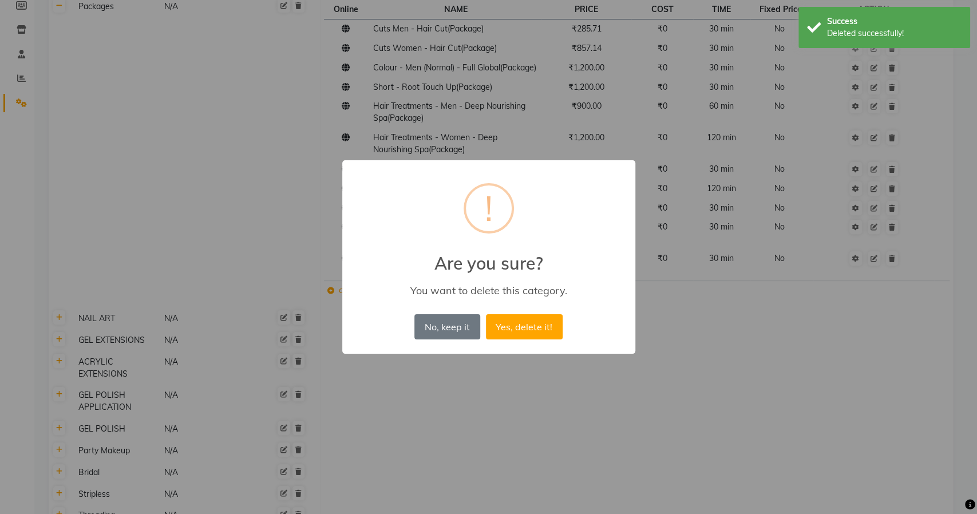
click at [486, 314] on button "Yes, delete it!" at bounding box center [524, 326] width 77 height 25
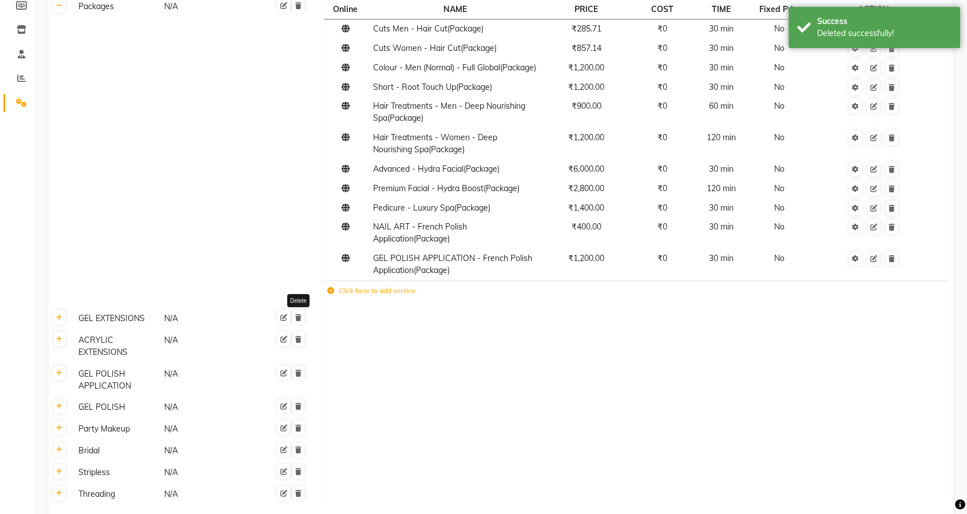
click at [299, 321] on icon at bounding box center [298, 317] width 6 height 7
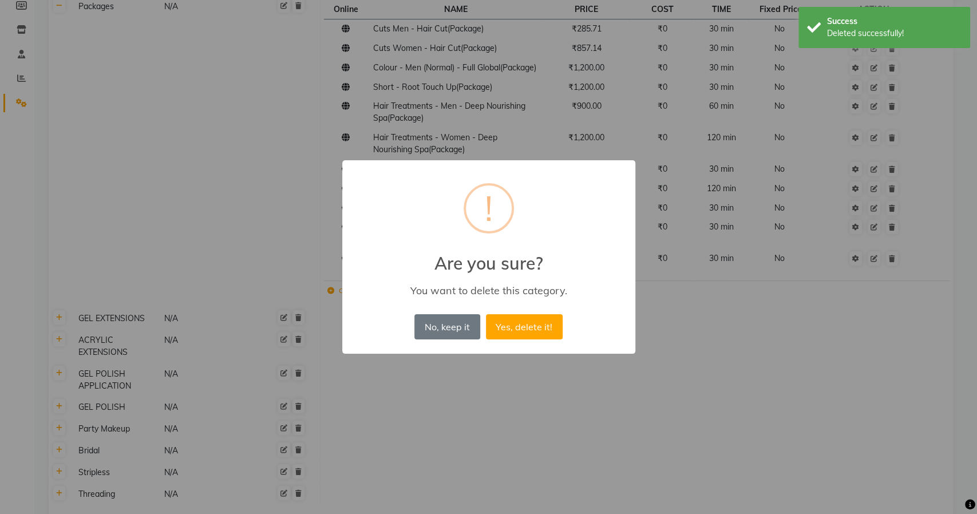
click at [486, 314] on button "Yes, delete it!" at bounding box center [524, 326] width 77 height 25
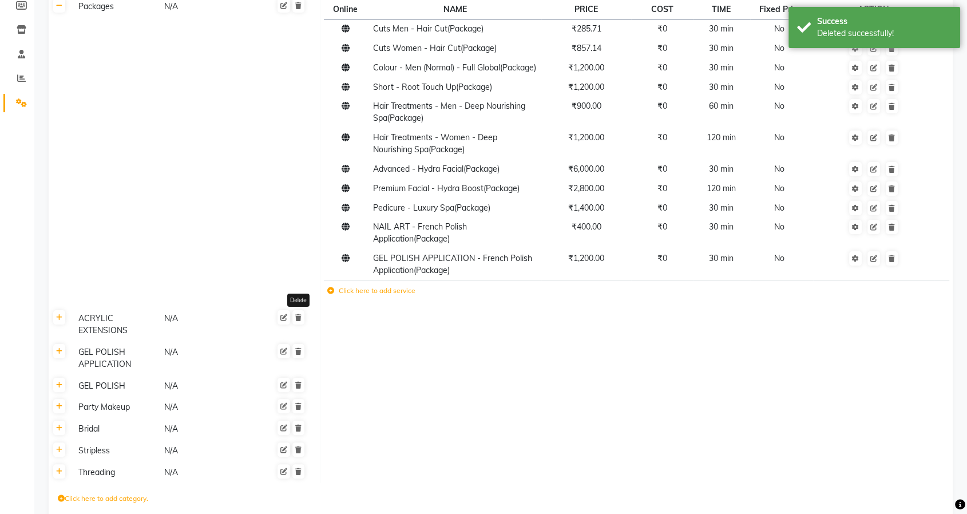
click at [299, 321] on icon at bounding box center [298, 317] width 6 height 7
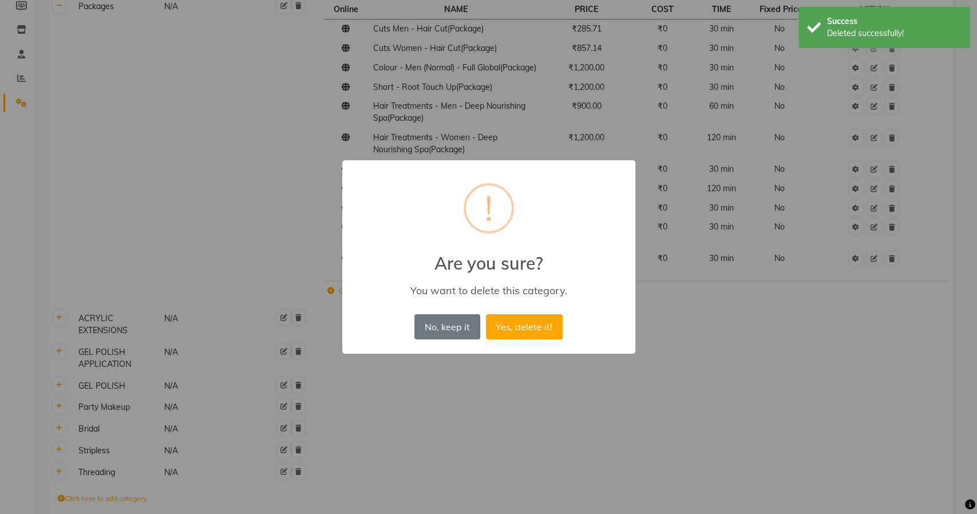
click at [486, 314] on button "Yes, delete it!" at bounding box center [524, 326] width 77 height 25
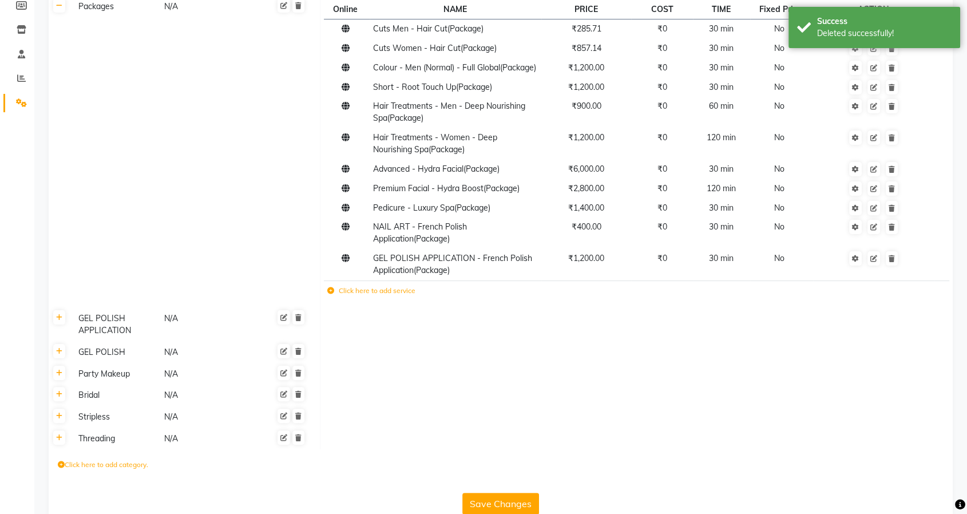
click at [302, 337] on div at bounding box center [281, 324] width 49 height 26
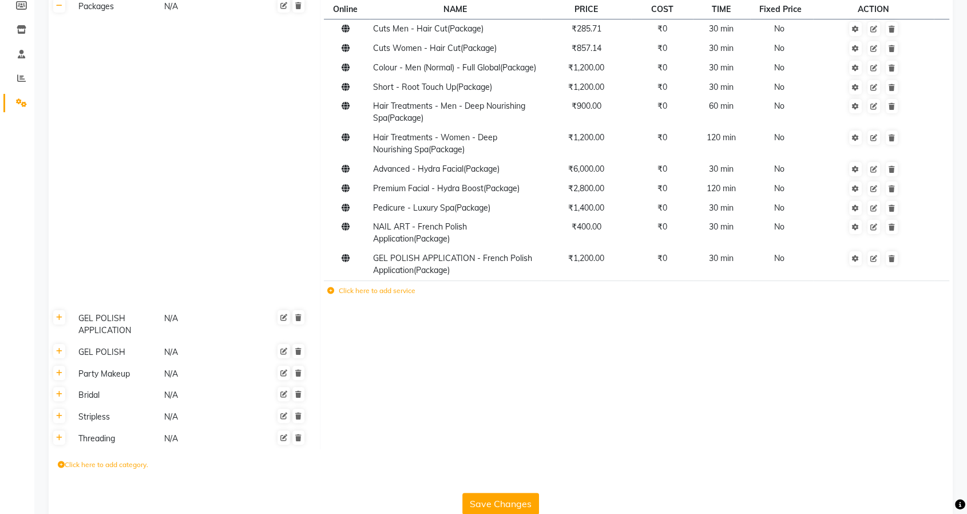
click at [298, 337] on div at bounding box center [281, 324] width 49 height 26
click at [302, 325] on link at bounding box center [298, 317] width 12 height 14
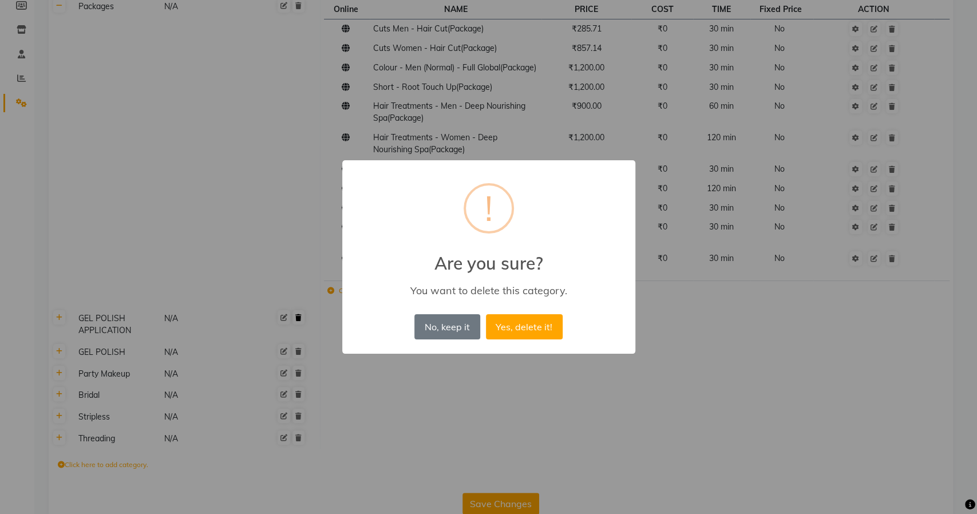
click at [486, 314] on button "Yes, delete it!" at bounding box center [524, 326] width 77 height 25
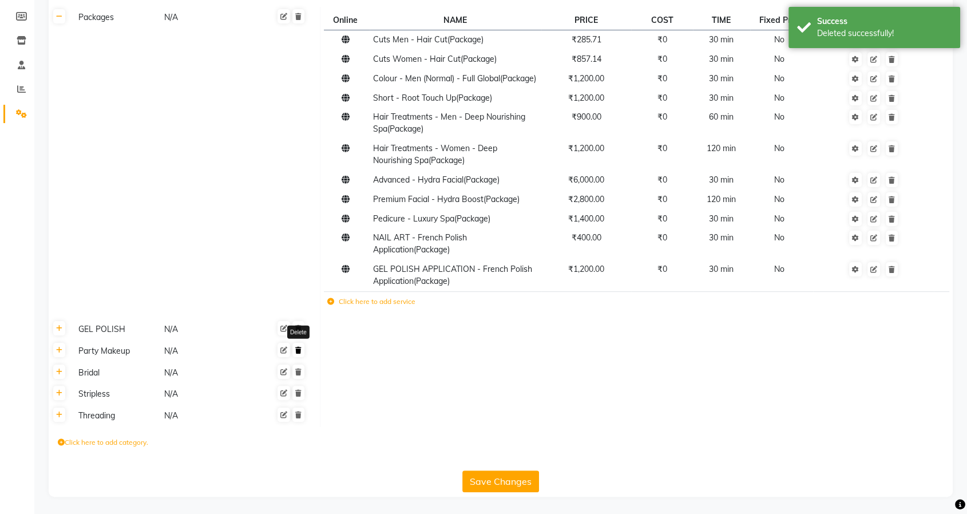
click at [302, 350] on link at bounding box center [298, 350] width 12 height 14
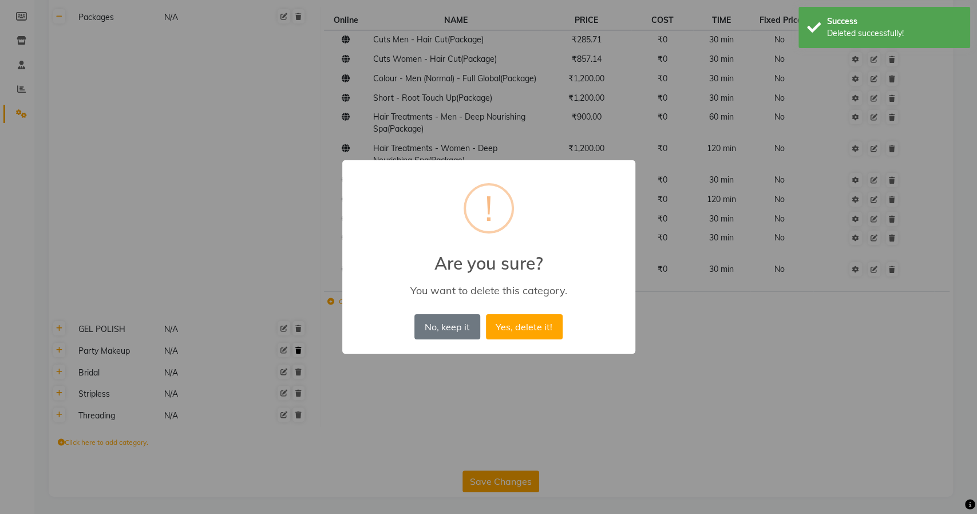
click at [486, 314] on button "Yes, delete it!" at bounding box center [524, 326] width 77 height 25
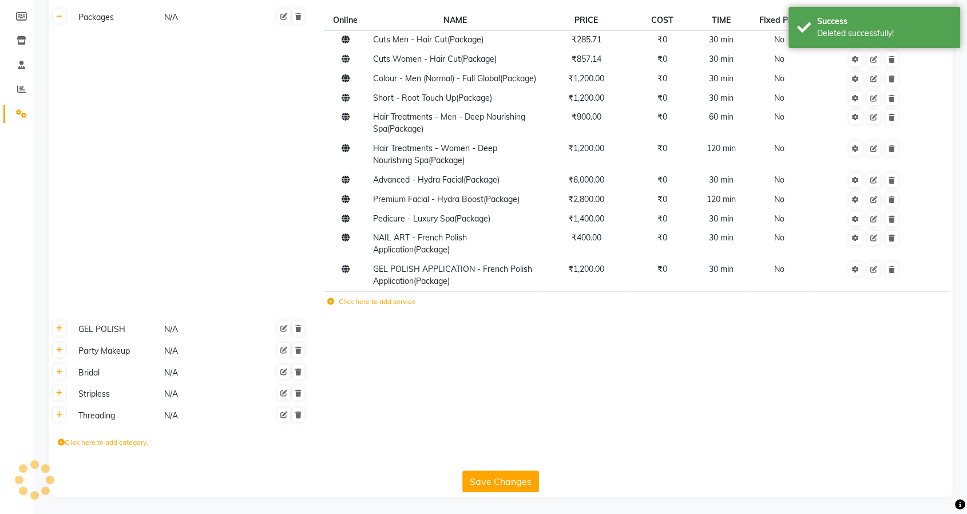
scroll to position [154, 0]
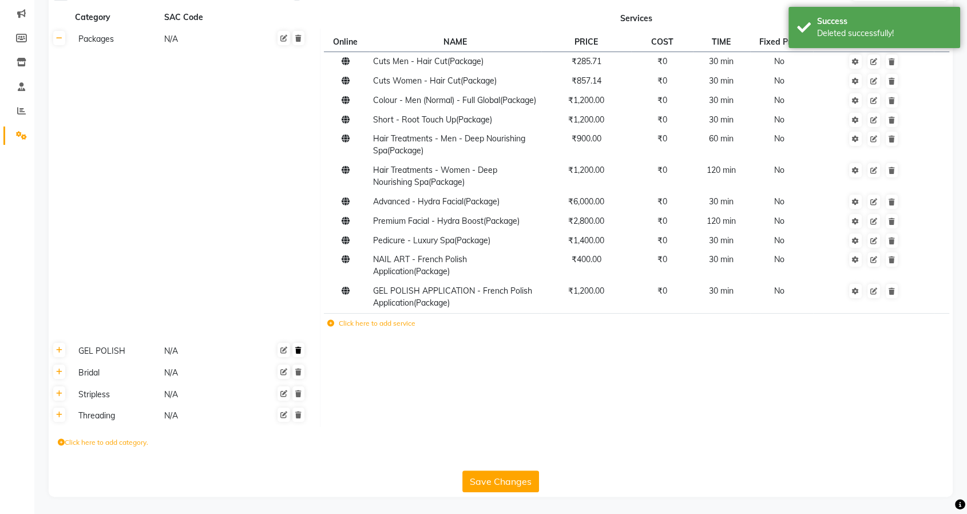
click at [302, 350] on link at bounding box center [298, 350] width 12 height 14
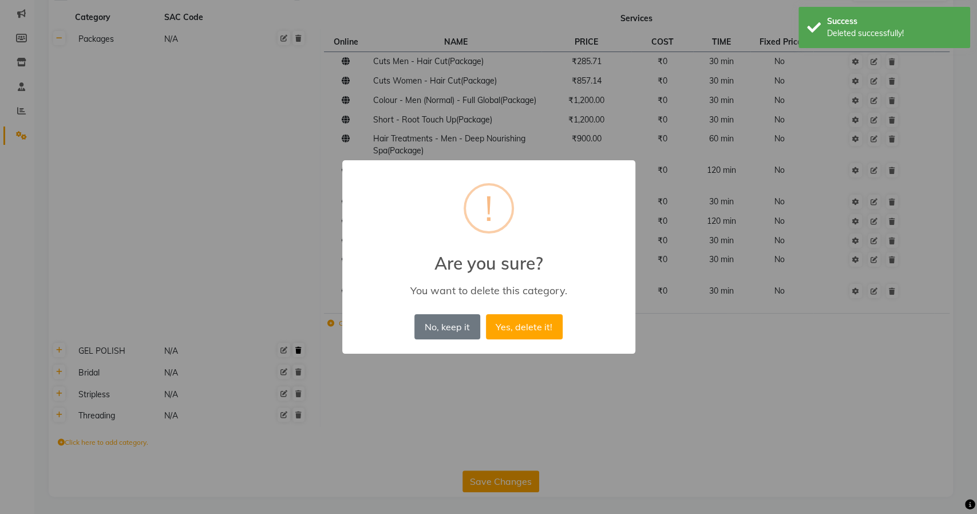
click at [486, 314] on button "Yes, delete it!" at bounding box center [524, 326] width 77 height 25
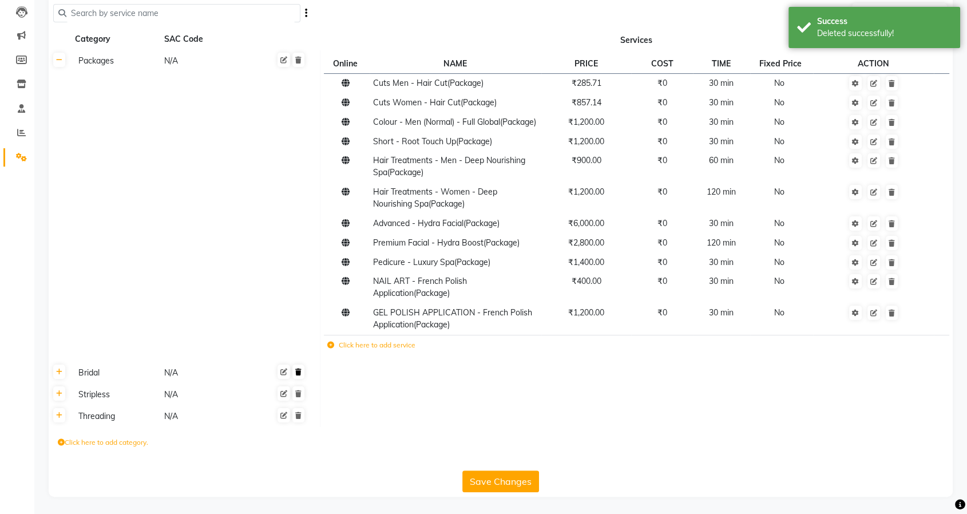
scroll to position [132, 0]
click at [301, 372] on icon at bounding box center [298, 372] width 6 height 7
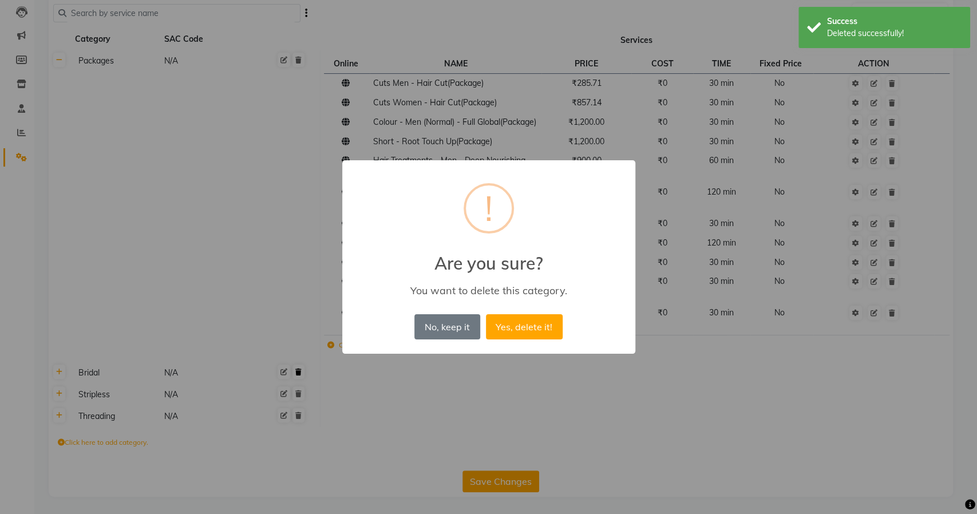
click at [486, 314] on button "Yes, delete it!" at bounding box center [524, 326] width 77 height 25
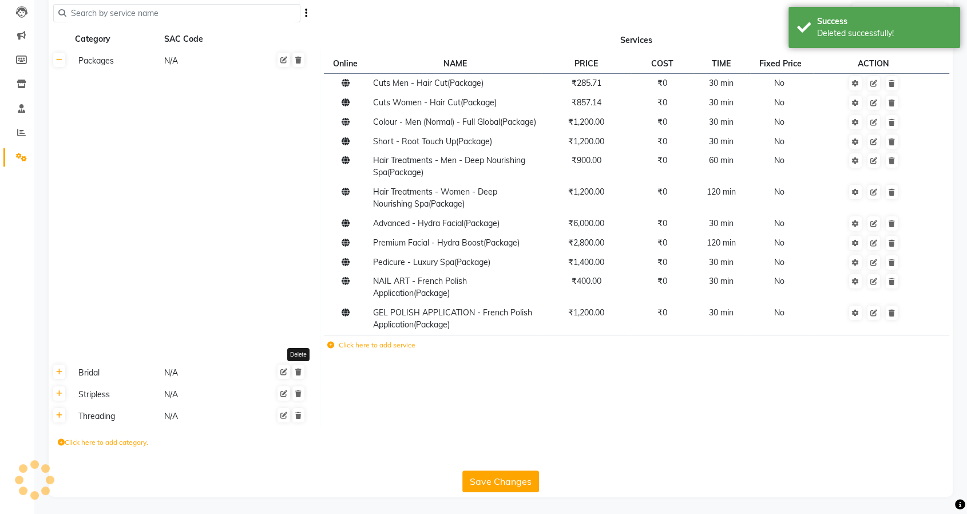
scroll to position [110, 0]
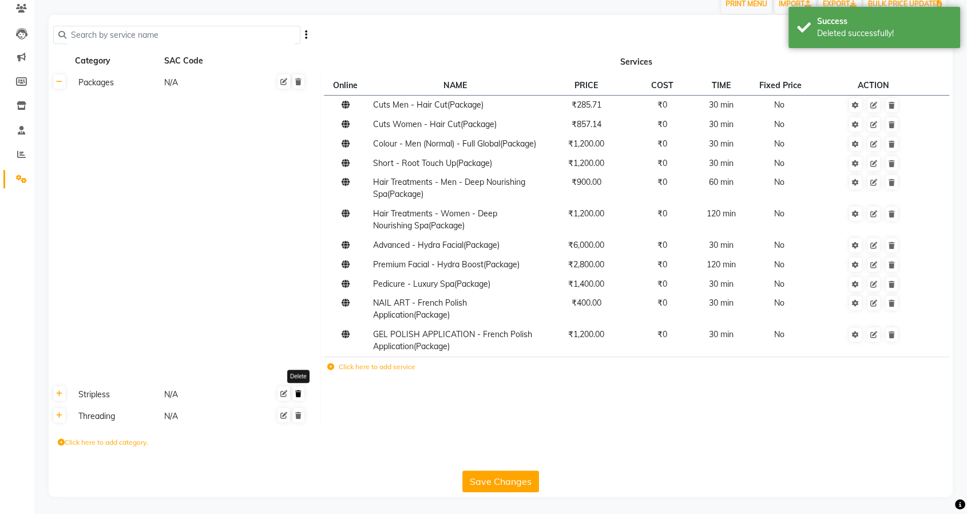
click at [300, 392] on icon at bounding box center [298, 393] width 6 height 7
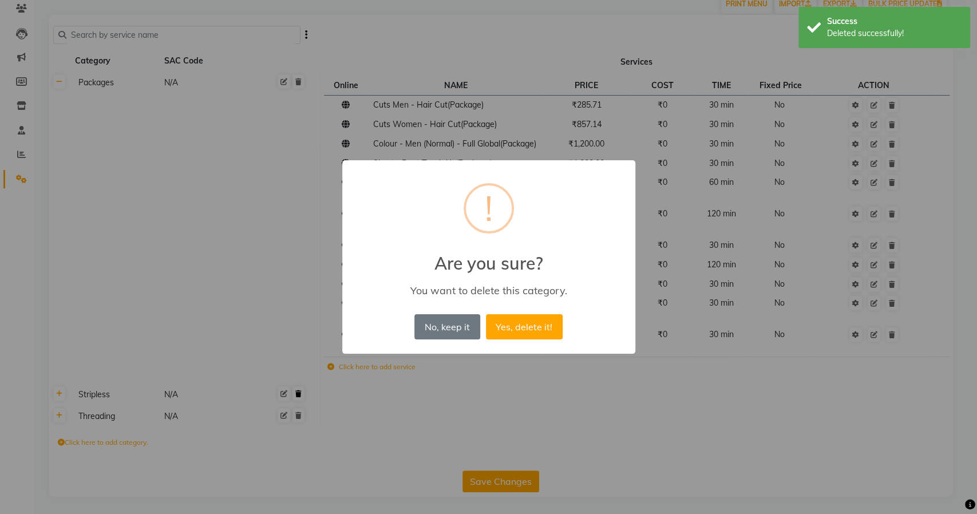
click at [486, 314] on button "Yes, delete it!" at bounding box center [524, 326] width 77 height 25
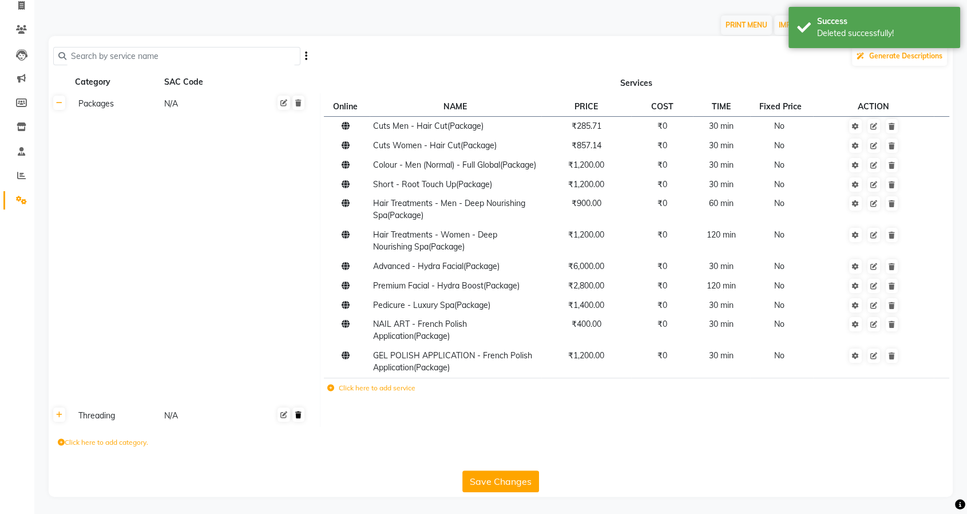
scroll to position [89, 0]
click at [300, 413] on icon at bounding box center [298, 415] width 6 height 7
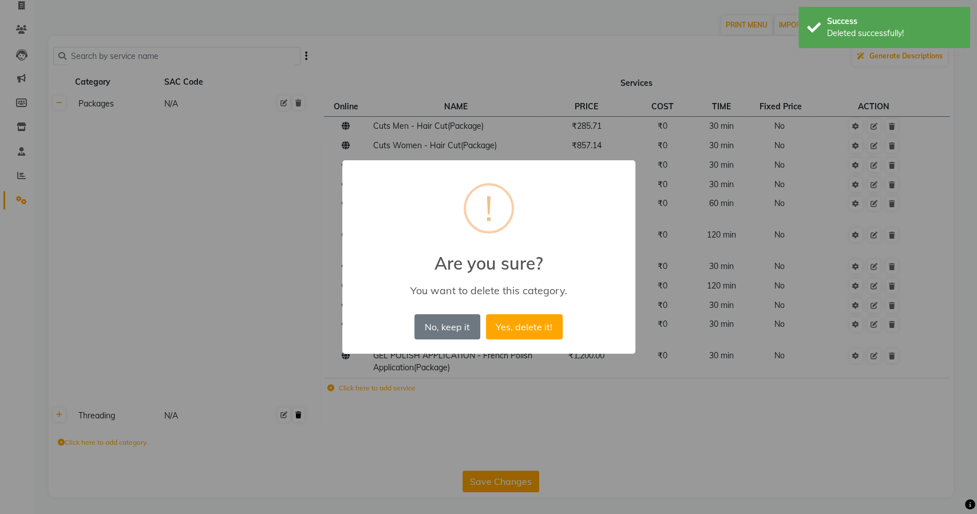
click at [486, 314] on button "Yes, delete it!" at bounding box center [524, 326] width 77 height 25
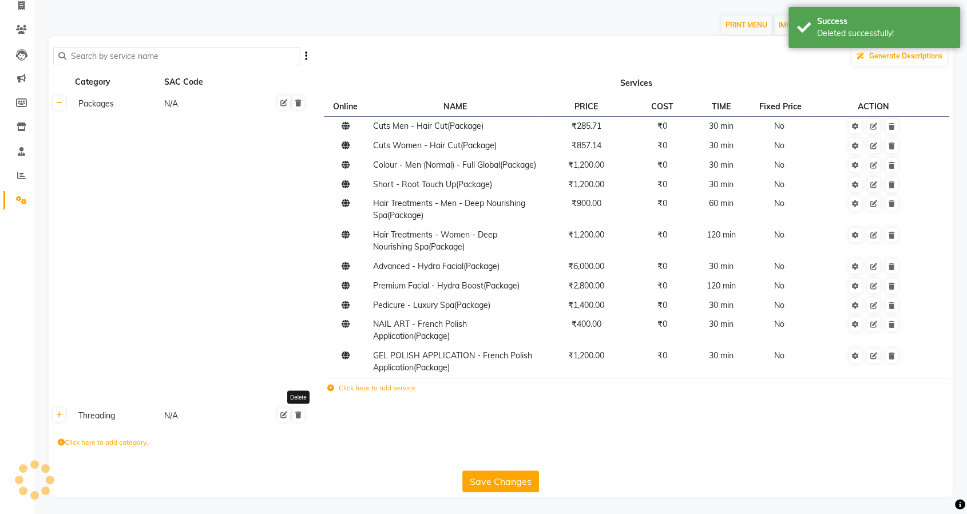
scroll to position [68, 0]
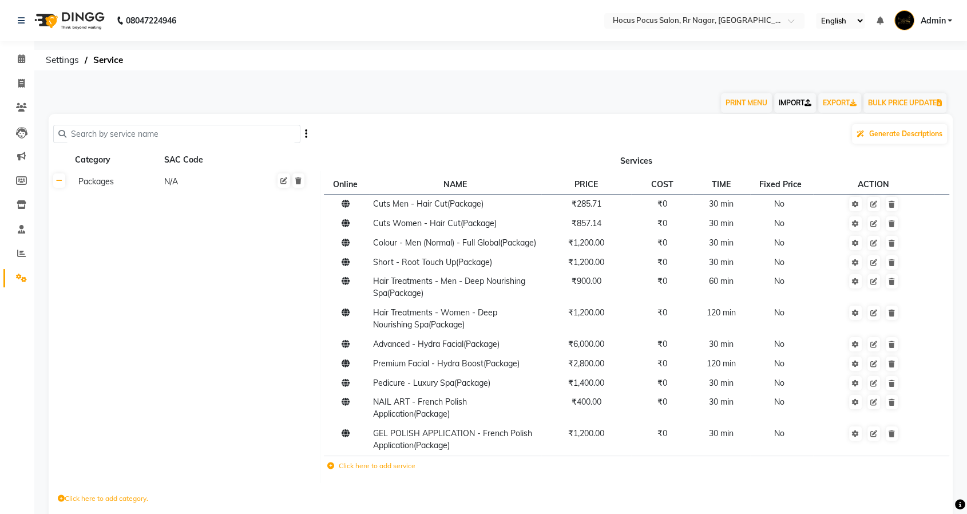
click at [790, 103] on link "IMPORT" at bounding box center [795, 102] width 42 height 19
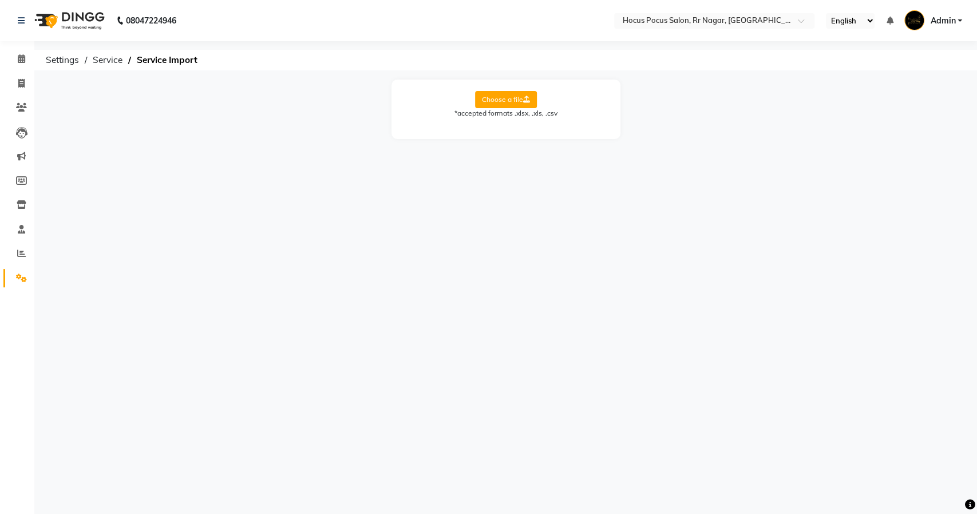
click at [489, 99] on label "Choose a file" at bounding box center [506, 99] width 62 height 17
click at [0, 0] on input "Choose a file" at bounding box center [0, 0] width 0 height 0
drag, startPoint x: 551, startPoint y: 145, endPoint x: 546, endPoint y: 142, distance: 6.2
click at [546, 135] on select "Select Sheet Sheet1" at bounding box center [558, 137] width 86 height 18
select select "Sheet1"
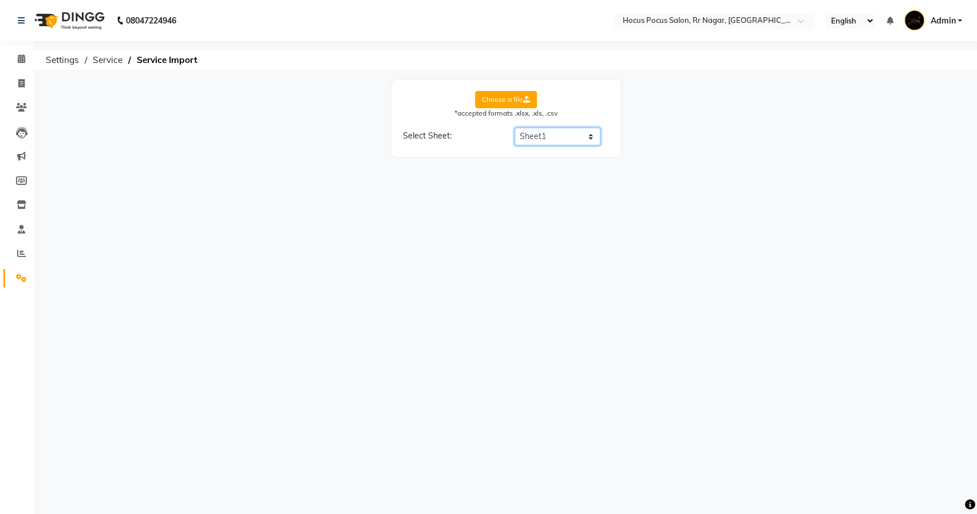
click at [515, 128] on select "Select Sheet Sheet1" at bounding box center [558, 137] width 86 height 18
select select "Category Name"
select select "Service Name"
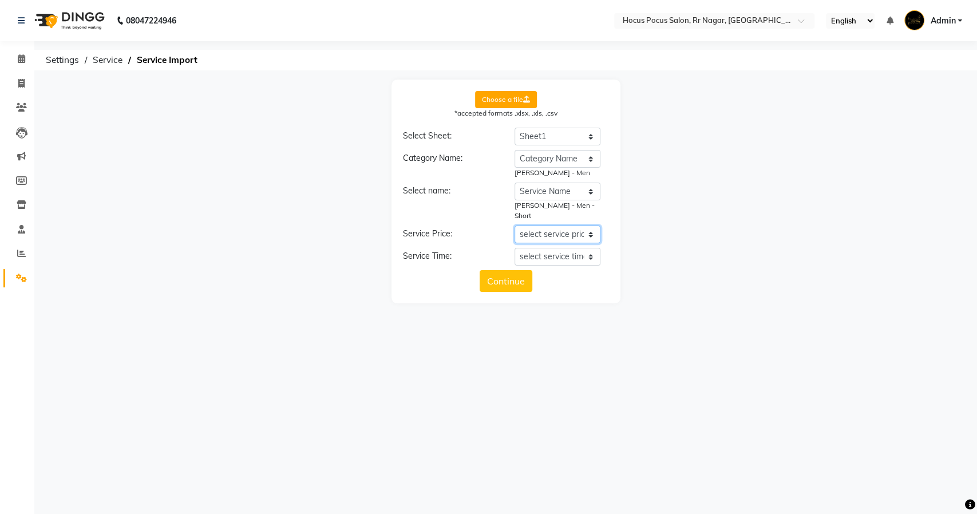
click at [545, 226] on select "select service price Category Name Service Name New Service Price time" at bounding box center [558, 235] width 86 height 18
select select "New Service Price"
click at [515, 226] on select "select service price Category Name Service Name New Service Price time" at bounding box center [558, 235] width 86 height 18
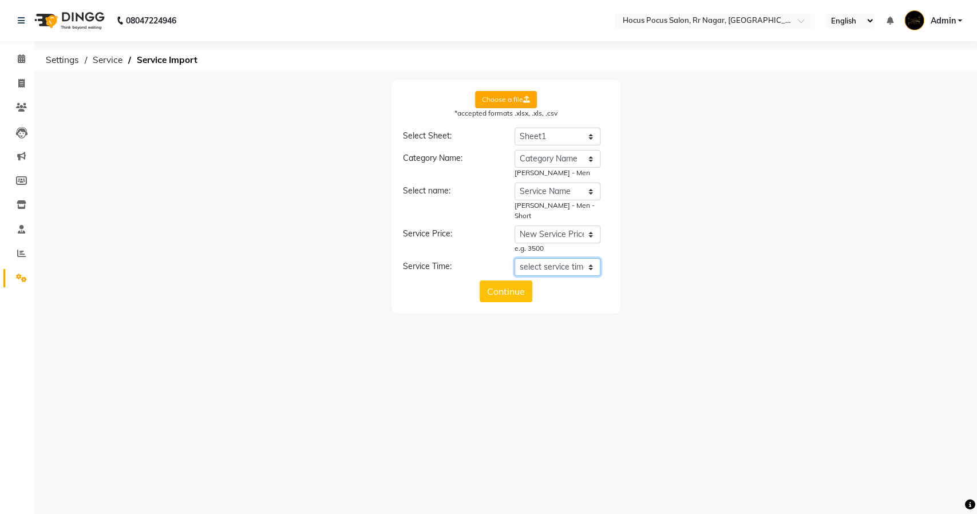
click at [548, 258] on select "select service time Category Name Service Name New Service Price time" at bounding box center [558, 267] width 86 height 18
select select "time"
click at [515, 258] on select "select service time Category Name Service Name New Service Price time" at bounding box center [558, 267] width 86 height 18
click at [507, 293] on button "Continue" at bounding box center [506, 302] width 53 height 22
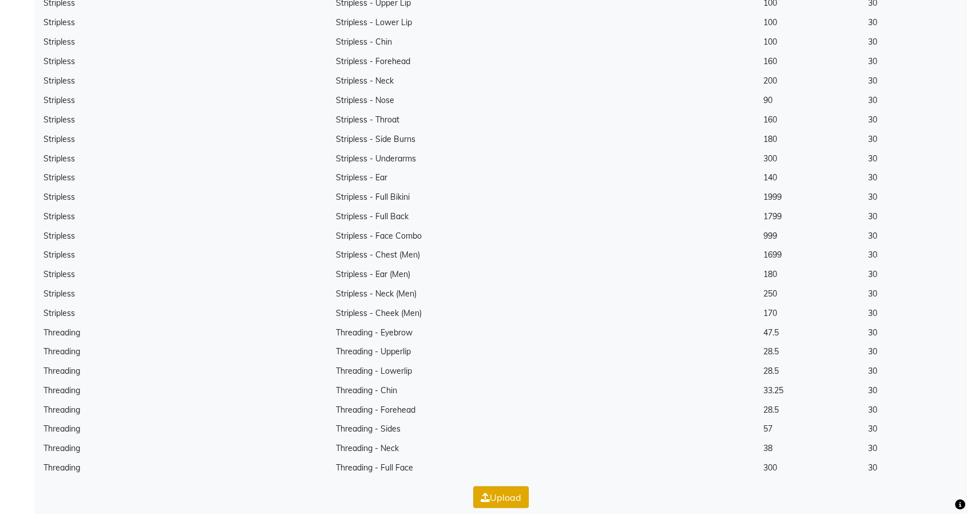
click at [483, 492] on icon "button" at bounding box center [485, 496] width 9 height 9
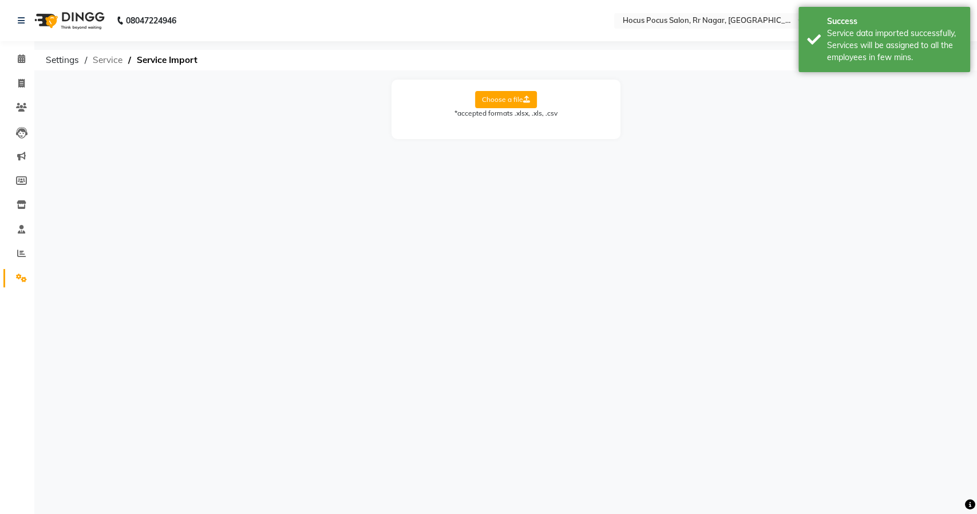
click at [108, 57] on span "Service" at bounding box center [107, 60] width 41 height 21
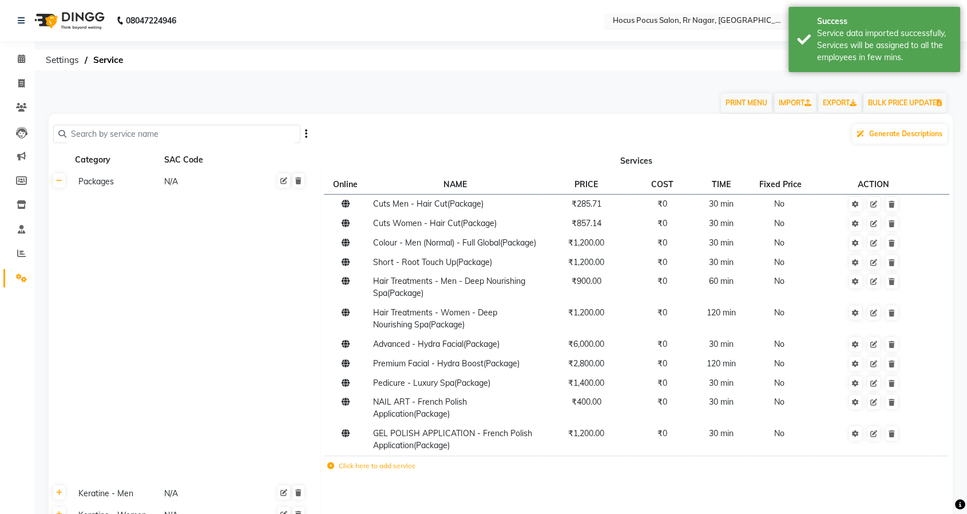
click at [700, 25] on input "text" at bounding box center [693, 21] width 166 height 11
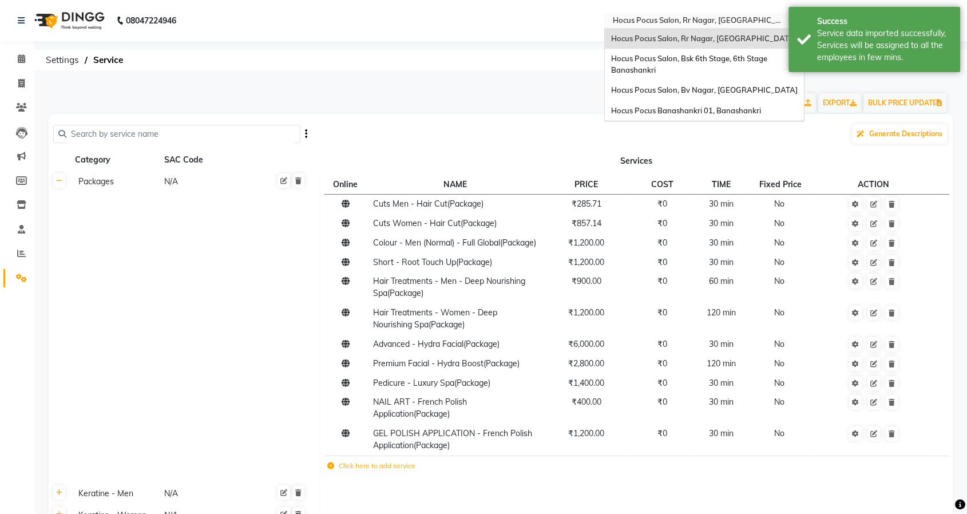
click at [456, 53] on ol "Settings Service" at bounding box center [499, 60] width 918 height 21
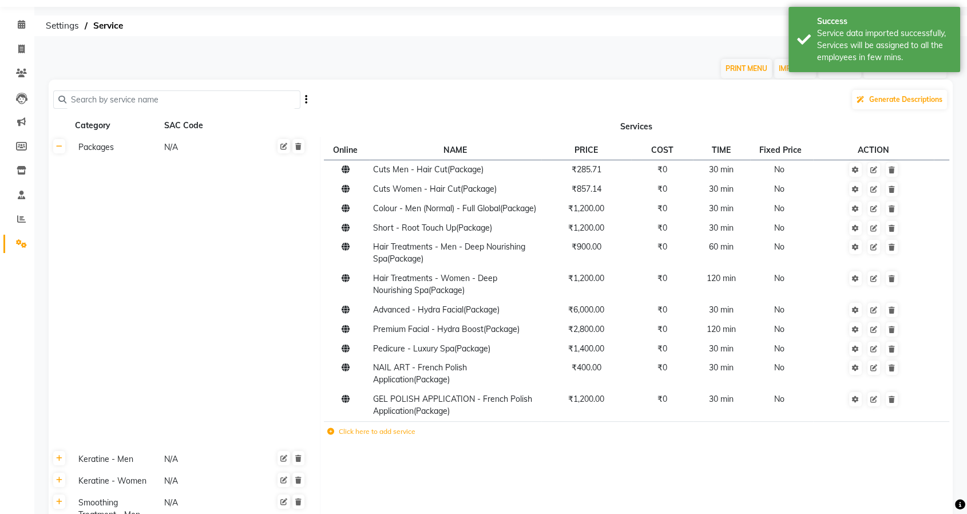
scroll to position [64, 0]
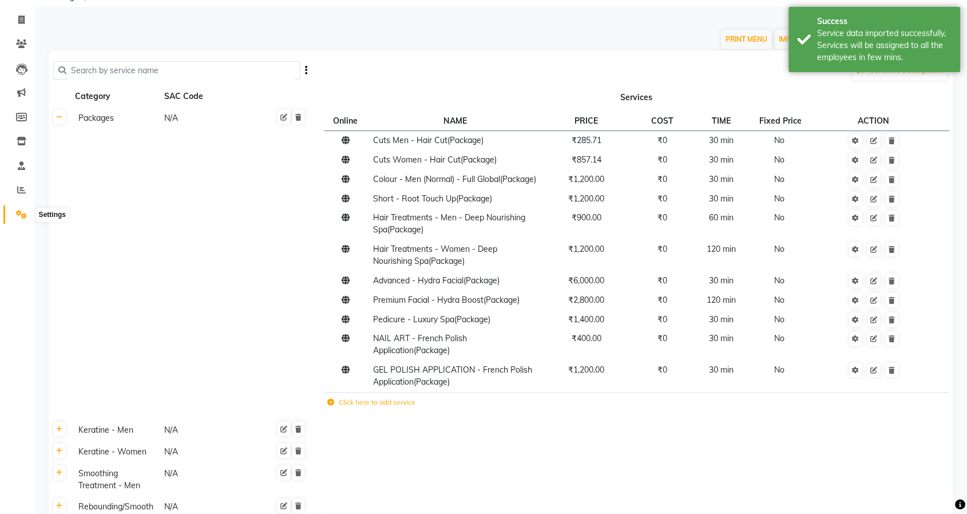
click at [22, 214] on icon at bounding box center [21, 214] width 11 height 9
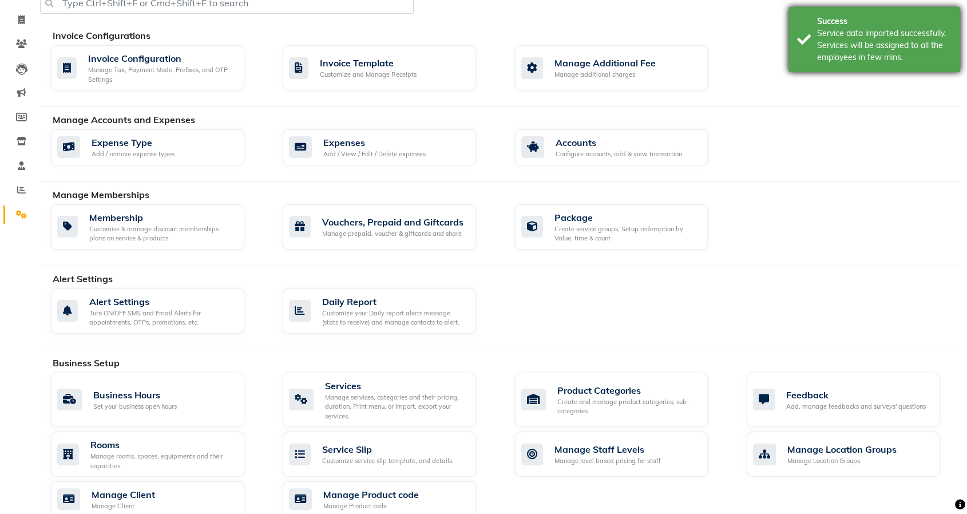
click at [911, 25] on div "Success" at bounding box center [884, 21] width 135 height 12
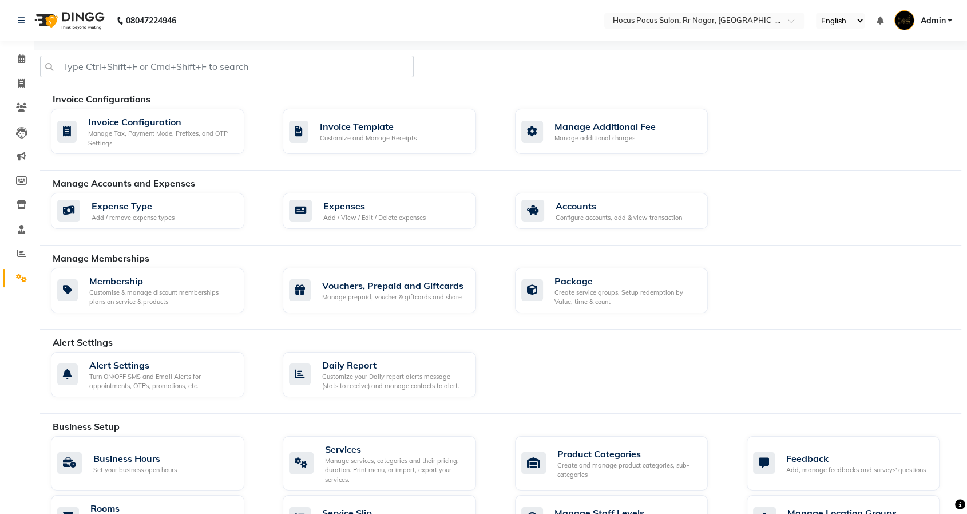
click at [943, 20] on span "Admin" at bounding box center [932, 21] width 25 height 12
click at [883, 85] on link "Sign out" at bounding box center [893, 82] width 105 height 18
